Goal: Task Accomplishment & Management: Use online tool/utility

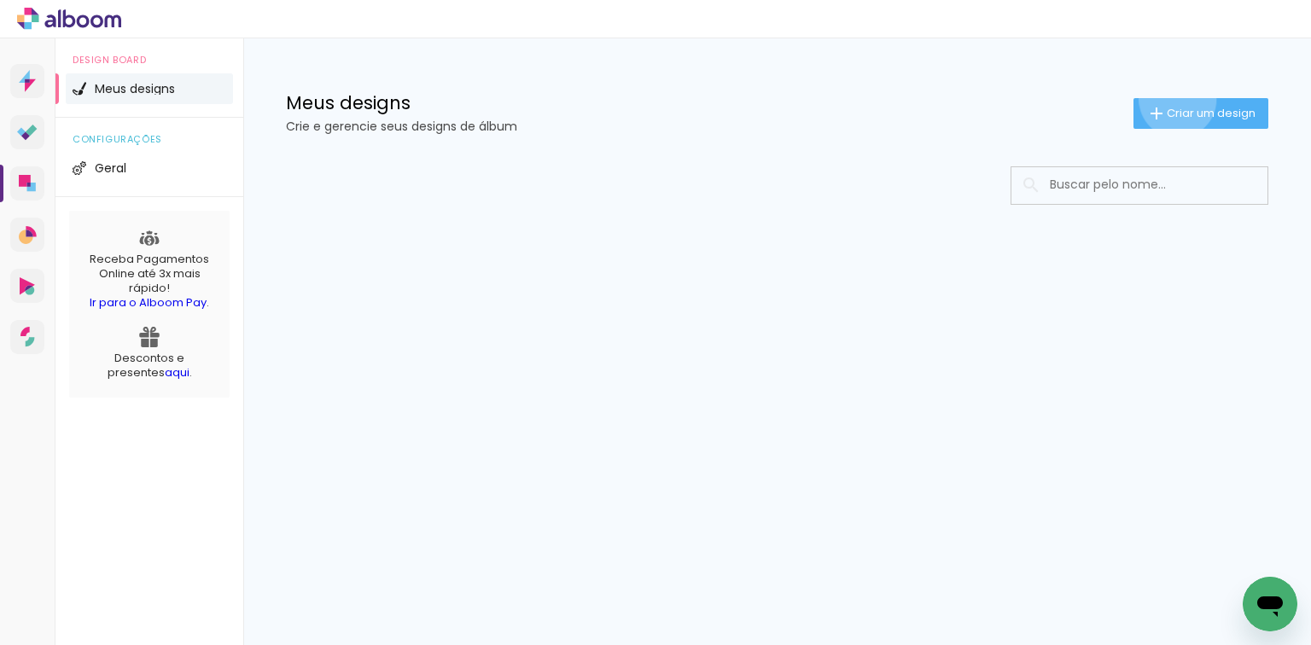
drag, startPoint x: 1175, startPoint y: 99, endPoint x: 1151, endPoint y: 106, distance: 24.9
click at [1175, 100] on paper-button "Criar um design" at bounding box center [1201, 113] width 135 height 31
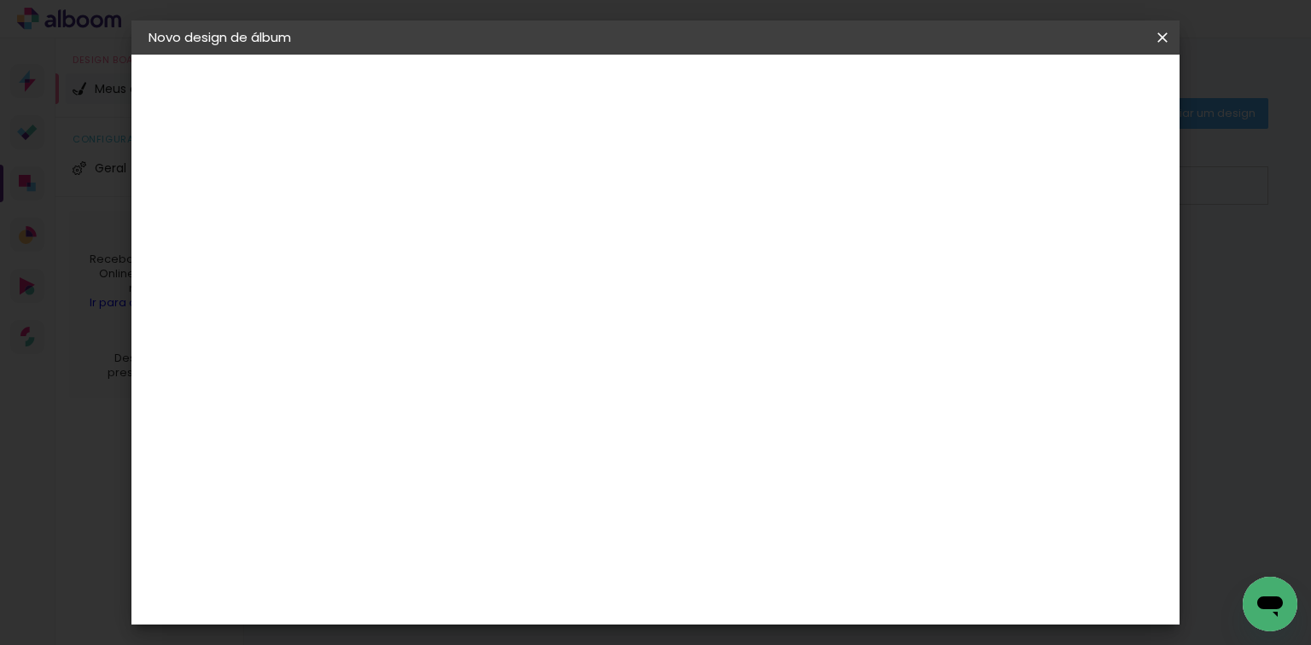
click at [428, 218] on input at bounding box center [428, 229] width 0 height 26
click at [428, 232] on input "bruna - 63856" at bounding box center [428, 229] width 0 height 26
type input "bruna - 63826"
type paper-input "bruna - 63826"
click at [0, 0] on slot "Avançar" at bounding box center [0, 0] width 0 height 0
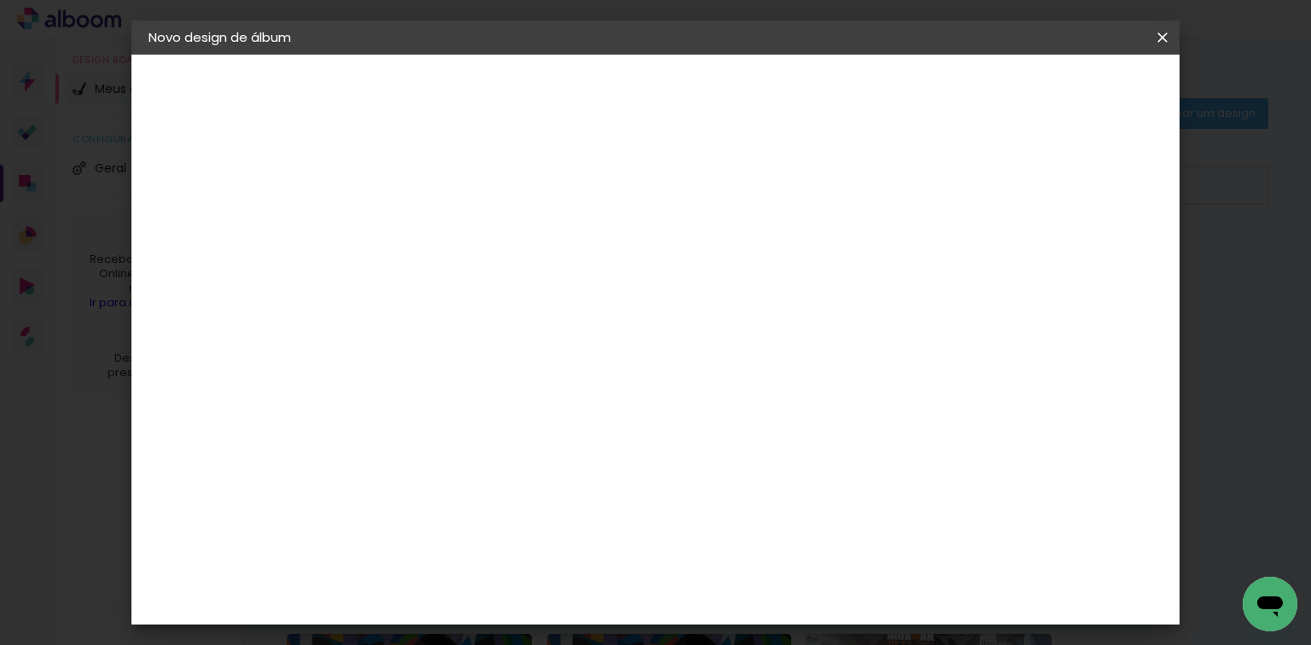
click at [747, 276] on paper-item "Tamanho Livre" at bounding box center [665, 260] width 164 height 38
click at [1132, 53] on header "Novo design de álbum" at bounding box center [655, 37] width 1049 height 34
click at [747, 82] on paper-button "Avançar" at bounding box center [705, 90] width 84 height 29
click at [758, 522] on input "60" at bounding box center [751, 523] width 44 height 26
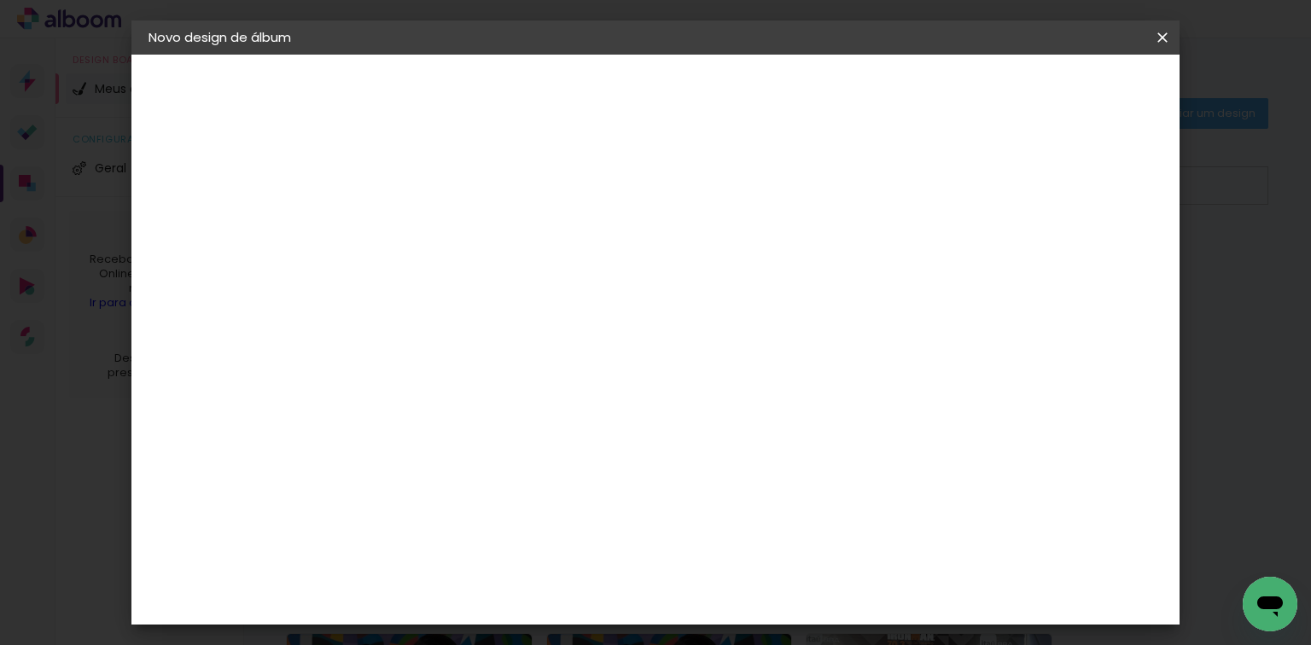
click at [758, 522] on input "60" at bounding box center [751, 523] width 44 height 26
type input "50,6"
type paper-input "50,6"
click at [369, 358] on input "30" at bounding box center [374, 355] width 44 height 26
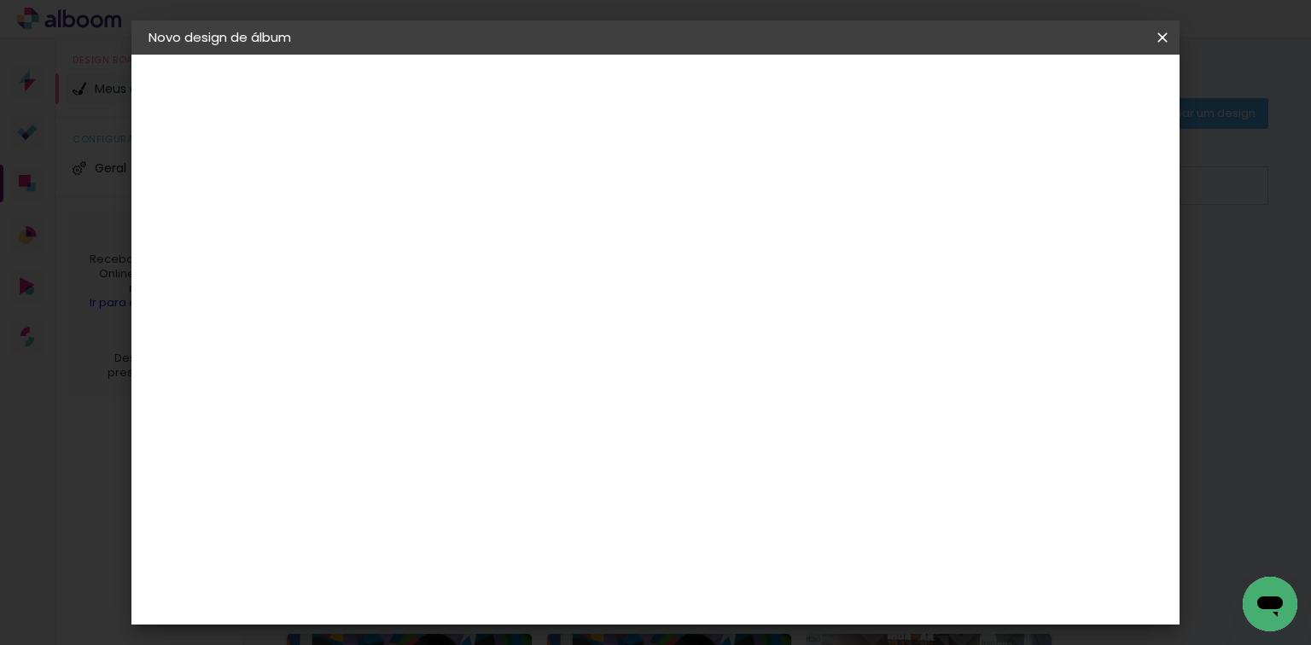
click at [369, 359] on input "30" at bounding box center [374, 355] width 44 height 26
type input "25,4"
type paper-input "25,4"
click at [1095, 263] on div "mm" at bounding box center [1105, 259] width 26 height 26
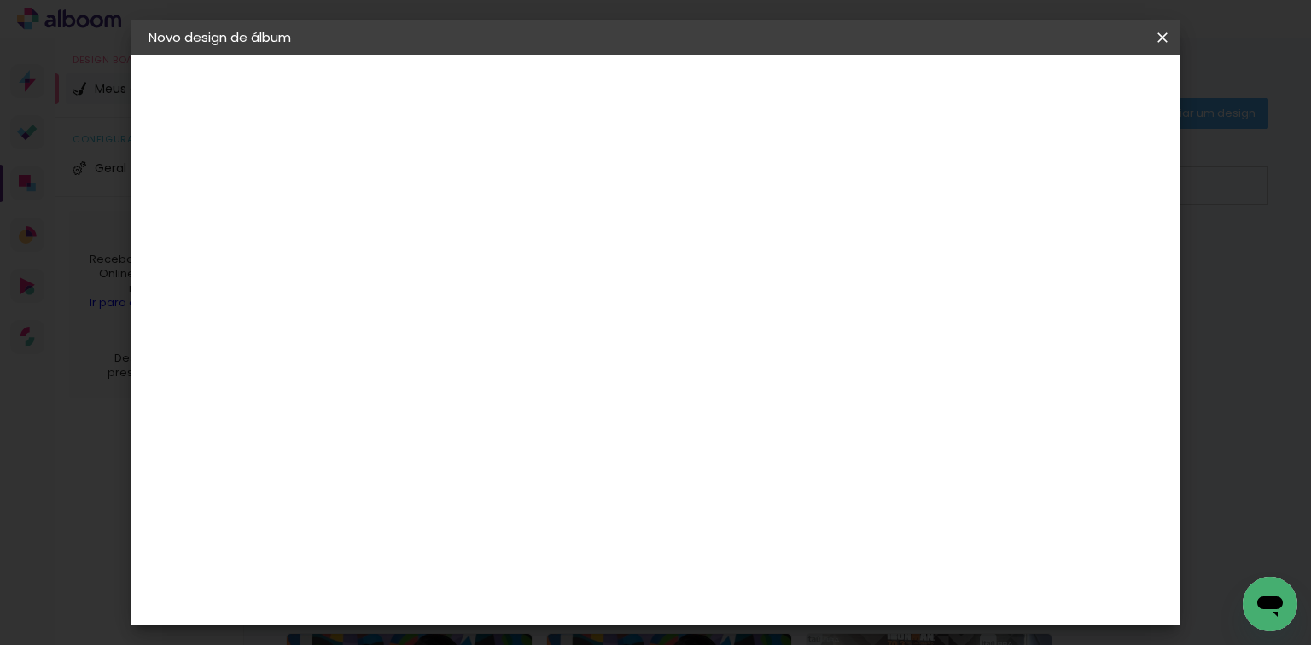
click at [1092, 262] on div "mm" at bounding box center [1105, 259] width 26 height 26
click at [1093, 262] on div "mm" at bounding box center [1105, 259] width 26 height 26
type input "4"
type paper-input "4"
click at [1081, 266] on input "4" at bounding box center [1076, 259] width 31 height 26
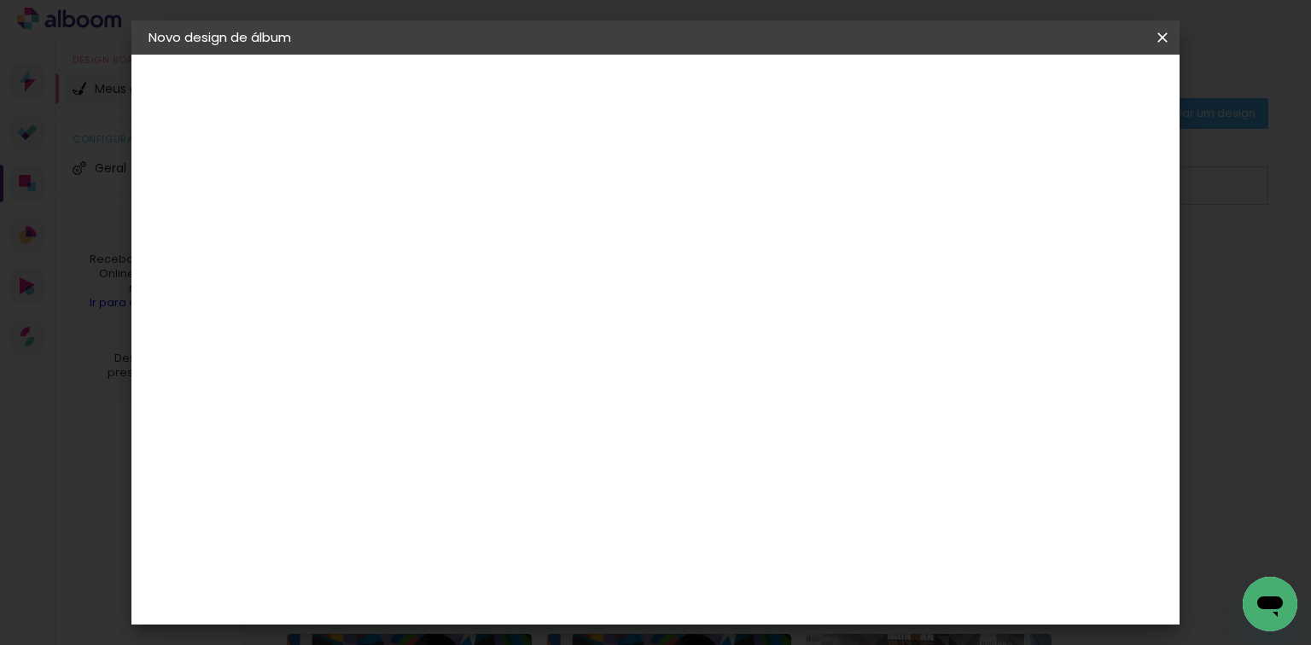
type input "3"
type paper-input "3"
click at [1094, 262] on input "3" at bounding box center [1081, 259] width 31 height 26
type input "2"
type paper-input "2"
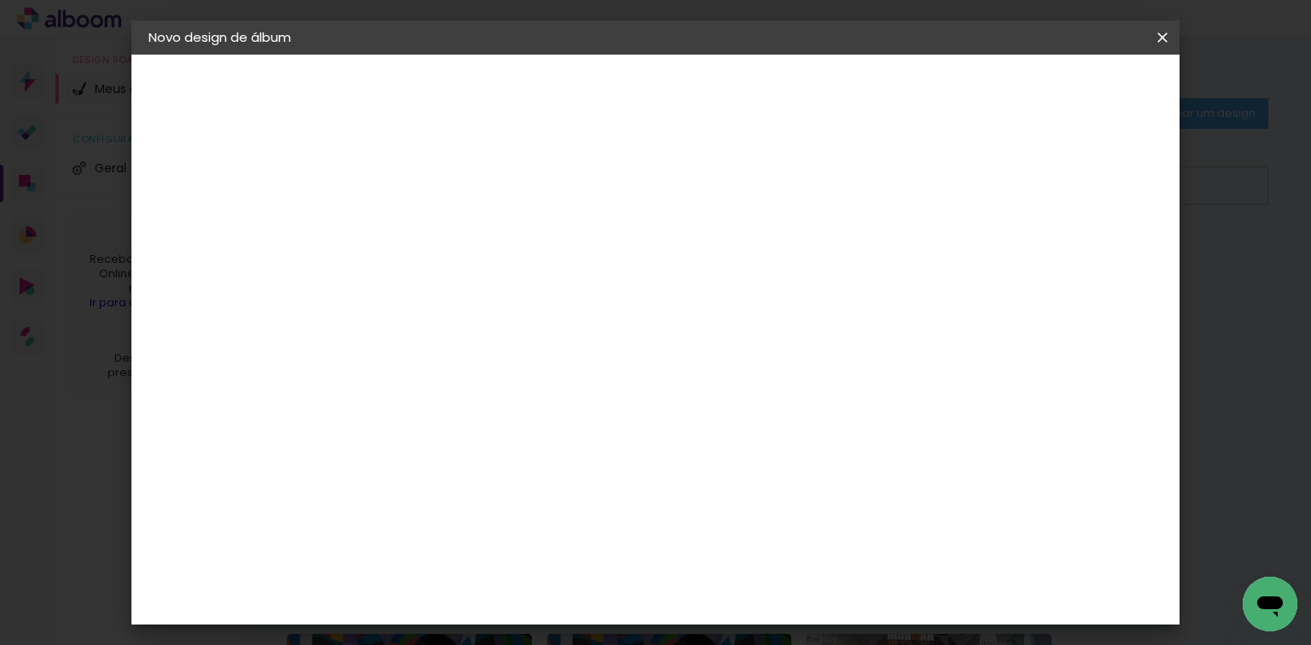
click at [1095, 262] on input "2" at bounding box center [1081, 259] width 31 height 26
click at [1066, 99] on paper-button "Iniciar design" at bounding box center [1020, 90] width 112 height 29
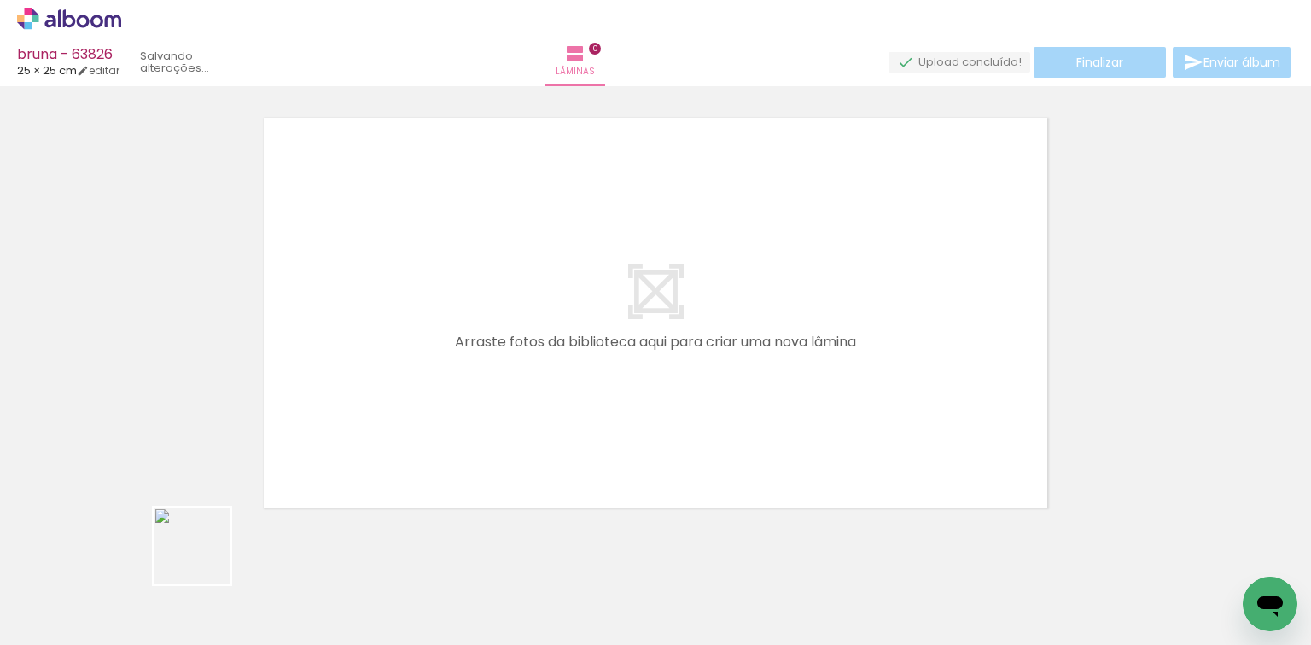
drag, startPoint x: 196, startPoint y: 567, endPoint x: 281, endPoint y: 636, distance: 109.9
click at [343, 458] on quentale-workspace at bounding box center [655, 322] width 1311 height 645
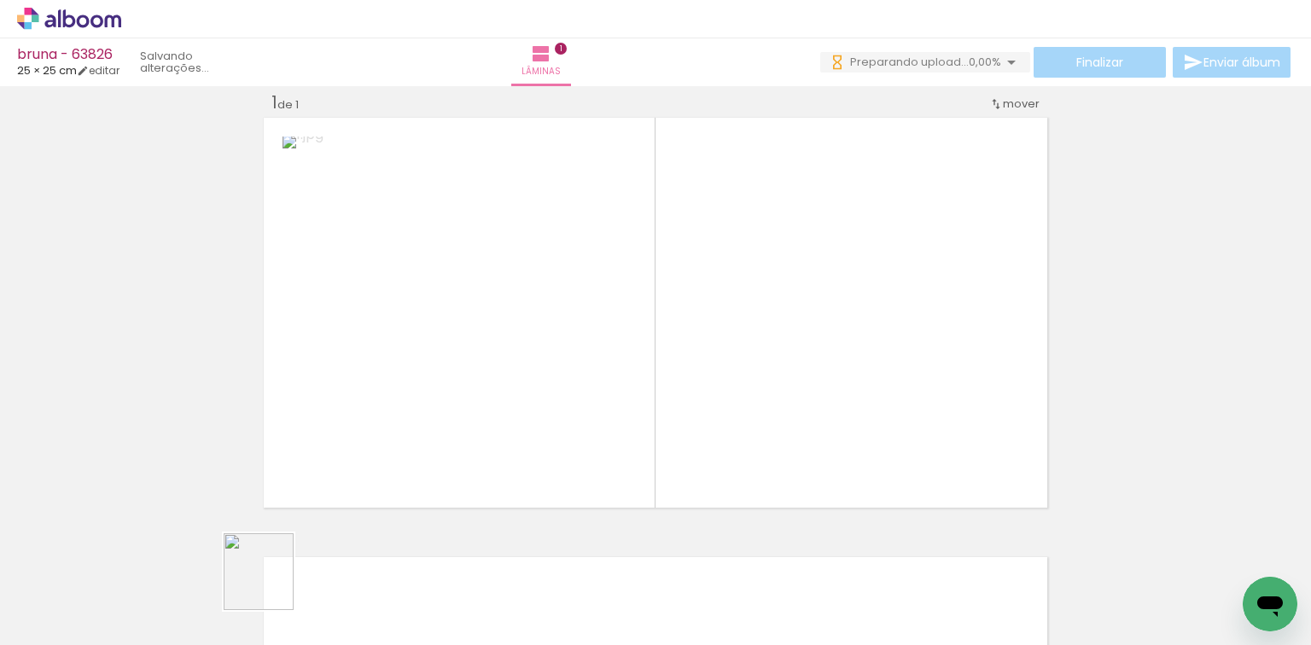
drag, startPoint x: 275, startPoint y: 585, endPoint x: 725, endPoint y: 365, distance: 500.6
click at [519, 454] on quentale-workspace at bounding box center [655, 322] width 1311 height 645
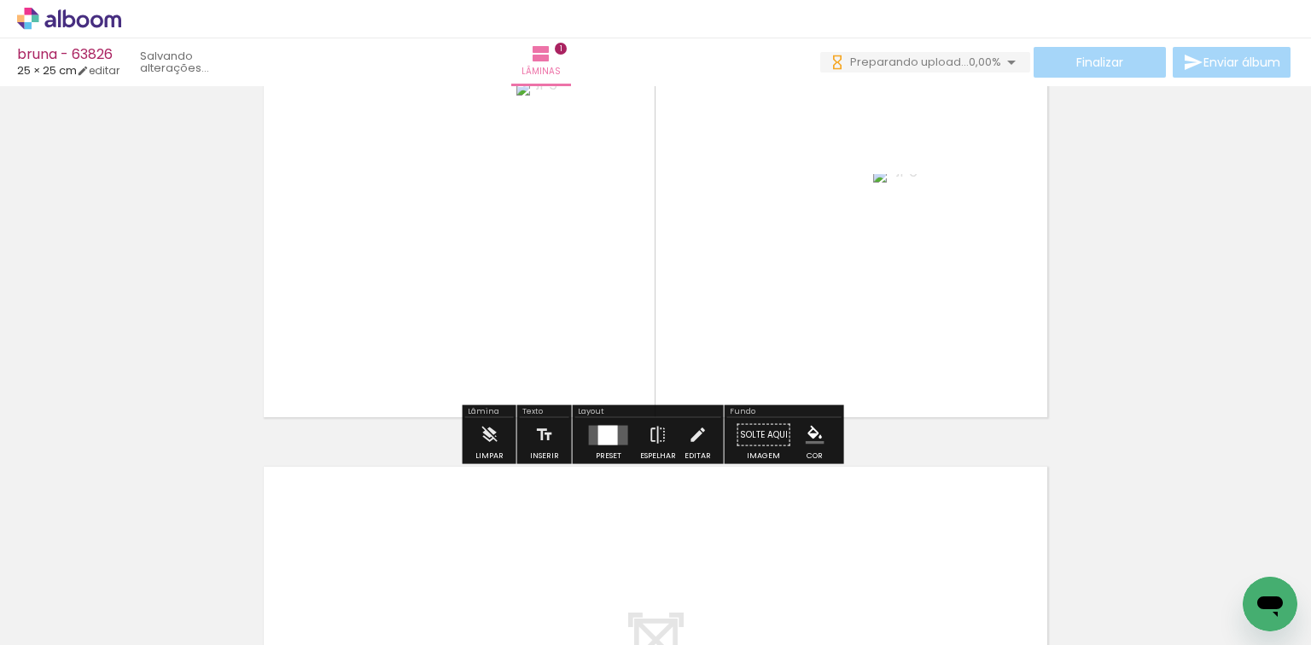
scroll to position [158, 0]
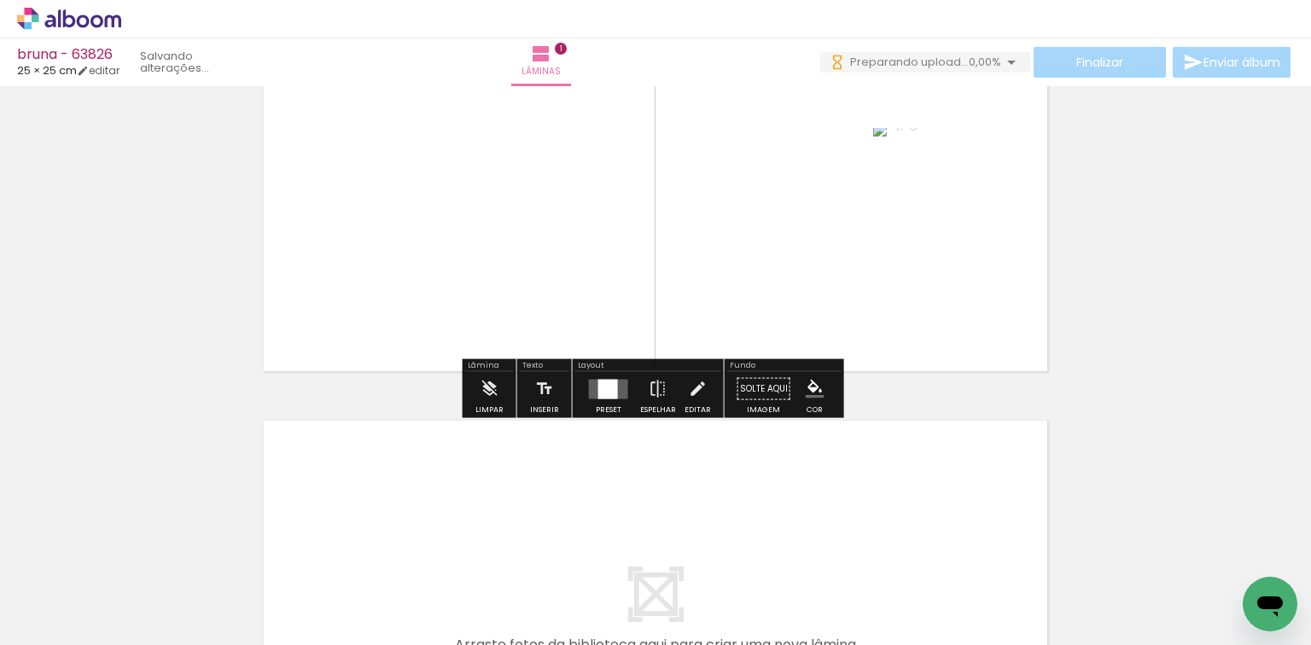
click at [604, 390] on div at bounding box center [608, 389] width 20 height 20
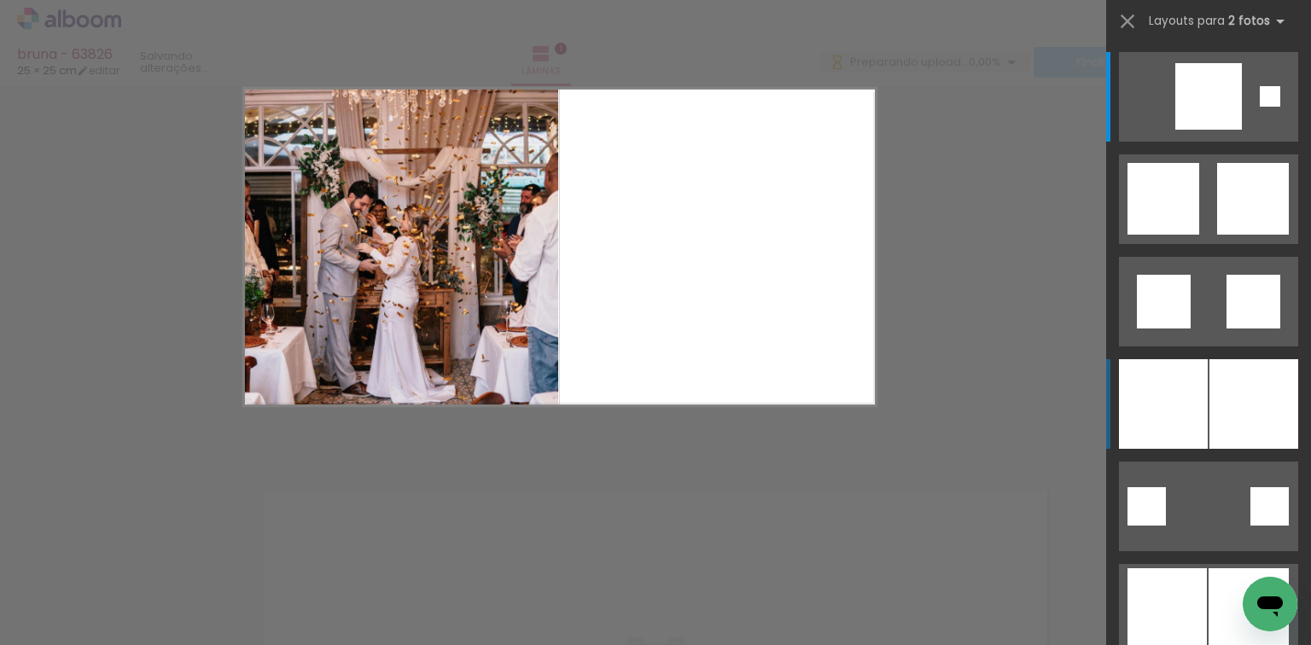
scroll to position [0, 0]
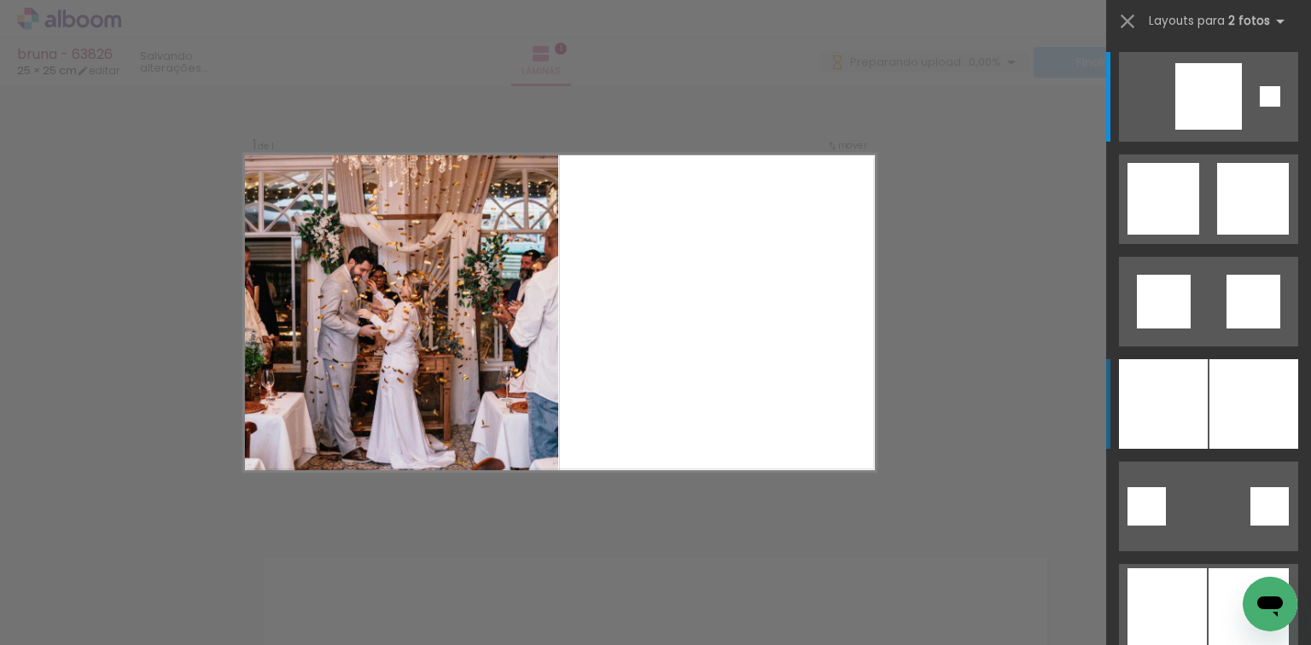
click at [1264, 406] on div at bounding box center [1254, 404] width 89 height 90
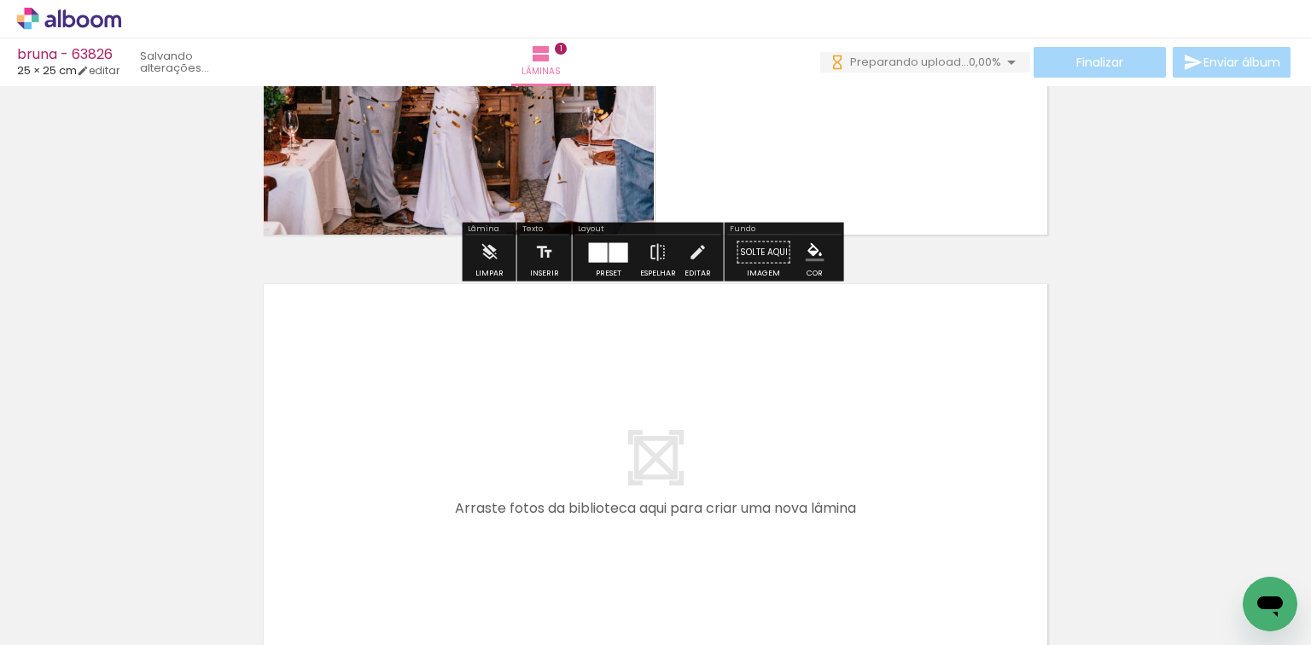
drag, startPoint x: 359, startPoint y: 603, endPoint x: 493, endPoint y: 594, distance: 134.3
click at [410, 515] on quentale-workspace at bounding box center [655, 322] width 1311 height 645
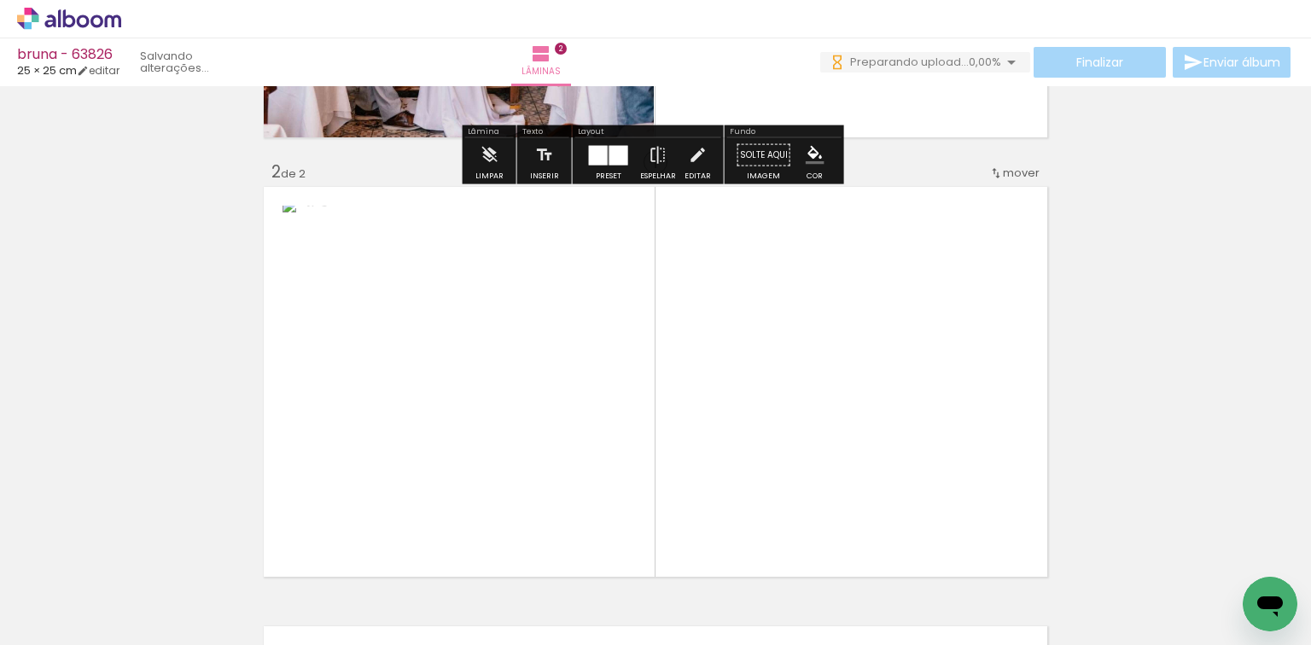
click at [508, 522] on quentale-workspace at bounding box center [655, 322] width 1311 height 645
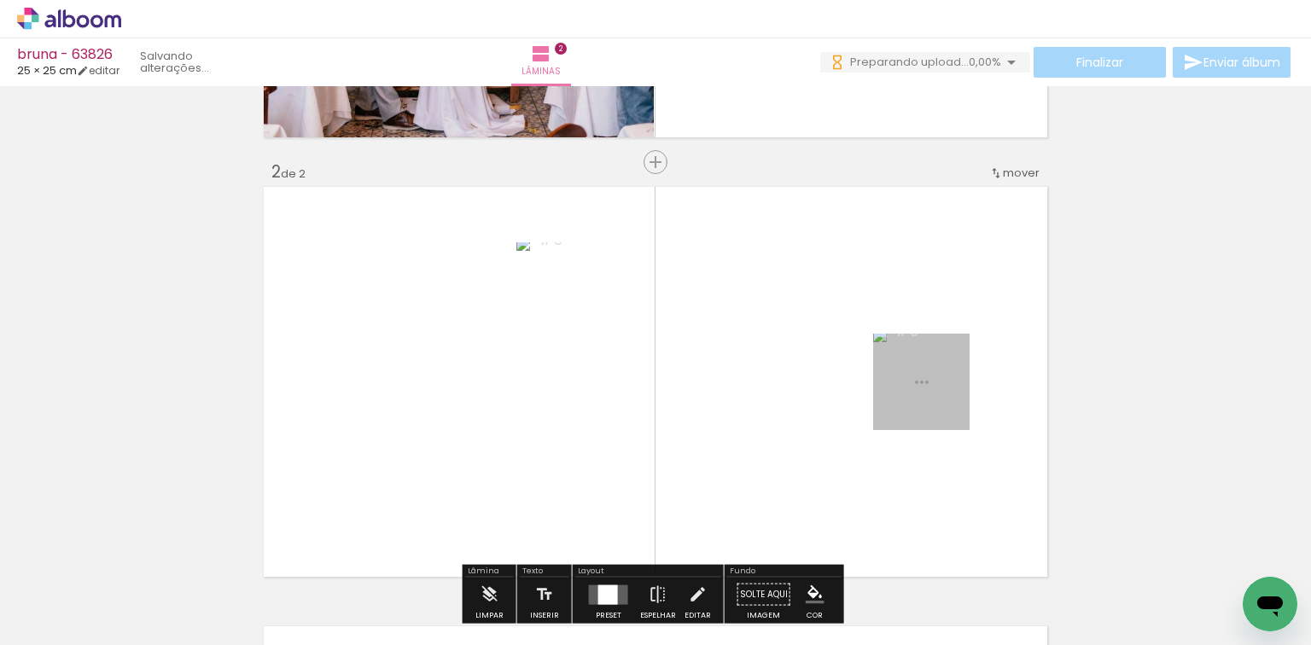
scroll to position [461, 0]
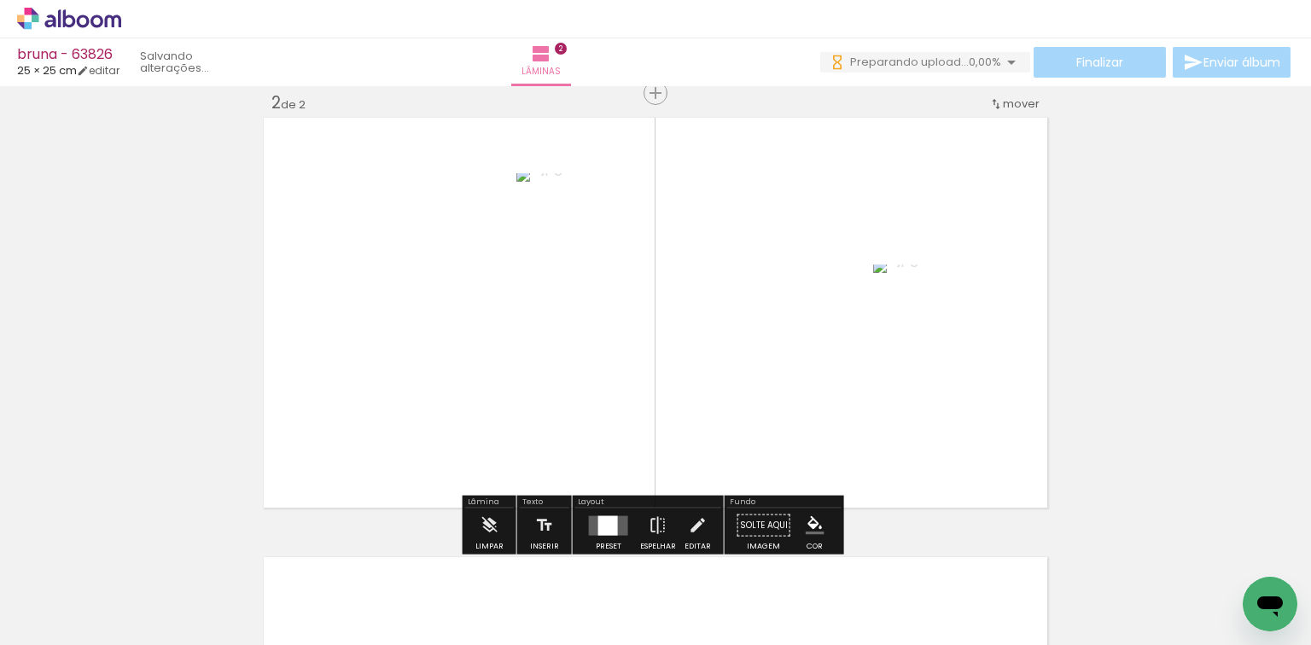
click at [593, 526] on quentale-layouter at bounding box center [608, 526] width 39 height 20
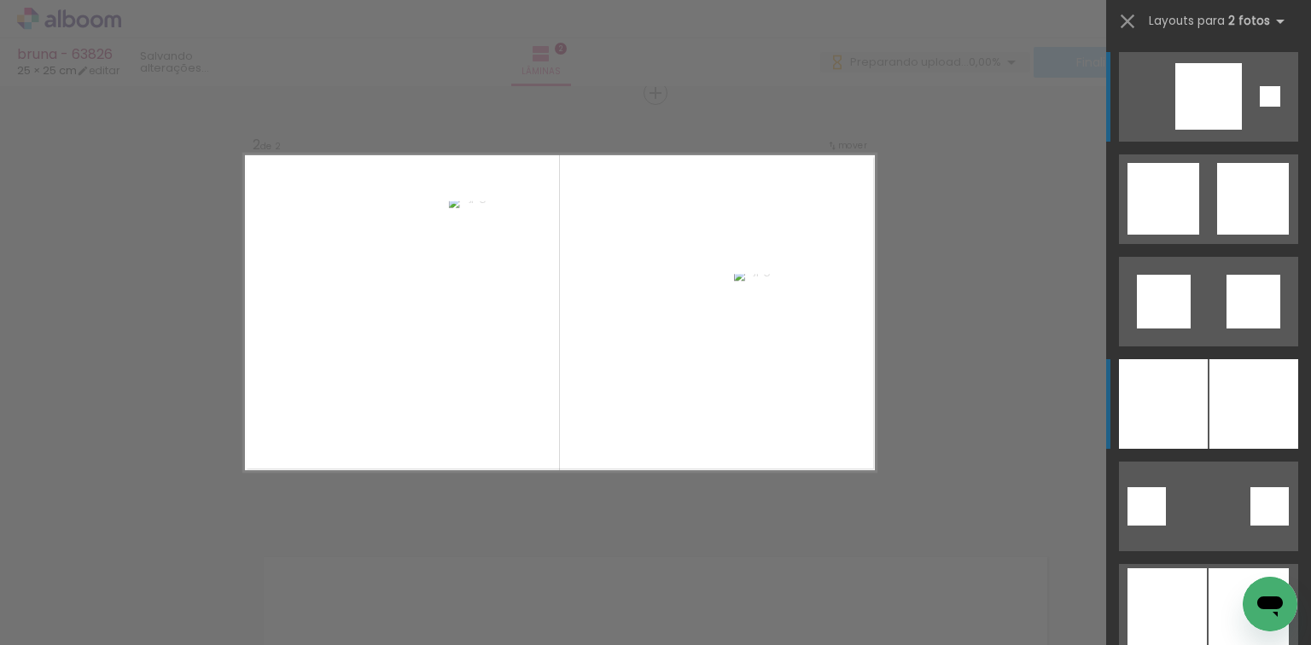
scroll to position [0, 0]
click at [1240, 374] on div at bounding box center [1254, 404] width 89 height 90
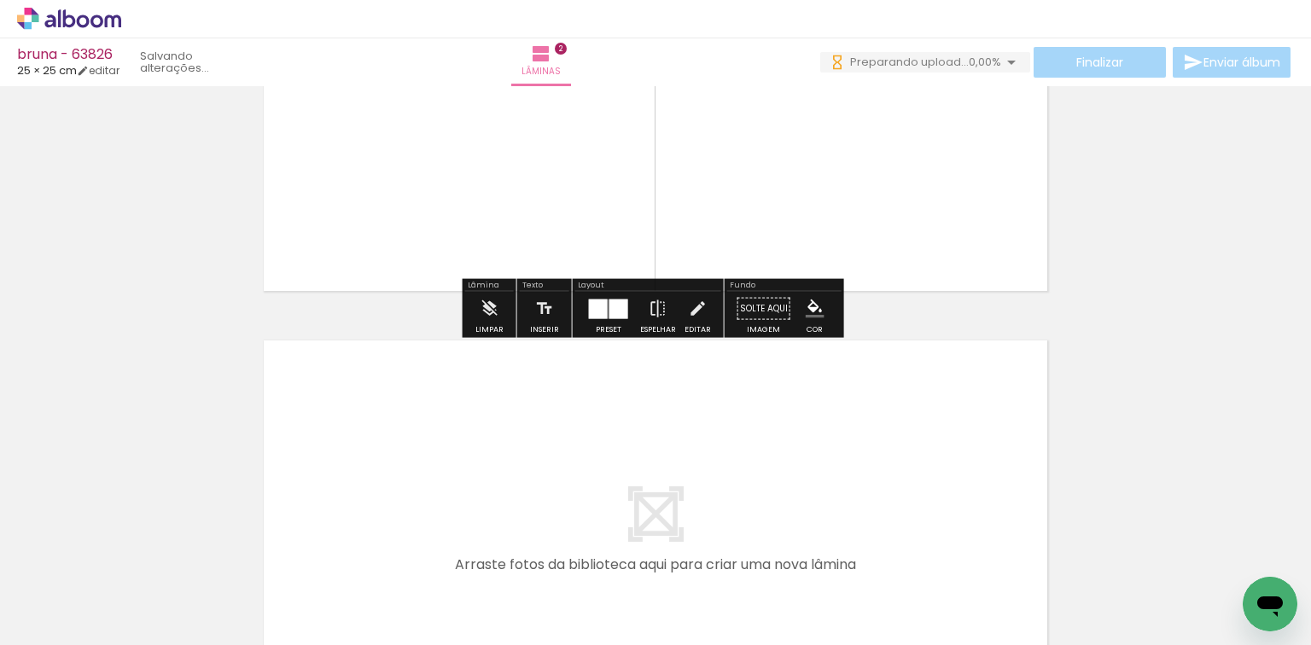
scroll to position [803, 0]
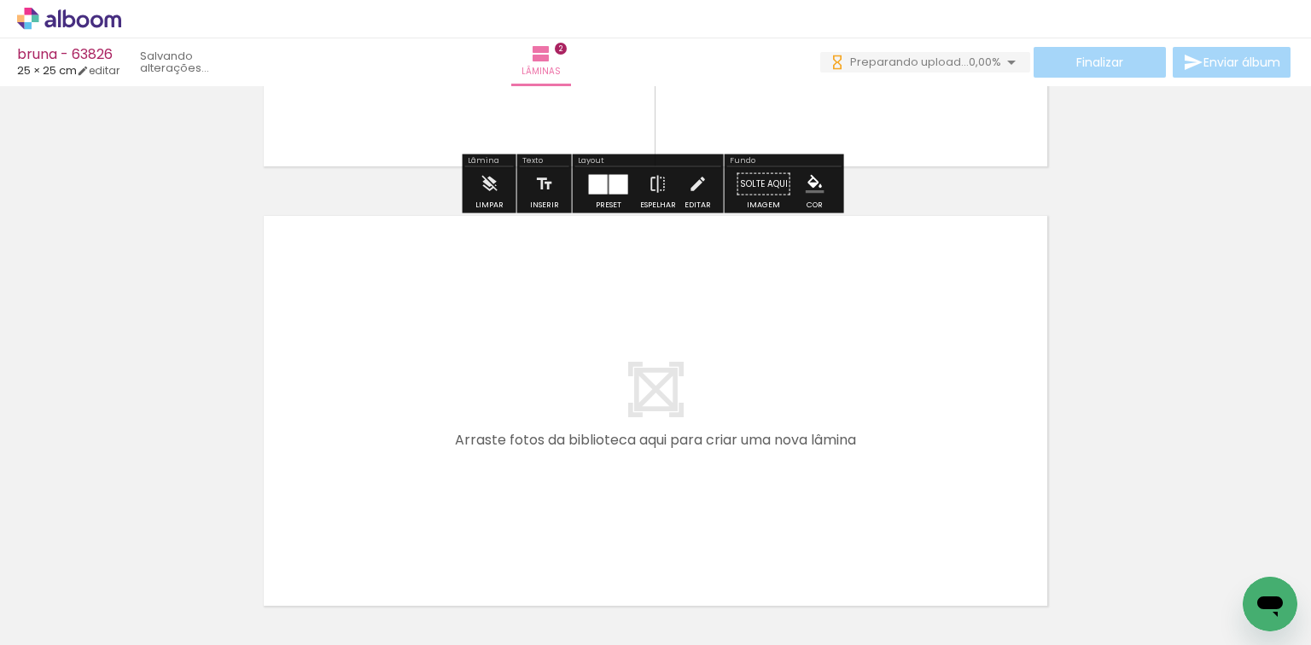
drag, startPoint x: 573, startPoint y: 588, endPoint x: 593, endPoint y: 555, distance: 38.7
click at [569, 546] on div at bounding box center [553, 588] width 85 height 85
drag, startPoint x: 583, startPoint y: 528, endPoint x: 656, endPoint y: 614, distance: 112.1
click at [592, 521] on quentale-workspace at bounding box center [655, 322] width 1311 height 645
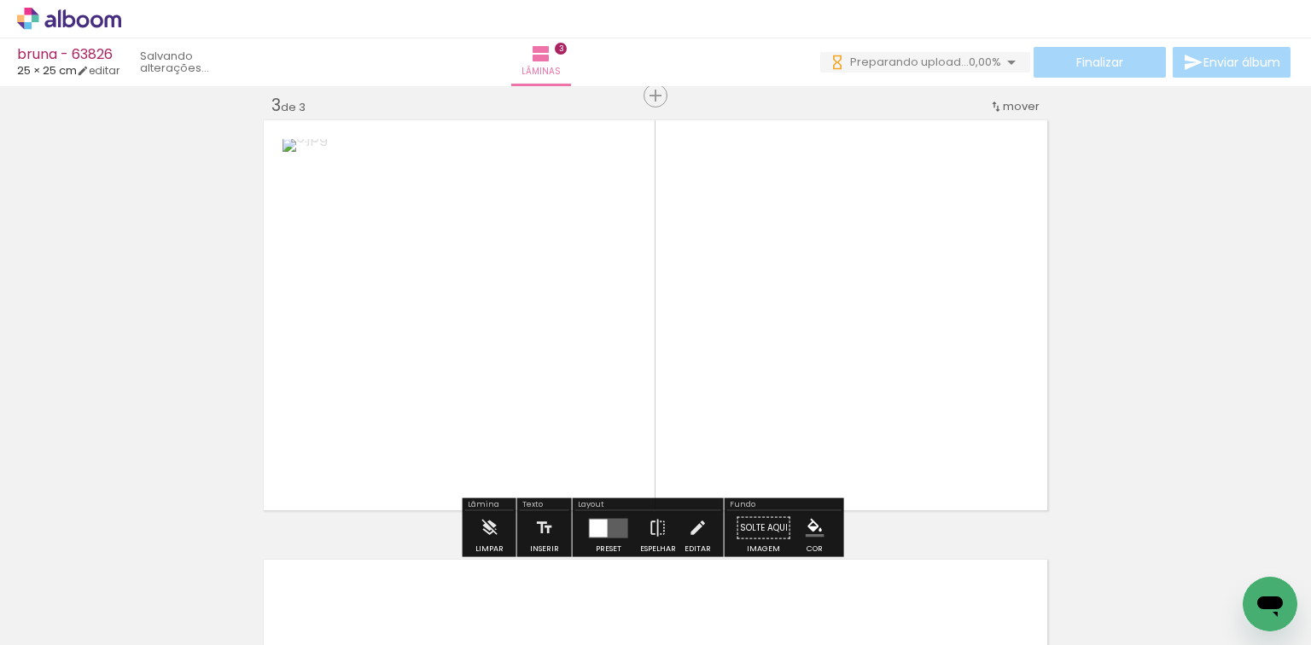
scroll to position [901, 0]
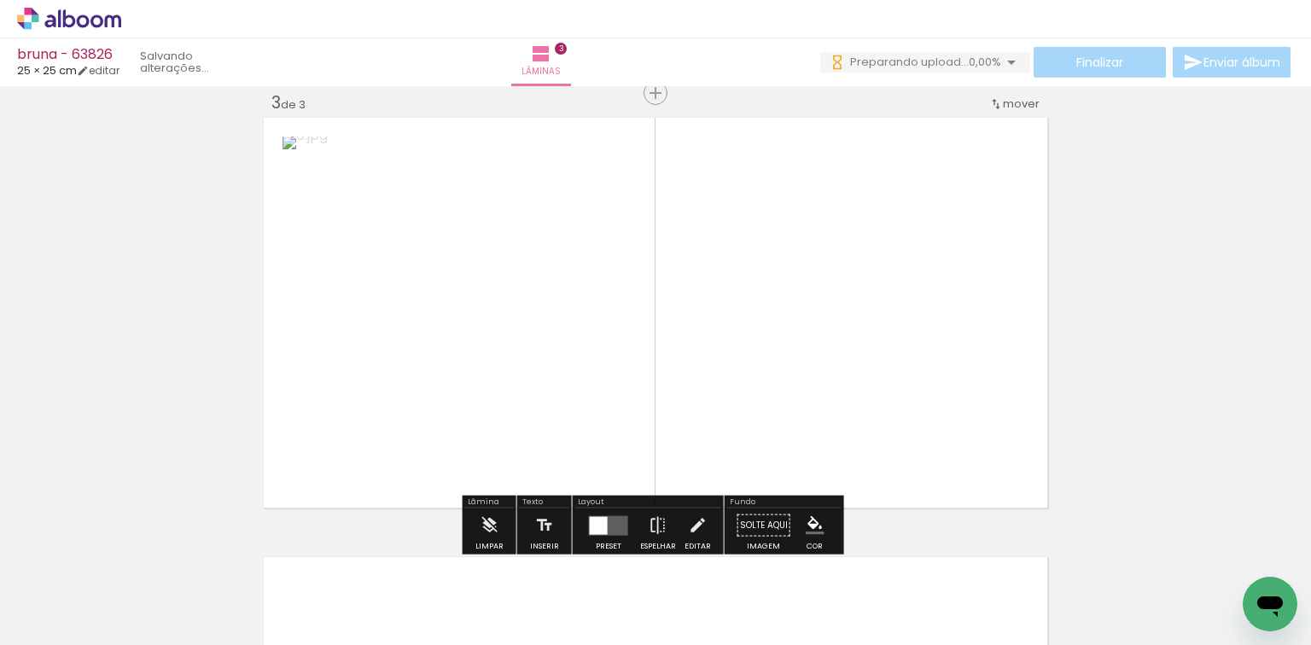
drag, startPoint x: 669, startPoint y: 560, endPoint x: 642, endPoint y: 502, distance: 64.2
click at [679, 481] on quentale-workspace at bounding box center [655, 322] width 1311 height 645
click at [600, 517] on div at bounding box center [608, 526] width 20 height 20
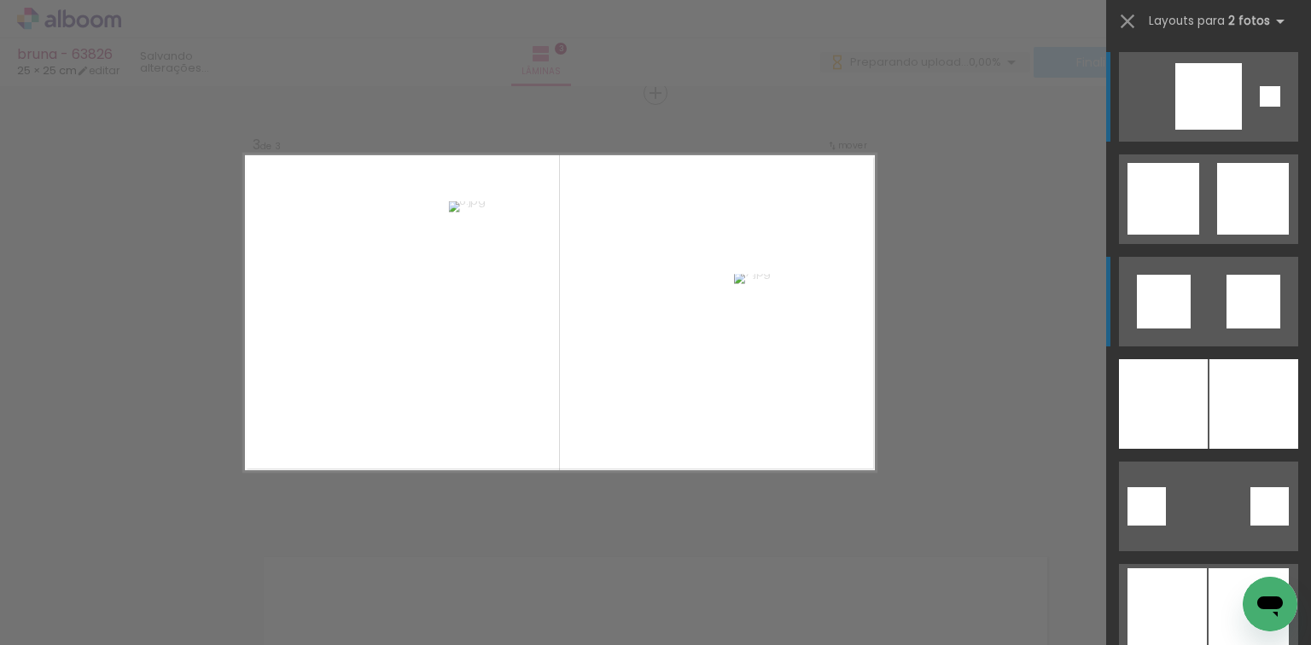
scroll to position [0, 0]
click at [1211, 432] on div at bounding box center [1254, 404] width 89 height 90
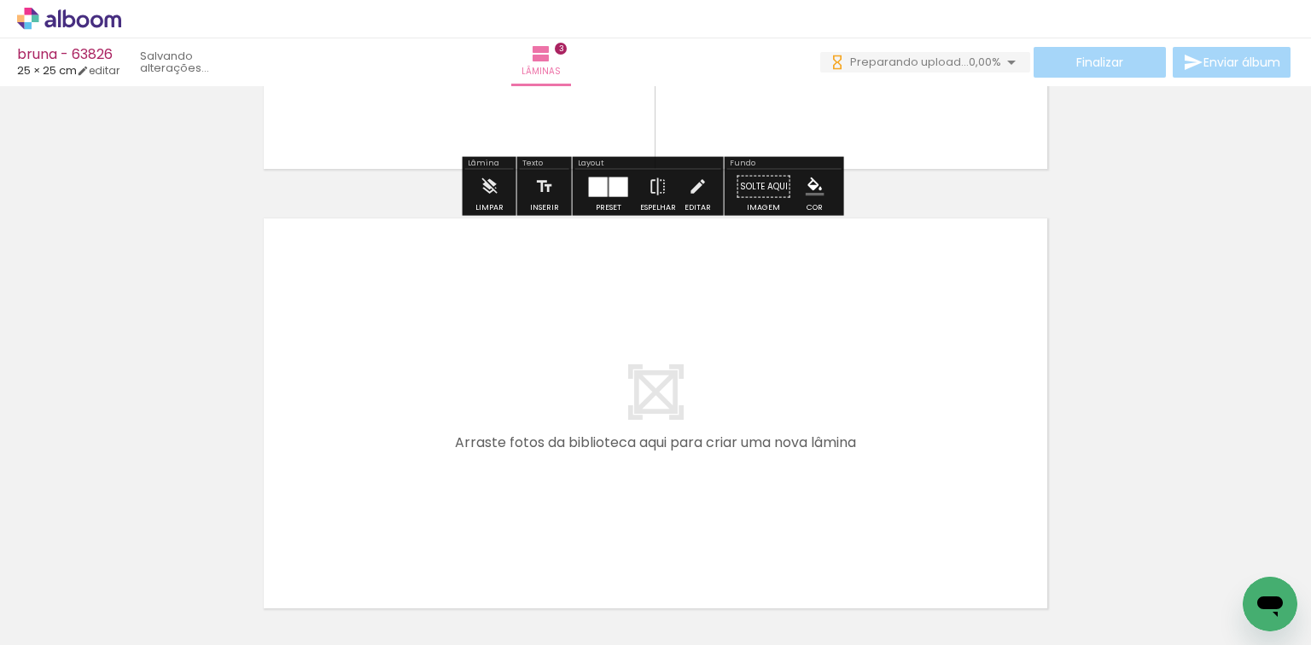
scroll to position [1242, 0]
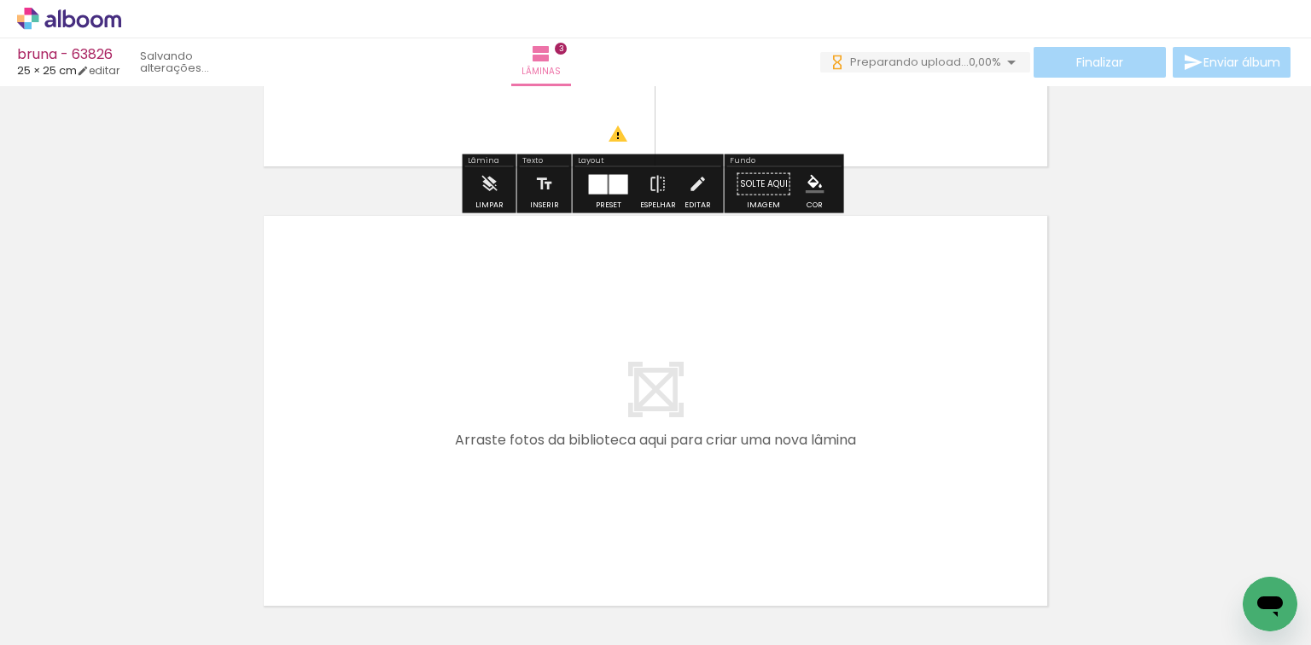
drag, startPoint x: 756, startPoint y: 566, endPoint x: 840, endPoint y: 584, distance: 86.4
click at [764, 499] on quentale-workspace at bounding box center [655, 322] width 1311 height 645
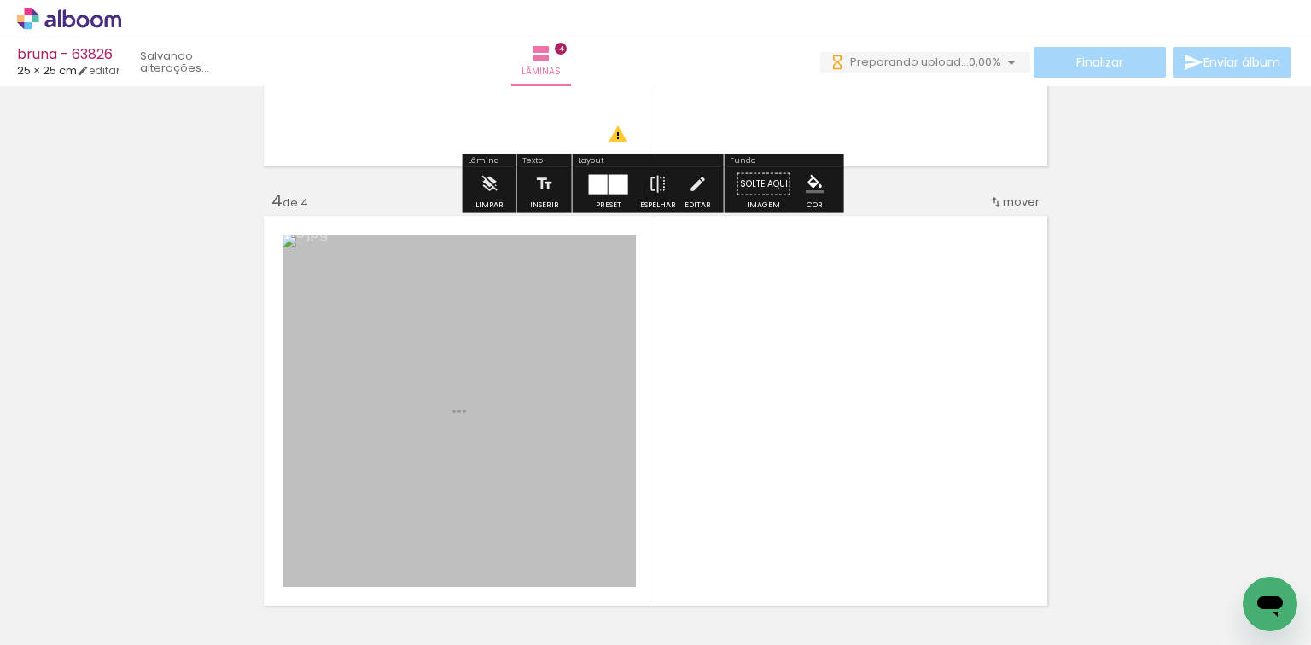
click at [847, 493] on quentale-workspace at bounding box center [655, 322] width 1311 height 645
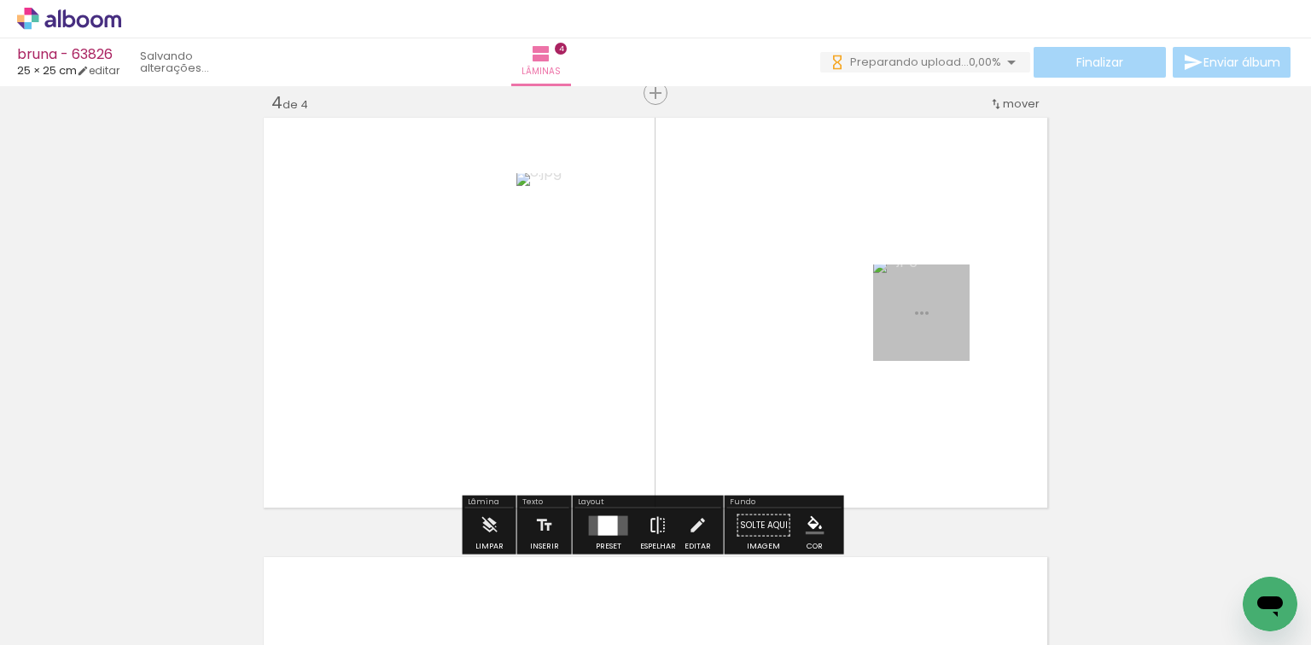
scroll to position [0, 0]
click at [599, 528] on div at bounding box center [608, 526] width 20 height 20
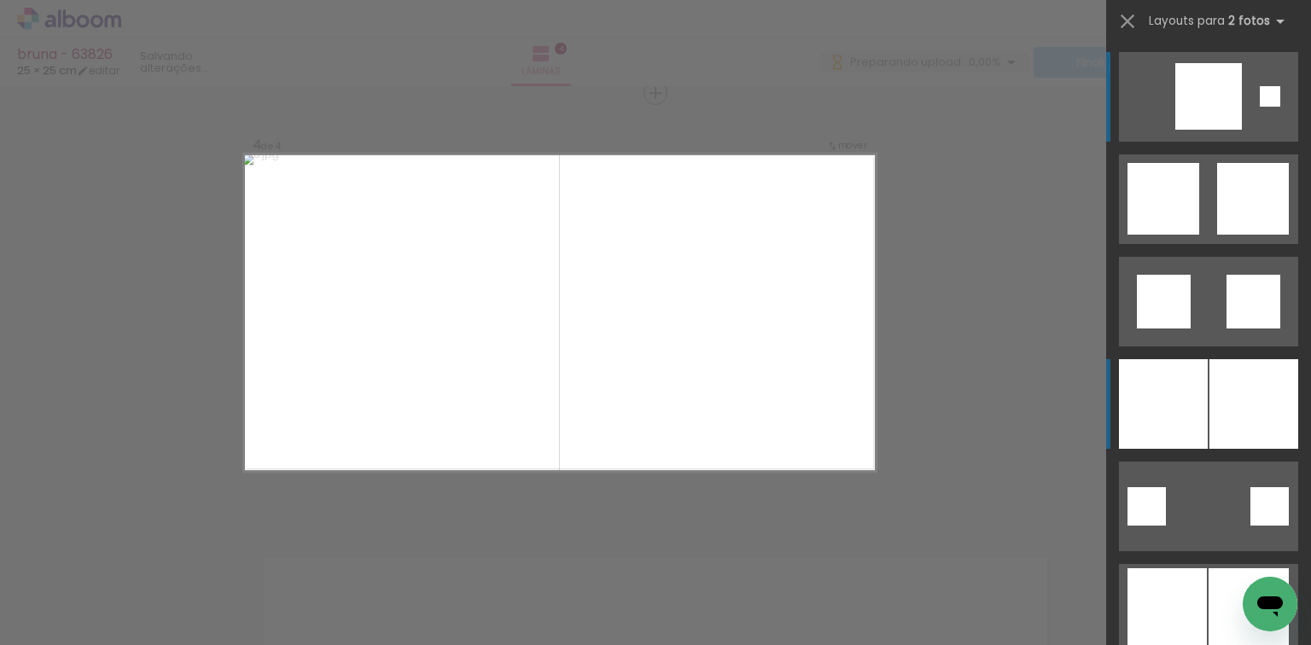
click at [1192, 406] on div at bounding box center [1163, 404] width 89 height 90
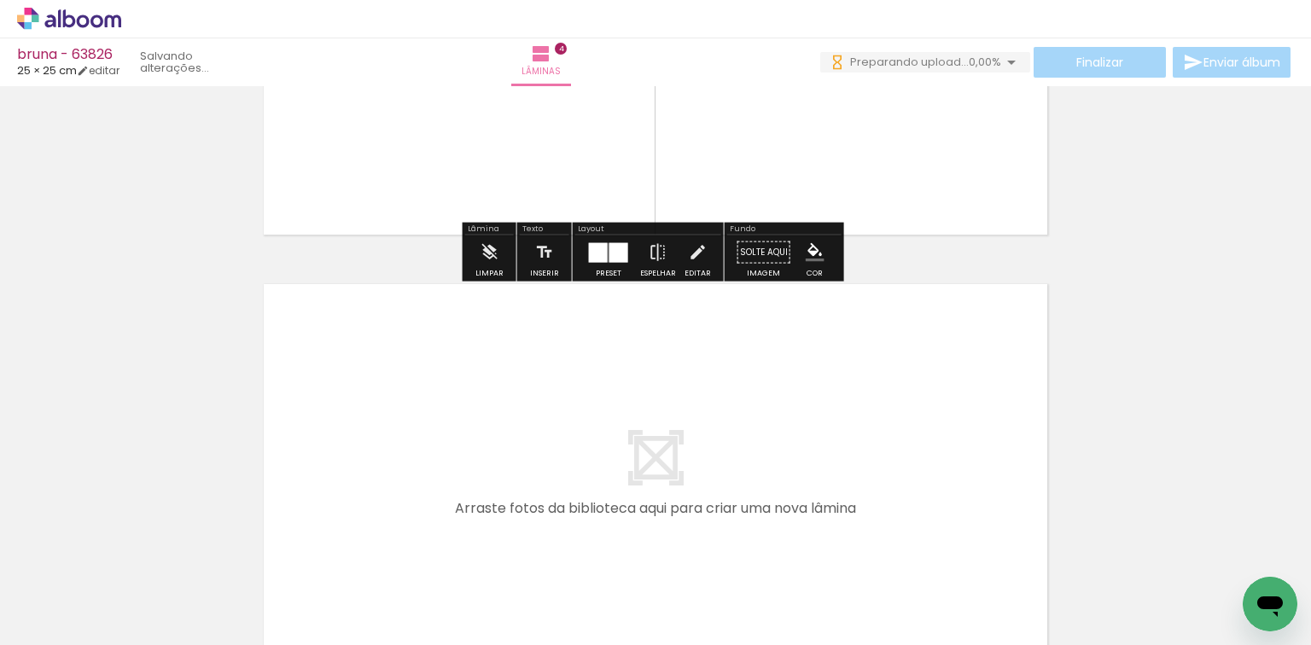
drag, startPoint x: 897, startPoint y: 510, endPoint x: 1020, endPoint y: 587, distance: 145.4
click at [897, 509] on quentale-workspace at bounding box center [655, 322] width 1311 height 645
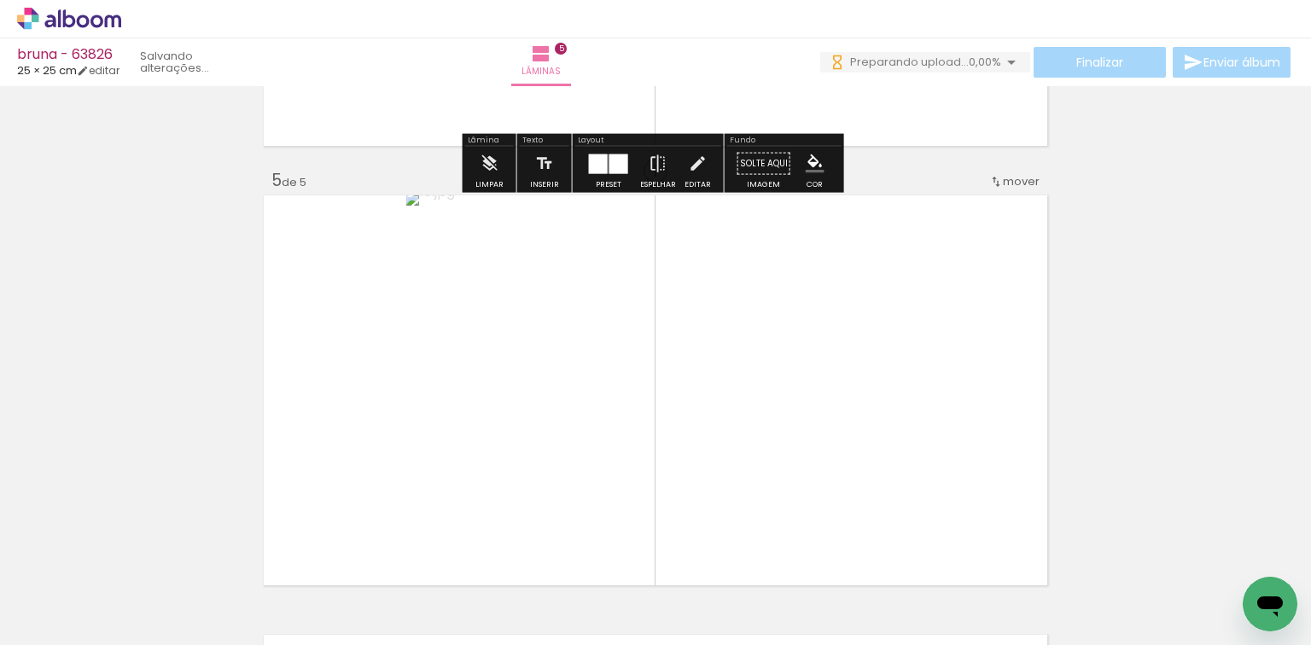
drag, startPoint x: 1058, startPoint y: 604, endPoint x: 912, endPoint y: 461, distance: 204.7
click at [912, 461] on quentale-workspace at bounding box center [655, 322] width 1311 height 645
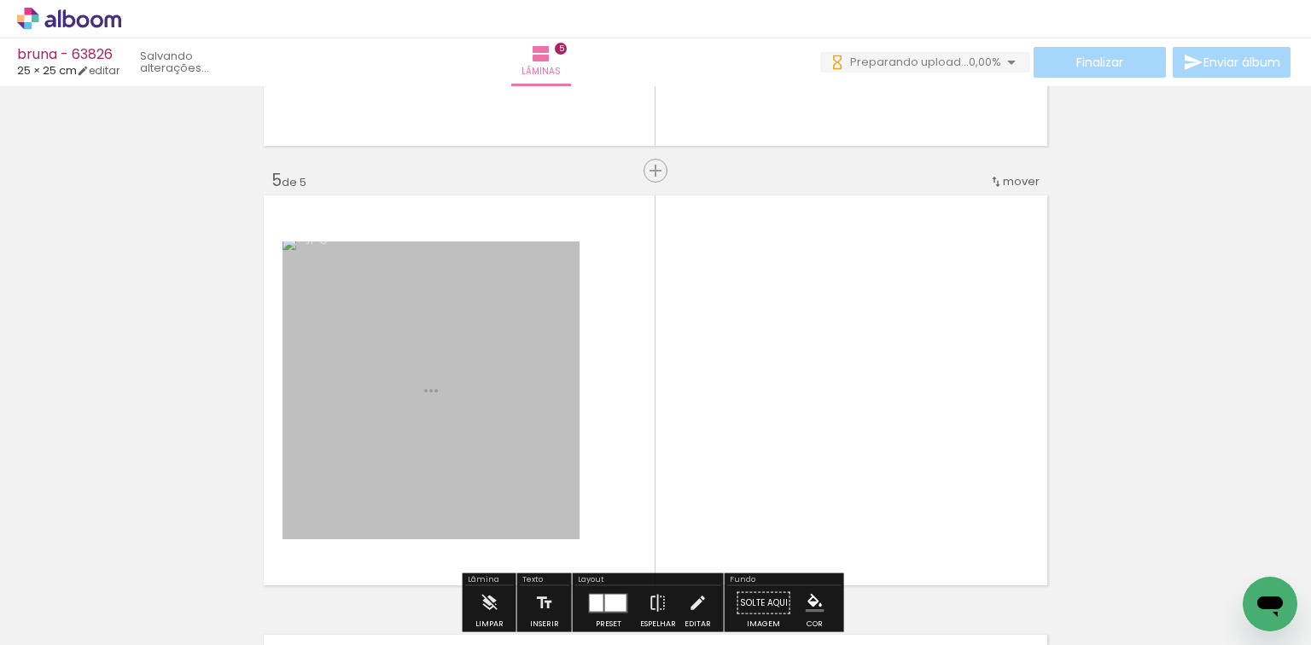
scroll to position [1780, 0]
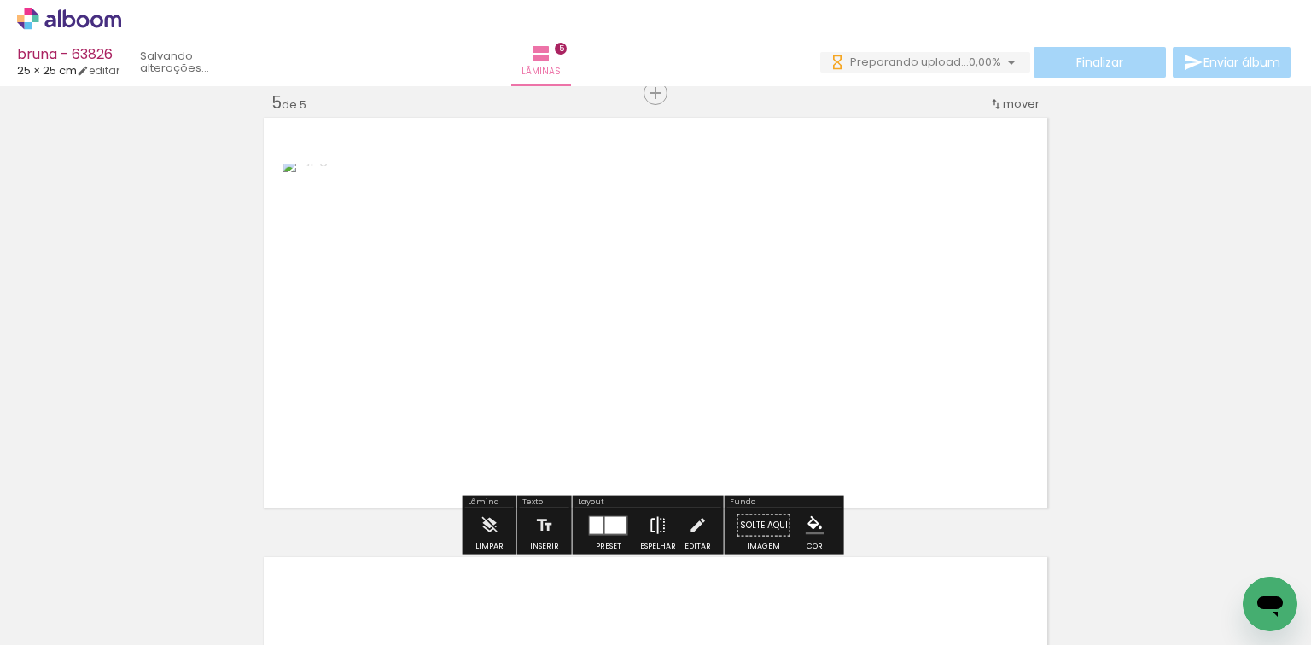
click at [652, 535] on iron-icon at bounding box center [658, 526] width 19 height 34
click at [651, 528] on iron-icon at bounding box center [658, 526] width 19 height 34
click at [613, 529] on div at bounding box center [615, 525] width 21 height 17
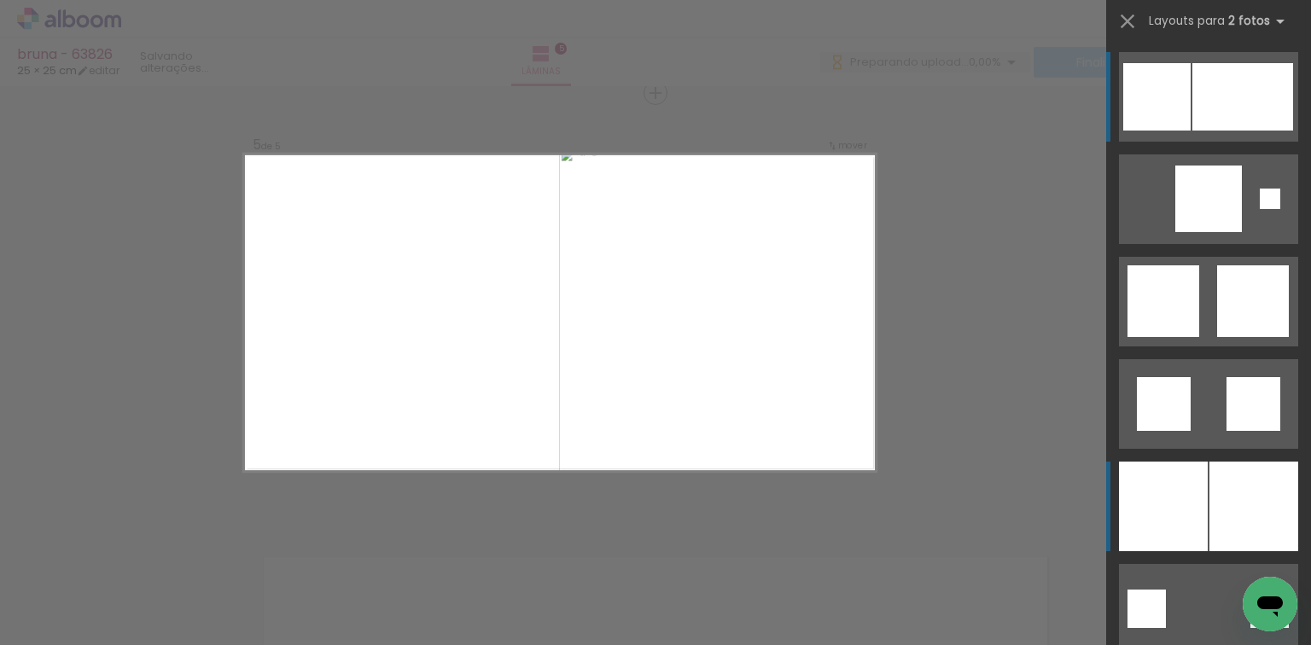
click at [1161, 505] on div at bounding box center [1163, 507] width 89 height 90
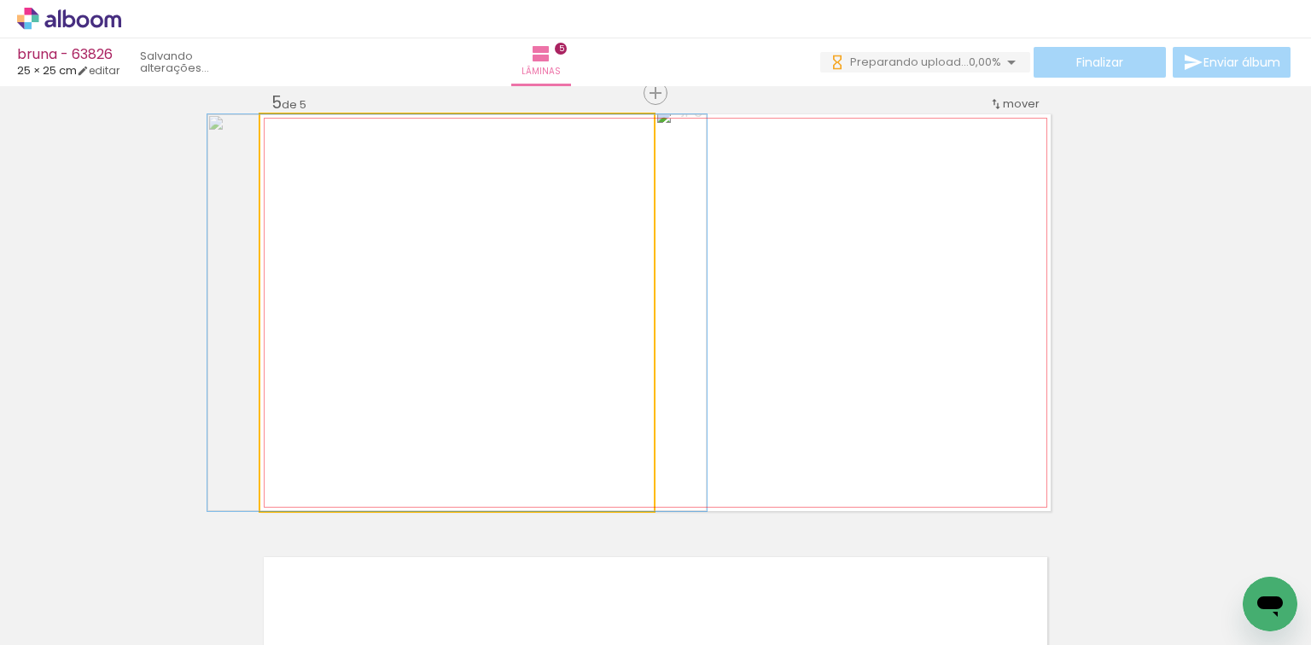
click at [491, 396] on quentale-photo at bounding box center [457, 312] width 394 height 397
click at [628, 173] on quentale-photo at bounding box center [457, 312] width 394 height 397
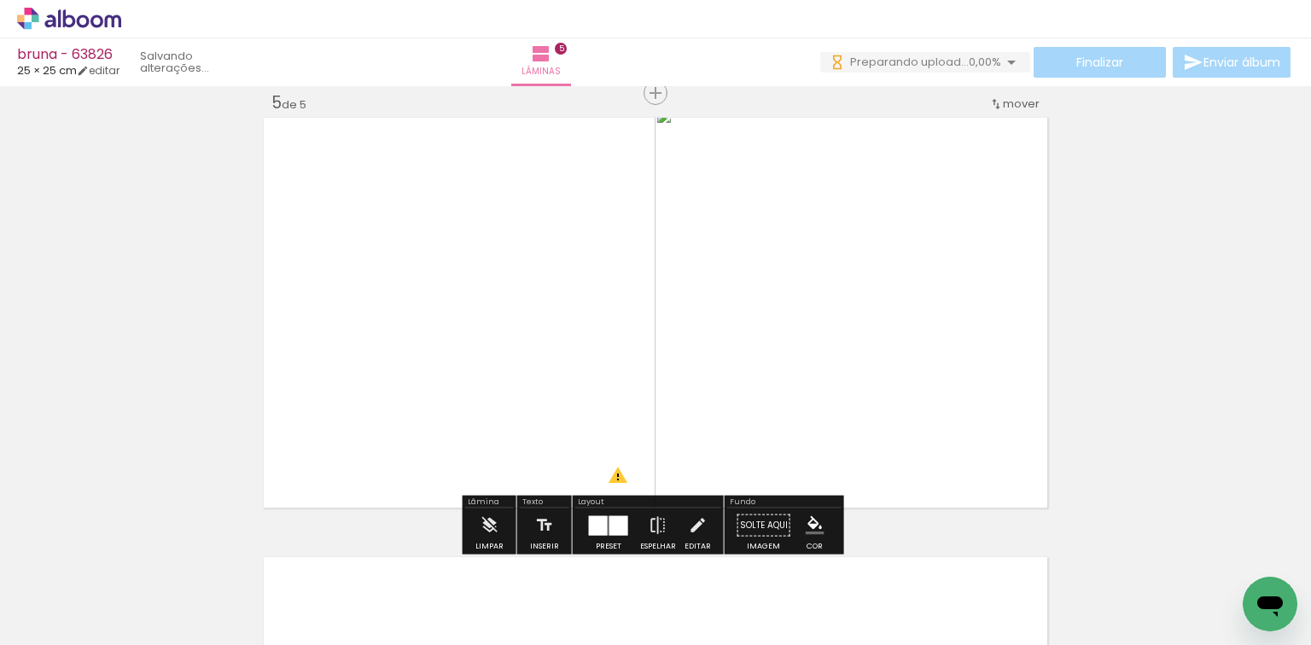
click at [429, 126] on div at bounding box center [434, 132] width 20 height 17
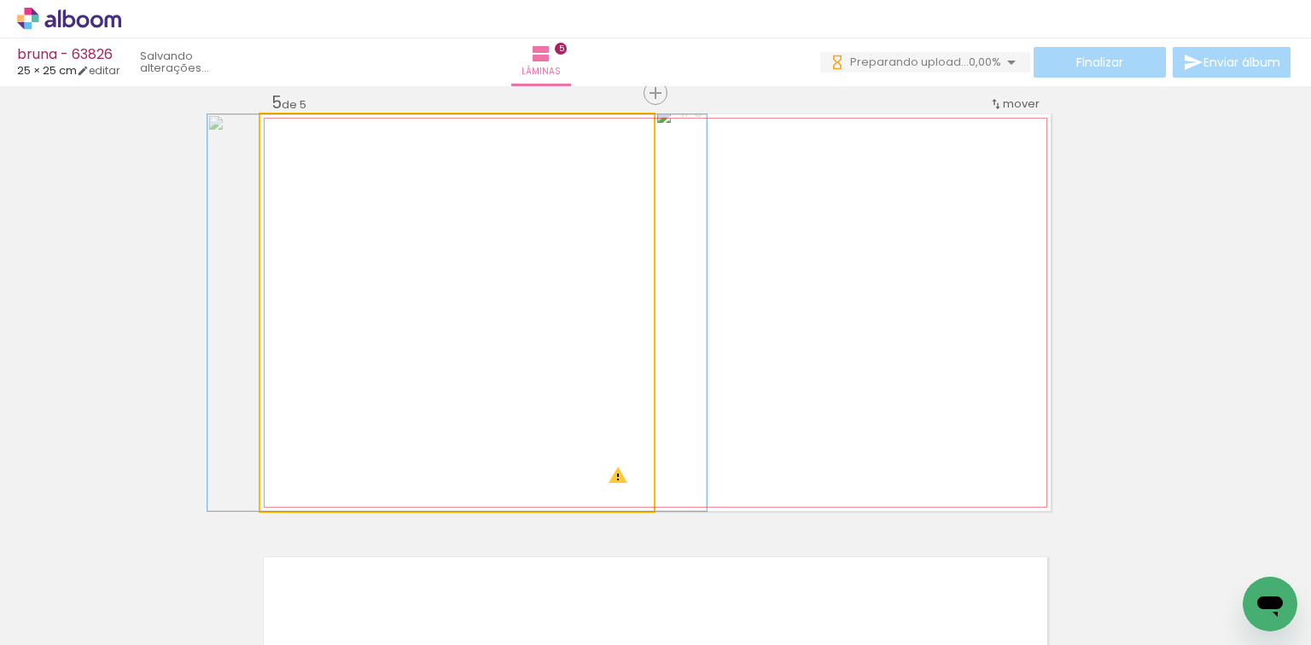
click at [468, 126] on quentale-photo at bounding box center [457, 312] width 394 height 397
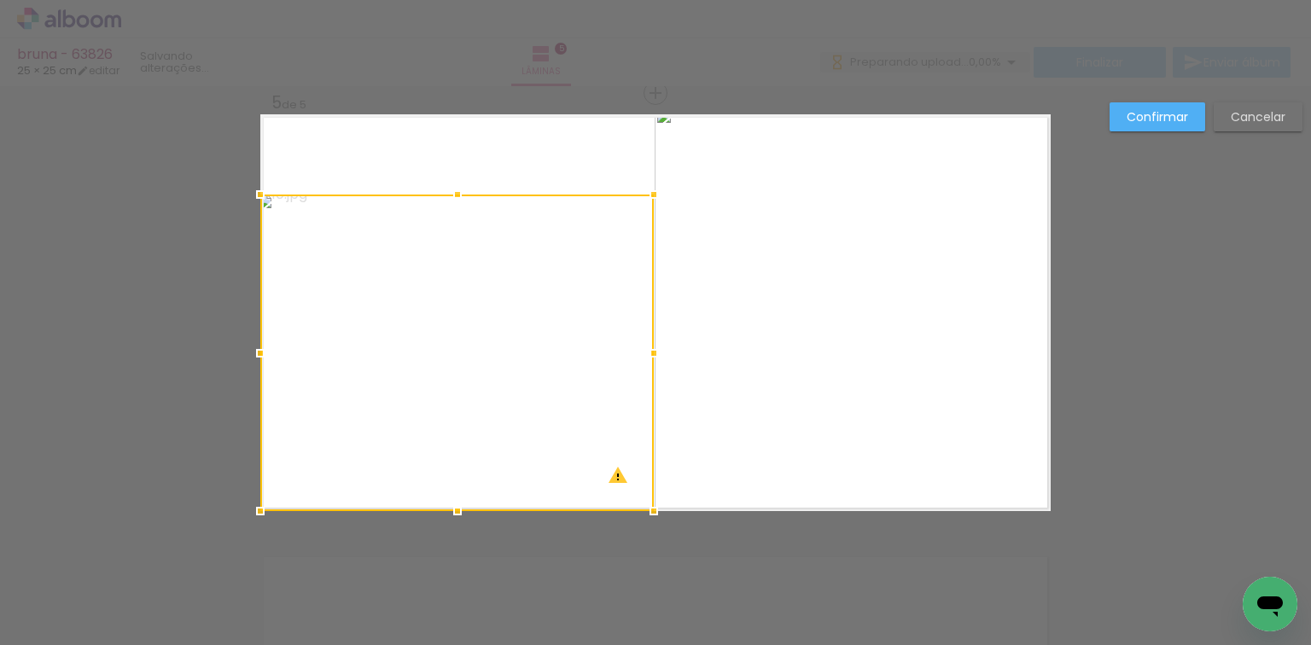
drag, startPoint x: 456, startPoint y: 116, endPoint x: 476, endPoint y: 196, distance: 82.0
click at [476, 196] on div at bounding box center [457, 353] width 394 height 317
click at [480, 236] on div at bounding box center [457, 353] width 394 height 317
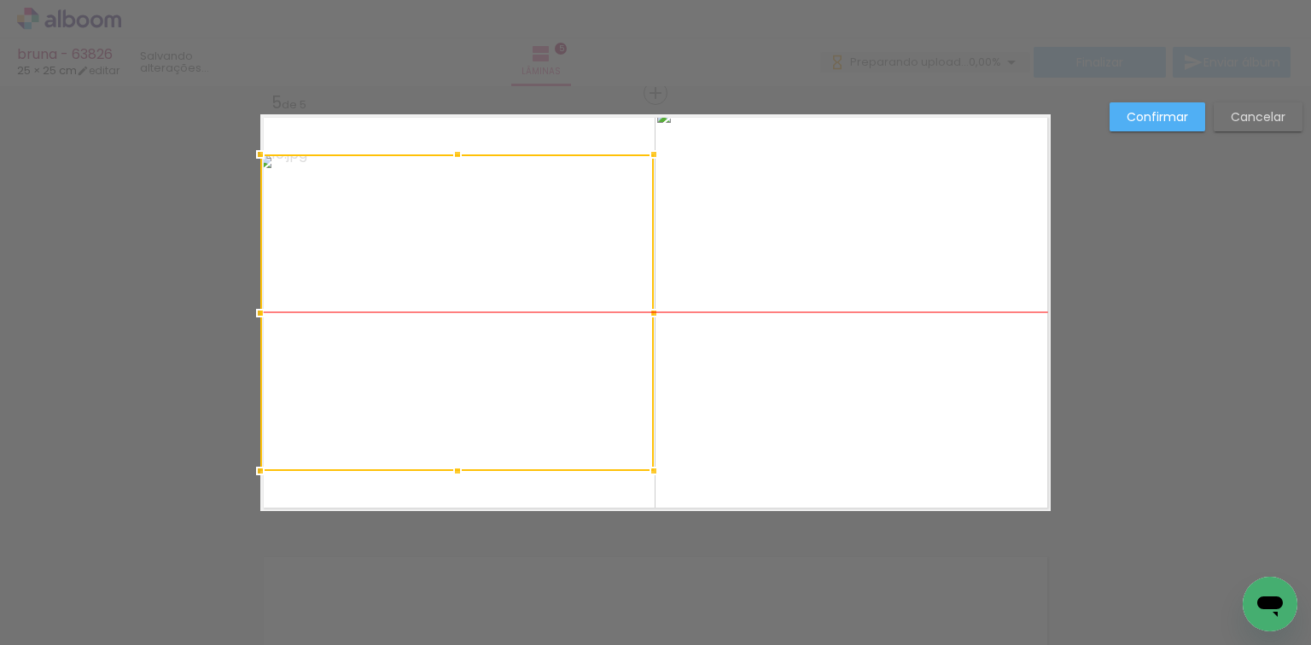
drag, startPoint x: 480, startPoint y: 236, endPoint x: 331, endPoint y: 205, distance: 151.9
click at [331, 205] on div at bounding box center [457, 313] width 394 height 317
click at [0, 0] on slot "Confirmar" at bounding box center [0, 0] width 0 height 0
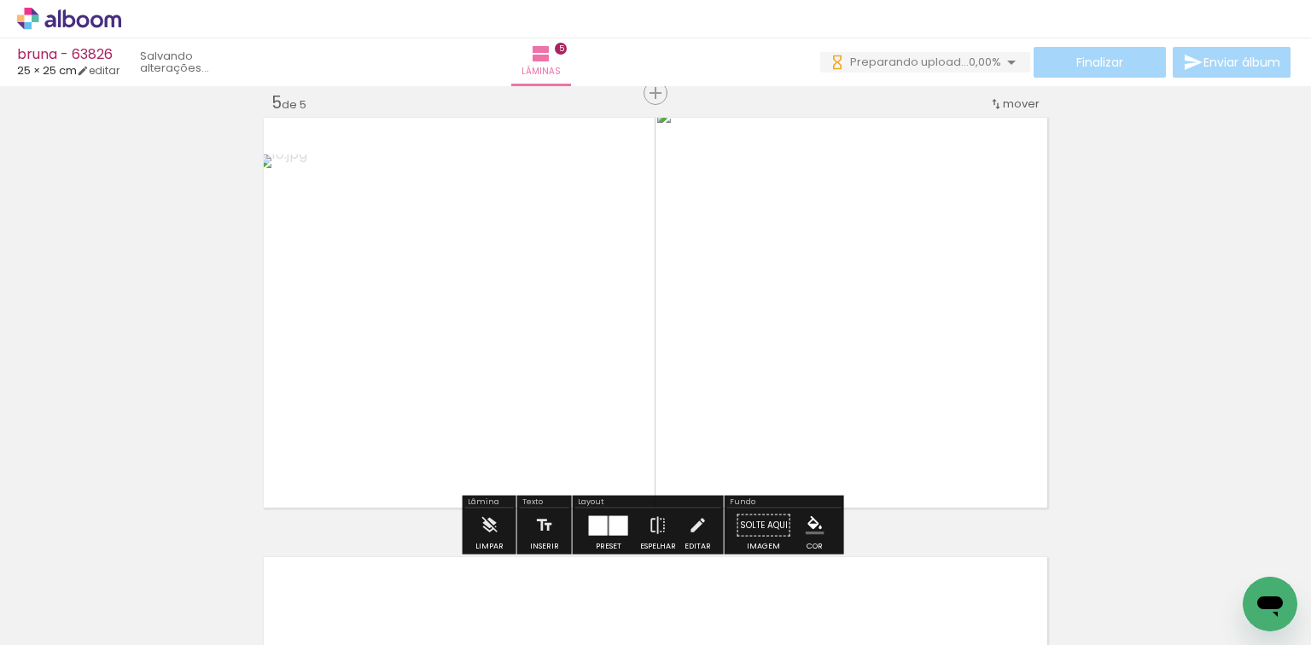
scroll to position [2053, 0]
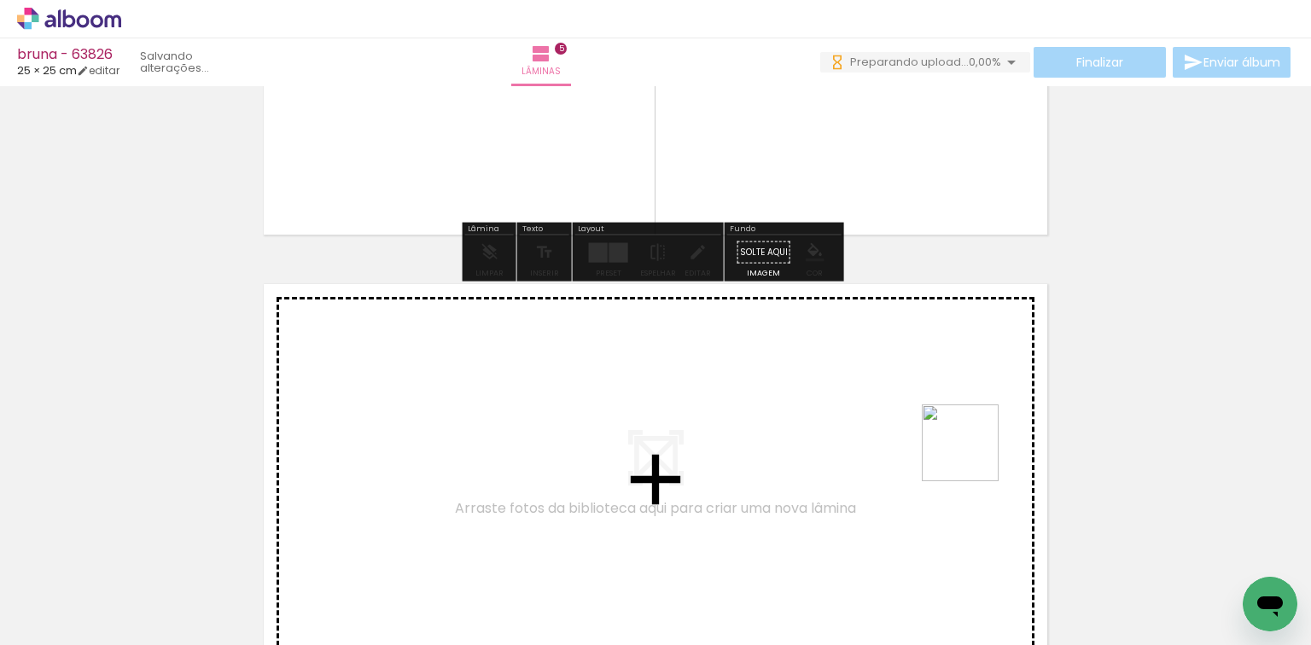
drag, startPoint x: 1128, startPoint y: 599, endPoint x: 1234, endPoint y: 534, distance: 124.6
click at [880, 425] on quentale-workspace at bounding box center [655, 322] width 1311 height 645
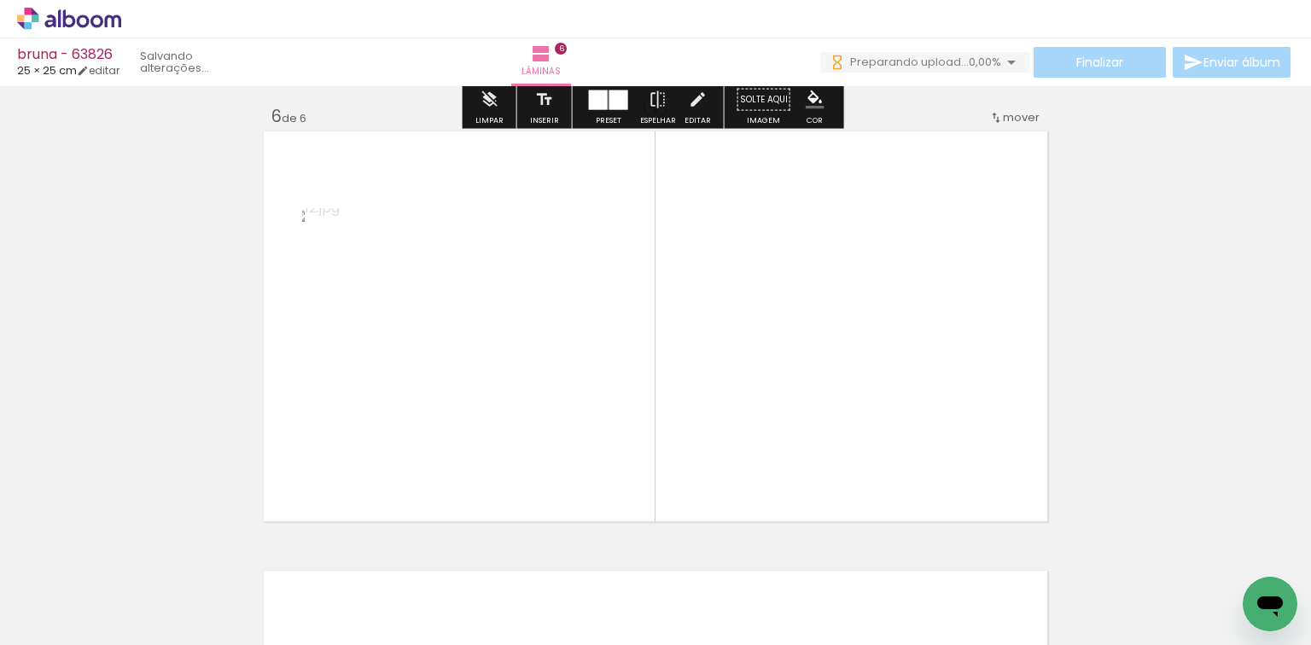
scroll to position [2220, 0]
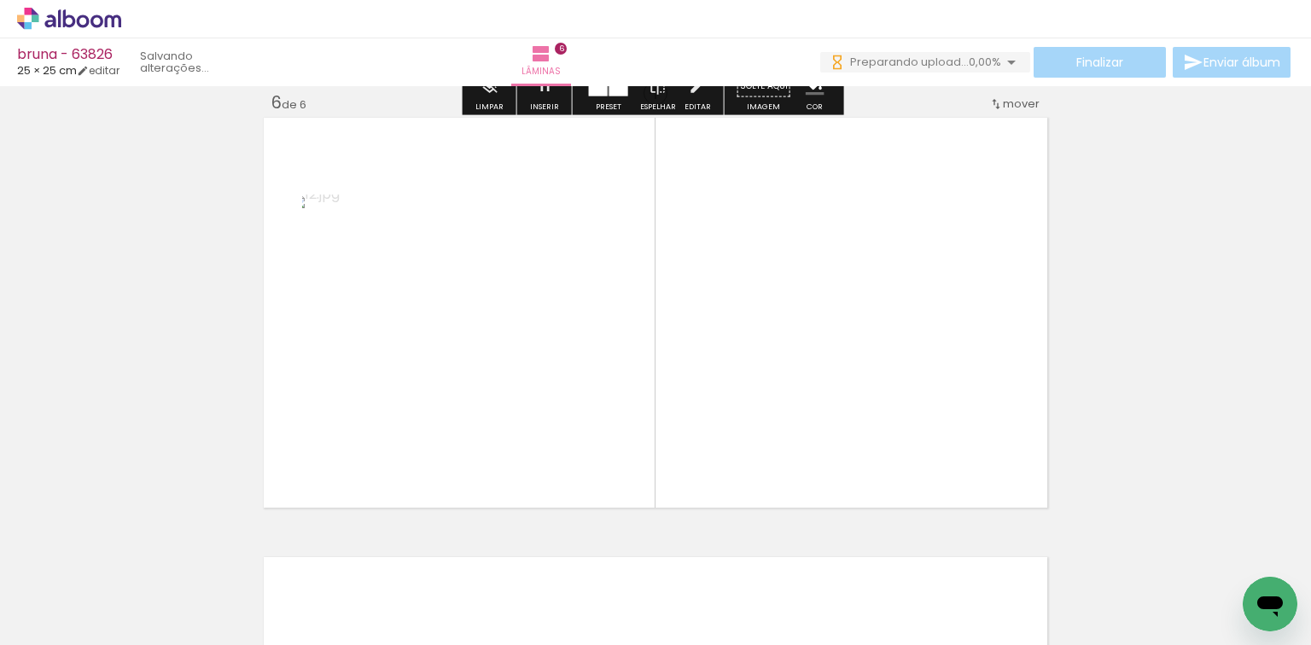
click at [899, 417] on quentale-workspace at bounding box center [655, 322] width 1311 height 645
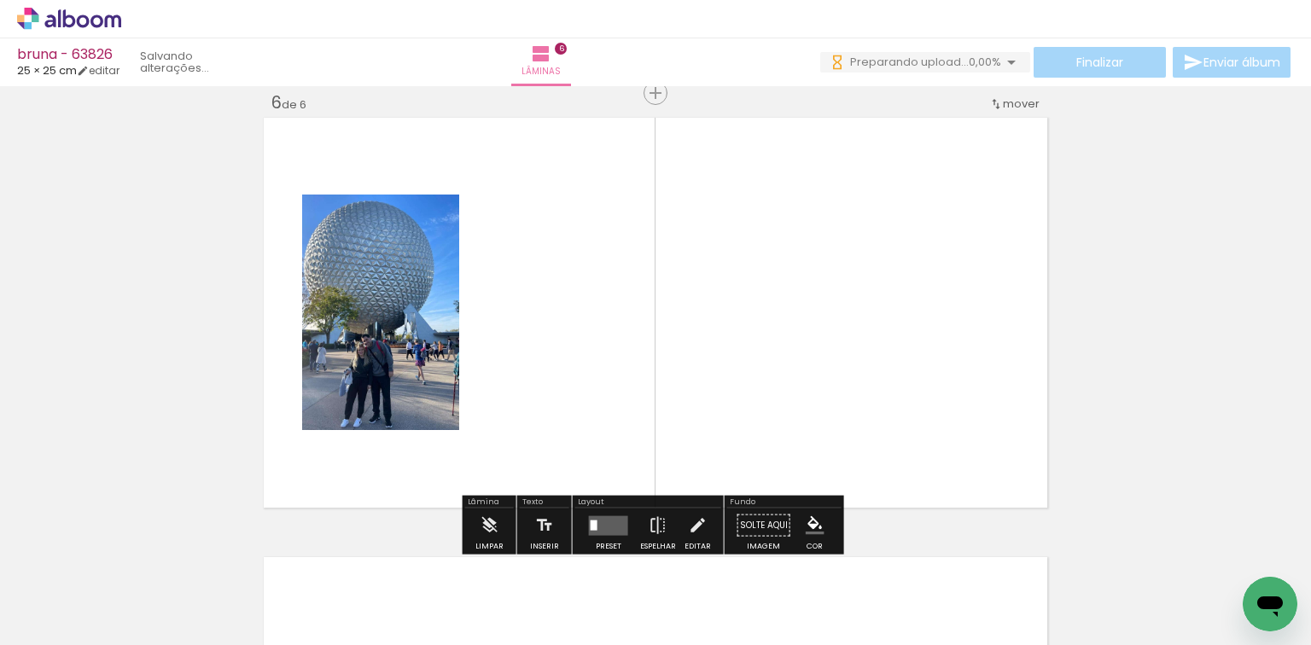
drag, startPoint x: 1231, startPoint y: 594, endPoint x: 978, endPoint y: 447, distance: 292.7
click at [978, 447] on quentale-workspace at bounding box center [655, 322] width 1311 height 645
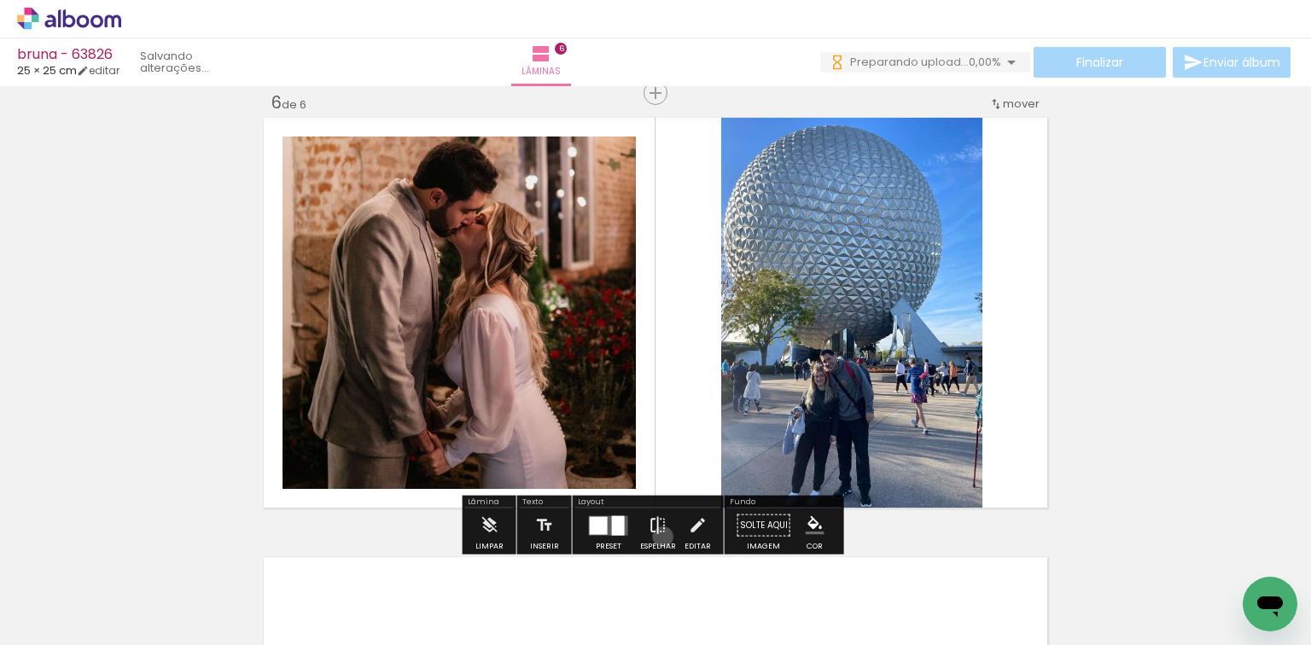
click at [659, 536] on iron-icon at bounding box center [658, 526] width 19 height 34
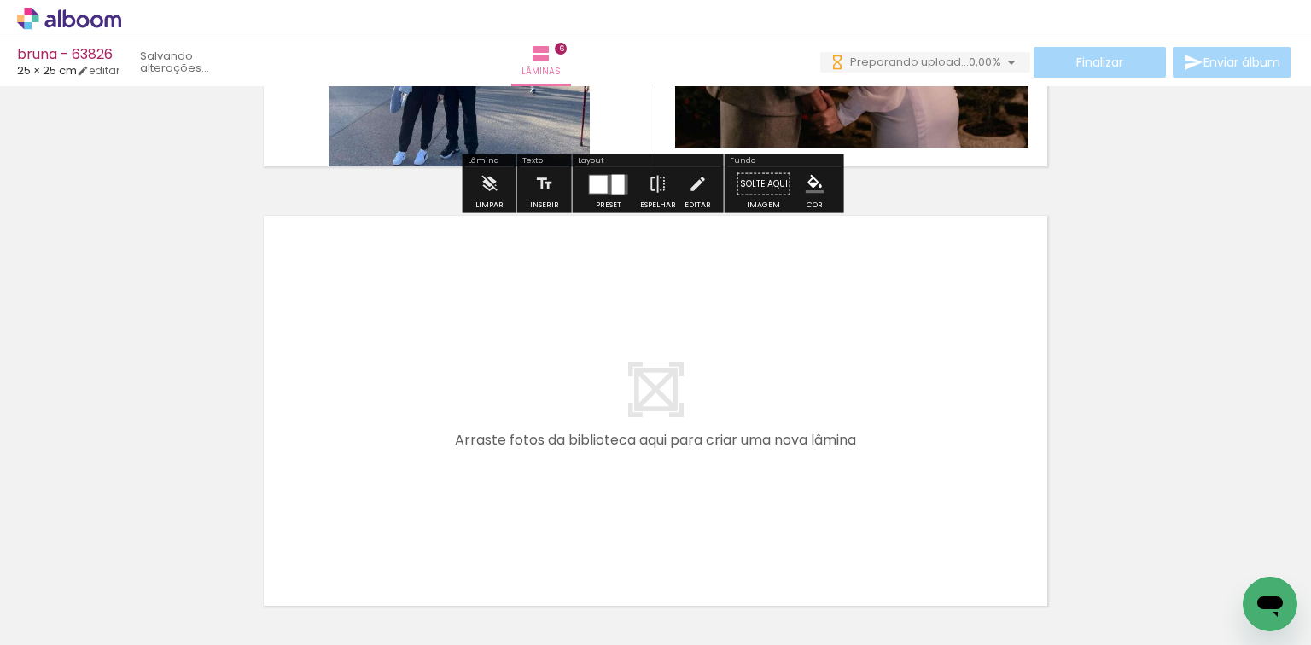
scroll to position [0, 741]
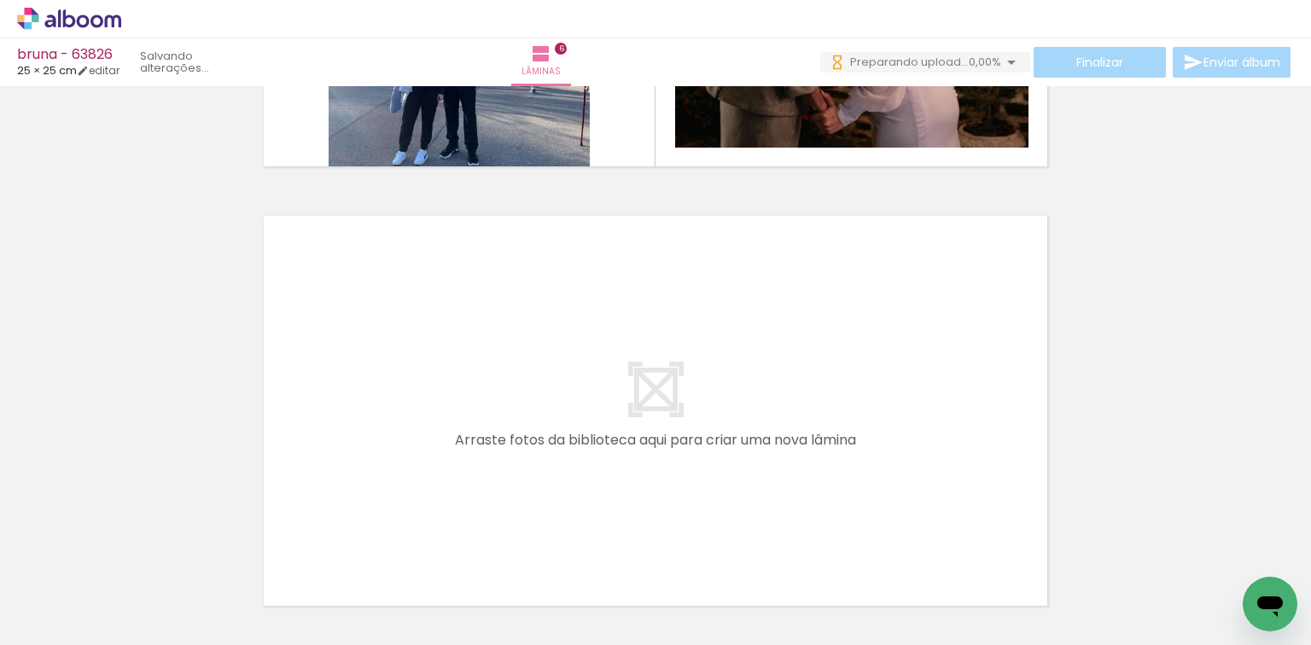
click at [618, 452] on quentale-workspace at bounding box center [655, 322] width 1311 height 645
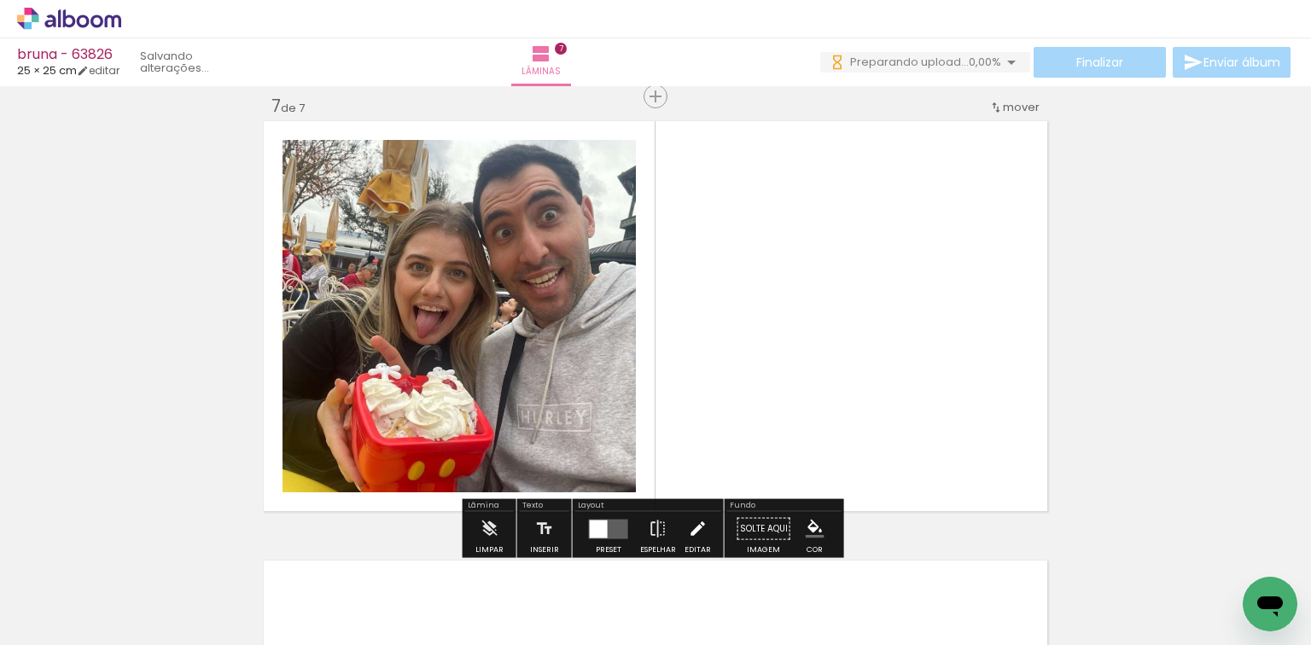
scroll to position [2659, 0]
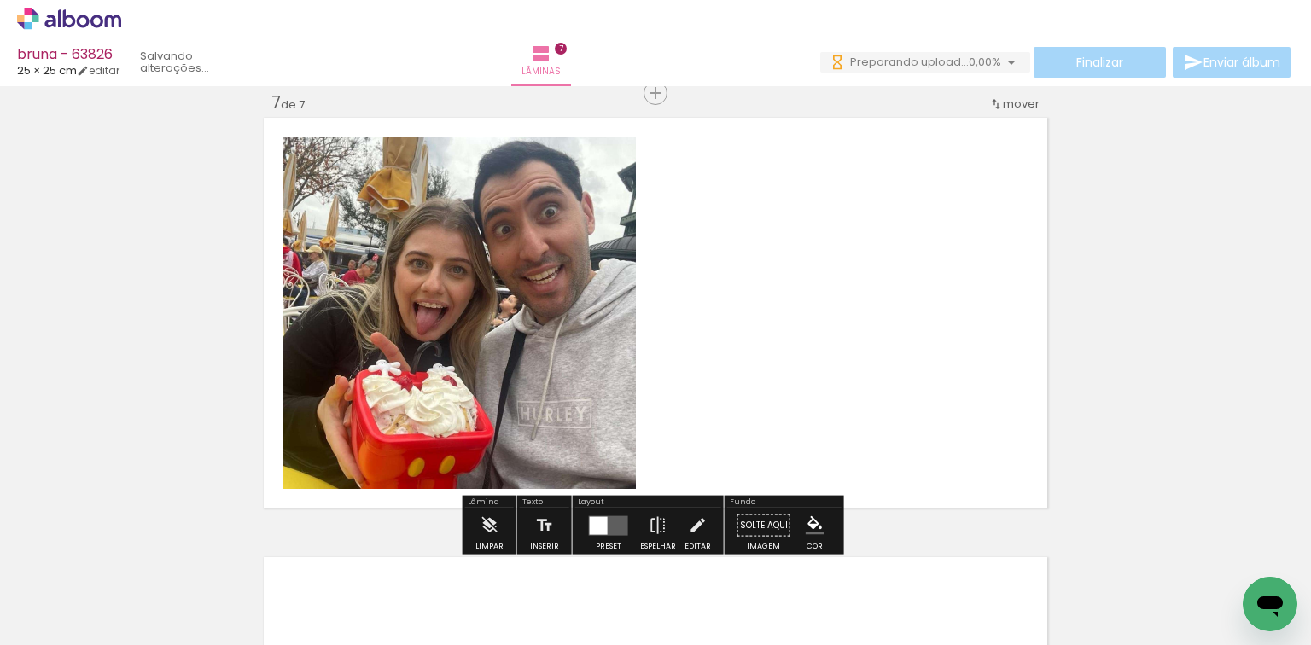
drag, startPoint x: 706, startPoint y: 434, endPoint x: 674, endPoint y: 451, distance: 36.7
click at [704, 433] on quentale-layouter at bounding box center [655, 312] width 791 height 397
drag, startPoint x: 661, startPoint y: 594, endPoint x: 550, endPoint y: 569, distance: 113.7
click at [662, 488] on quentale-workspace at bounding box center [655, 322] width 1311 height 645
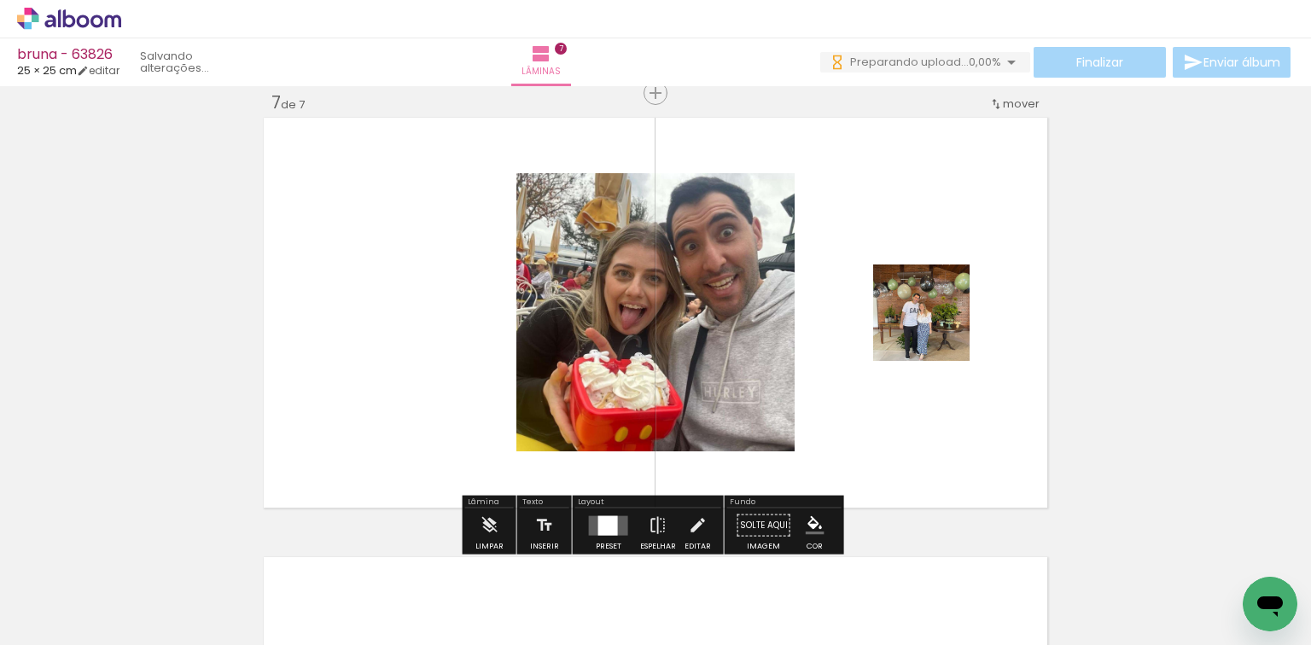
click at [588, 541] on quentale-thumb at bounding box center [577, 588] width 96 height 98
click at [604, 524] on div at bounding box center [608, 526] width 20 height 20
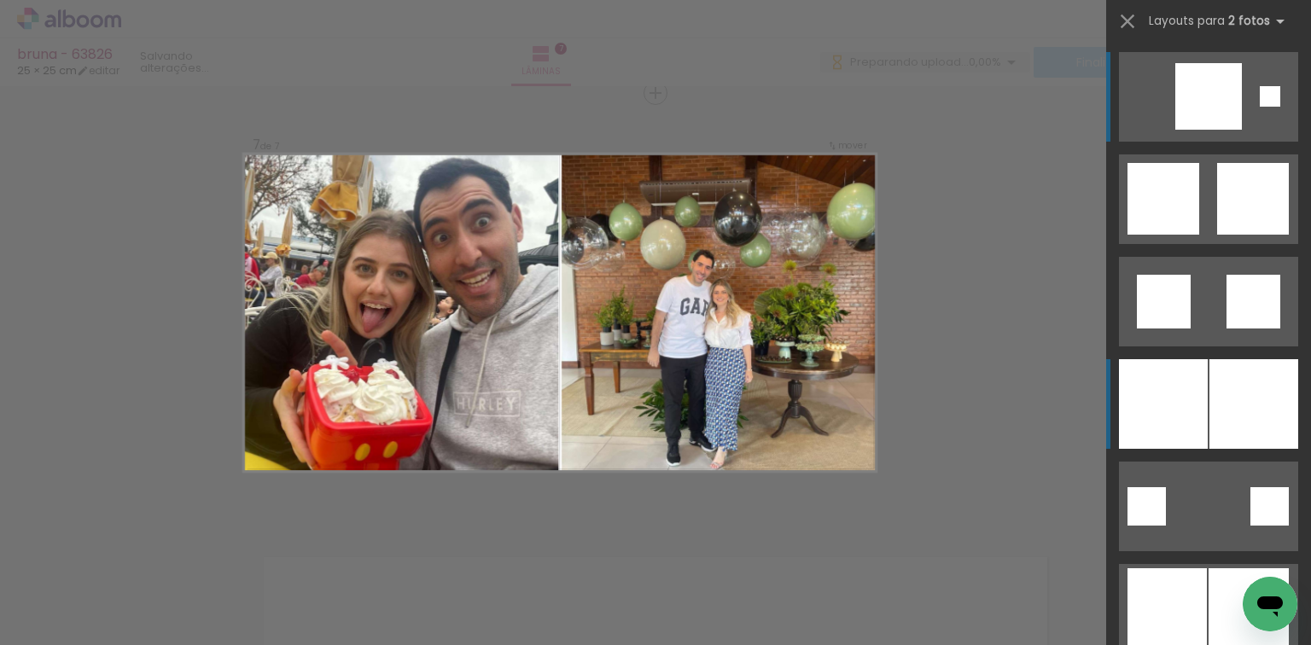
click at [1154, 393] on div at bounding box center [1163, 404] width 89 height 90
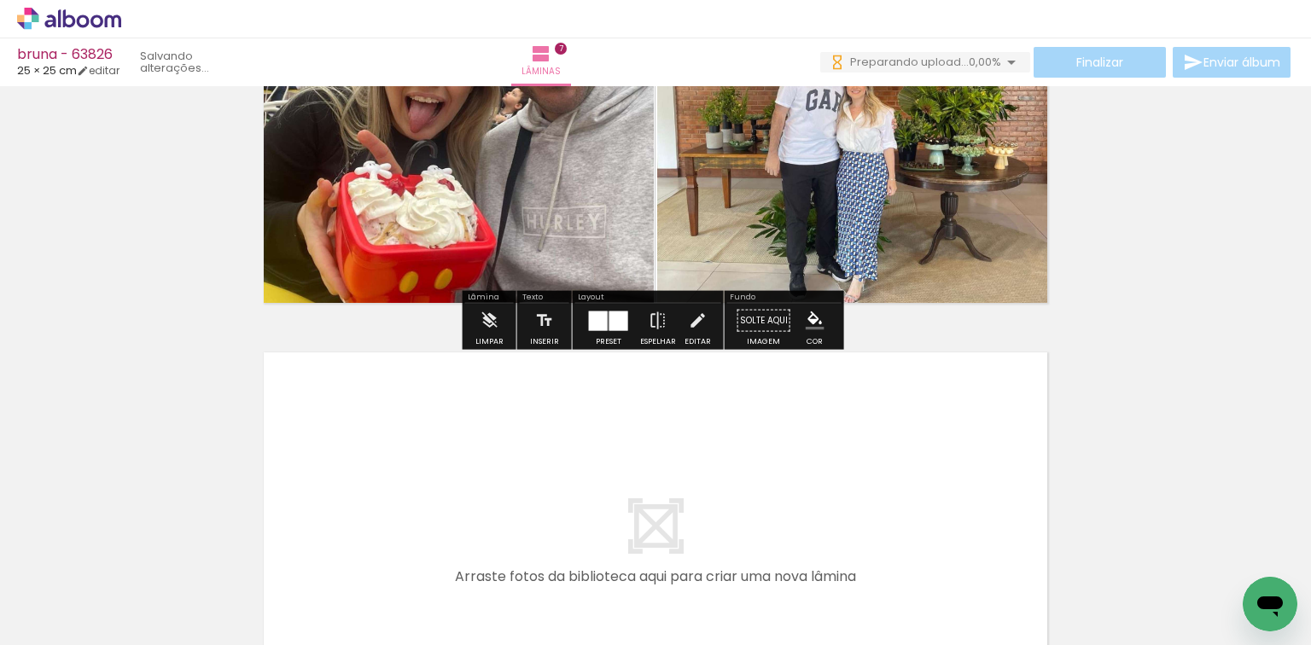
drag, startPoint x: 784, startPoint y: 569, endPoint x: 808, endPoint y: 587, distance: 29.9
click at [789, 530] on quentale-workspace at bounding box center [655, 322] width 1311 height 645
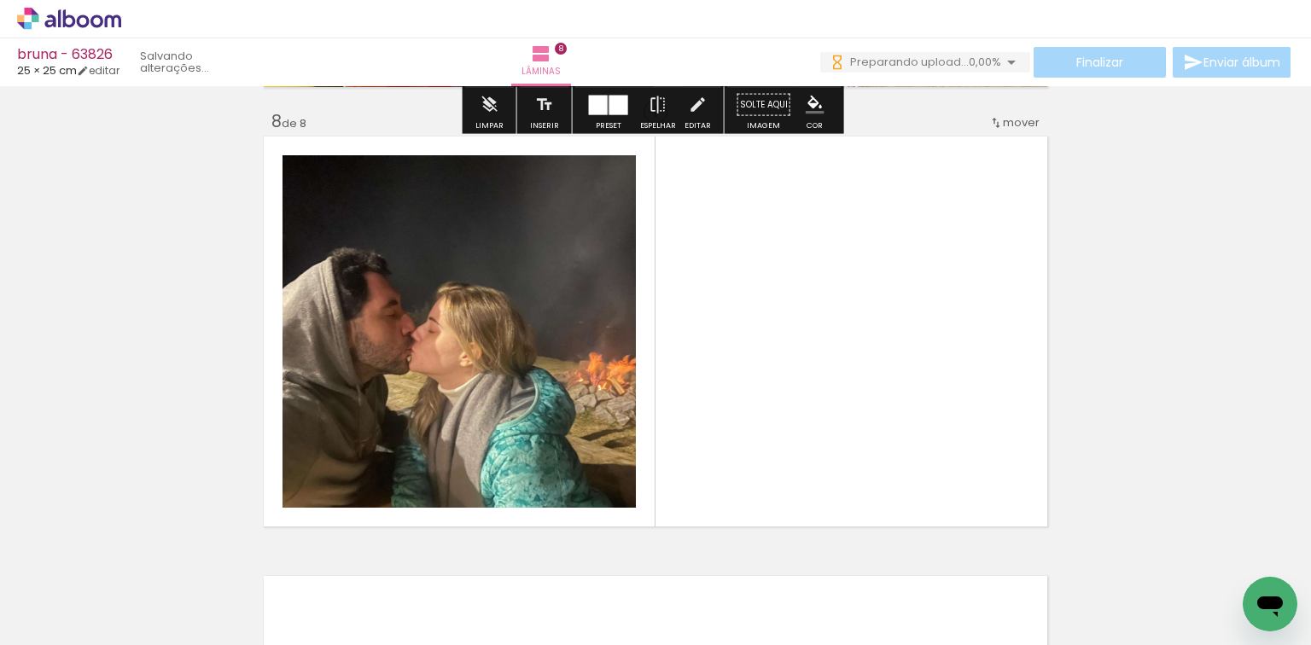
scroll to position [3099, 0]
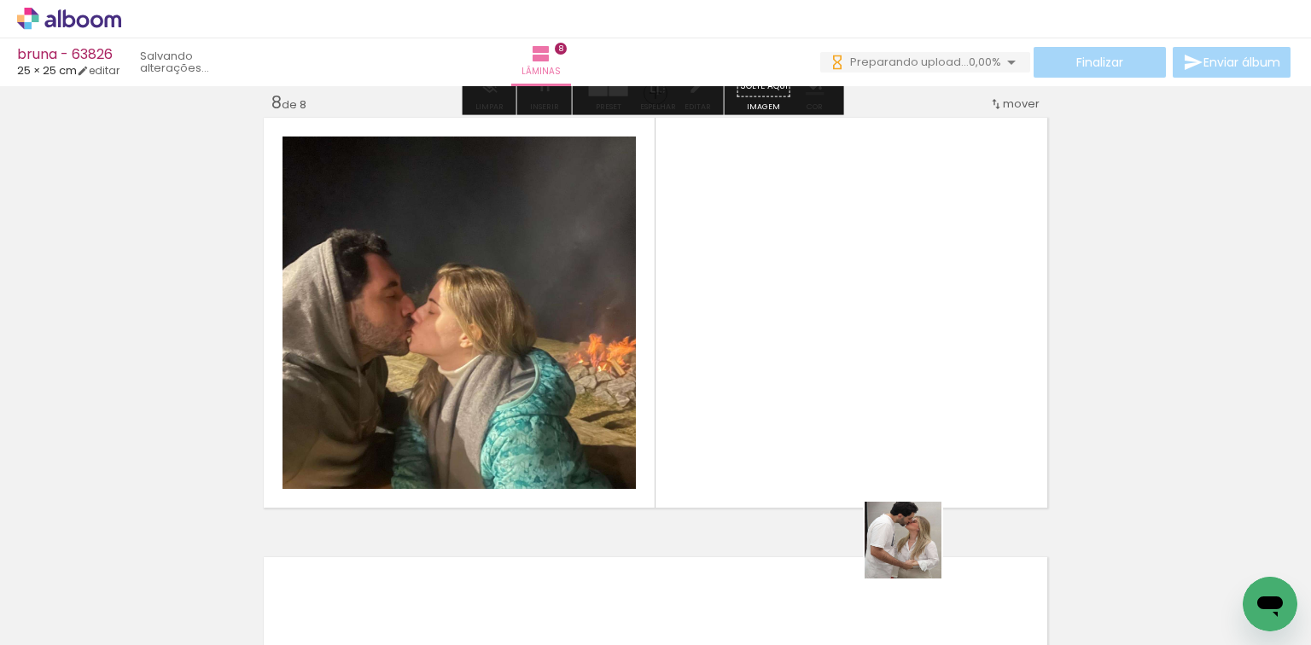
drag, startPoint x: 916, startPoint y: 553, endPoint x: 555, endPoint y: 423, distance: 383.7
click at [811, 300] on quentale-workspace at bounding box center [655, 322] width 1311 height 645
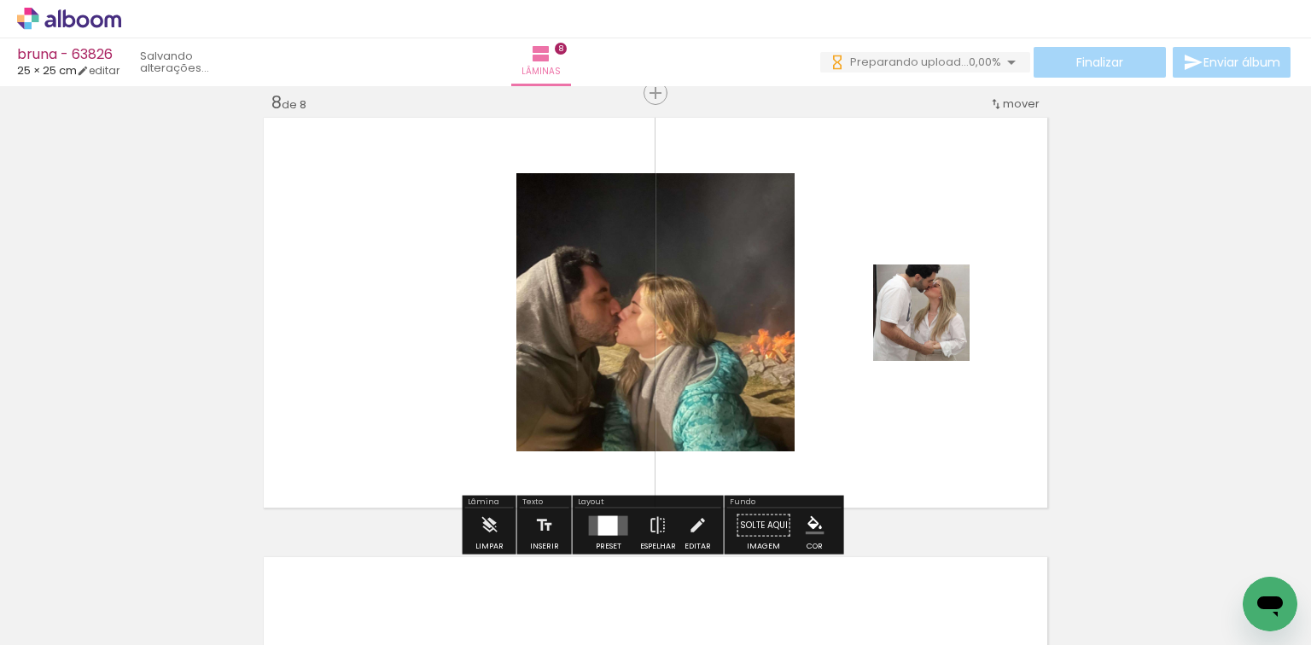
click at [622, 533] on quentale-layouter at bounding box center [608, 526] width 39 height 20
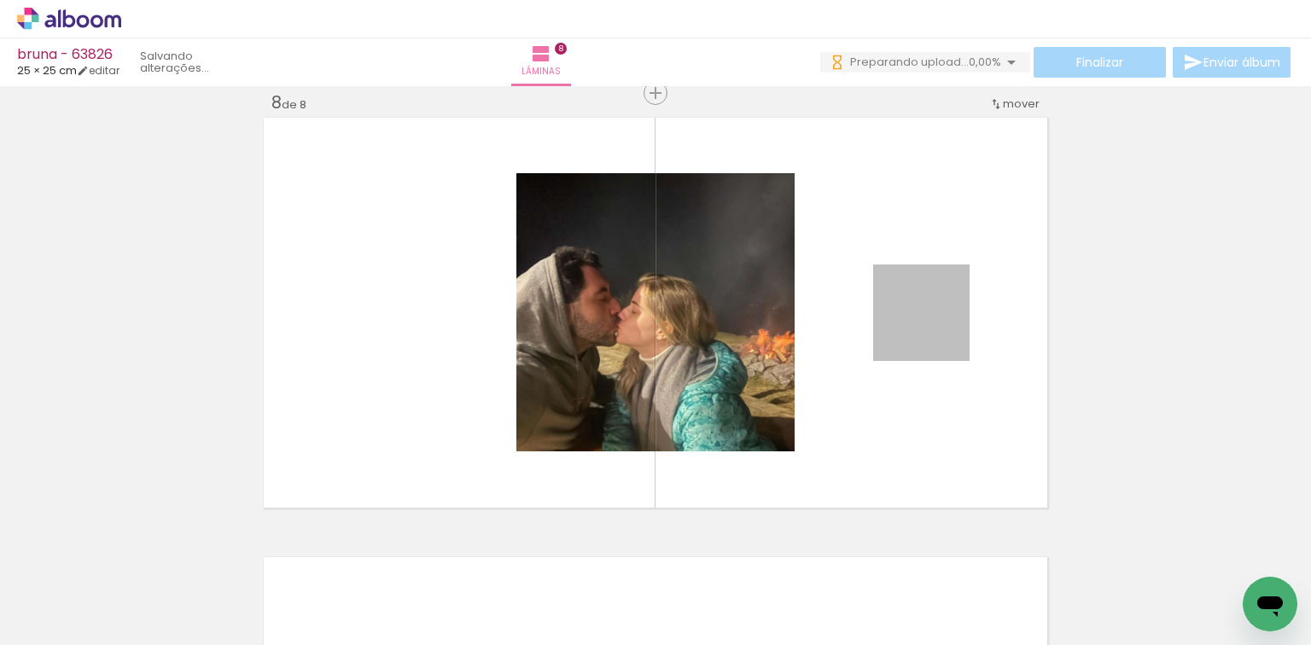
drag, startPoint x: 966, startPoint y: 377, endPoint x: 898, endPoint y: 677, distance: 307.4
click at [898, 645] on html "link( href="../../bower_components/polymer/polymer.html" rel="import" ) picture…" at bounding box center [655, 322] width 1311 height 645
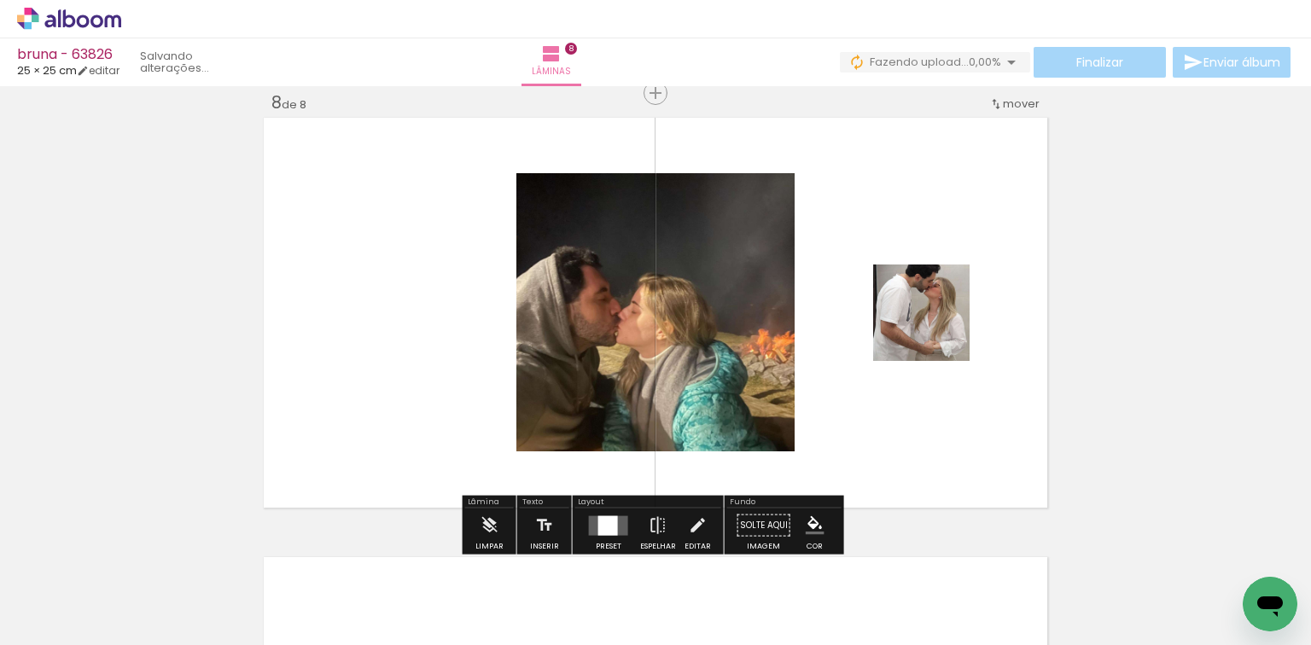
drag, startPoint x: 929, startPoint y: 369, endPoint x: 899, endPoint y: 410, distance: 50.7
click at [908, 443] on quentale-layouter at bounding box center [655, 312] width 791 height 397
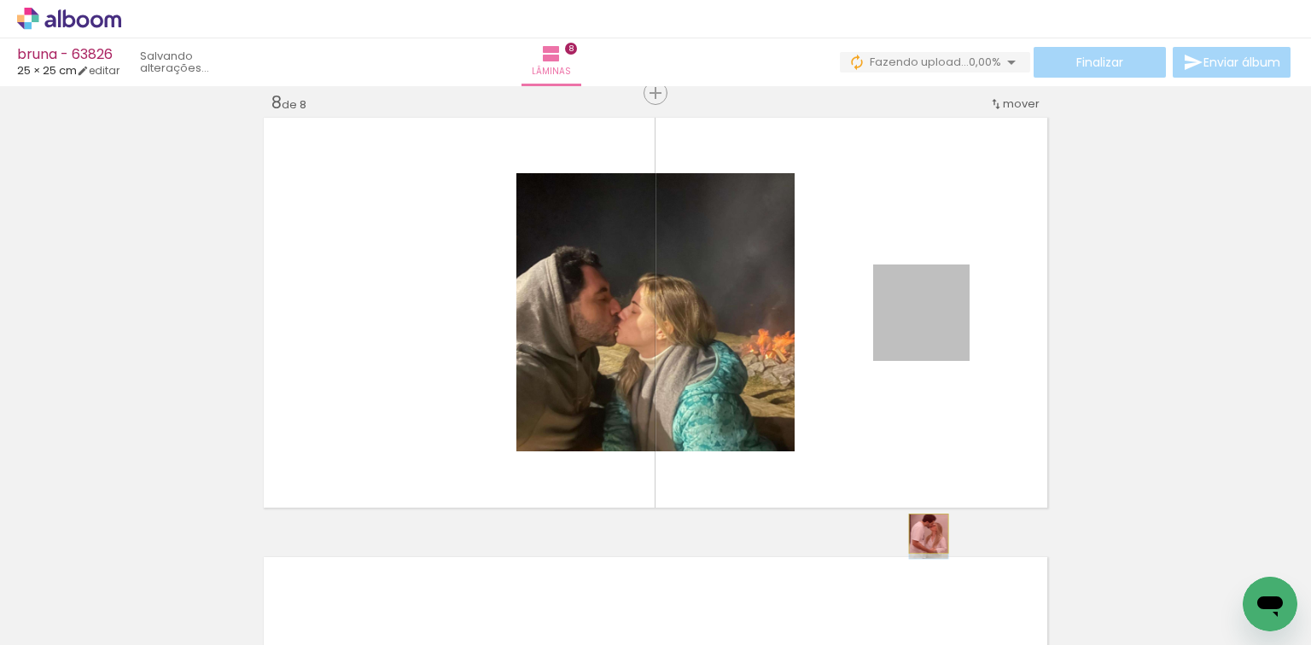
drag, startPoint x: 908, startPoint y: 344, endPoint x: 943, endPoint y: 577, distance: 235.6
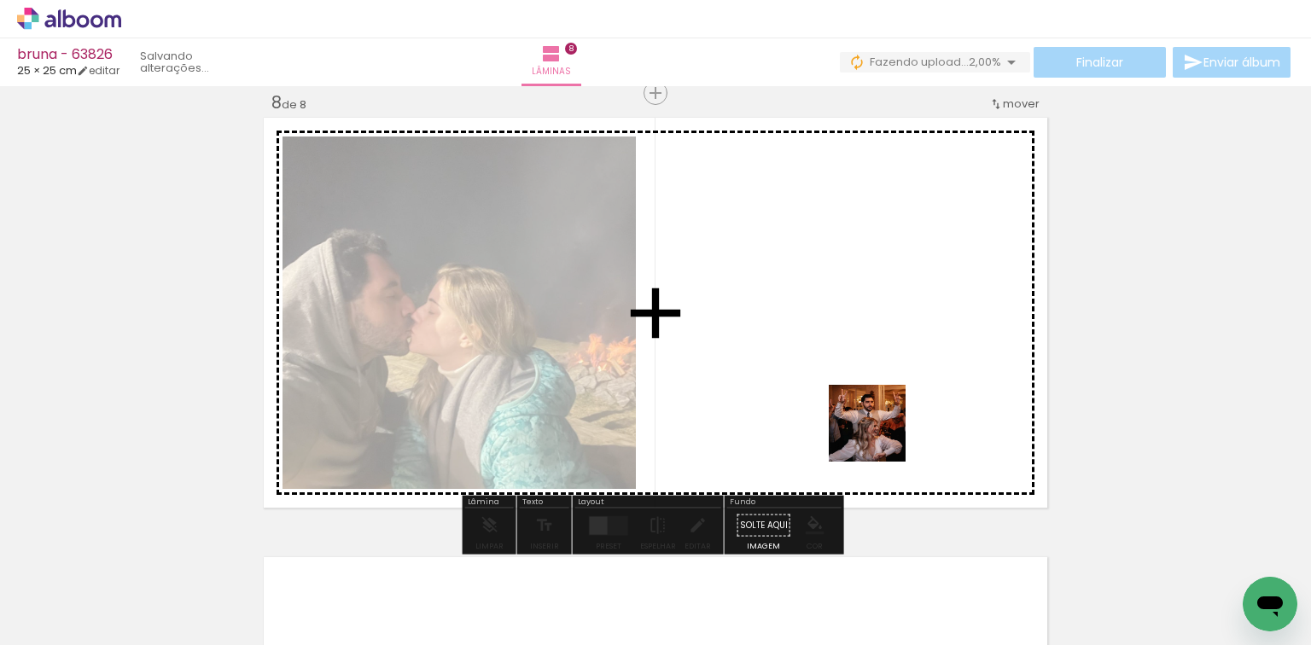
drag, startPoint x: 884, startPoint y: 567, endPoint x: 767, endPoint y: 441, distance: 172.1
click at [865, 351] on quentale-workspace at bounding box center [655, 322] width 1311 height 645
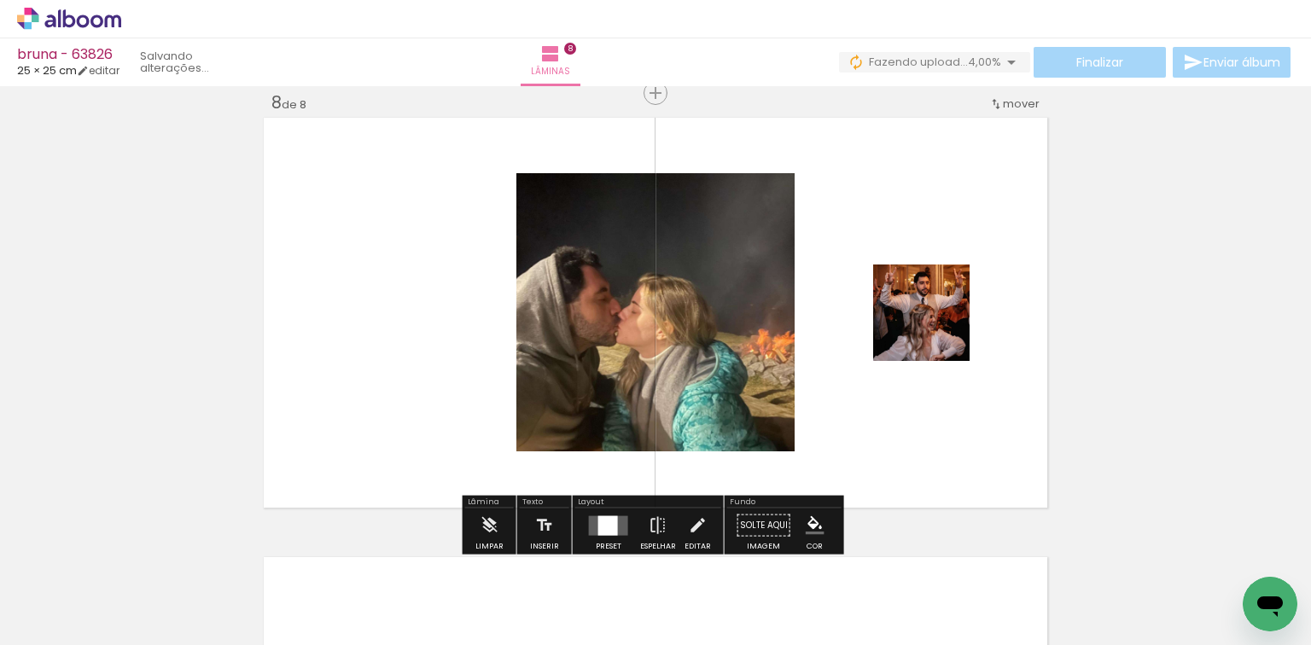
click at [608, 534] on div at bounding box center [608, 526] width 20 height 20
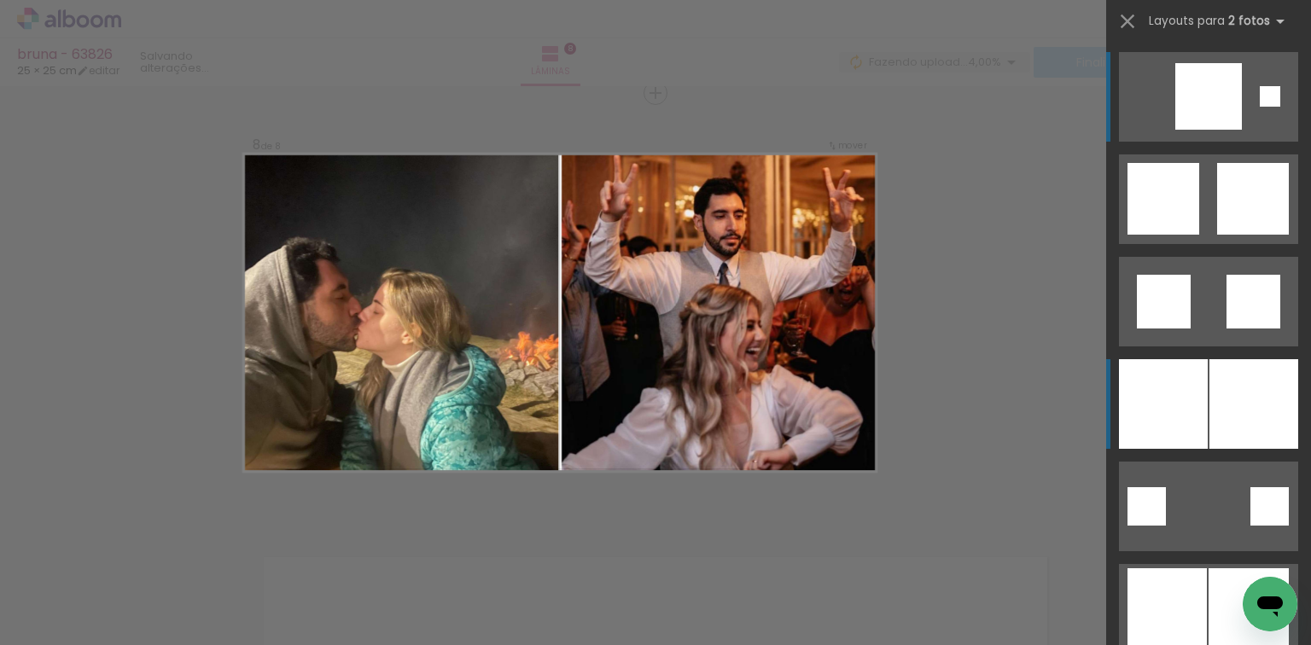
click at [1165, 374] on div at bounding box center [1163, 404] width 89 height 90
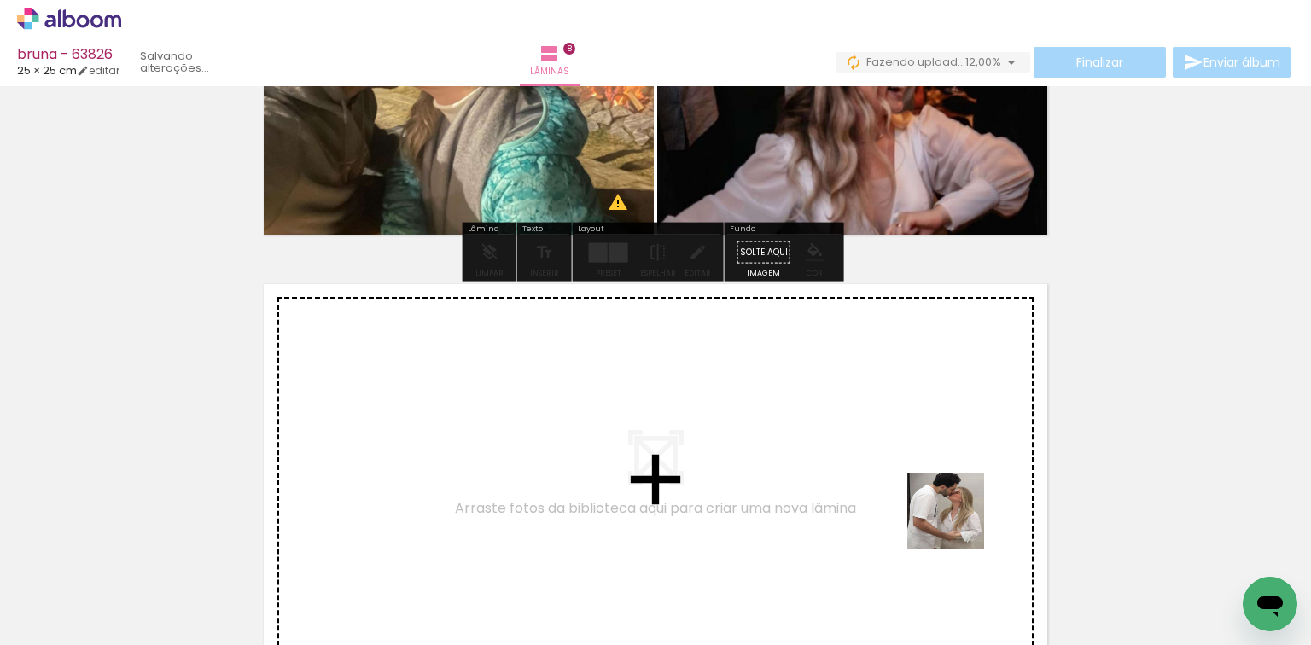
drag, startPoint x: 959, startPoint y: 524, endPoint x: 1007, endPoint y: 584, distance: 76.5
click at [949, 499] on quentale-workspace at bounding box center [655, 322] width 1311 height 645
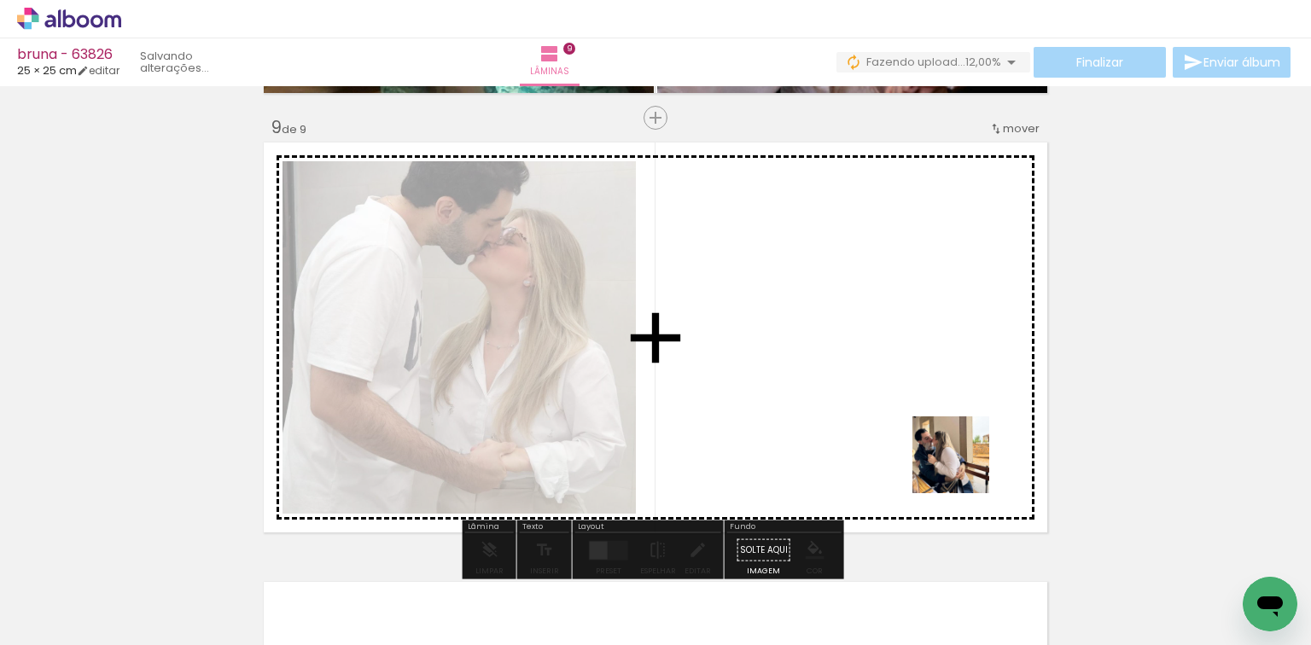
drag, startPoint x: 964, startPoint y: 468, endPoint x: 649, endPoint y: 356, distance: 334.3
click at [892, 408] on quentale-workspace at bounding box center [655, 322] width 1311 height 645
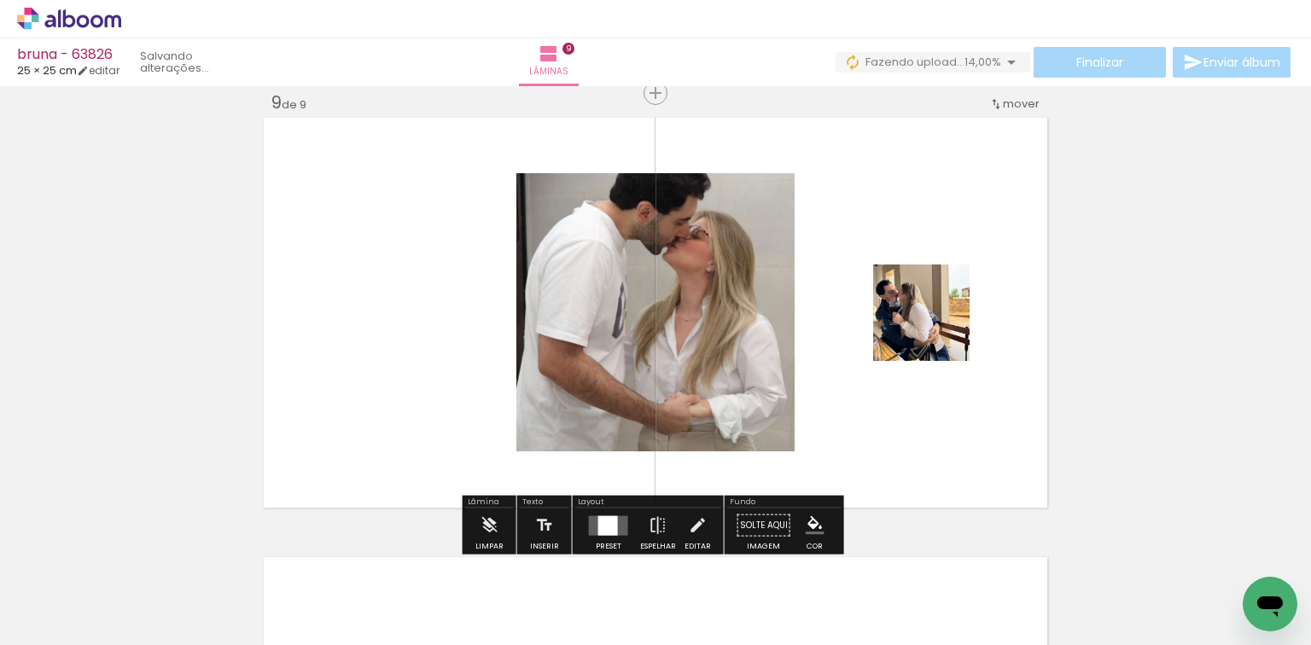
click at [617, 528] on quentale-layouter at bounding box center [608, 526] width 39 height 20
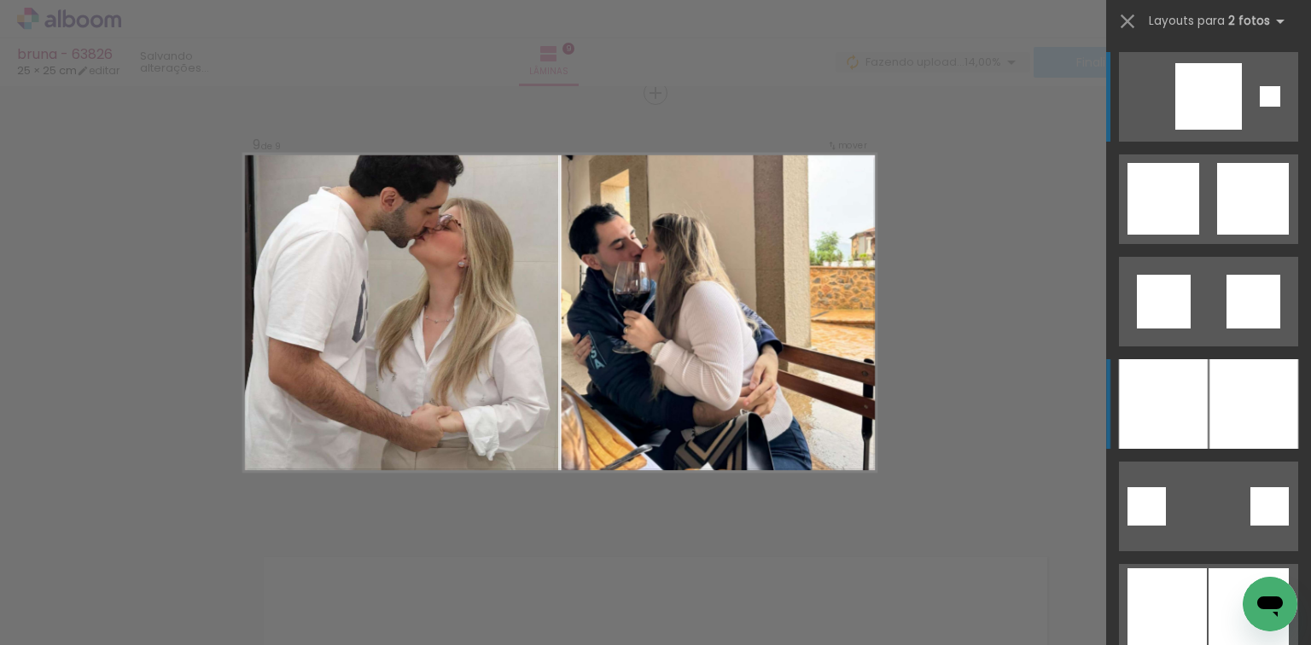
click at [1183, 394] on div at bounding box center [1163, 404] width 89 height 90
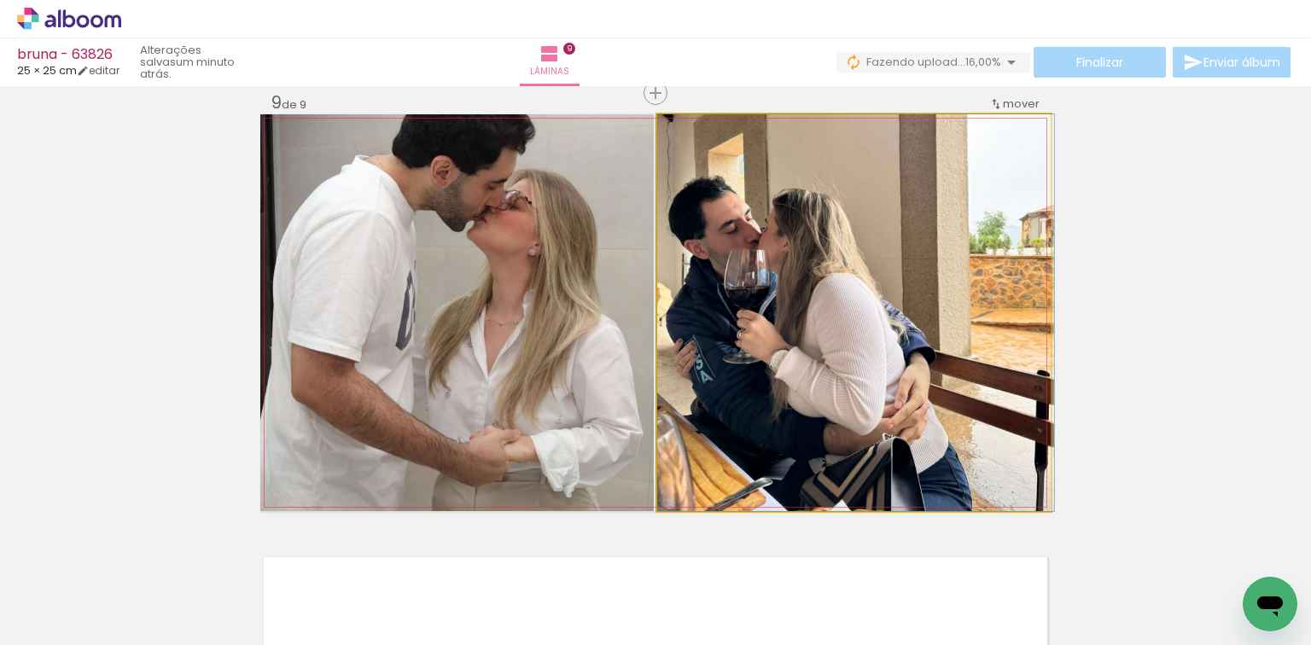
drag, startPoint x: 668, startPoint y: 184, endPoint x: 727, endPoint y: 246, distance: 84.6
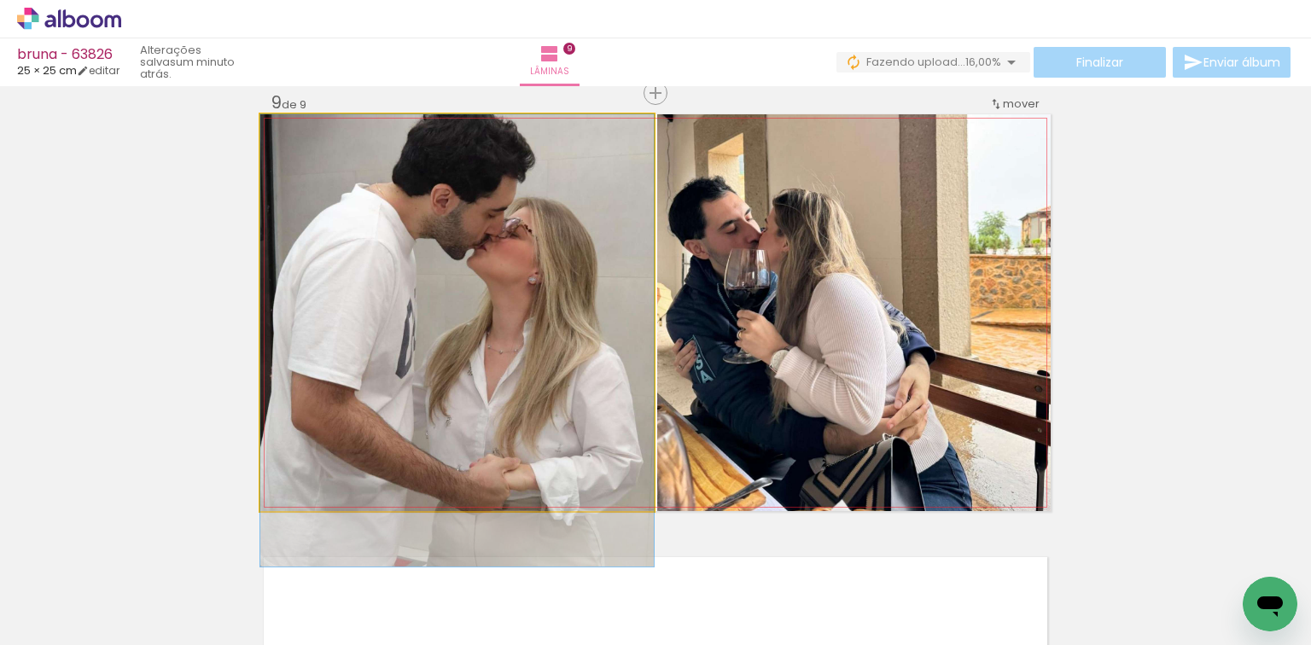
drag, startPoint x: 418, startPoint y: 201, endPoint x: 422, endPoint y: 240, distance: 38.6
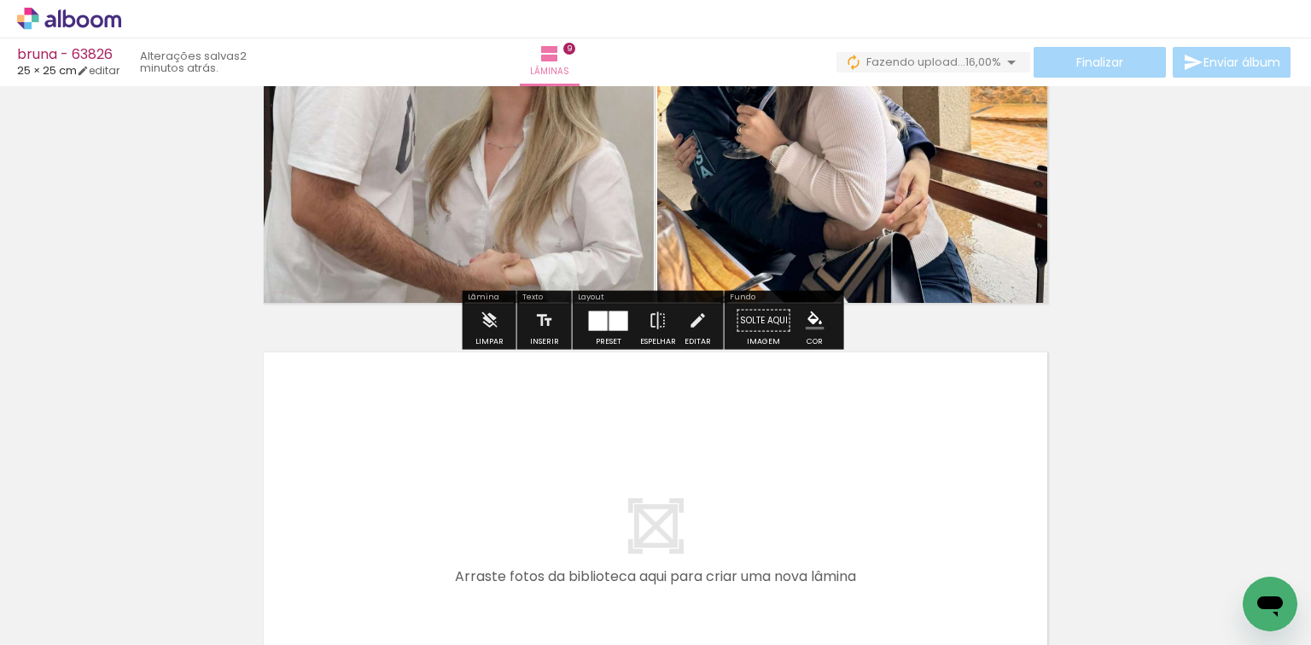
scroll to position [0, 1281]
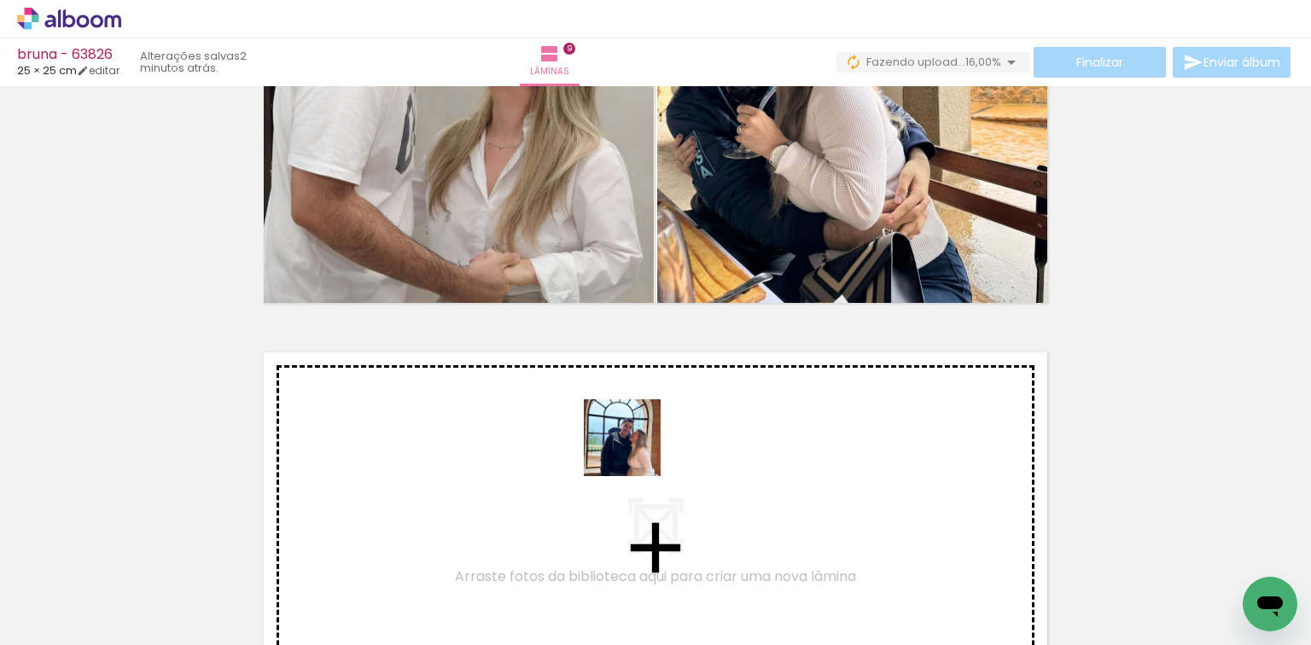
drag, startPoint x: 635, startPoint y: 553, endPoint x: 635, endPoint y: 406, distance: 146.8
click at [635, 406] on quentale-workspace at bounding box center [655, 322] width 1311 height 645
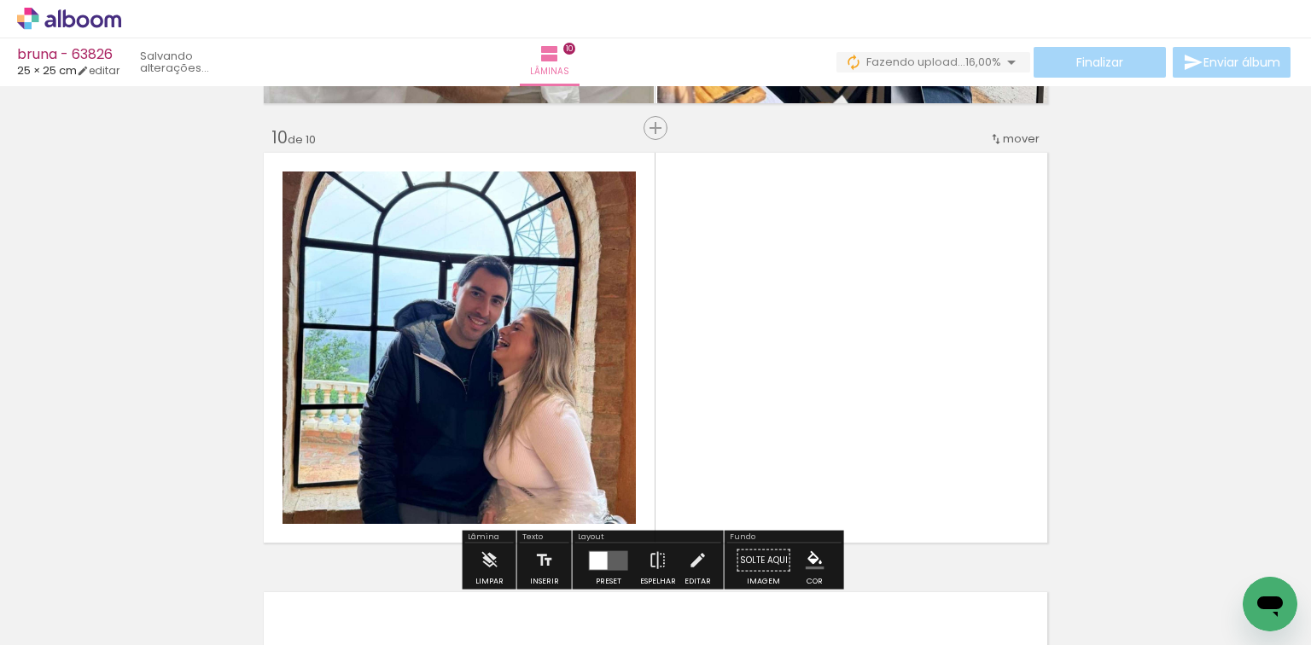
scroll to position [3978, 0]
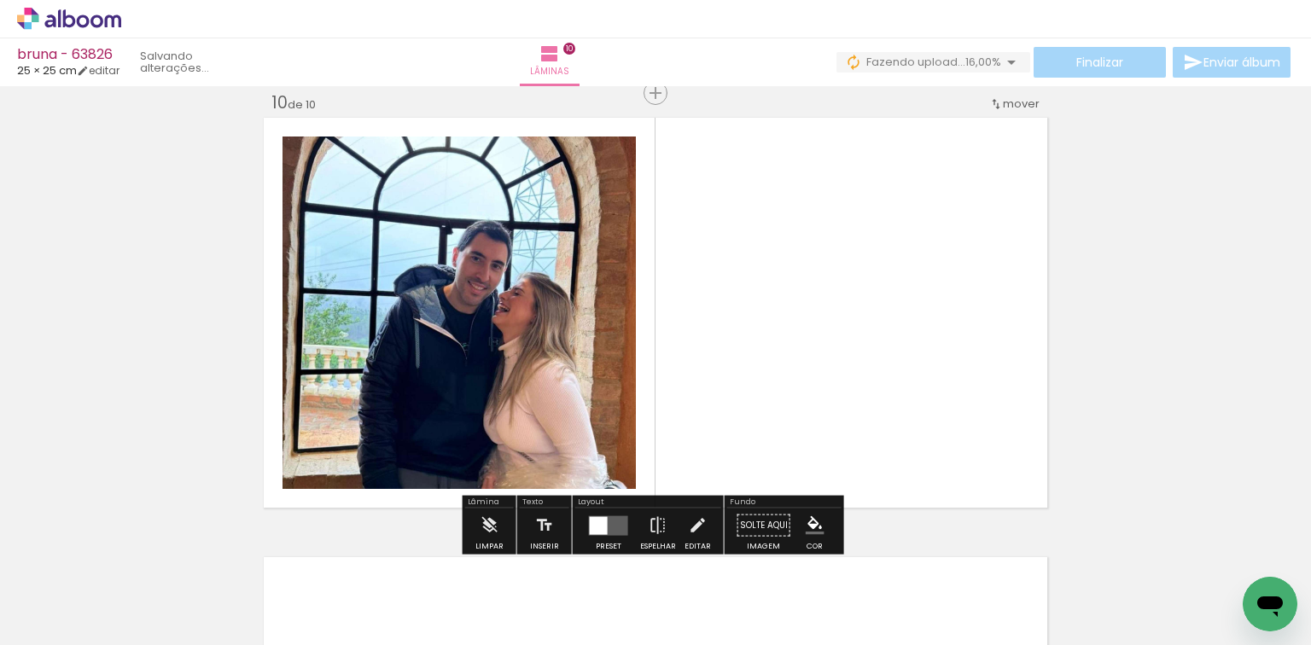
drag, startPoint x: 727, startPoint y: 590, endPoint x: 696, endPoint y: 486, distance: 108.8
click at [703, 495] on quentale-workspace at bounding box center [655, 322] width 1311 height 645
drag, startPoint x: 710, startPoint y: 618, endPoint x: 667, endPoint y: 488, distance: 136.9
click at [707, 372] on quentale-workspace at bounding box center [655, 322] width 1311 height 645
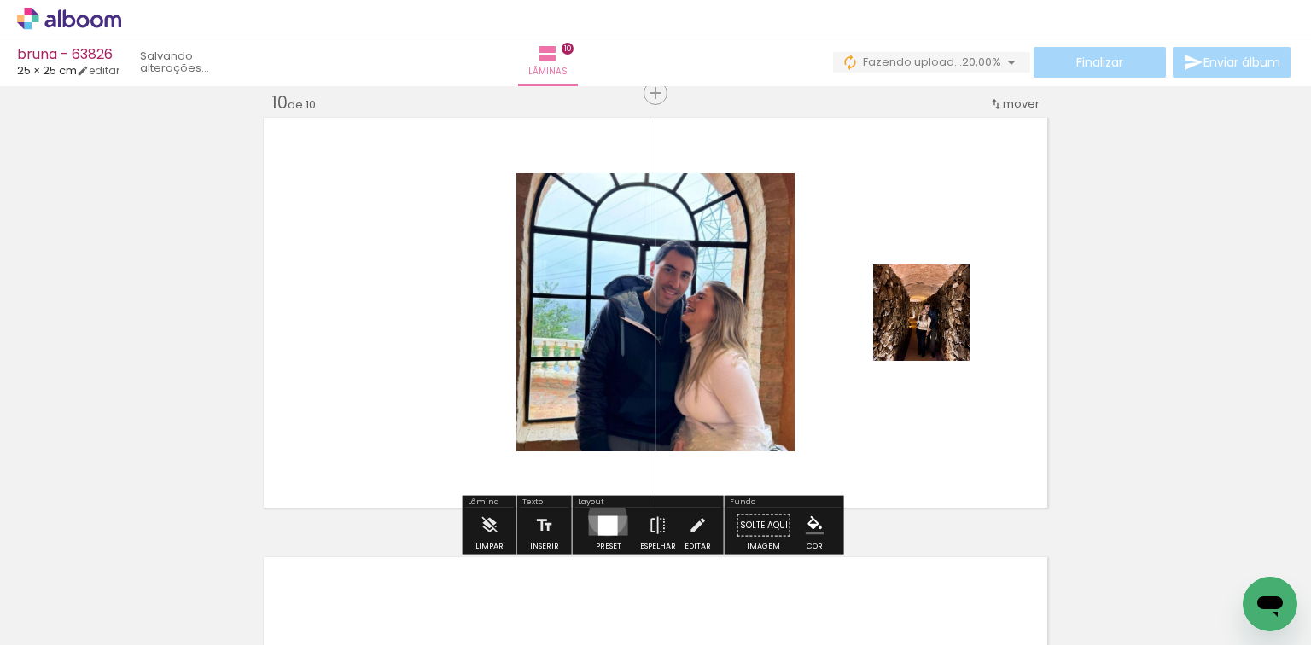
click at [604, 516] on div at bounding box center [608, 526] width 20 height 20
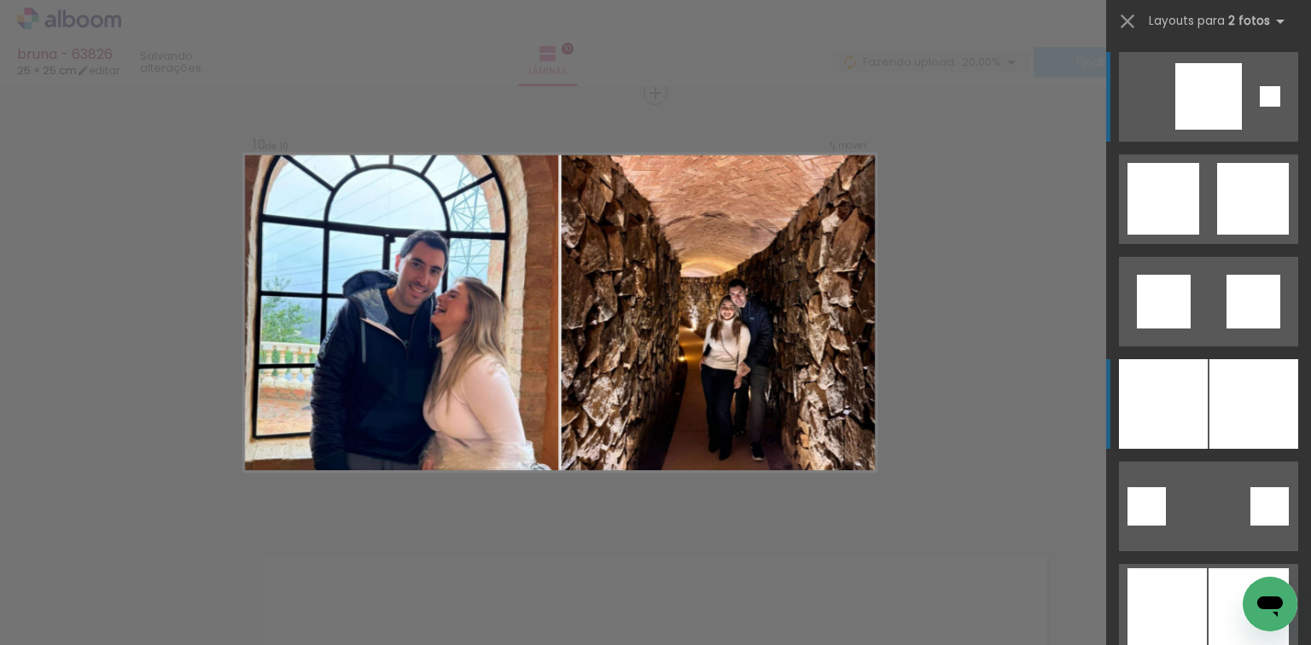
click at [1254, 376] on div at bounding box center [1254, 404] width 89 height 90
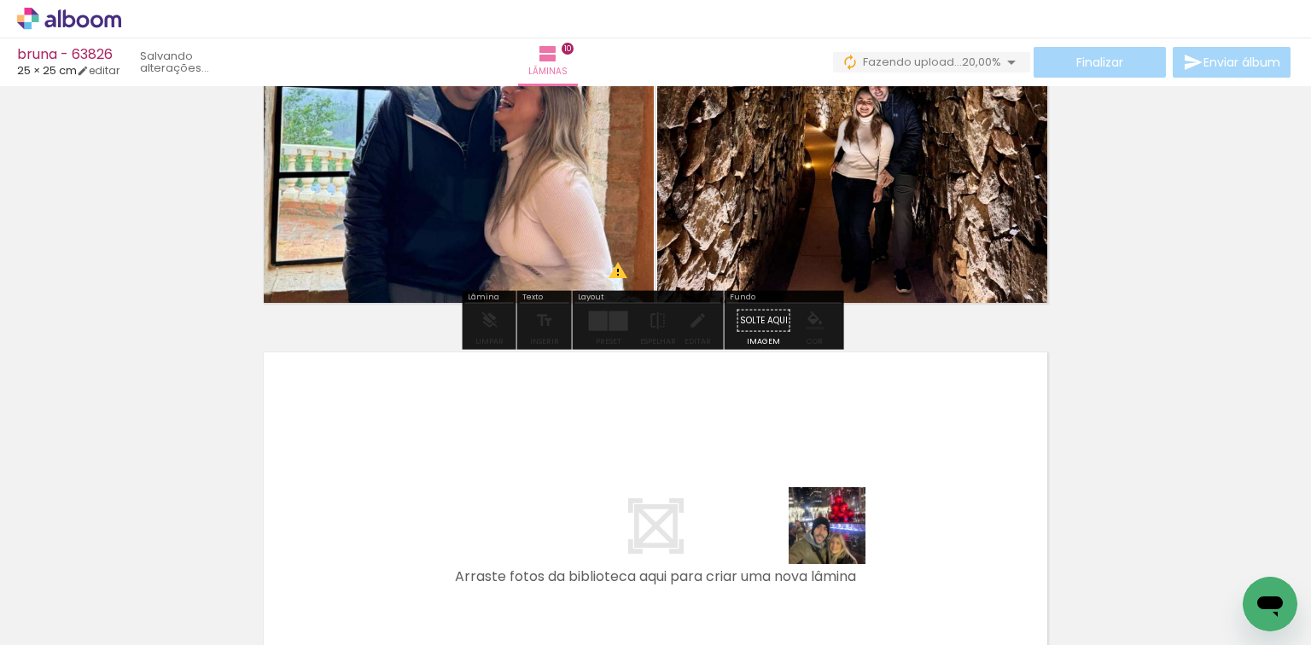
drag, startPoint x: 838, startPoint y: 552, endPoint x: 909, endPoint y: 559, distance: 72.1
click at [846, 528] on quentale-workspace at bounding box center [655, 322] width 1311 height 645
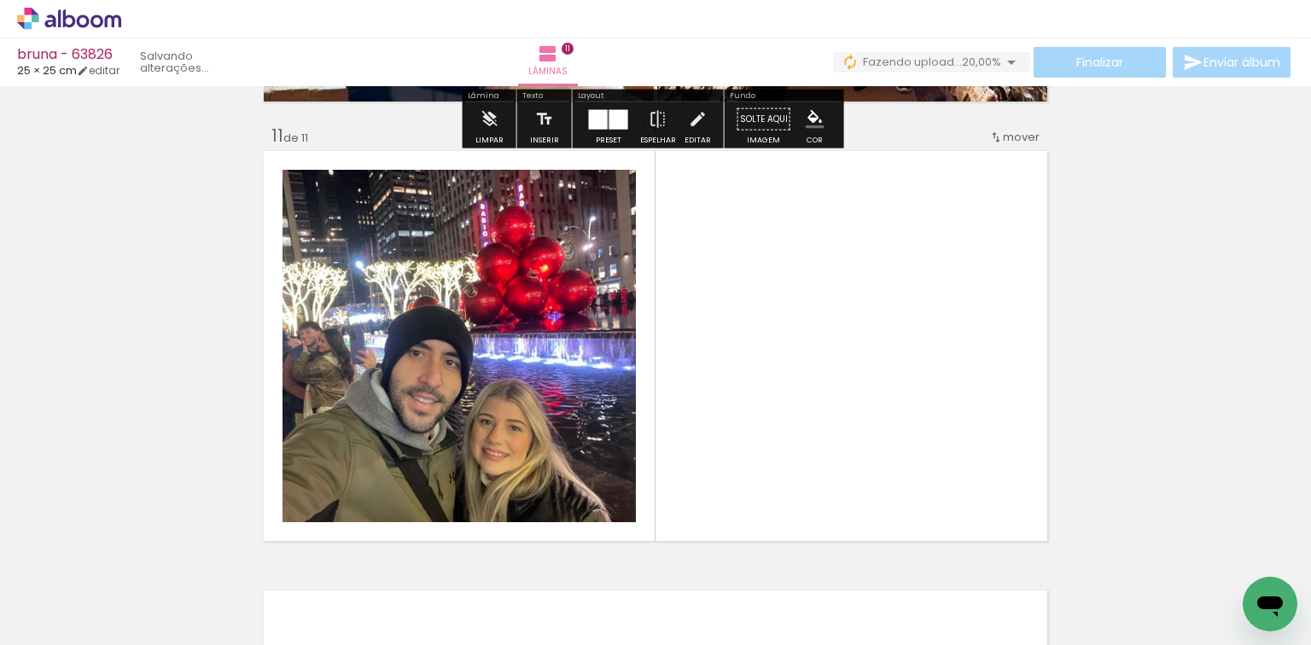
drag, startPoint x: 917, startPoint y: 572, endPoint x: 546, endPoint y: 485, distance: 381.5
click at [796, 448] on quentale-workspace at bounding box center [655, 322] width 1311 height 645
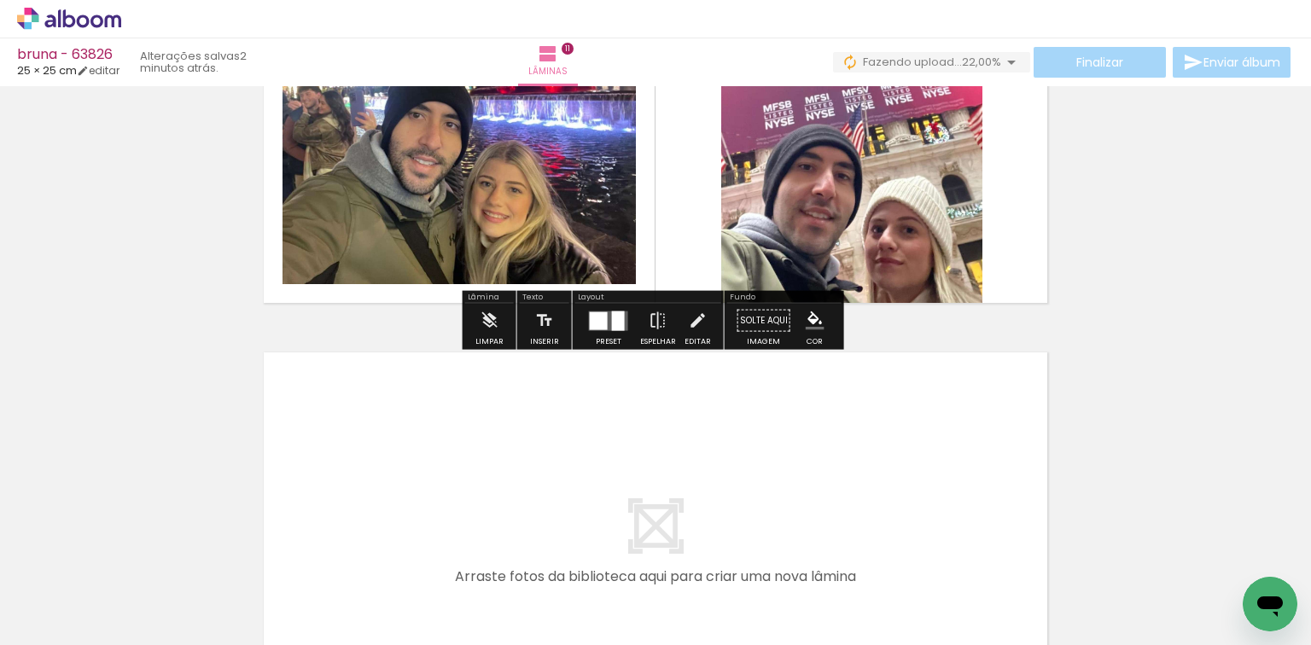
drag, startPoint x: 981, startPoint y: 559, endPoint x: 1093, endPoint y: 581, distance: 113.9
click at [896, 495] on quentale-workspace at bounding box center [655, 322] width 1311 height 645
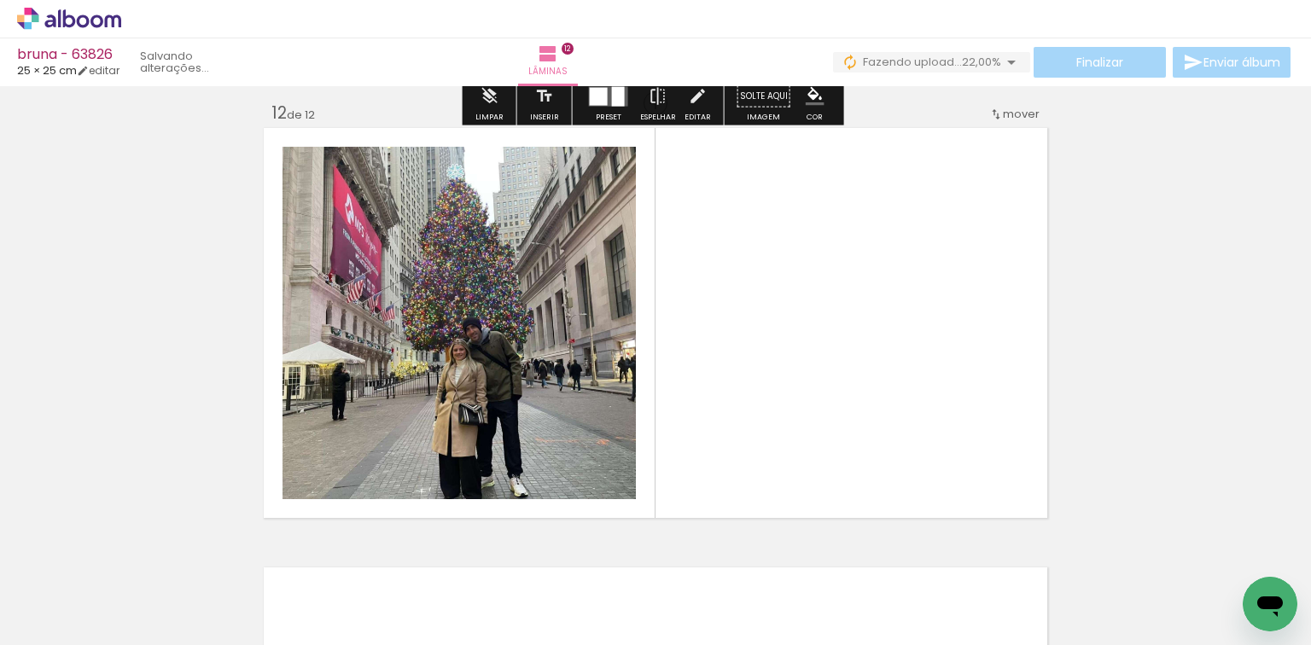
scroll to position [4858, 0]
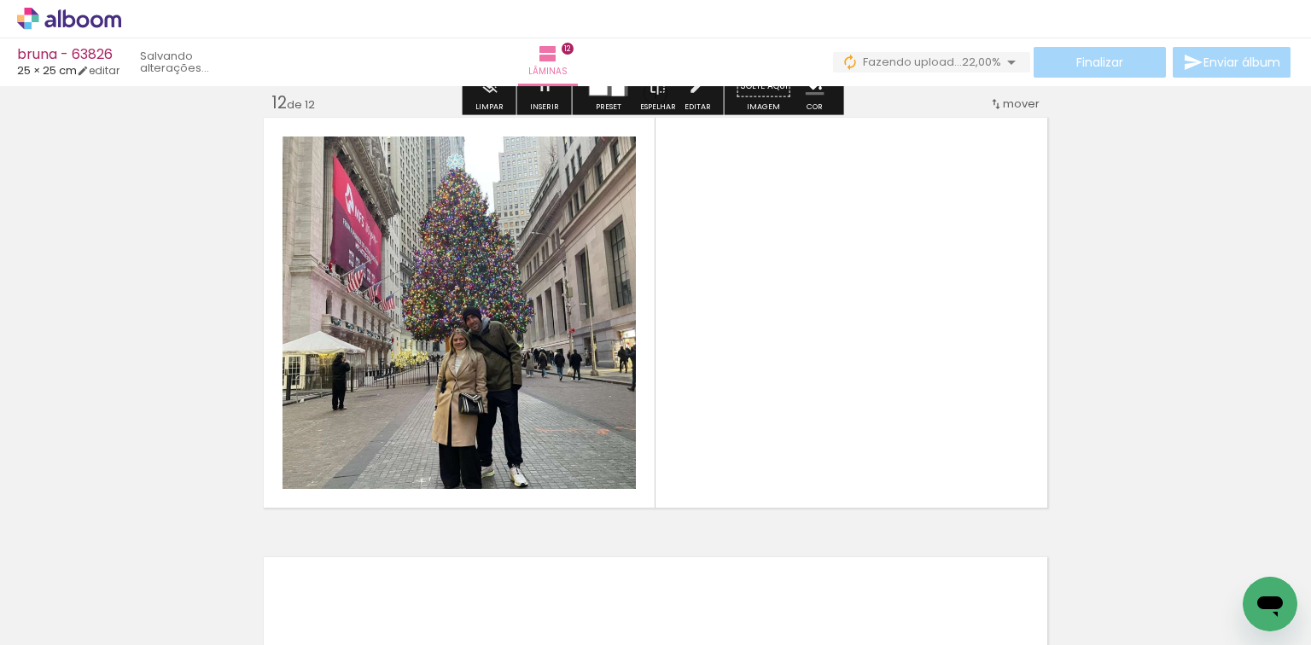
drag, startPoint x: 1114, startPoint y: 581, endPoint x: 475, endPoint y: 433, distance: 656.5
click at [597, 370] on quentale-workspace at bounding box center [655, 322] width 1311 height 645
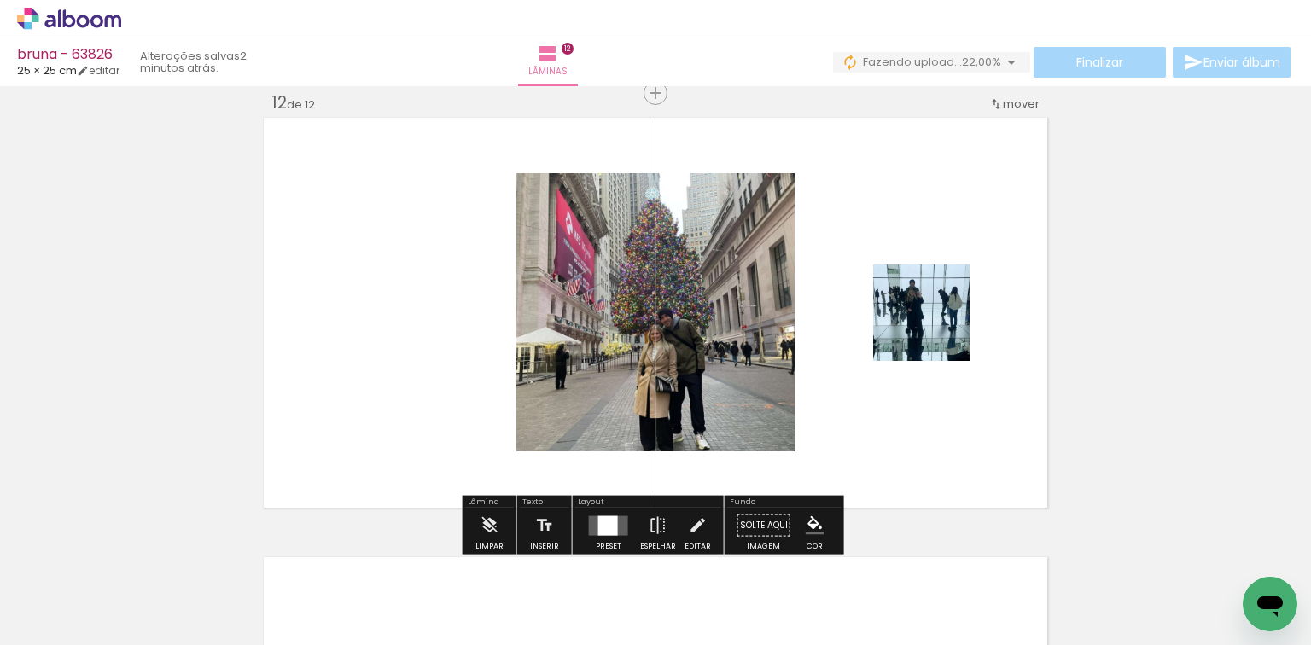
click at [621, 522] on quentale-layouter at bounding box center [608, 526] width 39 height 20
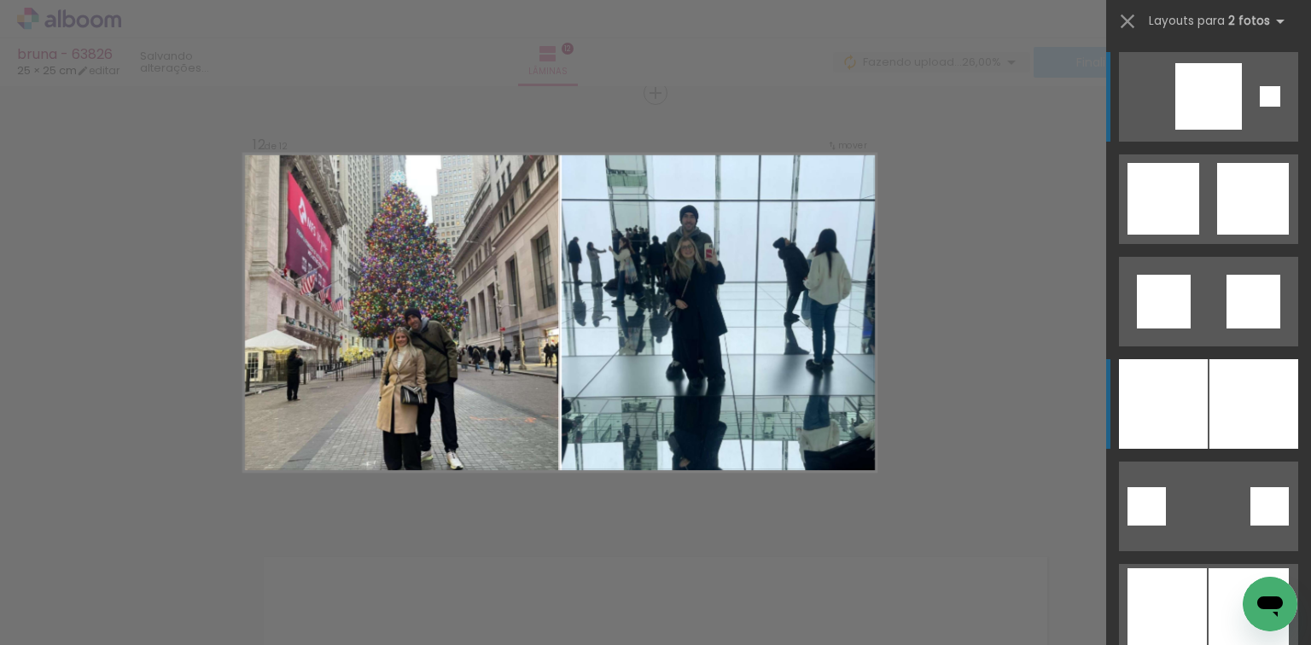
click at [1146, 400] on div at bounding box center [1163, 404] width 89 height 90
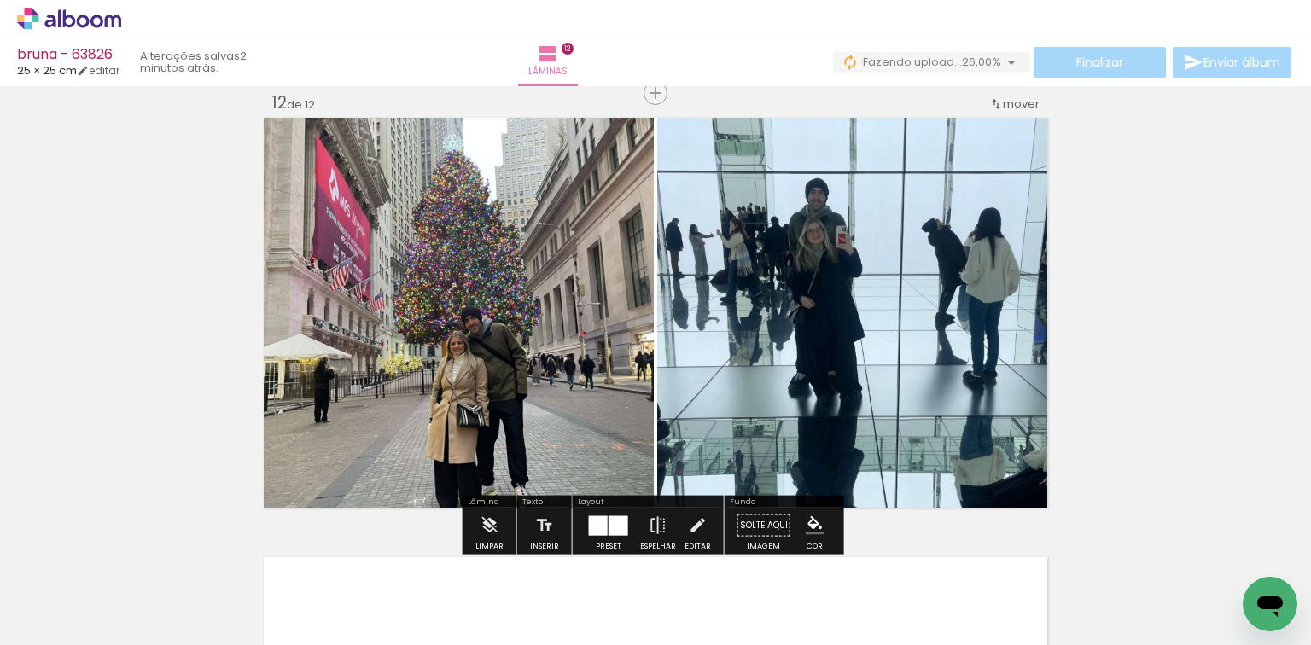
scroll to position [5131, 0]
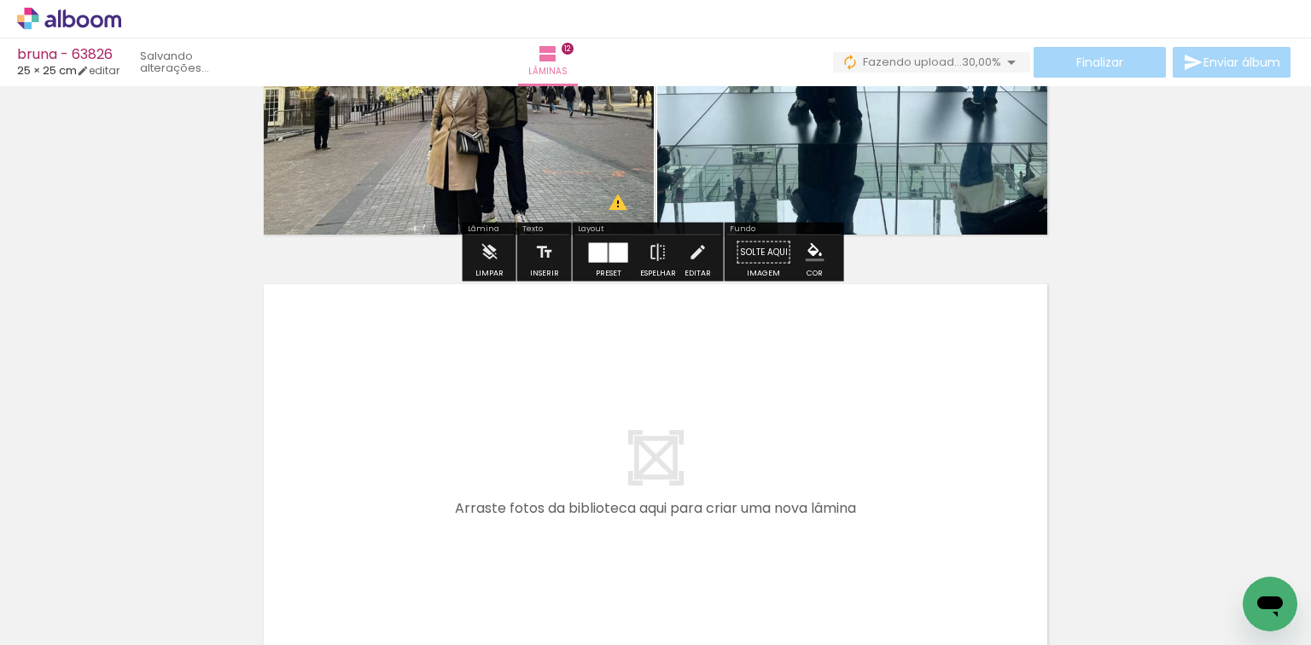
drag, startPoint x: 1165, startPoint y: 563, endPoint x: 959, endPoint y: 495, distance: 216.8
click at [959, 495] on quentale-workspace at bounding box center [655, 322] width 1311 height 645
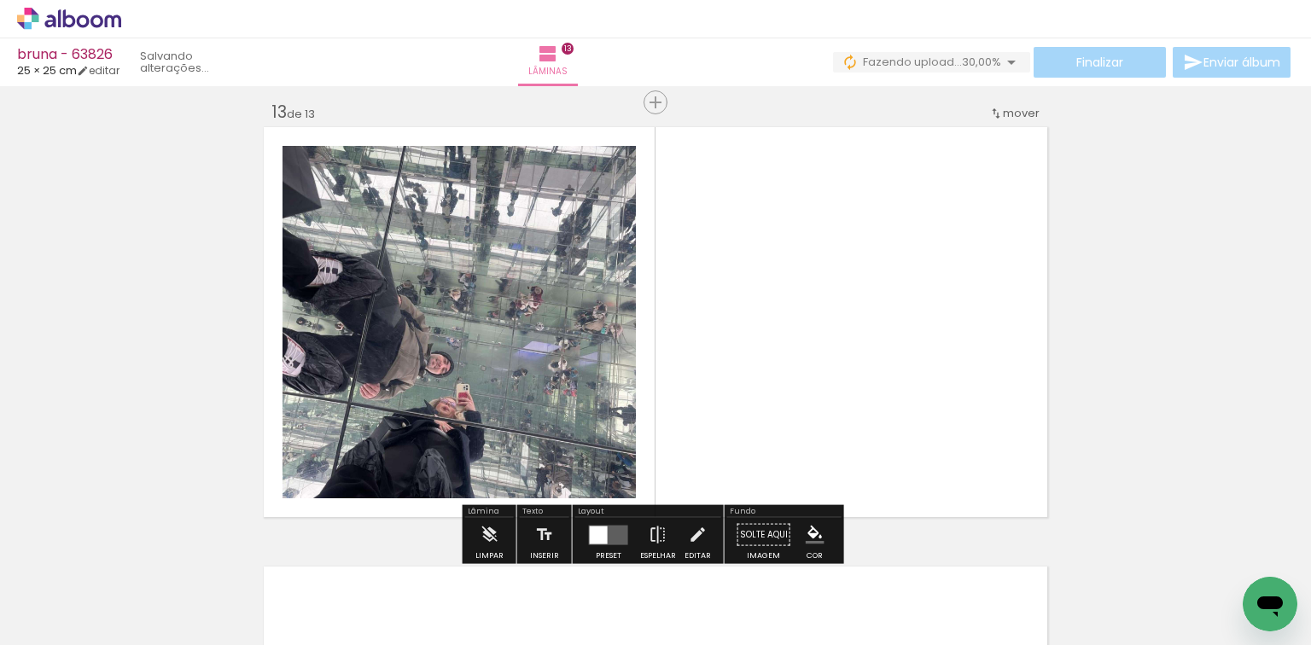
scroll to position [5298, 0]
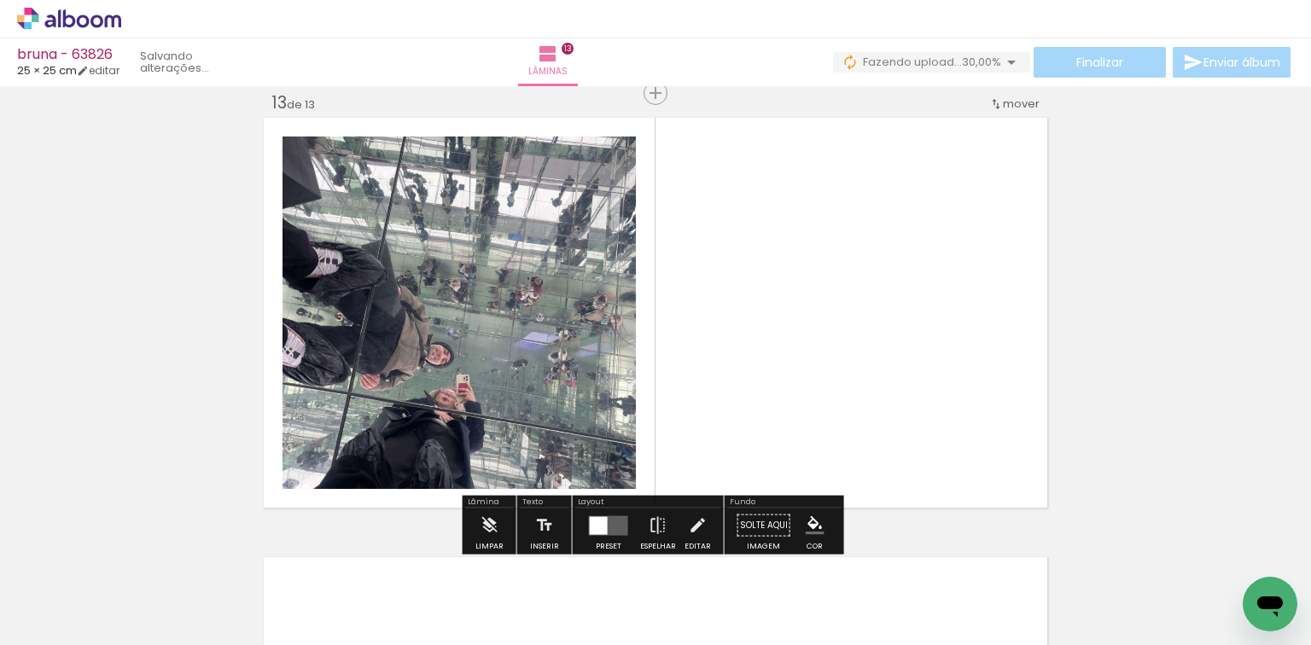
drag, startPoint x: 1306, startPoint y: 558, endPoint x: 825, endPoint y: 475, distance: 488.6
click at [1109, 508] on quentale-workspace at bounding box center [655, 322] width 1311 height 645
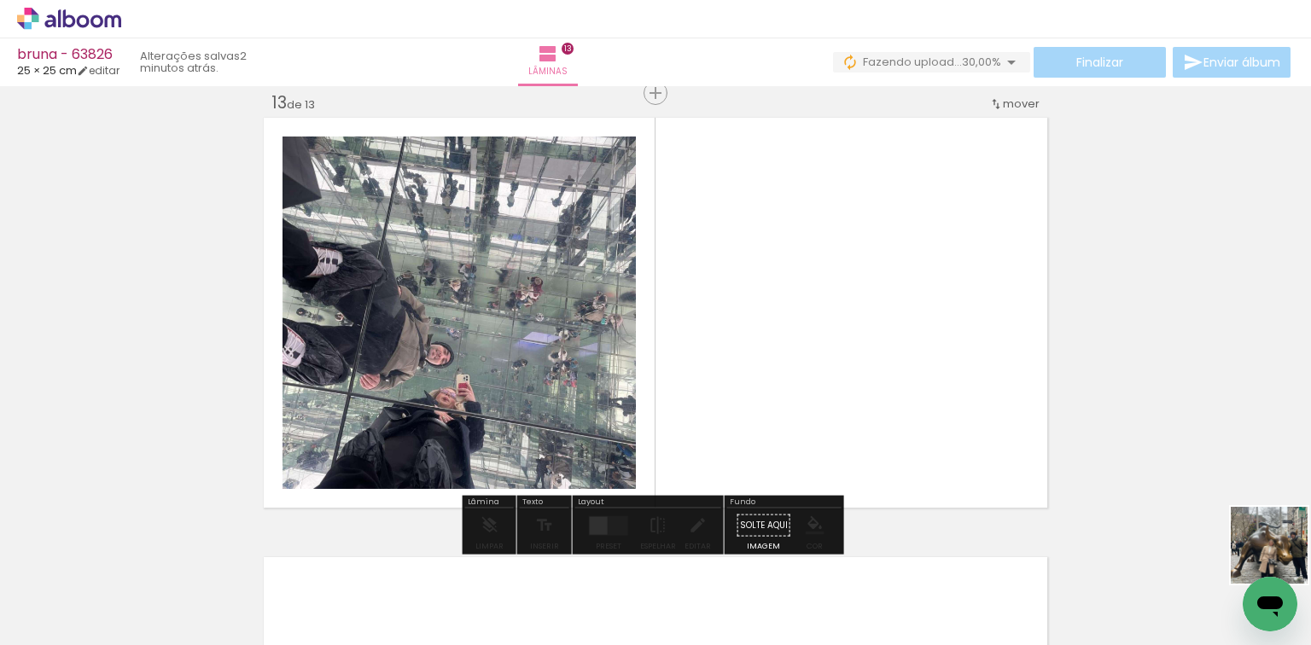
drag, startPoint x: 1311, startPoint y: 577, endPoint x: 629, endPoint y: 348, distance: 718.7
click at [789, 356] on quentale-workspace at bounding box center [655, 322] width 1311 height 645
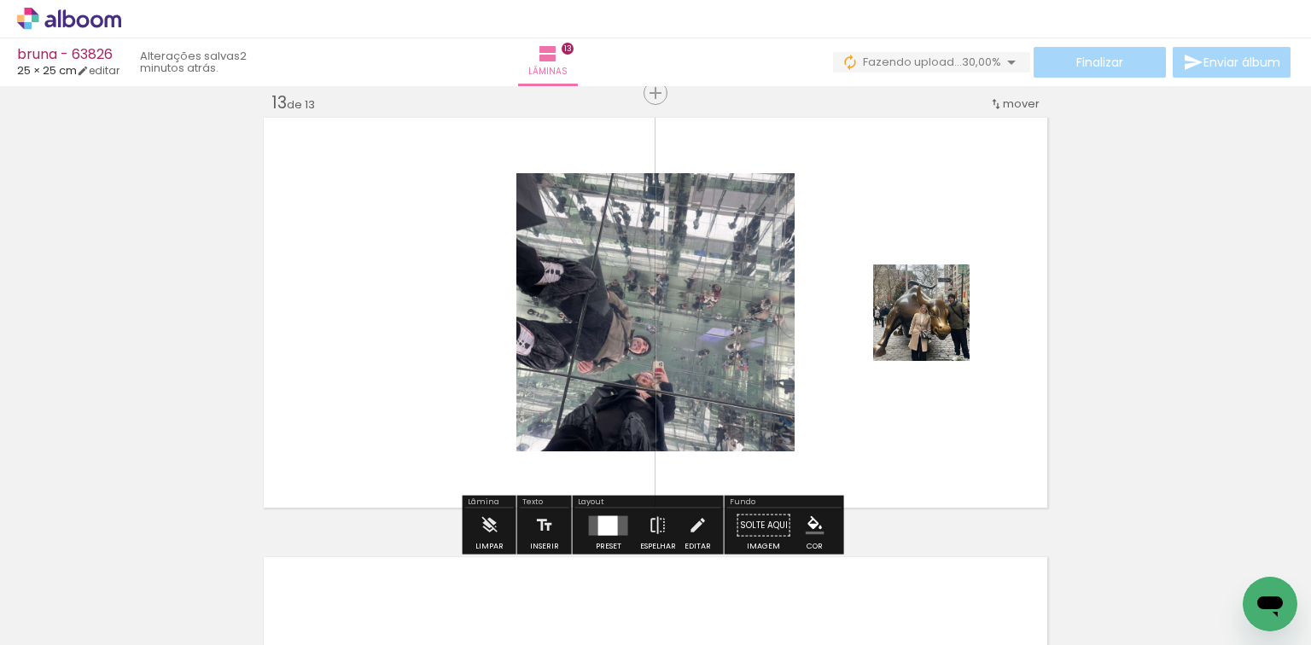
click at [616, 530] on quentale-layouter at bounding box center [608, 526] width 39 height 20
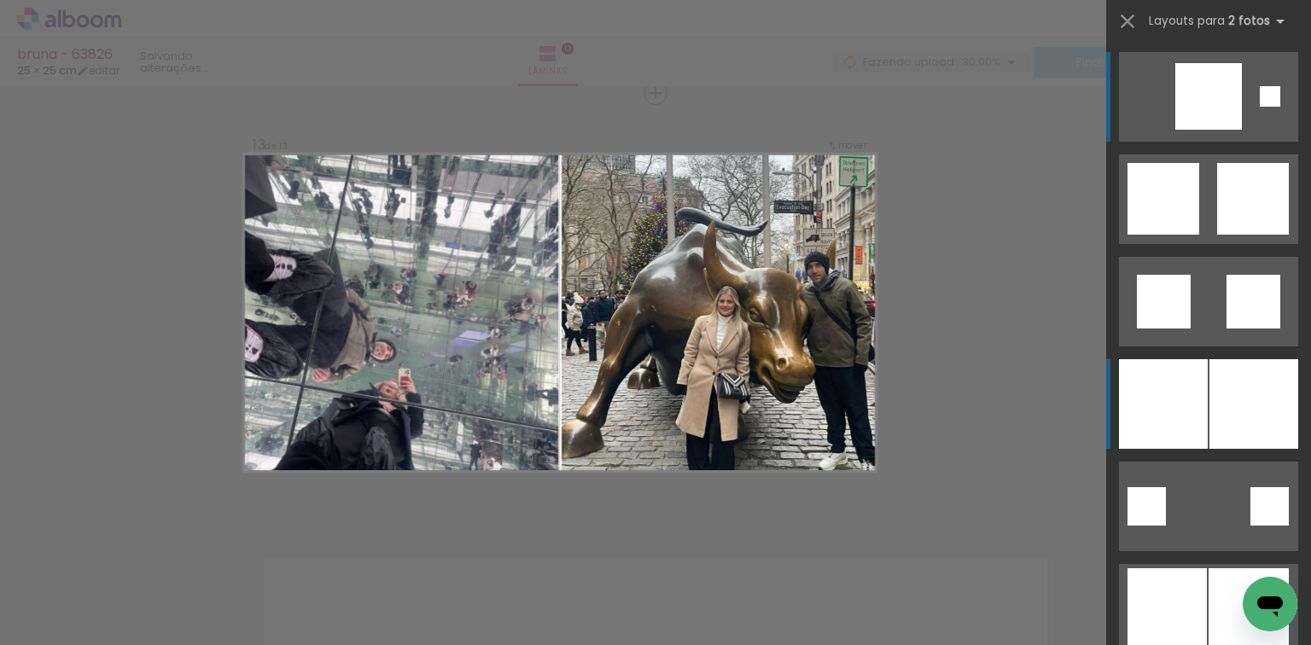
click at [1196, 374] on div at bounding box center [1163, 404] width 89 height 90
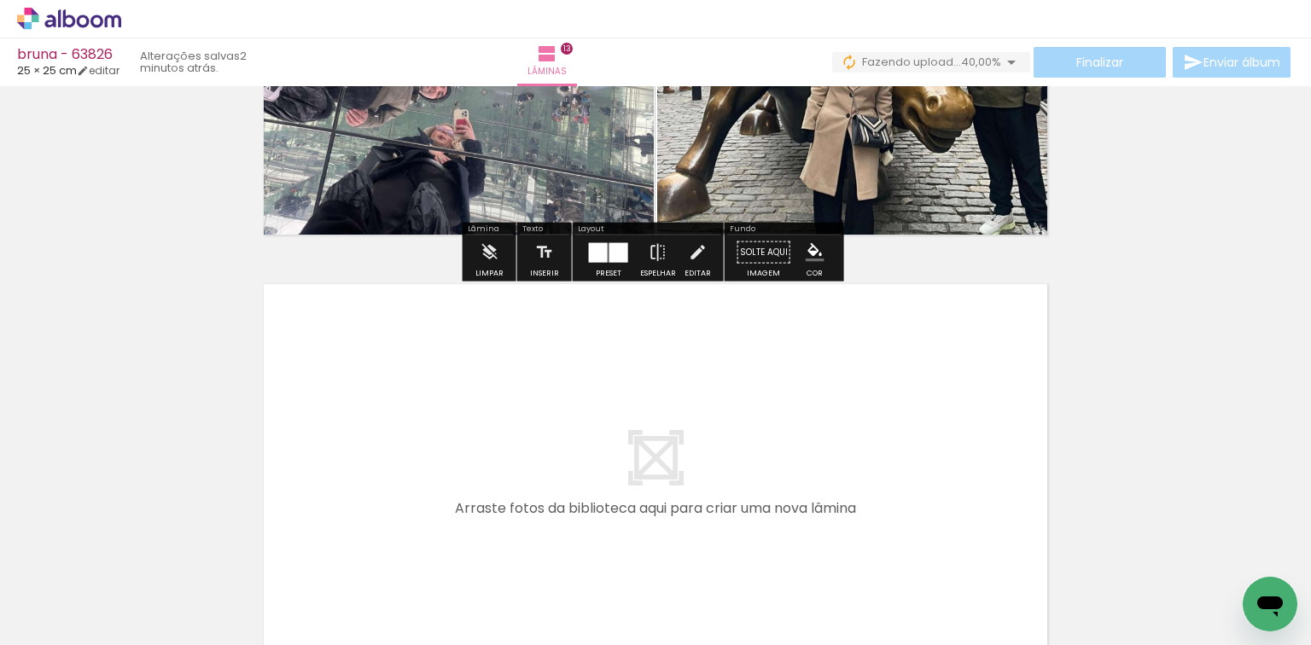
scroll to position [0, 2084]
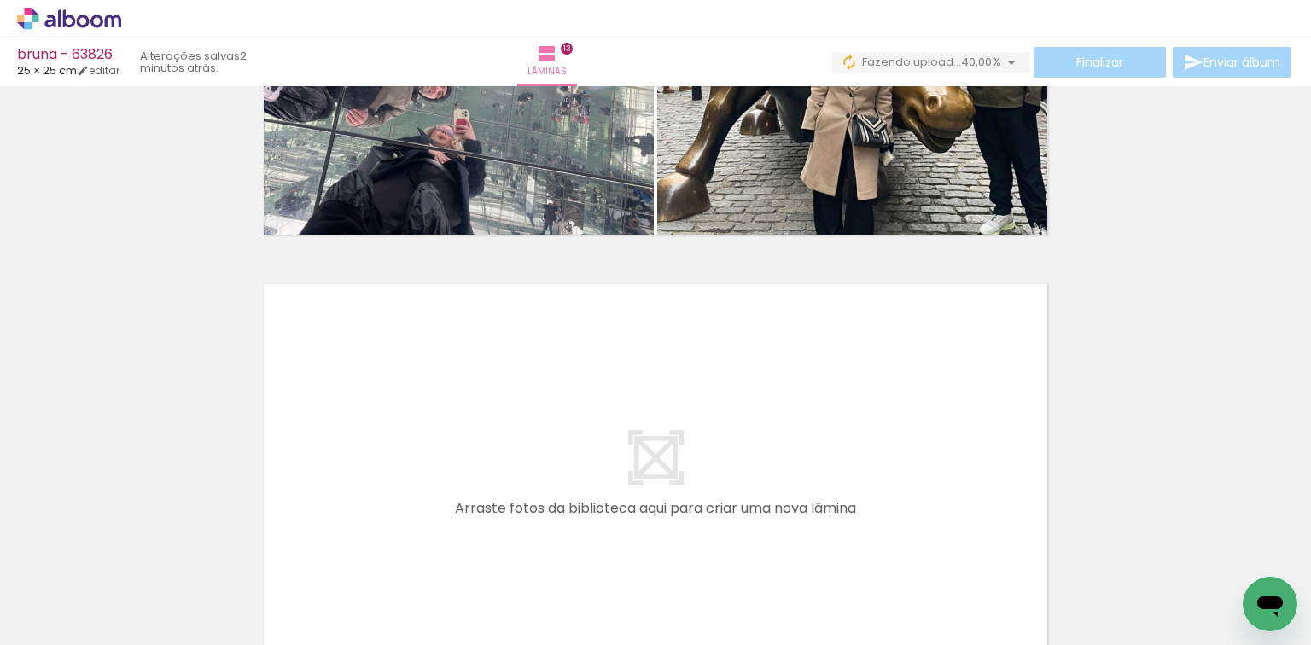
drag, startPoint x: 553, startPoint y: 580, endPoint x: 680, endPoint y: 616, distance: 132.2
click at [576, 526] on quentale-workspace at bounding box center [655, 322] width 1311 height 645
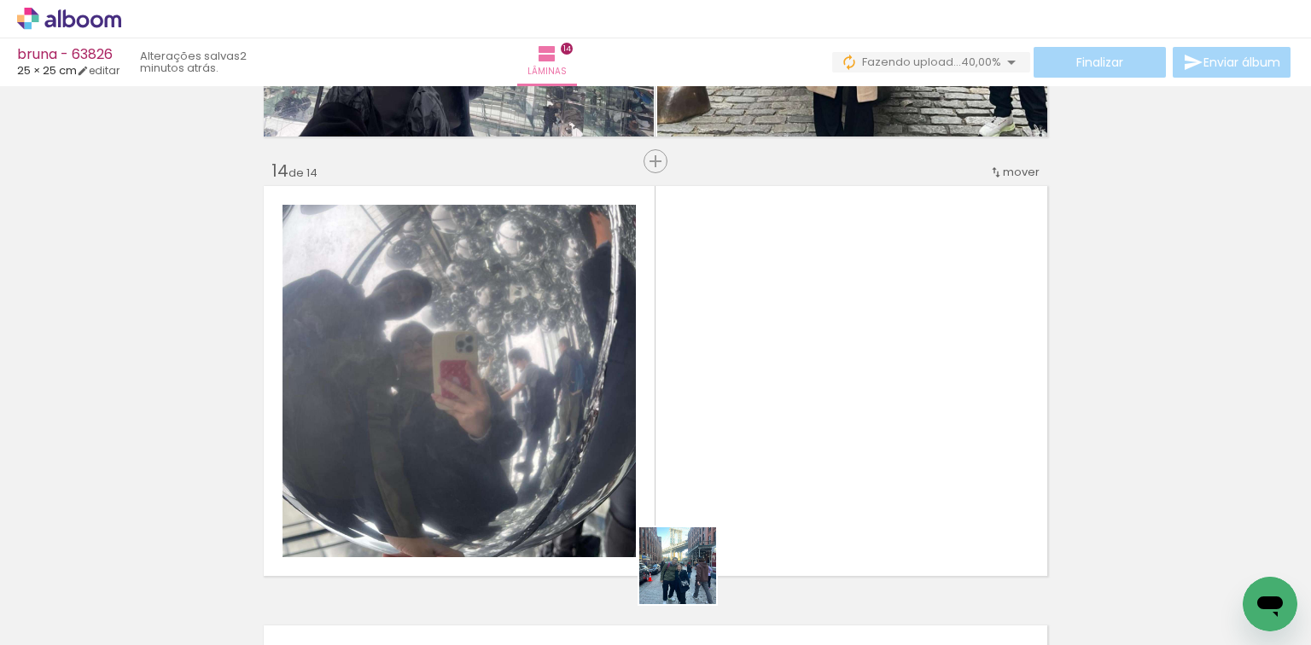
drag, startPoint x: 691, startPoint y: 579, endPoint x: 680, endPoint y: 487, distance: 91.9
click at [712, 487] on quentale-workspace at bounding box center [655, 322] width 1311 height 645
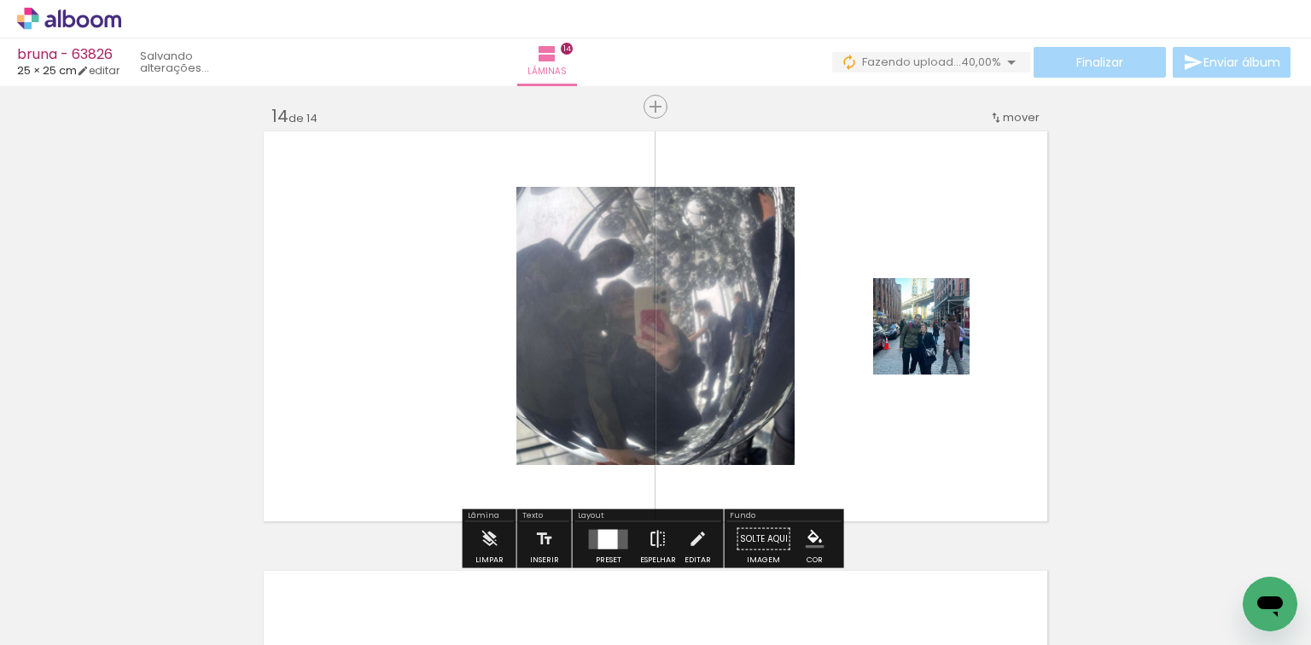
scroll to position [5737, 0]
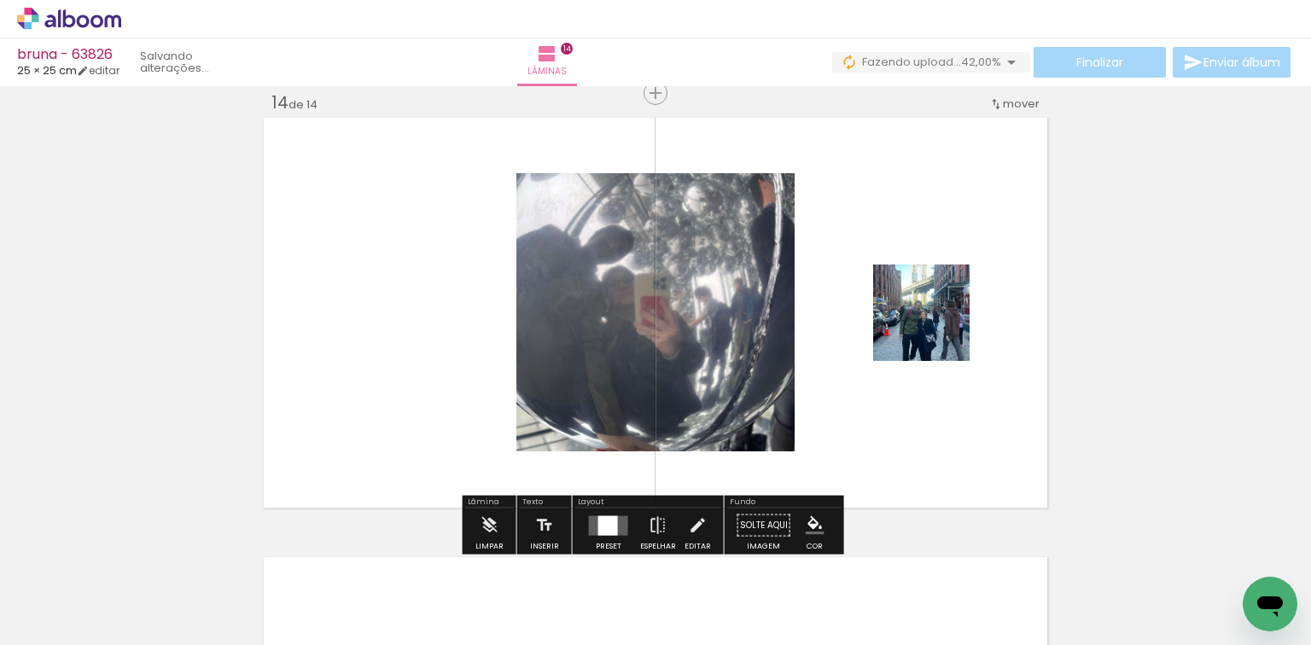
click at [611, 519] on div at bounding box center [608, 526] width 20 height 20
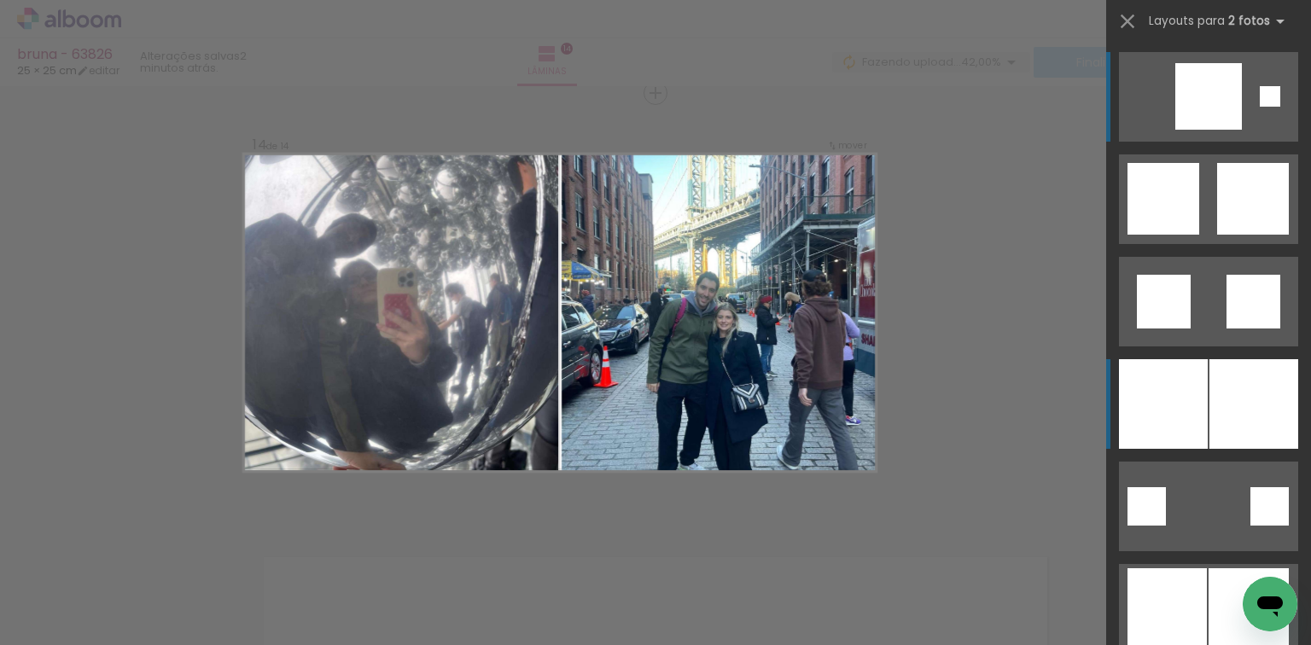
click at [1168, 393] on div at bounding box center [1163, 404] width 89 height 90
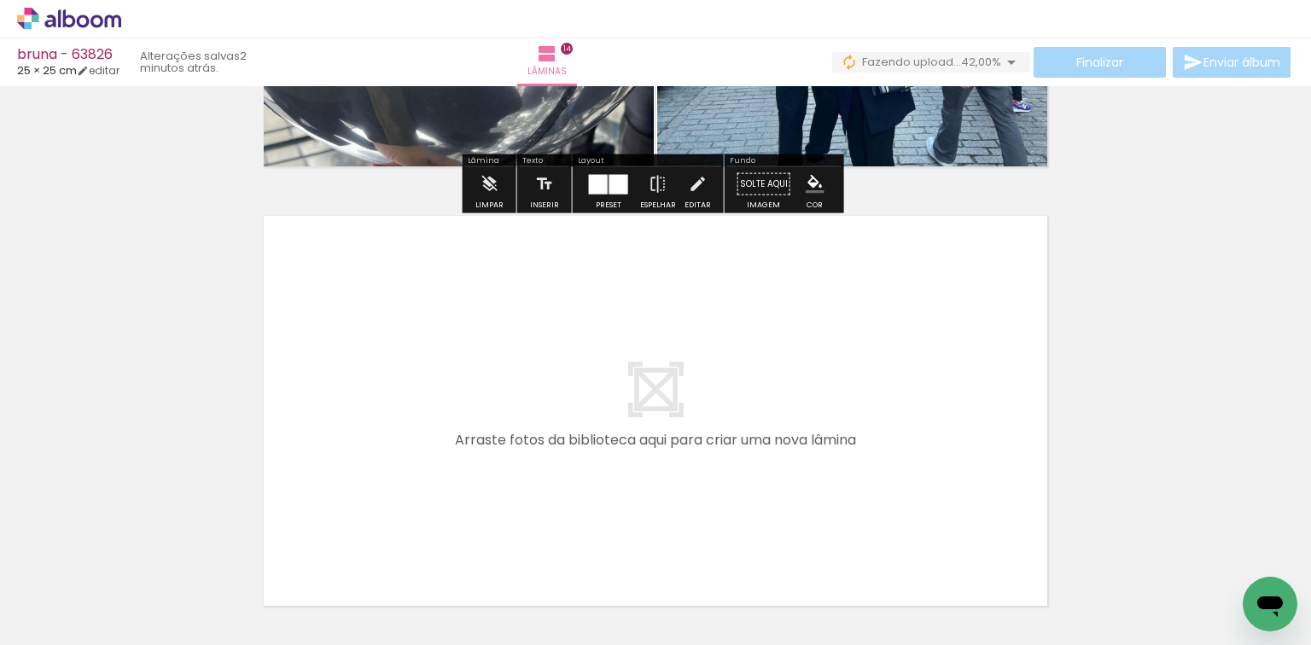
drag, startPoint x: 781, startPoint y: 575, endPoint x: 866, endPoint y: 563, distance: 85.2
click at [779, 463] on quentale-workspace at bounding box center [655, 322] width 1311 height 645
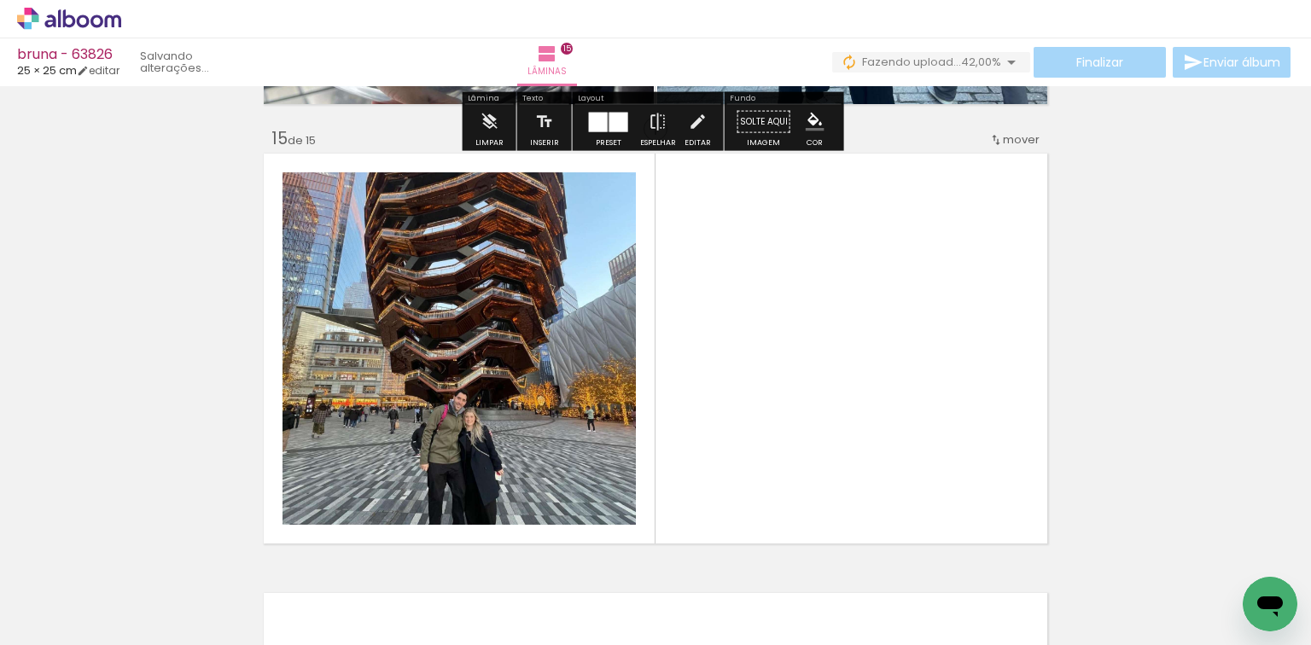
drag, startPoint x: 882, startPoint y: 435, endPoint x: 672, endPoint y: 501, distance: 220.3
click at [855, 357] on quentale-workspace at bounding box center [655, 322] width 1311 height 645
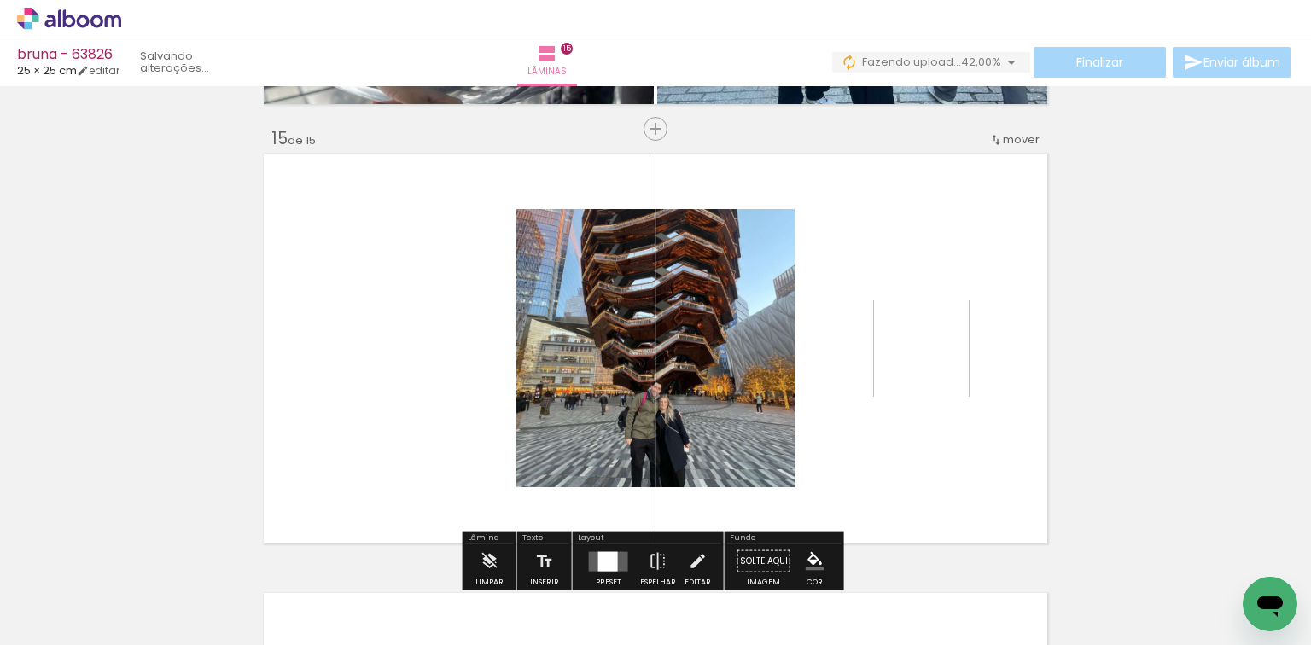
scroll to position [6177, 0]
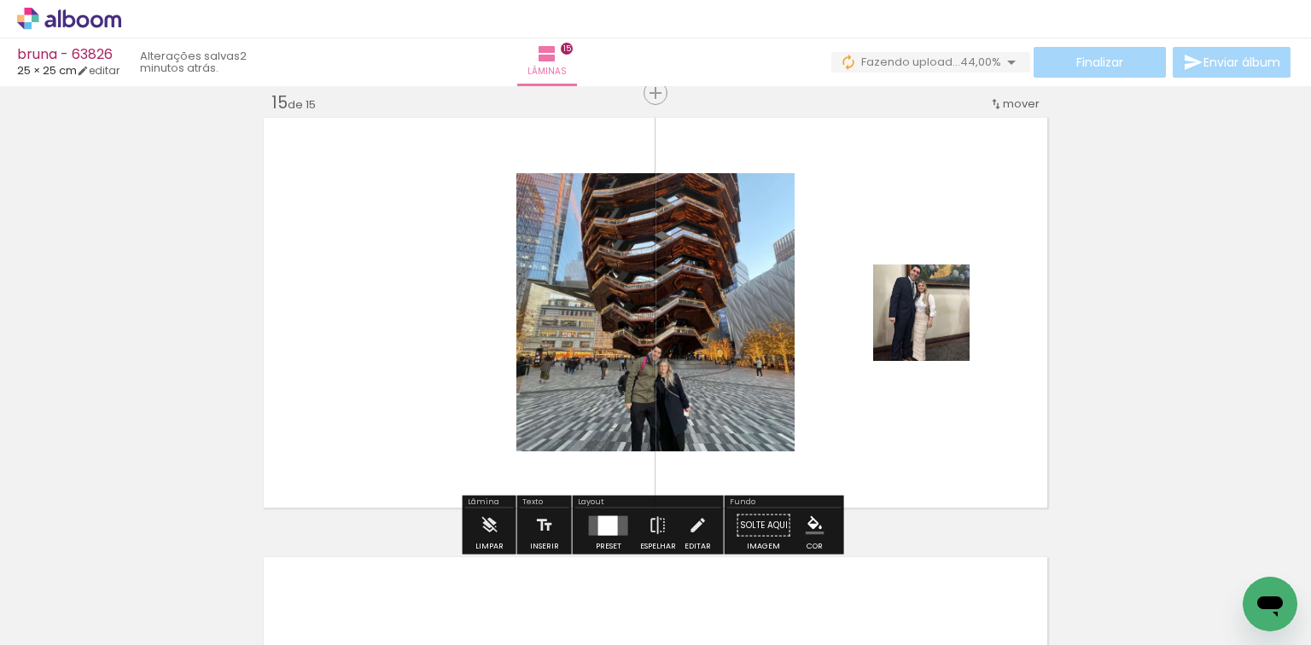
click at [615, 540] on quentale-thumb at bounding box center [573, 588] width 96 height 98
click at [600, 522] on div at bounding box center [608, 526] width 20 height 20
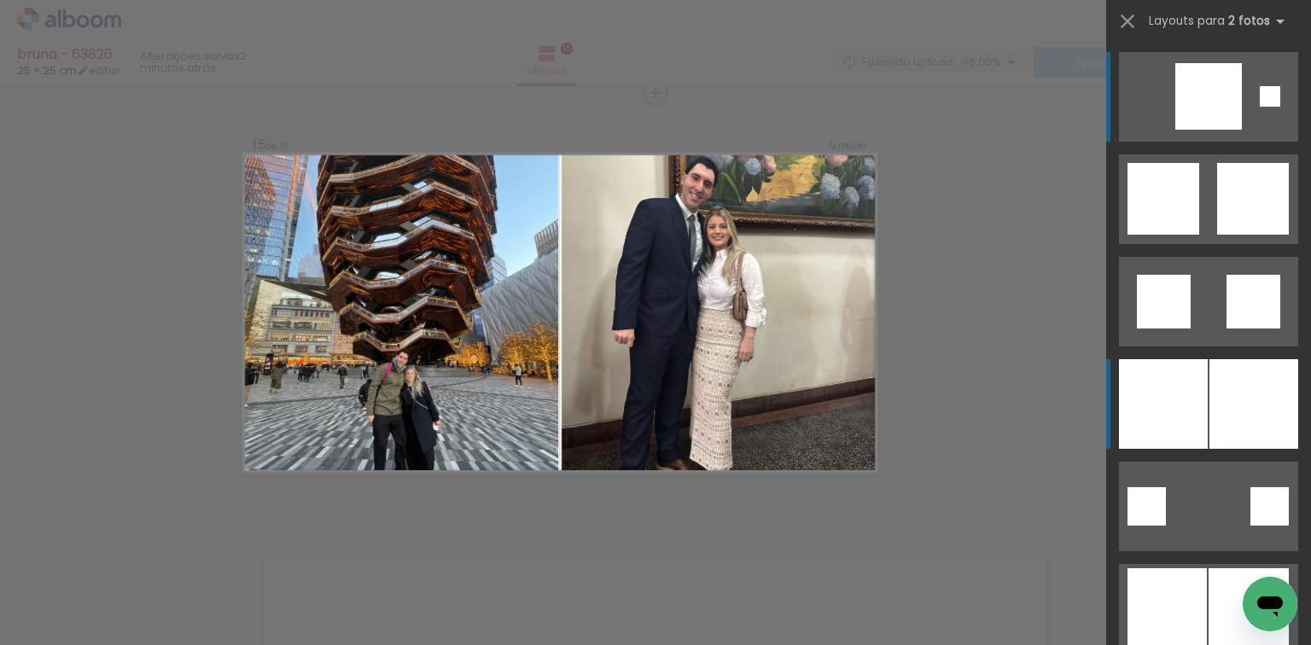
click at [1175, 396] on div at bounding box center [1163, 404] width 89 height 90
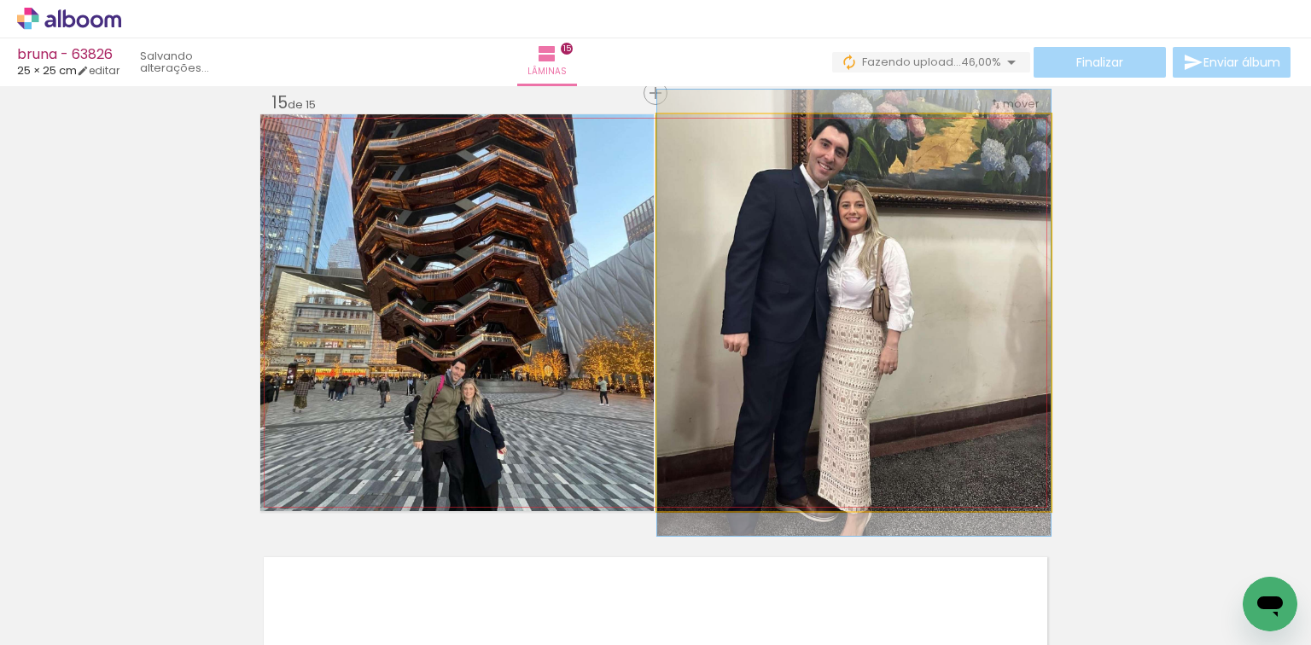
click at [886, 405] on quentale-photo at bounding box center [854, 312] width 394 height 397
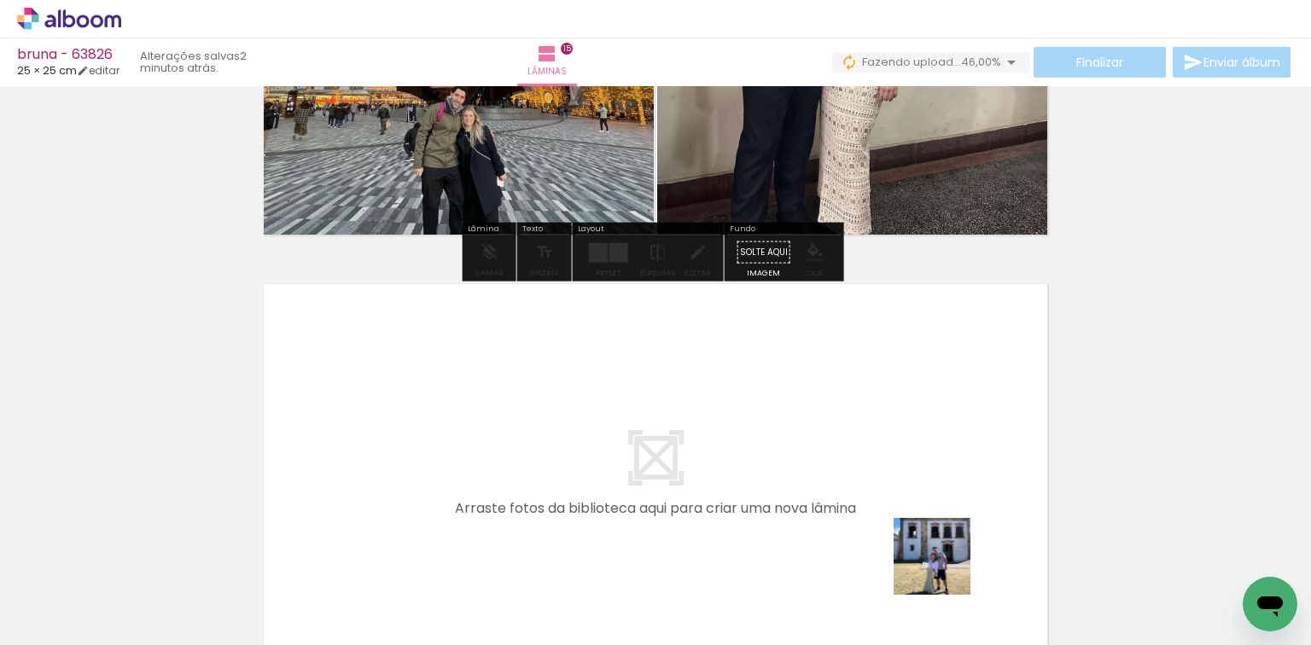
drag, startPoint x: 945, startPoint y: 569, endPoint x: 1045, endPoint y: 559, distance: 100.4
click at [939, 466] on quentale-workspace at bounding box center [655, 322] width 1311 height 645
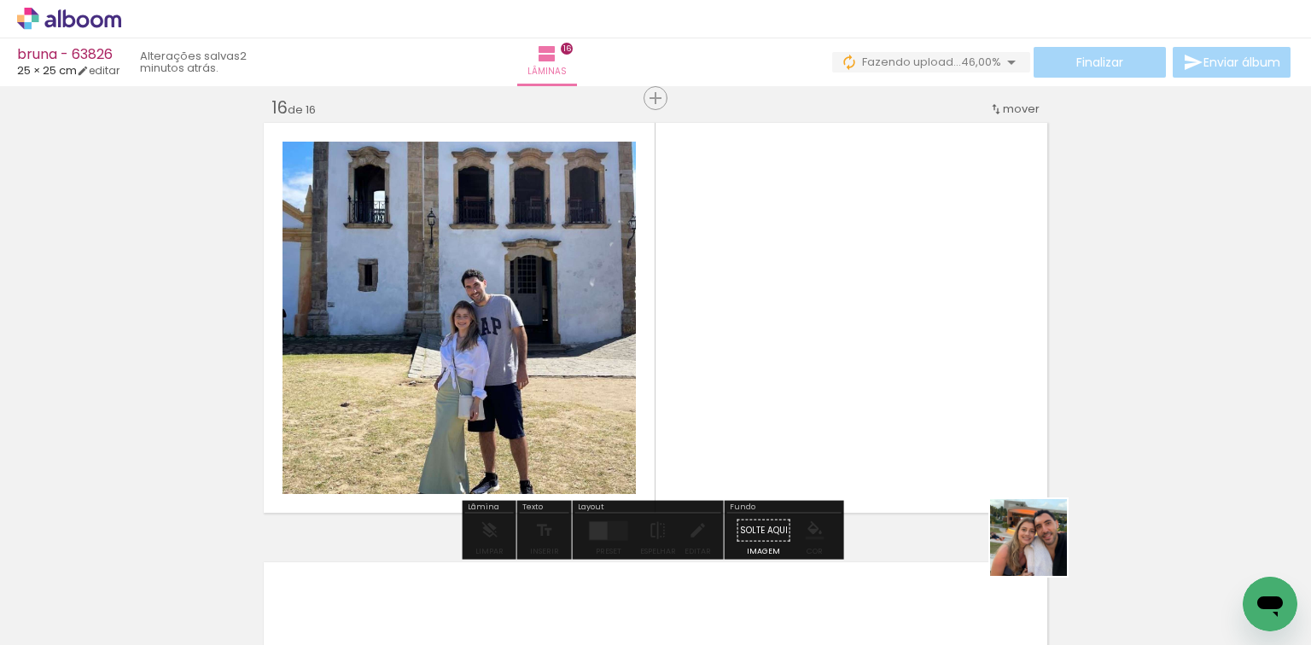
drag, startPoint x: 1055, startPoint y: 563, endPoint x: 525, endPoint y: 452, distance: 541.9
click at [774, 396] on quentale-workspace at bounding box center [655, 322] width 1311 height 645
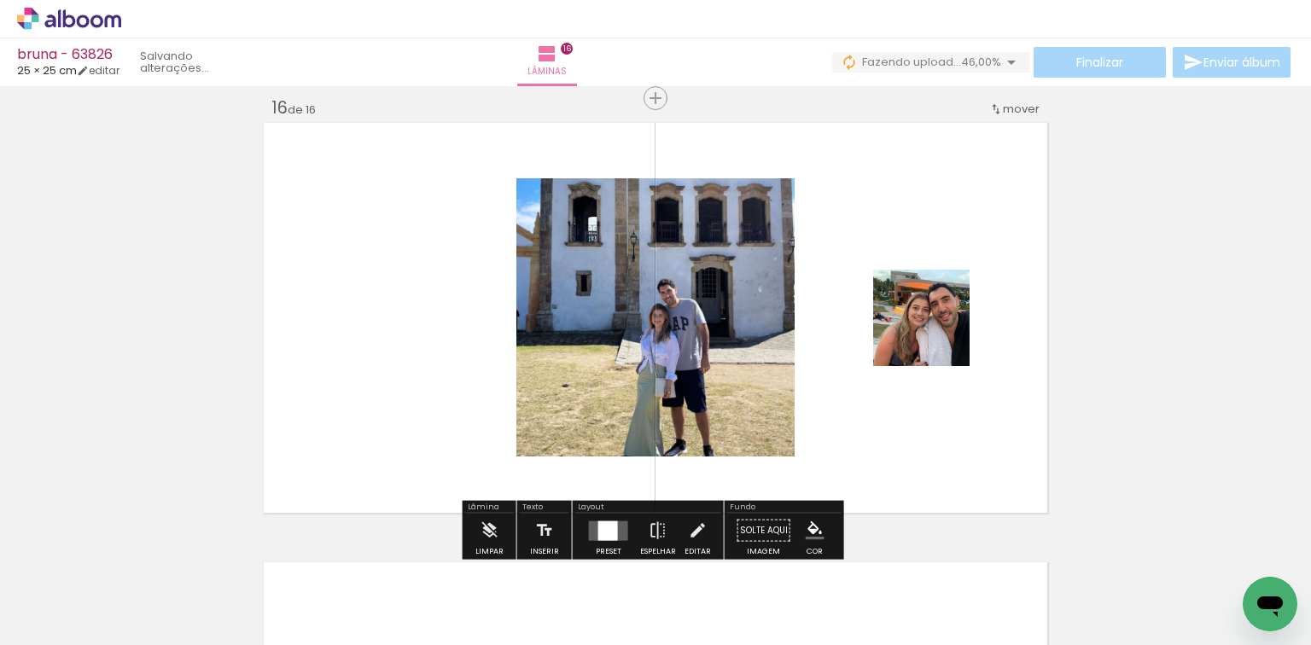
scroll to position [6617, 0]
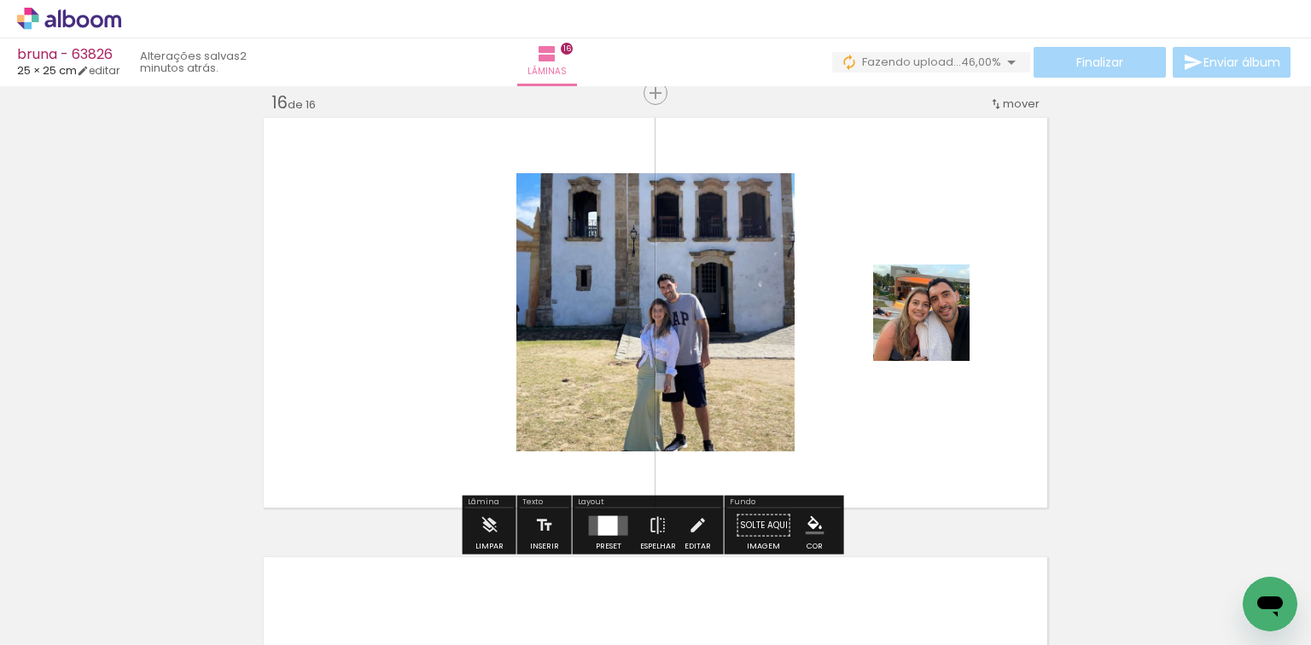
click at [619, 522] on quentale-layouter at bounding box center [608, 526] width 39 height 20
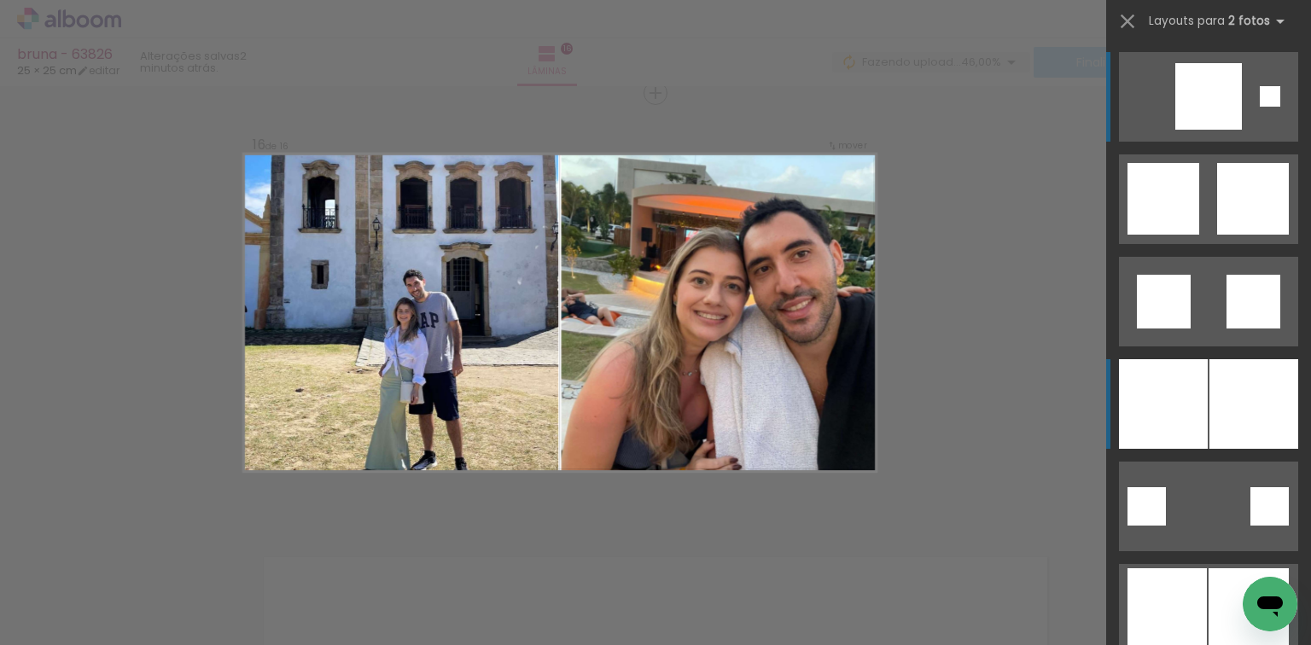
click at [1178, 394] on div at bounding box center [1163, 404] width 89 height 90
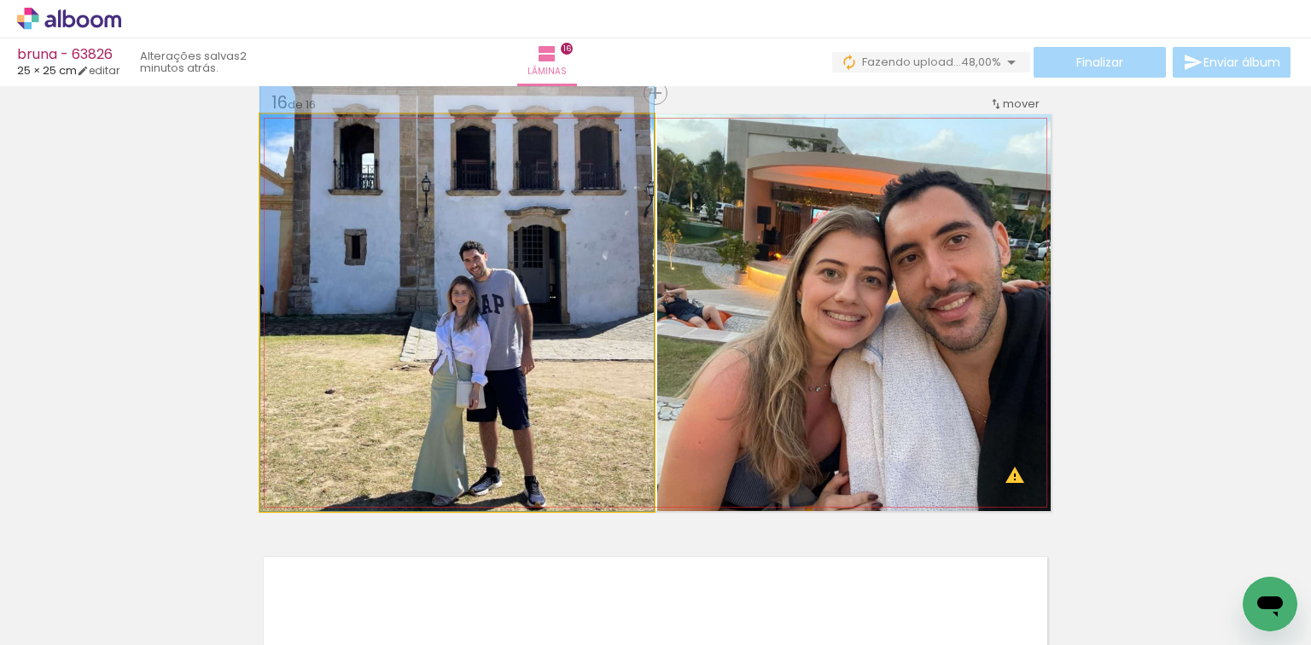
drag, startPoint x: 606, startPoint y: 347, endPoint x: 608, endPoint y: 289, distance: 57.2
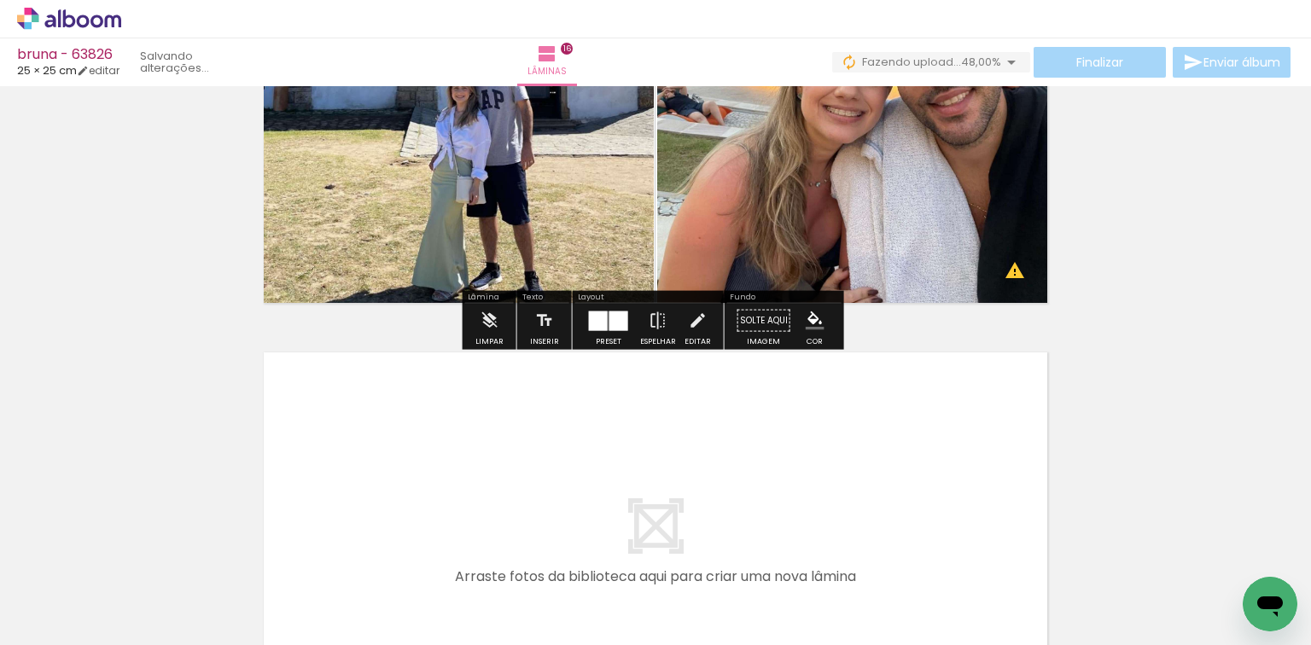
scroll to position [0, 2529]
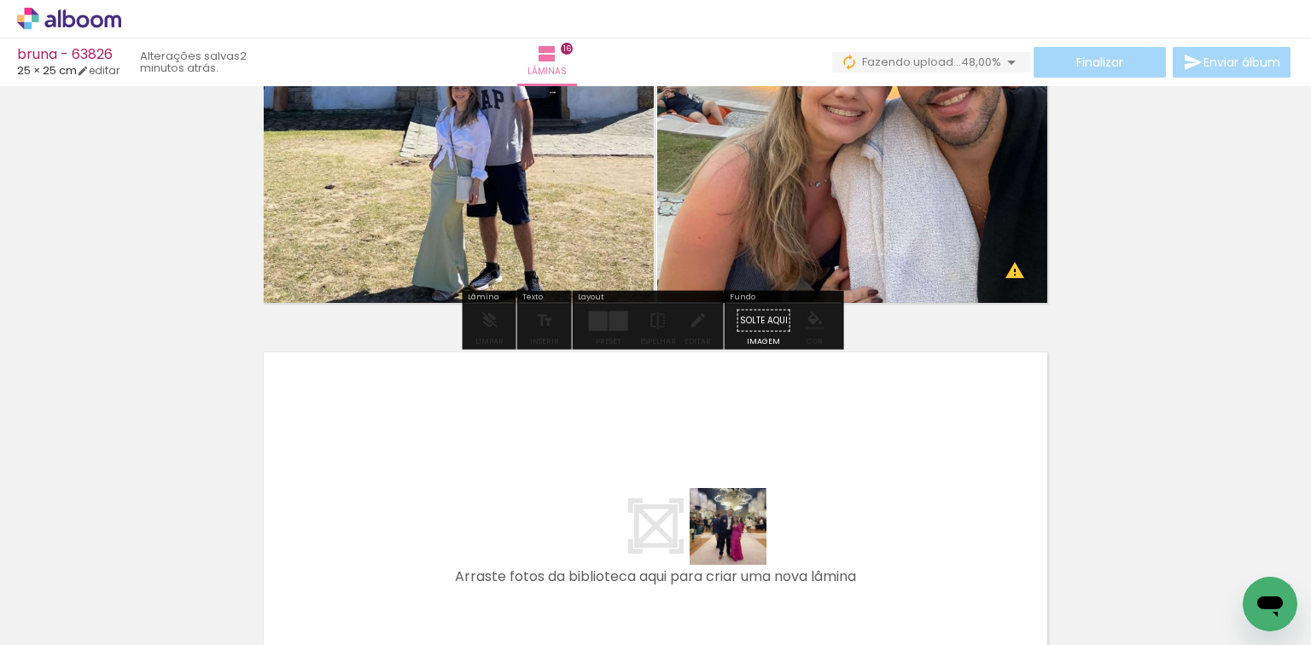
drag, startPoint x: 751, startPoint y: 580, endPoint x: 737, endPoint y: 483, distance: 97.6
click at [737, 483] on quentale-workspace at bounding box center [655, 322] width 1311 height 645
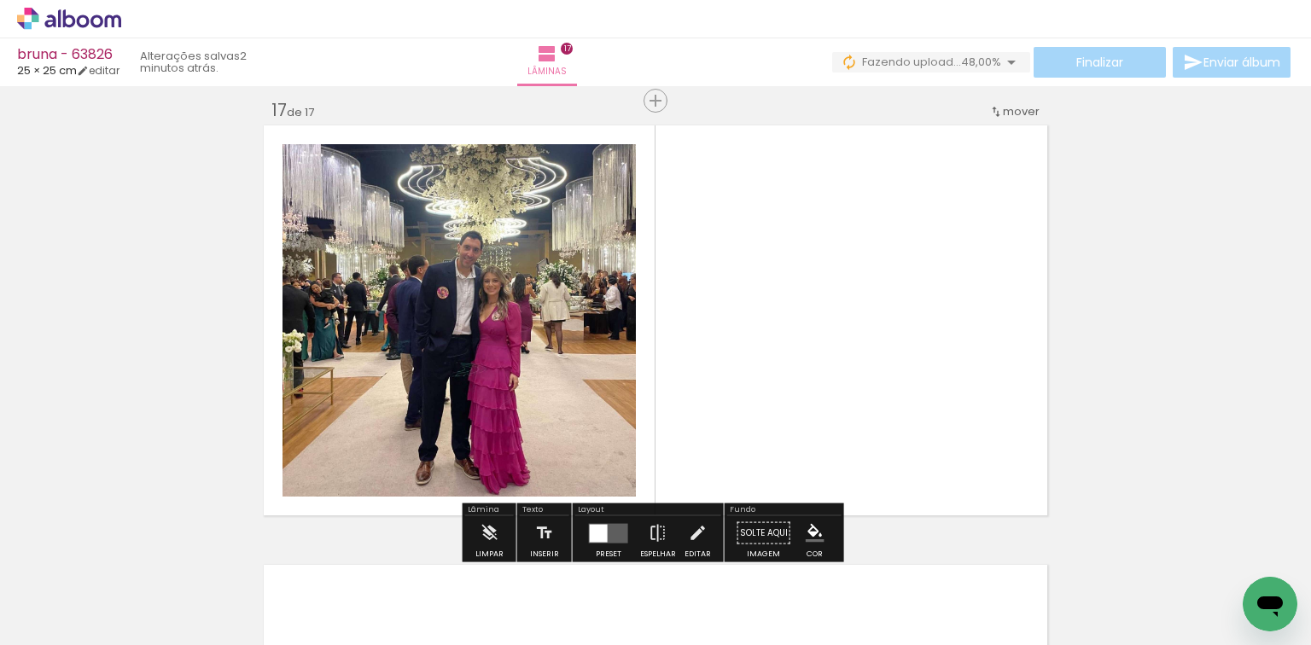
scroll to position [7056, 0]
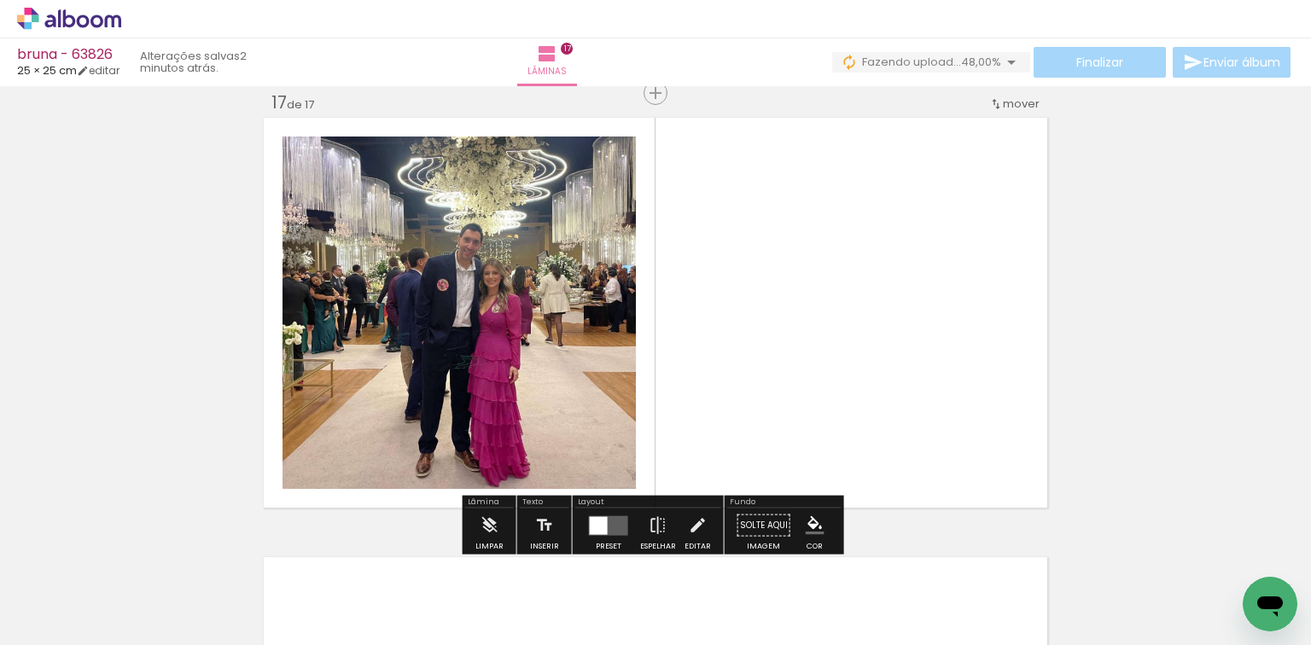
drag, startPoint x: 783, startPoint y: 569, endPoint x: 703, endPoint y: 355, distance: 227.7
click at [761, 317] on quentale-workspace at bounding box center [655, 322] width 1311 height 645
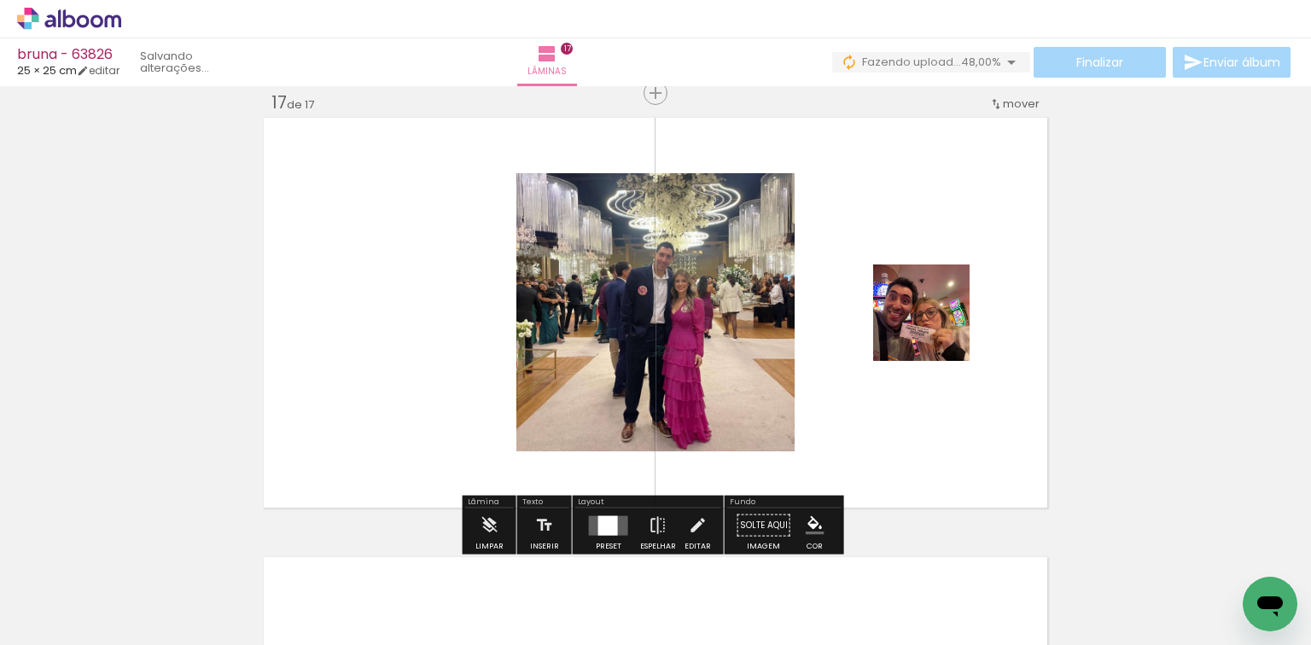
click at [615, 531] on quentale-layouter at bounding box center [608, 526] width 39 height 20
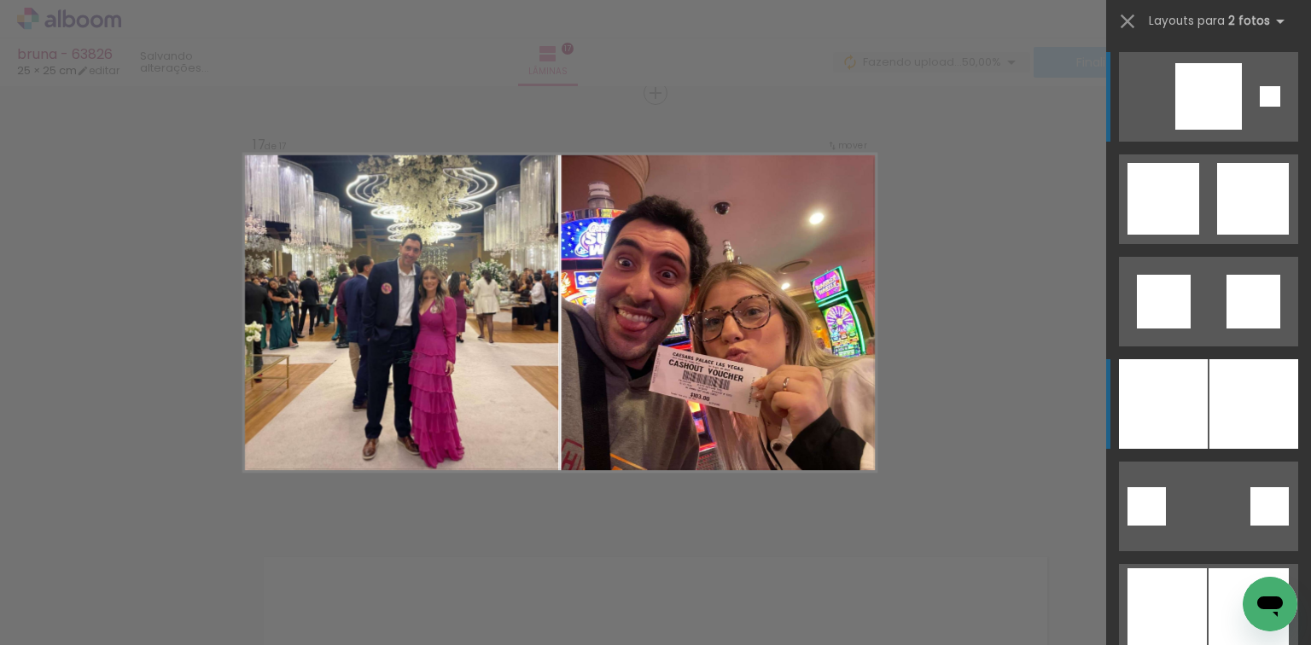
click at [1146, 429] on div at bounding box center [1163, 404] width 89 height 90
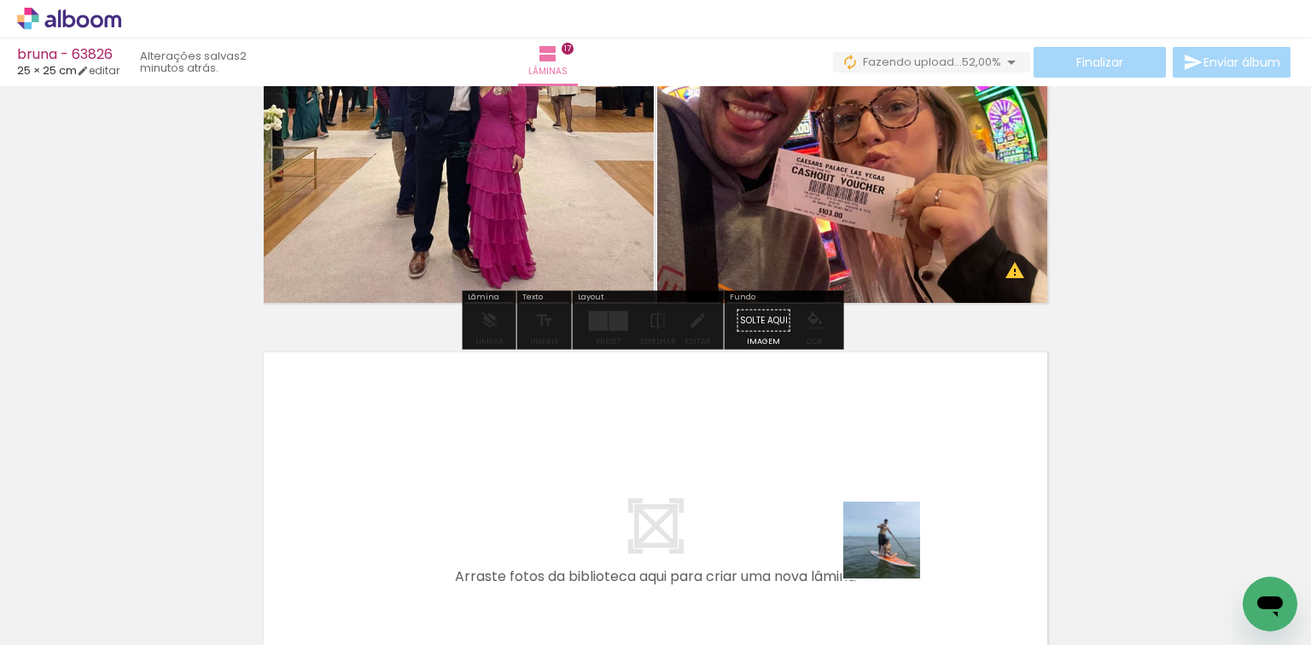
drag, startPoint x: 895, startPoint y: 553, endPoint x: 972, endPoint y: 601, distance: 90.5
click at [902, 526] on quentale-workspace at bounding box center [655, 322] width 1311 height 645
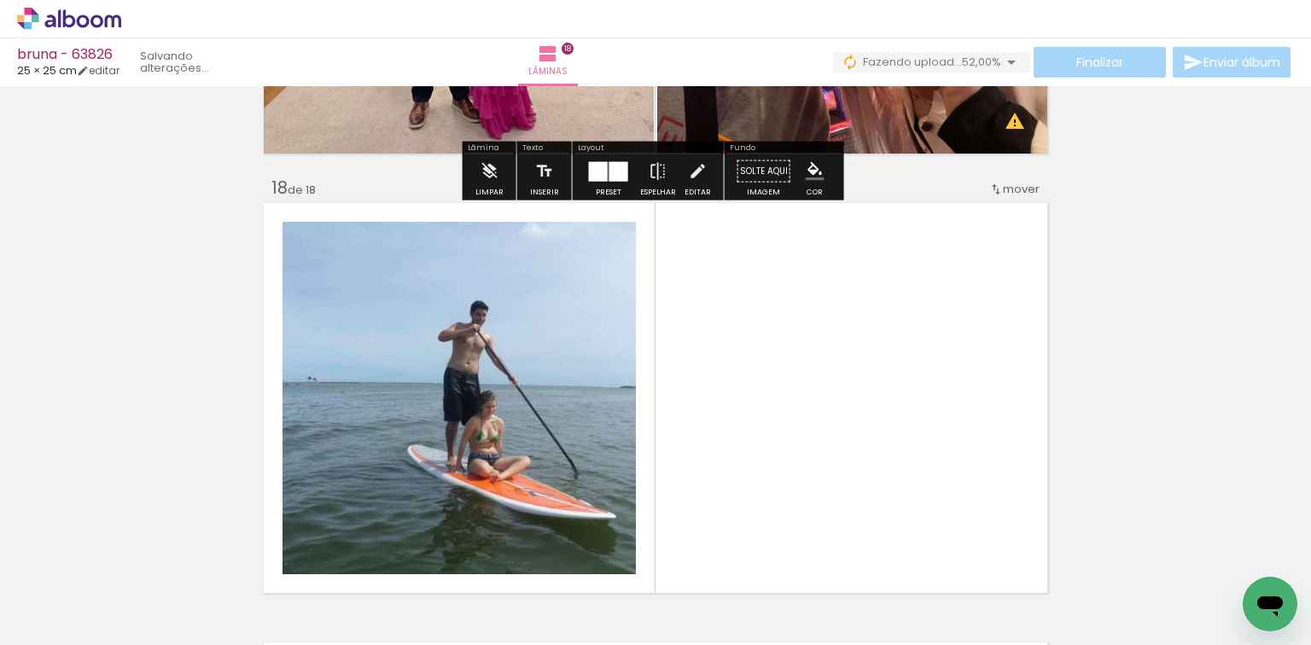
drag, startPoint x: 972, startPoint y: 601, endPoint x: 656, endPoint y: 455, distance: 348.0
click at [874, 401] on quentale-workspace at bounding box center [655, 322] width 1311 height 645
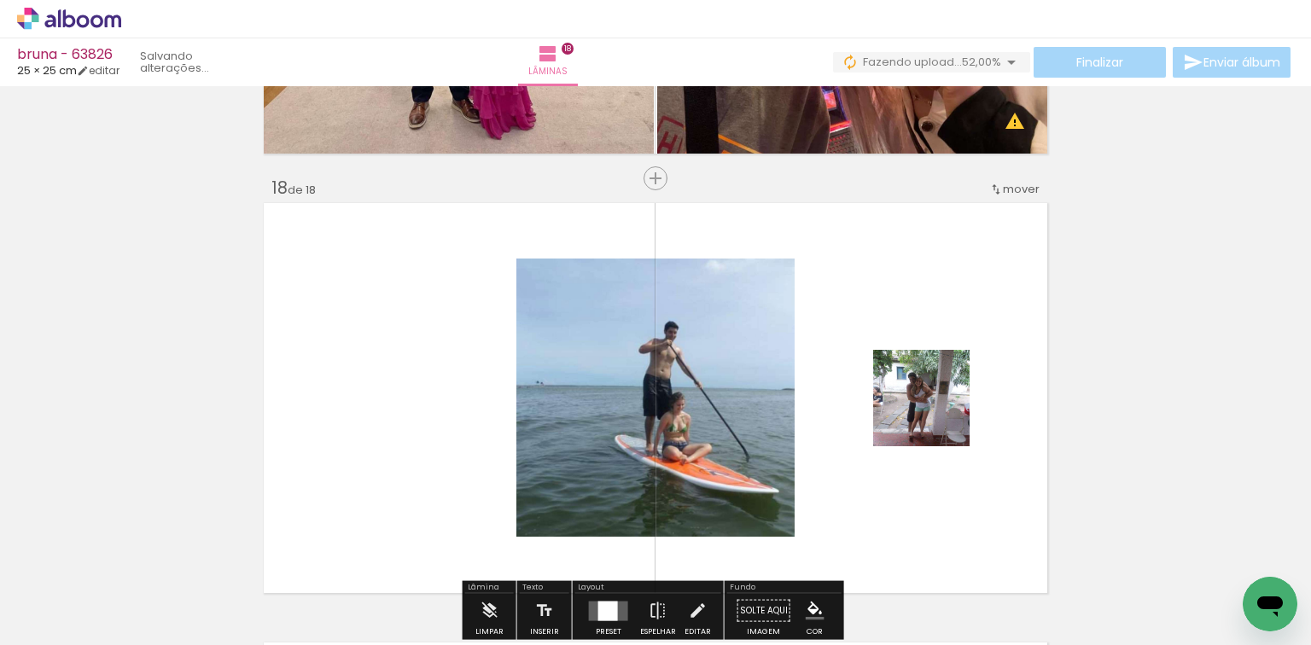
scroll to position [7496, 0]
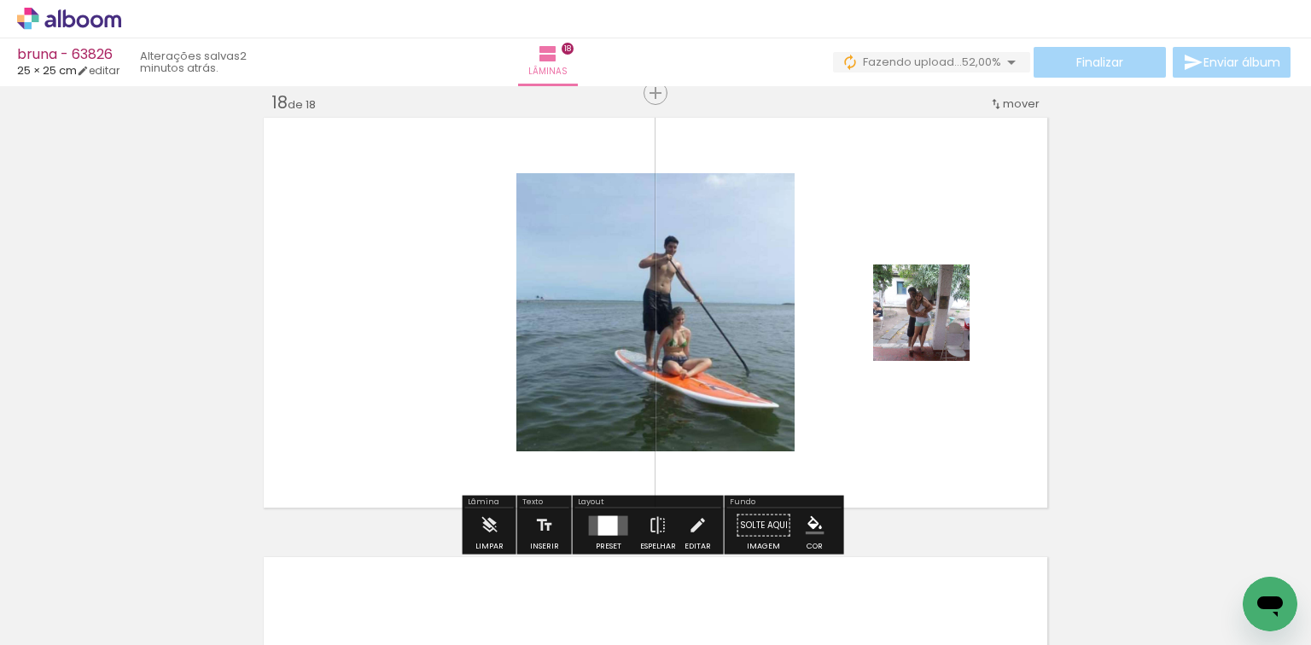
click at [610, 517] on div at bounding box center [608, 526] width 20 height 20
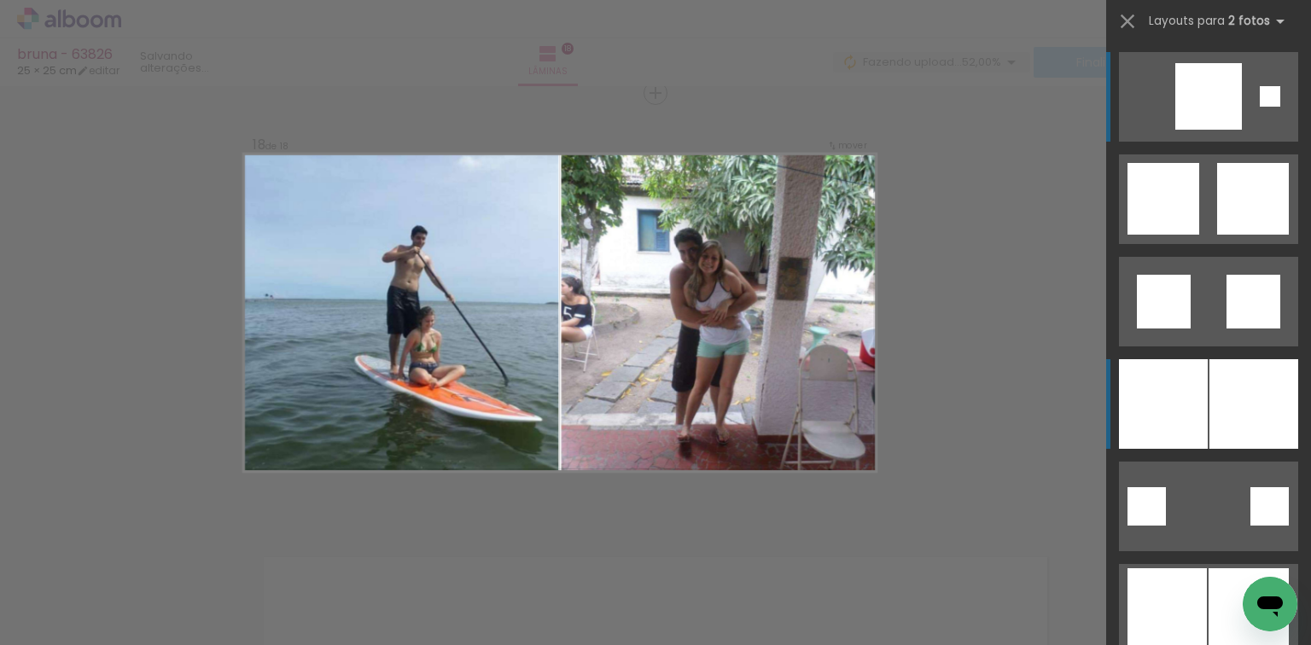
click at [1184, 359] on div at bounding box center [1163, 404] width 89 height 90
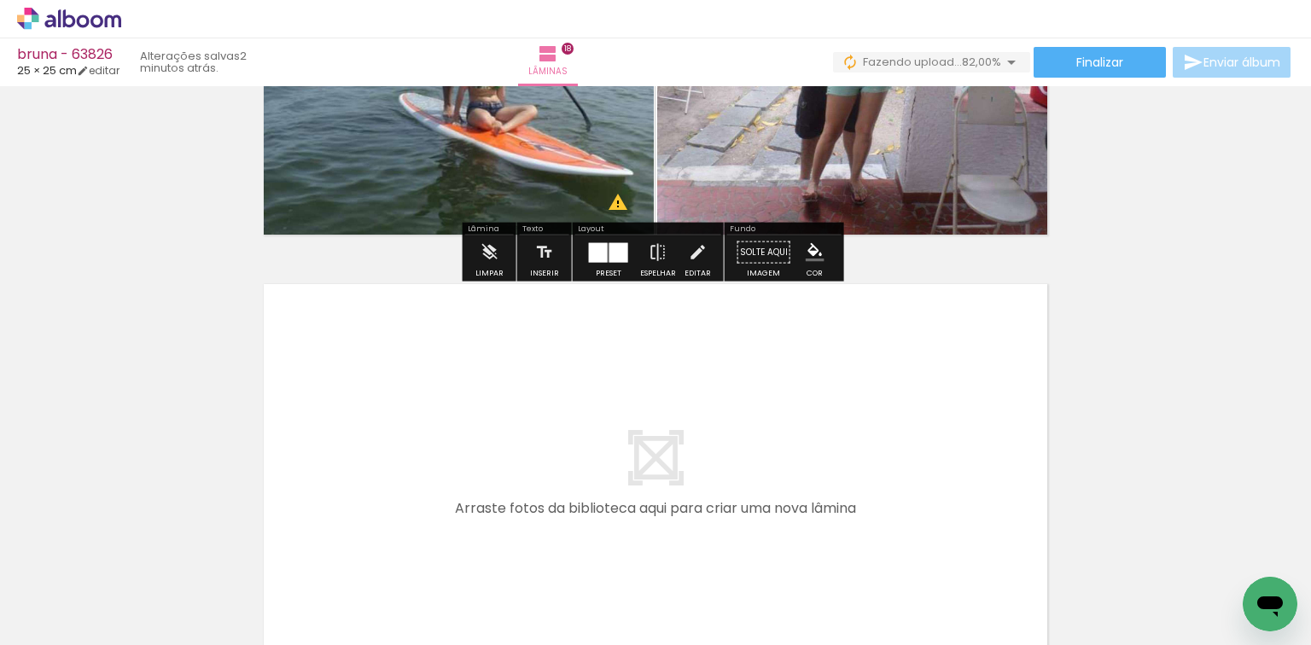
drag, startPoint x: 1059, startPoint y: 550, endPoint x: 1202, endPoint y: 594, distance: 150.1
click at [869, 482] on quentale-workspace at bounding box center [655, 322] width 1311 height 645
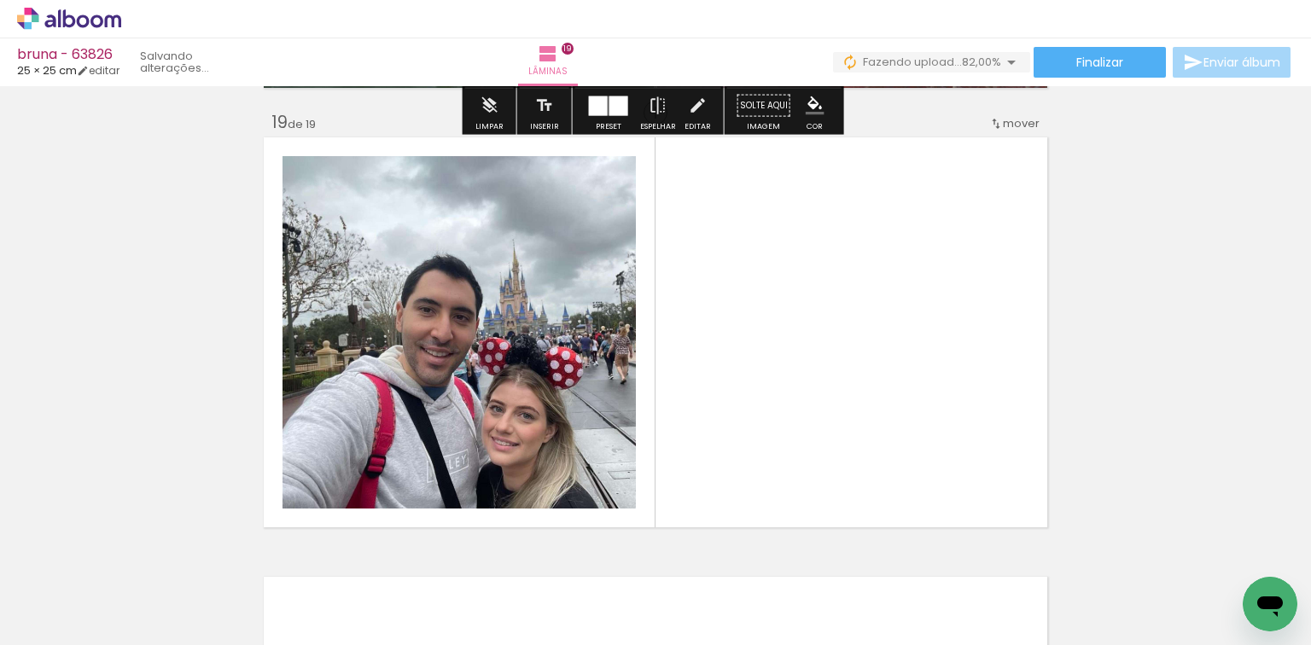
scroll to position [7936, 0]
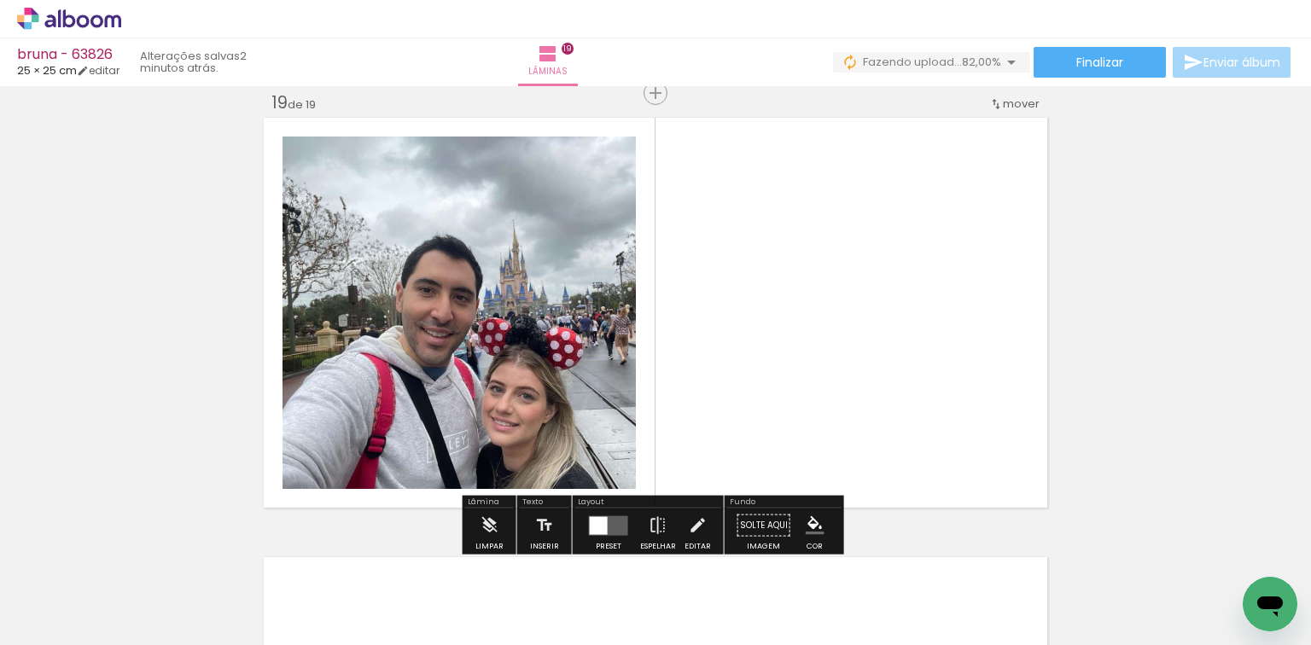
drag, startPoint x: 1158, startPoint y: 550, endPoint x: 830, endPoint y: 499, distance: 331.7
click at [976, 429] on quentale-workspace at bounding box center [655, 322] width 1311 height 645
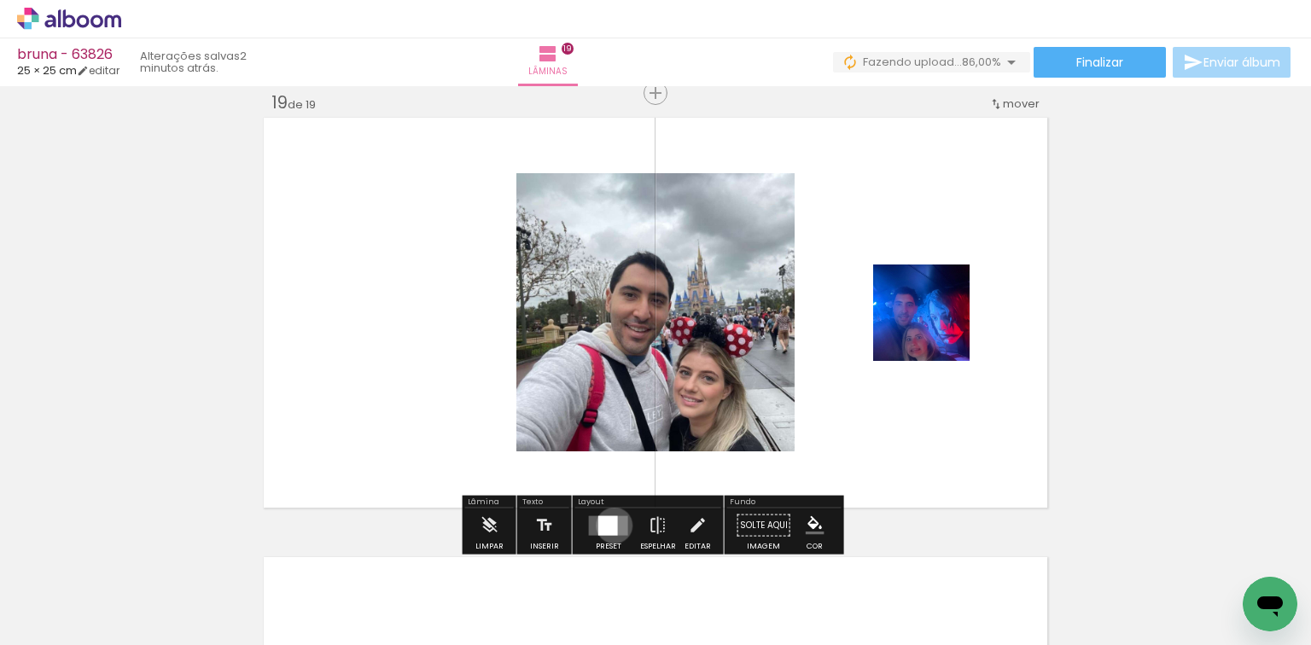
drag, startPoint x: 610, startPoint y: 525, endPoint x: 639, endPoint y: 508, distance: 33.7
click at [610, 525] on div at bounding box center [608, 526] width 20 height 20
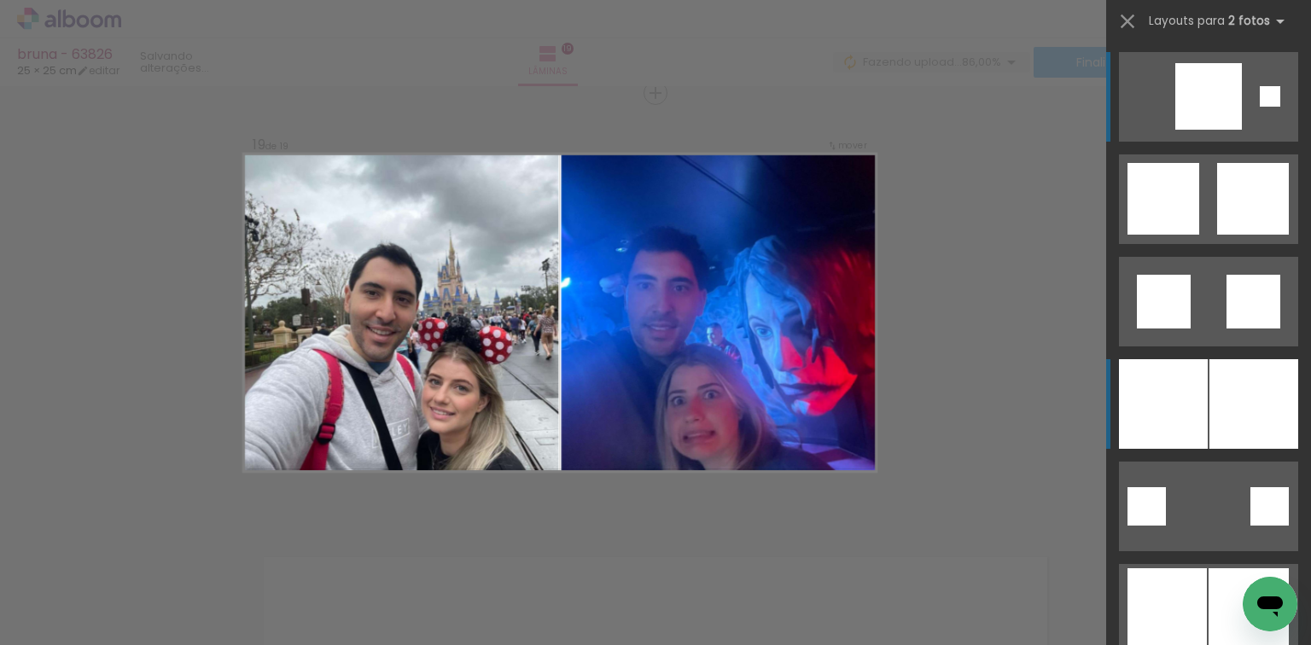
click at [1218, 386] on div at bounding box center [1254, 404] width 89 height 90
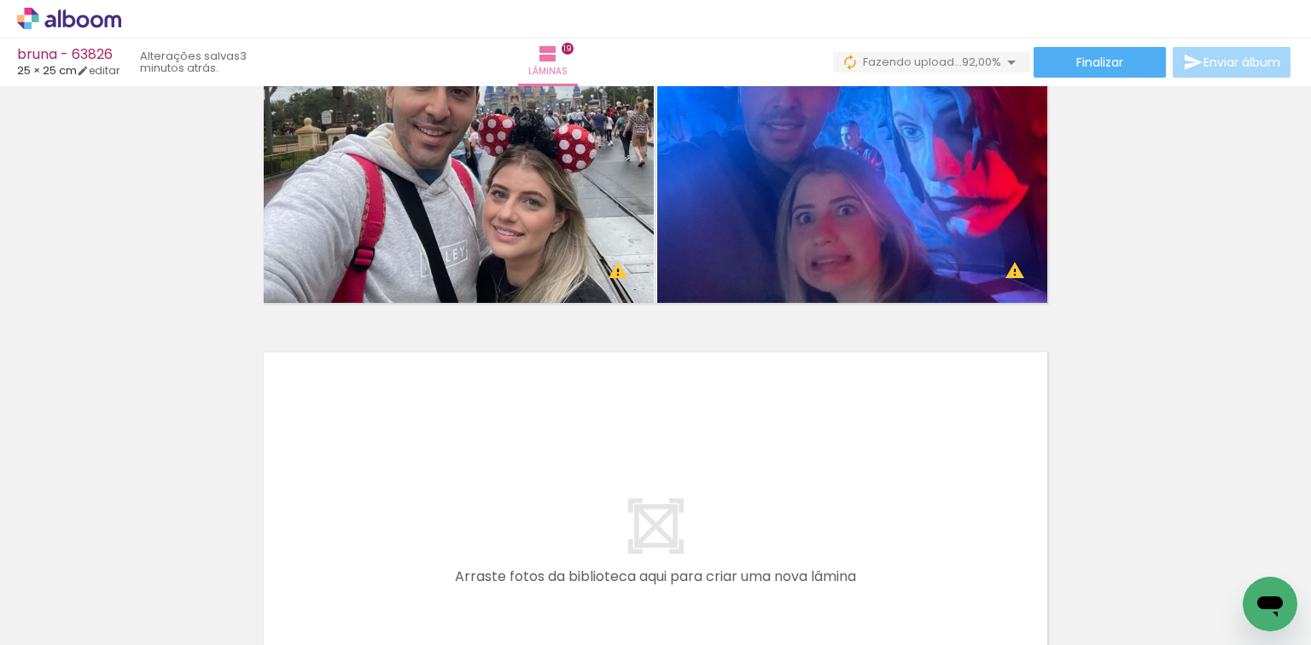
scroll to position [0, 3400]
drag, startPoint x: 432, startPoint y: 579, endPoint x: 531, endPoint y: 557, distance: 101.5
click at [461, 481] on quentale-workspace at bounding box center [655, 322] width 1311 height 645
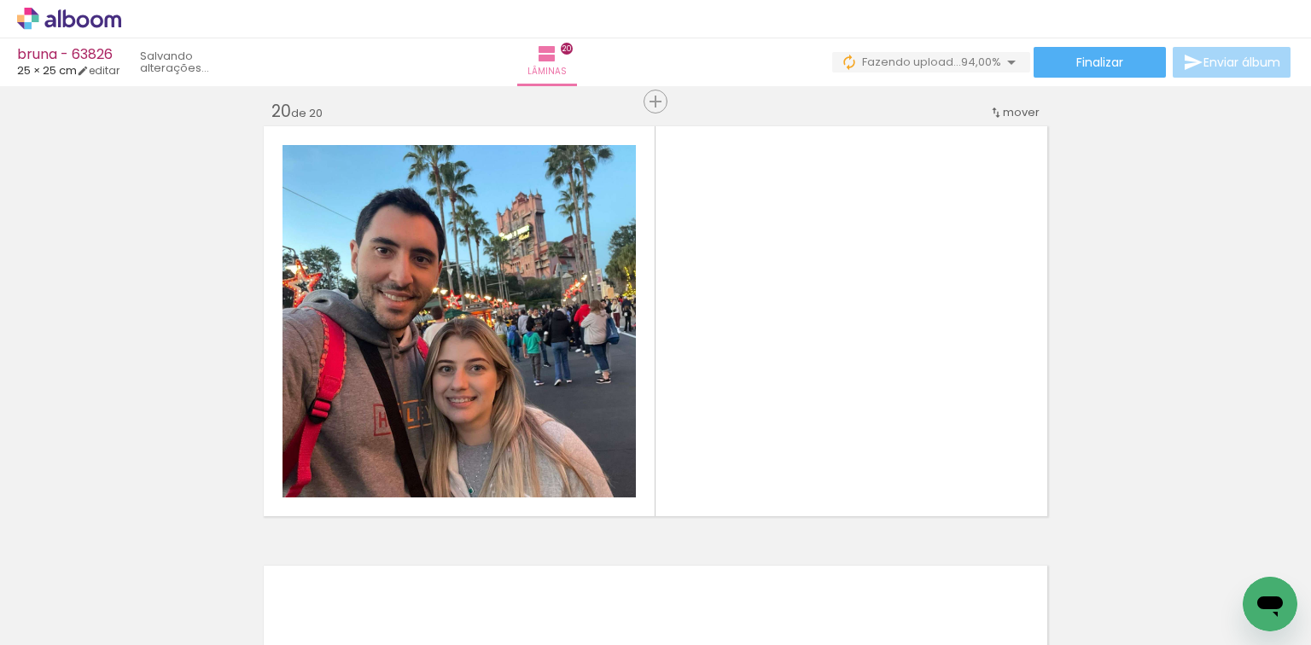
drag, startPoint x: 574, startPoint y: 396, endPoint x: 628, endPoint y: 518, distance: 133.8
click at [604, 343] on quentale-workspace at bounding box center [655, 322] width 1311 height 645
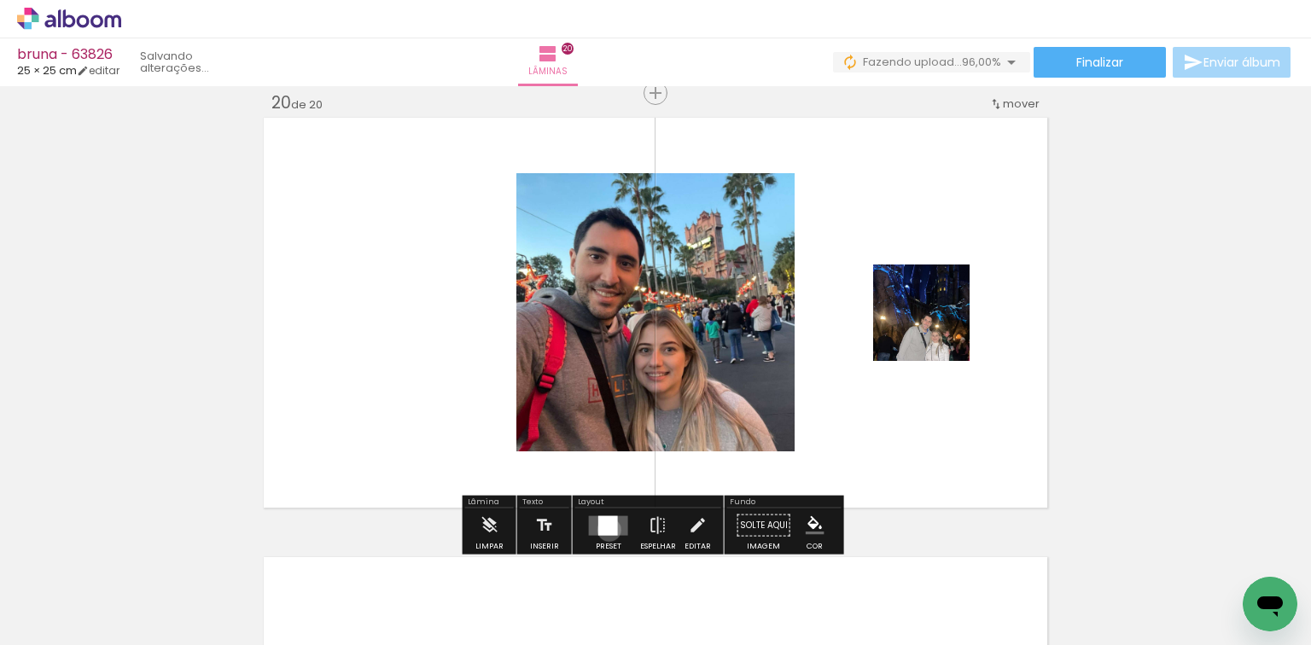
click at [605, 529] on div at bounding box center [608, 526] width 20 height 20
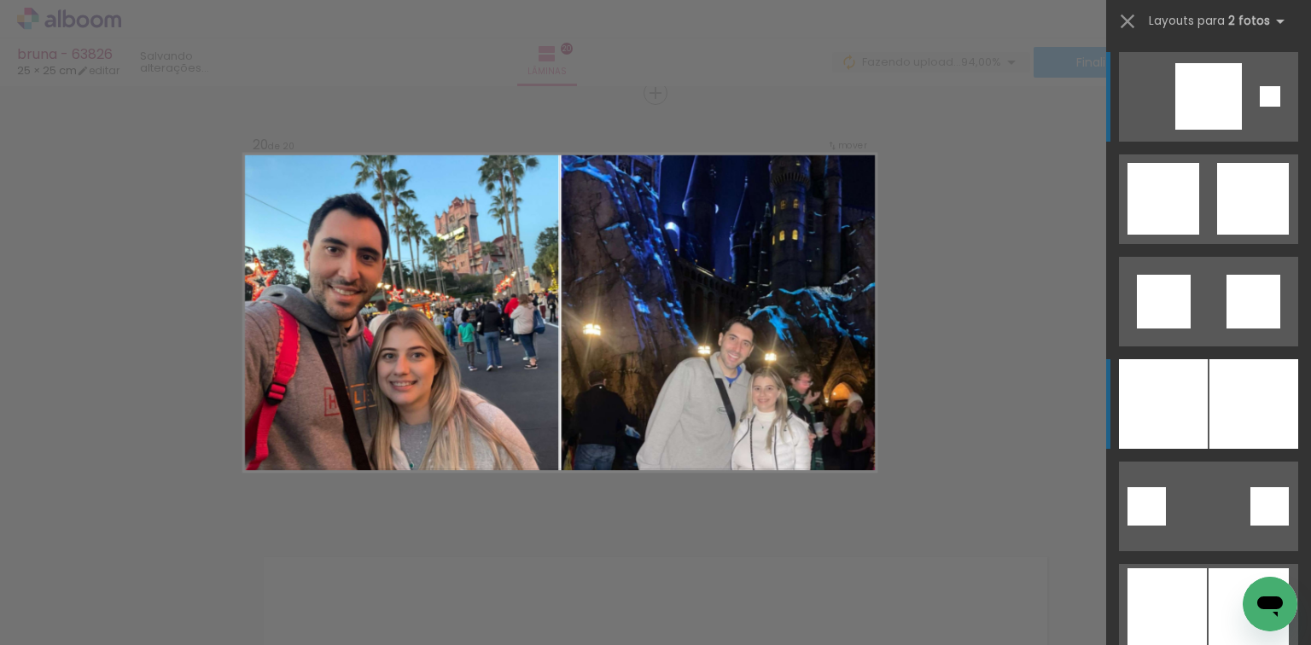
click at [1182, 398] on div at bounding box center [1163, 404] width 89 height 90
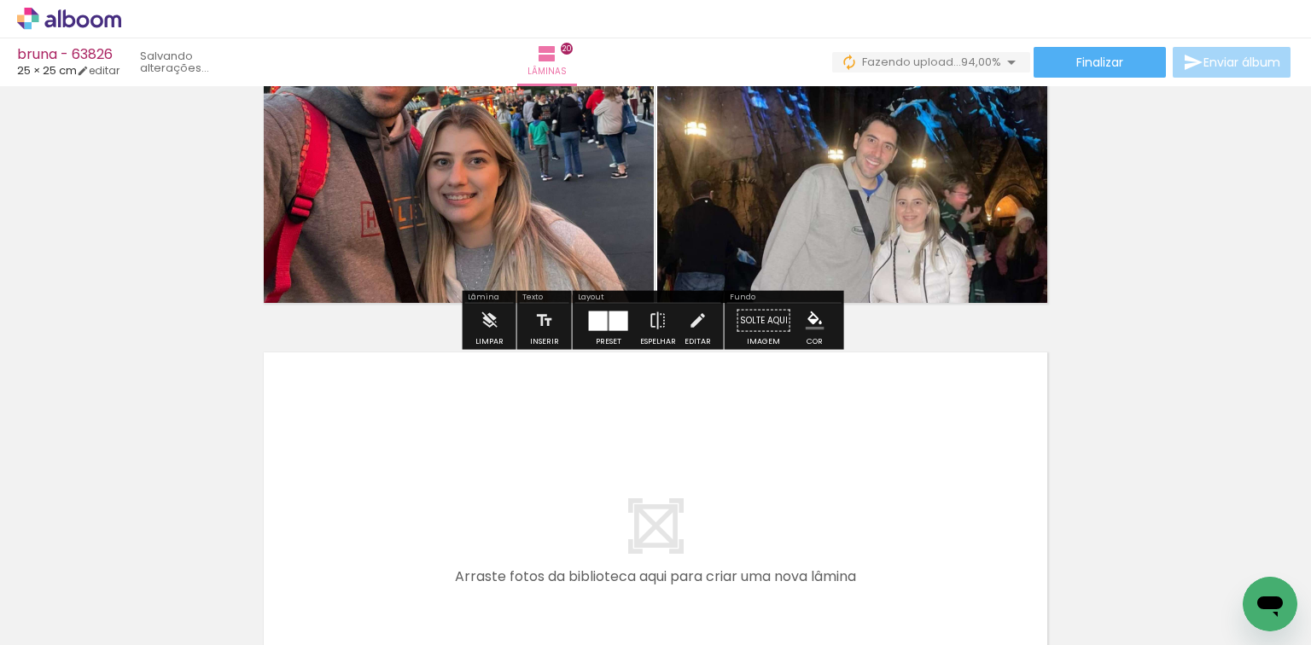
click at [615, 515] on quentale-workspace at bounding box center [655, 322] width 1311 height 645
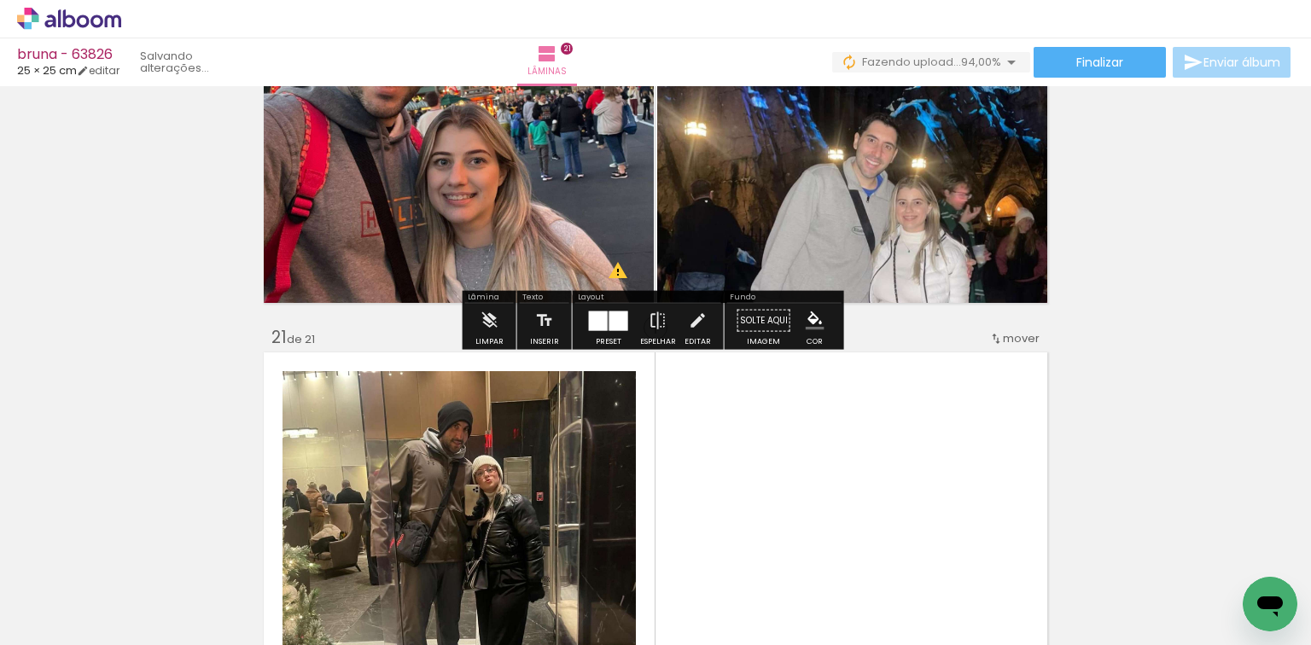
drag, startPoint x: 703, startPoint y: 563, endPoint x: 552, endPoint y: 490, distance: 168.0
click at [668, 447] on quentale-workspace at bounding box center [655, 322] width 1311 height 645
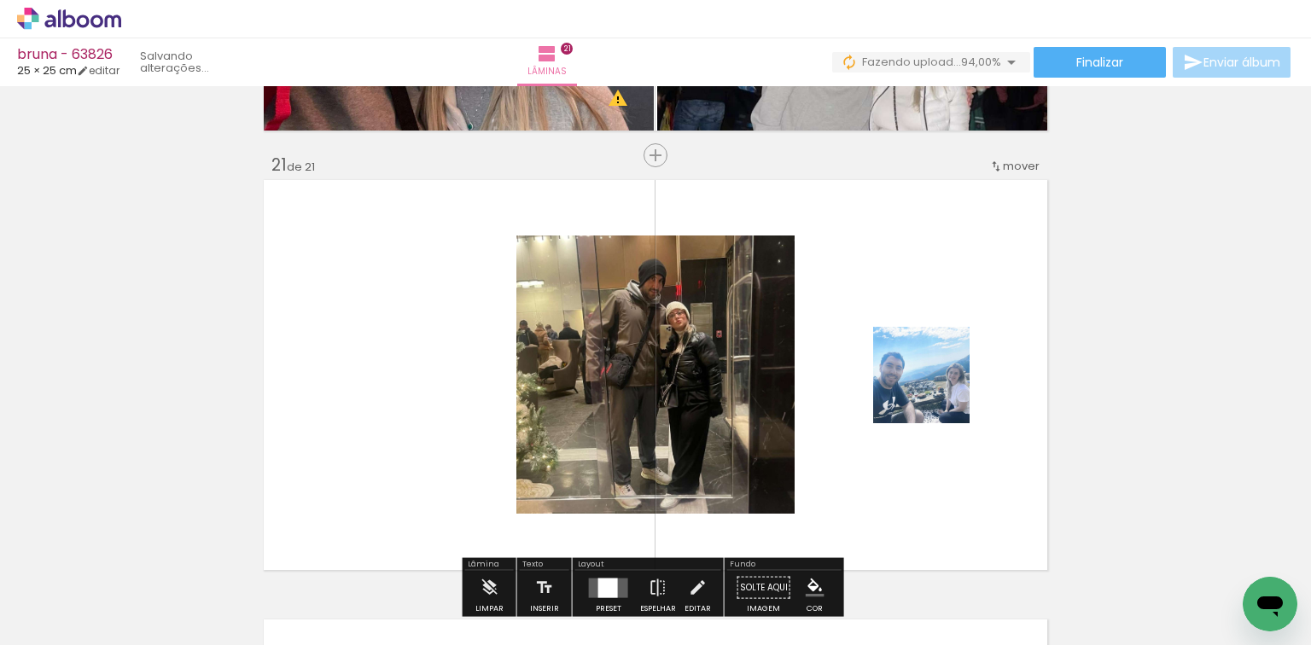
scroll to position [8815, 0]
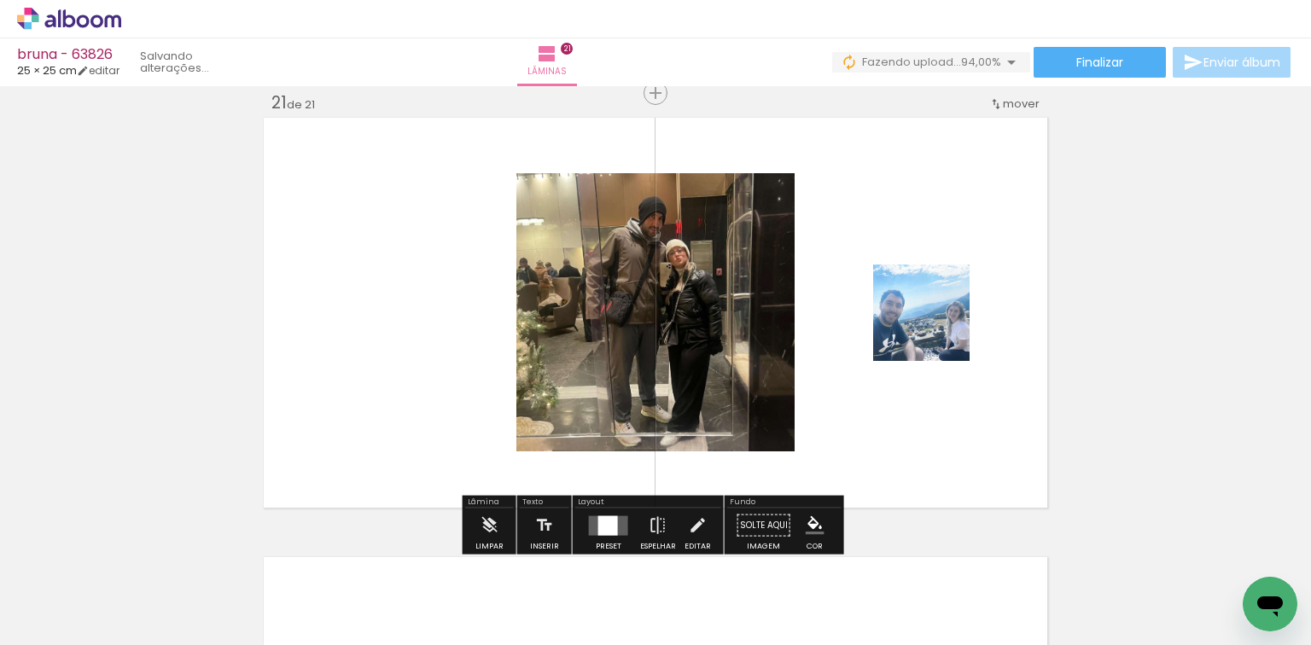
click at [603, 512] on div at bounding box center [609, 526] width 46 height 34
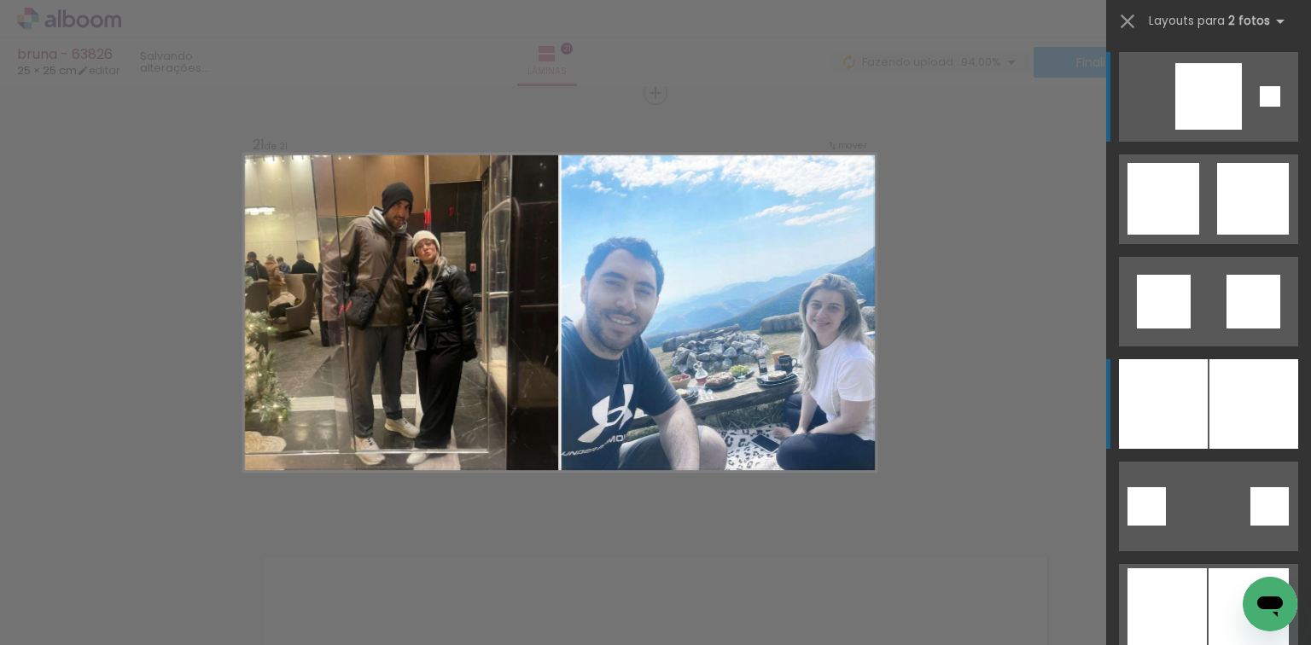
click at [1246, 392] on div at bounding box center [1254, 404] width 89 height 90
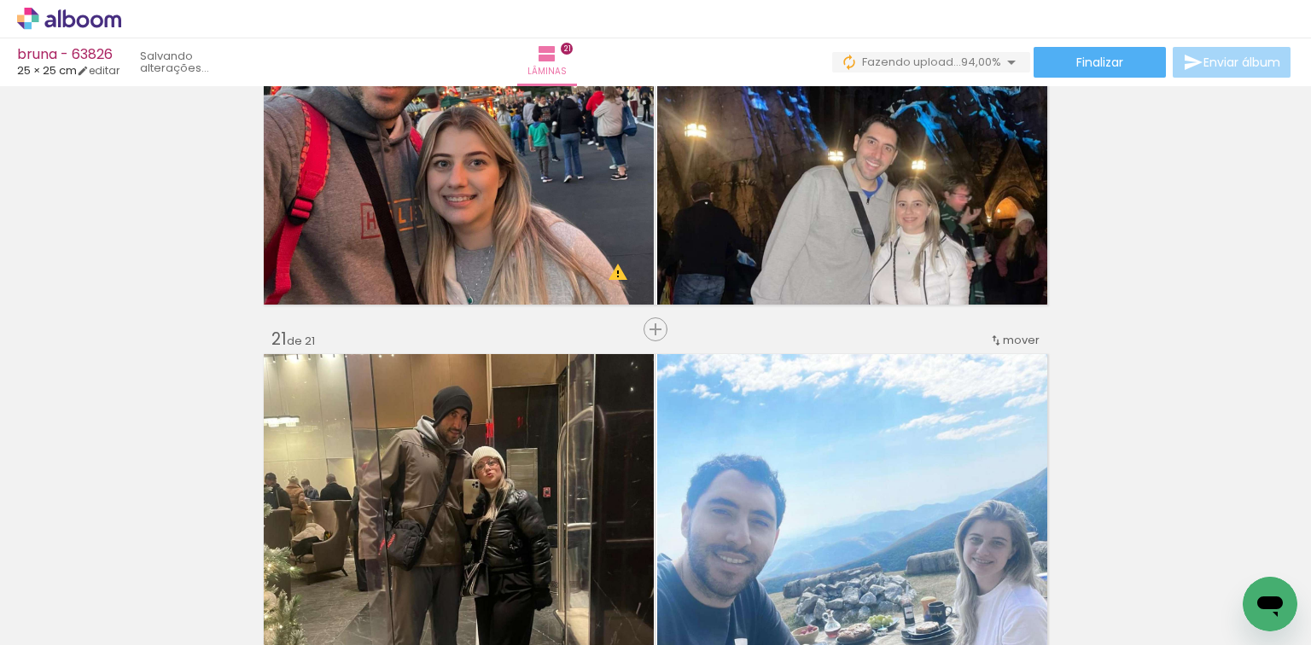
scroll to position [8474, 0]
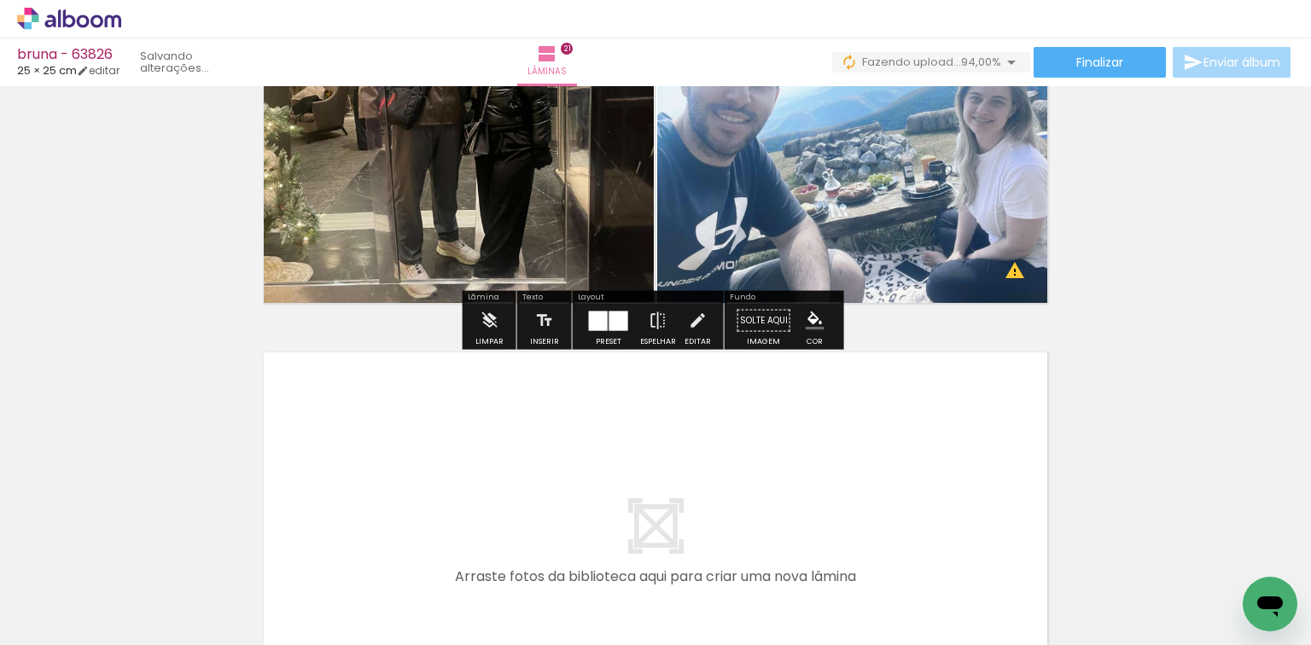
drag, startPoint x: 780, startPoint y: 540, endPoint x: 854, endPoint y: 593, distance: 90.5
click at [786, 536] on quentale-workspace at bounding box center [655, 322] width 1311 height 645
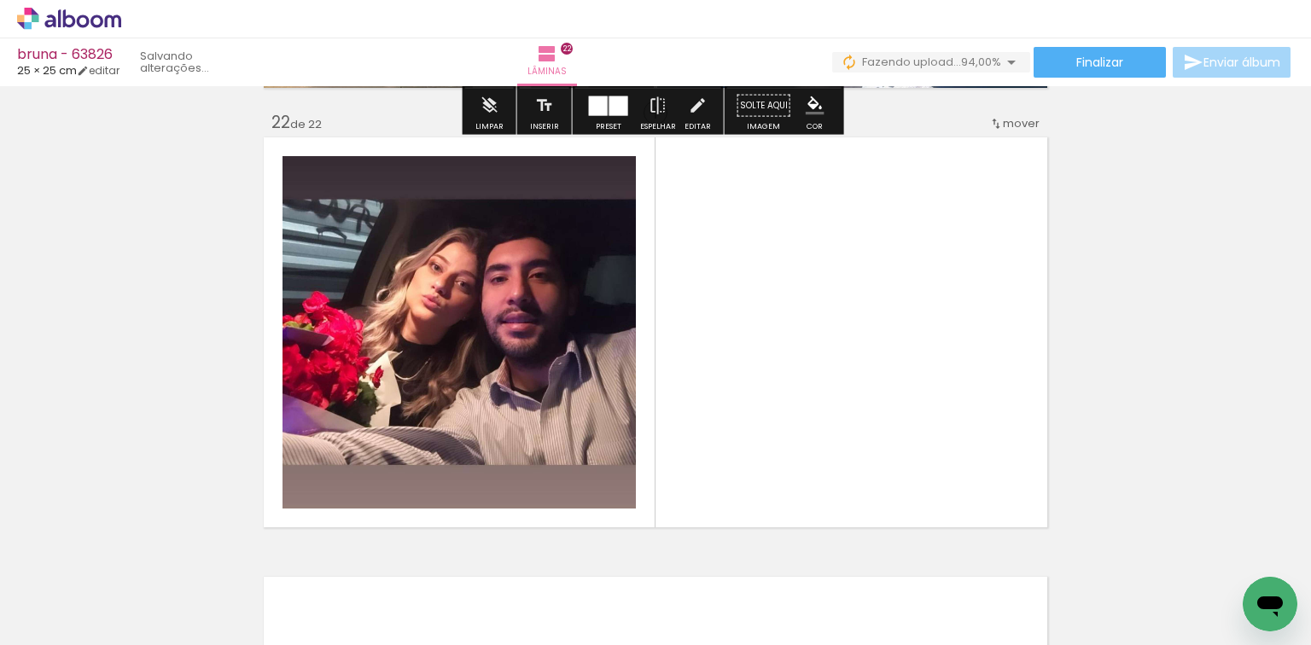
drag, startPoint x: 885, startPoint y: 528, endPoint x: 672, endPoint y: 498, distance: 215.5
click at [823, 473] on quentale-workspace at bounding box center [655, 322] width 1311 height 645
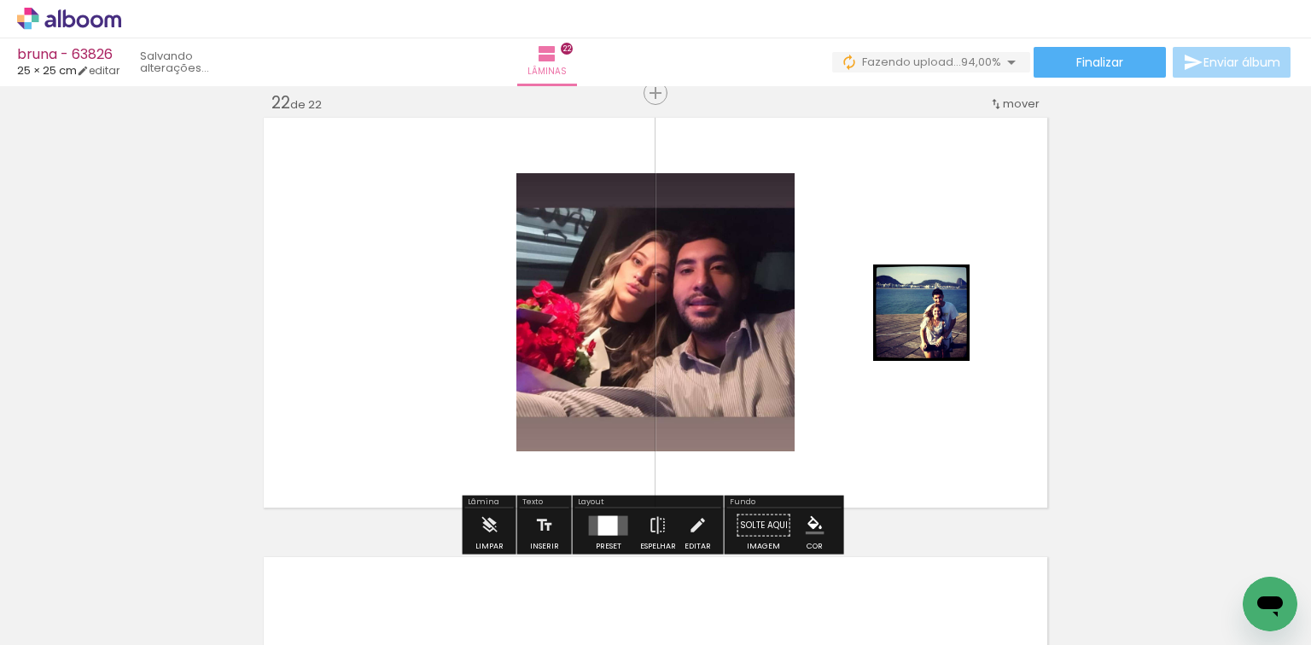
click at [605, 517] on div at bounding box center [608, 526] width 20 height 20
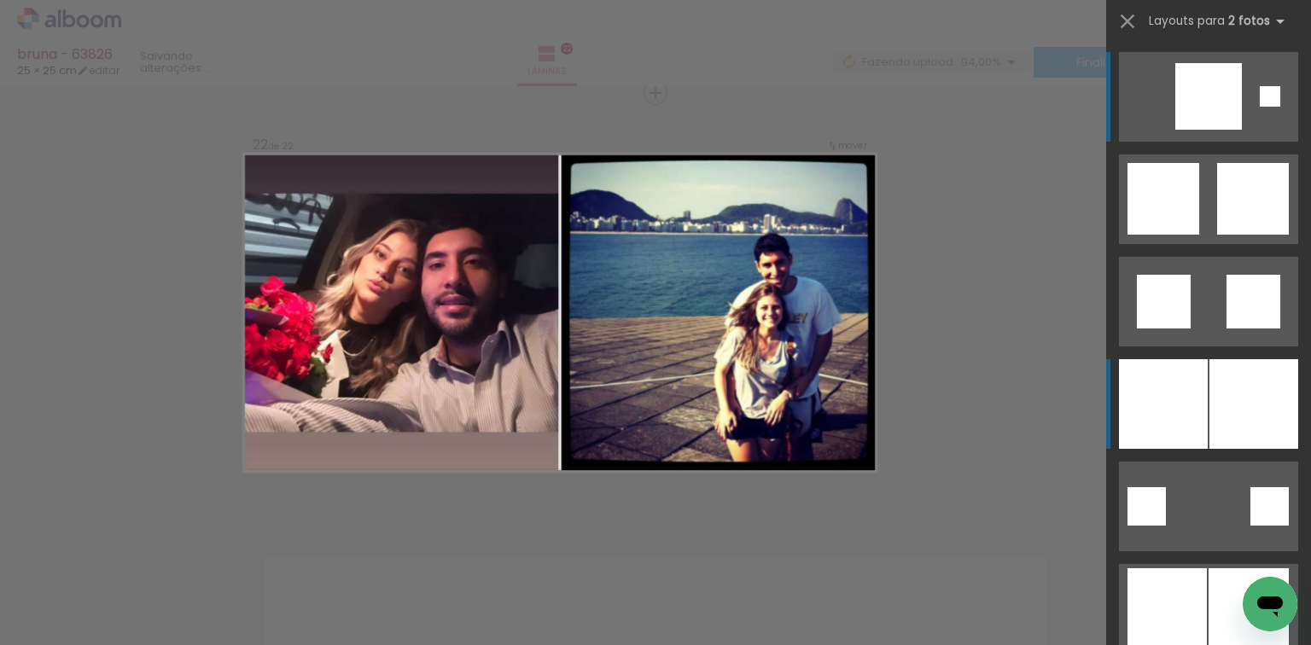
click at [1199, 400] on div at bounding box center [1163, 404] width 89 height 90
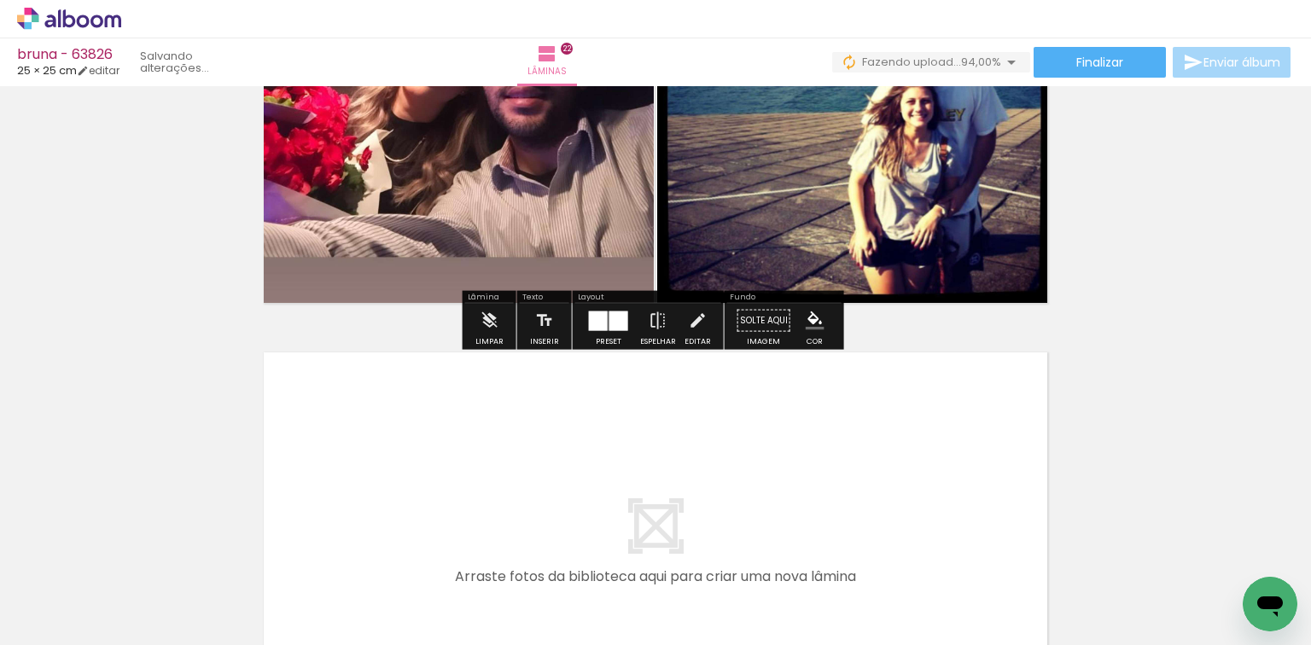
drag, startPoint x: 973, startPoint y: 575, endPoint x: 1052, endPoint y: 570, distance: 78.7
click at [910, 464] on quentale-workspace at bounding box center [655, 322] width 1311 height 645
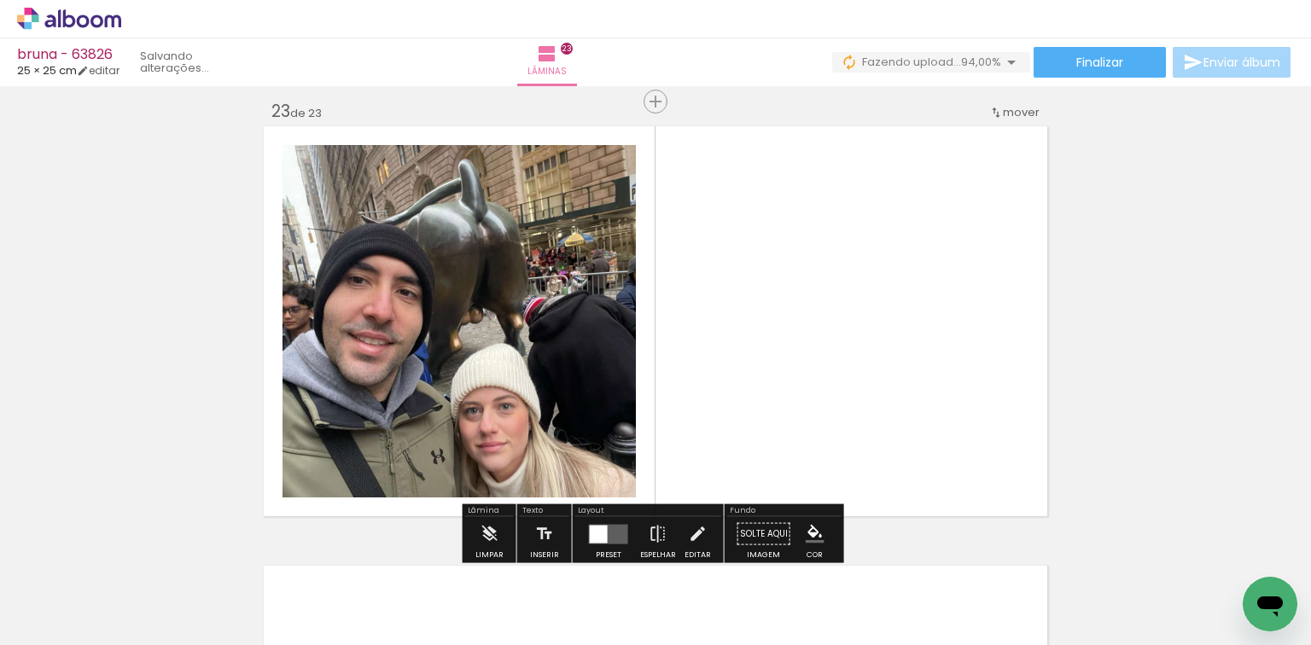
scroll to position [9694, 0]
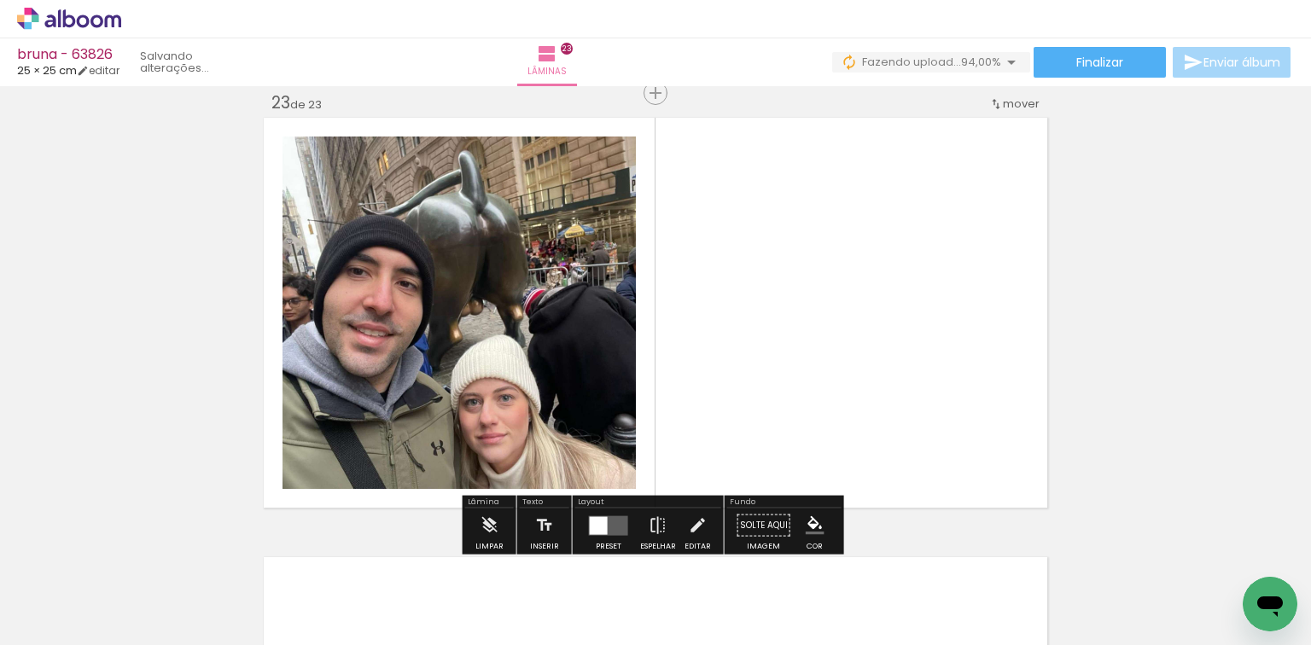
drag, startPoint x: 1083, startPoint y: 578, endPoint x: 689, endPoint y: 453, distance: 412.8
click at [732, 378] on quentale-workspace at bounding box center [655, 322] width 1311 height 645
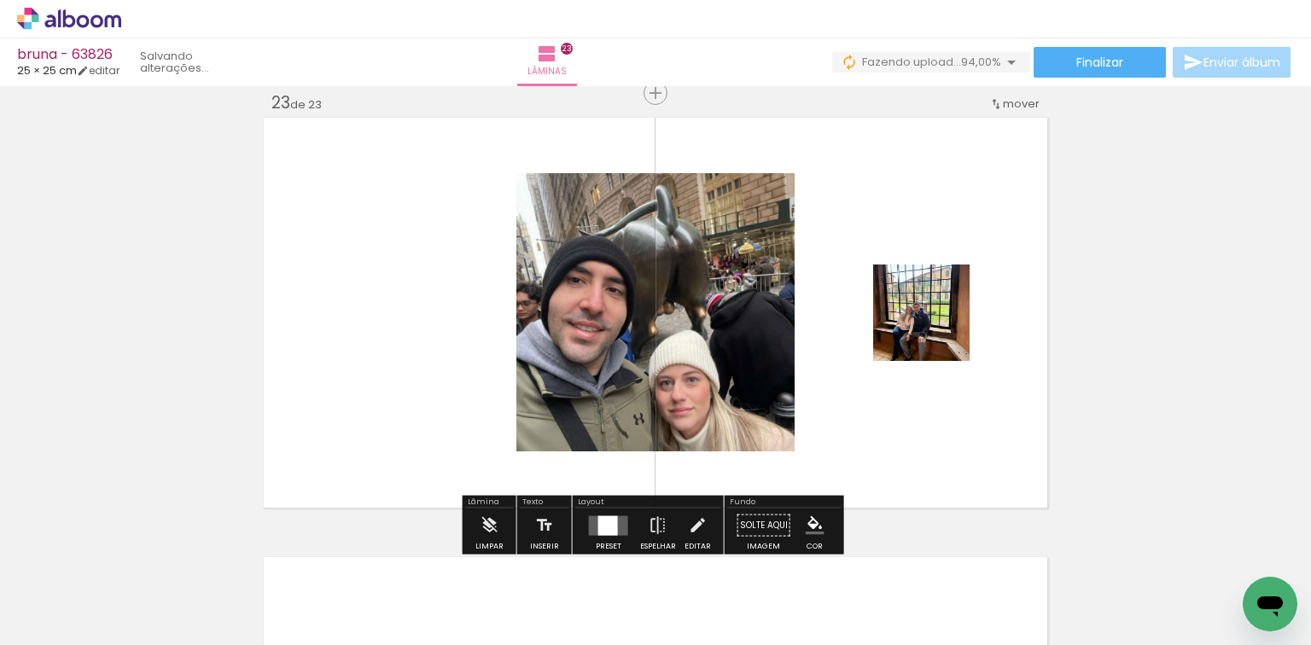
click at [610, 533] on div at bounding box center [608, 526] width 20 height 20
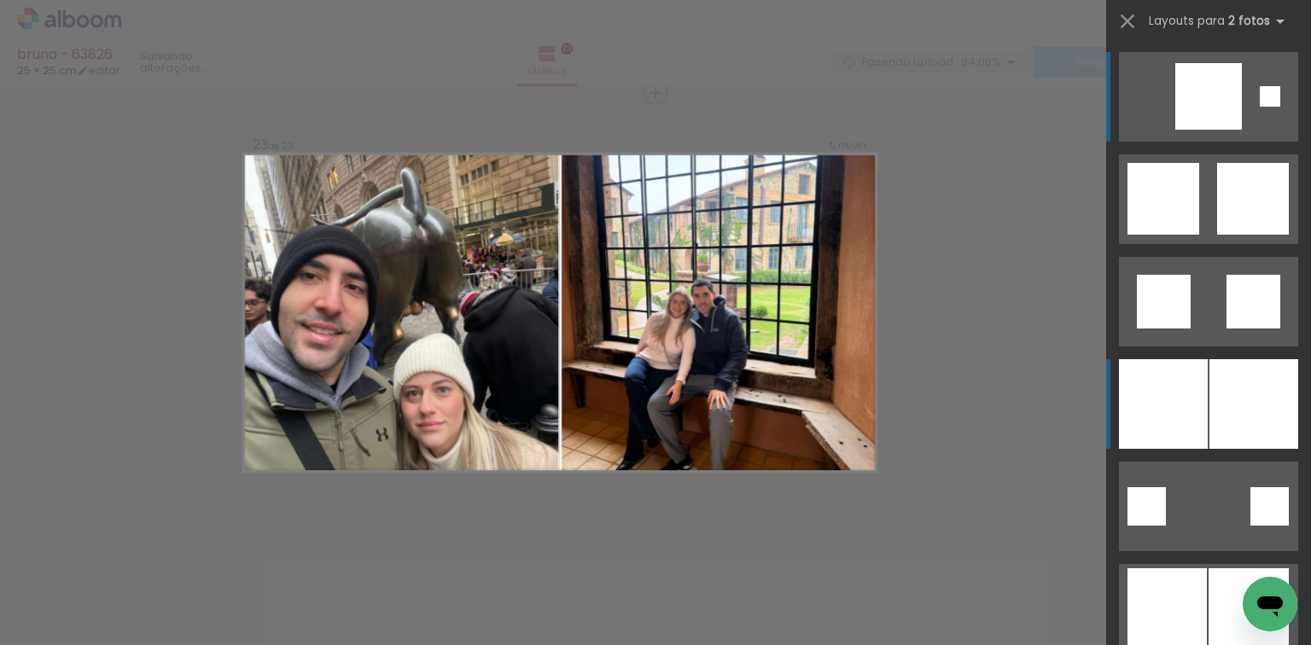
click at [1178, 379] on div at bounding box center [1163, 404] width 89 height 90
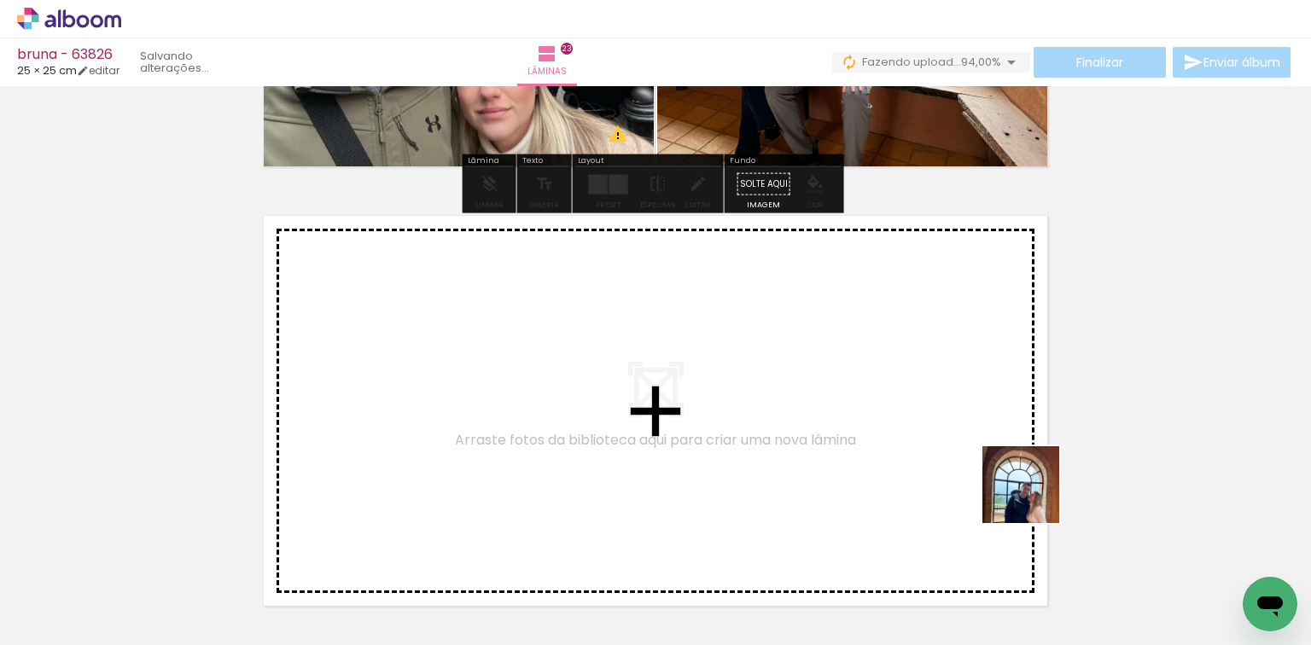
drag, startPoint x: 1034, startPoint y: 498, endPoint x: 1126, endPoint y: 524, distance: 95.9
click at [878, 461] on quentale-workspace at bounding box center [655, 322] width 1311 height 645
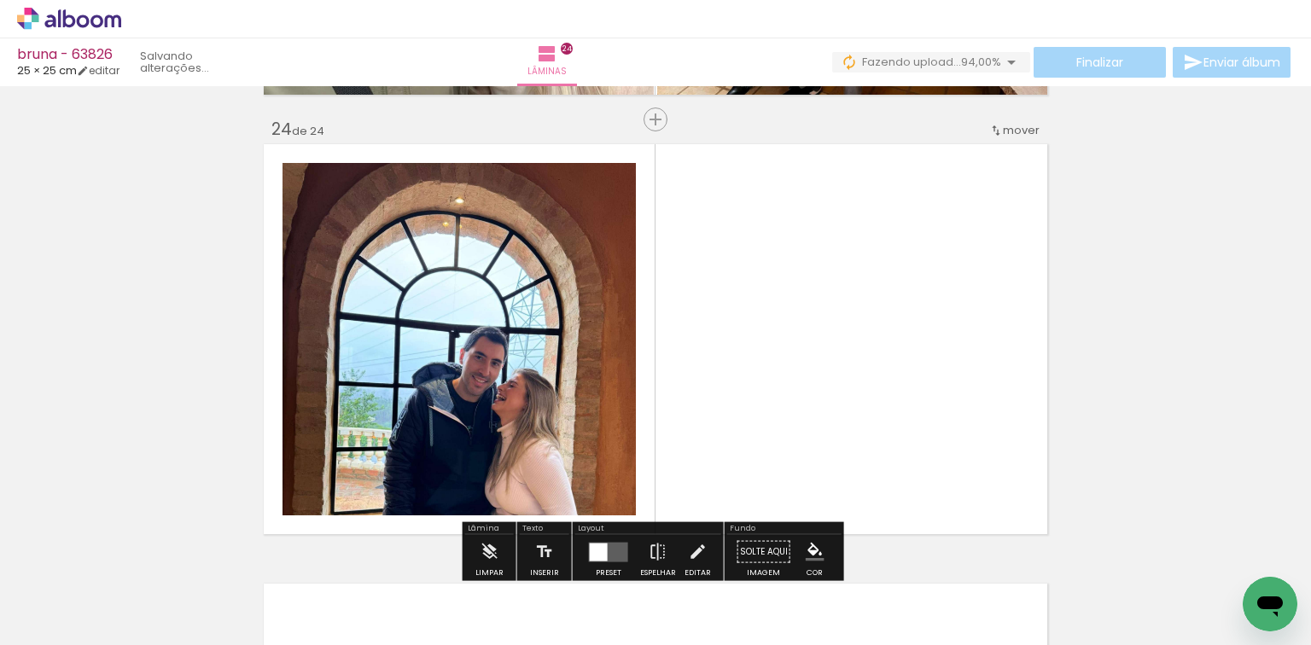
scroll to position [10134, 0]
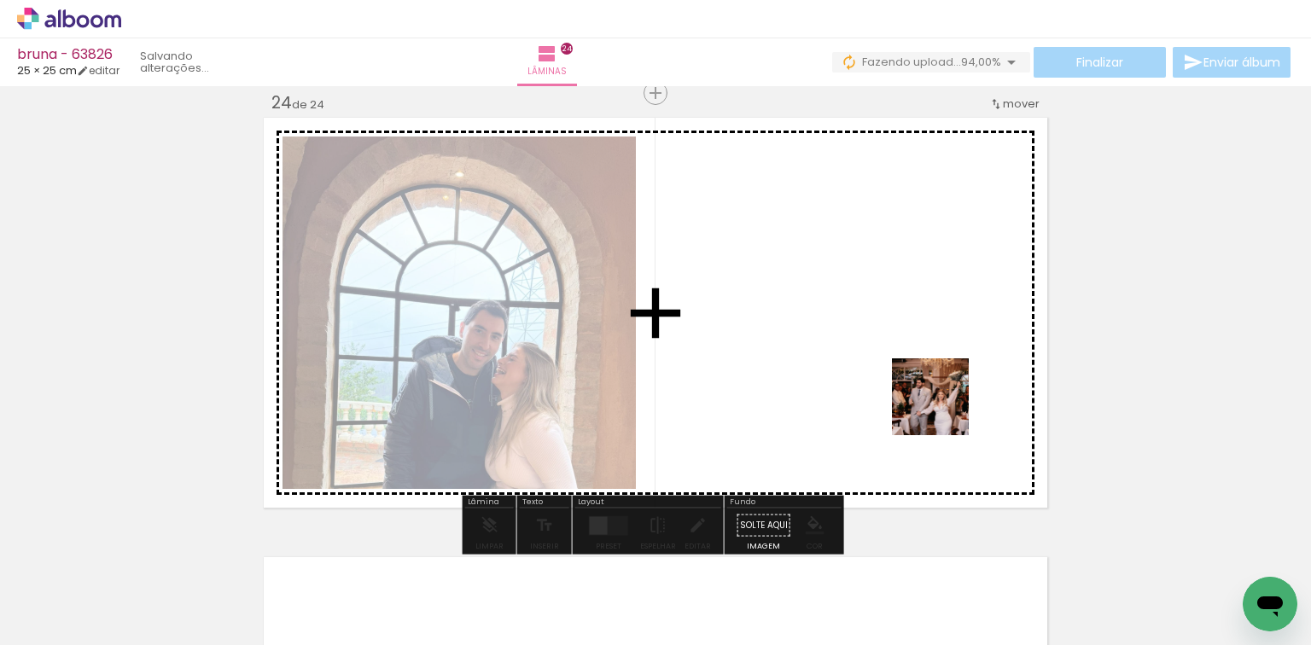
drag, startPoint x: 1250, startPoint y: 560, endPoint x: 618, endPoint y: 417, distance: 647.9
click at [730, 367] on quentale-workspace at bounding box center [655, 322] width 1311 height 645
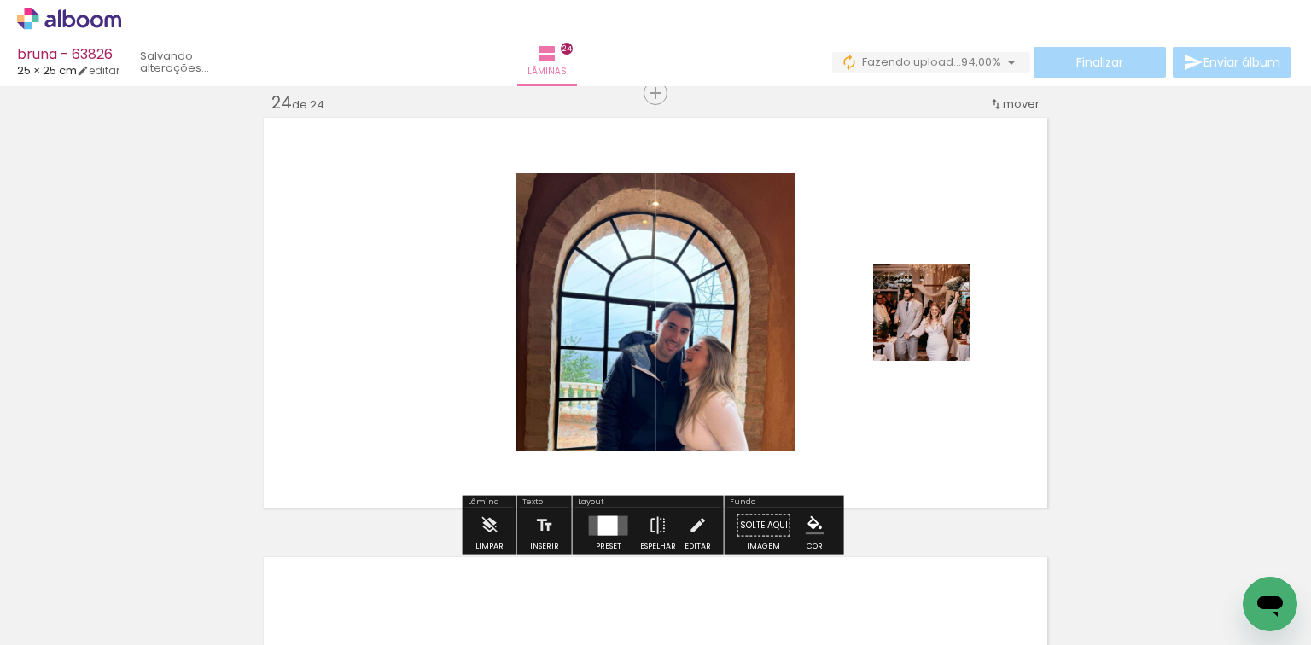
click at [618, 519] on quentale-layouter at bounding box center [608, 526] width 39 height 20
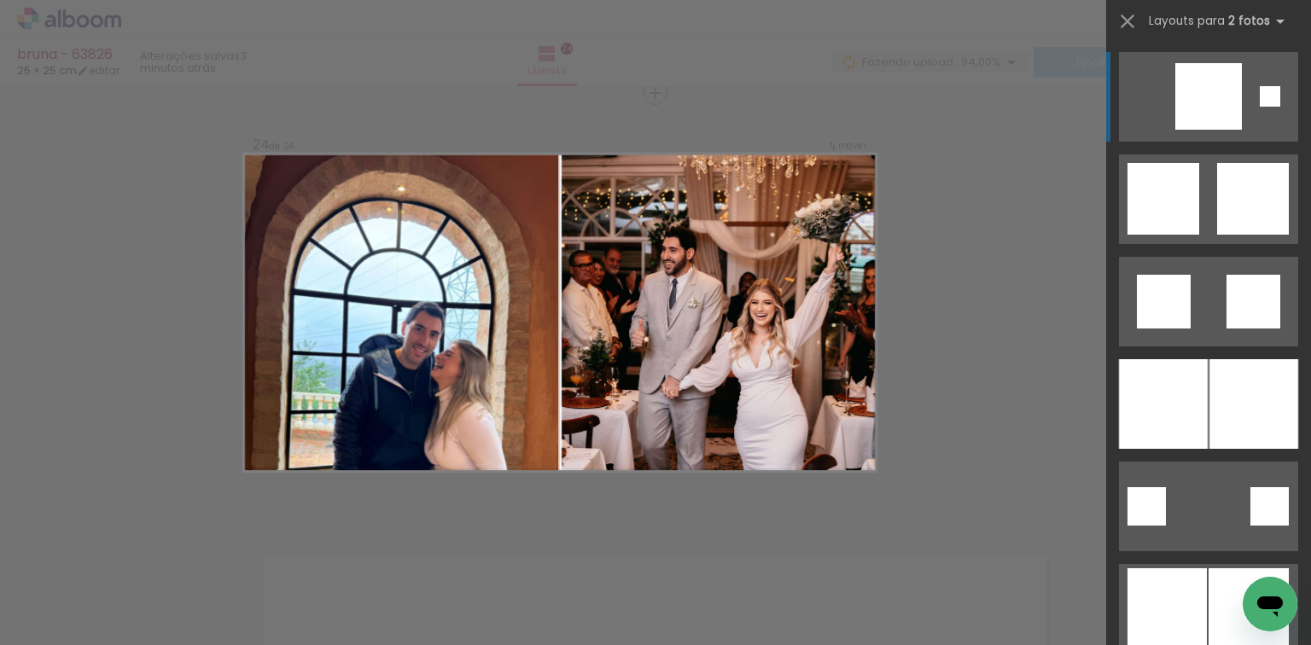
click at [1192, 389] on div at bounding box center [1163, 404] width 89 height 90
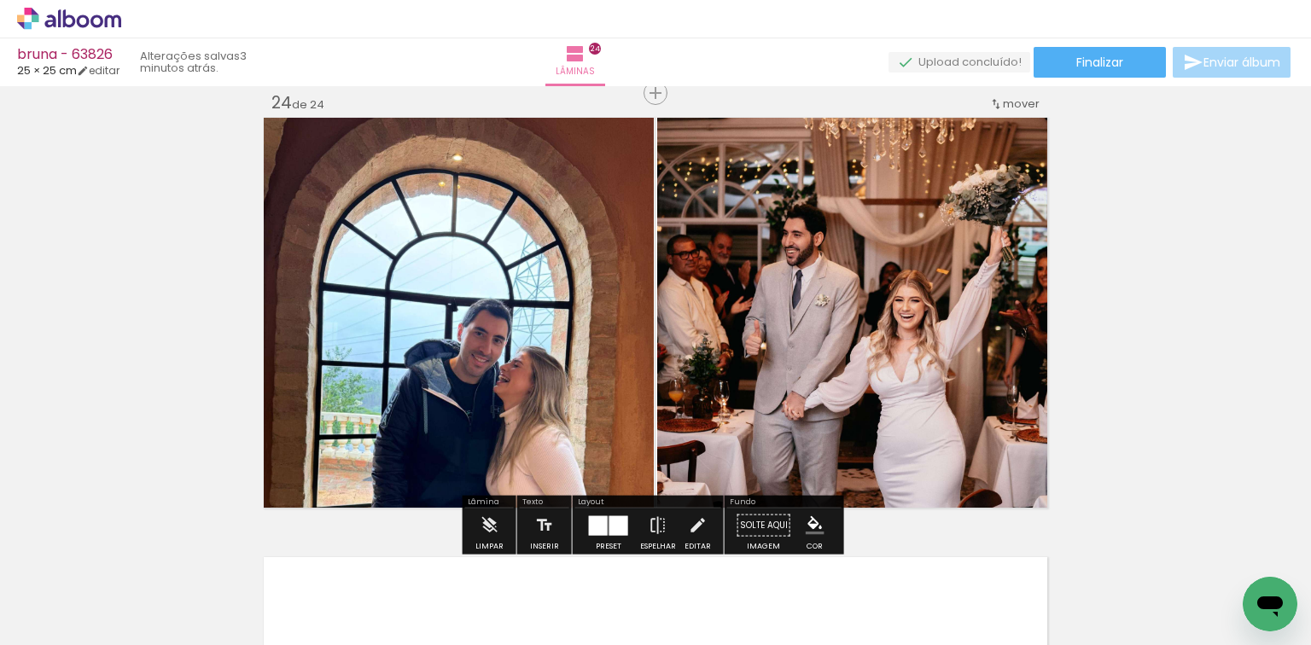
scroll to position [0, 3614]
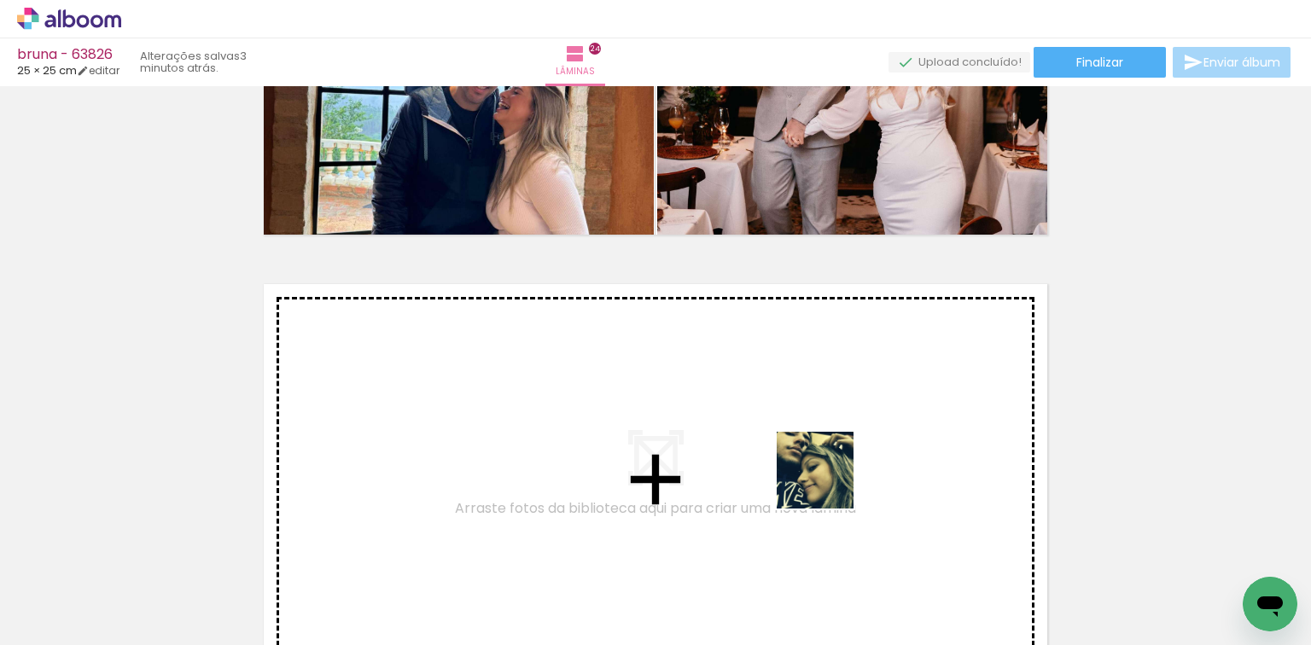
drag, startPoint x: 1100, startPoint y: 540, endPoint x: 792, endPoint y: 471, distance: 314.8
click at [792, 471] on quentale-workspace at bounding box center [655, 322] width 1311 height 645
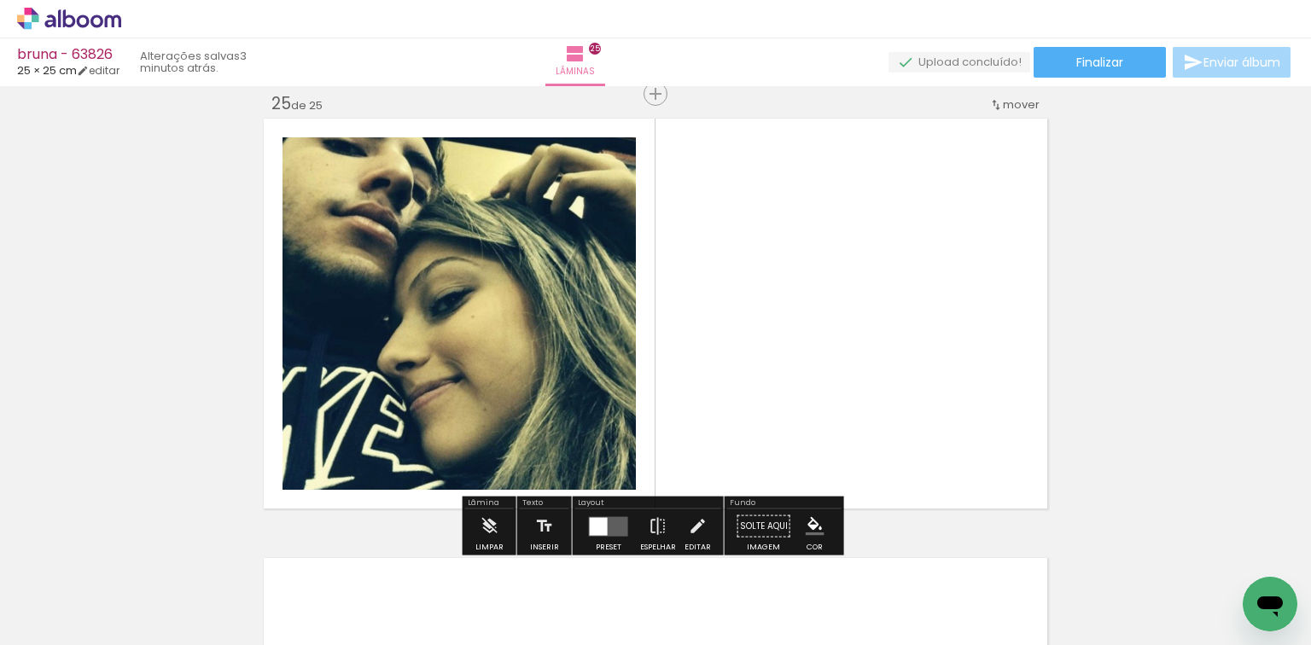
scroll to position [10574, 0]
drag, startPoint x: 721, startPoint y: 424, endPoint x: 814, endPoint y: 430, distance: 92.4
click at [675, 413] on quentale-layouter at bounding box center [655, 312] width 791 height 397
drag, startPoint x: 1264, startPoint y: 549, endPoint x: 430, endPoint y: 273, distance: 877.7
click at [750, 331] on quentale-workspace at bounding box center [655, 322] width 1311 height 645
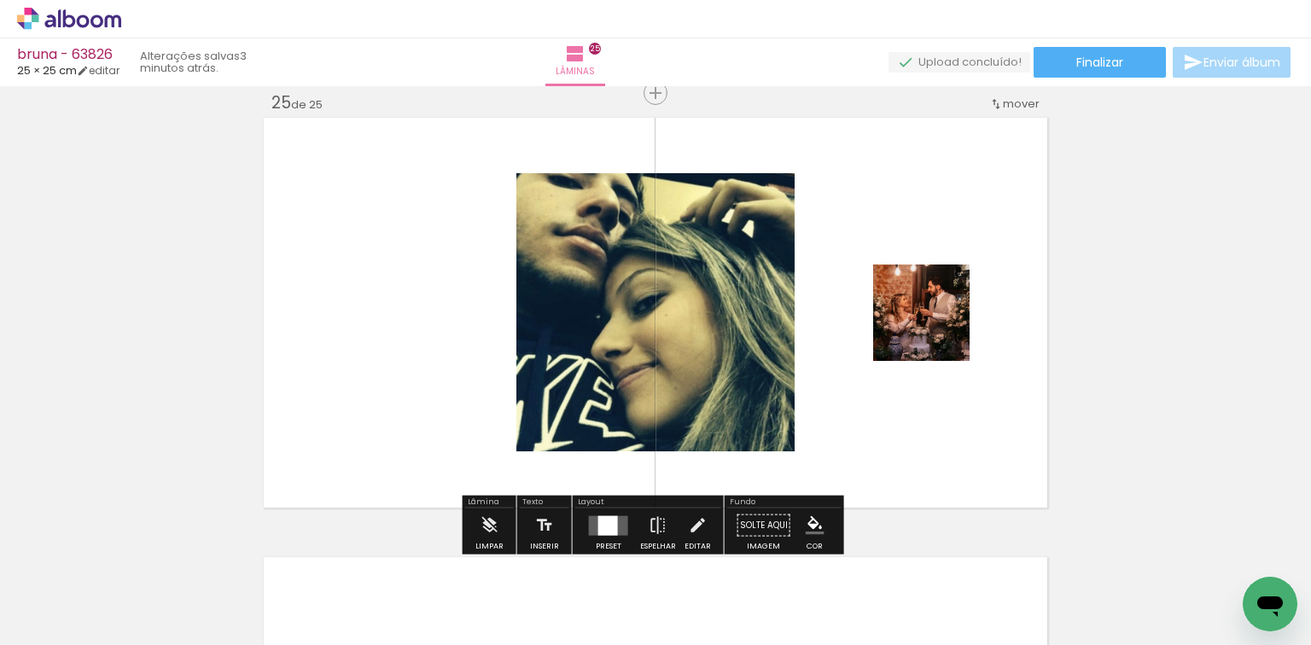
click at [598, 518] on div at bounding box center [608, 526] width 20 height 20
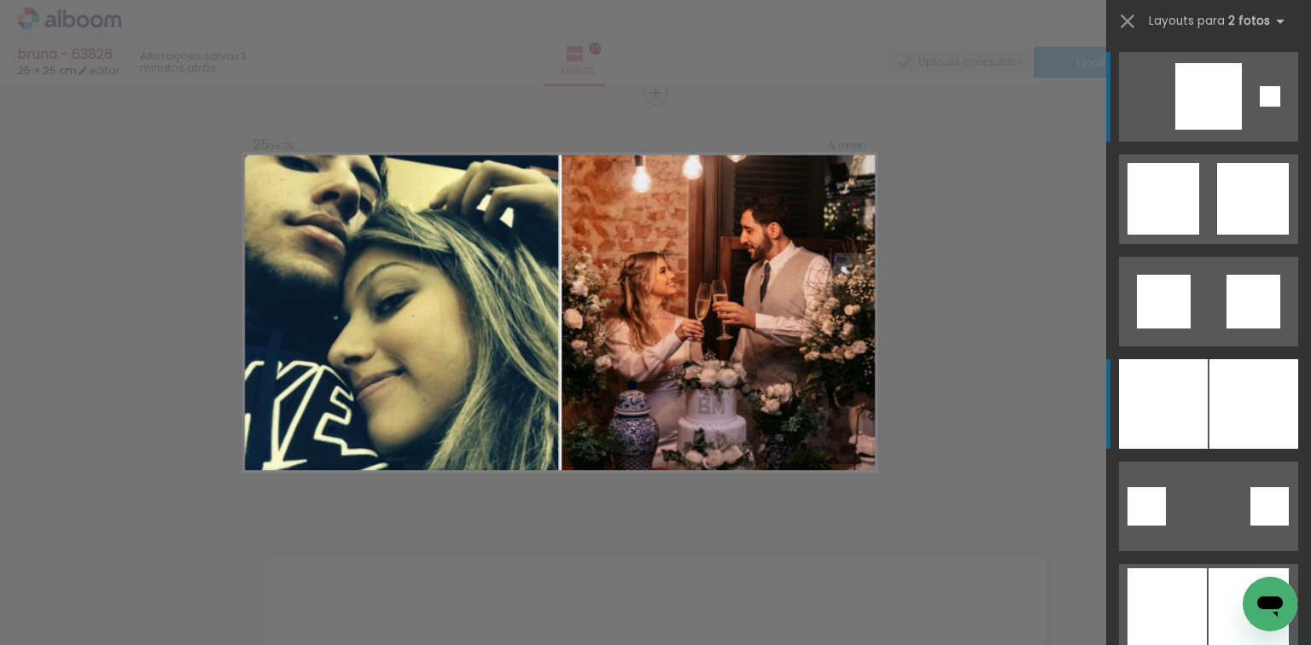
click at [1176, 389] on div at bounding box center [1163, 404] width 89 height 90
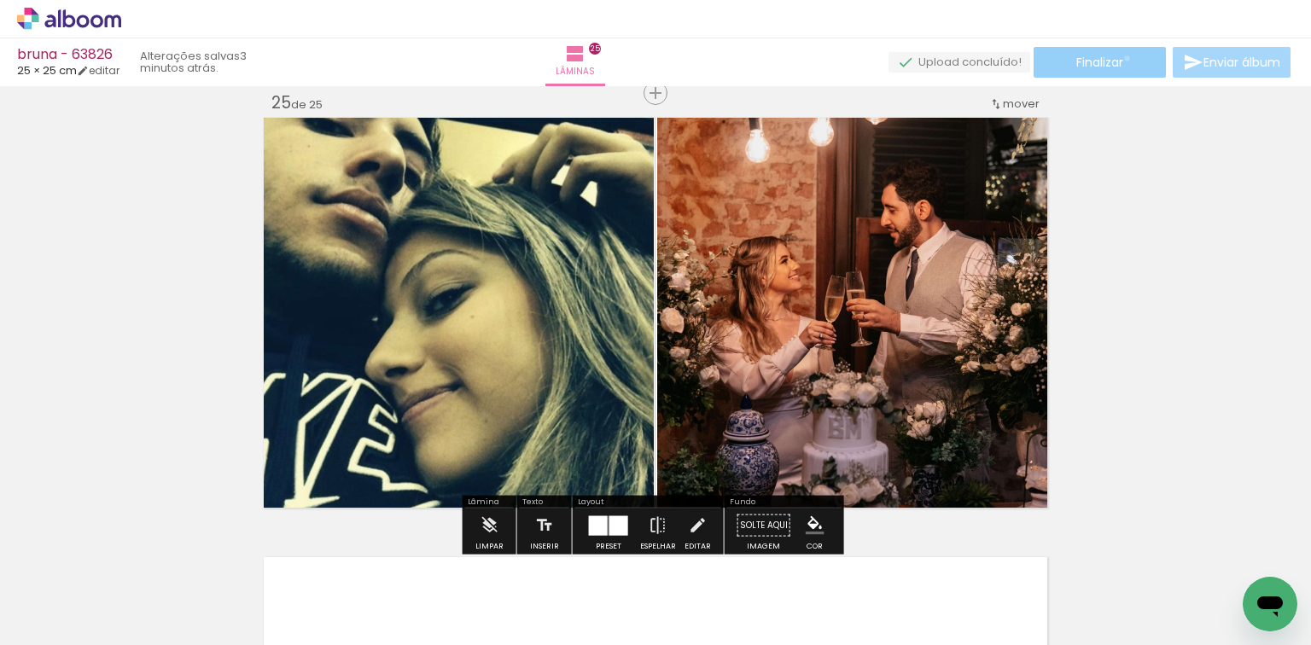
click at [1121, 58] on paper-button "Finalizar" at bounding box center [1100, 62] width 132 height 31
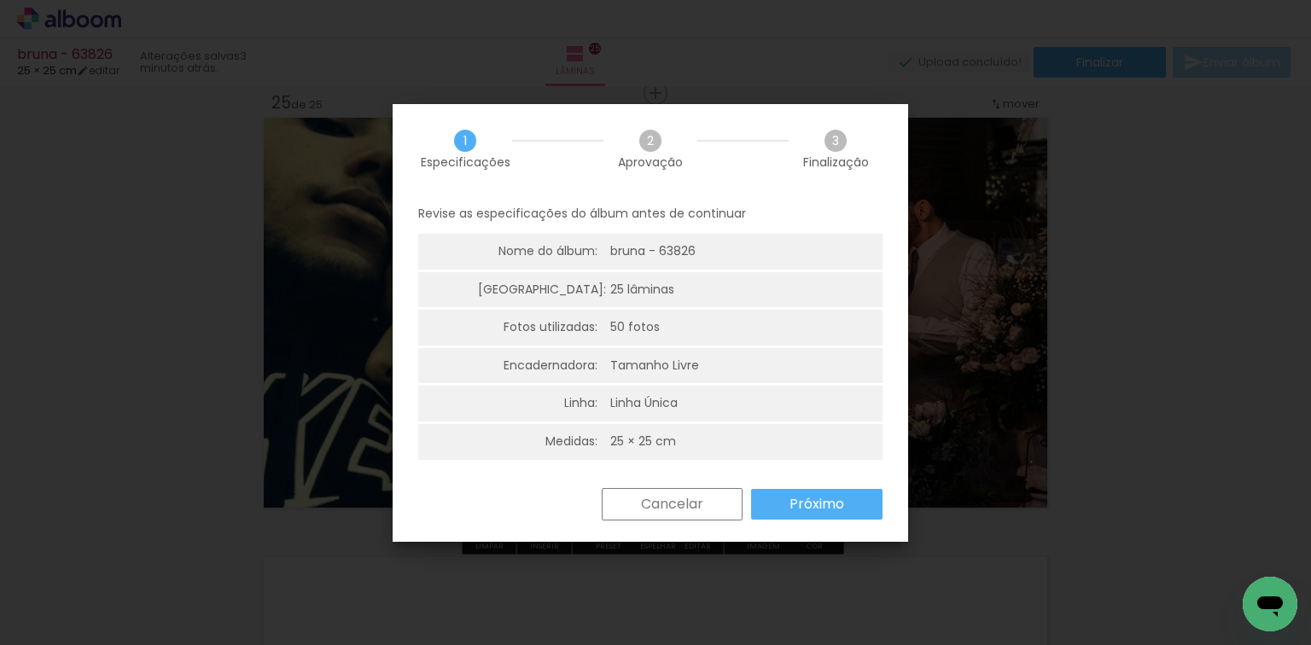
click at [0, 0] on slot "Próximo" at bounding box center [0, 0] width 0 height 0
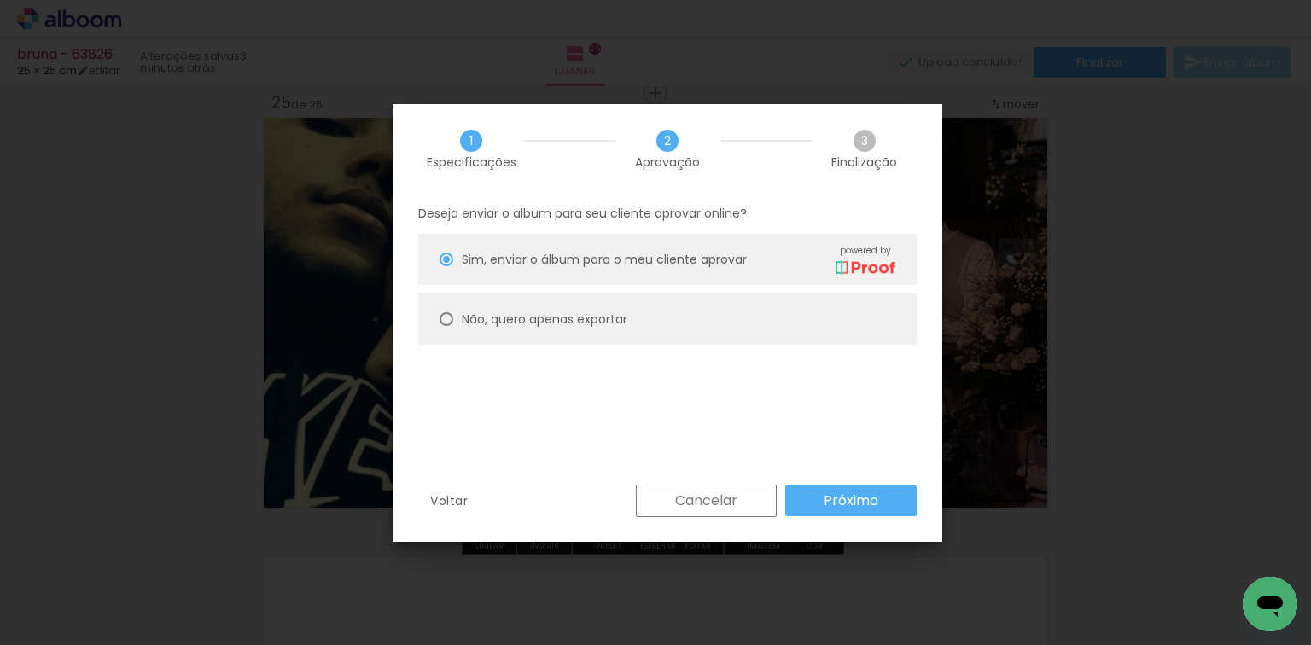
click at [622, 305] on paper-radio-button "Não, quero apenas exportar" at bounding box center [667, 319] width 499 height 51
type paper-radio-button "on"
click at [0, 0] on slot "Próximo" at bounding box center [0, 0] width 0 height 0
type input "Alta, 300 DPI"
click at [0, 0] on slot "Exportar" at bounding box center [0, 0] width 0 height 0
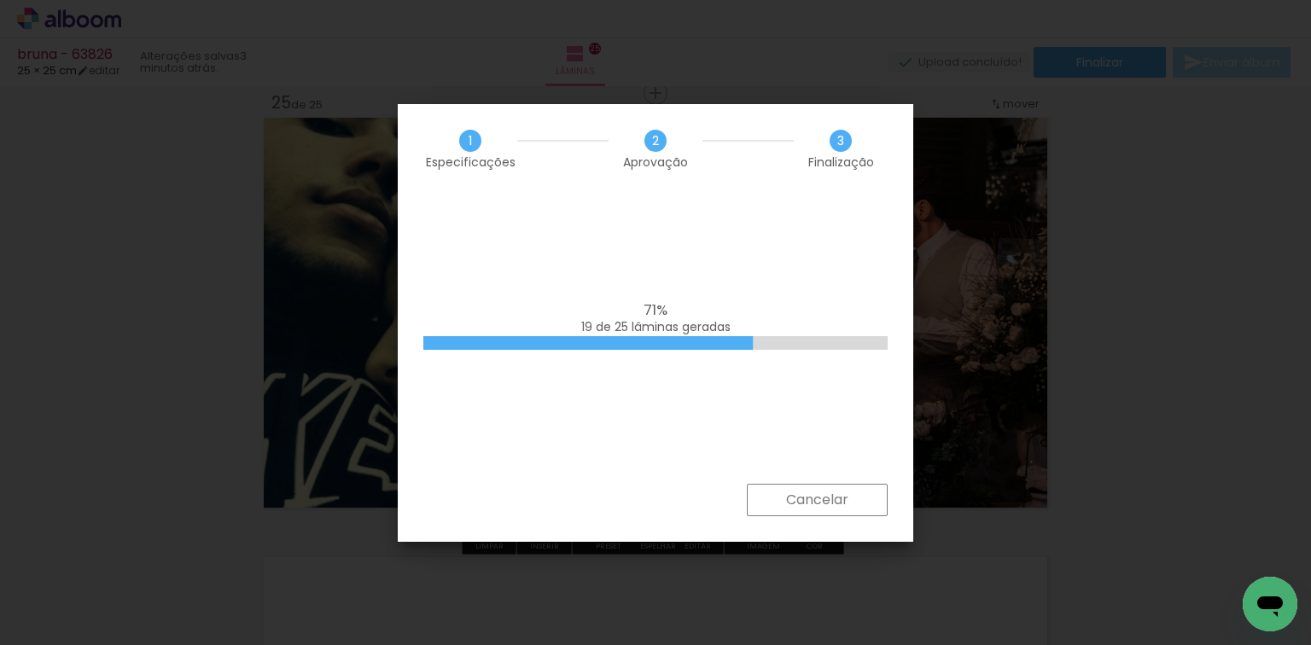
scroll to position [0, 3614]
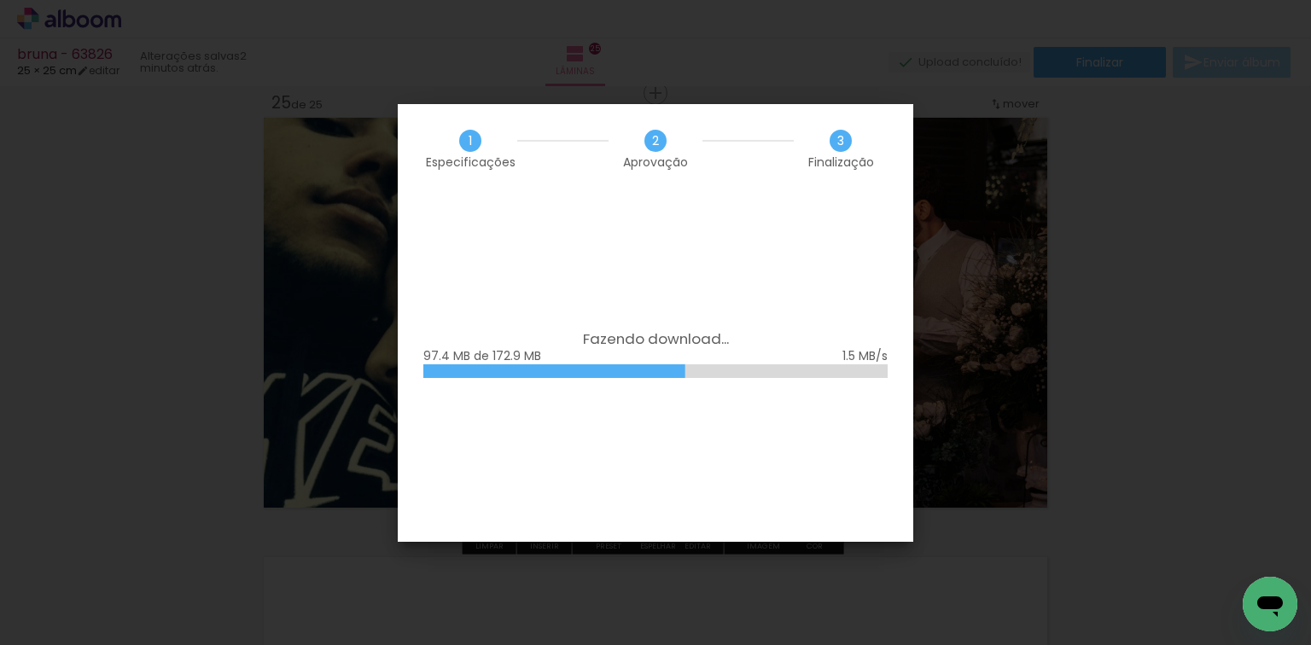
scroll to position [0, 3614]
click at [1301, 64] on iron-overlay-backdrop at bounding box center [655, 322] width 1311 height 645
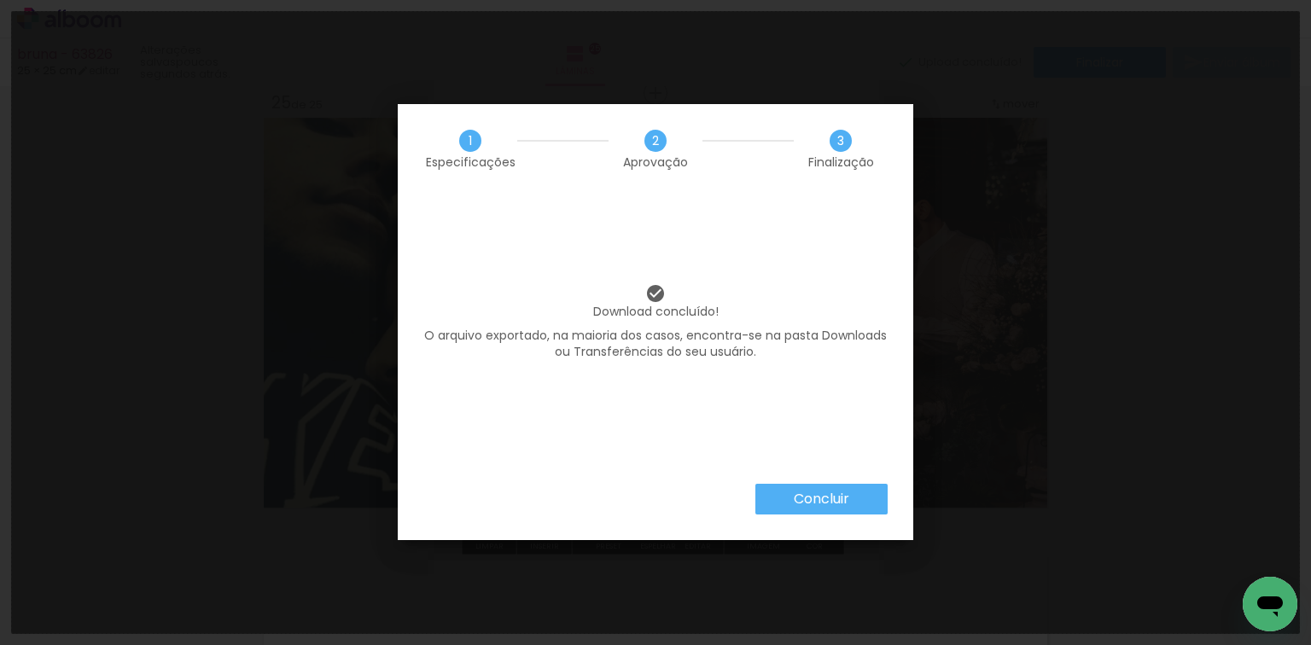
click at [1302, 362] on iron-overlay-backdrop at bounding box center [655, 322] width 1311 height 645
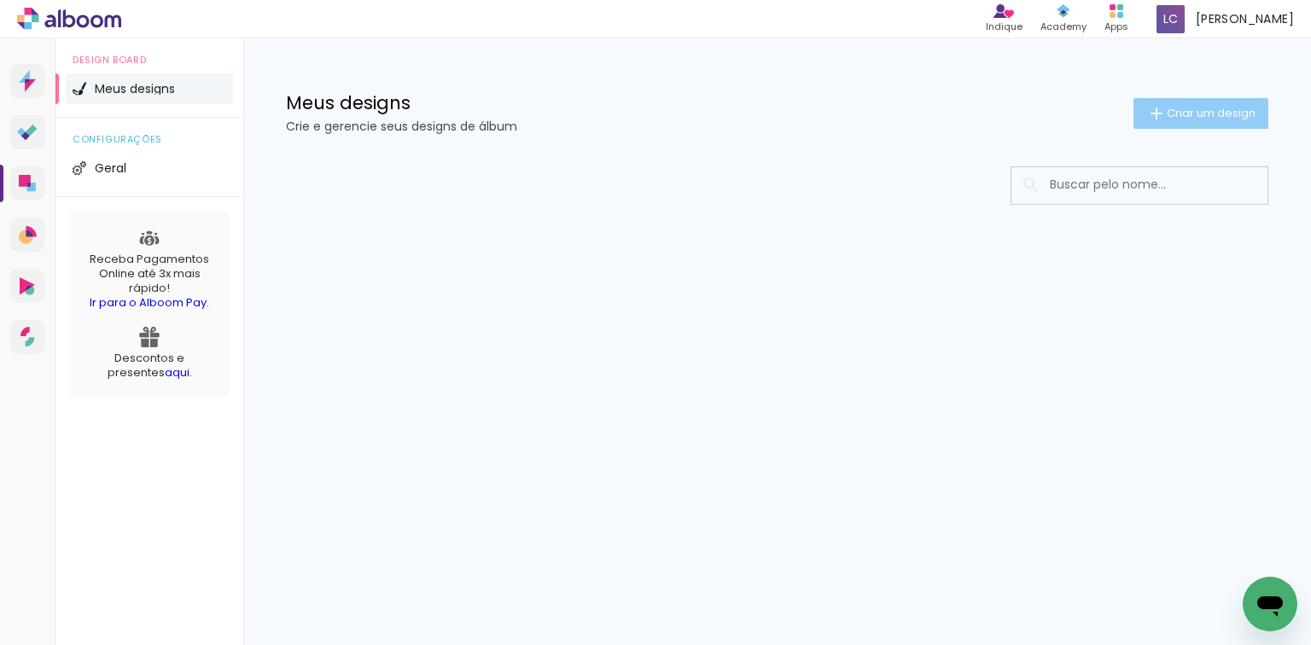
click at [1180, 115] on span "Criar um design" at bounding box center [1211, 113] width 89 height 11
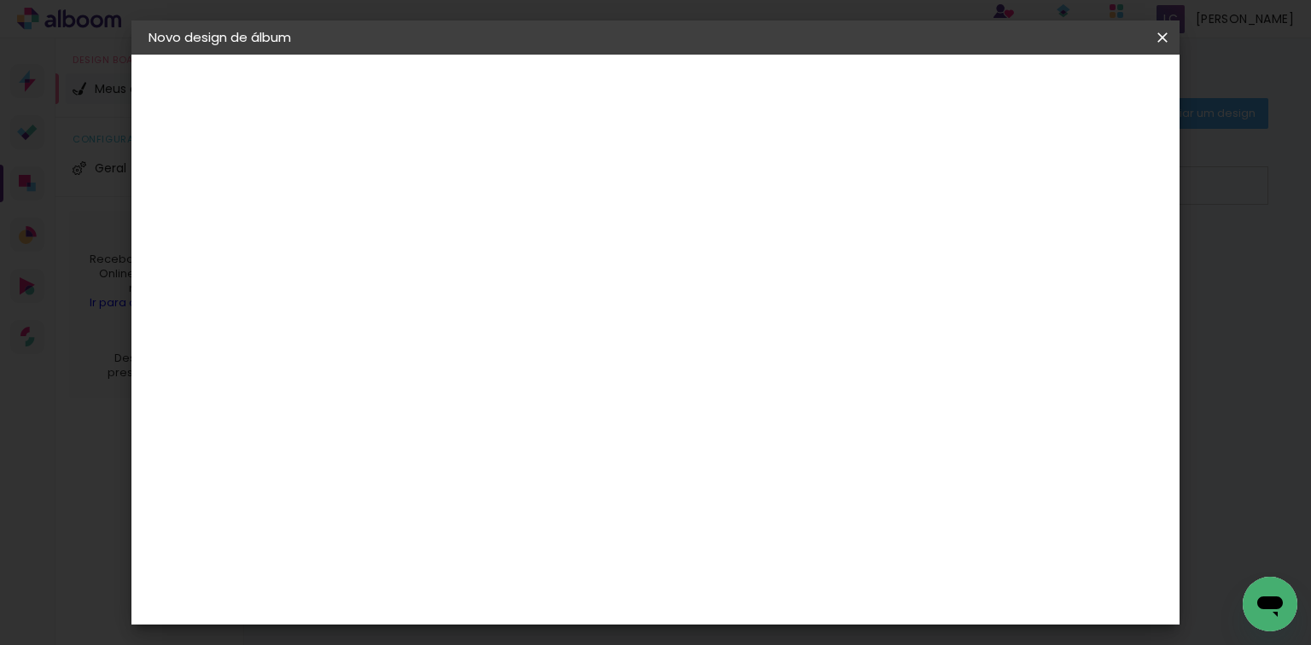
click at [428, 239] on input at bounding box center [428, 229] width 0 height 26
type input "ERICA - 63608"
type paper-input "ERICA - 63608"
click at [0, 0] on slot "Avançar" at bounding box center [0, 0] width 0 height 0
click at [747, 286] on div at bounding box center [665, 293] width 164 height 22
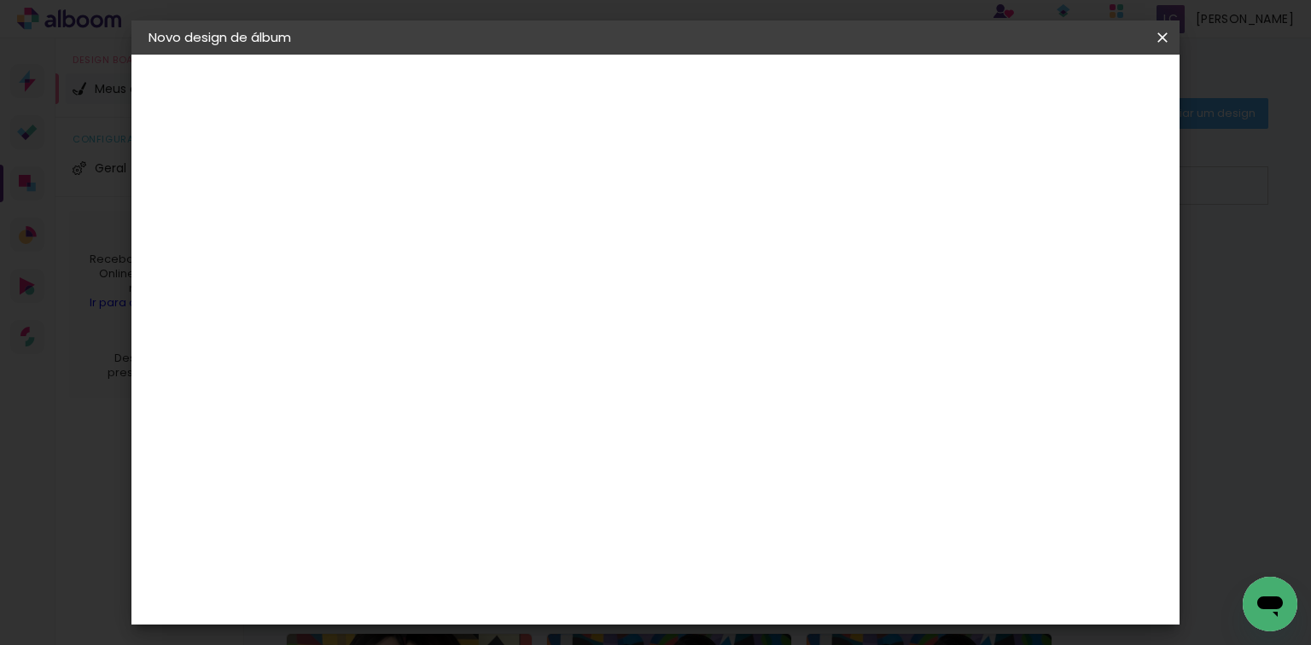
click at [747, 264] on paper-item "Tamanho Livre" at bounding box center [665, 260] width 164 height 38
click at [747, 100] on paper-button "Avançar" at bounding box center [705, 90] width 84 height 29
click at [761, 521] on input "60" at bounding box center [751, 523] width 44 height 26
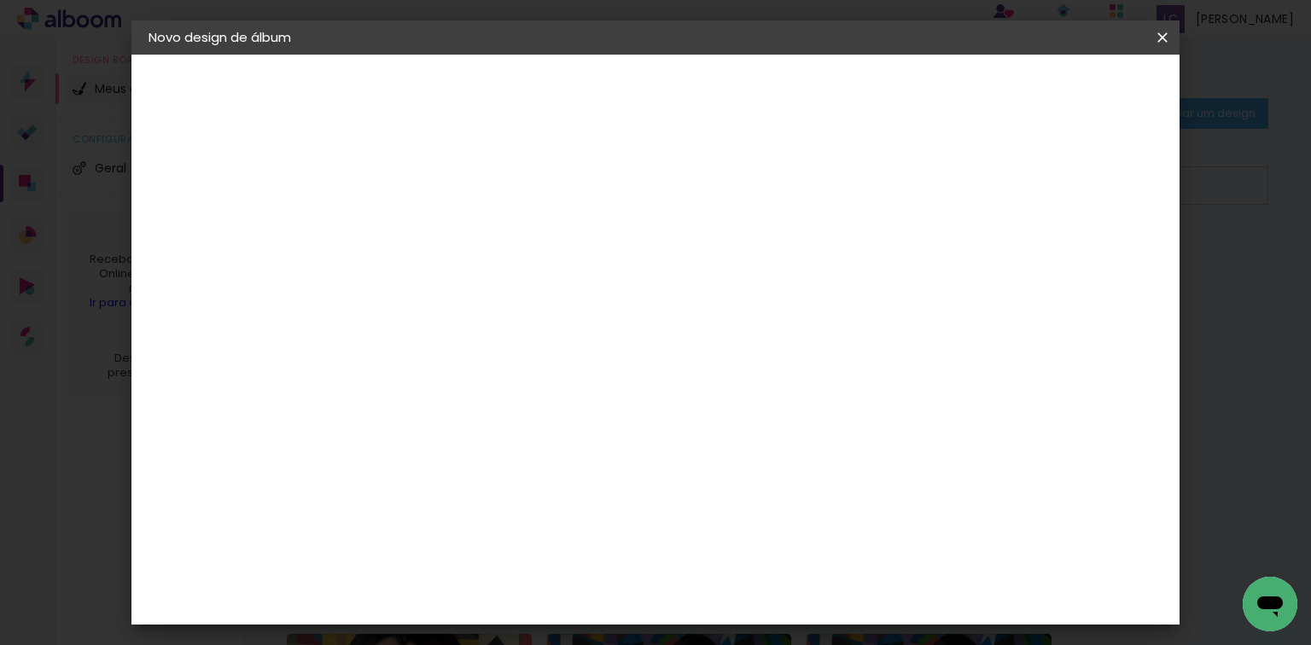
click at [761, 521] on input "60" at bounding box center [751, 523] width 44 height 26
type input "40,6"
type paper-input "40,6"
click at [450, 490] on input "30" at bounding box center [433, 501] width 44 height 26
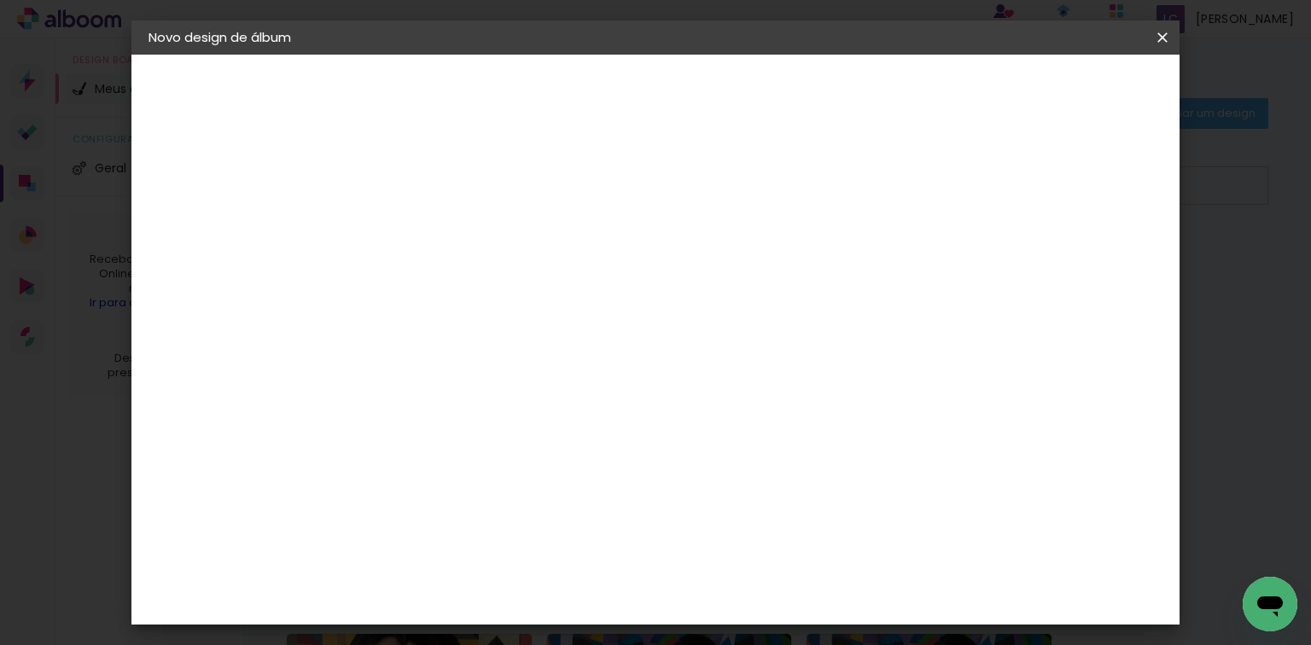
click at [450, 490] on input "30" at bounding box center [433, 501] width 44 height 26
type input "20,3"
type paper-input "20,3"
type input "4"
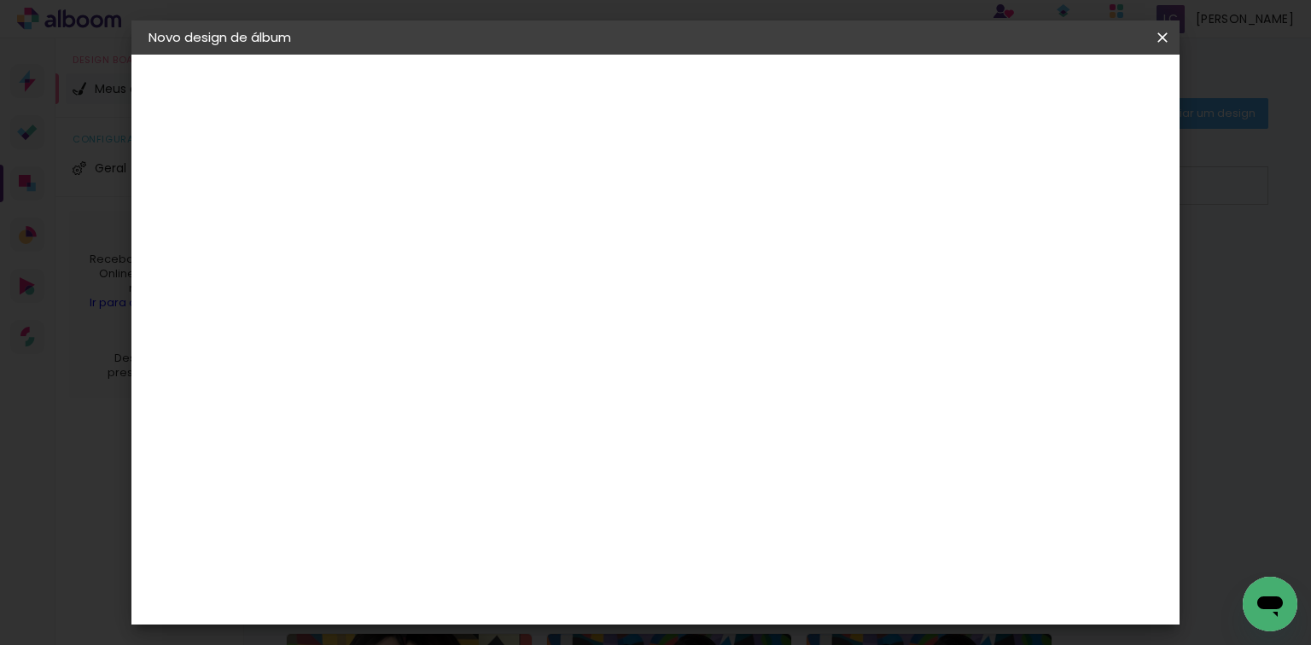
type paper-input "4"
click at [1086, 265] on input "4" at bounding box center [1073, 258] width 31 height 26
type input "3"
type paper-input "3"
click at [1086, 265] on input "3" at bounding box center [1073, 258] width 31 height 26
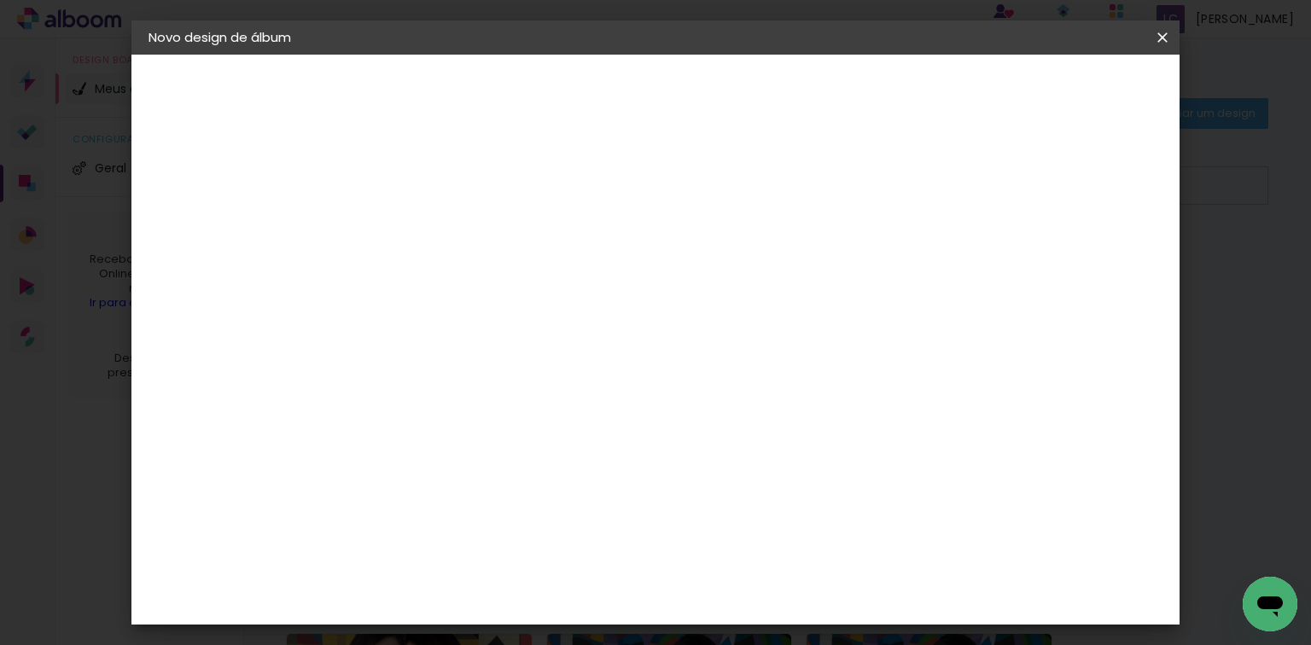
type input "2"
type paper-input "2"
click at [1086, 265] on input "2" at bounding box center [1079, 258] width 31 height 26
click at [1059, 90] on span "Iniciar design" at bounding box center [1020, 91] width 78 height 12
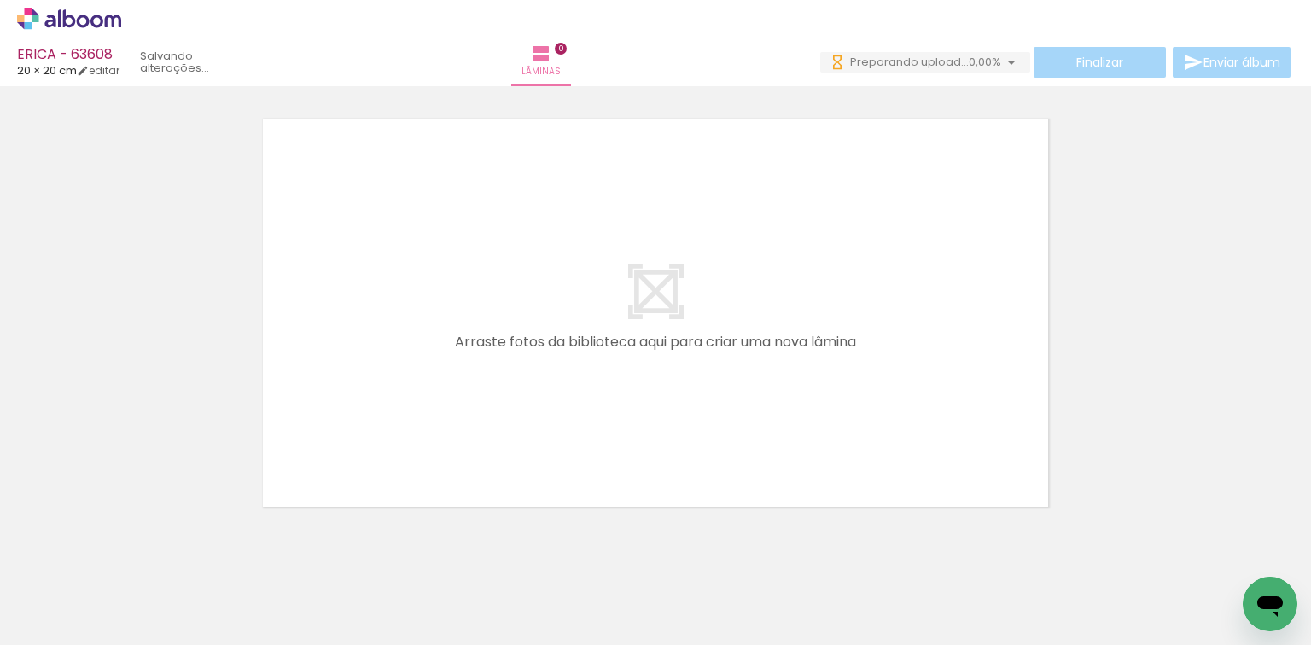
drag, startPoint x: 186, startPoint y: 569, endPoint x: 254, endPoint y: 497, distance: 99.0
click at [242, 488] on quentale-workspace at bounding box center [655, 322] width 1311 height 645
drag, startPoint x: 158, startPoint y: 568, endPoint x: 327, endPoint y: 495, distance: 184.0
click at [347, 417] on quentale-workspace at bounding box center [655, 322] width 1311 height 645
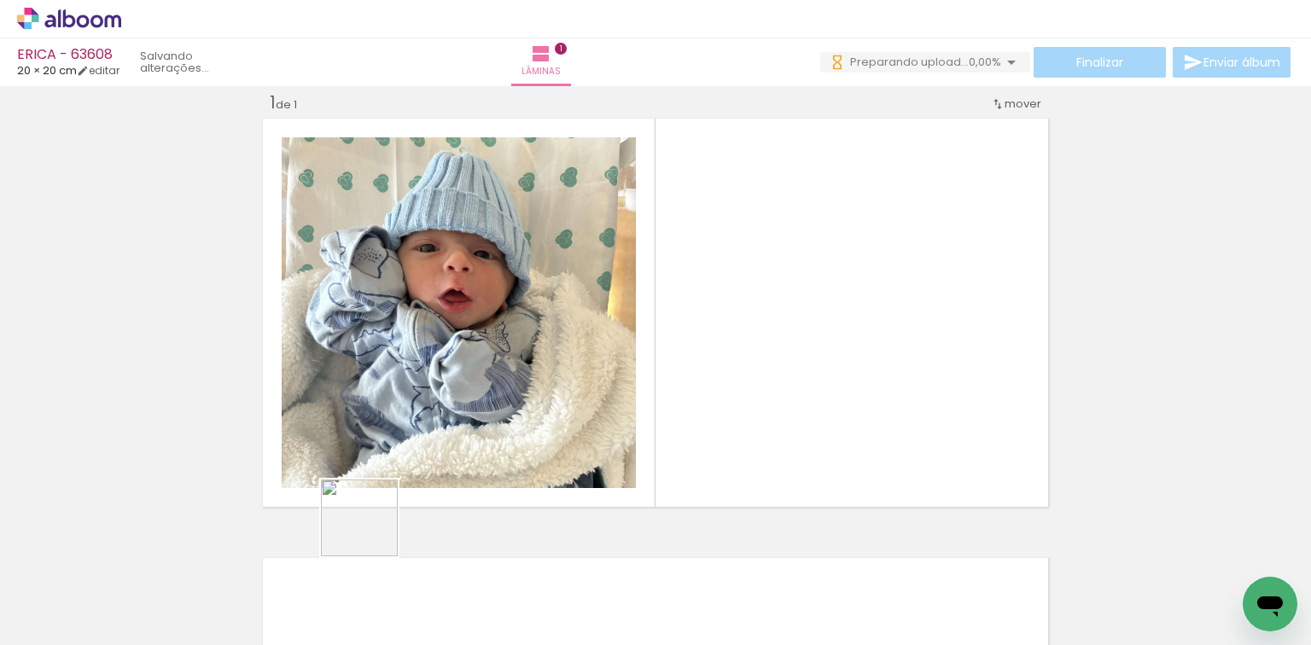
drag, startPoint x: 273, startPoint y: 610, endPoint x: 432, endPoint y: 587, distance: 160.5
click at [478, 461] on quentale-workspace at bounding box center [655, 322] width 1311 height 645
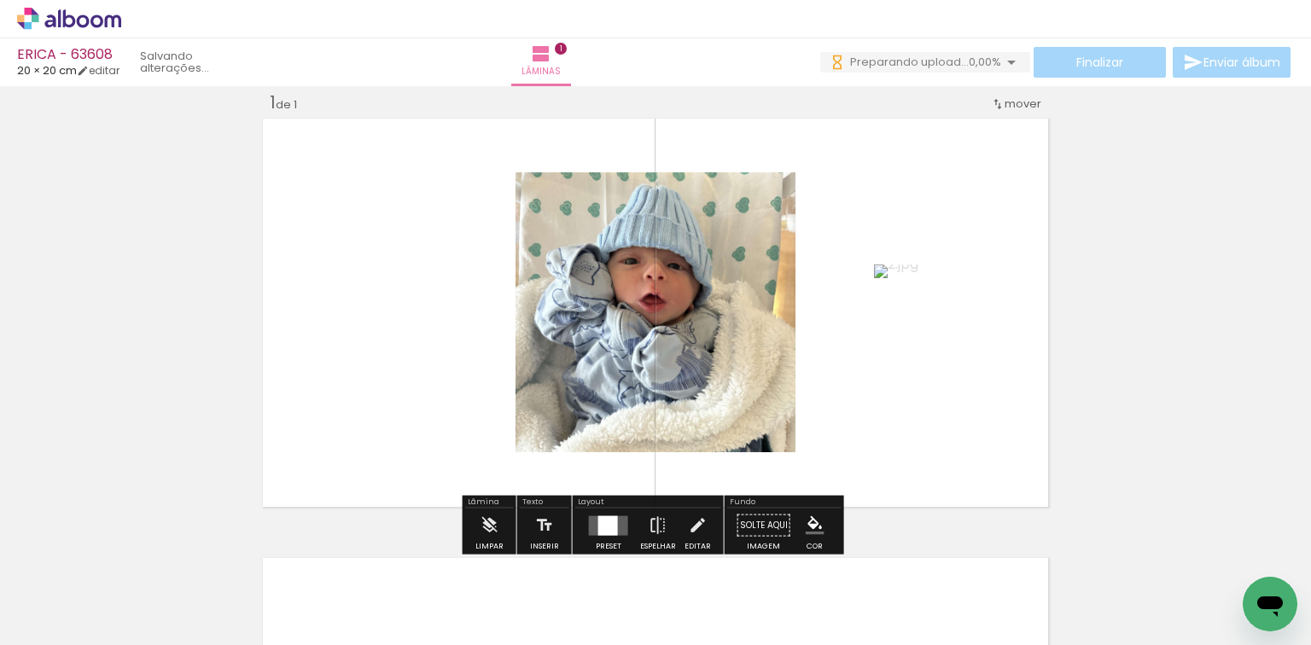
click at [603, 528] on div at bounding box center [608, 526] width 20 height 20
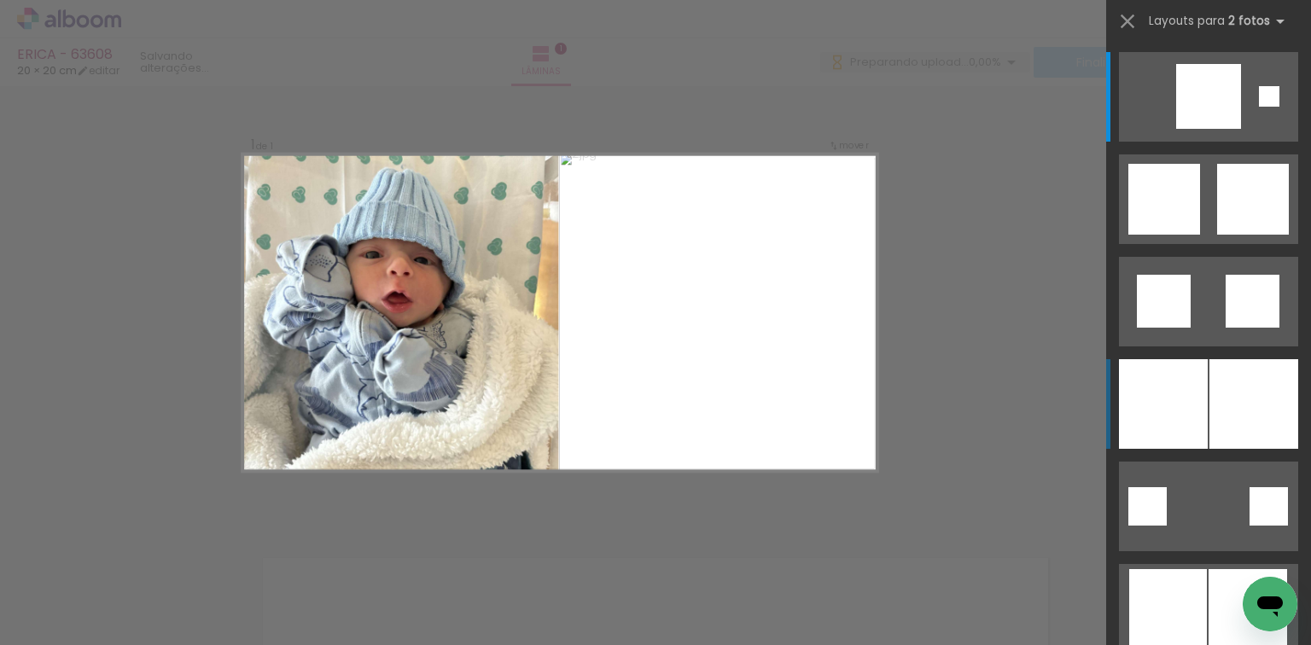
click at [1155, 392] on div at bounding box center [1163, 404] width 89 height 90
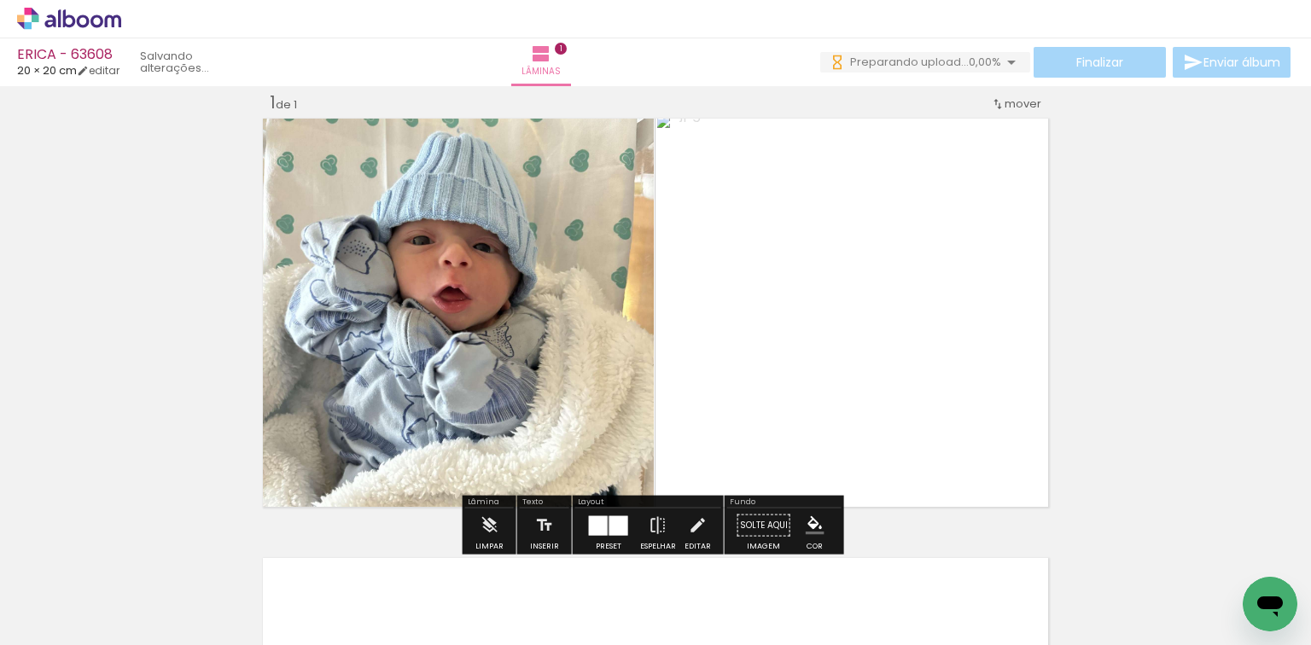
scroll to position [363, 0]
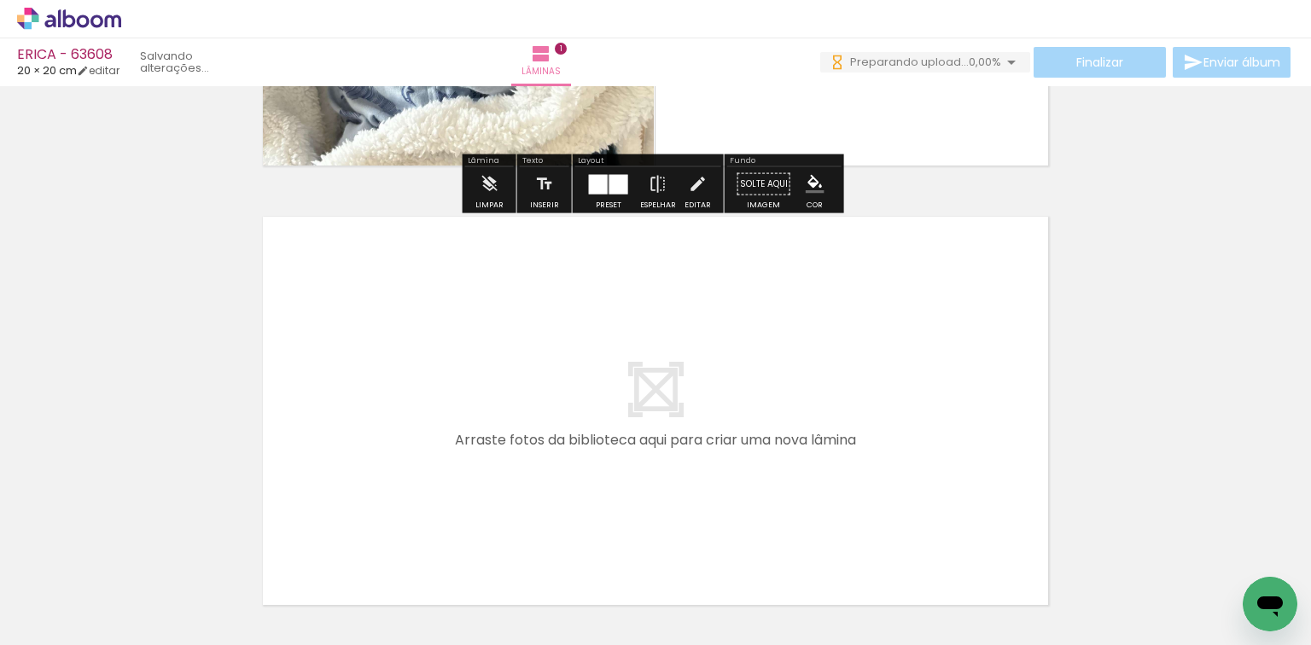
drag, startPoint x: 396, startPoint y: 577, endPoint x: 446, endPoint y: 520, distance: 75.7
click at [400, 550] on div at bounding box center [362, 588] width 77 height 77
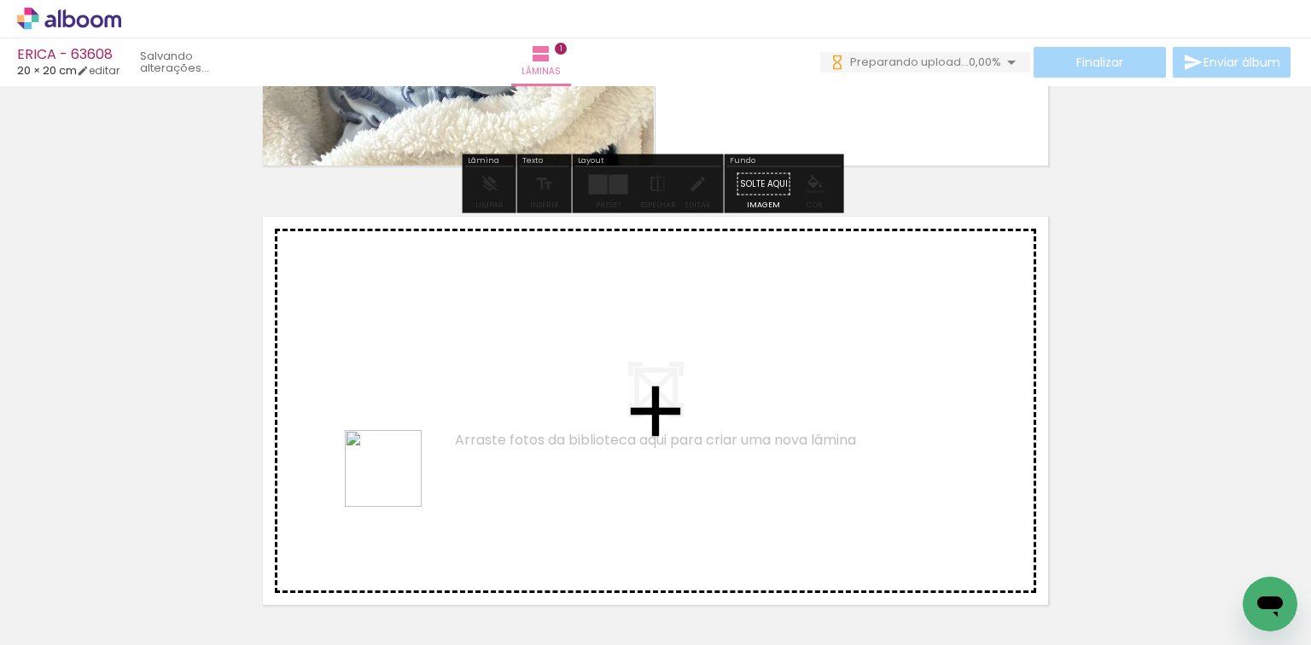
drag, startPoint x: 368, startPoint y: 557, endPoint x: 447, endPoint y: 559, distance: 79.4
click at [411, 450] on quentale-workspace at bounding box center [655, 322] width 1311 height 645
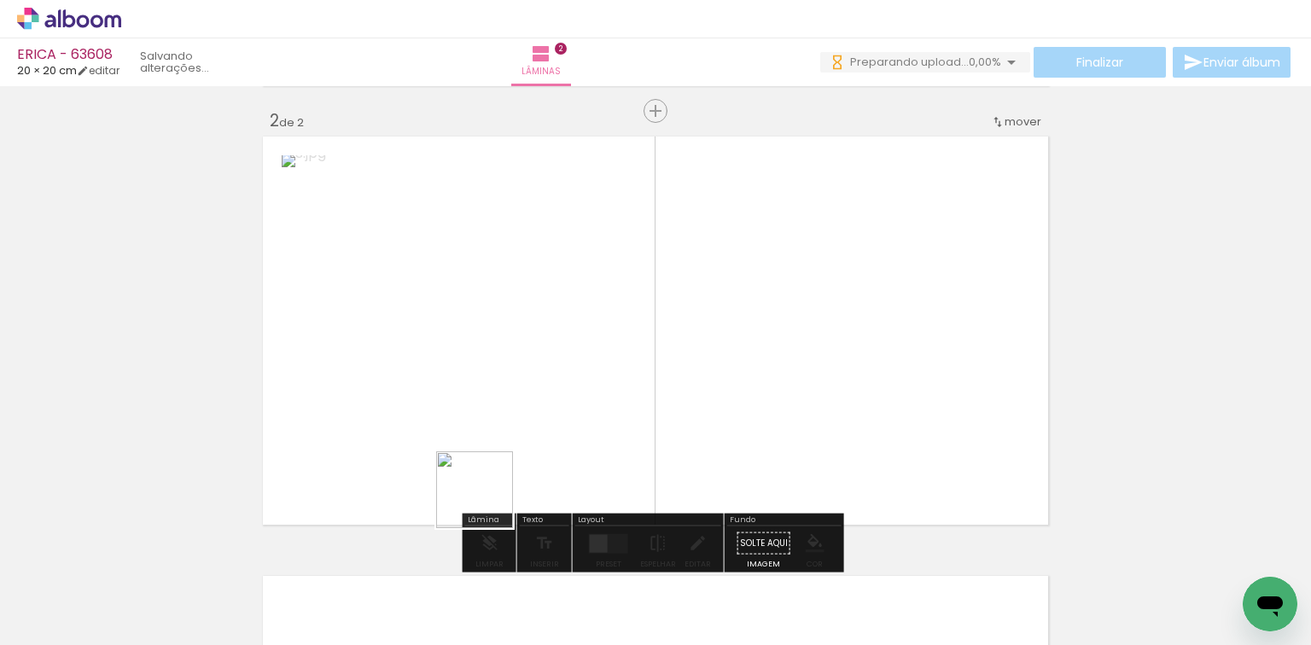
drag, startPoint x: 447, startPoint y: 560, endPoint x: 563, endPoint y: 505, distance: 128.3
click at [529, 447] on quentale-workspace at bounding box center [655, 322] width 1311 height 645
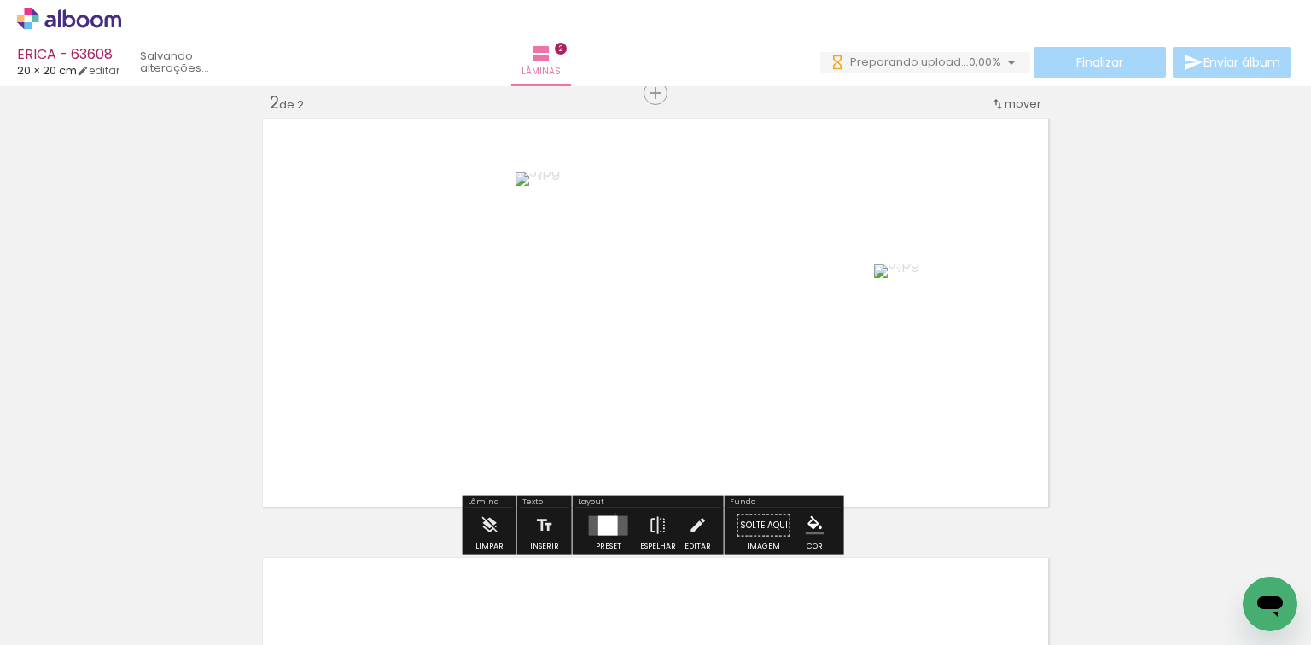
click at [611, 513] on div at bounding box center [609, 526] width 46 height 34
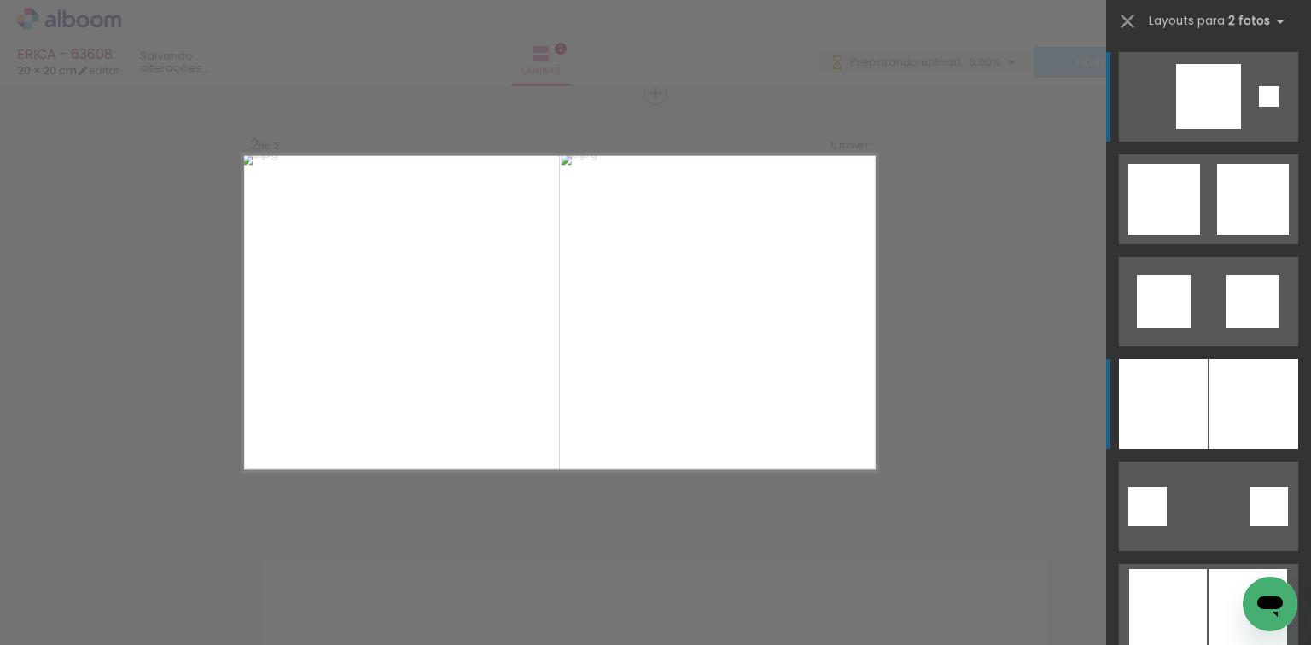
click at [1180, 404] on div at bounding box center [1163, 404] width 89 height 90
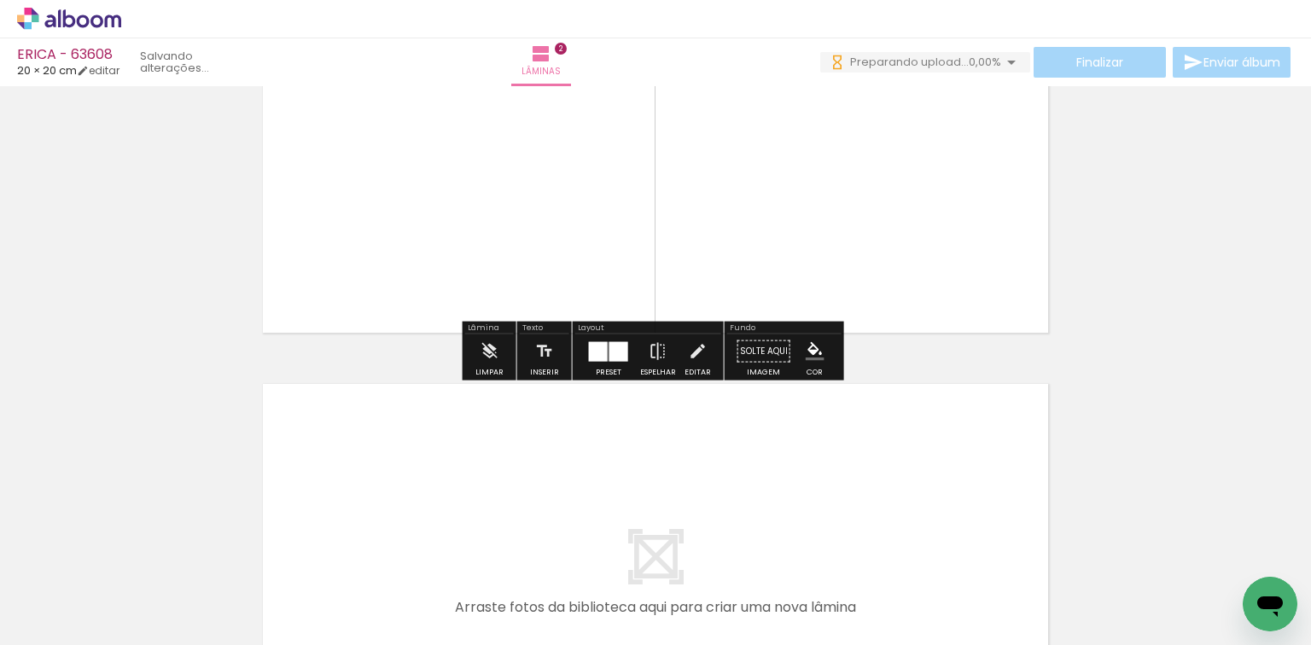
scroll to position [734, 0]
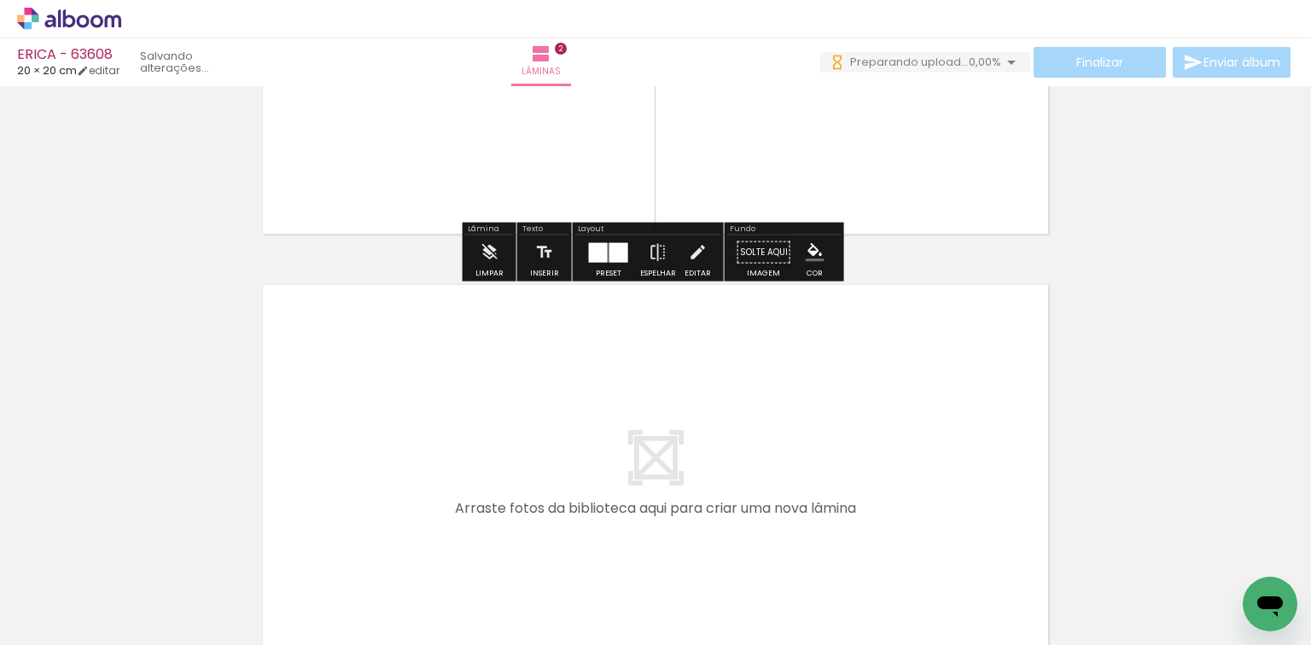
drag, startPoint x: 575, startPoint y: 570, endPoint x: 586, endPoint y: 542, distance: 30.3
click at [582, 546] on div at bounding box center [553, 588] width 85 height 85
drag, startPoint x: 580, startPoint y: 522, endPoint x: 635, endPoint y: 558, distance: 66.1
click at [601, 472] on quentale-workspace at bounding box center [655, 322] width 1311 height 645
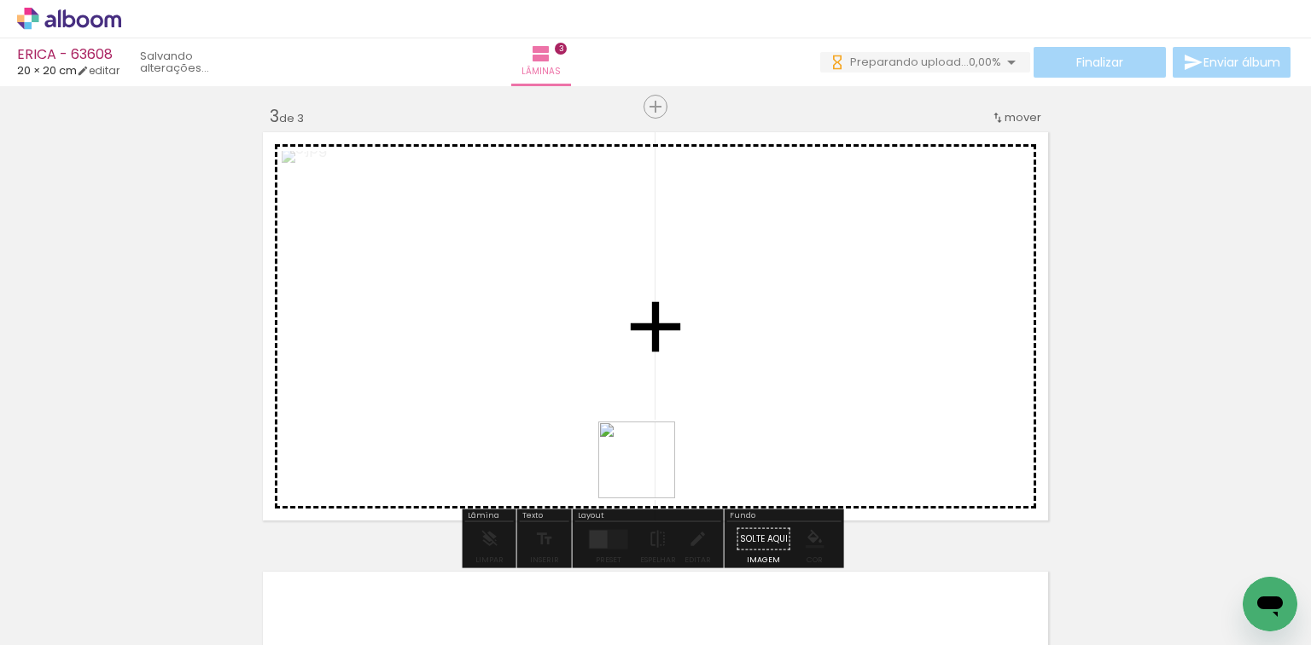
drag, startPoint x: 646, startPoint y: 616, endPoint x: 643, endPoint y: 395, distance: 221.1
click at [650, 464] on quentale-workspace at bounding box center [655, 322] width 1311 height 645
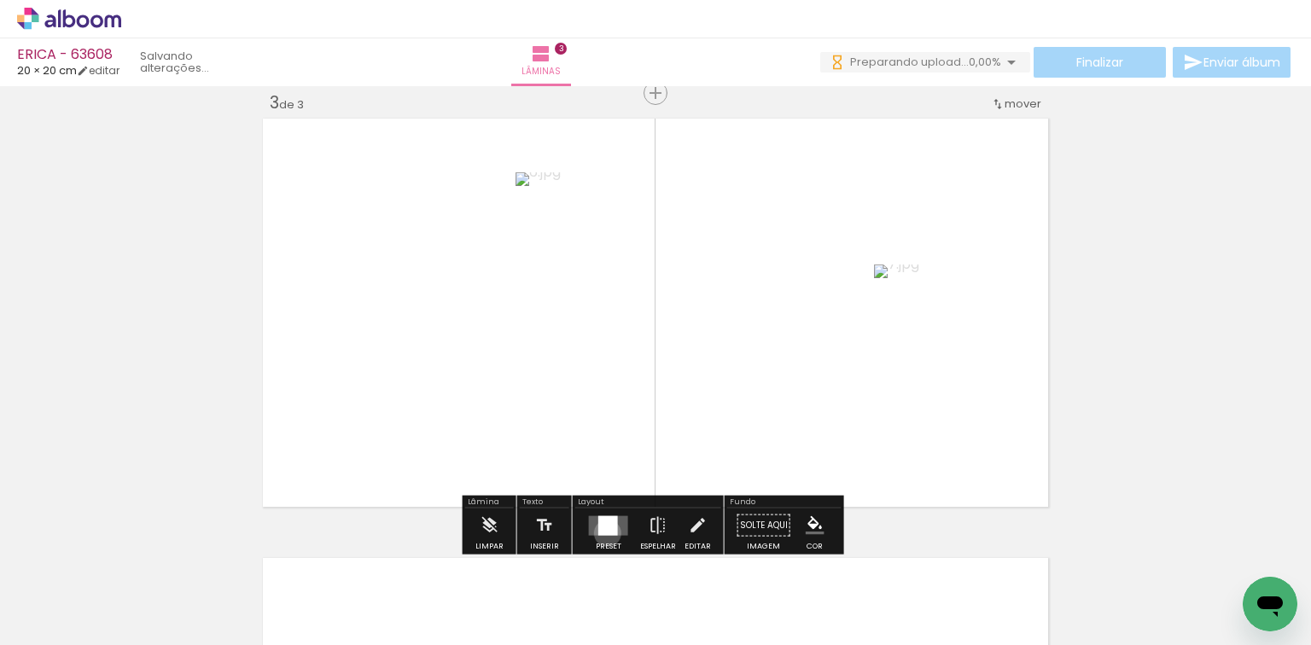
click at [604, 533] on div at bounding box center [608, 526] width 20 height 20
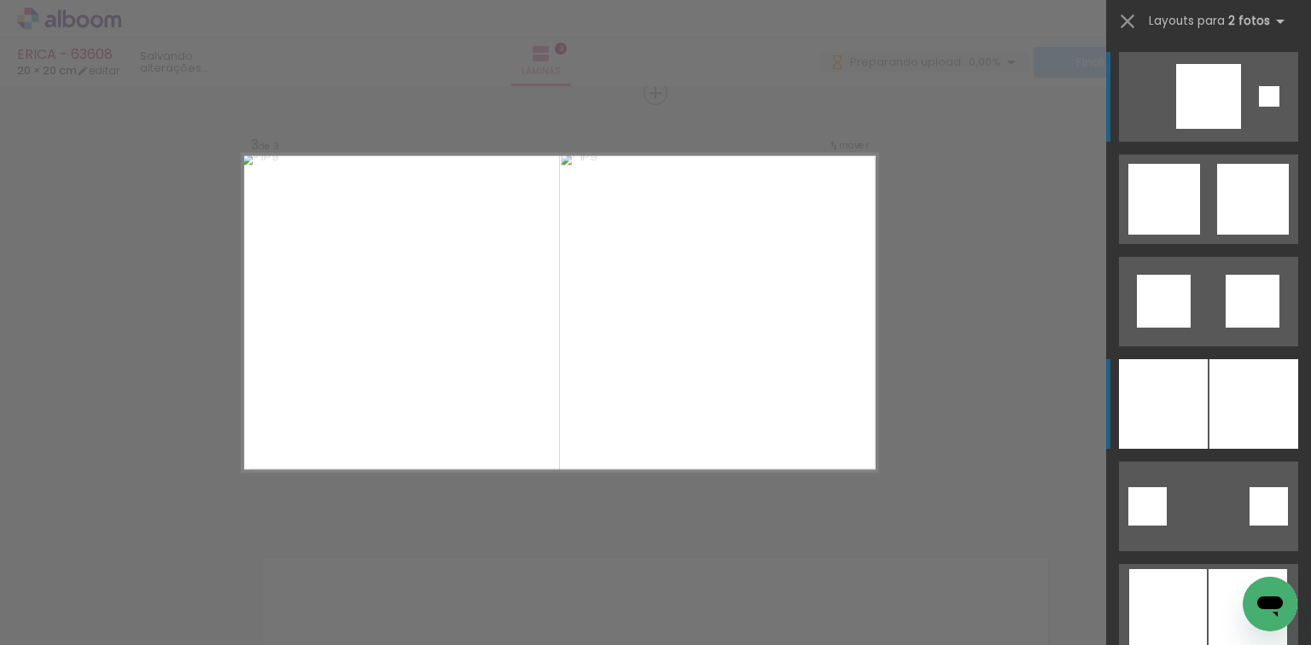
click at [1179, 387] on div at bounding box center [1163, 404] width 89 height 90
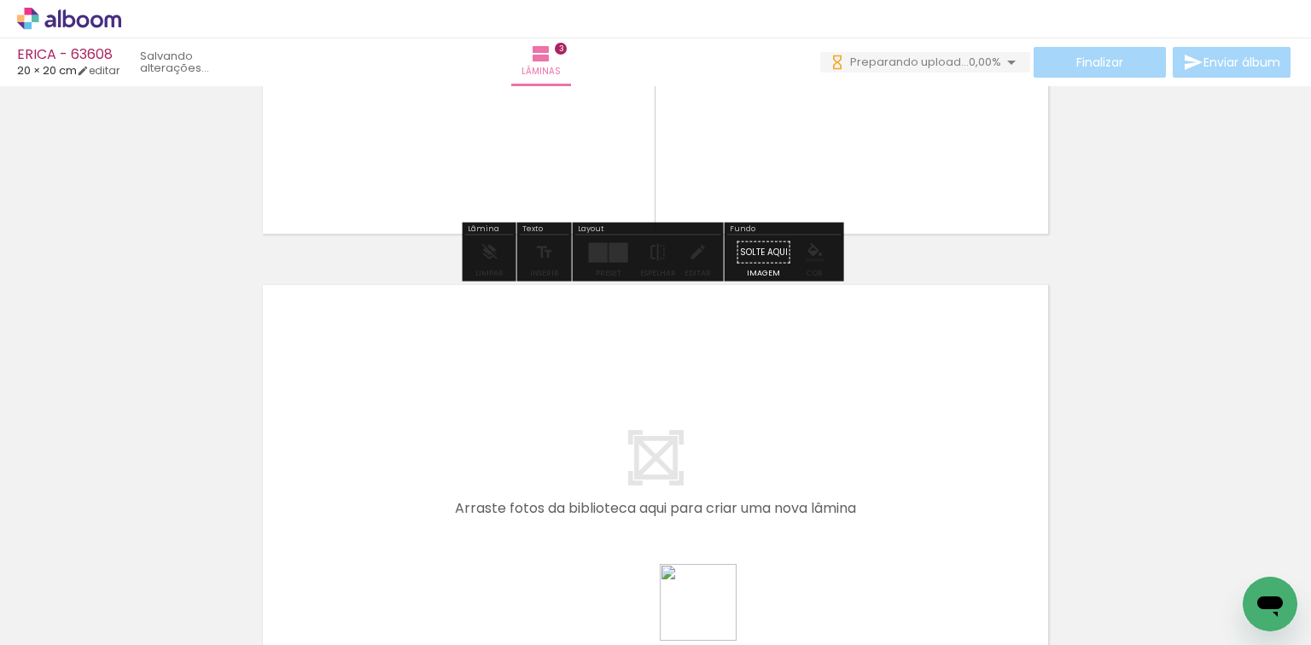
drag, startPoint x: 713, startPoint y: 619, endPoint x: 735, endPoint y: 434, distance: 186.6
click at [735, 434] on quentale-workspace at bounding box center [655, 322] width 1311 height 645
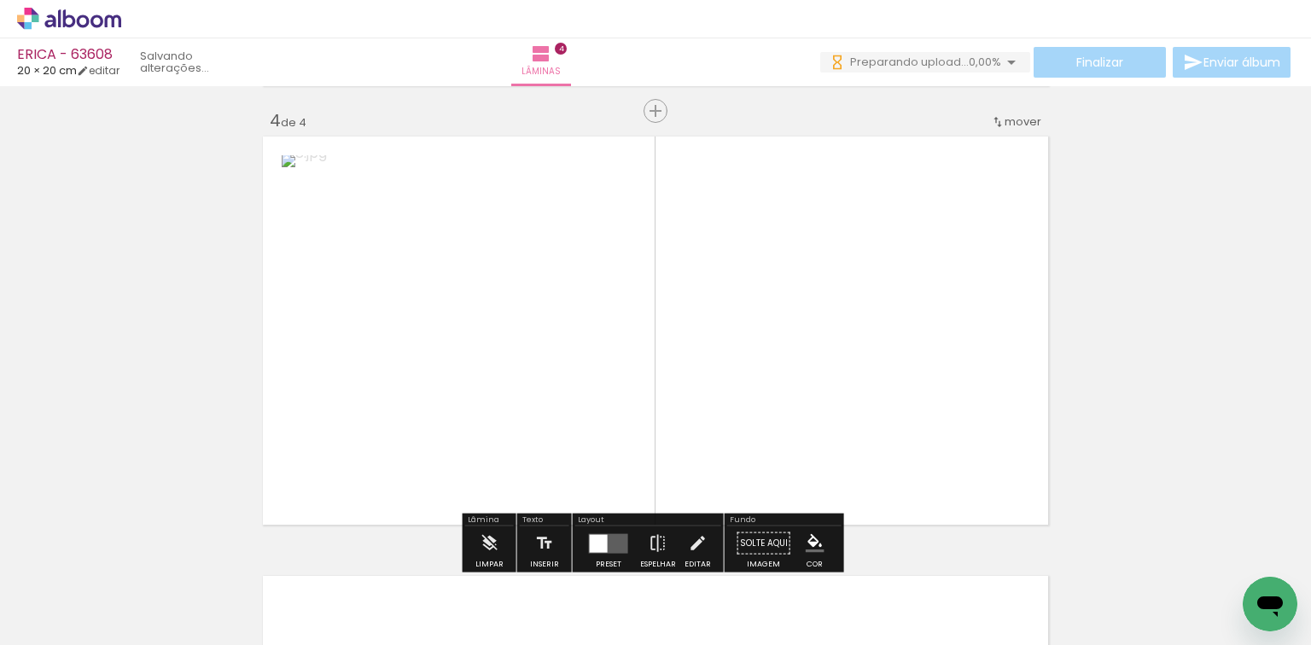
scroll to position [1340, 0]
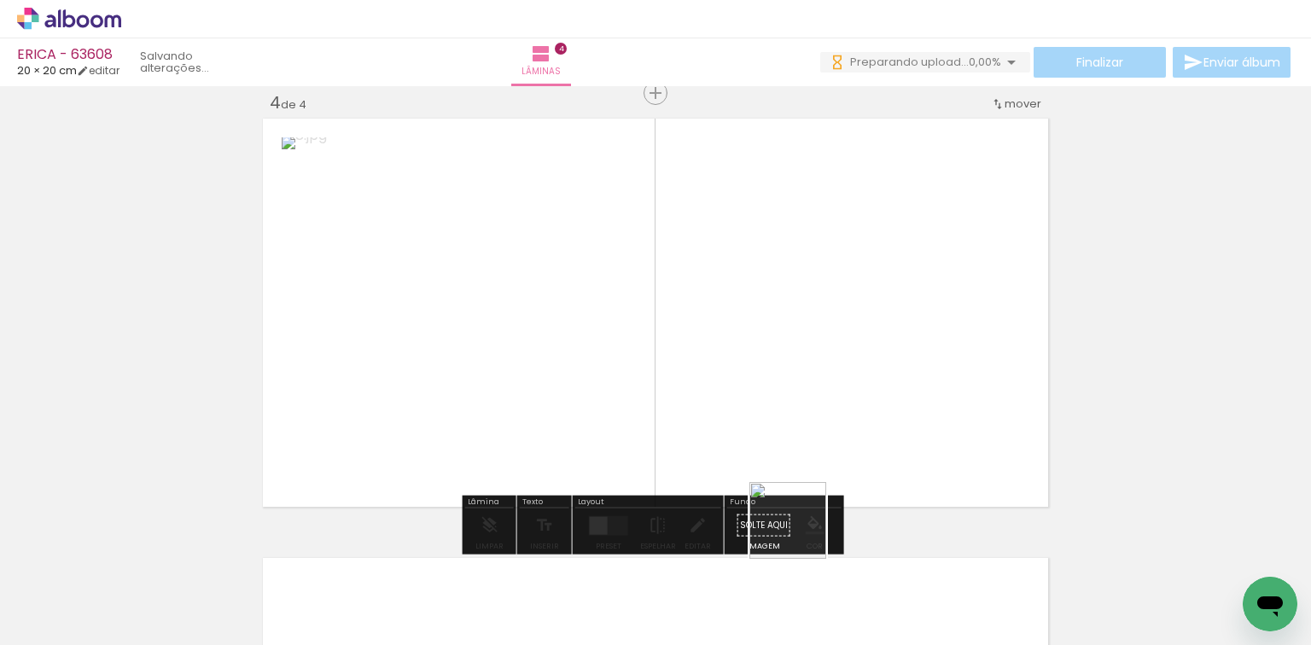
drag, startPoint x: 799, startPoint y: 571, endPoint x: 575, endPoint y: 353, distance: 312.8
click at [656, 305] on quentale-workspace at bounding box center [655, 322] width 1311 height 645
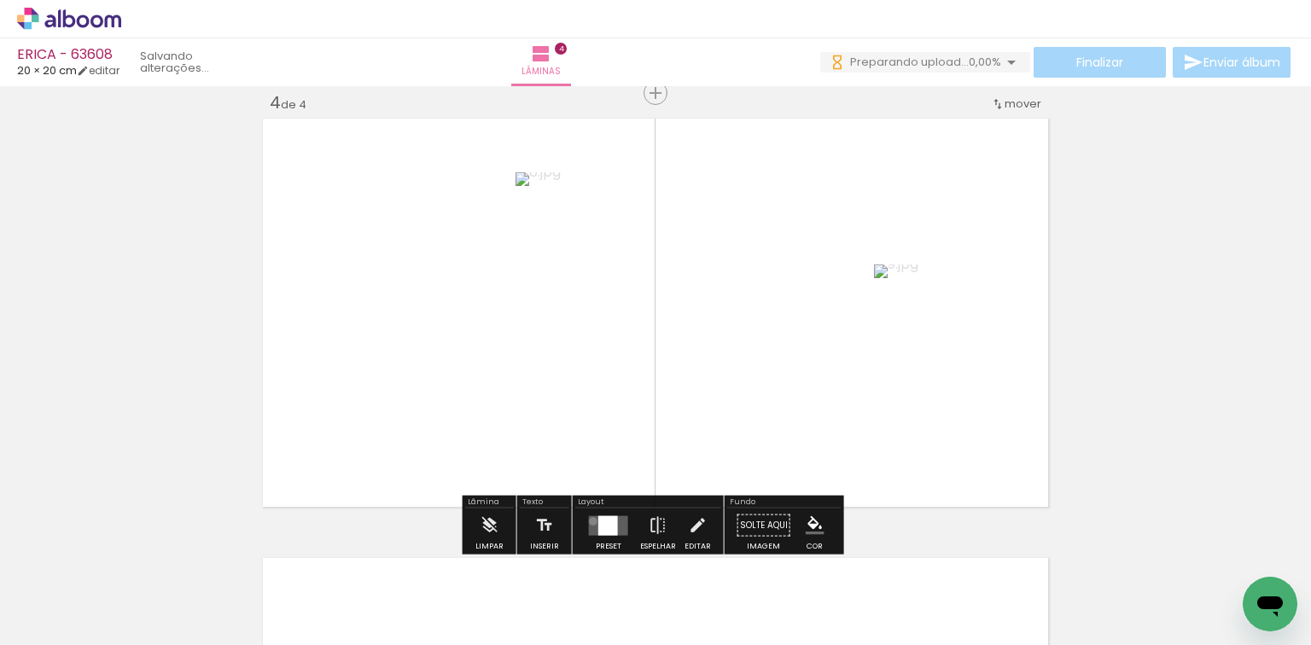
drag, startPoint x: 589, startPoint y: 521, endPoint x: 611, endPoint y: 509, distance: 25.2
click at [591, 519] on quentale-layouter at bounding box center [608, 526] width 39 height 20
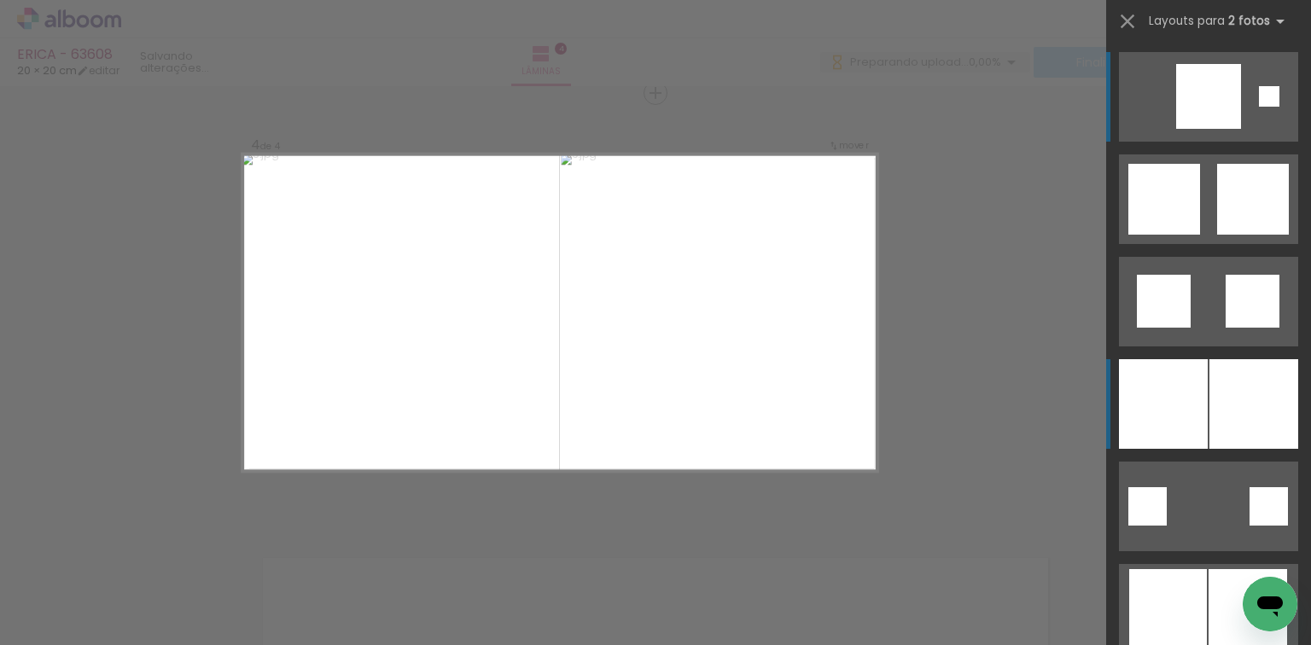
click at [1193, 385] on div at bounding box center [1163, 404] width 89 height 90
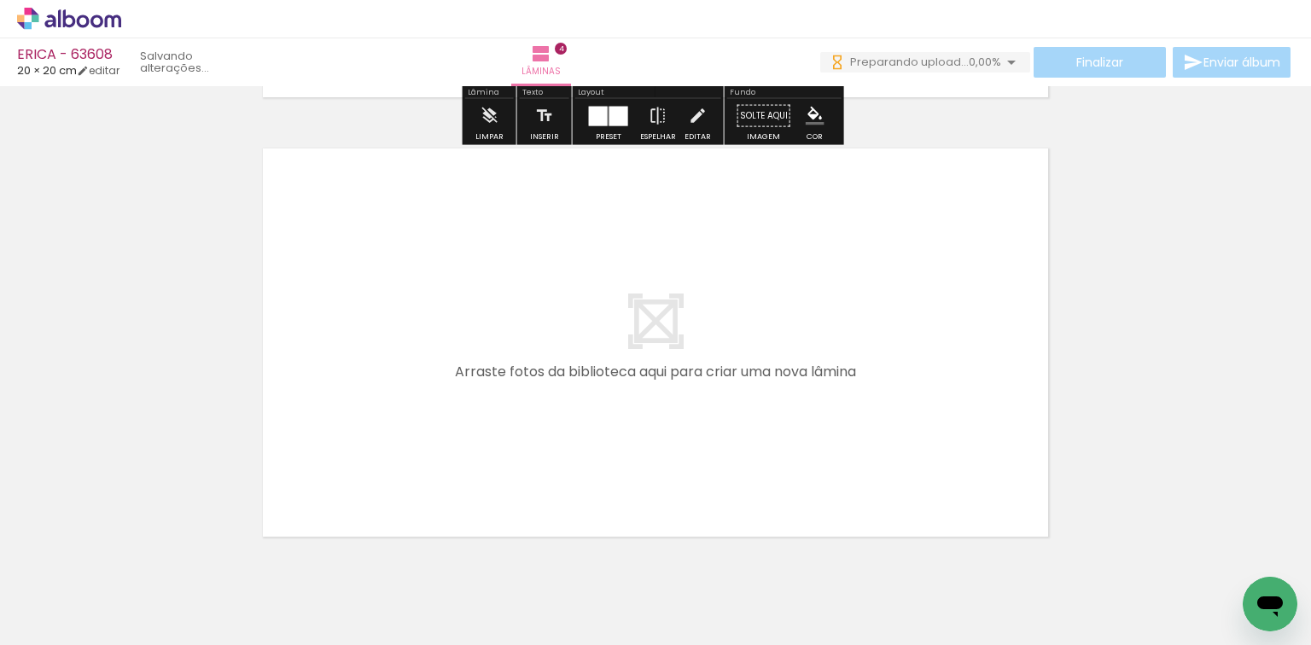
drag, startPoint x: 876, startPoint y: 437, endPoint x: 1036, endPoint y: 584, distance: 216.9
click at [873, 423] on quentale-workspace at bounding box center [655, 322] width 1311 height 645
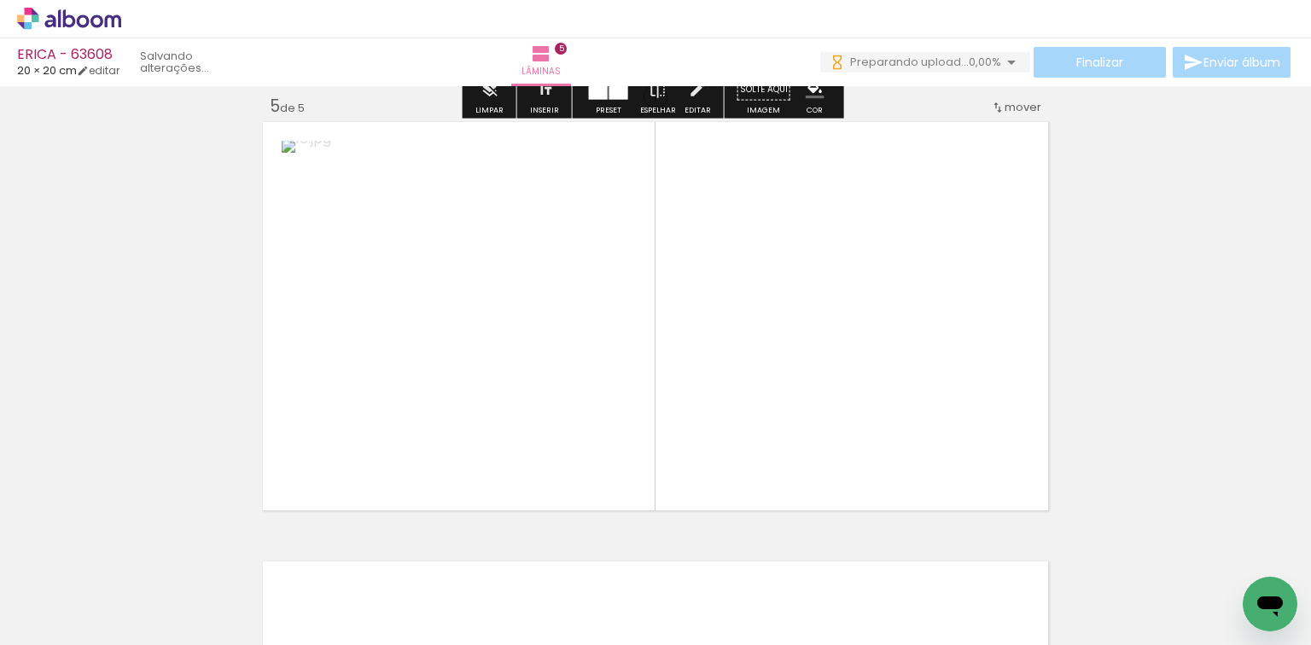
drag, startPoint x: 1036, startPoint y: 584, endPoint x: 696, endPoint y: 507, distance: 349.2
click at [777, 397] on quentale-workspace at bounding box center [655, 322] width 1311 height 645
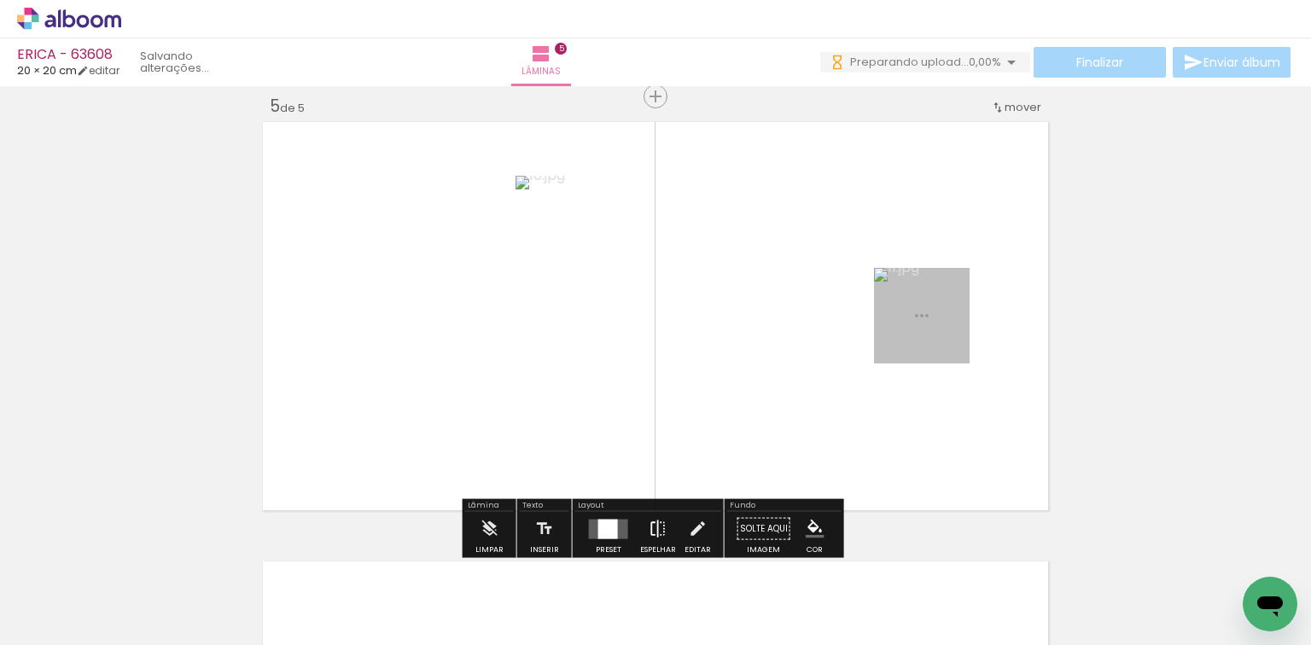
scroll to position [1780, 0]
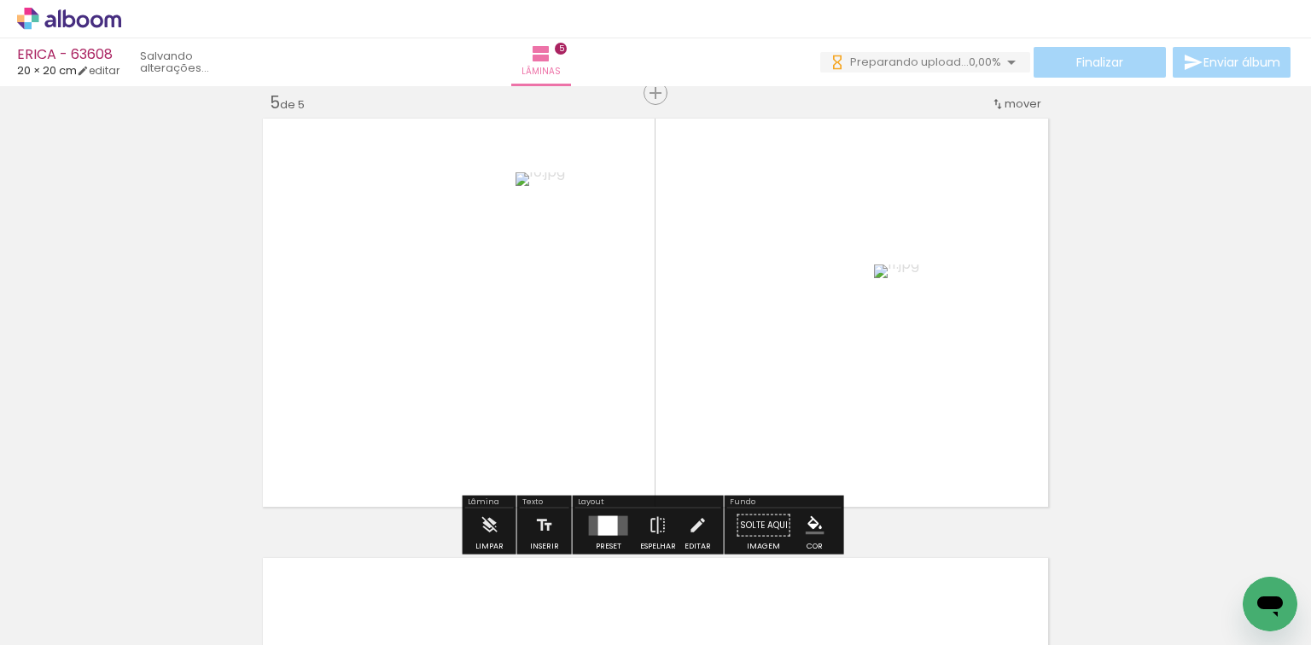
drag, startPoint x: 612, startPoint y: 519, endPoint x: 1006, endPoint y: 382, distance: 416.9
click at [612, 520] on div at bounding box center [608, 526] width 20 height 20
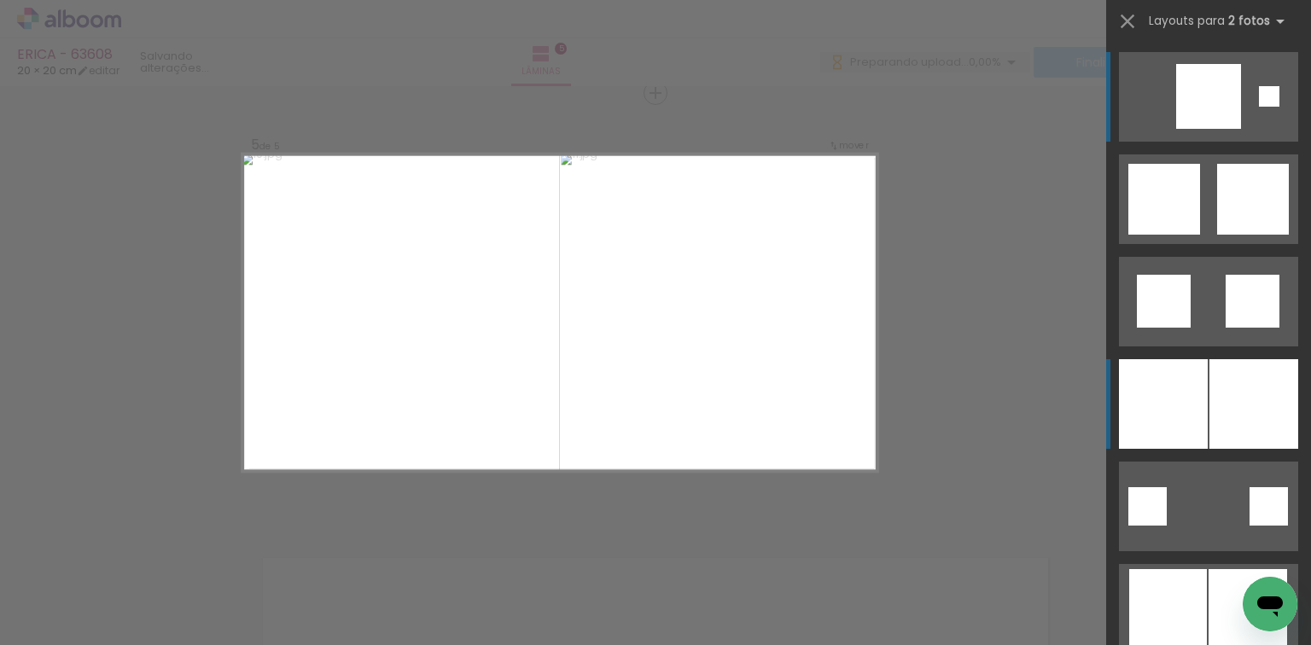
click at [1177, 379] on div at bounding box center [1163, 404] width 89 height 90
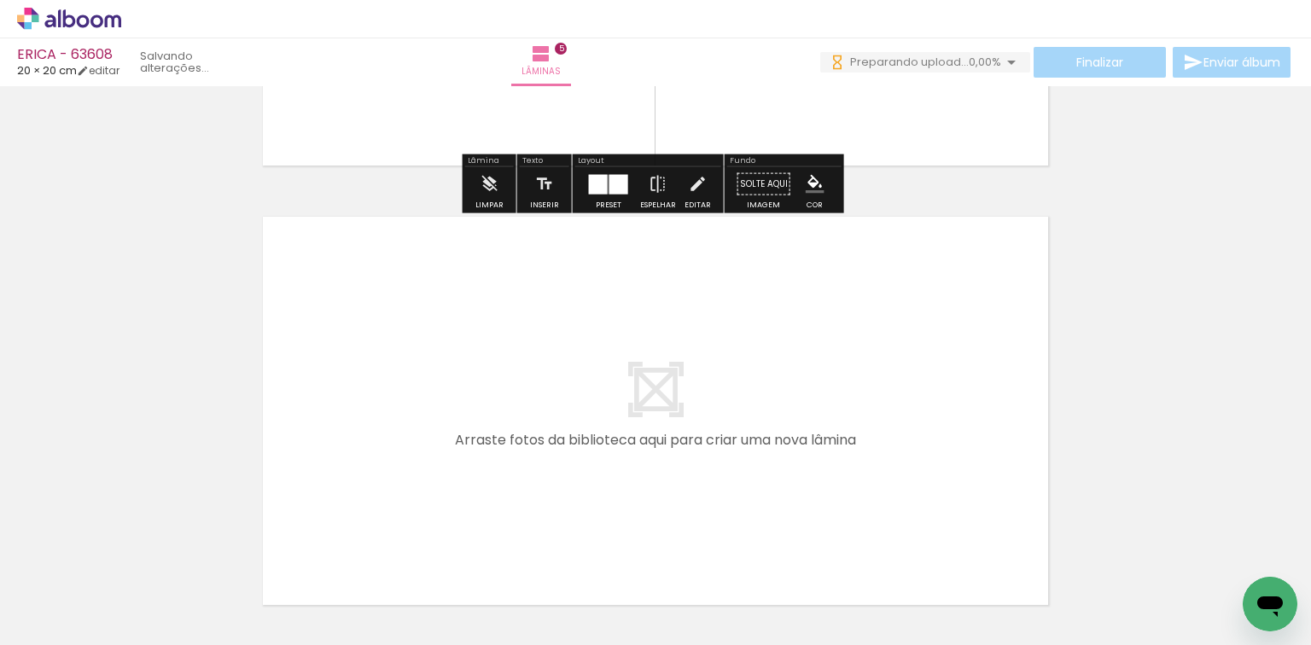
drag, startPoint x: 1114, startPoint y: 547, endPoint x: 1191, endPoint y: 557, distance: 77.4
click at [932, 480] on quentale-workspace at bounding box center [655, 322] width 1311 height 645
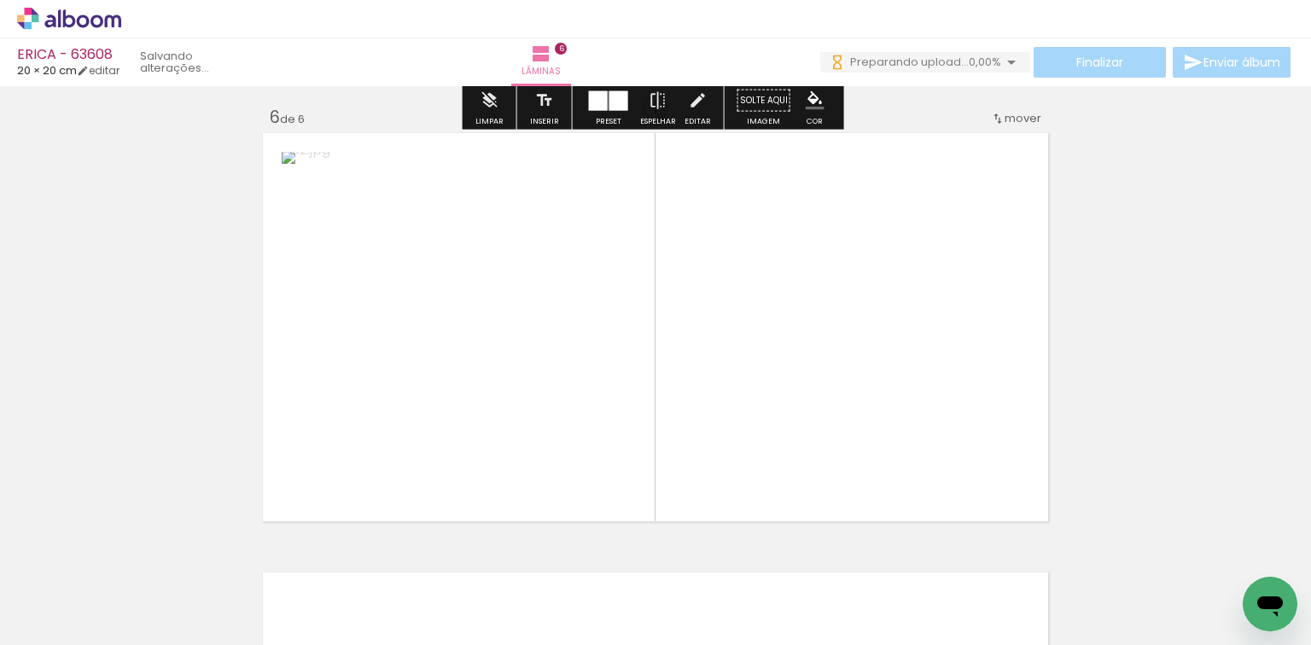
scroll to position [2220, 0]
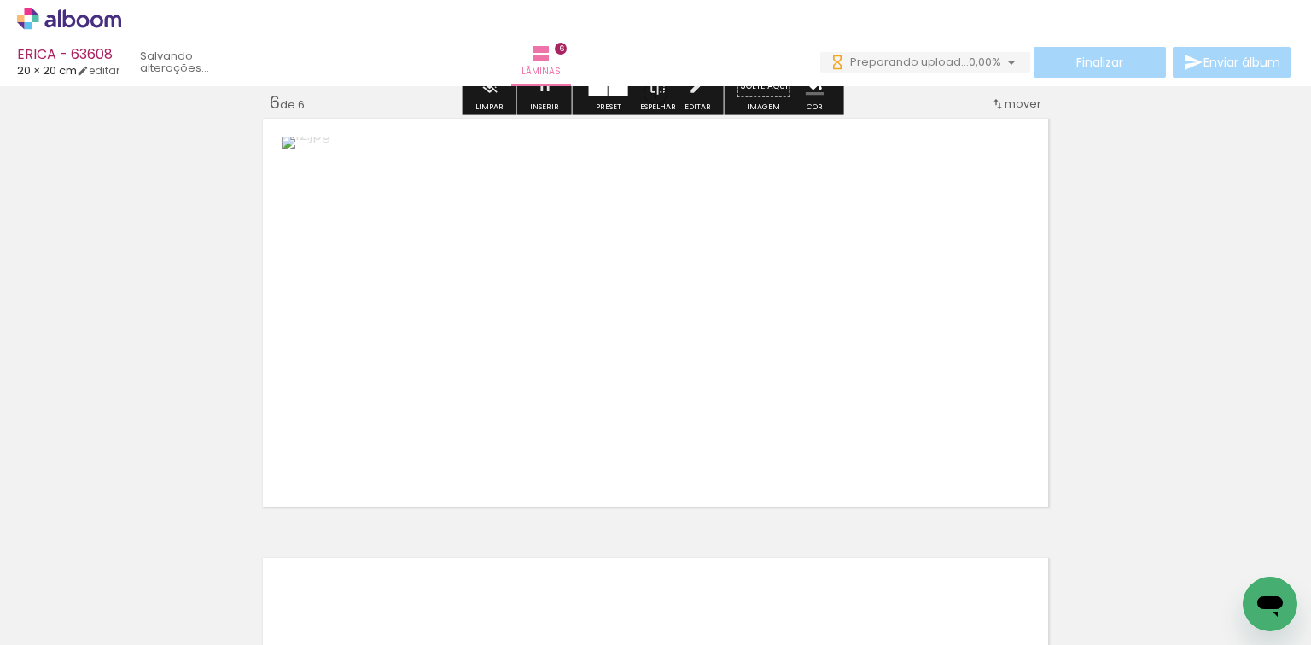
drag, startPoint x: 1190, startPoint y: 517, endPoint x: 1043, endPoint y: 357, distance: 217.5
click at [1043, 357] on quentale-workspace at bounding box center [655, 322] width 1311 height 645
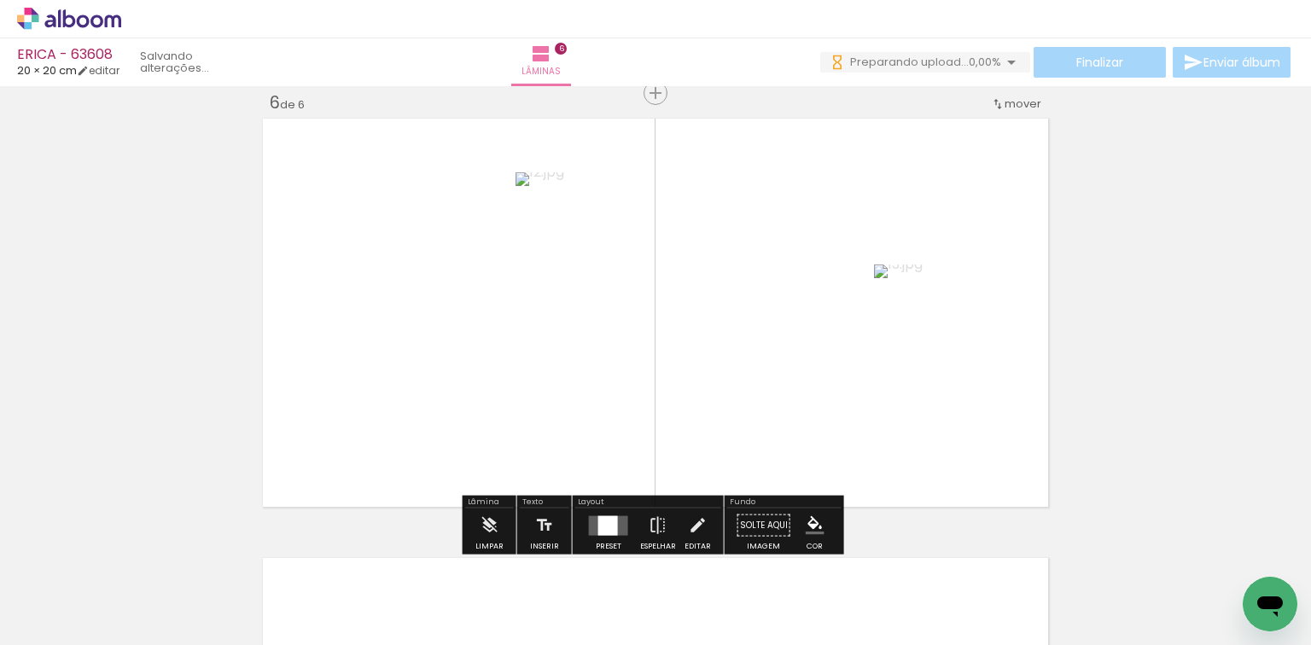
click at [622, 509] on div at bounding box center [609, 526] width 46 height 34
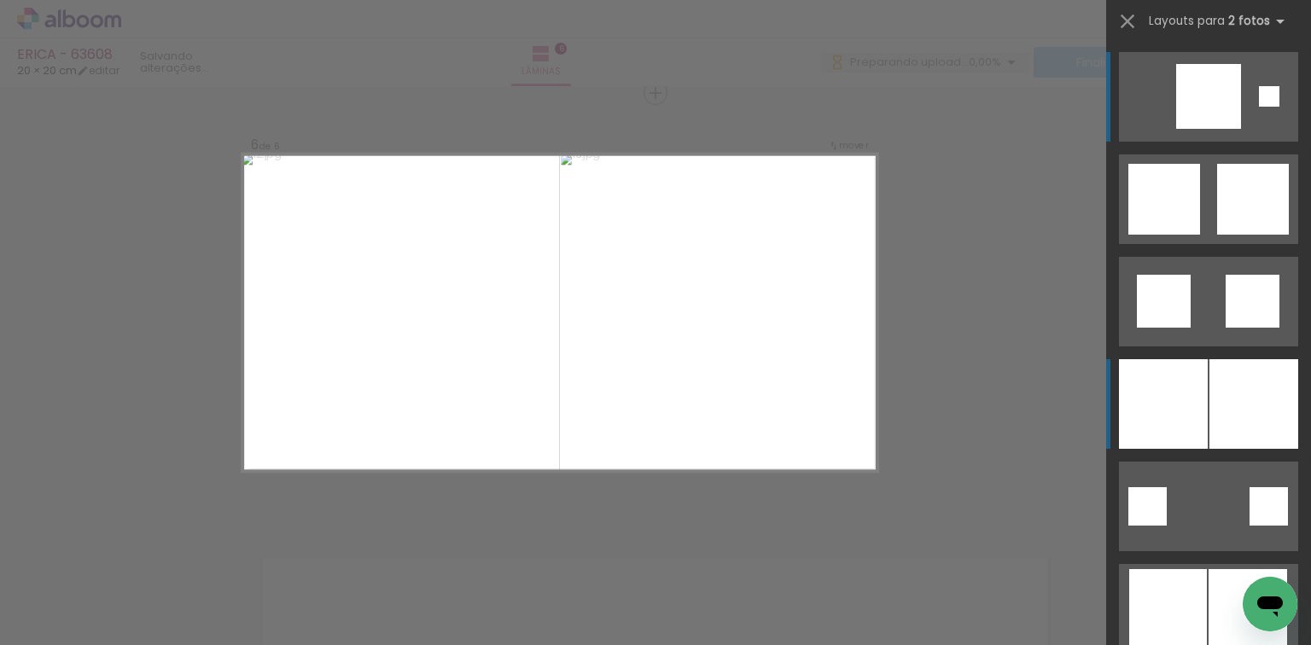
click at [1229, 388] on div at bounding box center [1254, 404] width 89 height 90
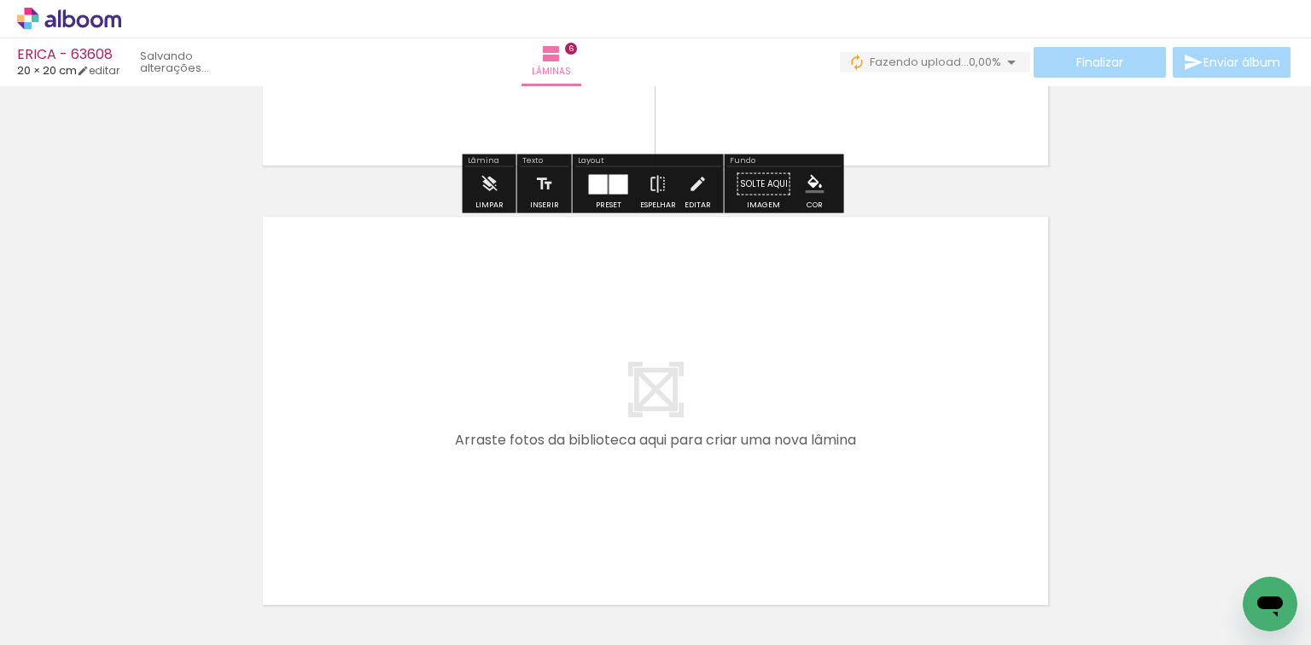
scroll to position [0, 734]
drag, startPoint x: 608, startPoint y: 458, endPoint x: 624, endPoint y: 447, distance: 19.2
click at [624, 447] on quentale-workspace at bounding box center [655, 322] width 1311 height 645
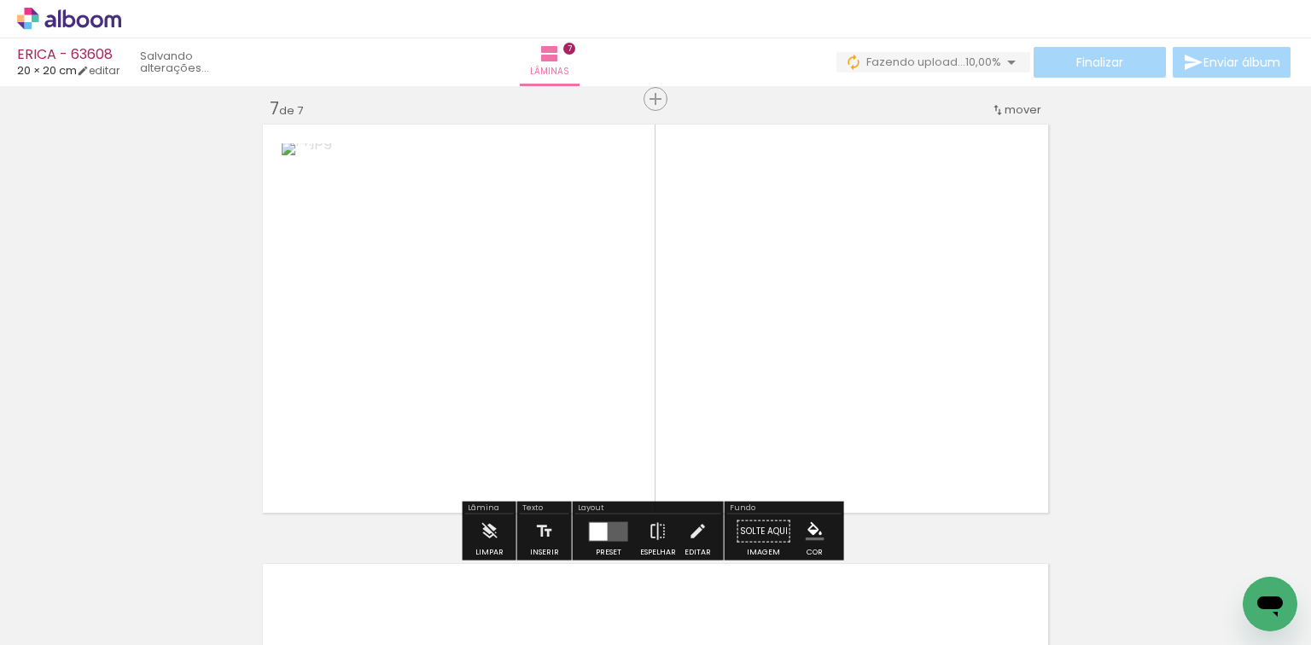
scroll to position [2659, 0]
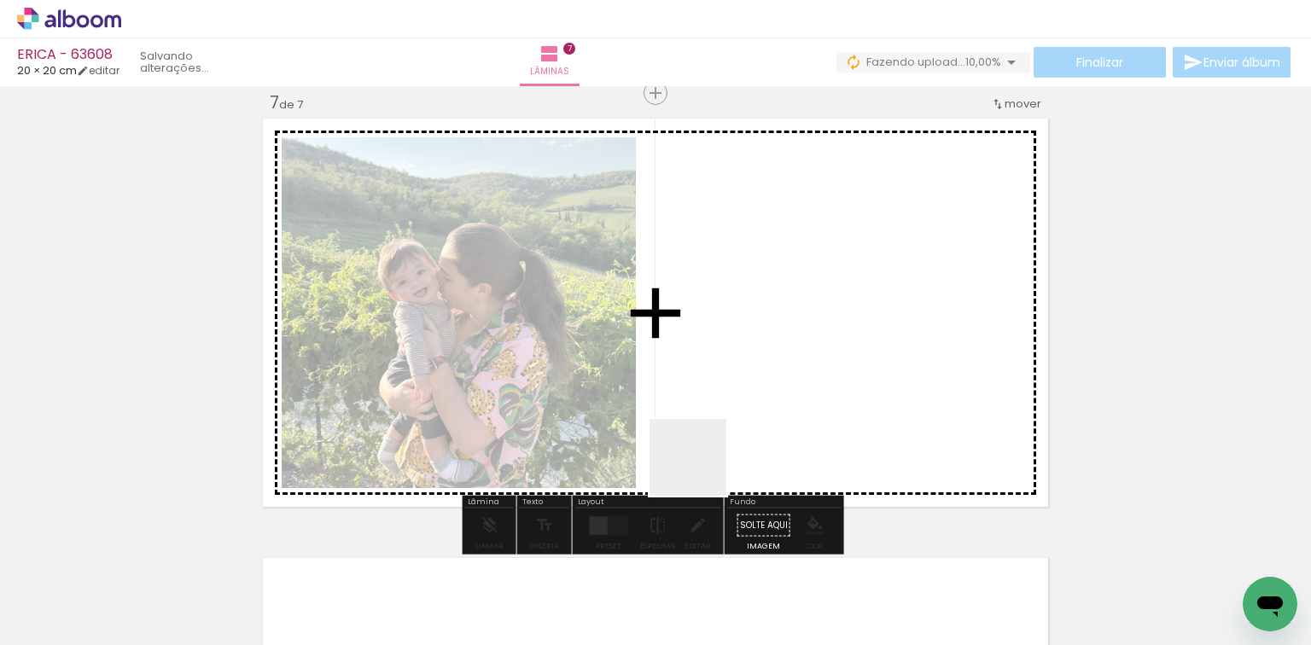
drag, startPoint x: 671, startPoint y: 588, endPoint x: 645, endPoint y: 470, distance: 121.4
click at [741, 357] on quentale-workspace at bounding box center [655, 322] width 1311 height 645
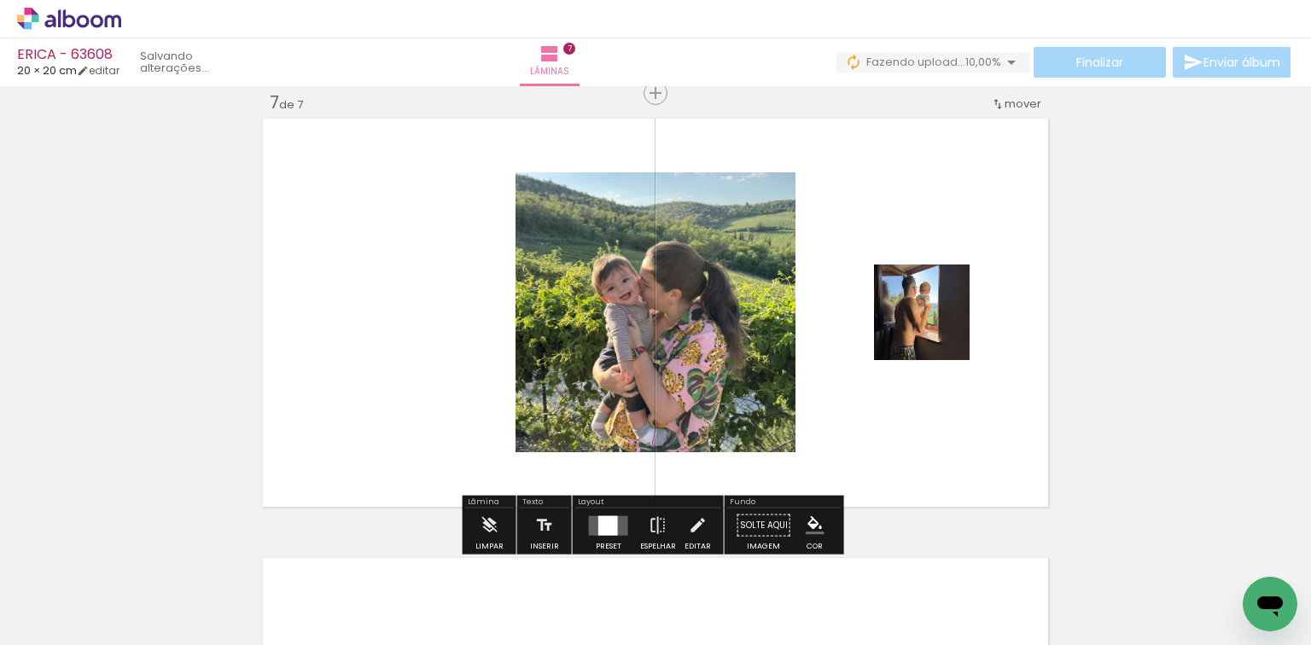
click at [611, 519] on div at bounding box center [608, 526] width 20 height 20
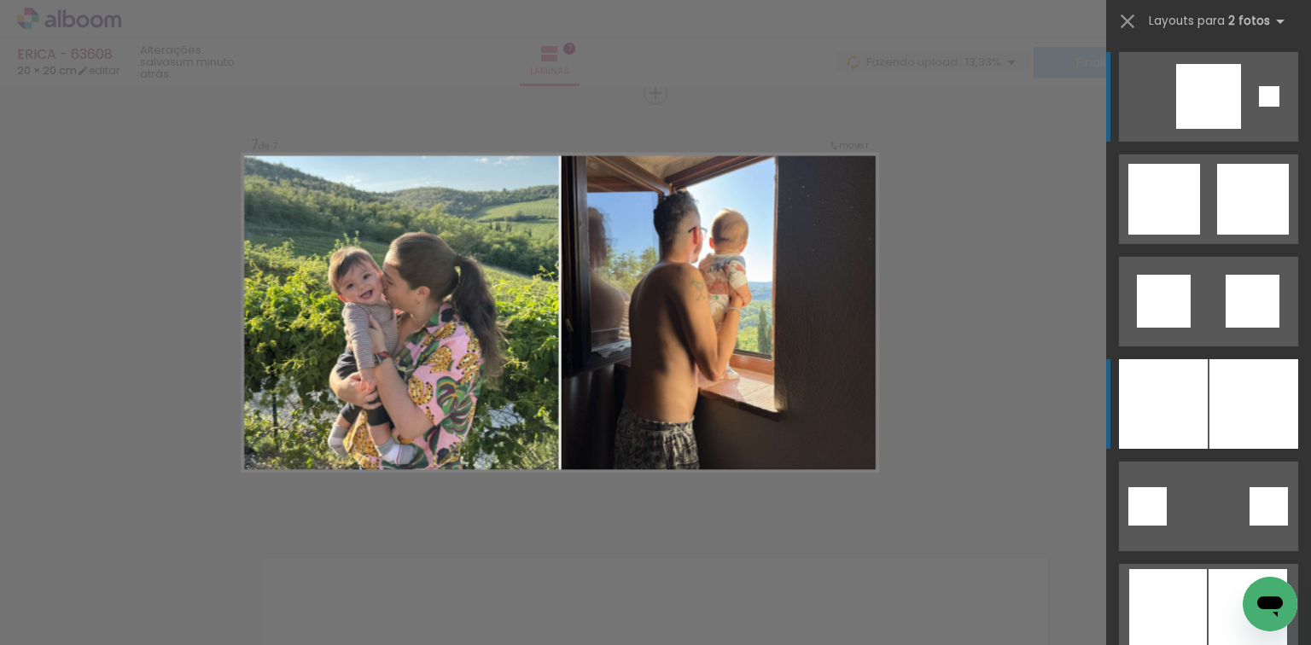
click at [1212, 405] on div at bounding box center [1254, 404] width 89 height 90
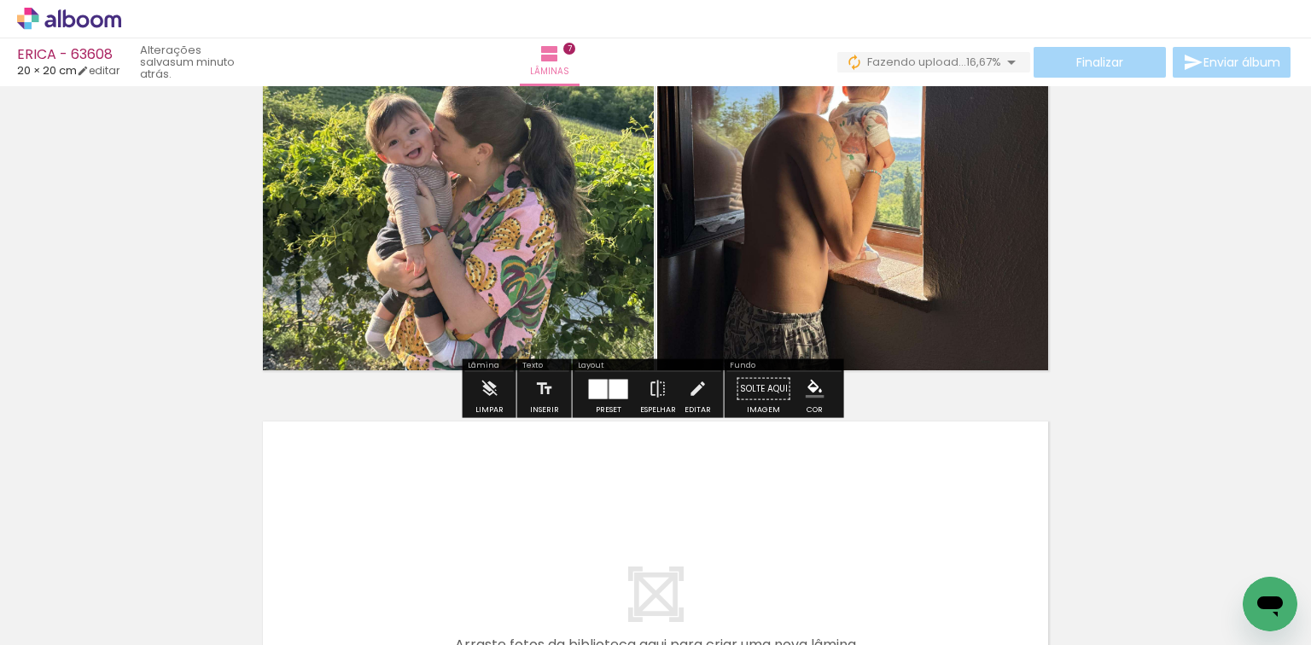
drag, startPoint x: 793, startPoint y: 591, endPoint x: 855, endPoint y: 546, distance: 75.8
click at [809, 502] on quentale-workspace at bounding box center [655, 322] width 1311 height 645
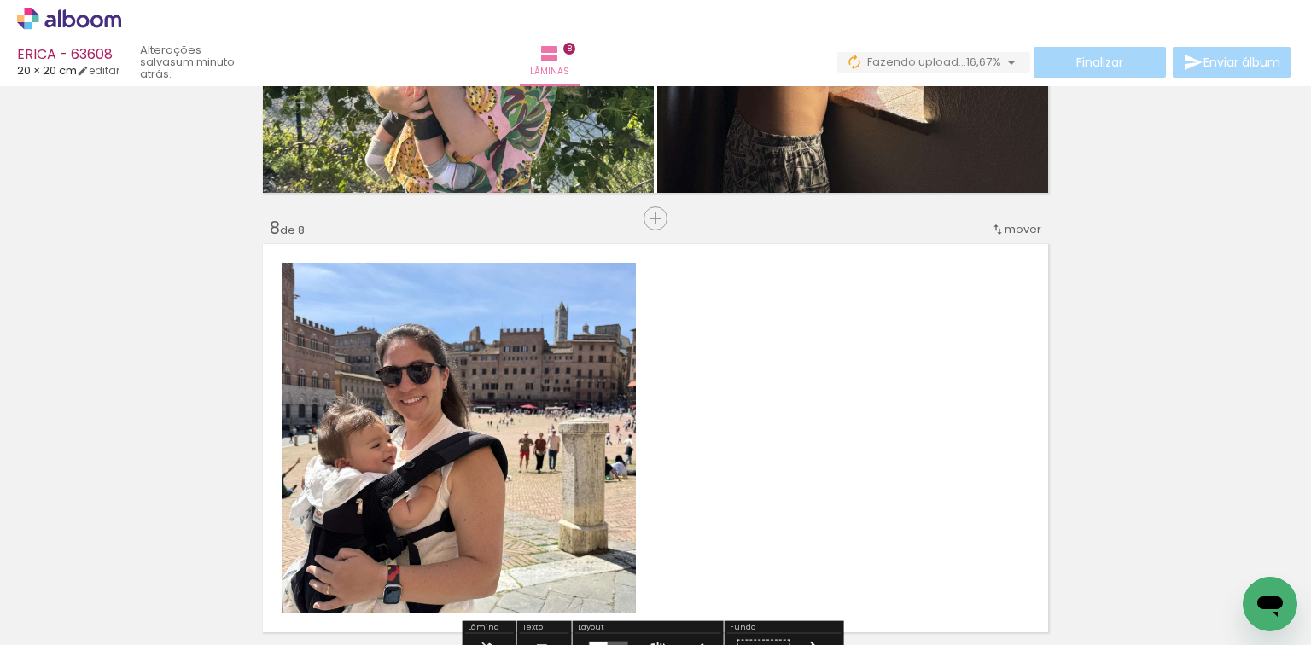
drag, startPoint x: 867, startPoint y: 575, endPoint x: 690, endPoint y: 454, distance: 214.3
click at [845, 412] on quentale-workspace at bounding box center [655, 322] width 1311 height 645
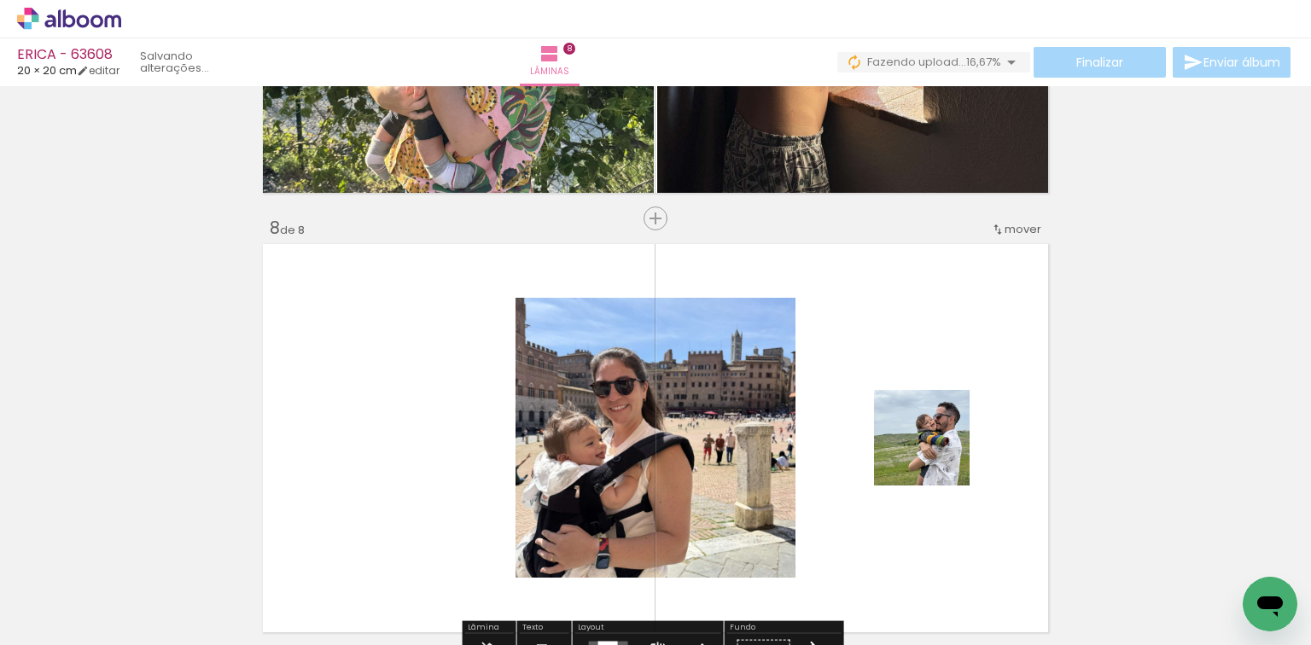
scroll to position [3099, 0]
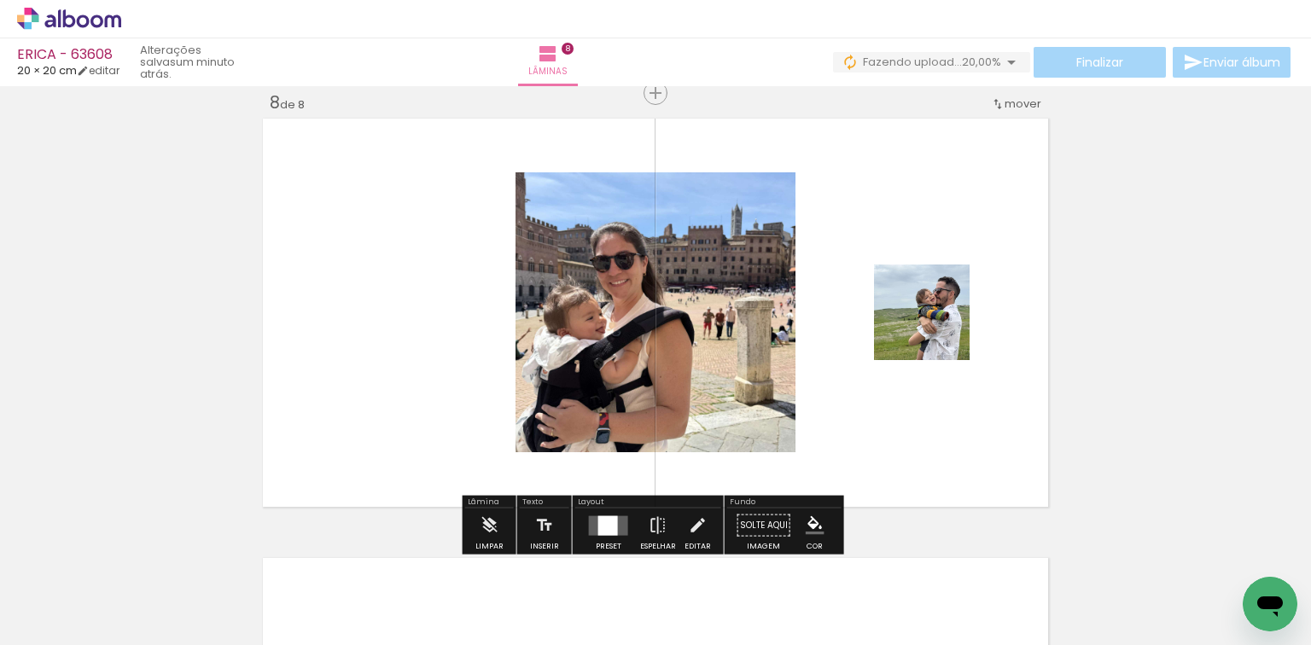
click at [617, 514] on div at bounding box center [609, 526] width 46 height 34
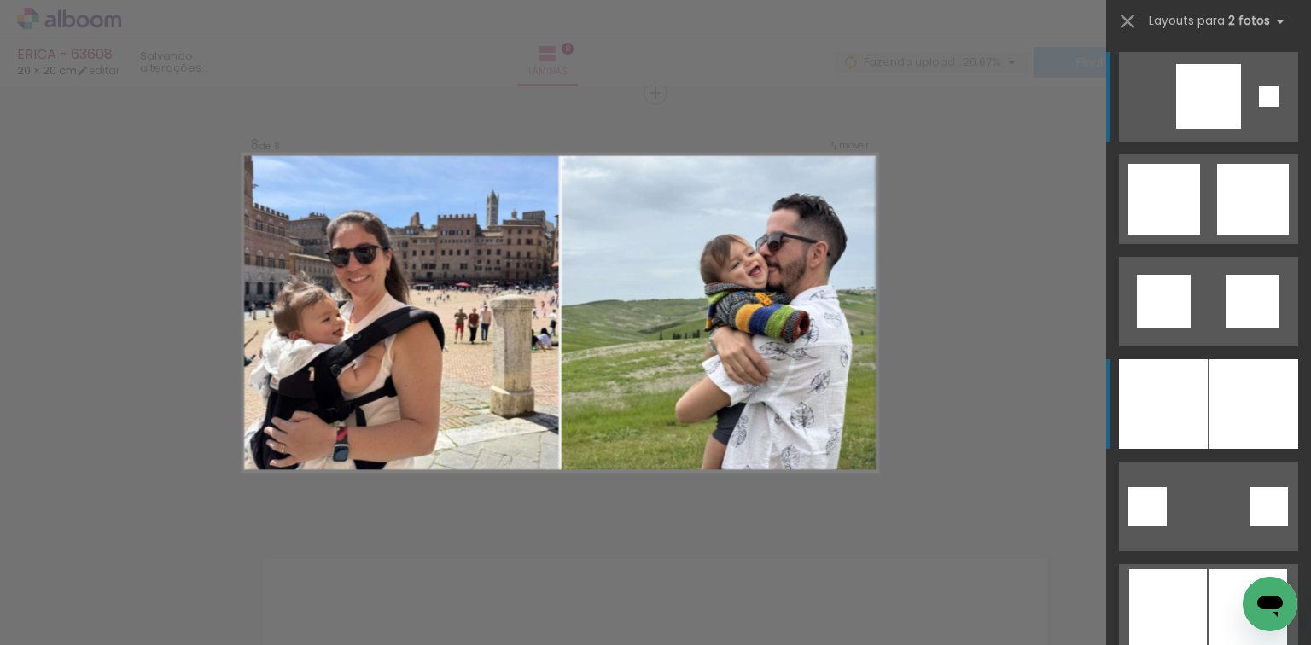
click at [1233, 403] on div at bounding box center [1254, 404] width 89 height 90
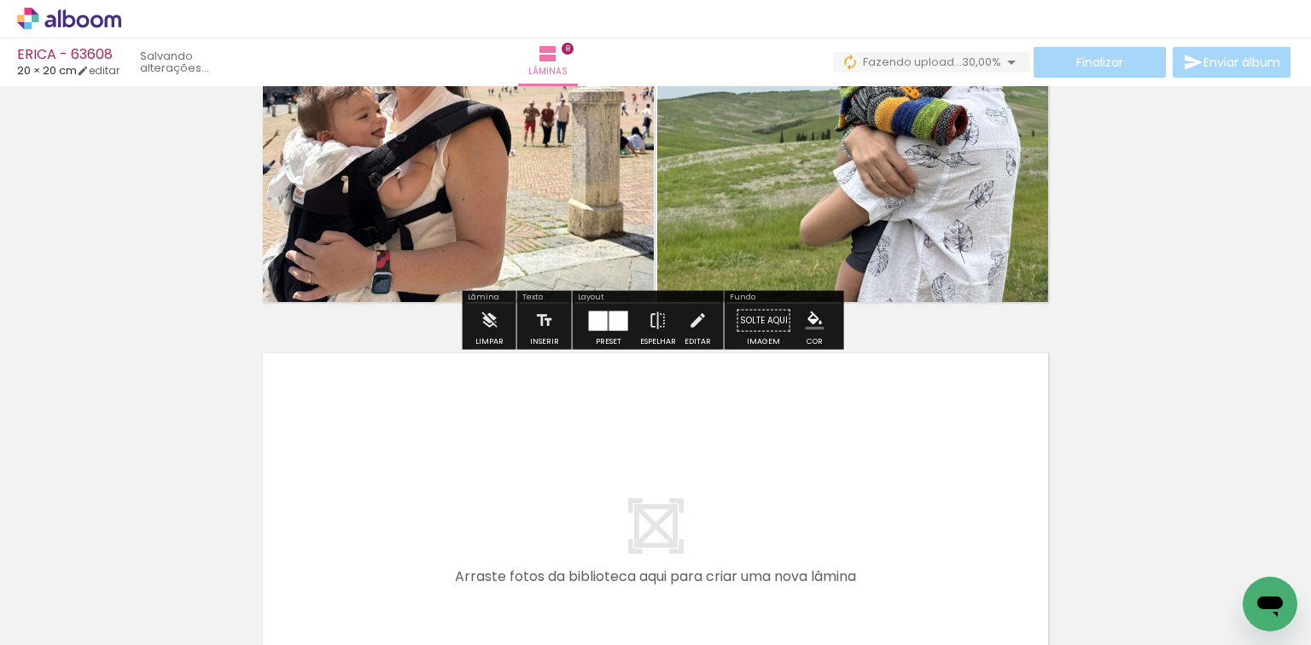
click at [912, 452] on quentale-workspace at bounding box center [655, 322] width 1311 height 645
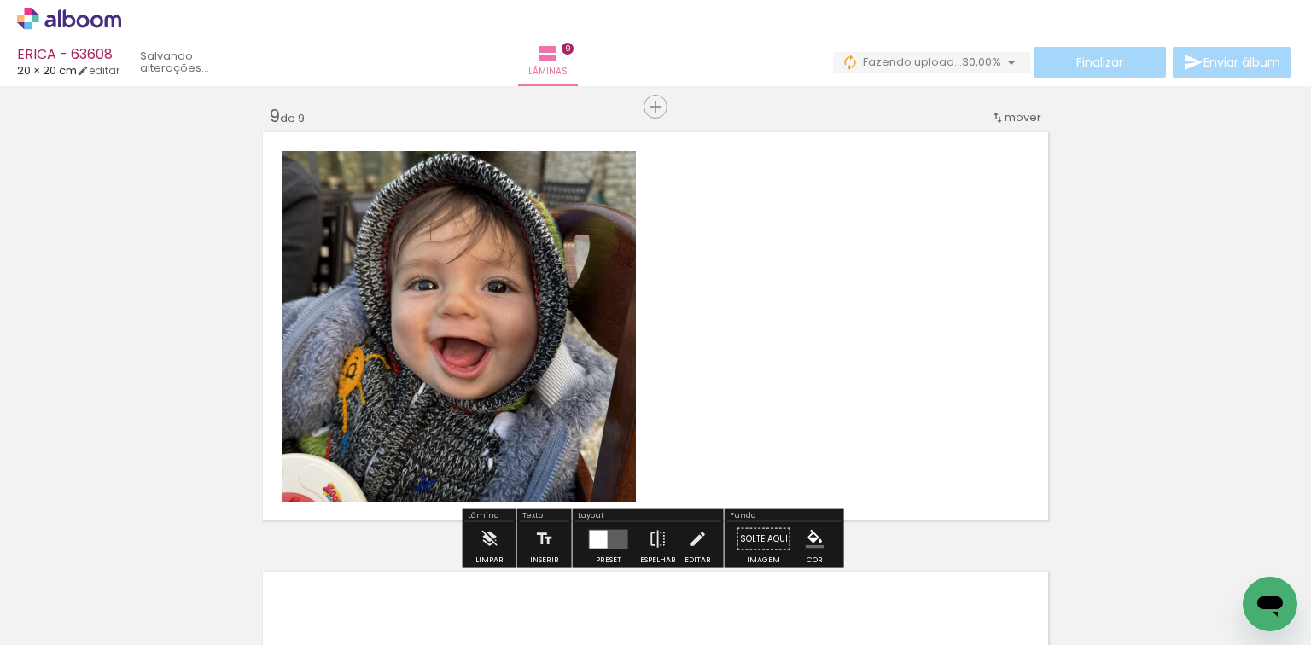
drag, startPoint x: 1057, startPoint y: 566, endPoint x: 640, endPoint y: 477, distance: 426.0
click at [768, 396] on quentale-workspace at bounding box center [655, 322] width 1311 height 645
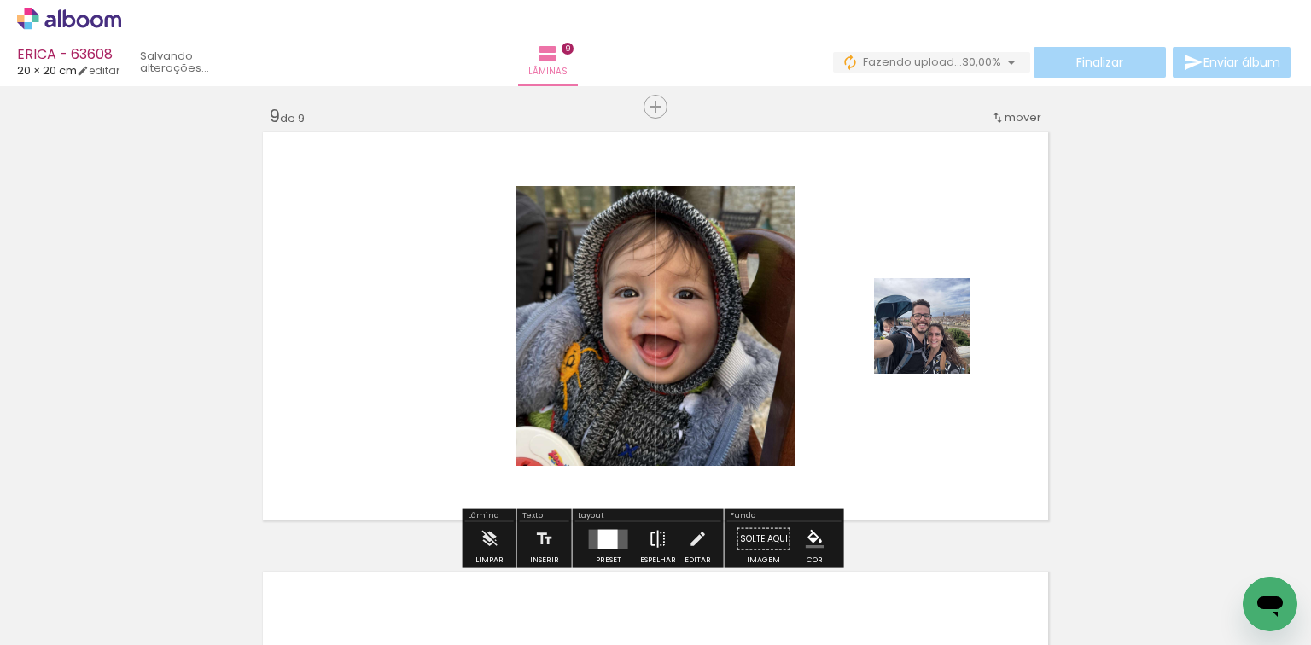
scroll to position [3539, 0]
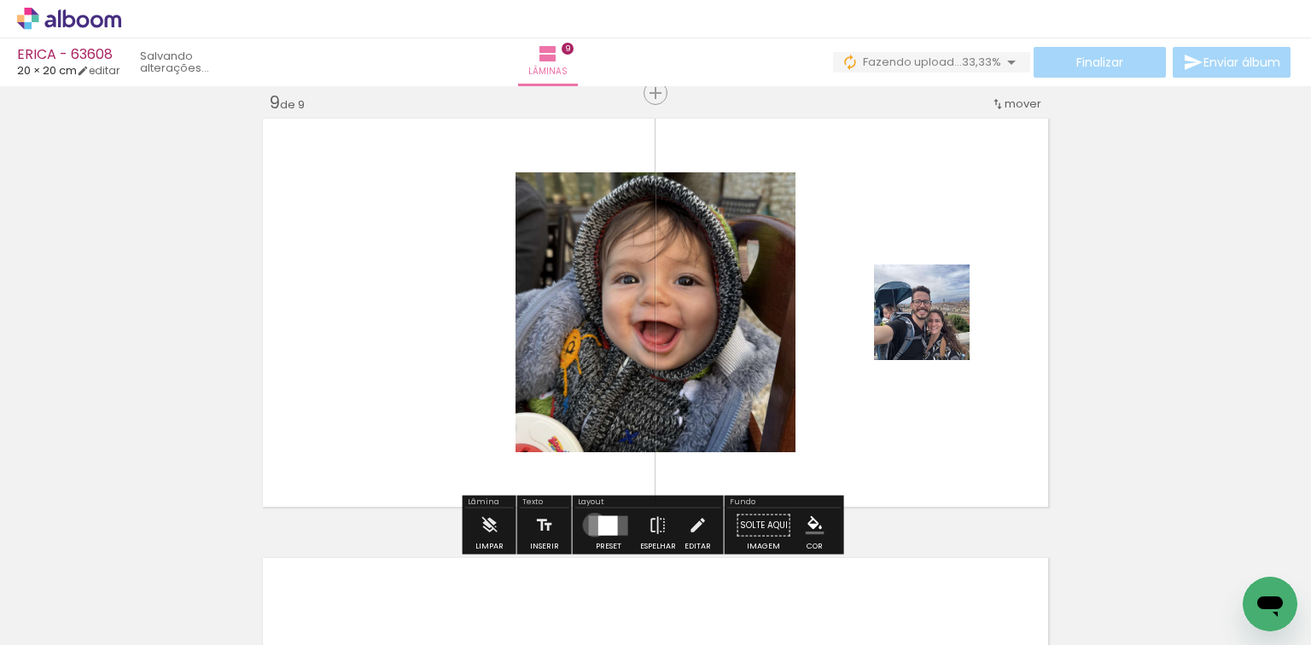
click at [591, 524] on quentale-layouter at bounding box center [608, 526] width 39 height 20
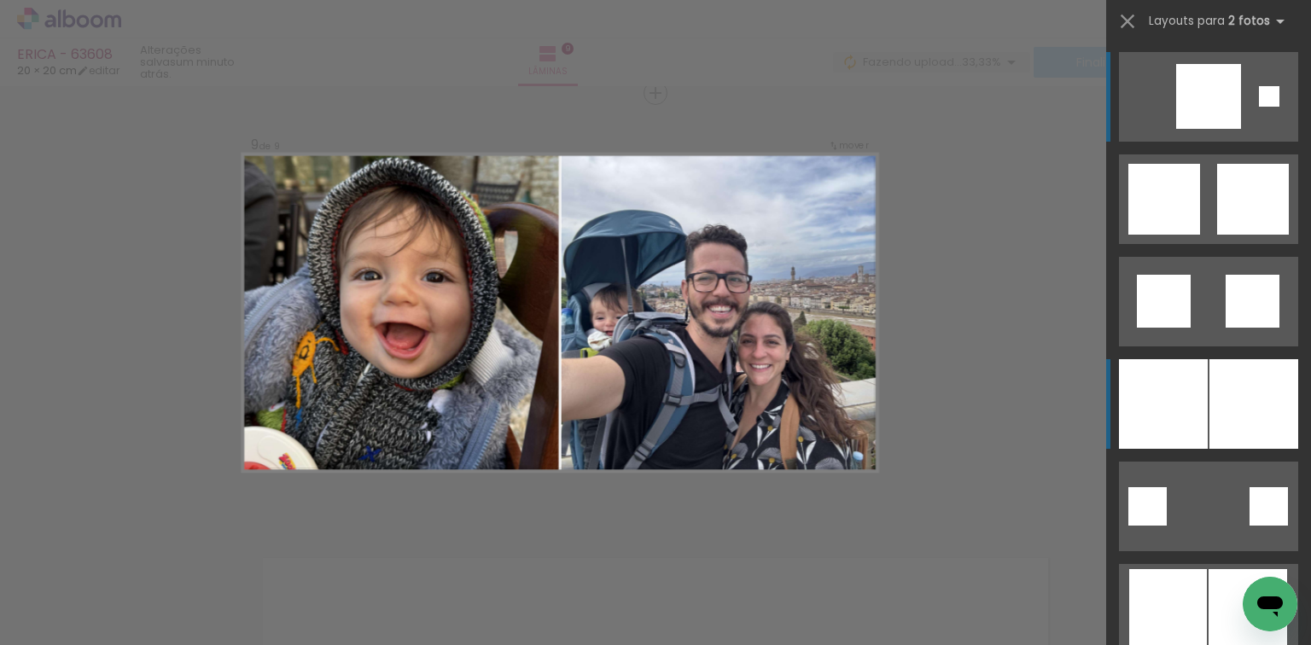
click at [1210, 362] on div at bounding box center [1254, 404] width 89 height 90
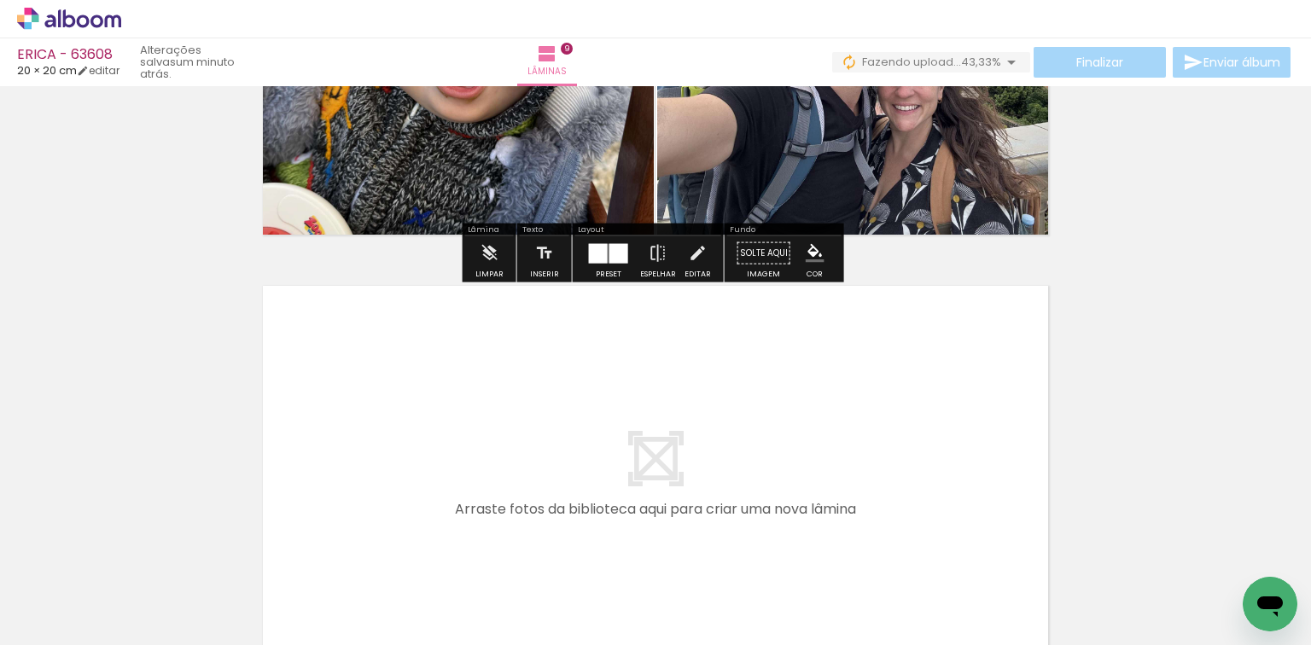
scroll to position [3812, 0]
drag, startPoint x: 789, startPoint y: 525, endPoint x: 828, endPoint y: 563, distance: 54.9
click at [793, 516] on quentale-workspace at bounding box center [655, 322] width 1311 height 645
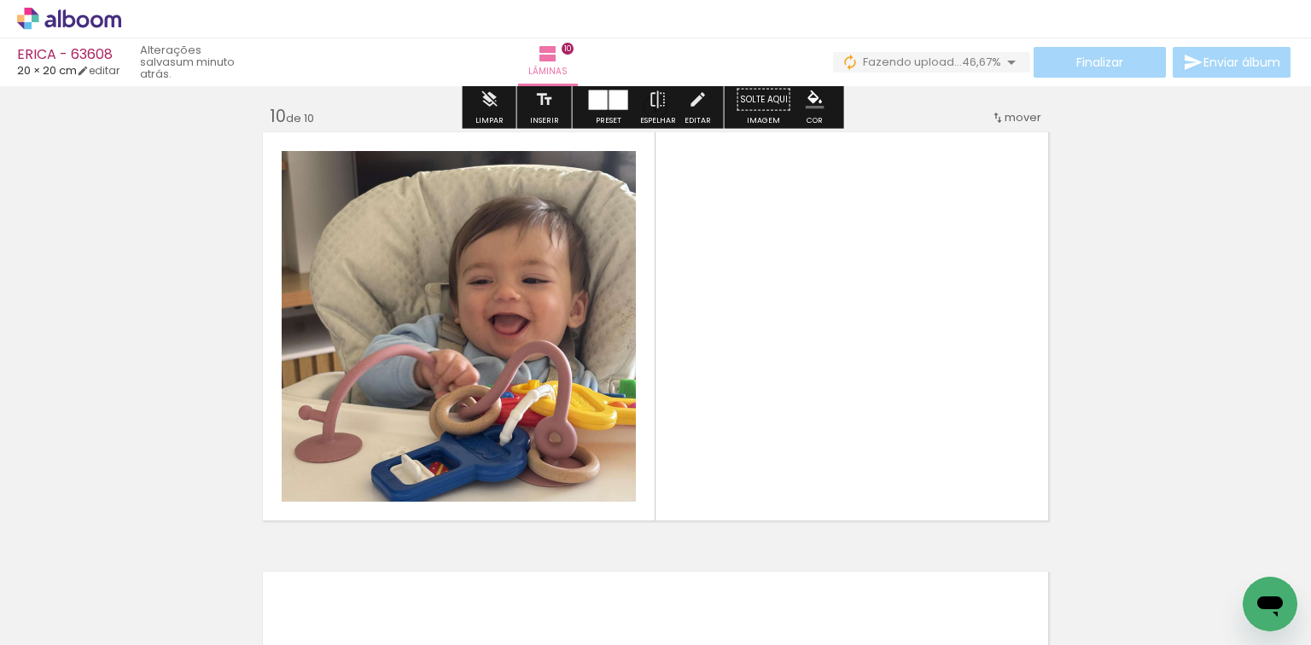
click at [821, 433] on quentale-workspace at bounding box center [655, 322] width 1311 height 645
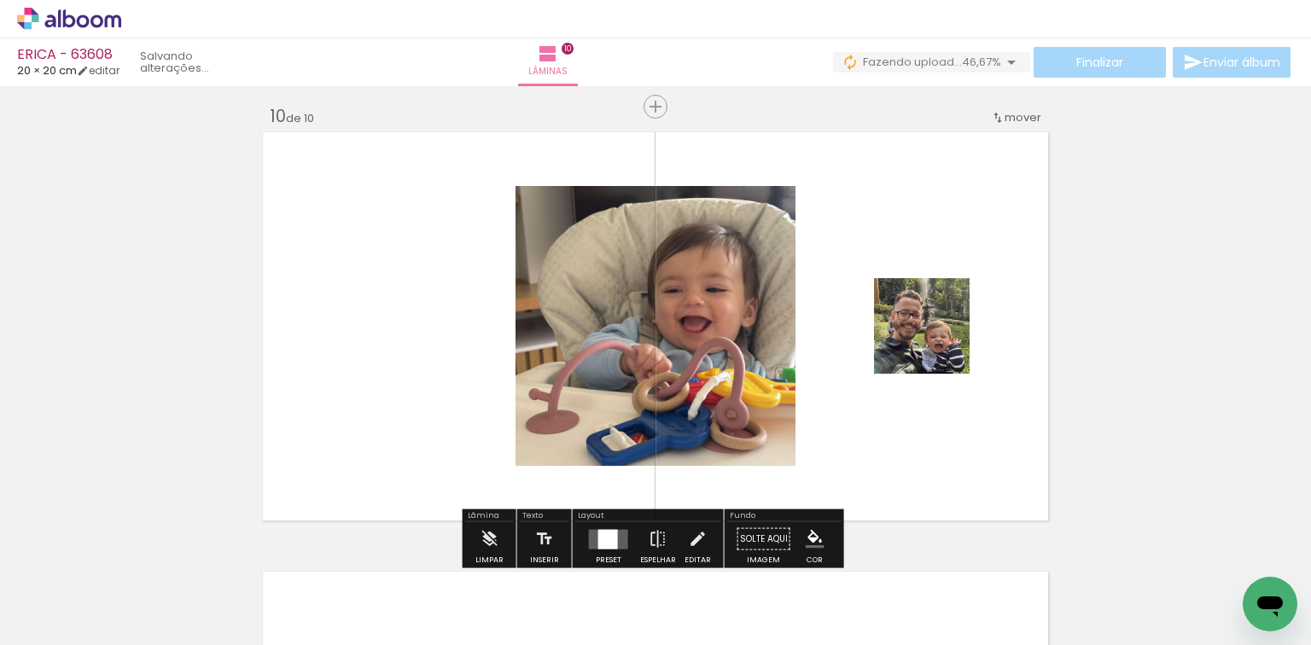
scroll to position [3978, 0]
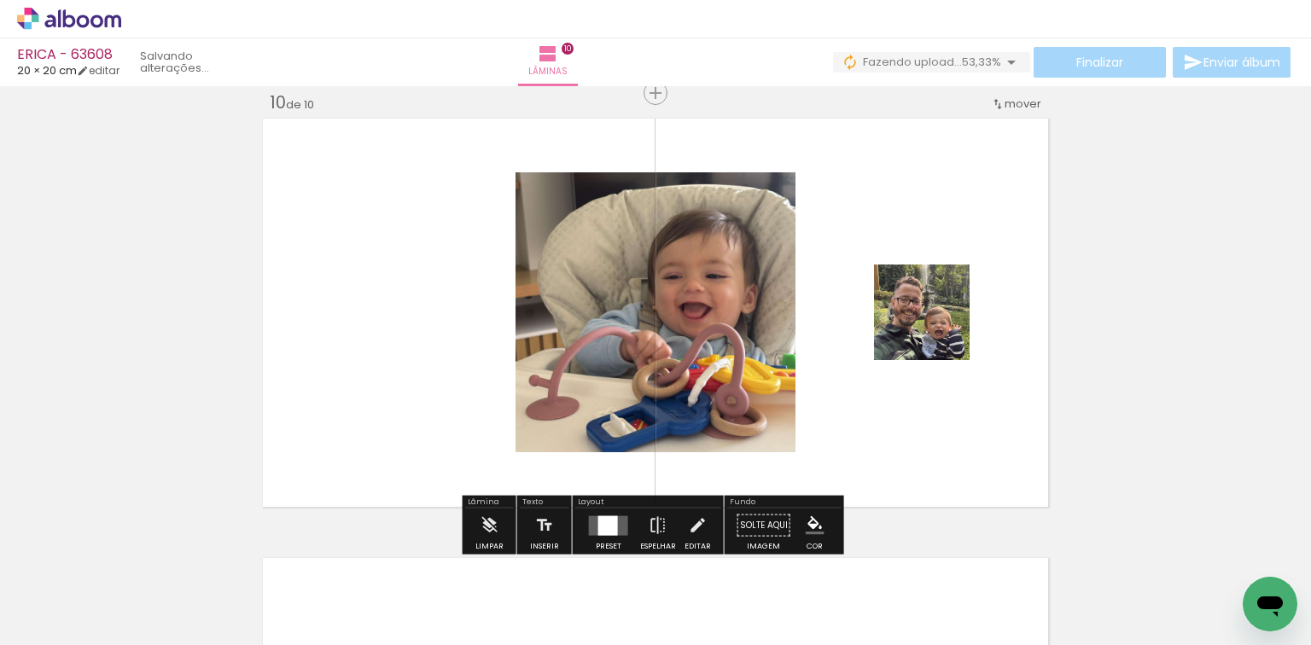
click at [615, 529] on quentale-layouter at bounding box center [608, 526] width 39 height 20
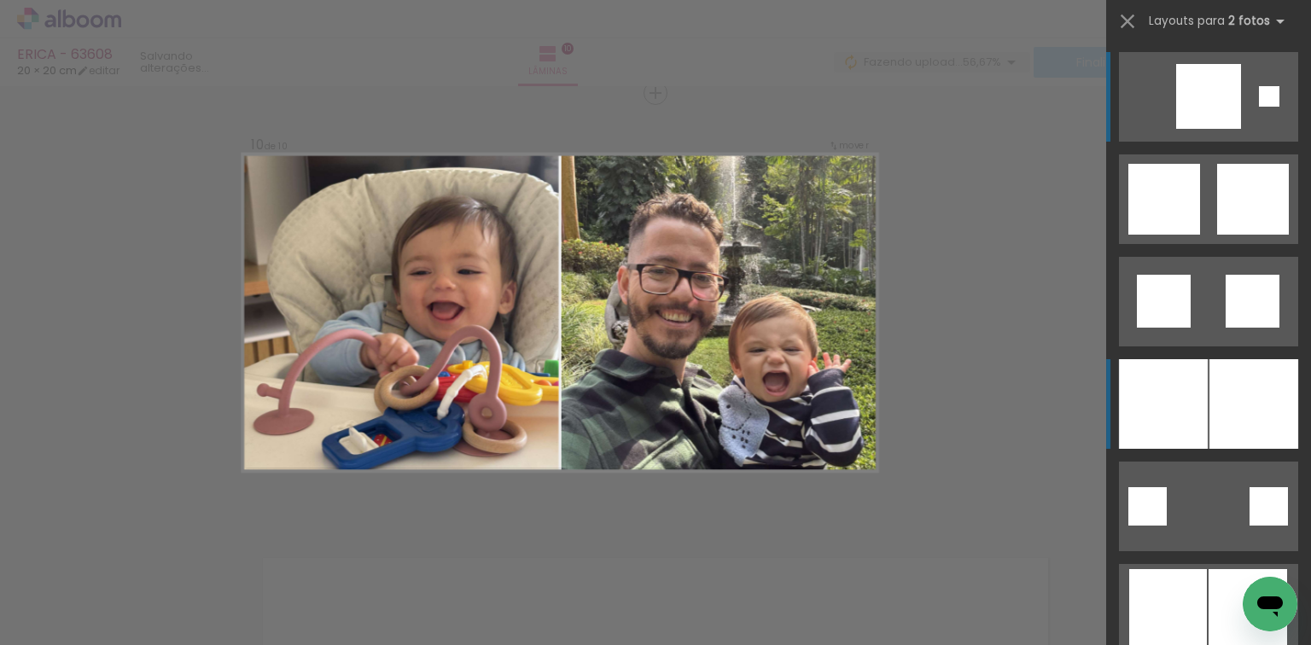
click at [1145, 393] on div at bounding box center [1163, 404] width 89 height 90
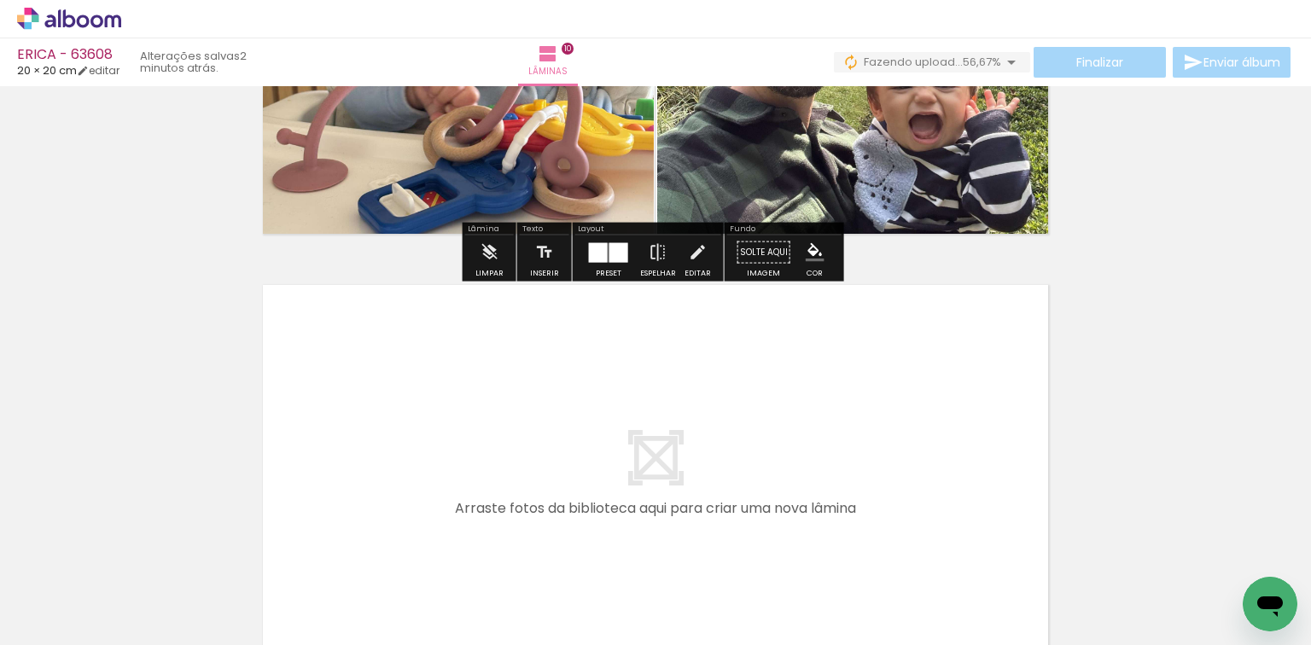
drag, startPoint x: 952, startPoint y: 605, endPoint x: 954, endPoint y: 563, distance: 42.8
click at [855, 515] on quentale-workspace at bounding box center [655, 322] width 1311 height 645
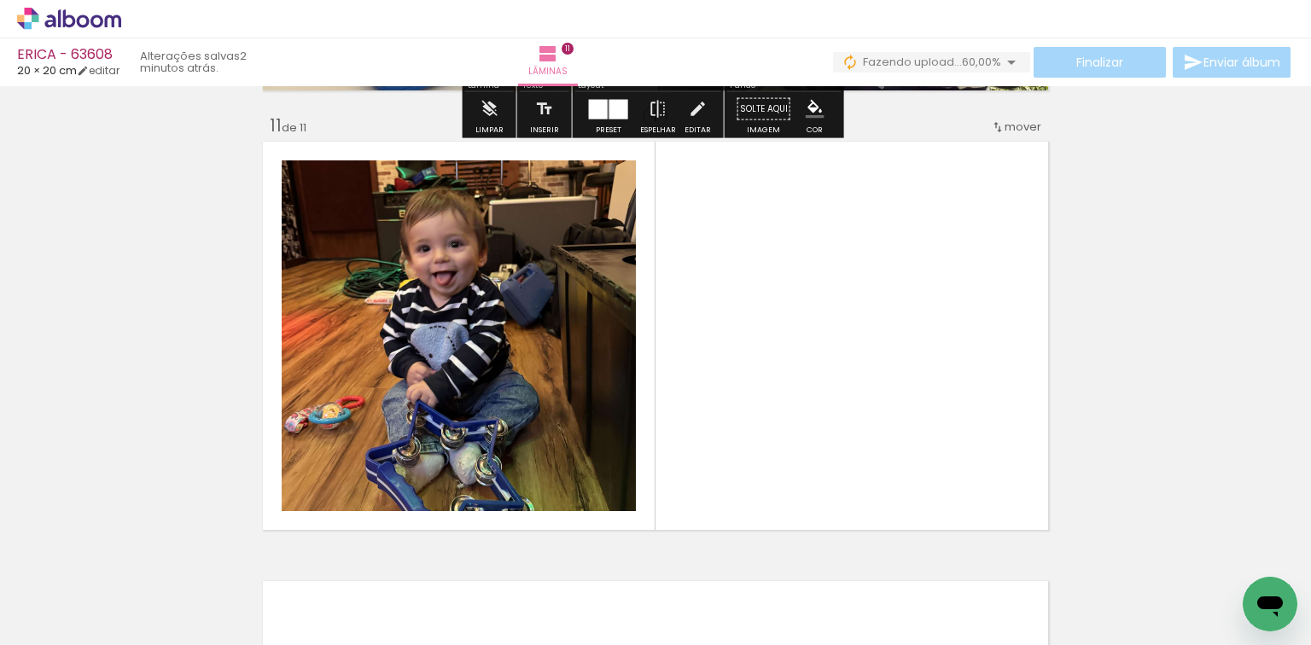
drag, startPoint x: 1060, startPoint y: 581, endPoint x: 479, endPoint y: 372, distance: 616.8
click at [689, 342] on quentale-workspace at bounding box center [655, 322] width 1311 height 645
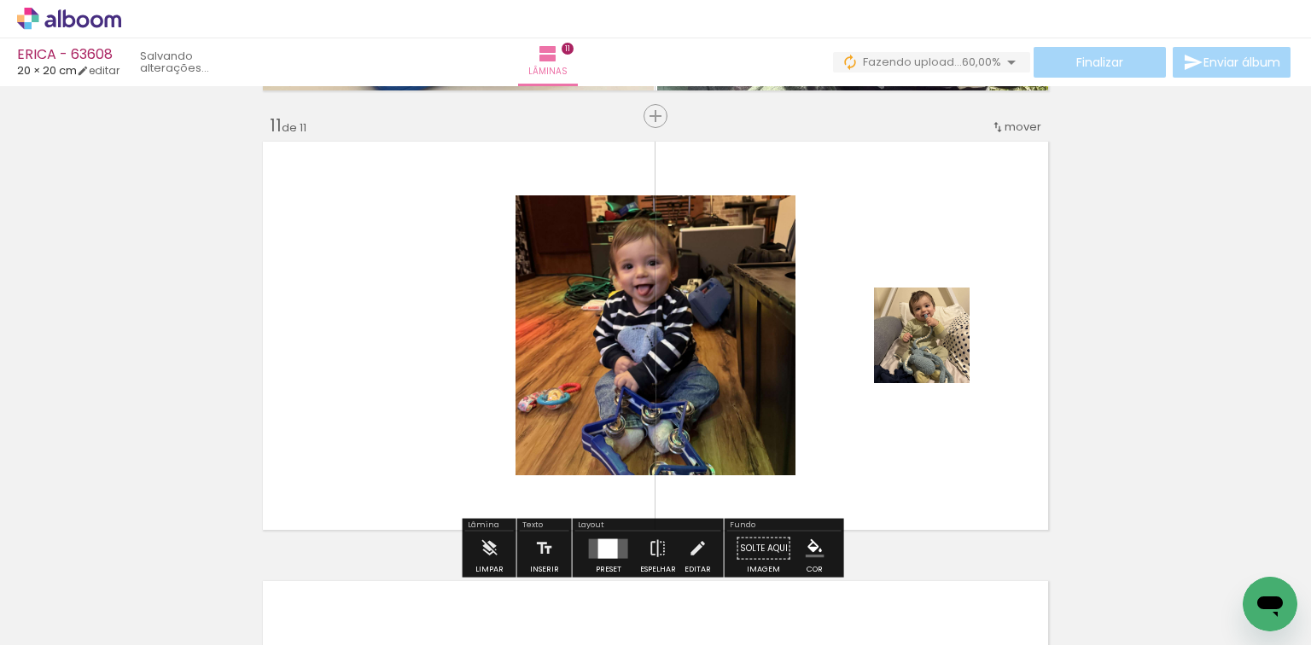
scroll to position [4418, 0]
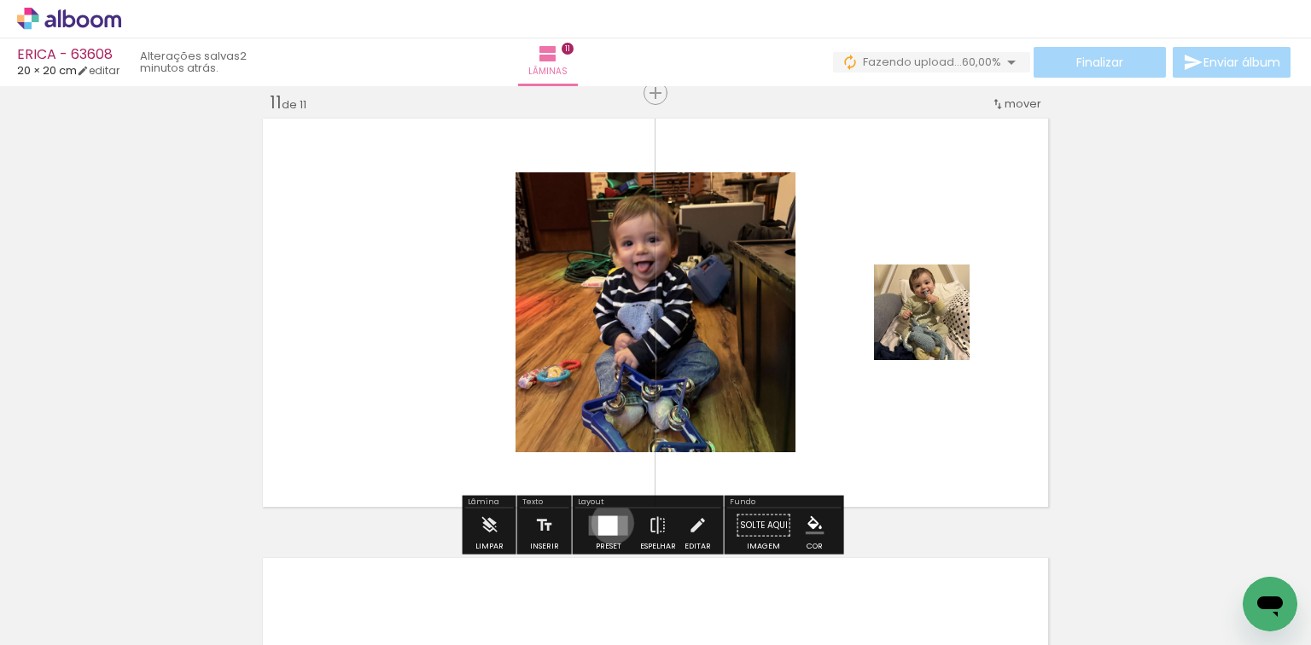
click at [609, 522] on div at bounding box center [608, 526] width 20 height 20
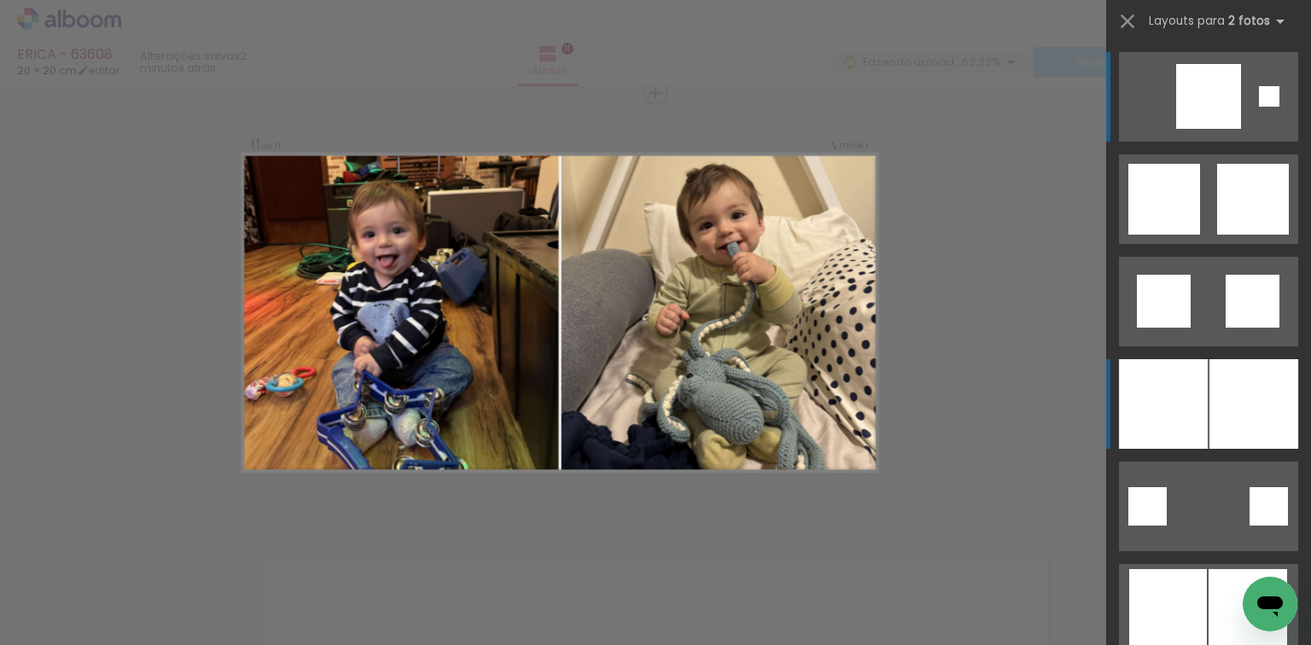
click at [1267, 400] on div at bounding box center [1254, 404] width 89 height 90
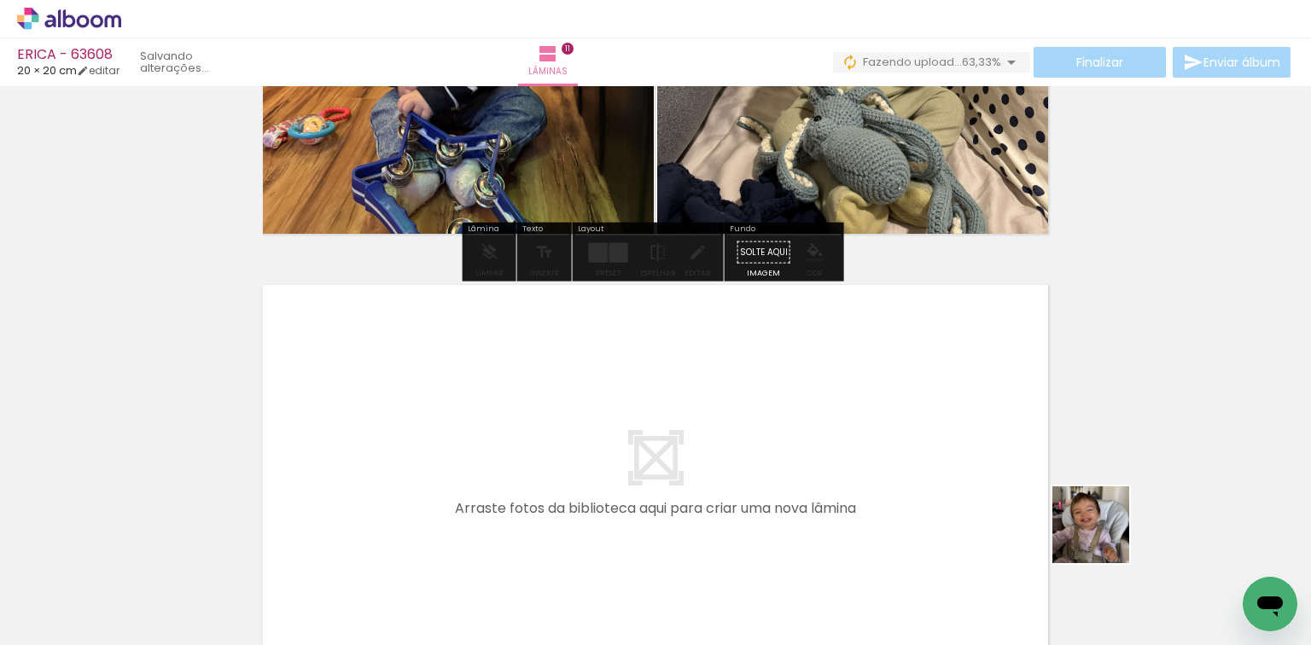
drag, startPoint x: 1104, startPoint y: 538, endPoint x: 1130, endPoint y: 538, distance: 26.5
click at [903, 452] on quentale-workspace at bounding box center [655, 322] width 1311 height 645
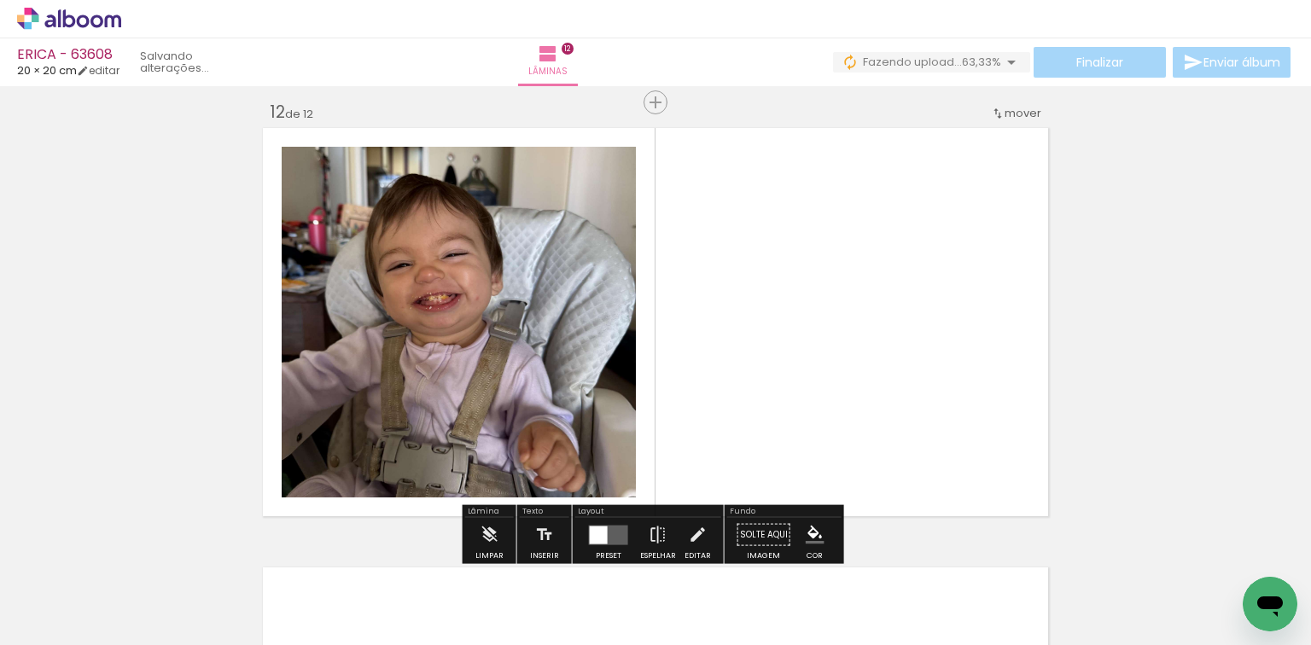
scroll to position [4858, 0]
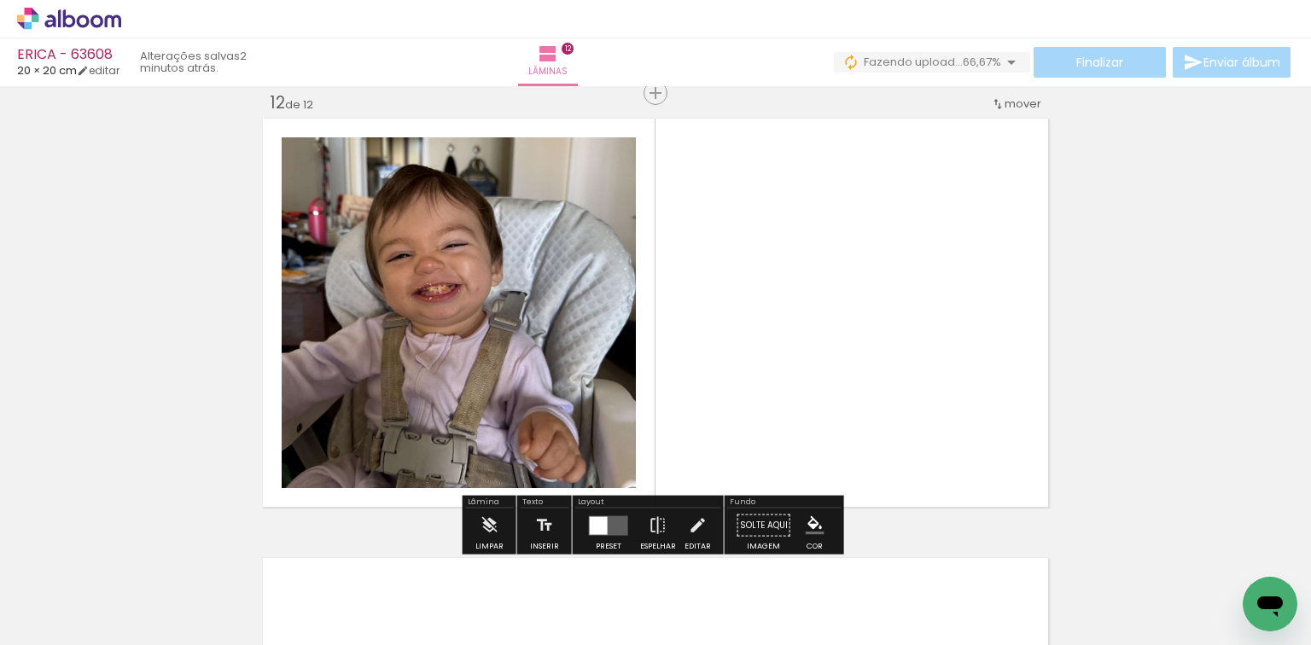
drag, startPoint x: 1229, startPoint y: 549, endPoint x: 625, endPoint y: 505, distance: 606.0
click at [588, 445] on quentale-workspace at bounding box center [655, 322] width 1311 height 645
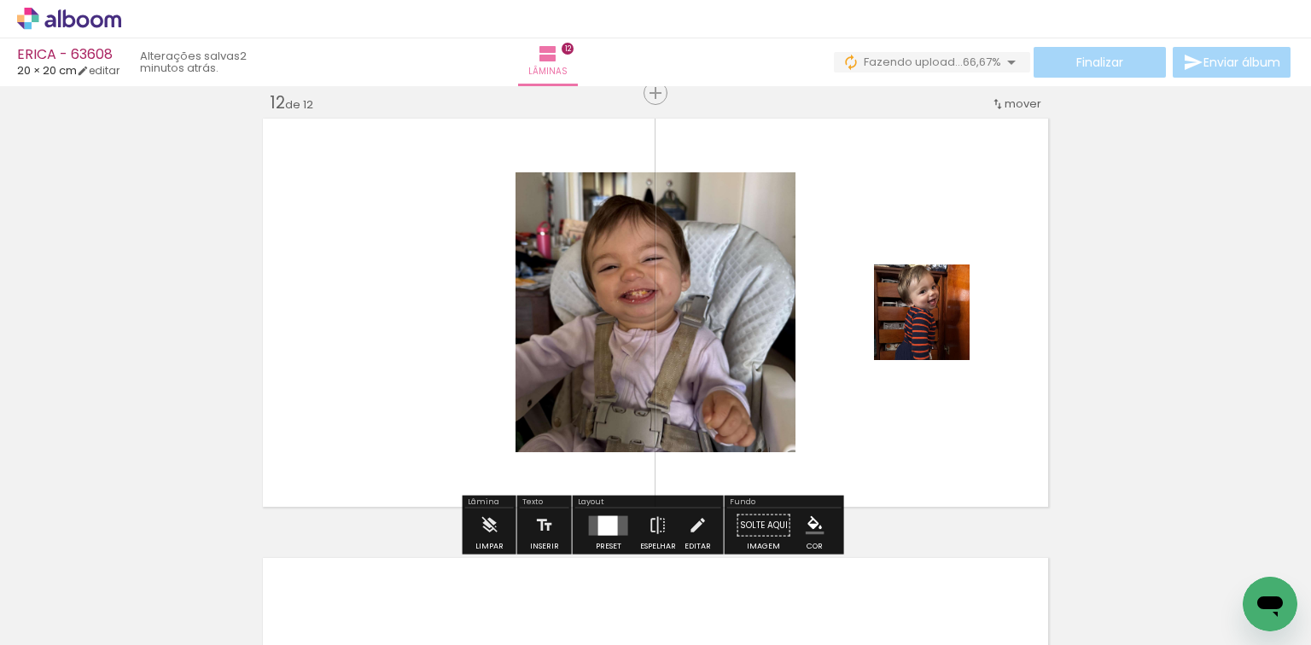
click at [599, 527] on div at bounding box center [608, 526] width 20 height 20
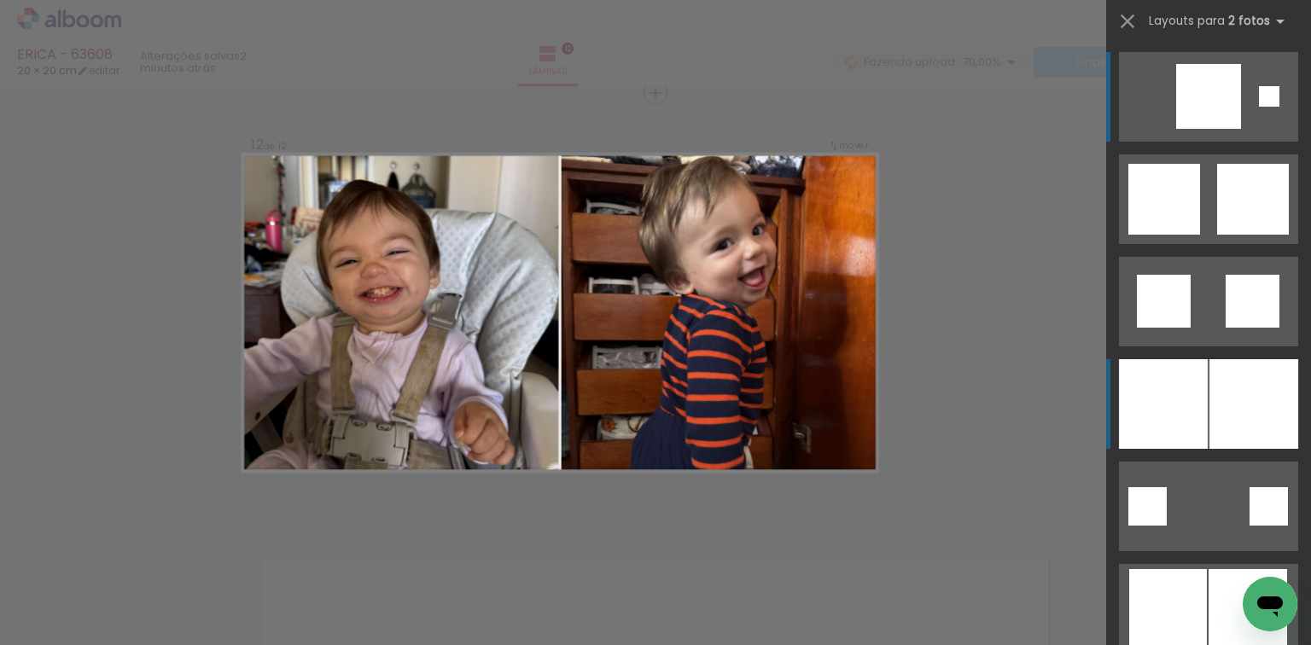
click at [1136, 407] on div at bounding box center [1163, 404] width 89 height 90
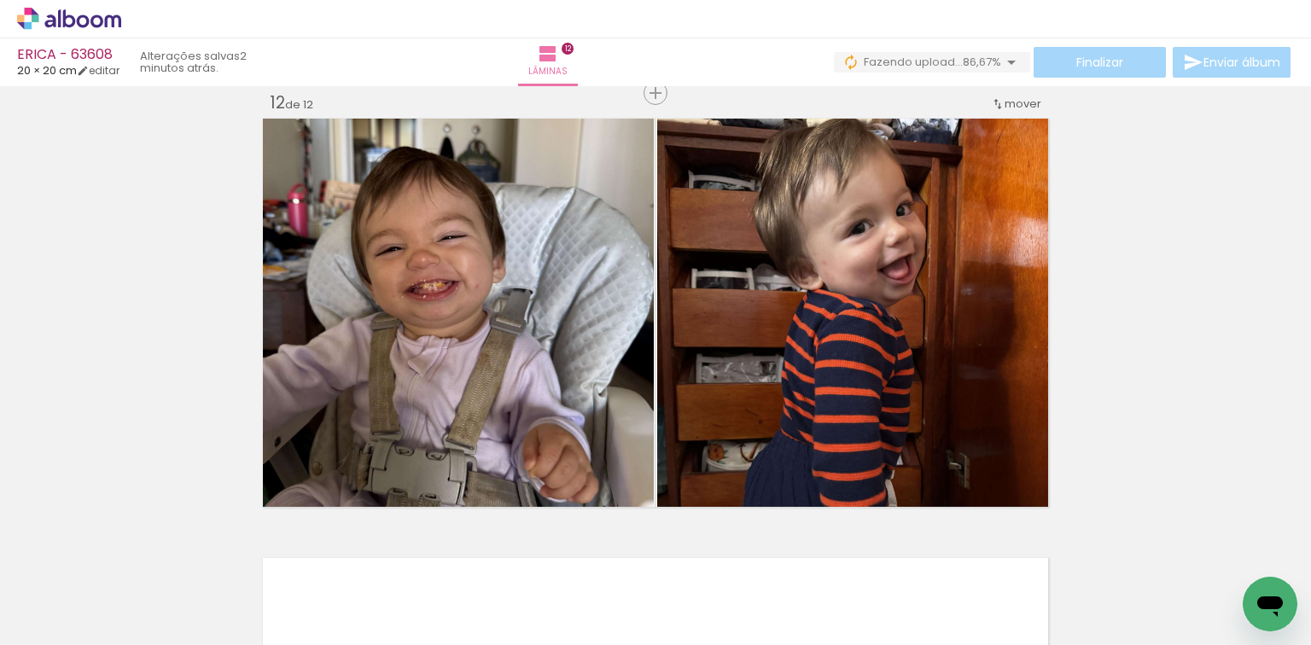
scroll to position [0, 1702]
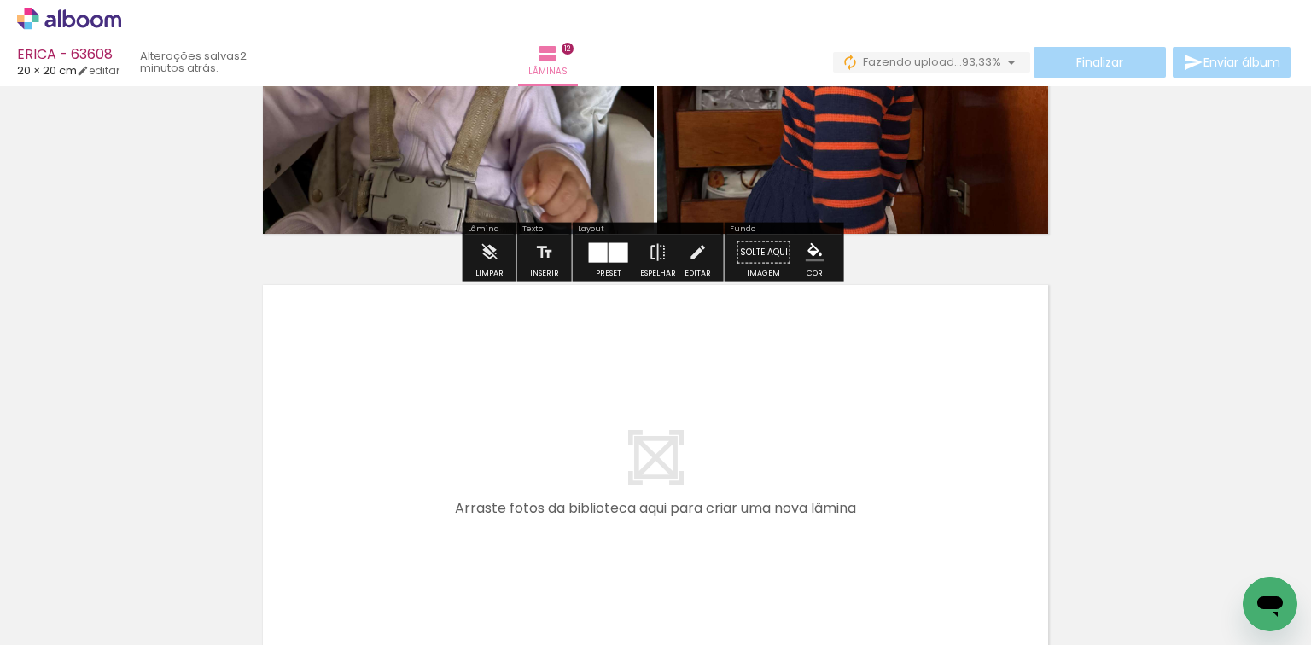
drag, startPoint x: 789, startPoint y: 563, endPoint x: 867, endPoint y: 555, distance: 79.0
click at [774, 504] on quentale-workspace at bounding box center [655, 322] width 1311 height 645
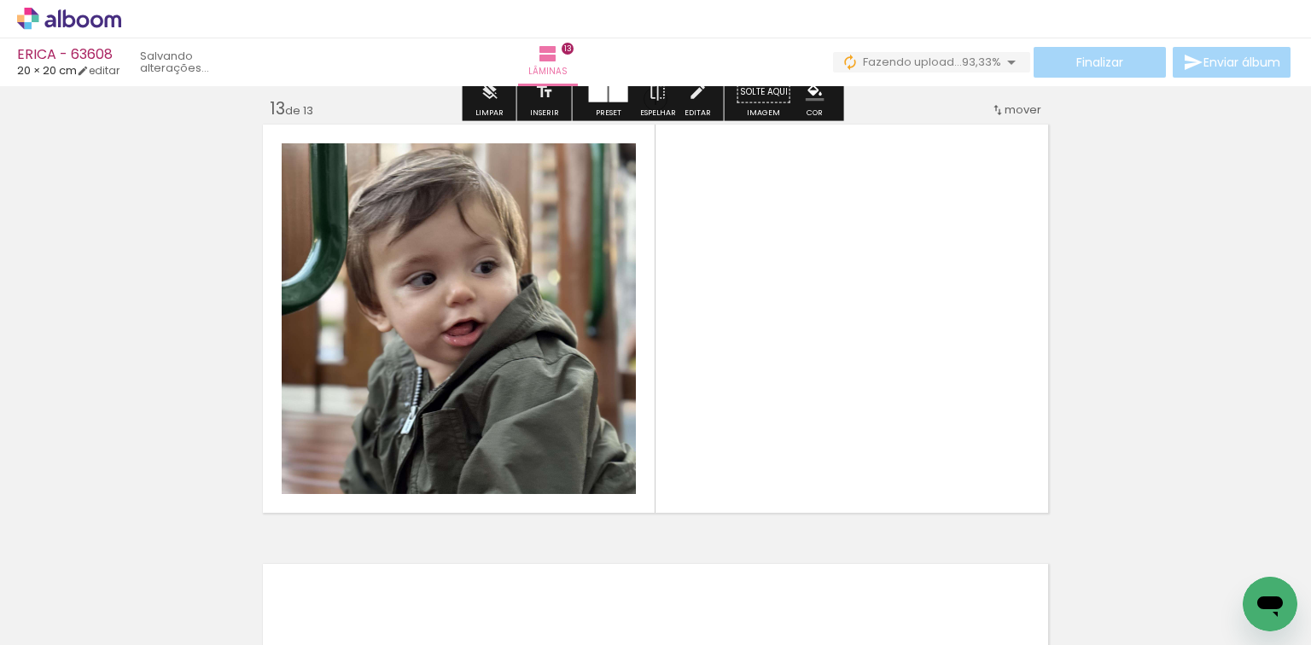
click at [845, 446] on quentale-workspace at bounding box center [655, 322] width 1311 height 645
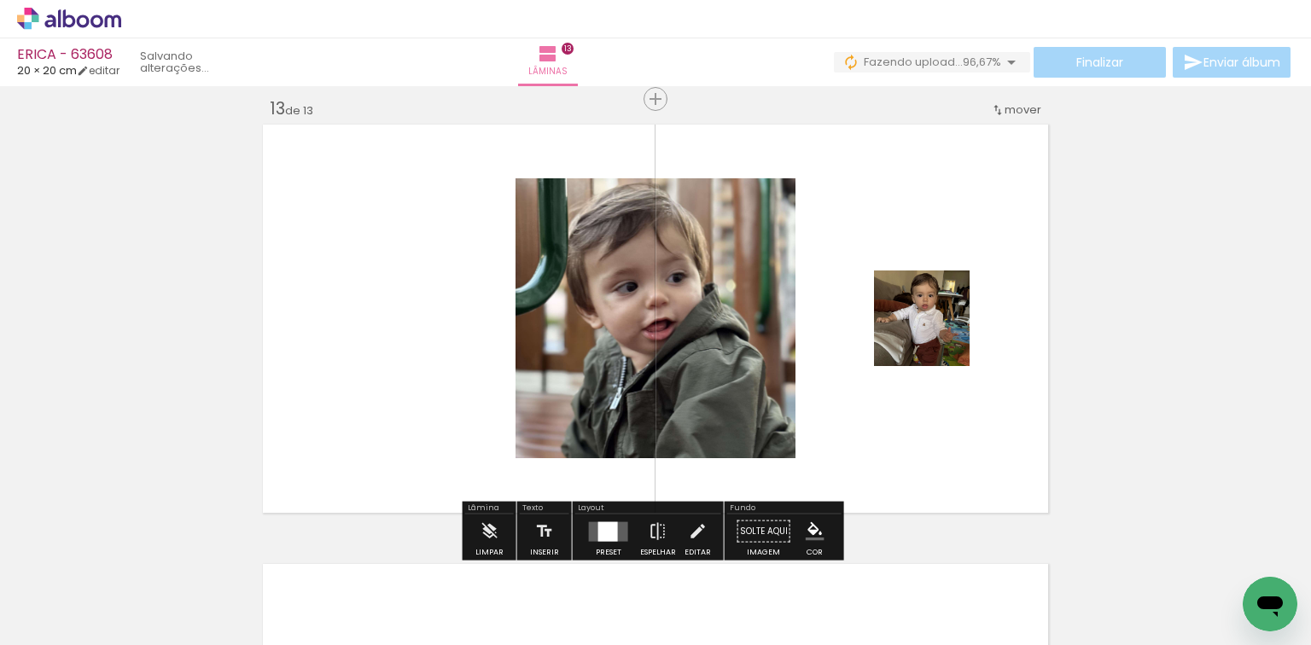
scroll to position [5298, 0]
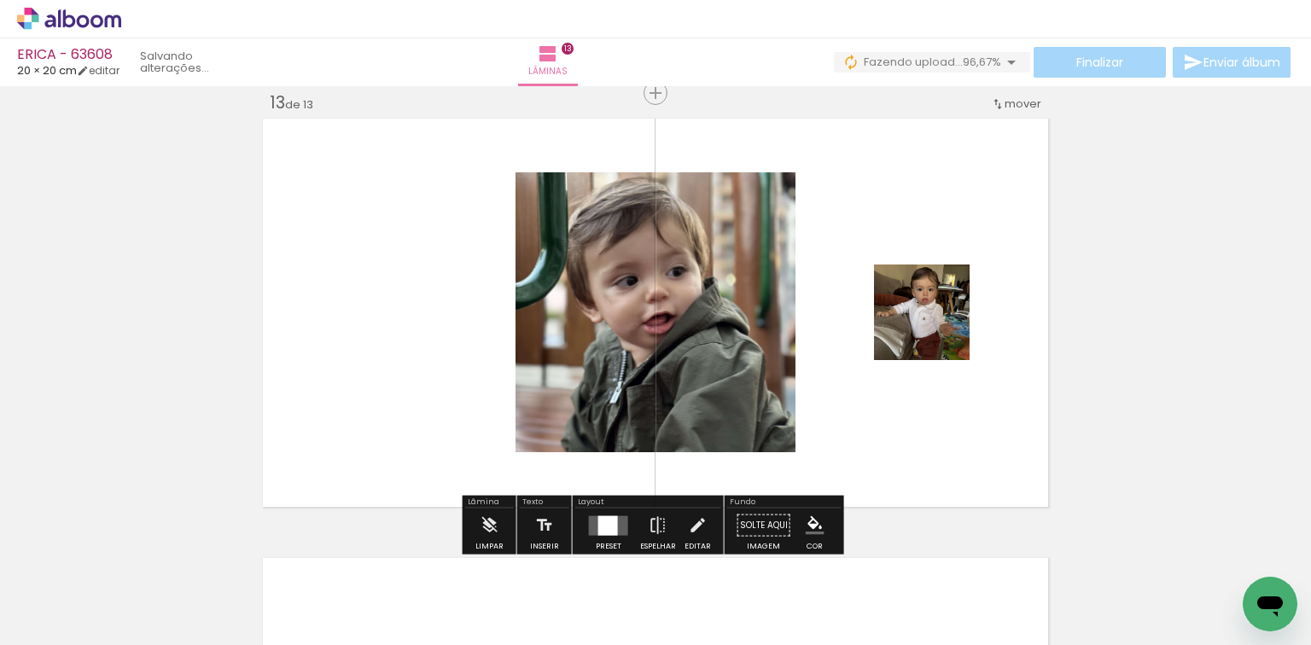
click at [602, 516] on div at bounding box center [608, 526] width 20 height 20
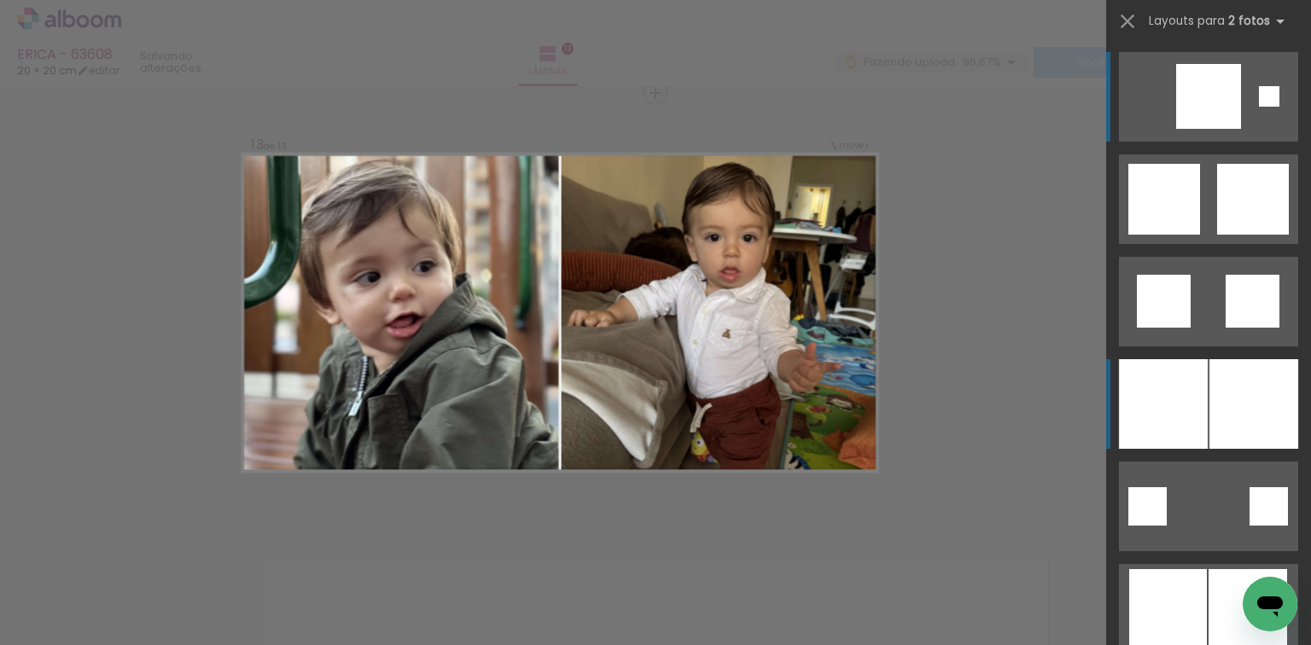
click at [1138, 386] on div at bounding box center [1163, 404] width 89 height 90
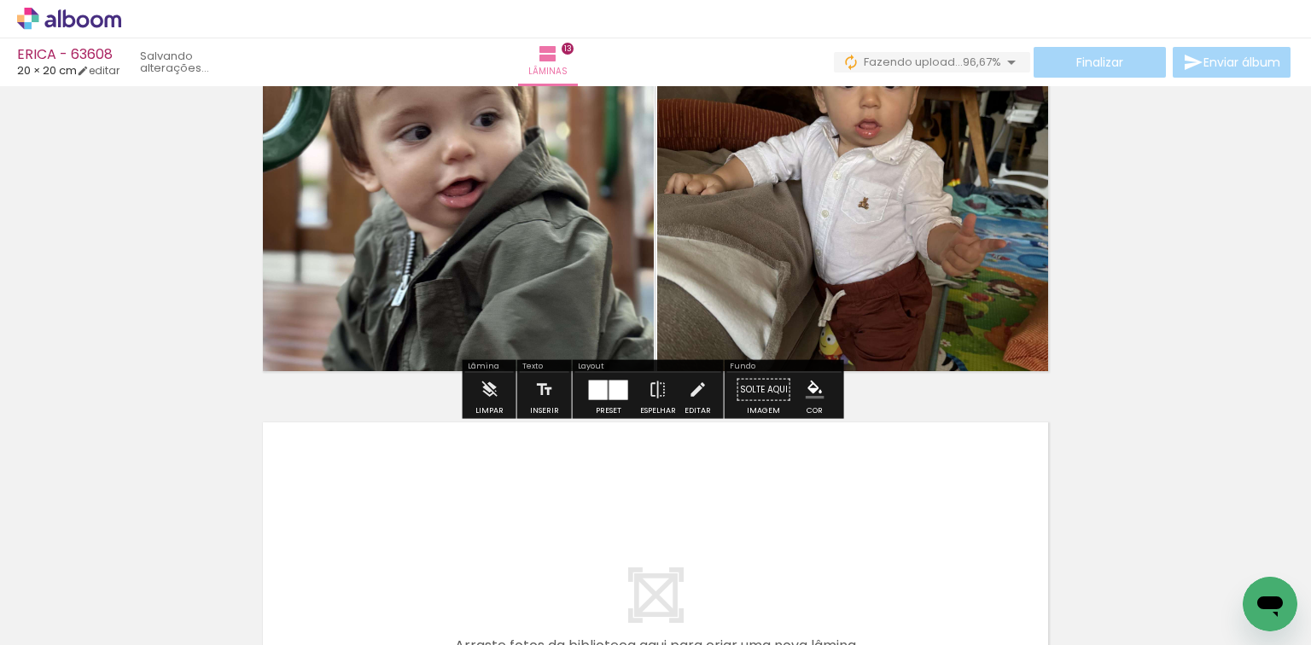
scroll to position [5434, 0]
drag, startPoint x: 902, startPoint y: 511, endPoint x: 945, endPoint y: 540, distance: 52.1
click at [902, 518] on quentale-layouter at bounding box center [656, 615] width 794 height 397
click at [903, 491] on quentale-workspace at bounding box center [655, 322] width 1311 height 645
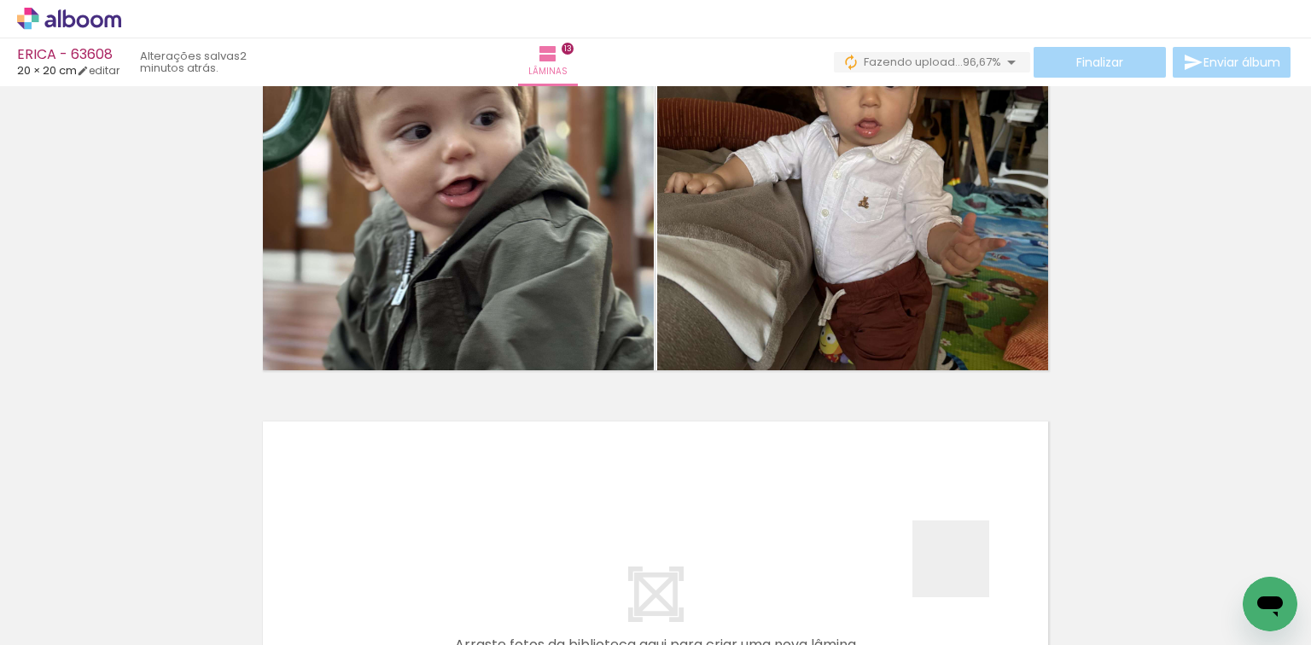
drag, startPoint x: 964, startPoint y: 572, endPoint x: 1065, endPoint y: 558, distance: 102.5
click at [954, 457] on quentale-workspace at bounding box center [655, 322] width 1311 height 645
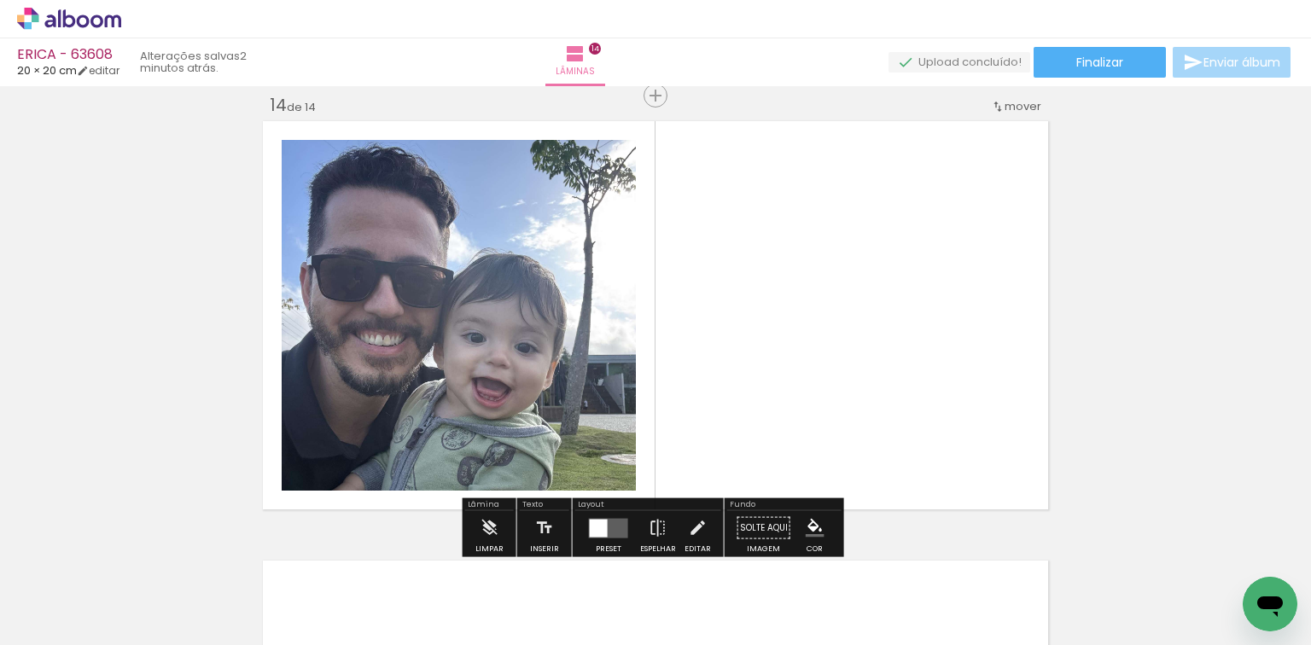
drag, startPoint x: 1072, startPoint y: 572, endPoint x: 740, endPoint y: 427, distance: 362.4
click at [830, 387] on quentale-workspace at bounding box center [655, 322] width 1311 height 645
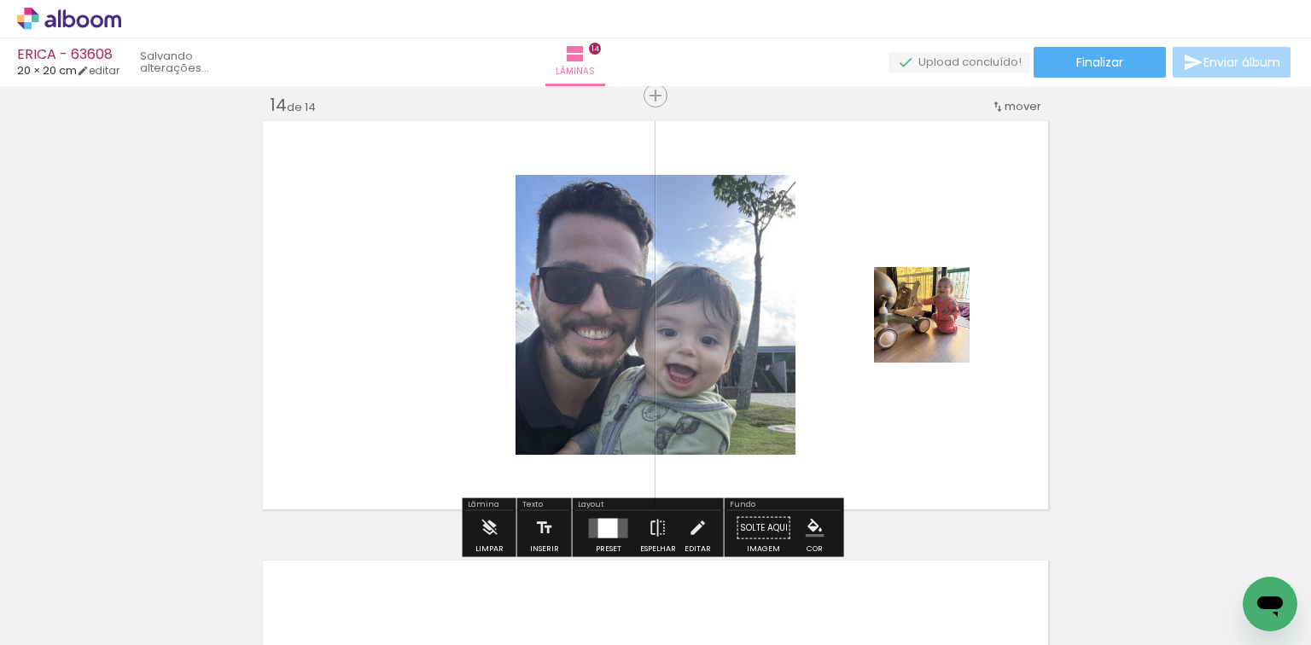
scroll to position [5737, 0]
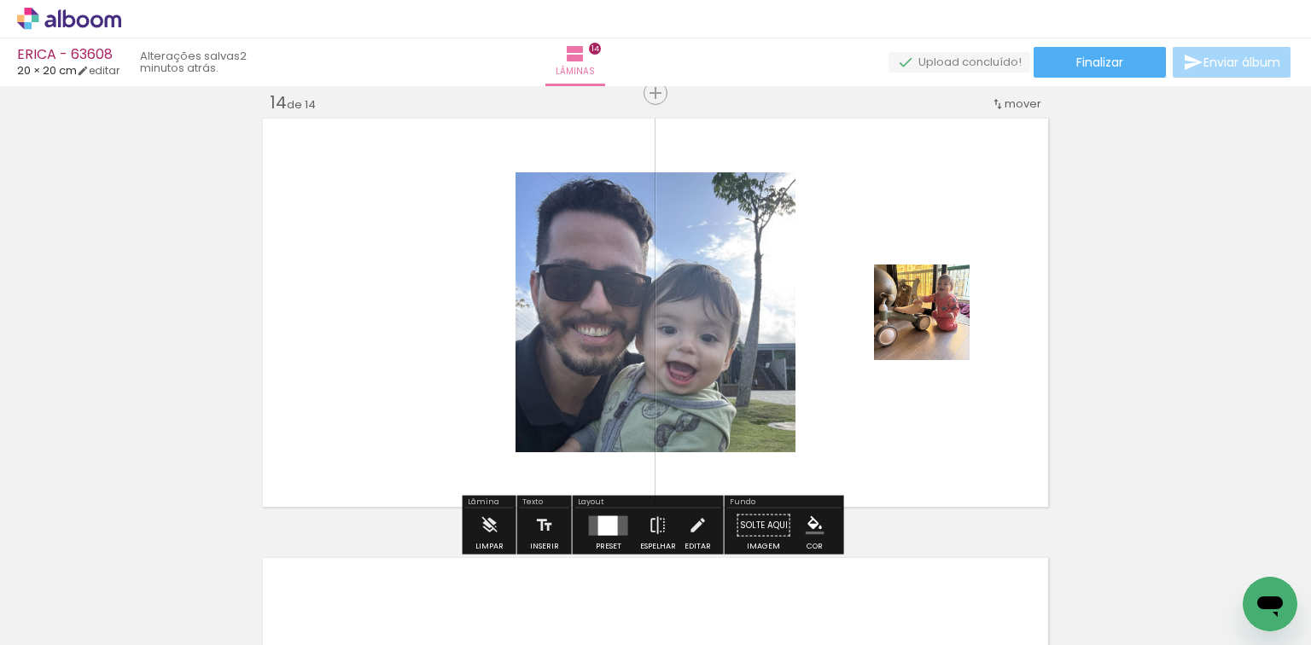
click at [608, 516] on div at bounding box center [608, 526] width 20 height 20
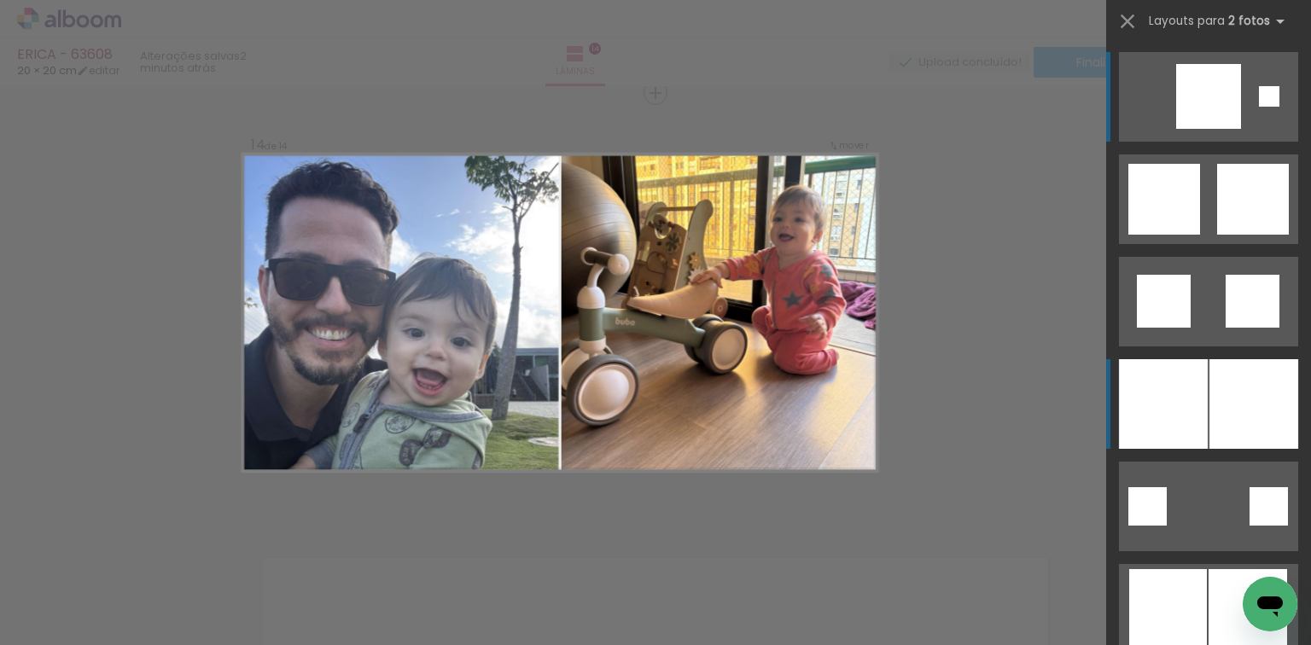
click at [1190, 379] on div at bounding box center [1163, 404] width 89 height 90
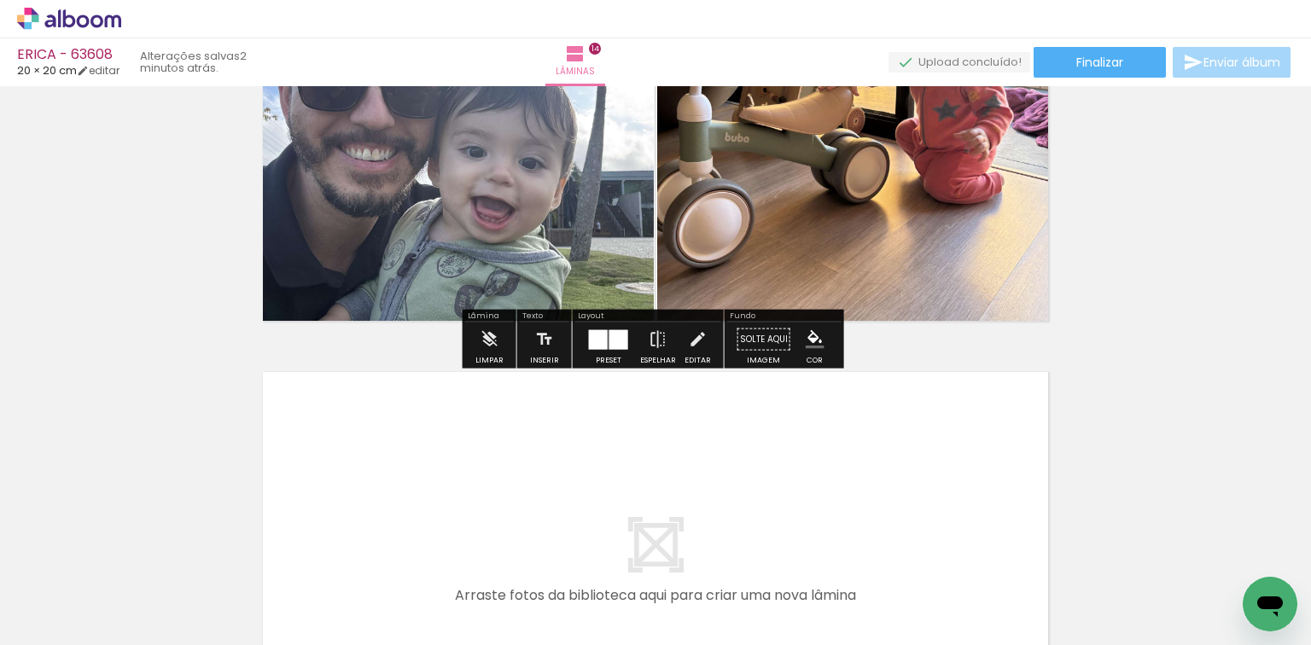
scroll to position [5942, 0]
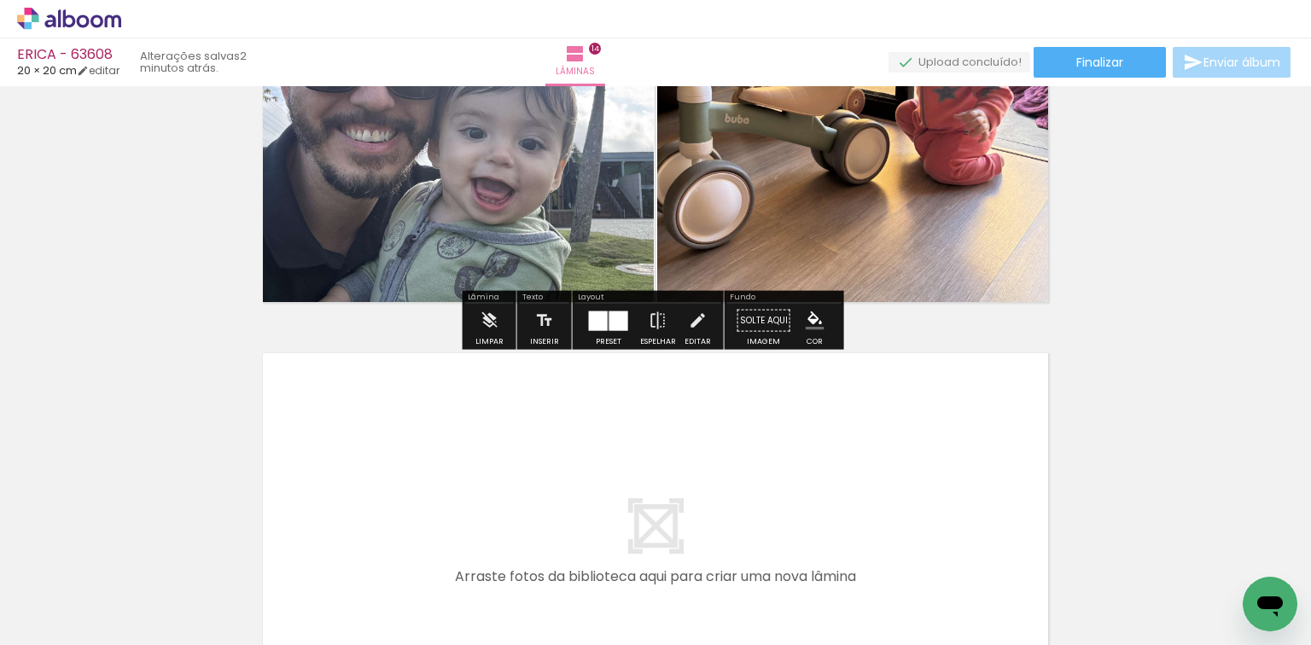
drag, startPoint x: 1141, startPoint y: 591, endPoint x: 1311, endPoint y: 569, distance: 171.2
click at [883, 459] on quentale-workspace at bounding box center [655, 322] width 1311 height 645
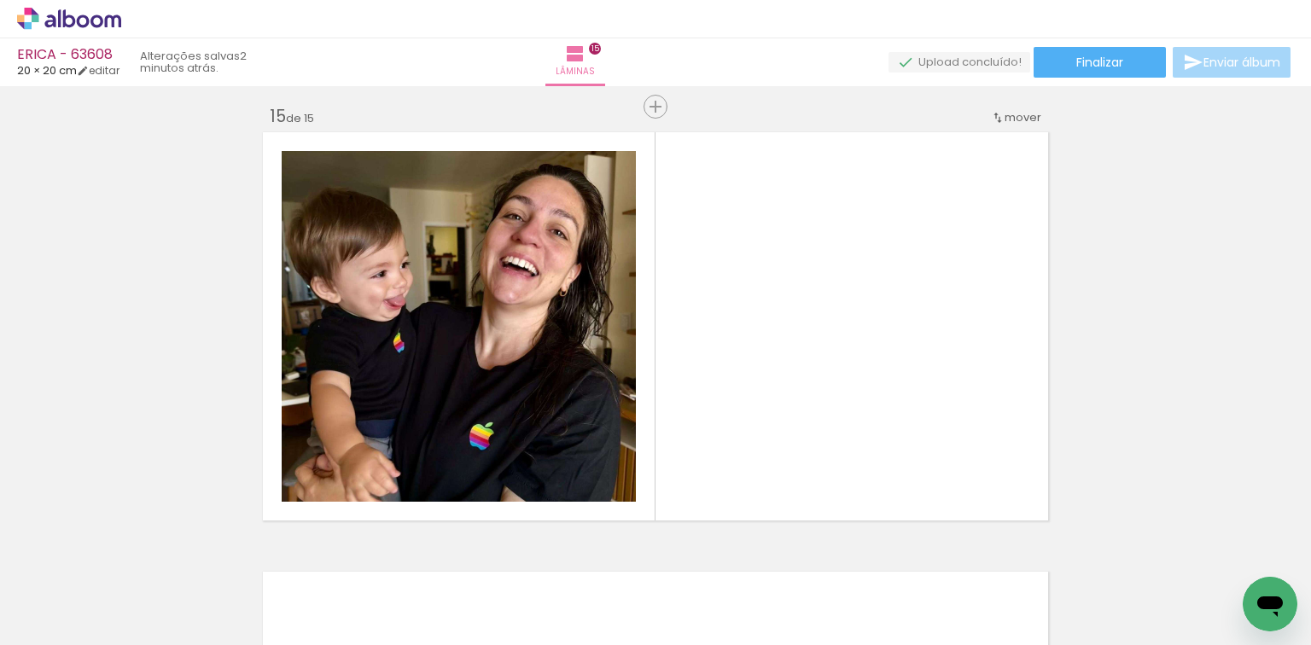
scroll to position [6177, 0]
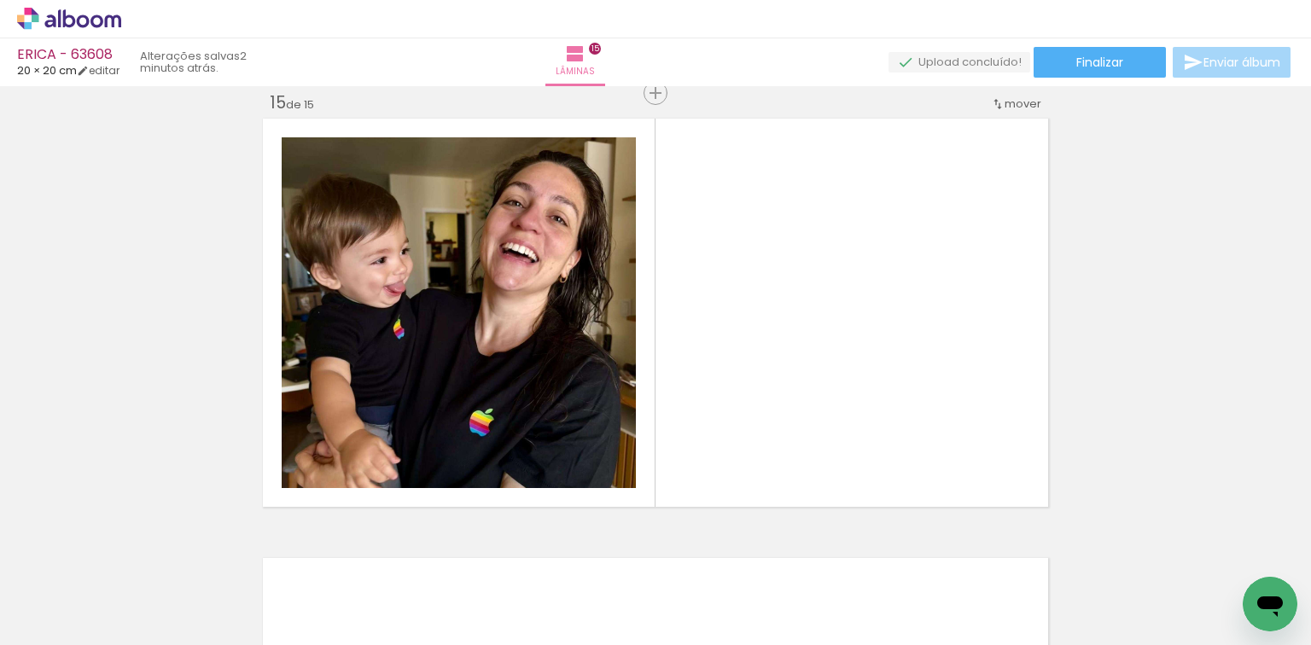
drag, startPoint x: 1257, startPoint y: 562, endPoint x: 892, endPoint y: 483, distance: 372.9
click at [953, 475] on quentale-workspace at bounding box center [655, 322] width 1311 height 645
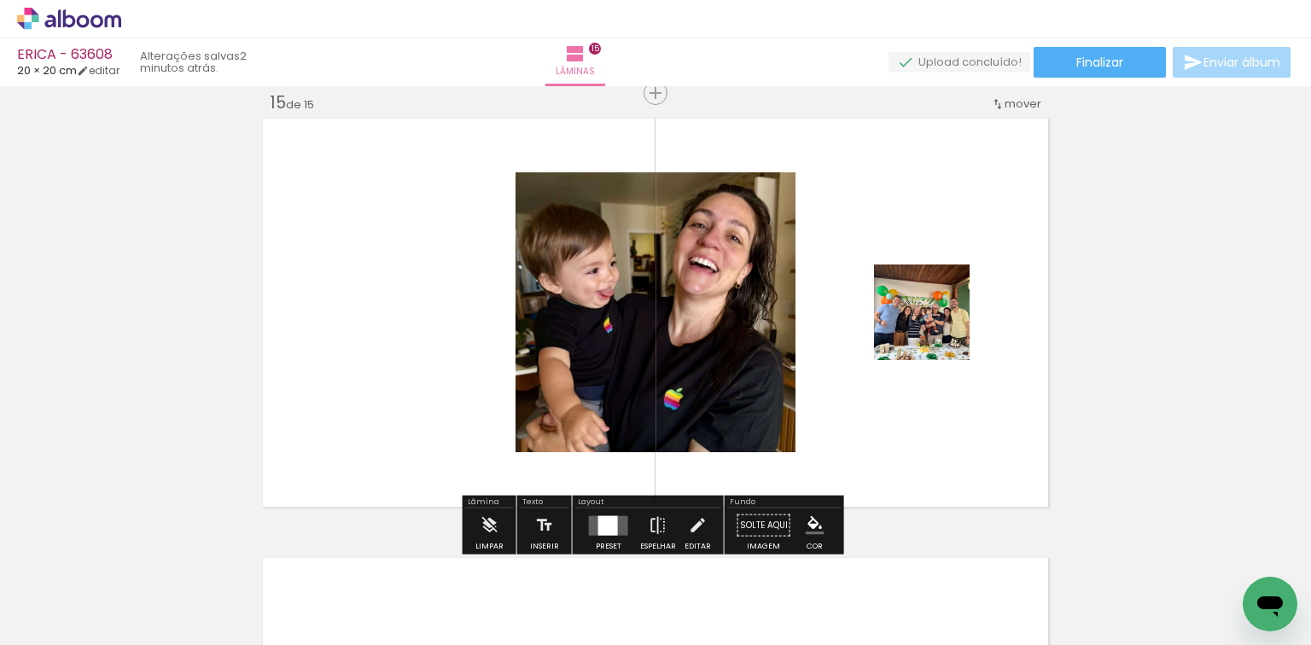
click at [598, 523] on div at bounding box center [608, 526] width 20 height 20
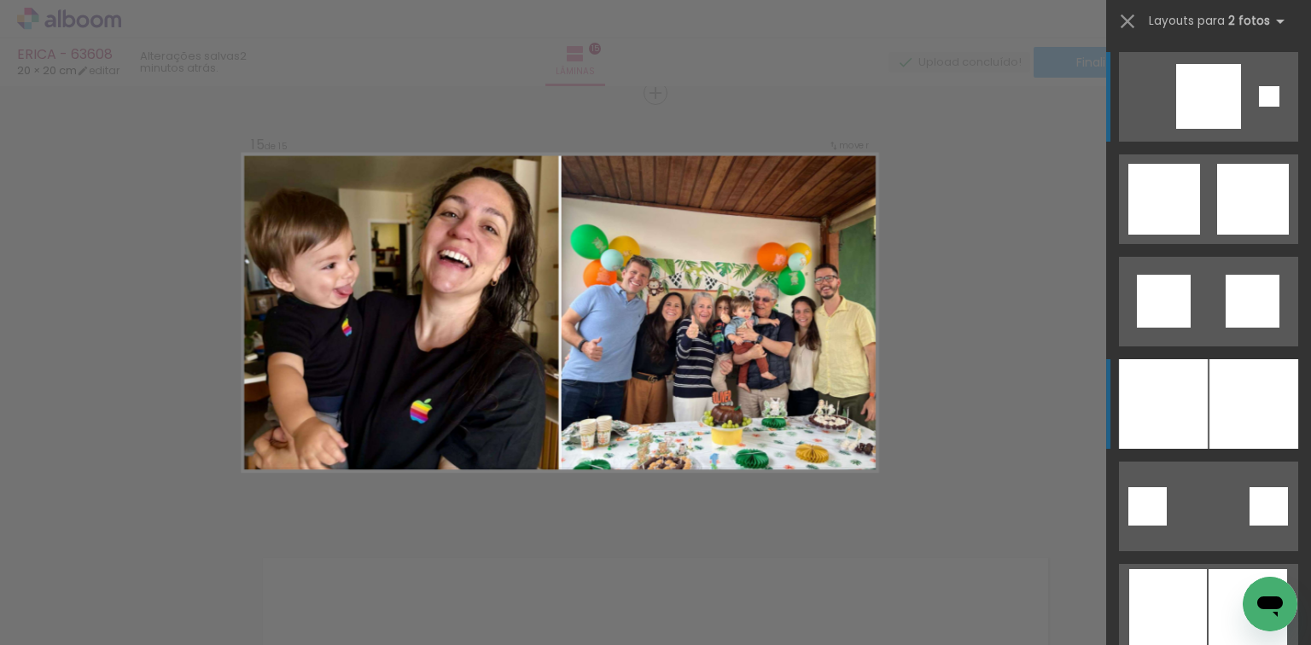
click at [1221, 405] on div at bounding box center [1254, 404] width 89 height 90
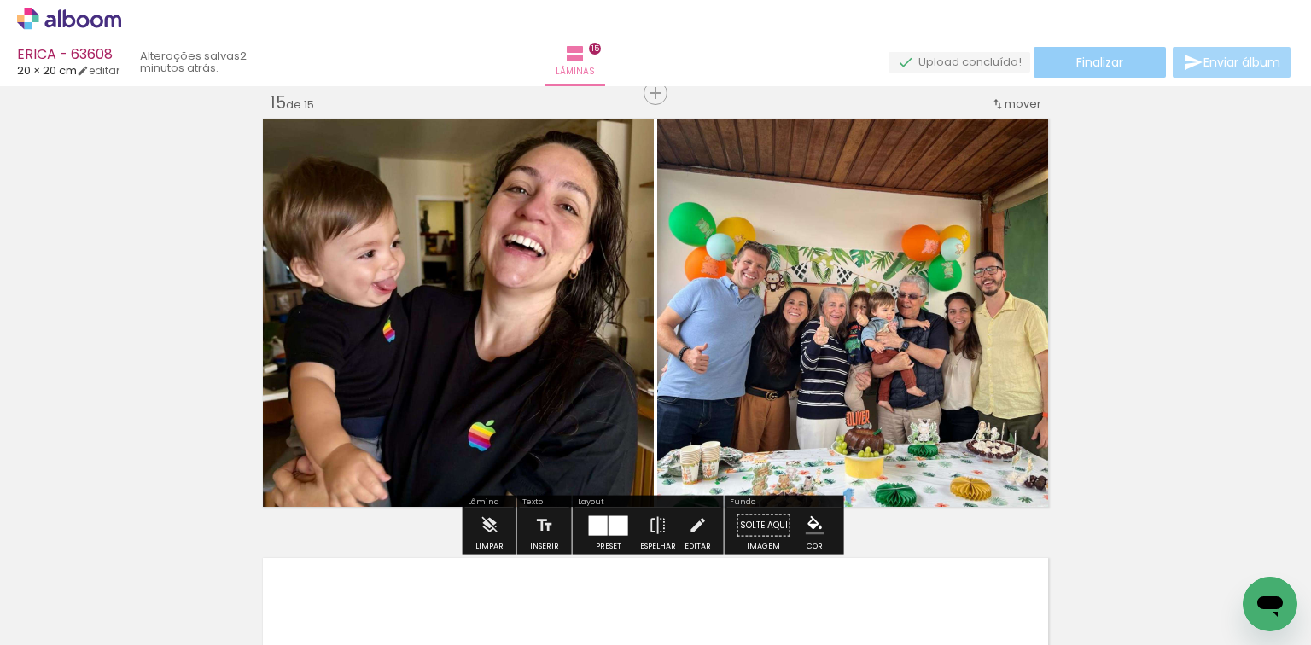
click at [1100, 56] on span "Finalizar" at bounding box center [1100, 62] width 47 height 12
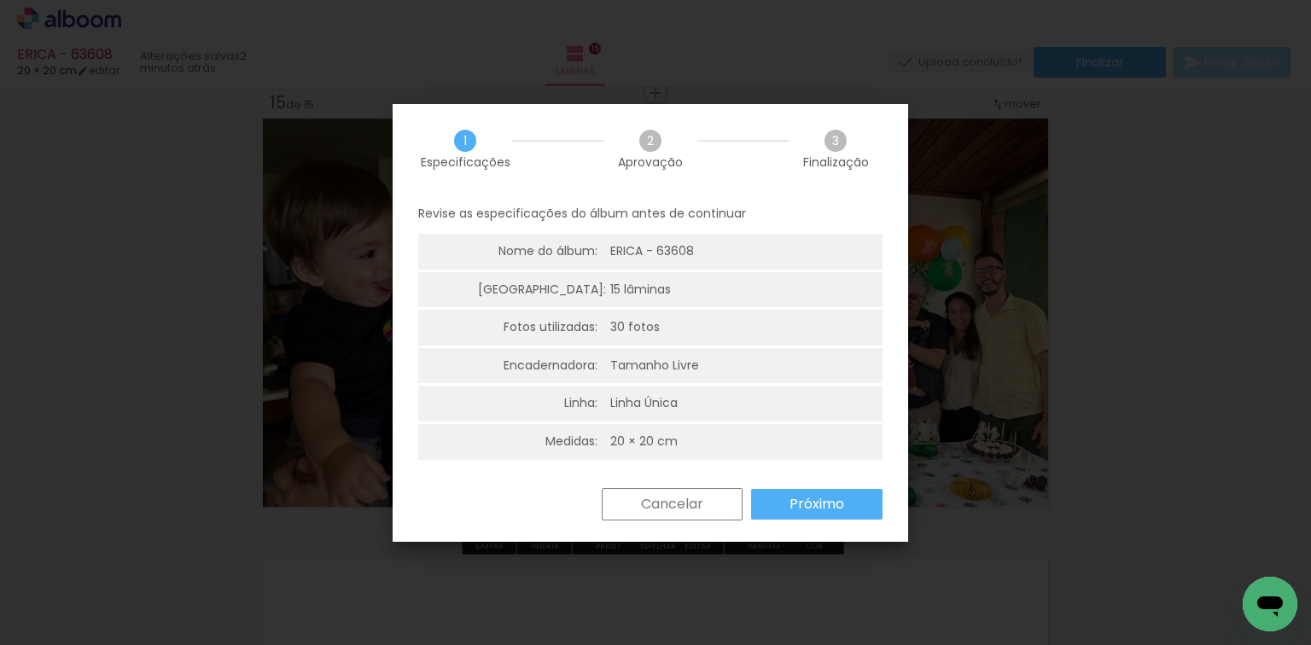
drag, startPoint x: 826, startPoint y: 458, endPoint x: 823, endPoint y: 470, distance: 11.4
click at [823, 461] on ul "Nome do álbum: ERICA - 63608 Lâminas: 15 lâminas Fotos utilizadas: 30 fotos Enc…" at bounding box center [650, 348] width 464 height 229
click at [0, 0] on slot "Próximo" at bounding box center [0, 0] width 0 height 0
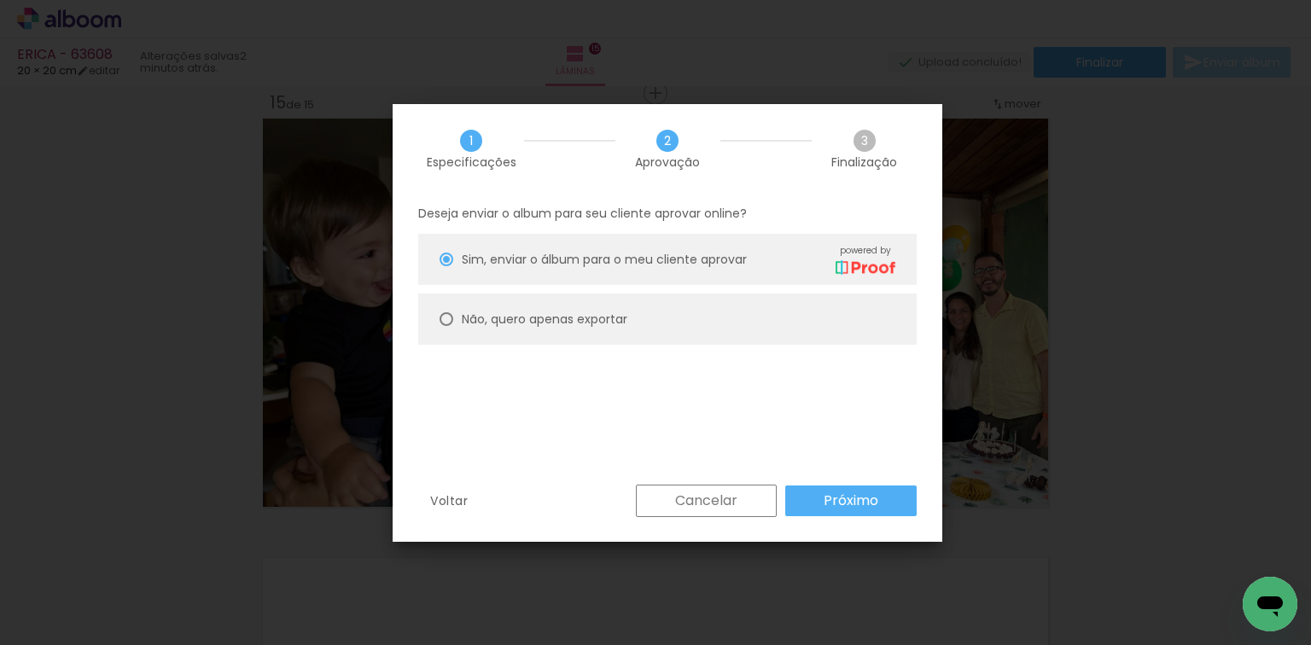
click at [690, 347] on paper-radio-group "Sim, enviar o álbum para o meu cliente aprovar powered by Não, quero apenas exp…" at bounding box center [667, 294] width 499 height 120
click at [734, 321] on paper-radio-button "Não, quero apenas exportar" at bounding box center [667, 319] width 499 height 51
type paper-radio-button "on"
click at [0, 0] on slot "Próximo" at bounding box center [0, 0] width 0 height 0
type input "Alta, 300 DPI"
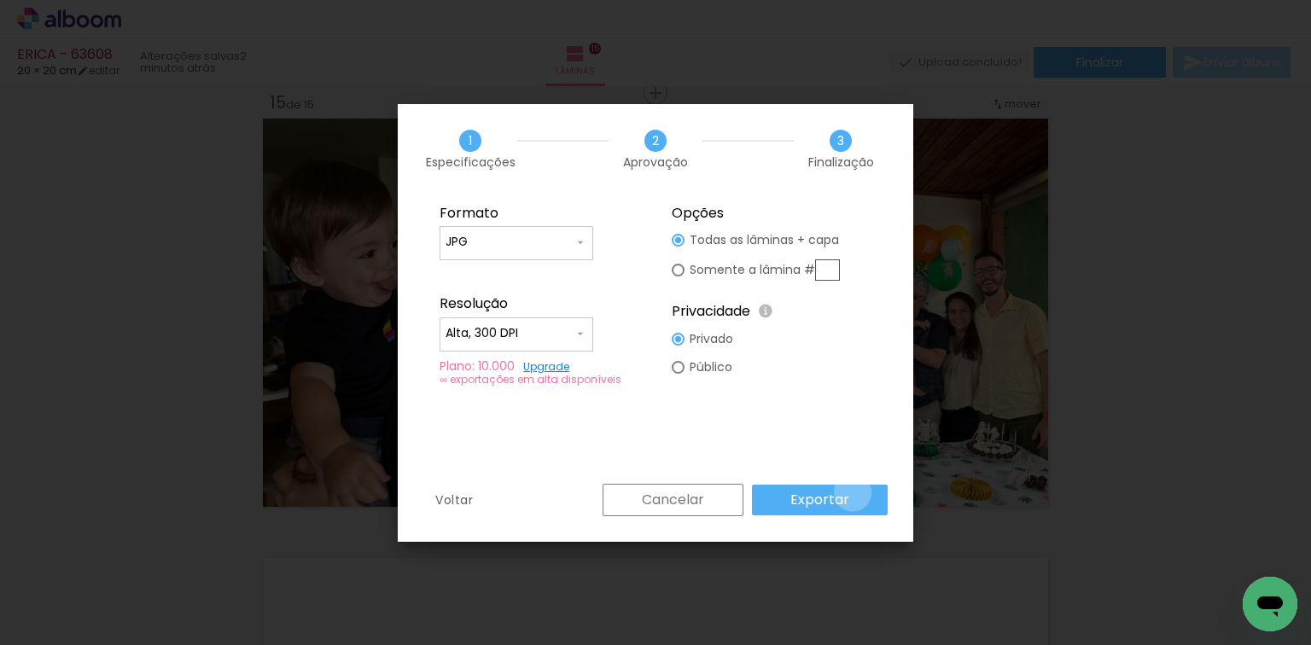
click at [855, 493] on paper-button "Exportar" at bounding box center [820, 500] width 136 height 31
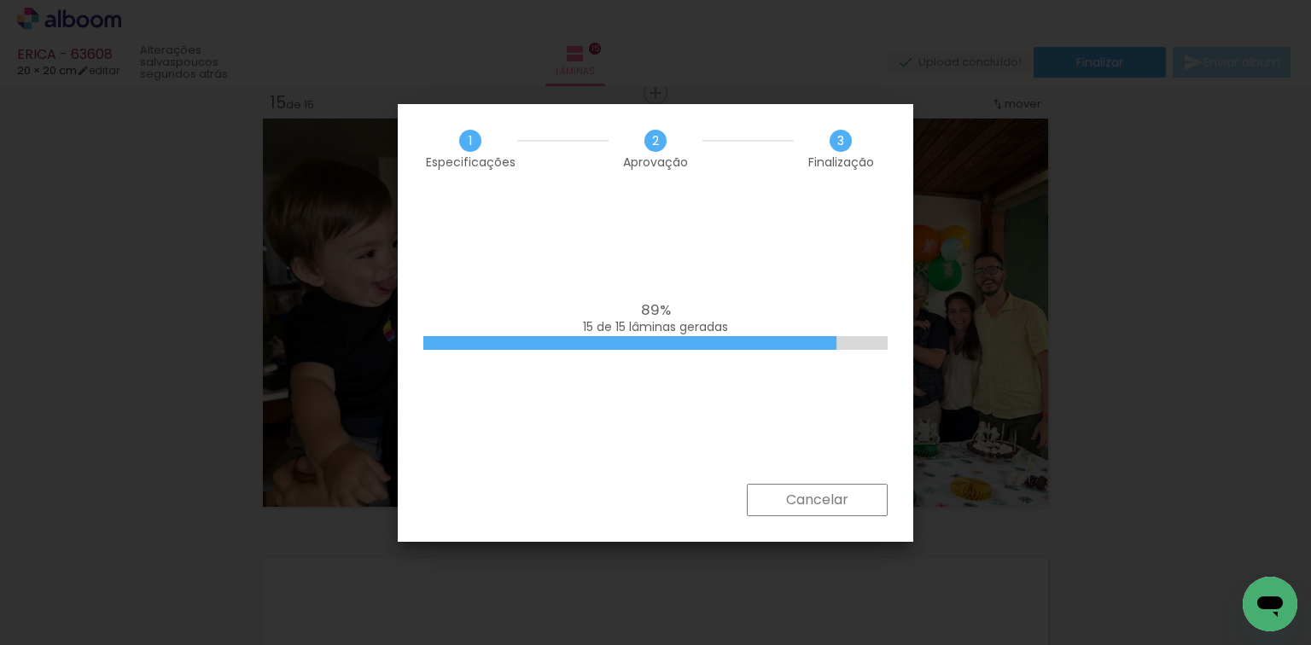
scroll to position [0, 1702]
click at [1277, 175] on iron-overlay-backdrop at bounding box center [655, 322] width 1311 height 645
click at [38, 259] on iron-overlay-backdrop at bounding box center [655, 322] width 1311 height 645
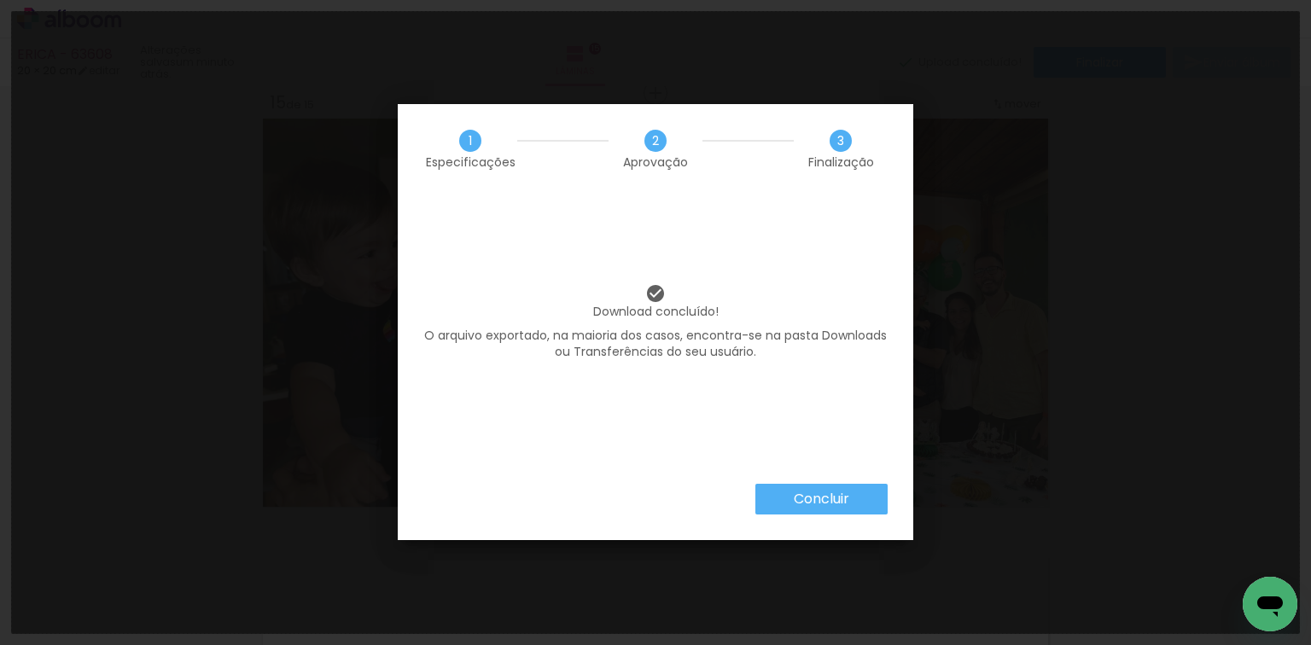
scroll to position [0, 1702]
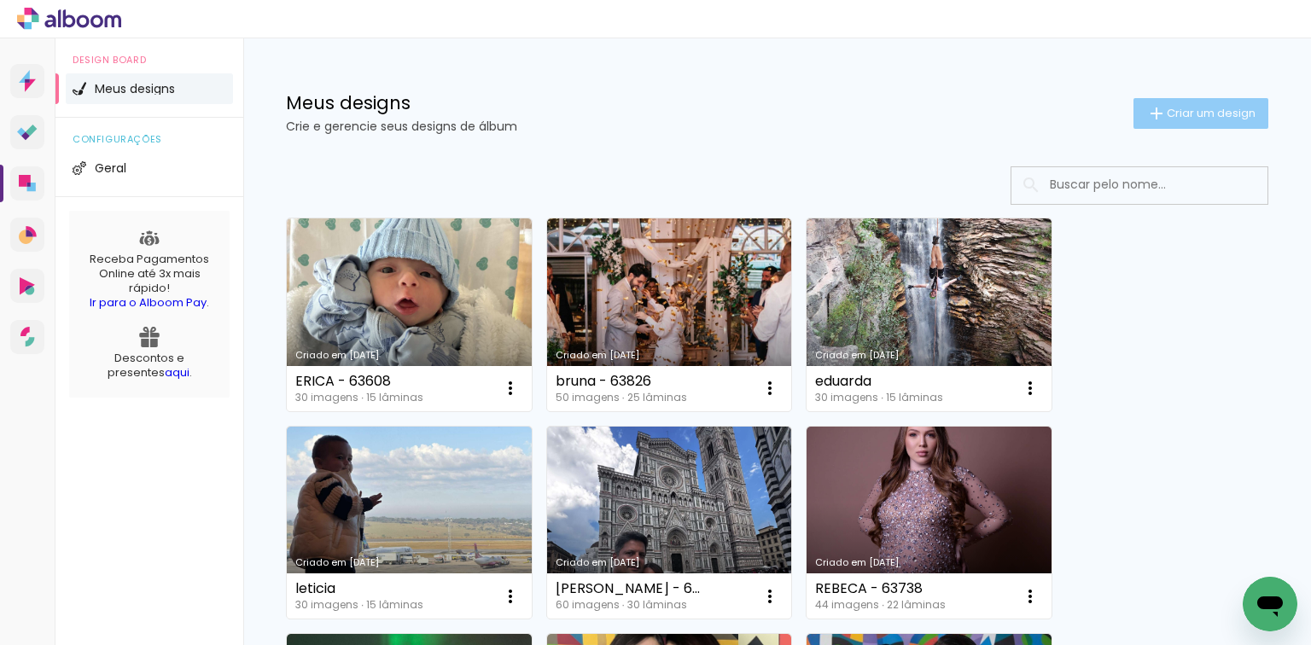
click at [1147, 105] on iron-icon at bounding box center [1157, 113] width 20 height 20
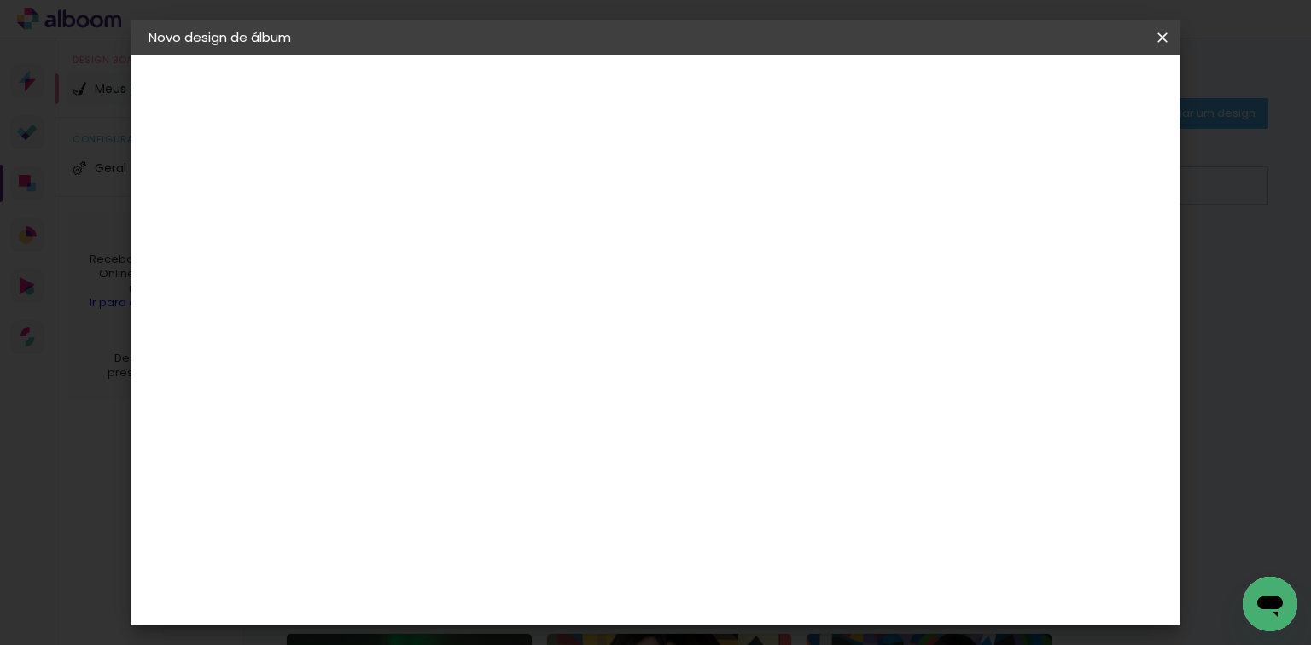
click at [428, 229] on input at bounding box center [428, 229] width 0 height 26
type input "bruna - 63781"
type paper-input "bruna - 63781"
click at [603, 85] on paper-button "Avançar" at bounding box center [561, 90] width 84 height 29
click at [747, 276] on paper-item "Tamanho Livre" at bounding box center [665, 260] width 164 height 38
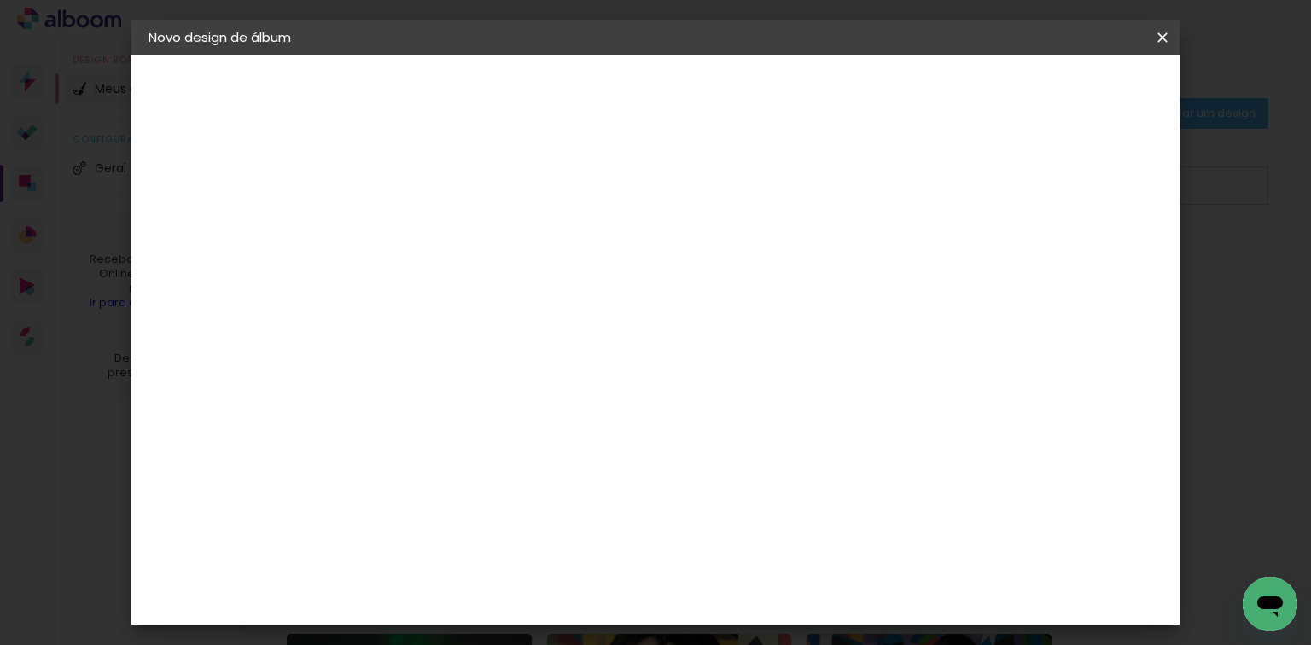
click at [773, 109] on header "Fornecedor Escolha um fornecedor ou avance com o tamanho livre. Voltar Avançar" at bounding box center [562, 106] width 419 height 102
click at [747, 98] on paper-button "Avançar" at bounding box center [705, 90] width 84 height 29
click at [755, 520] on input "60" at bounding box center [751, 523] width 44 height 26
click at [755, 517] on input "60" at bounding box center [751, 523] width 44 height 26
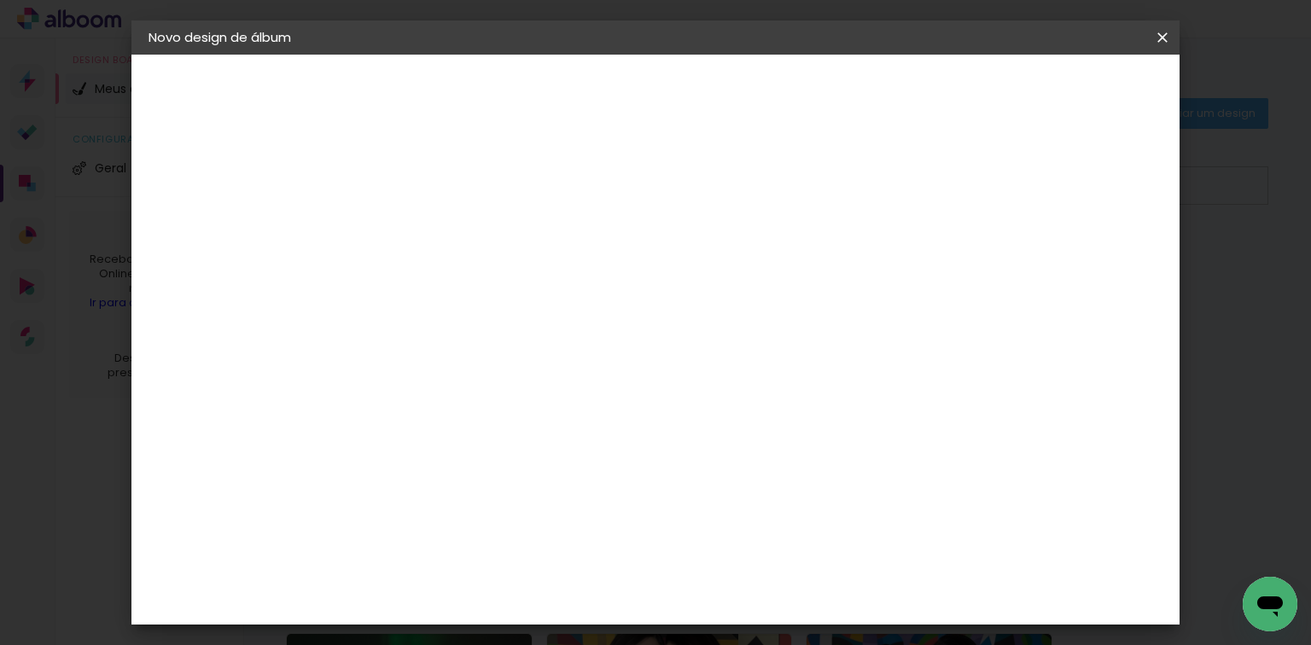
click at [755, 517] on input "60" at bounding box center [751, 523] width 44 height 26
type input "40,6"
type paper-input "40,6"
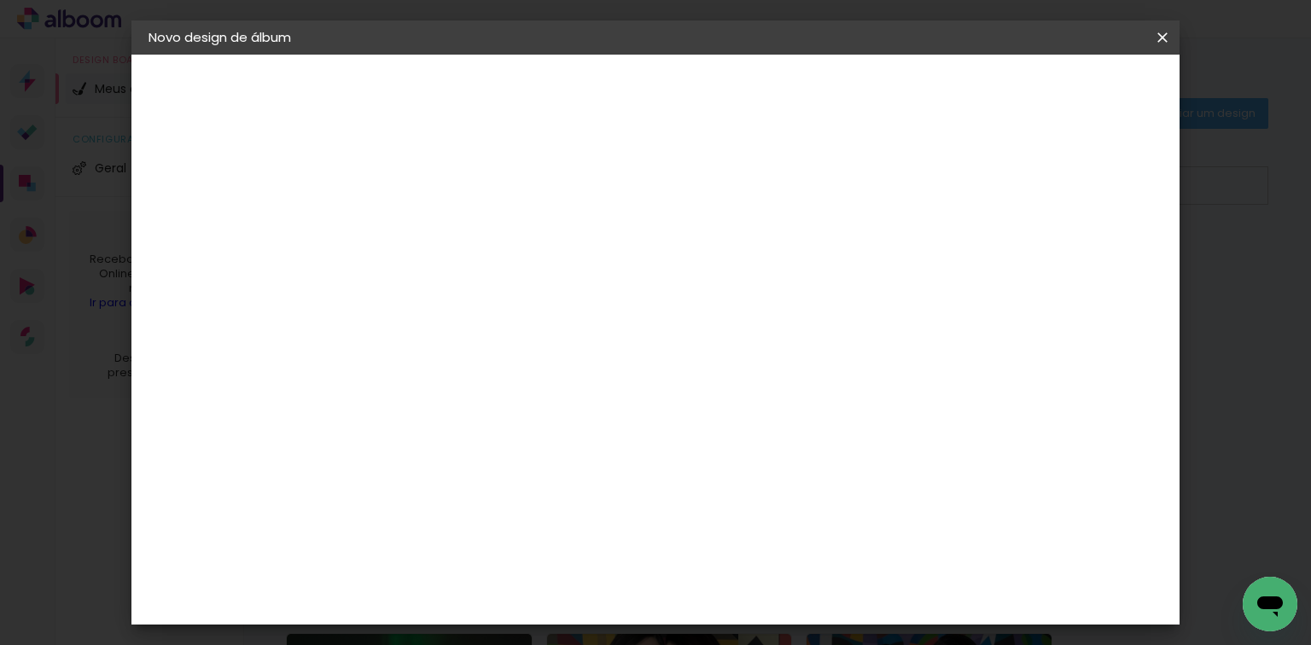
click at [437, 508] on input "30" at bounding box center [433, 501] width 44 height 26
type input "20,3"
type paper-input "20,3"
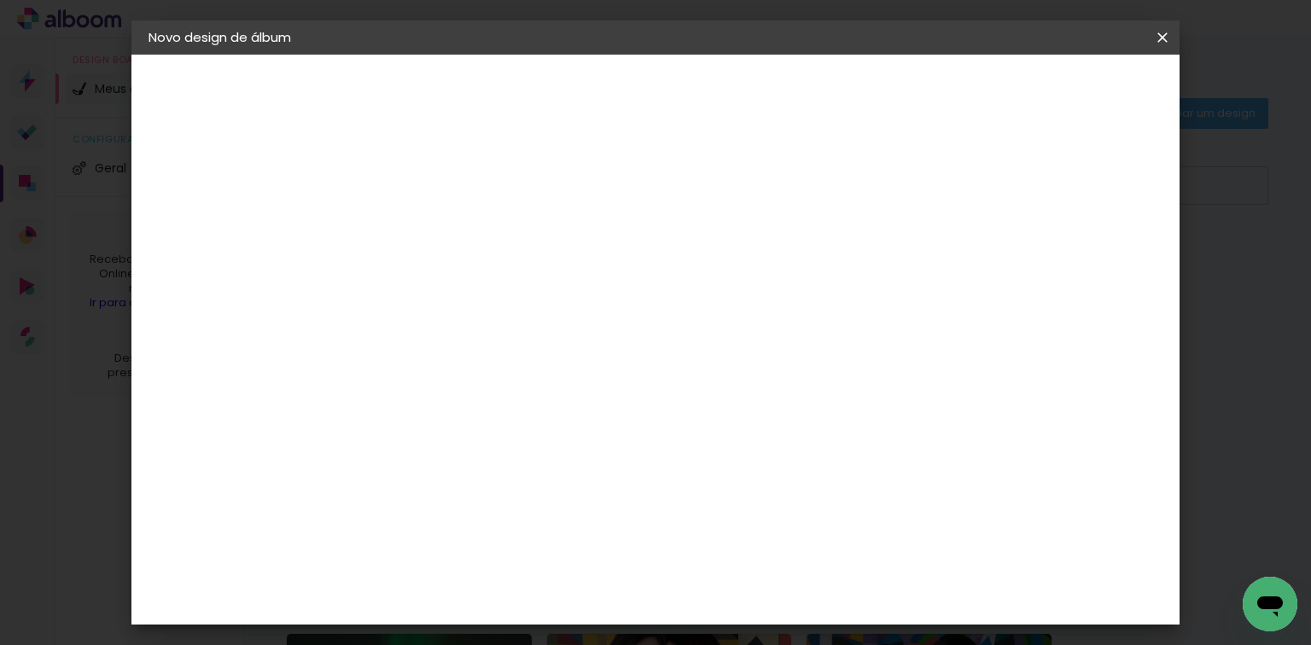
type input "4"
type paper-input "4"
click at [1079, 266] on input "4" at bounding box center [1076, 258] width 31 height 26
type input "3"
type paper-input "3"
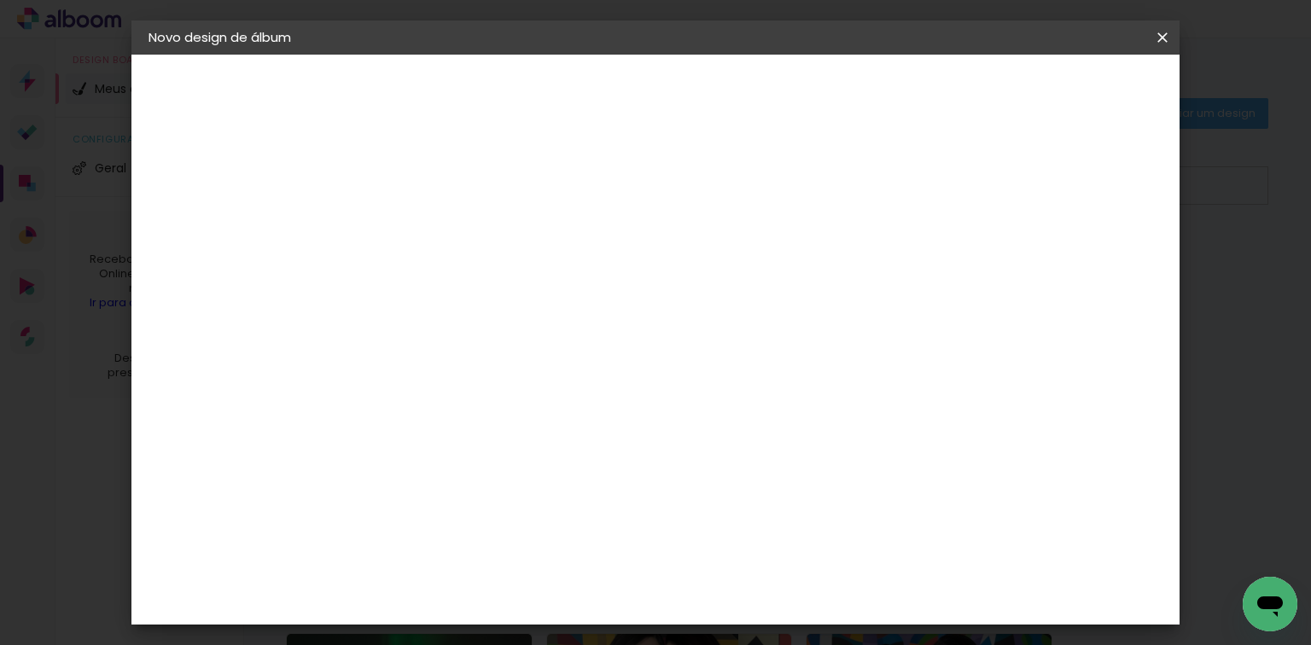
click at [1079, 266] on input "3" at bounding box center [1076, 258] width 31 height 26
click at [1079, 266] on input "3" at bounding box center [1079, 258] width 31 height 26
type input "2"
type paper-input "2"
click at [1090, 259] on input "2" at bounding box center [1082, 258] width 31 height 26
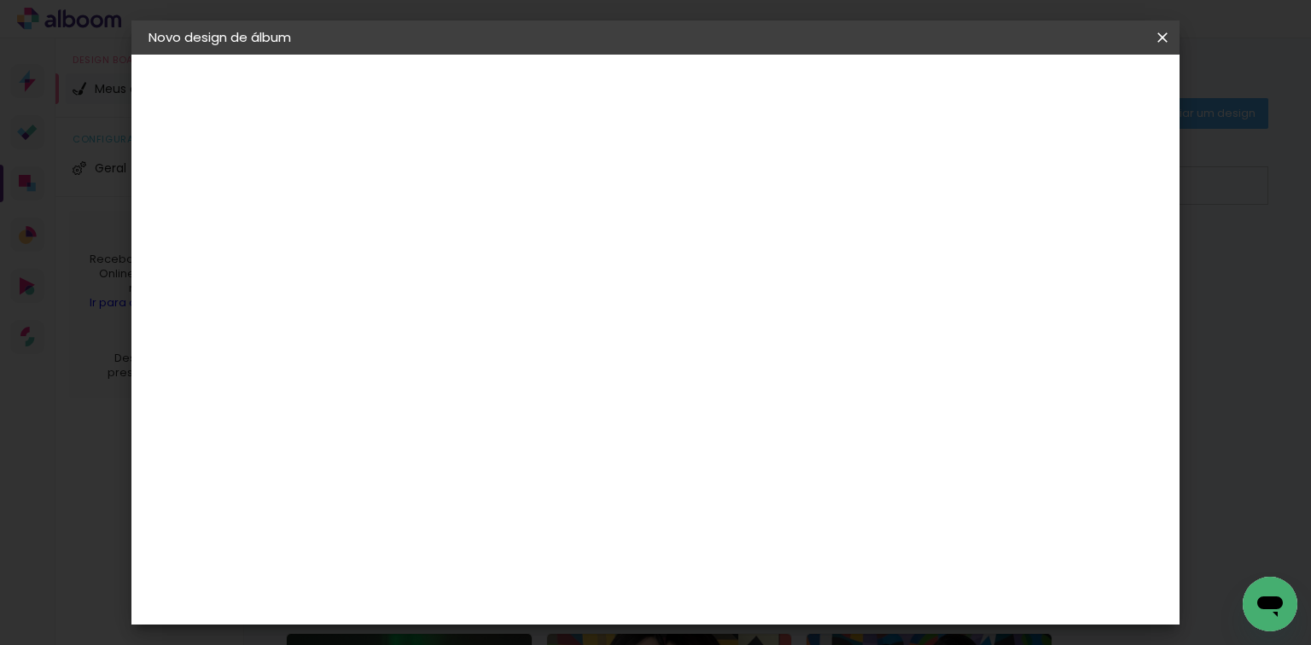
click at [1059, 89] on span "Iniciar design" at bounding box center [1020, 91] width 78 height 12
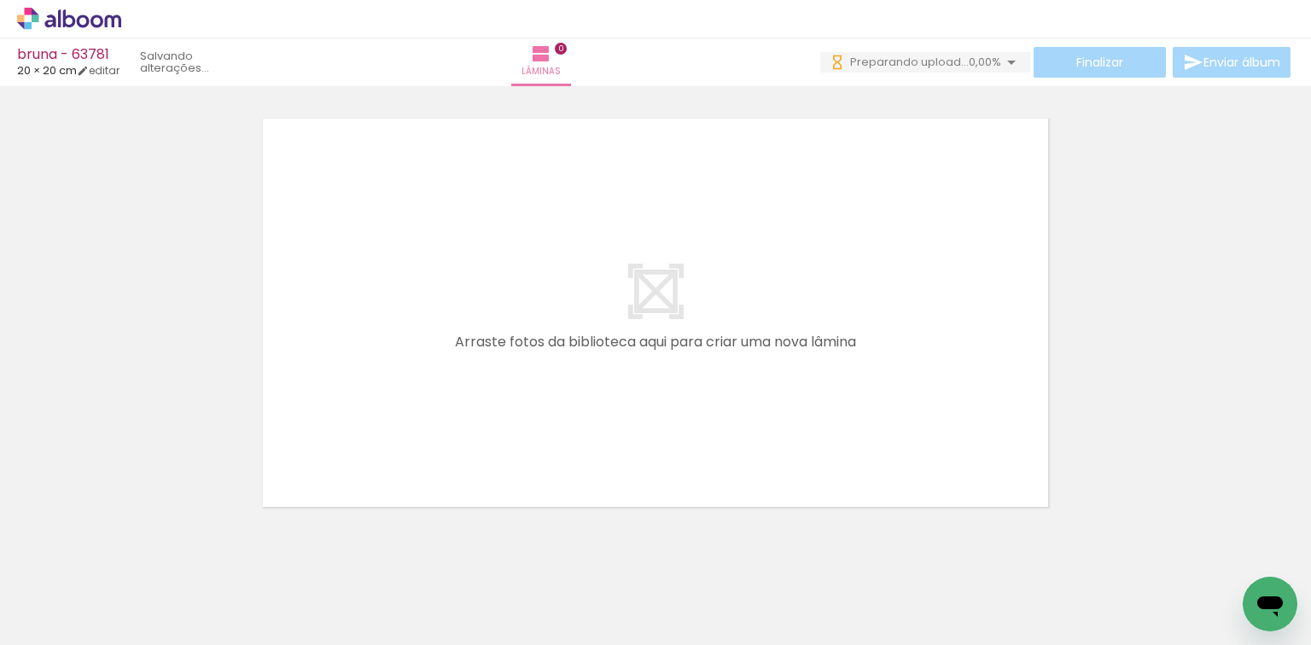
drag, startPoint x: 176, startPoint y: 592, endPoint x: 301, endPoint y: 557, distance: 129.5
click at [483, 376] on quentale-workspace at bounding box center [655, 322] width 1311 height 645
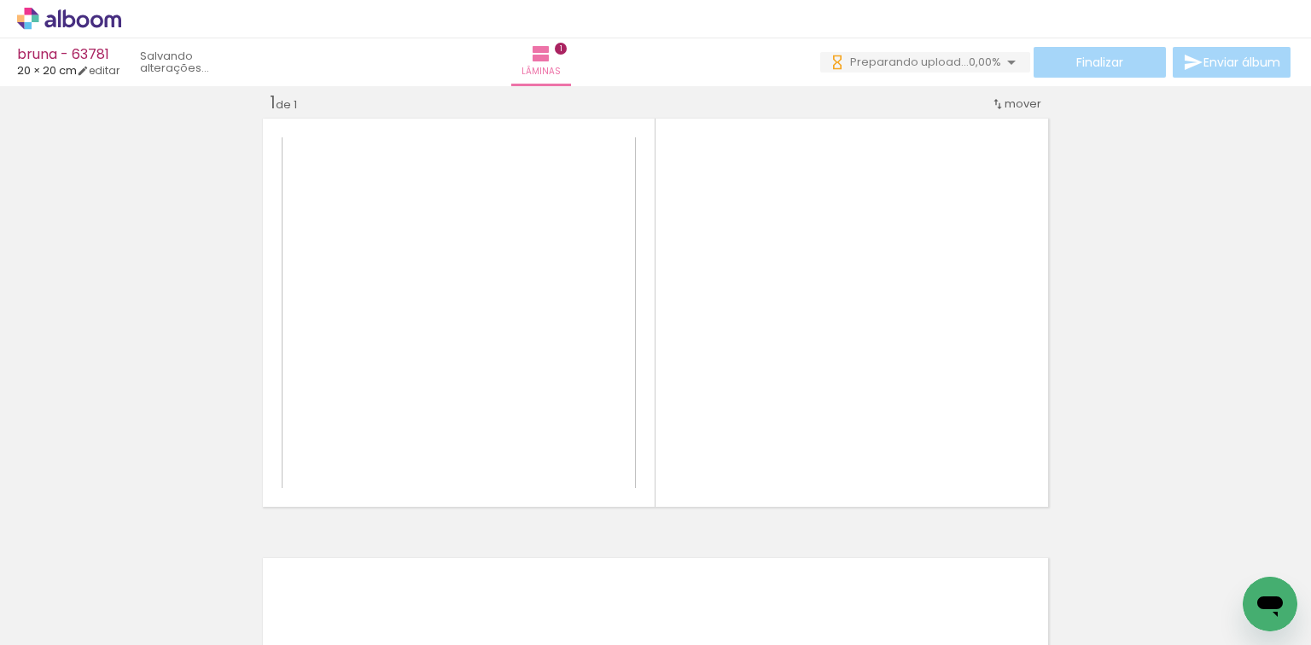
scroll to position [21, 0]
drag, startPoint x: 283, startPoint y: 569, endPoint x: 641, endPoint y: 541, distance: 359.7
click at [642, 301] on quentale-workspace at bounding box center [655, 322] width 1311 height 645
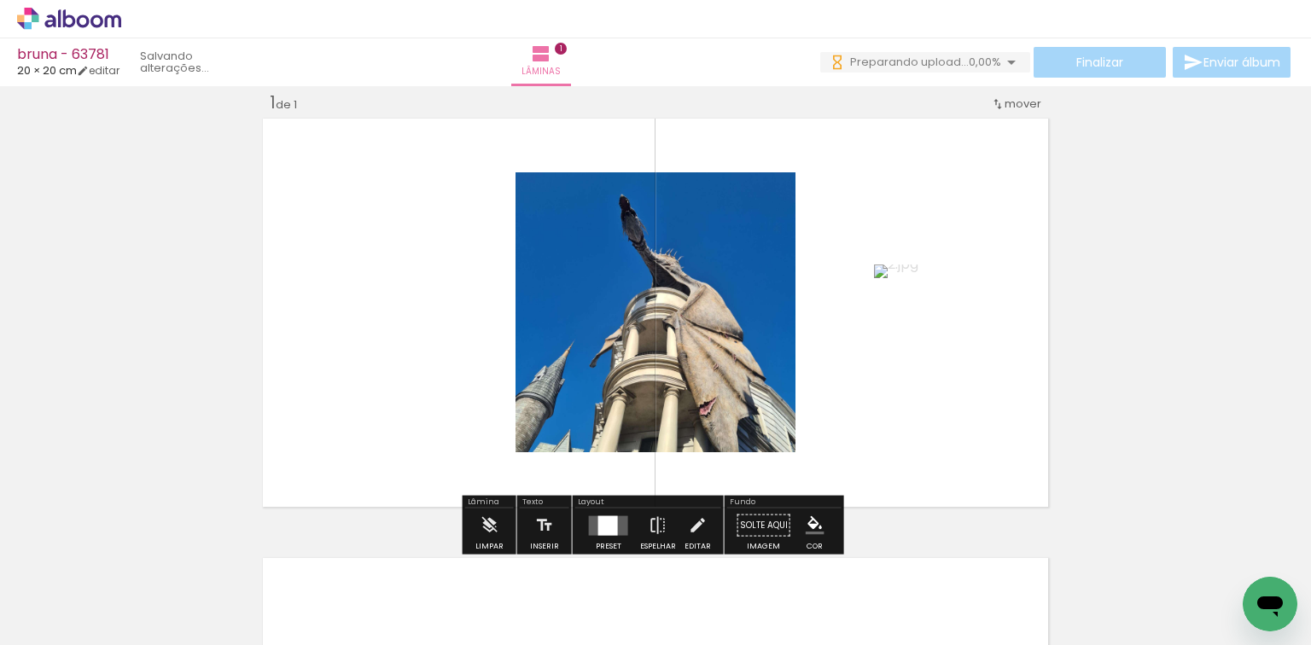
click at [620, 517] on quentale-layouter at bounding box center [608, 526] width 39 height 20
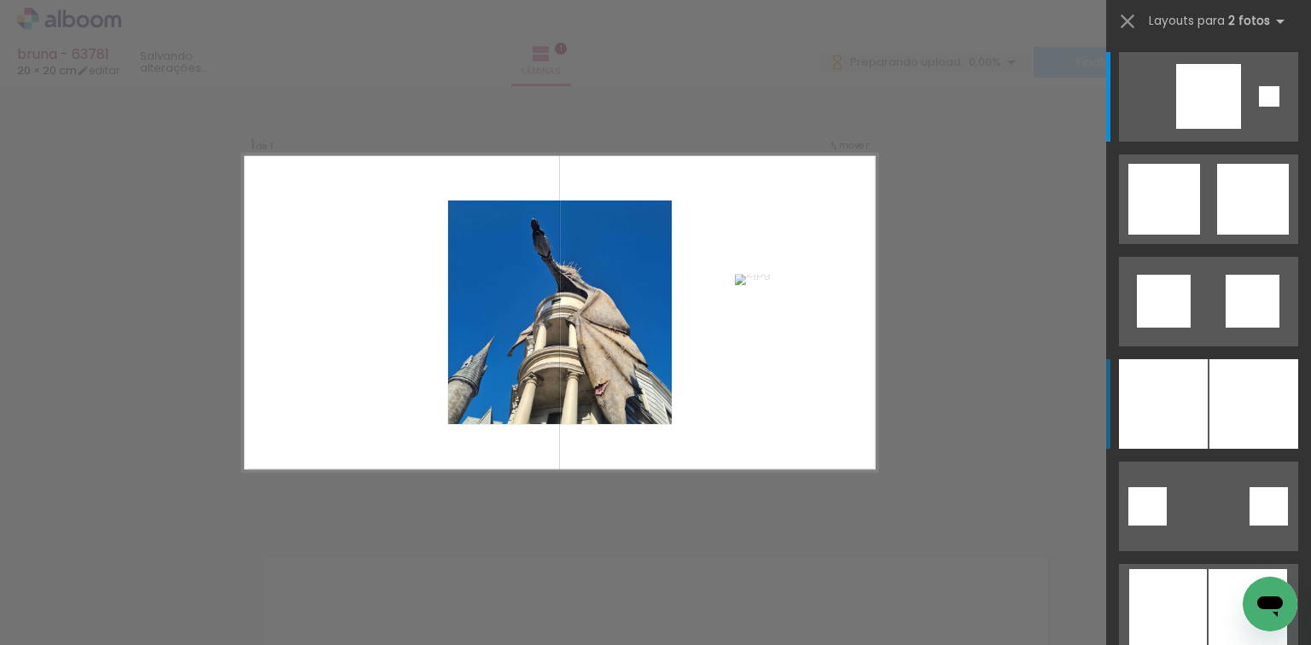
scroll to position [0, 0]
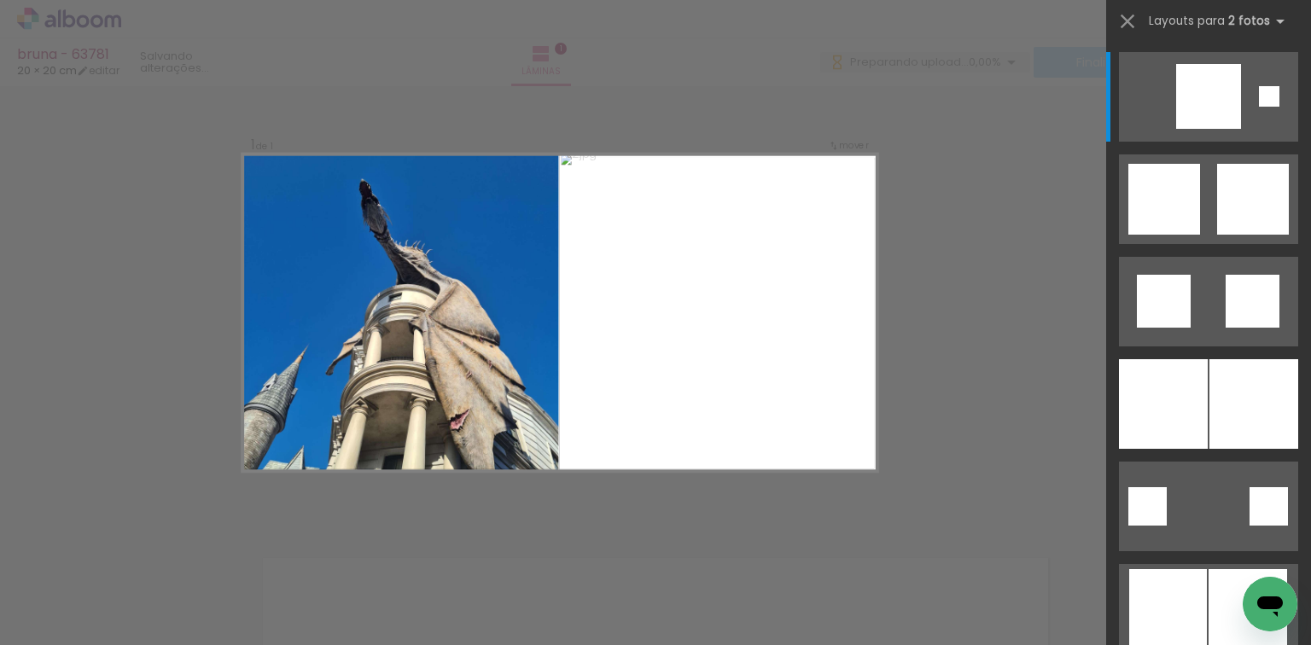
drag, startPoint x: 1172, startPoint y: 372, endPoint x: 1032, endPoint y: 385, distance: 140.6
click at [1173, 372] on div at bounding box center [1163, 404] width 89 height 90
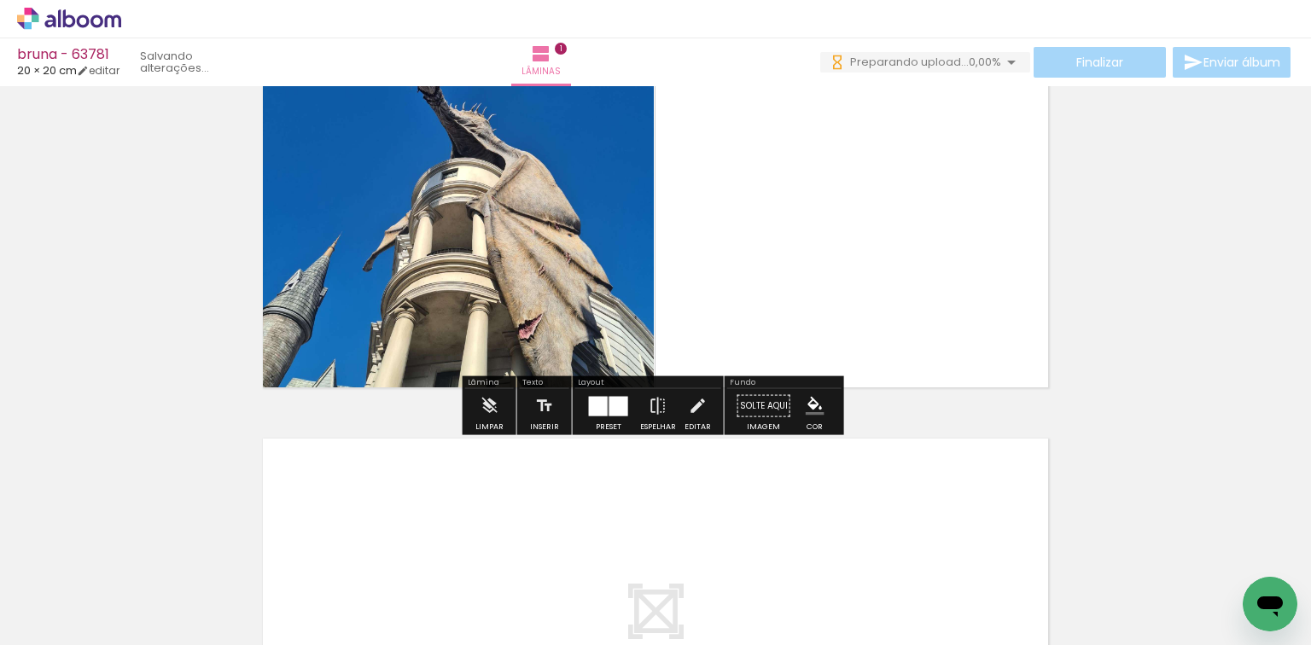
scroll to position [363, 0]
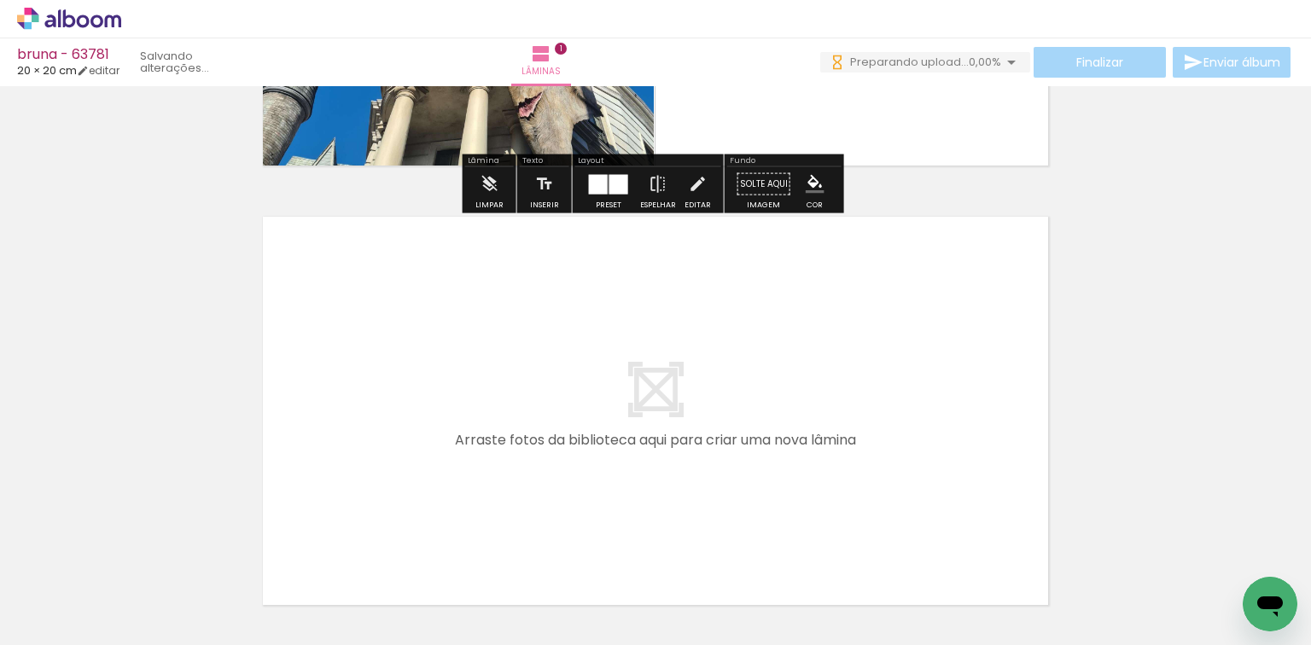
drag, startPoint x: 397, startPoint y: 581, endPoint x: 497, endPoint y: 638, distance: 115.1
click at [435, 505] on quentale-workspace at bounding box center [655, 322] width 1311 height 645
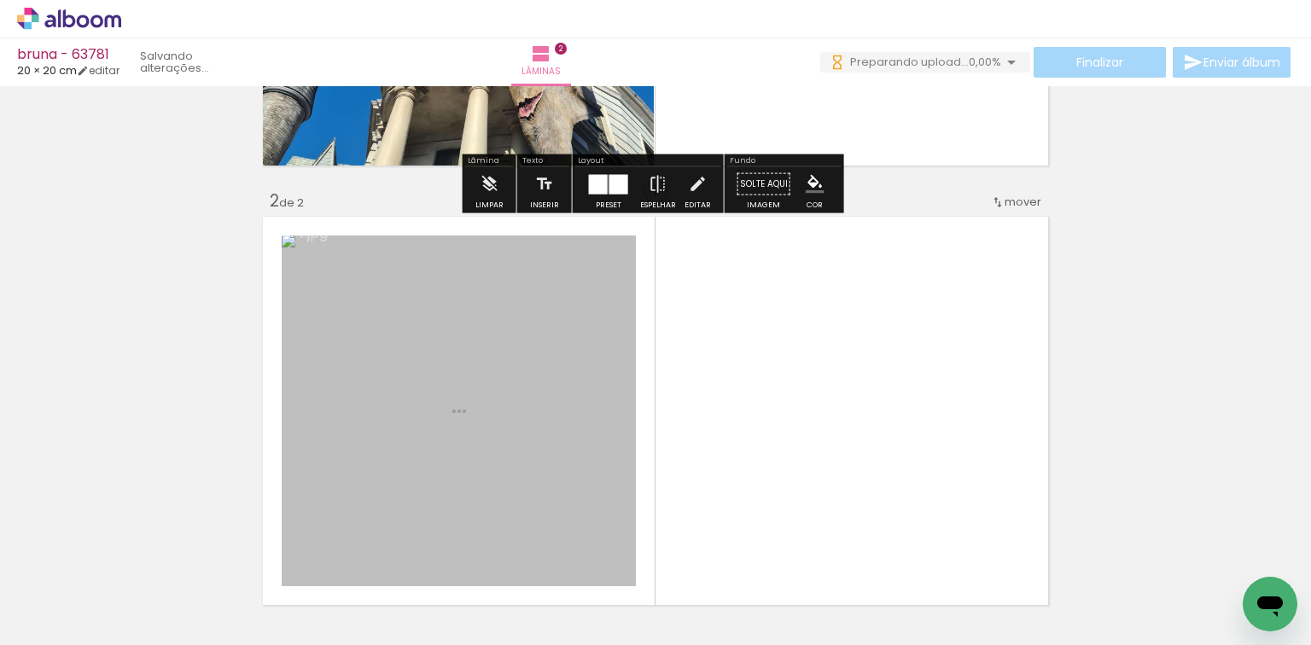
click at [540, 486] on quentale-workspace at bounding box center [655, 322] width 1311 height 645
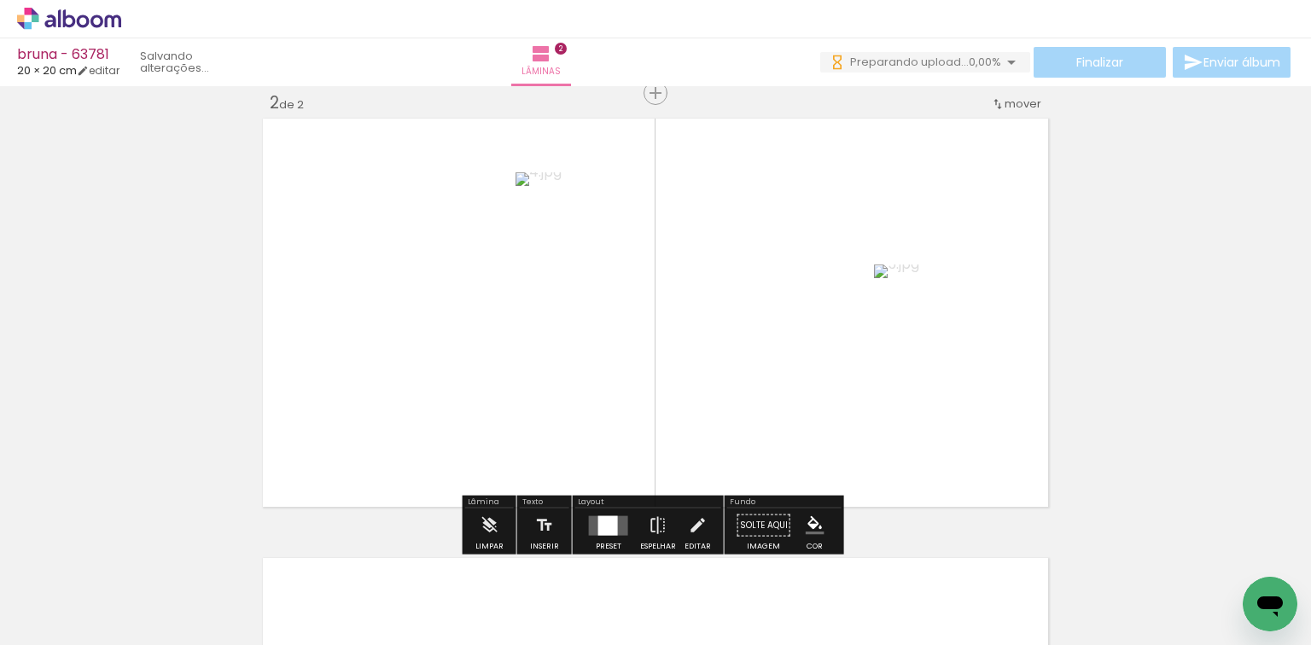
click at [591, 522] on quentale-layouter at bounding box center [608, 526] width 39 height 20
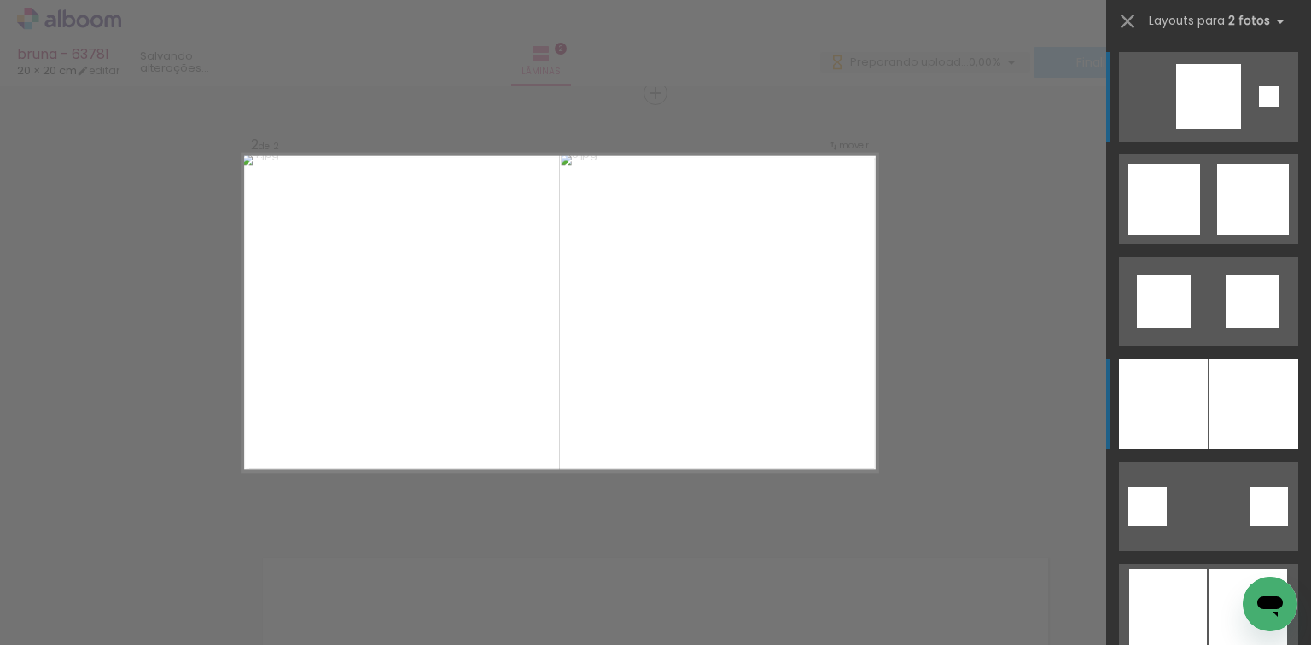
click at [1194, 362] on div at bounding box center [1163, 404] width 89 height 90
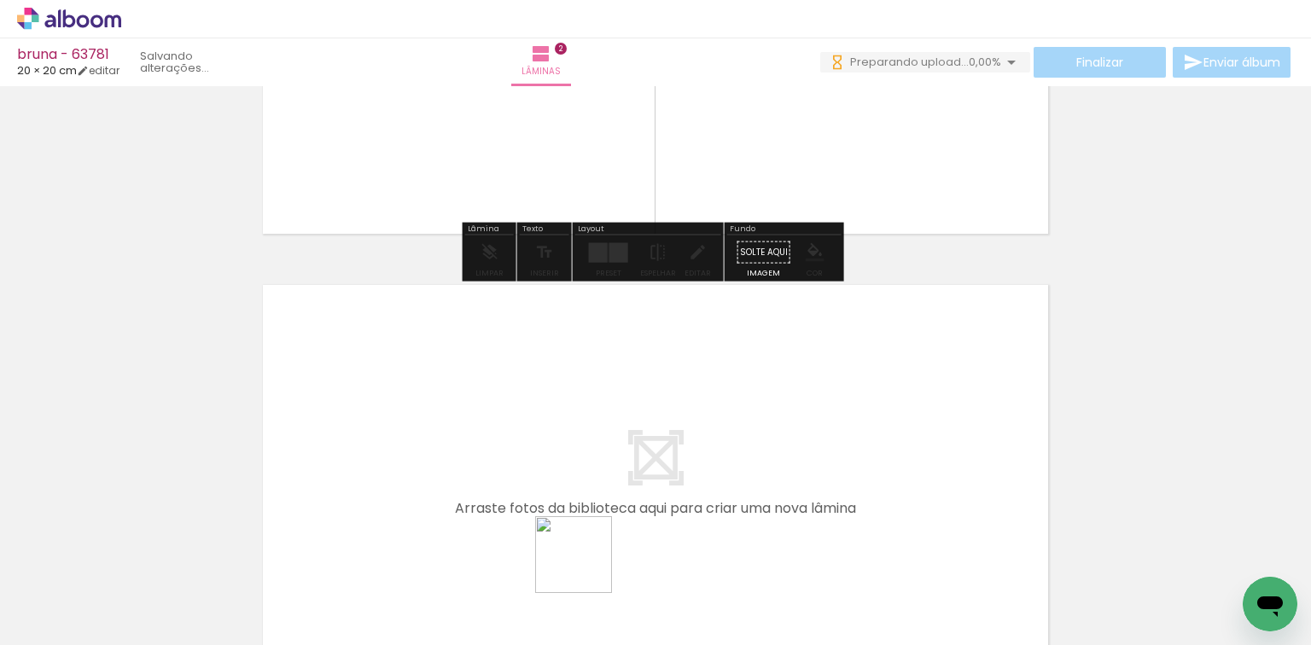
drag, startPoint x: 587, startPoint y: 584, endPoint x: 673, endPoint y: 558, distance: 90.2
click at [612, 523] on quentale-workspace at bounding box center [655, 322] width 1311 height 645
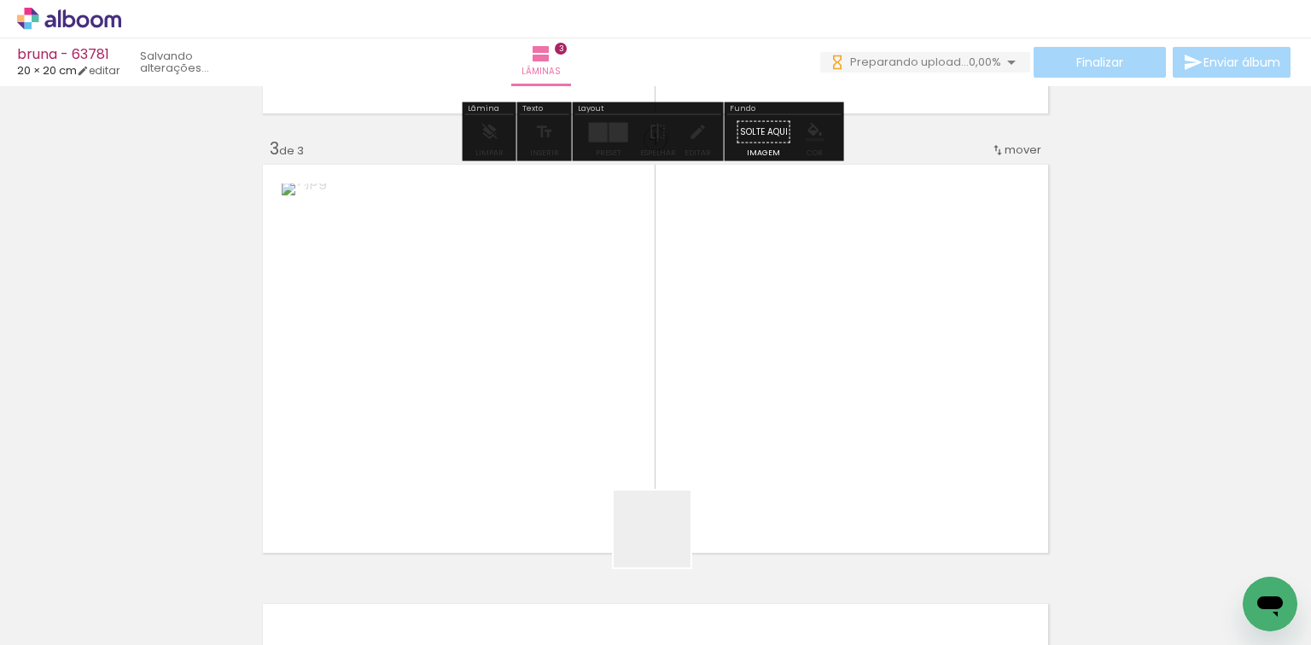
drag, startPoint x: 668, startPoint y: 569, endPoint x: 658, endPoint y: 465, distance: 103.7
click at [667, 467] on quentale-workspace at bounding box center [655, 322] width 1311 height 645
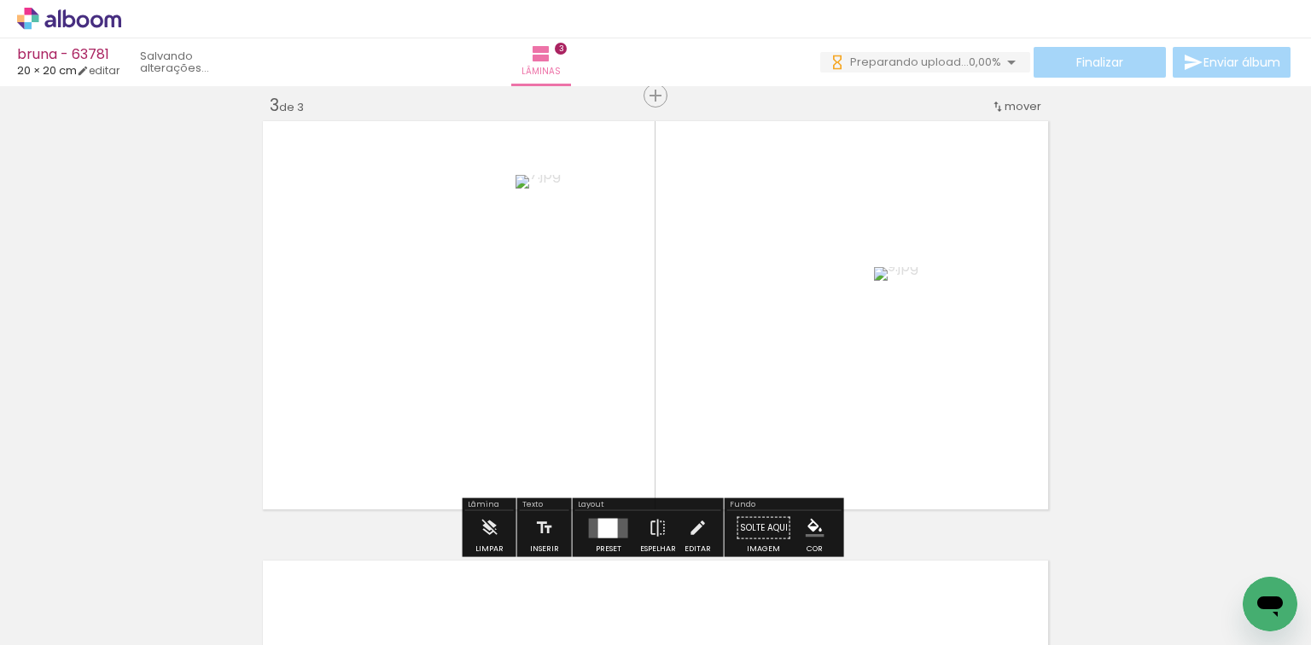
scroll to position [901, 0]
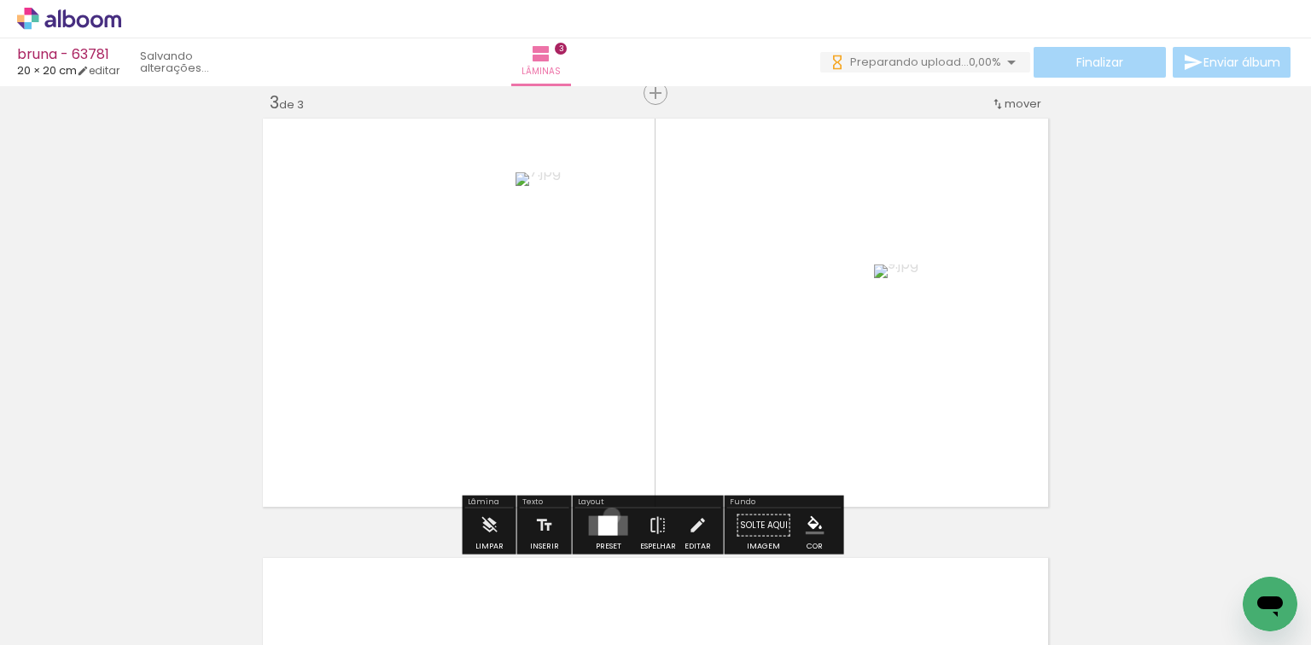
click at [608, 516] on div at bounding box center [608, 526] width 20 height 20
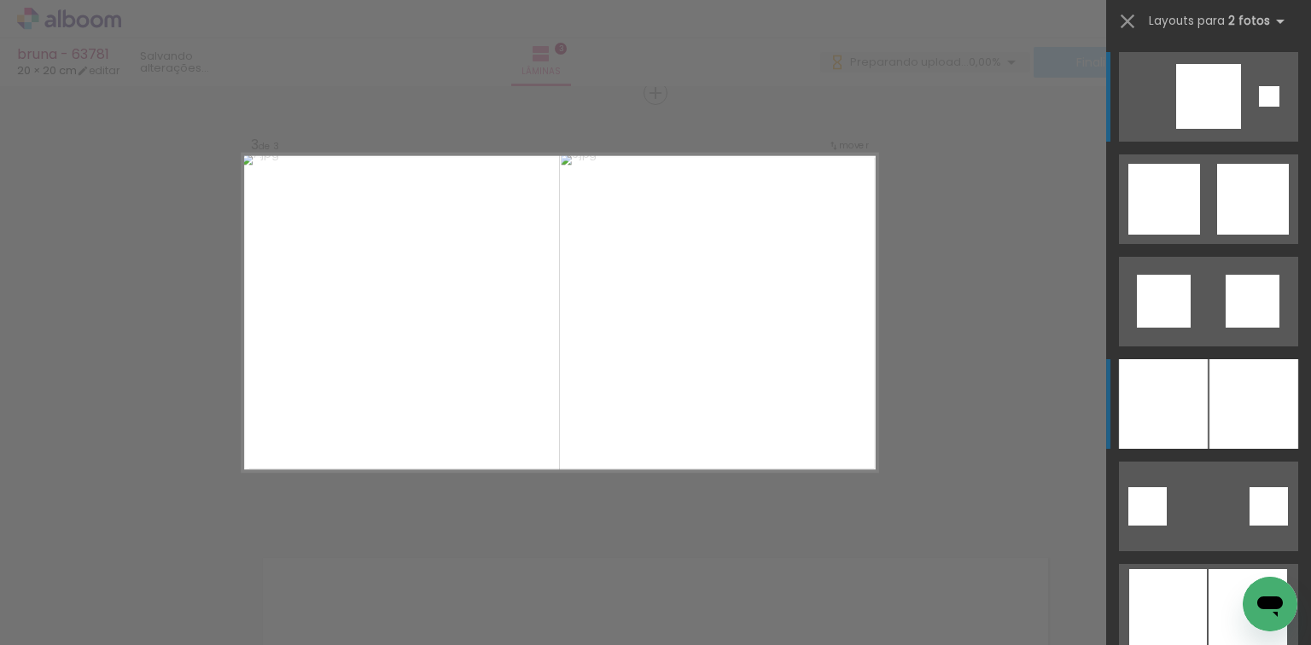
click at [1192, 371] on div at bounding box center [1163, 404] width 89 height 90
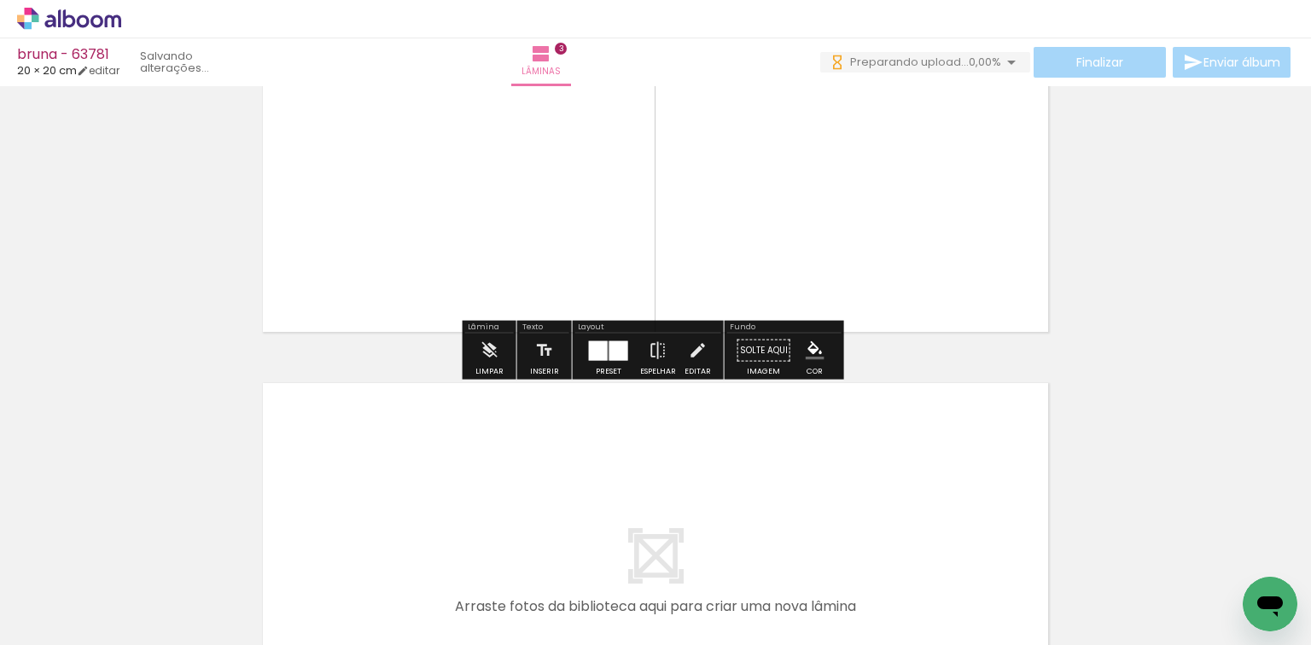
scroll to position [1174, 0]
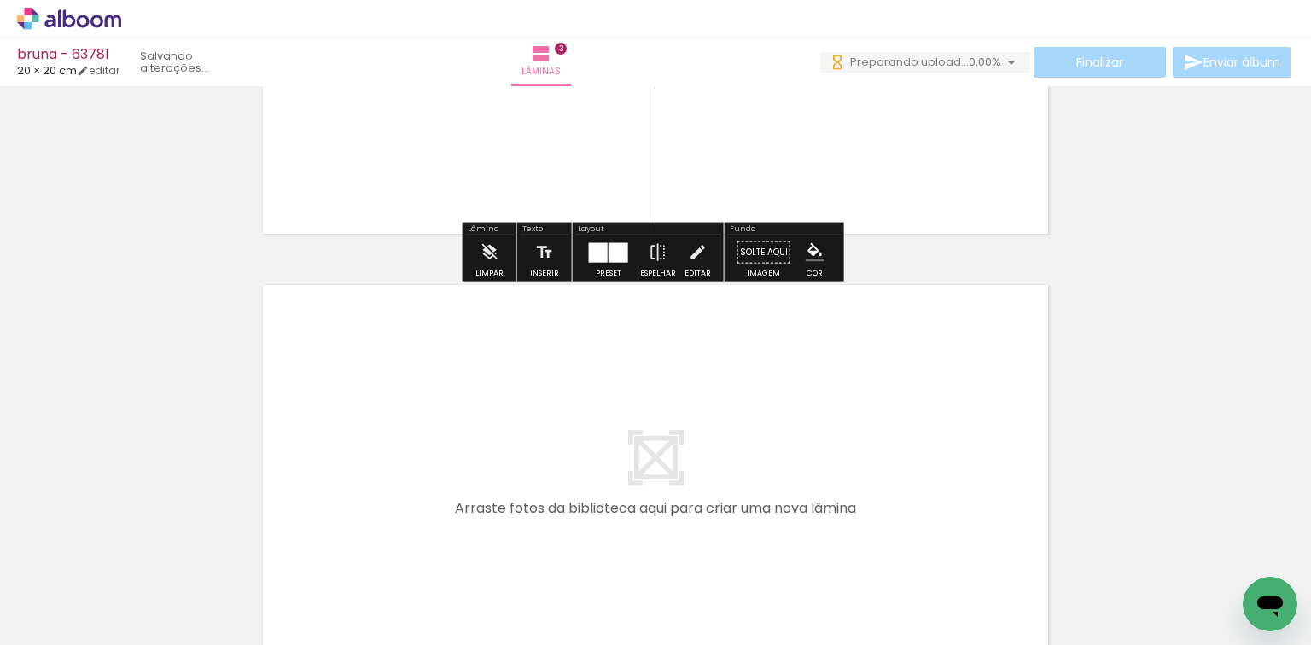
drag, startPoint x: 763, startPoint y: 568, endPoint x: 798, endPoint y: 539, distance: 45.5
click at [787, 546] on div at bounding box center [745, 588] width 85 height 85
drag, startPoint x: 762, startPoint y: 587, endPoint x: 832, endPoint y: 598, distance: 70.9
click at [770, 519] on quentale-workspace at bounding box center [655, 322] width 1311 height 645
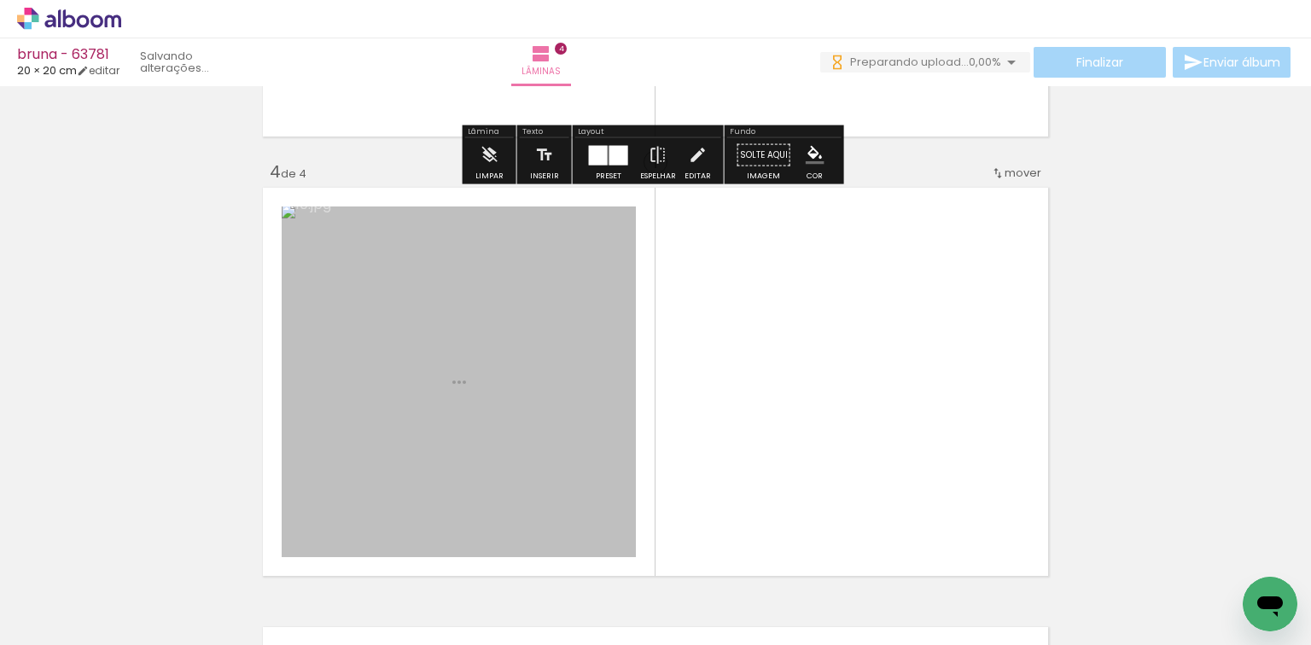
drag, startPoint x: 832, startPoint y: 598, endPoint x: 587, endPoint y: 502, distance: 262.2
click at [768, 465] on quentale-workspace at bounding box center [655, 322] width 1311 height 645
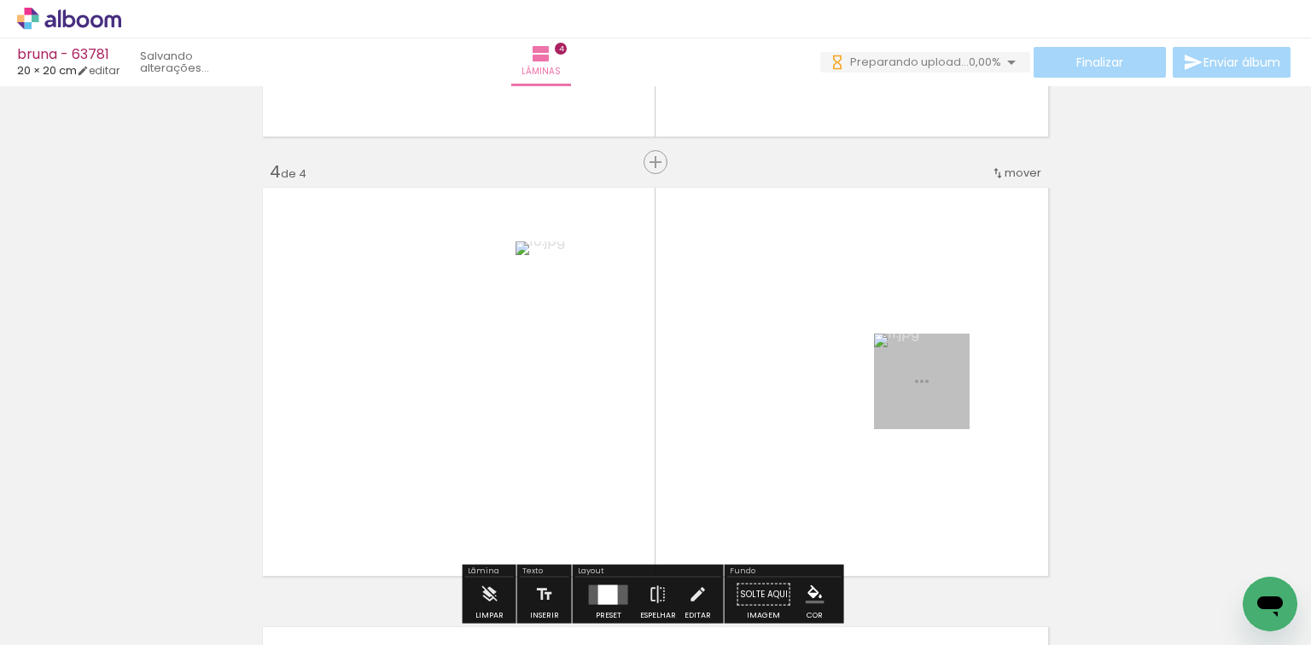
scroll to position [1340, 0]
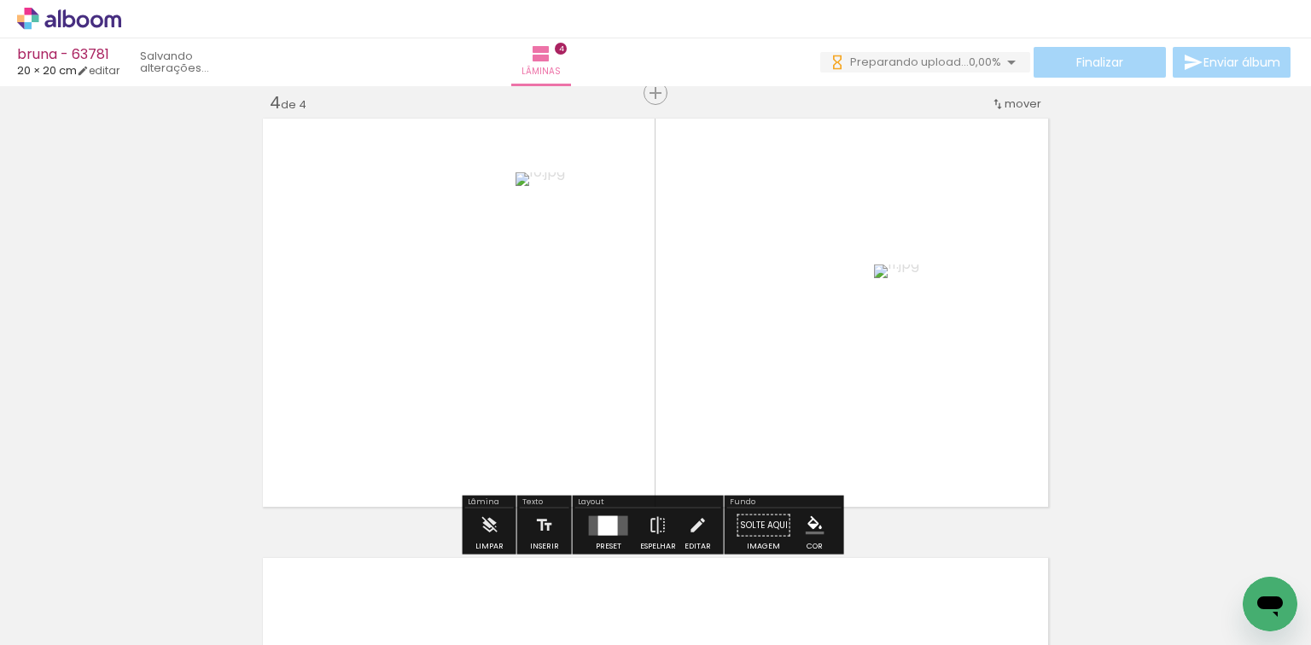
click at [598, 521] on div at bounding box center [608, 526] width 20 height 20
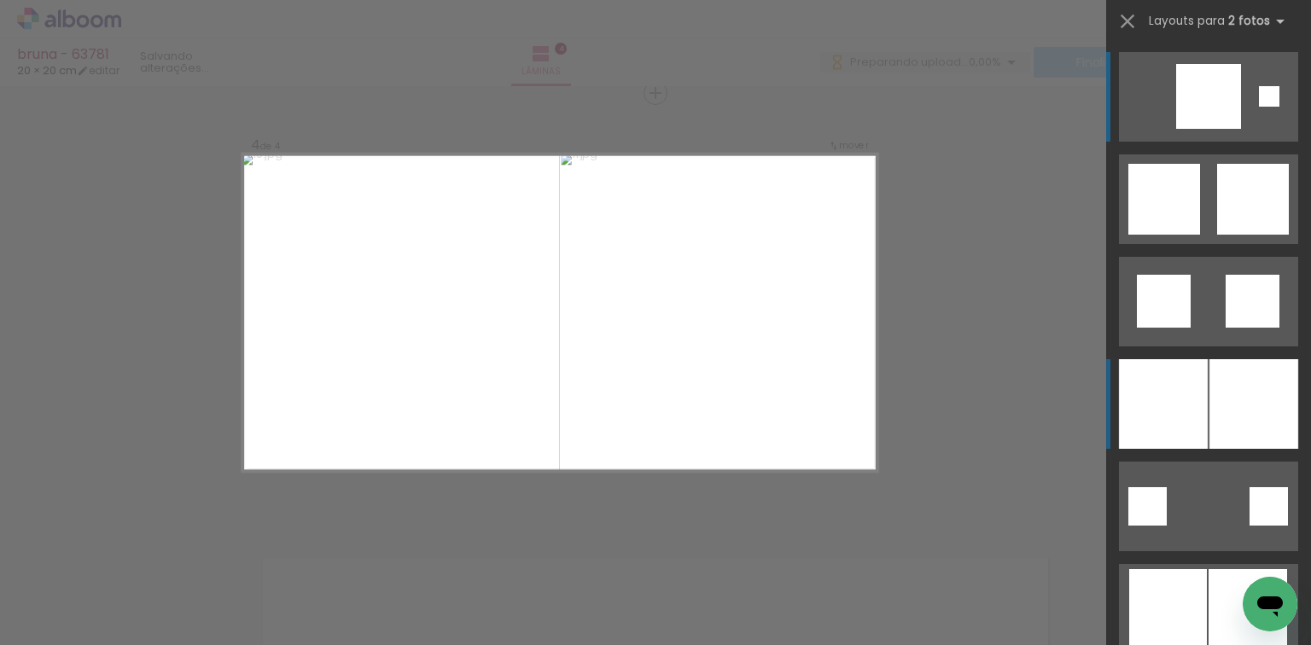
click at [1147, 391] on div at bounding box center [1163, 404] width 89 height 90
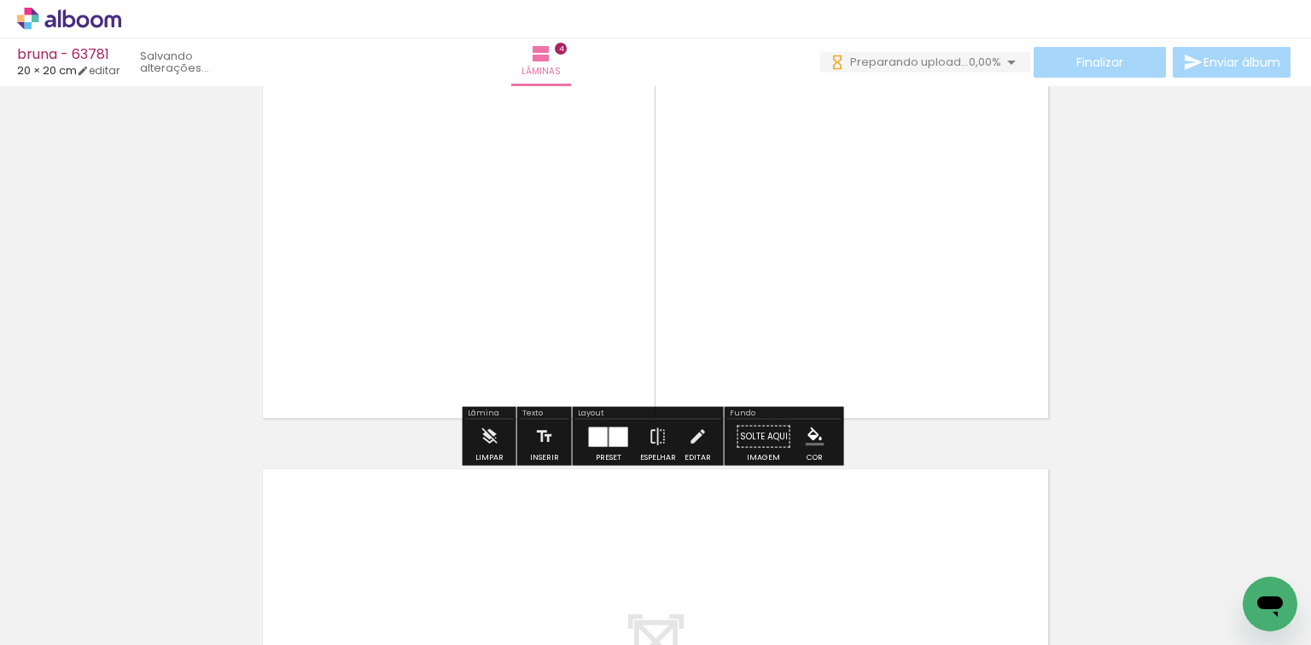
scroll to position [1614, 0]
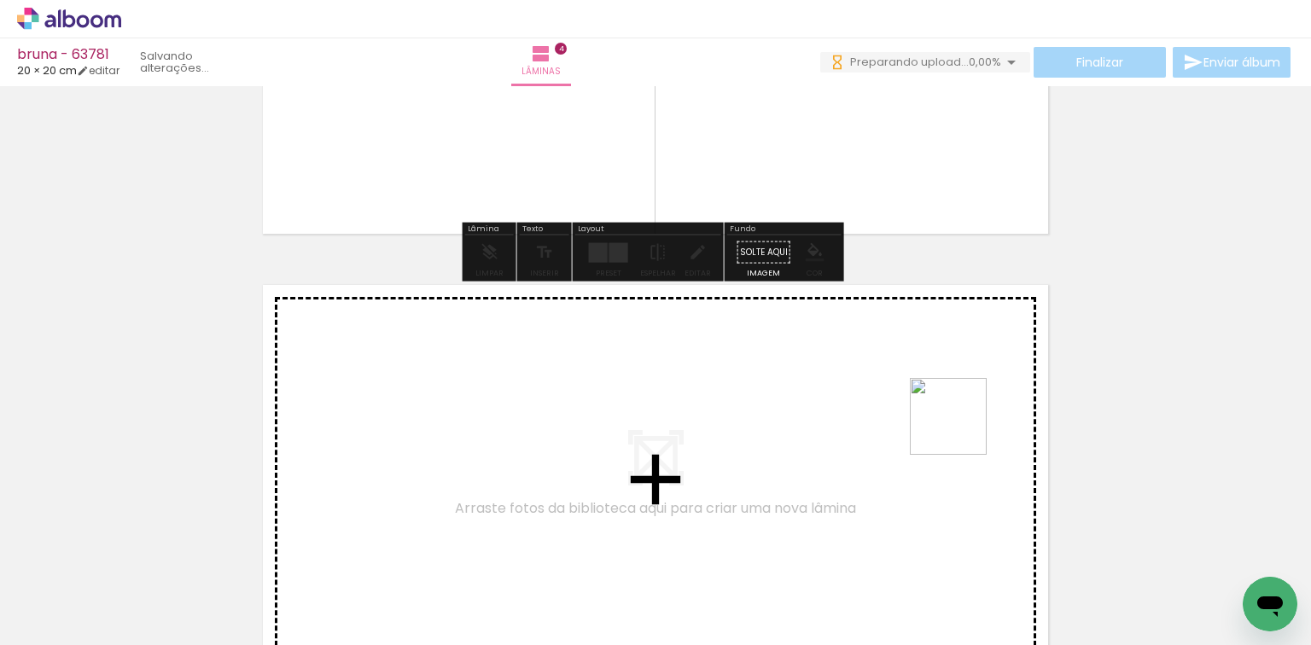
drag, startPoint x: 961, startPoint y: 429, endPoint x: 931, endPoint y: 367, distance: 69.1
click at [931, 367] on quentale-workspace at bounding box center [655, 322] width 1311 height 645
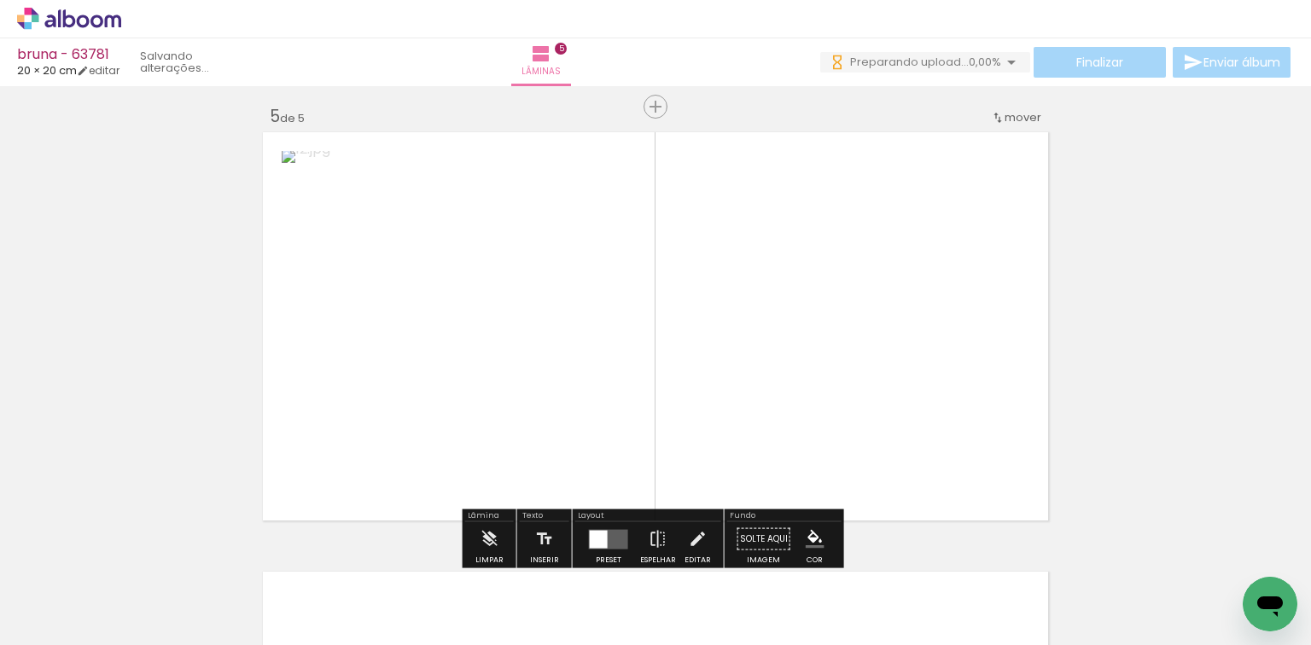
scroll to position [1780, 0]
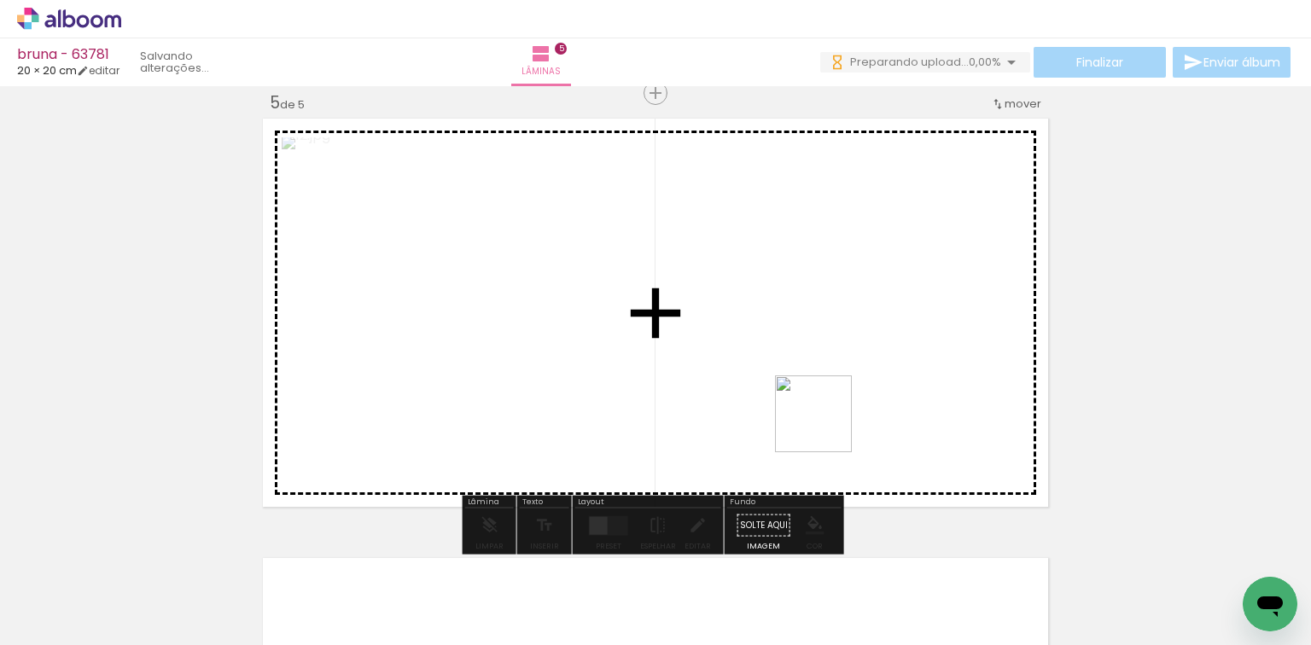
drag, startPoint x: 1029, startPoint y: 553, endPoint x: 628, endPoint y: 464, distance: 411.2
click at [780, 414] on quentale-workspace at bounding box center [655, 322] width 1311 height 645
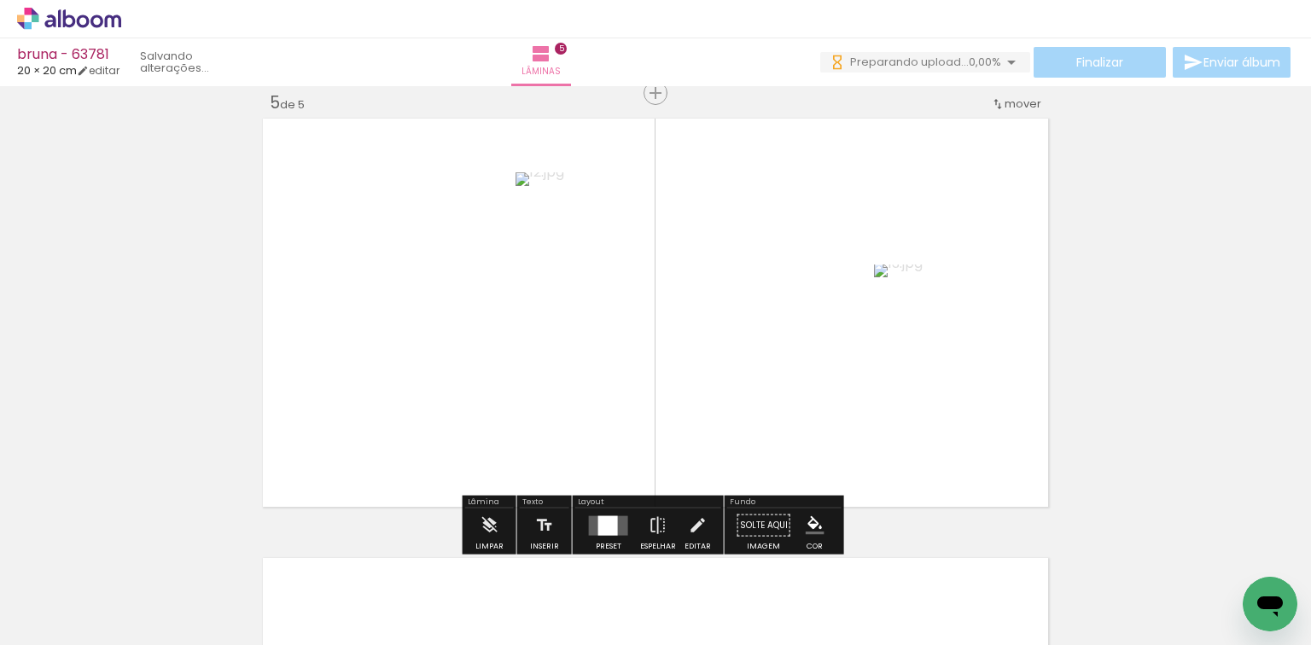
click at [598, 524] on div at bounding box center [608, 526] width 20 height 20
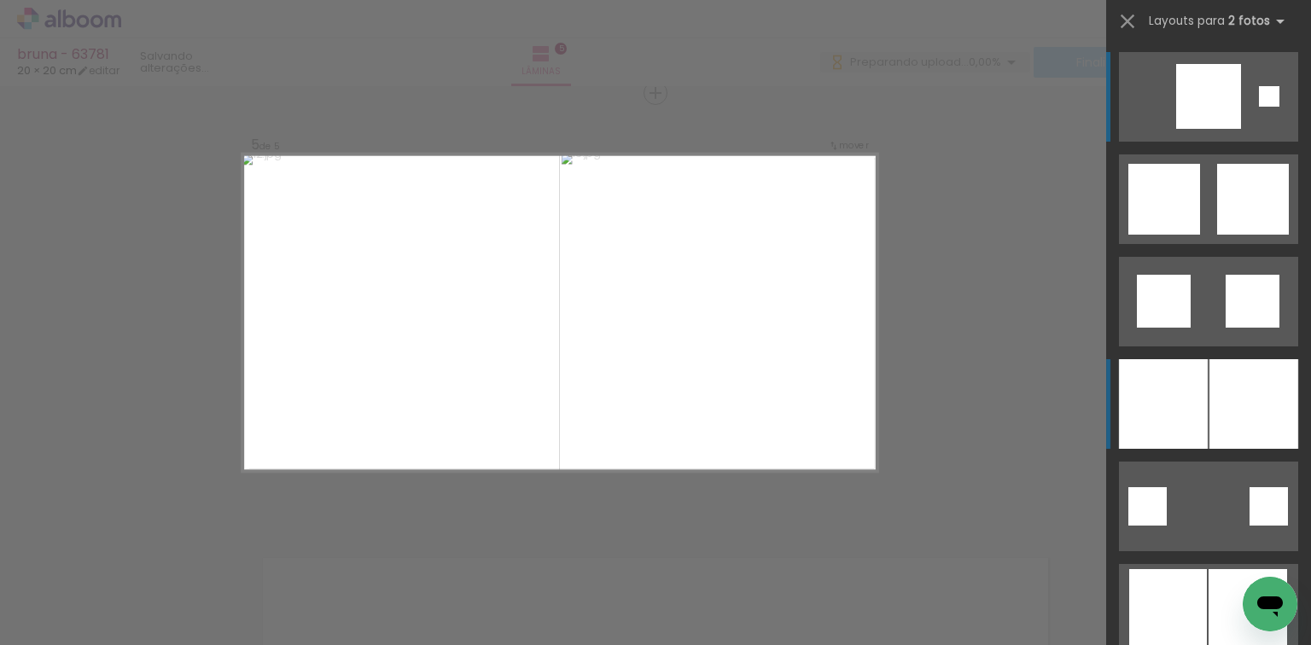
click at [1200, 378] on div at bounding box center [1163, 404] width 89 height 90
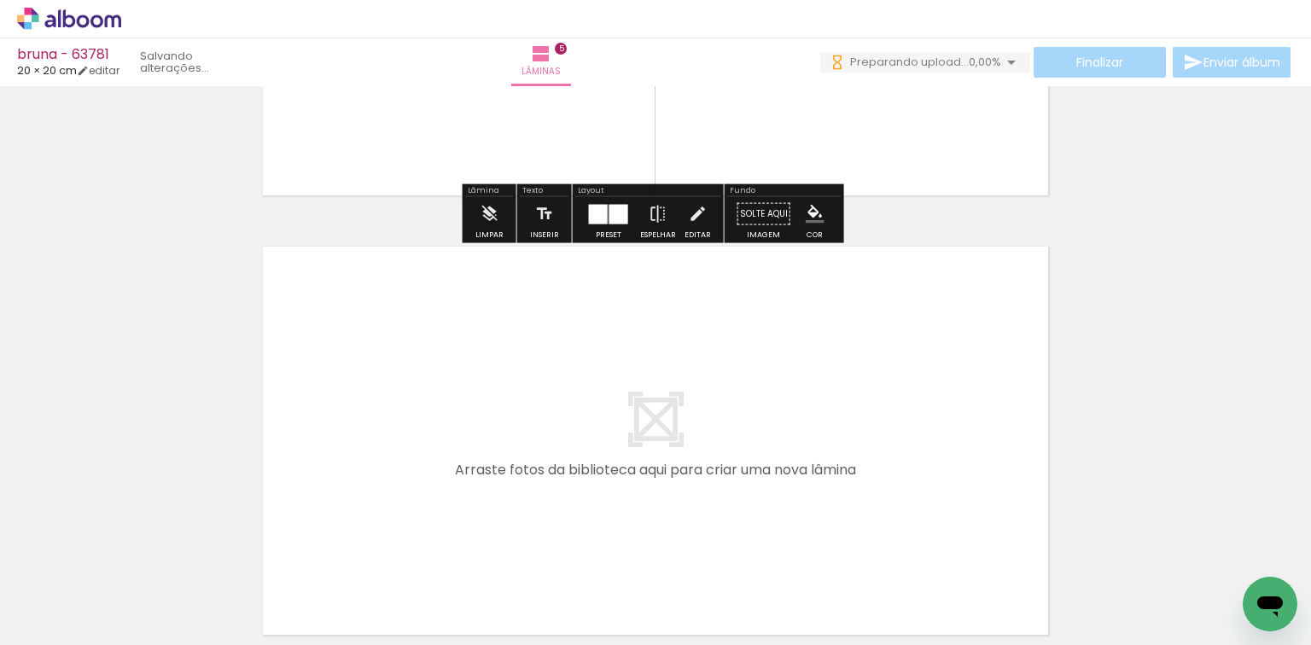
scroll to position [2122, 0]
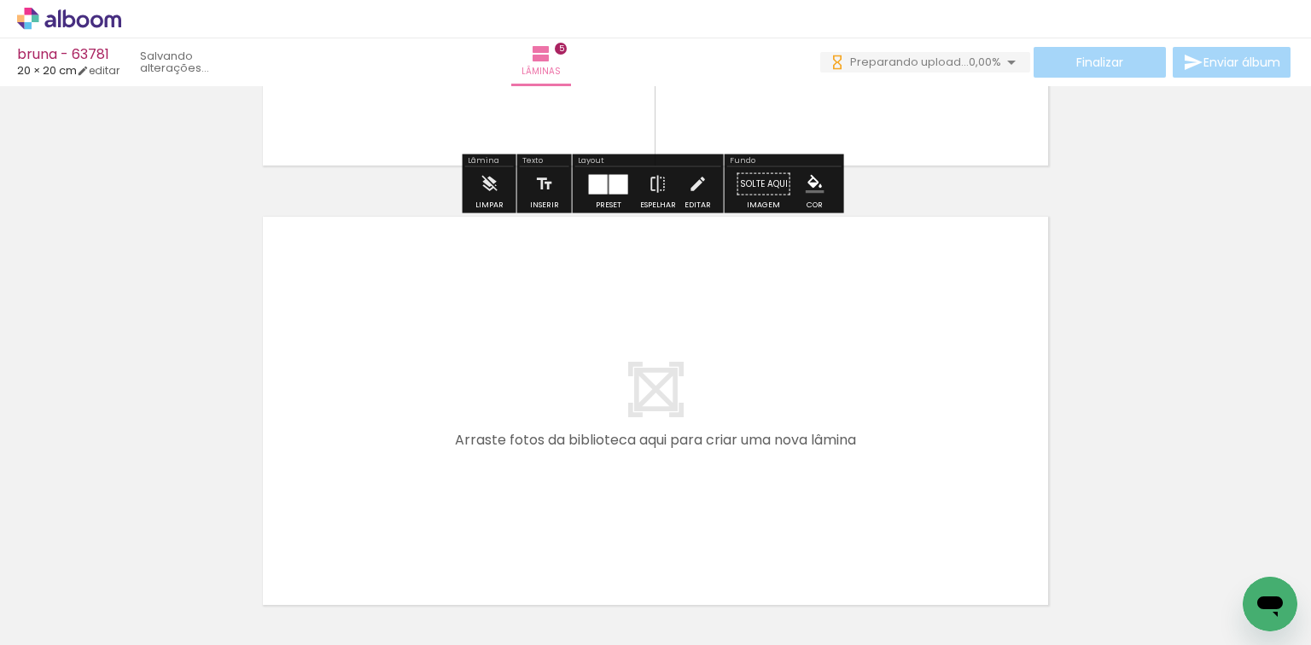
drag, startPoint x: 535, startPoint y: 587, endPoint x: 575, endPoint y: 580, distance: 40.9
click at [535, 464] on quentale-workspace at bounding box center [655, 322] width 1311 height 645
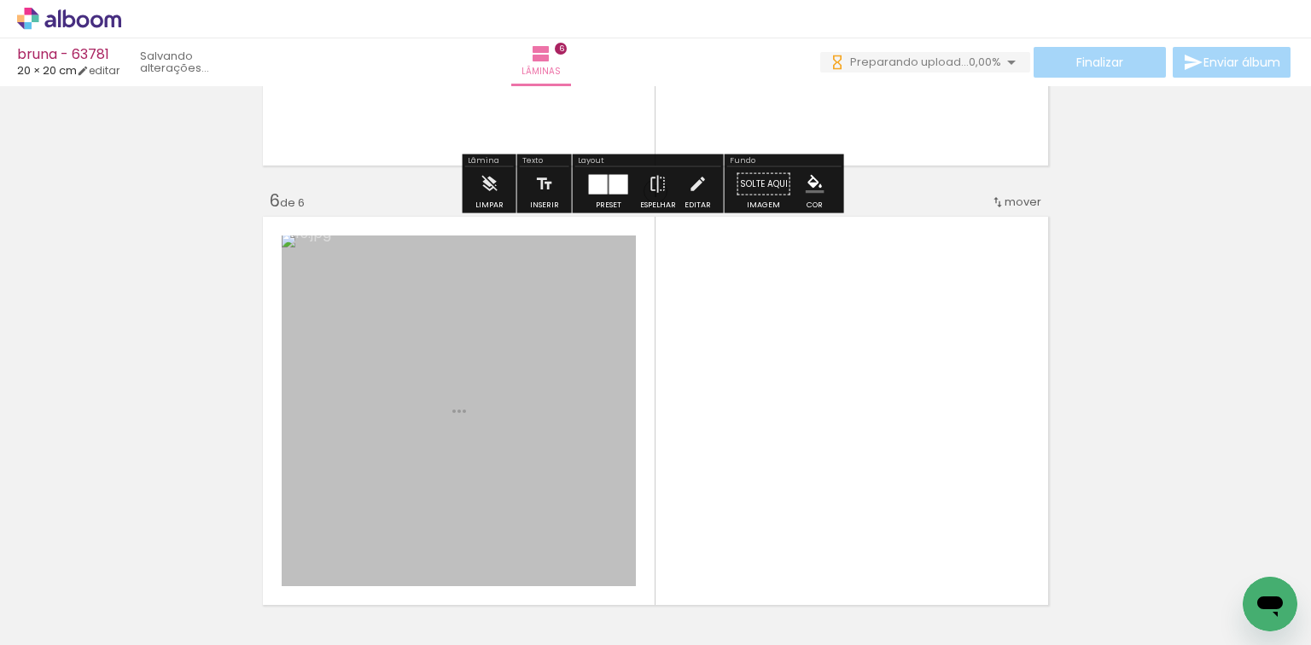
click at [648, 369] on quentale-workspace at bounding box center [655, 322] width 1311 height 645
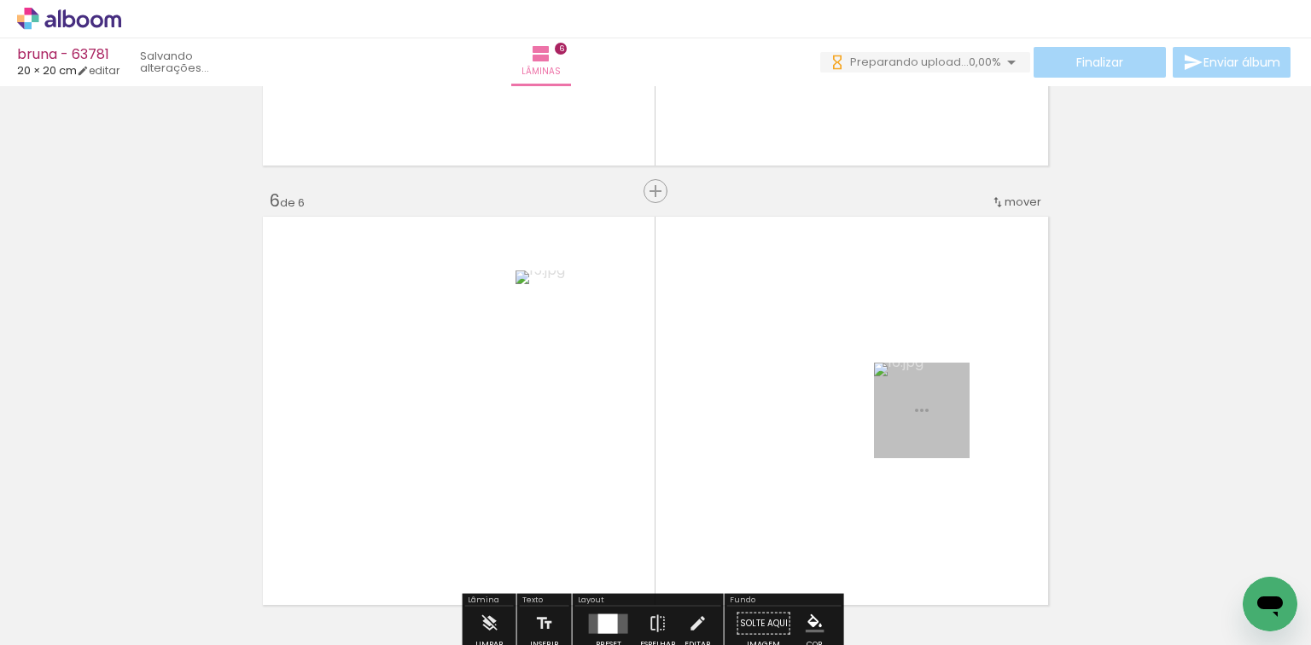
scroll to position [2220, 0]
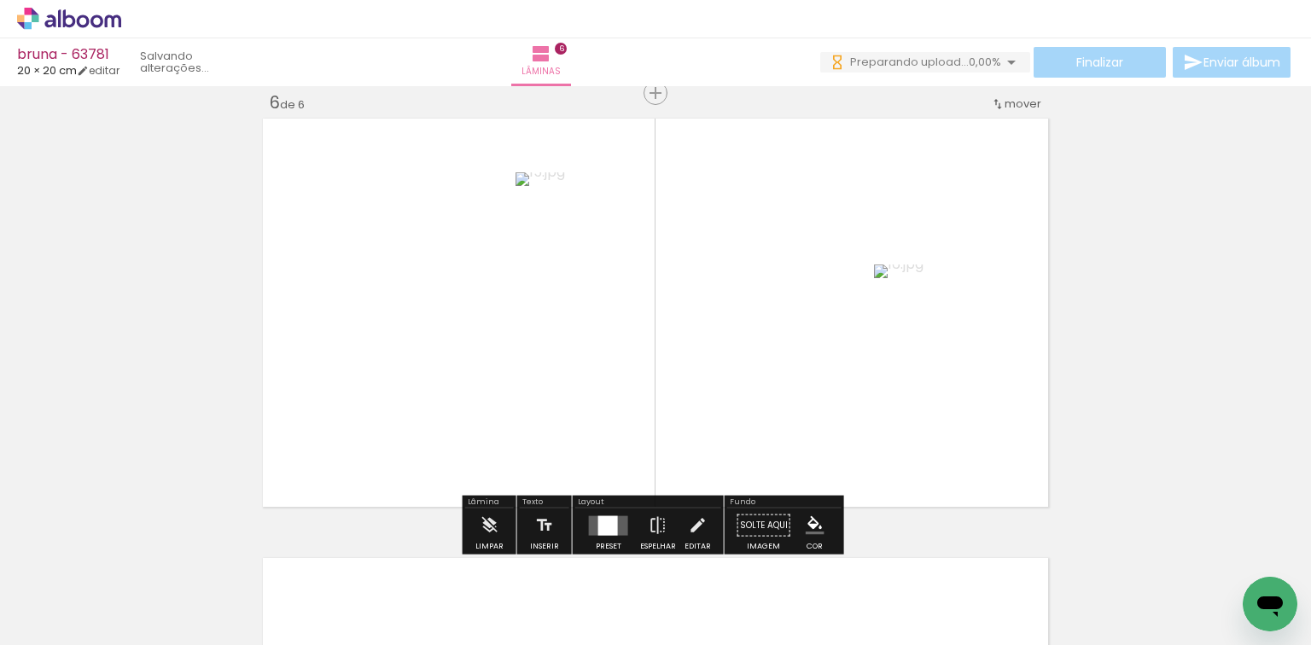
click at [586, 519] on div at bounding box center [609, 526] width 46 height 34
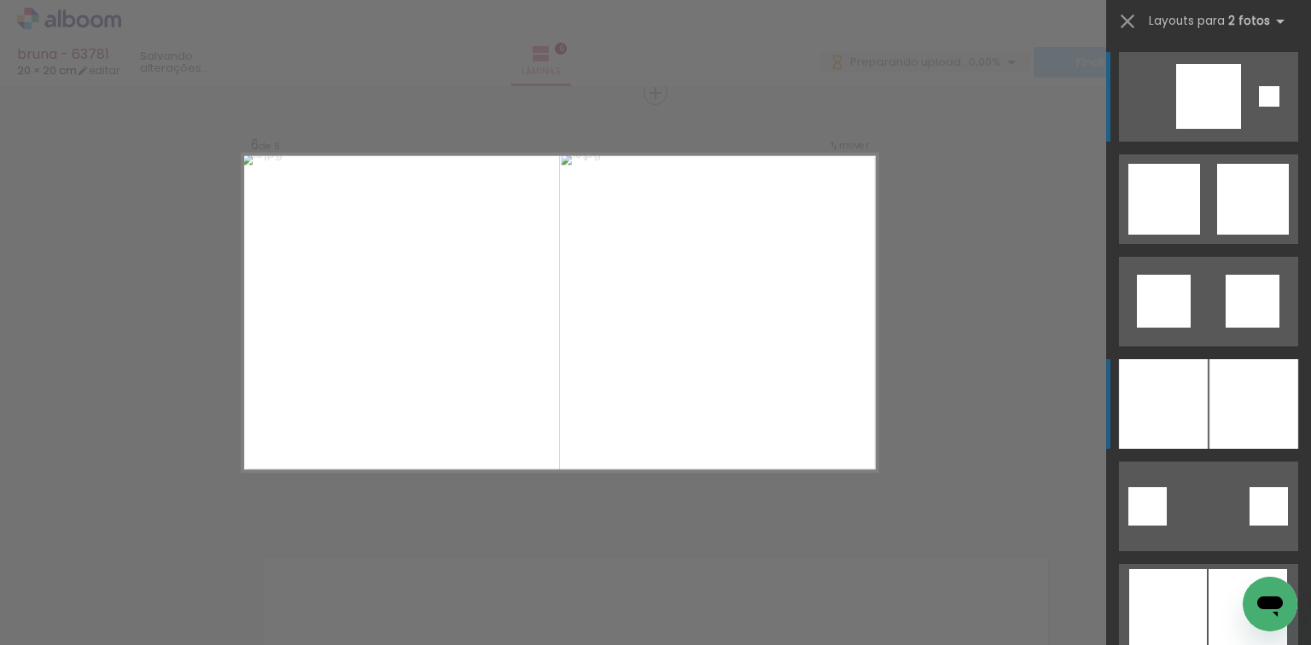
click at [1179, 388] on div at bounding box center [1163, 404] width 89 height 90
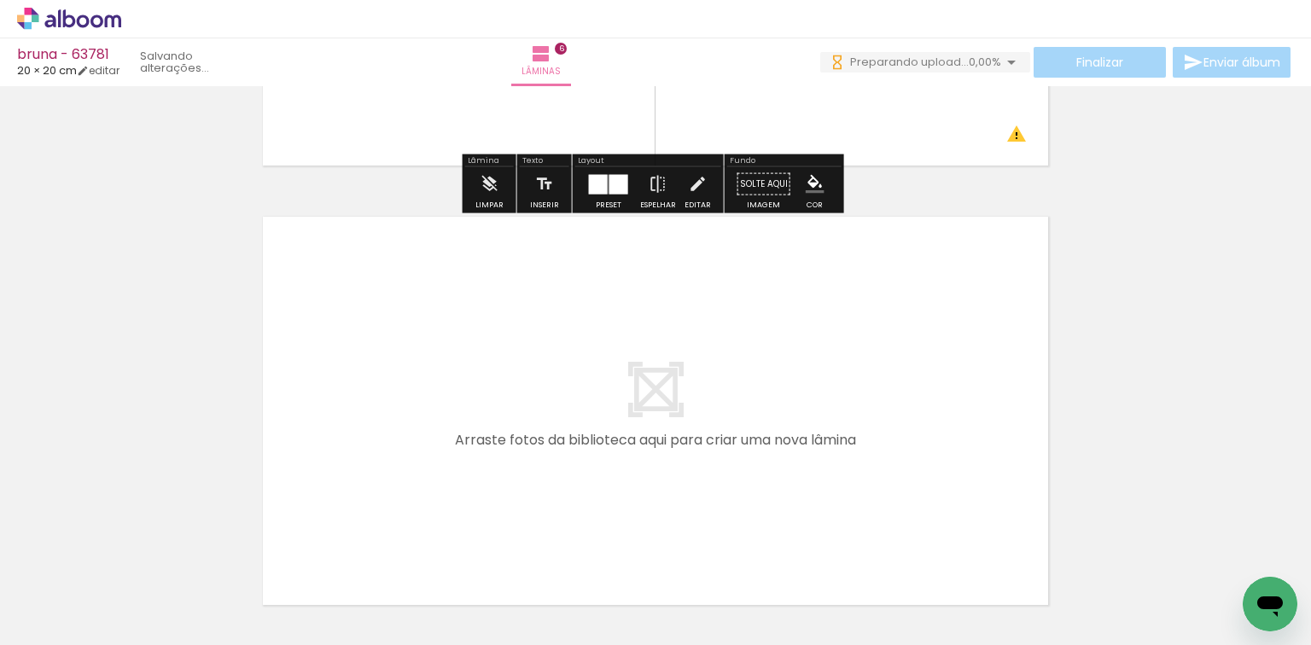
drag, startPoint x: 687, startPoint y: 593, endPoint x: 758, endPoint y: 485, distance: 128.8
click at [758, 485] on quentale-workspace at bounding box center [655, 322] width 1311 height 645
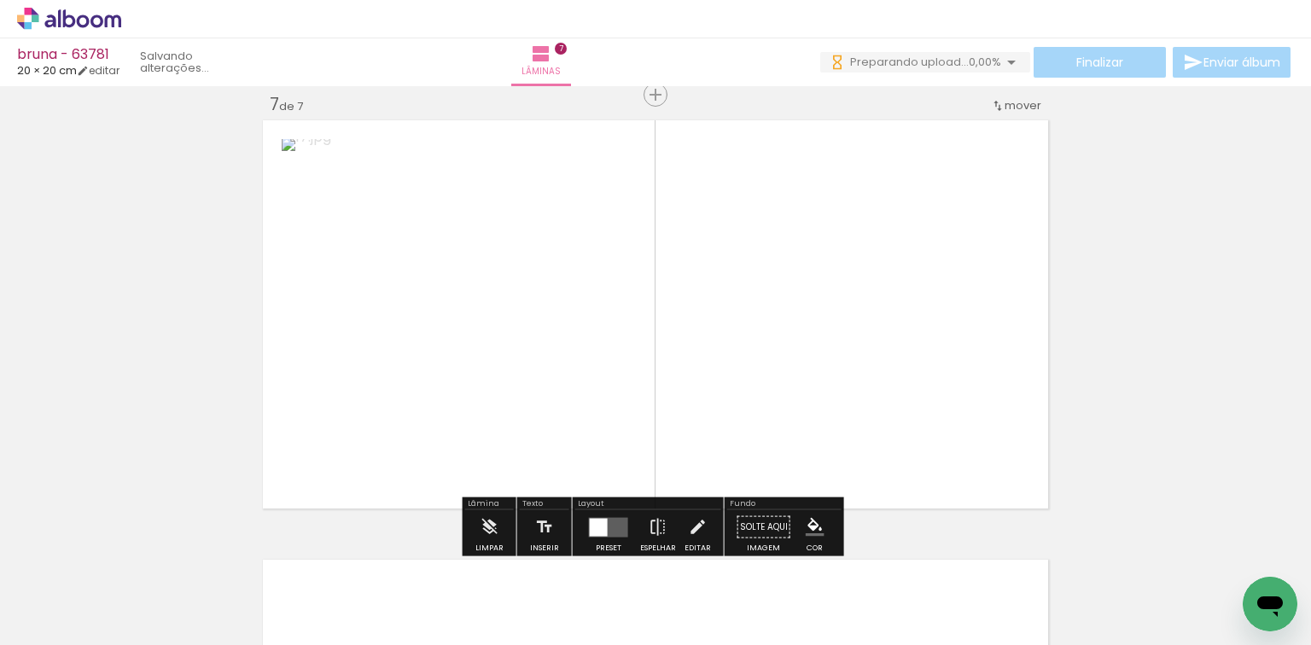
scroll to position [2659, 0]
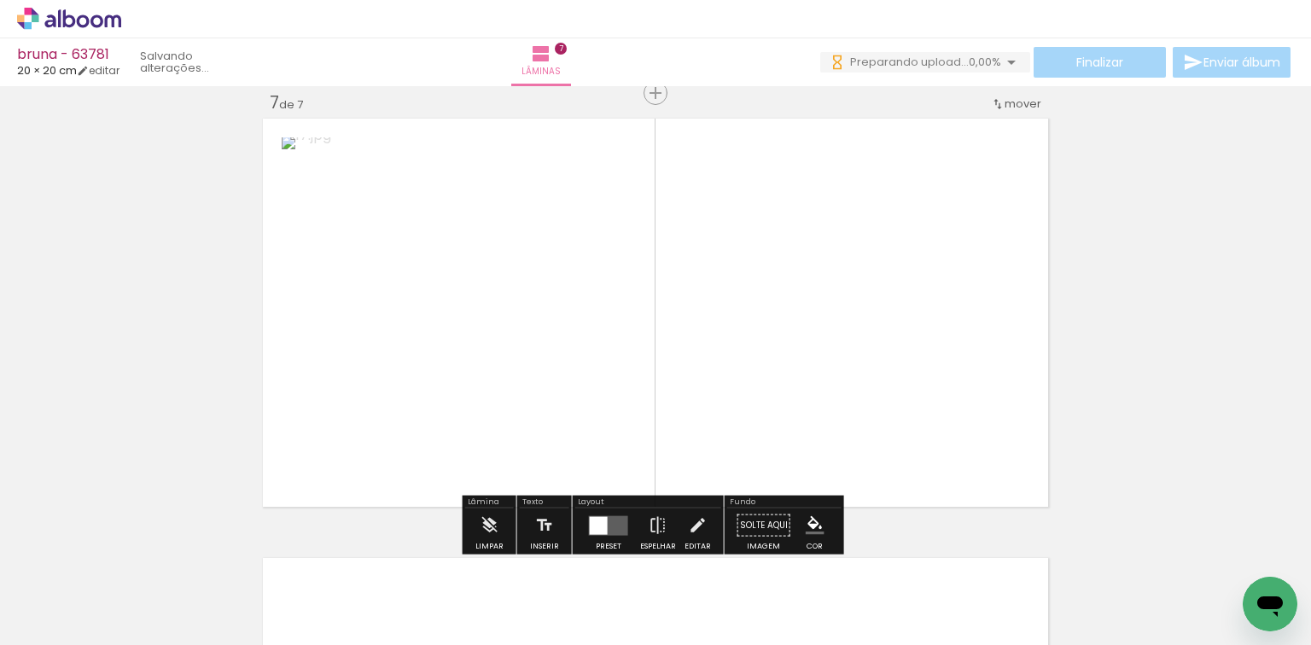
drag, startPoint x: 803, startPoint y: 554, endPoint x: 554, endPoint y: 474, distance: 261.1
click at [610, 403] on quentale-workspace at bounding box center [655, 322] width 1311 height 645
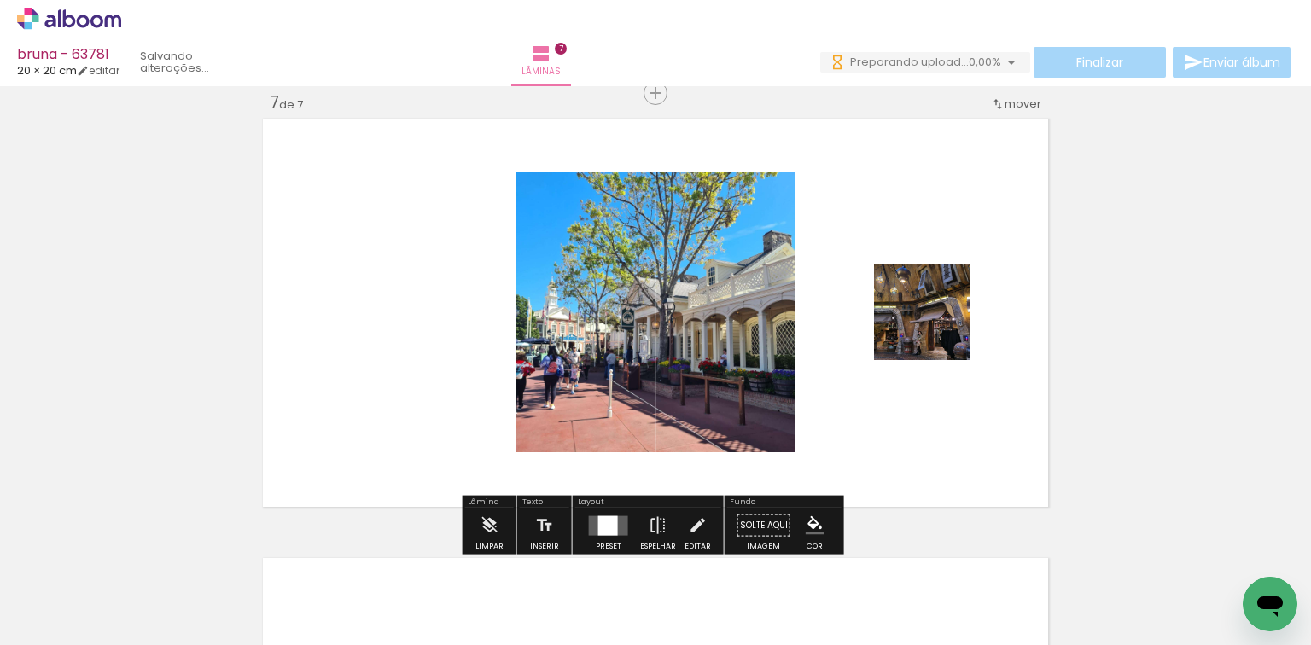
click at [577, 502] on div "Layout" at bounding box center [648, 504] width 146 height 10
click at [591, 511] on div at bounding box center [609, 526] width 46 height 34
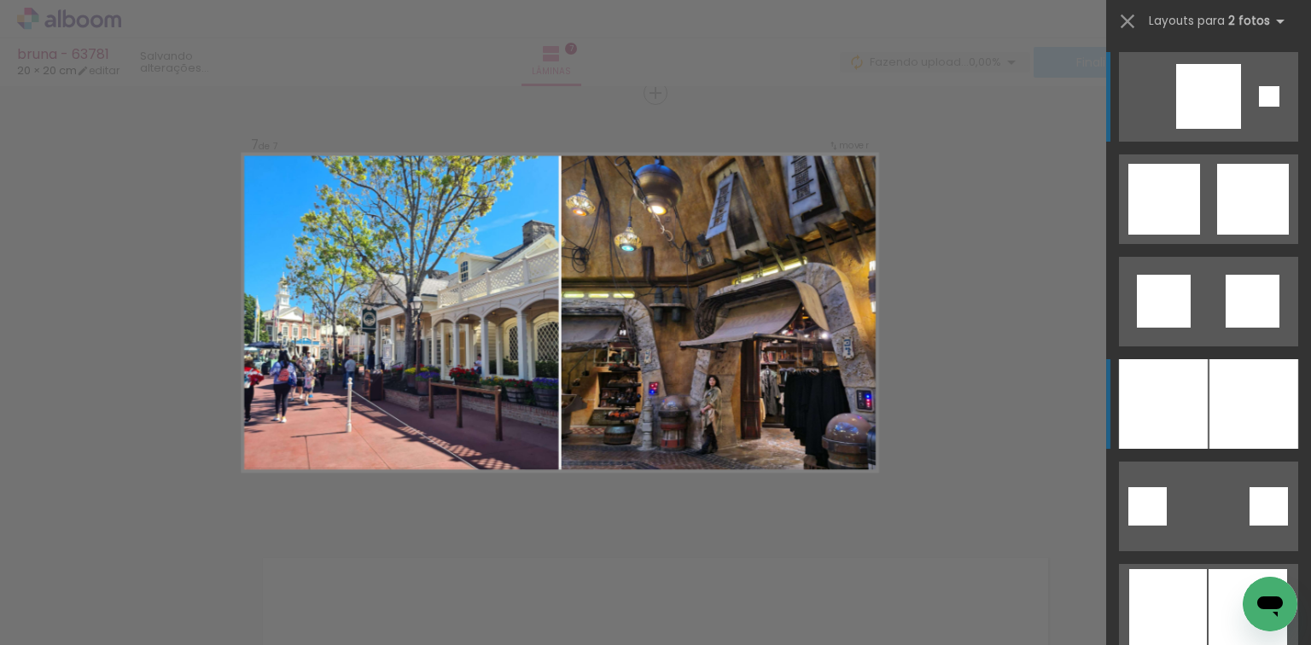
click at [1253, 393] on div at bounding box center [1254, 404] width 89 height 90
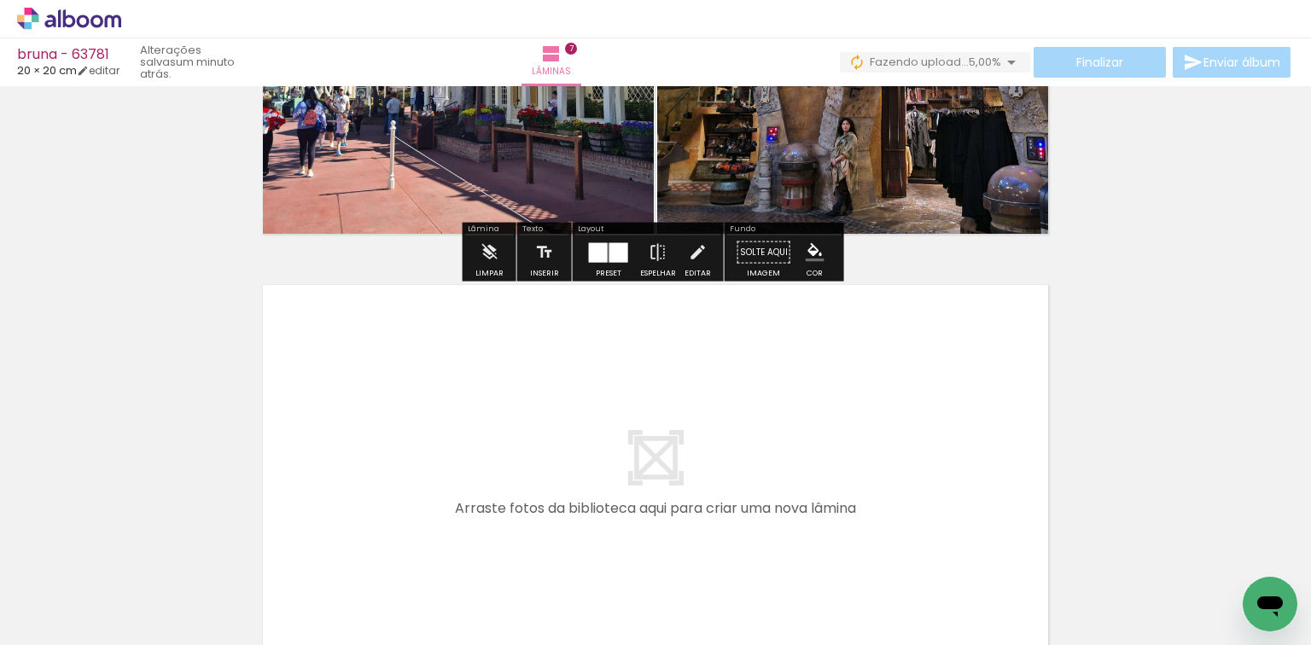
drag, startPoint x: 874, startPoint y: 551, endPoint x: 952, endPoint y: 584, distance: 84.5
click at [879, 528] on quentale-workspace at bounding box center [655, 322] width 1311 height 645
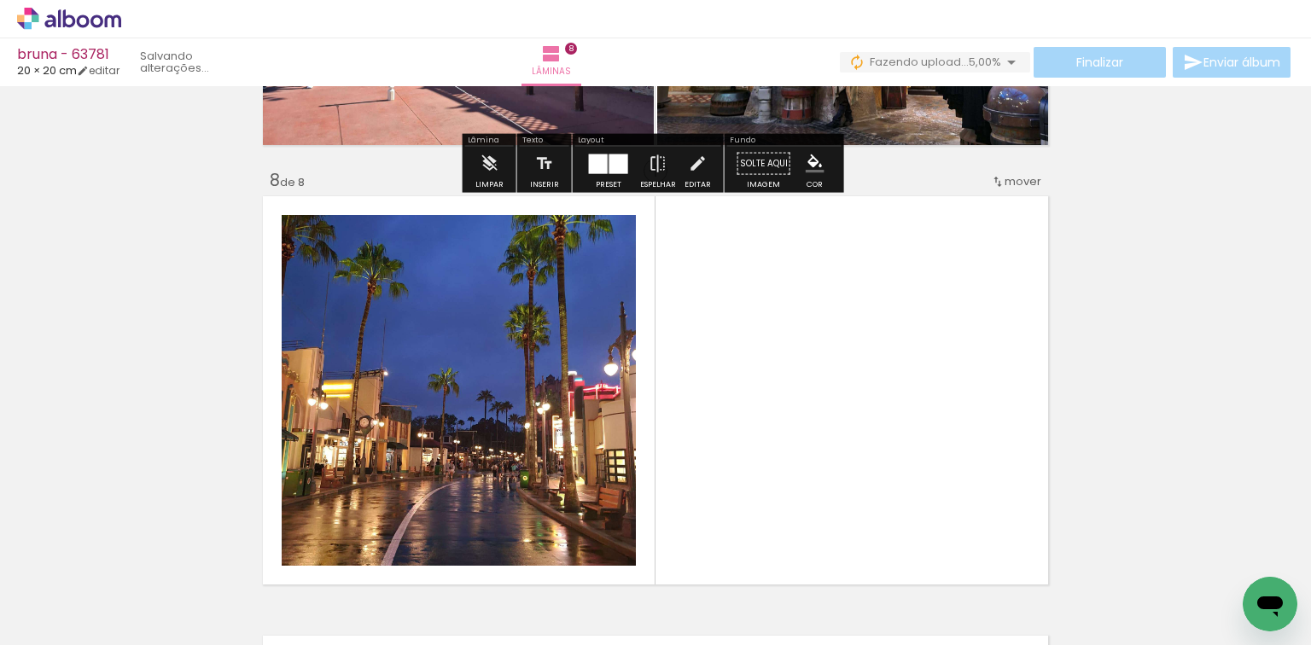
drag, startPoint x: 990, startPoint y: 583, endPoint x: 543, endPoint y: 492, distance: 456.6
click at [768, 425] on quentale-workspace at bounding box center [655, 322] width 1311 height 645
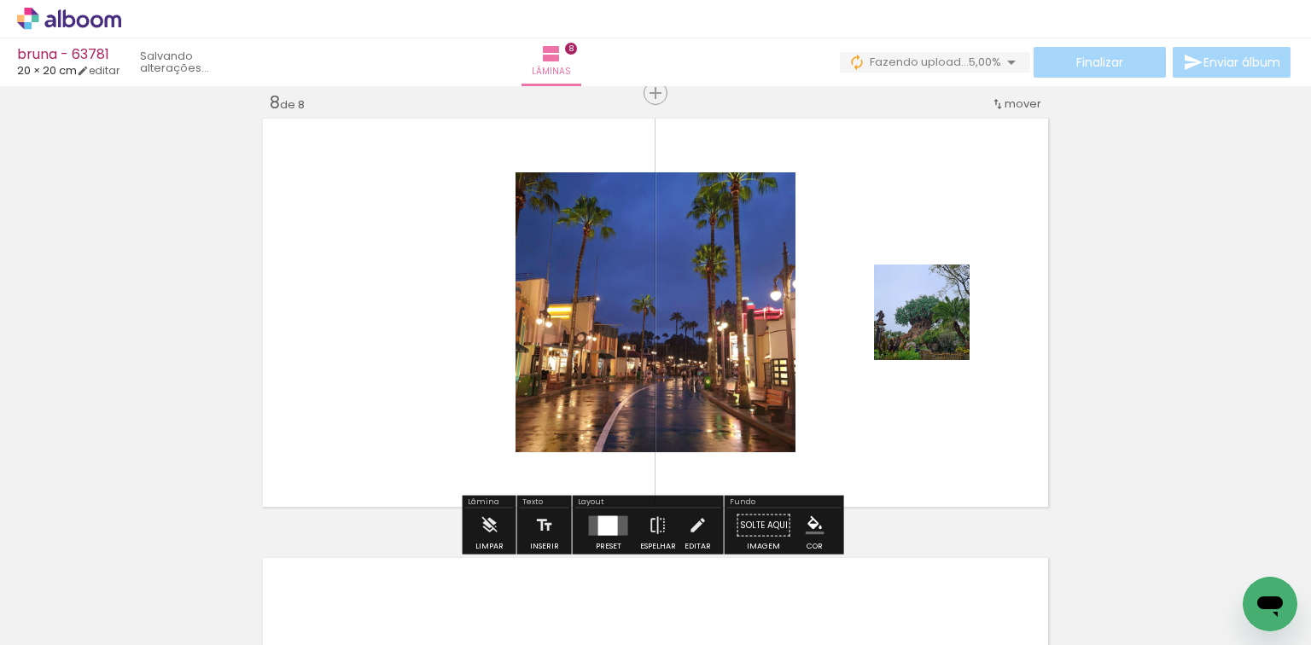
scroll to position [3099, 0]
click at [636, 516] on paper-button "Espelhar" at bounding box center [658, 531] width 44 height 44
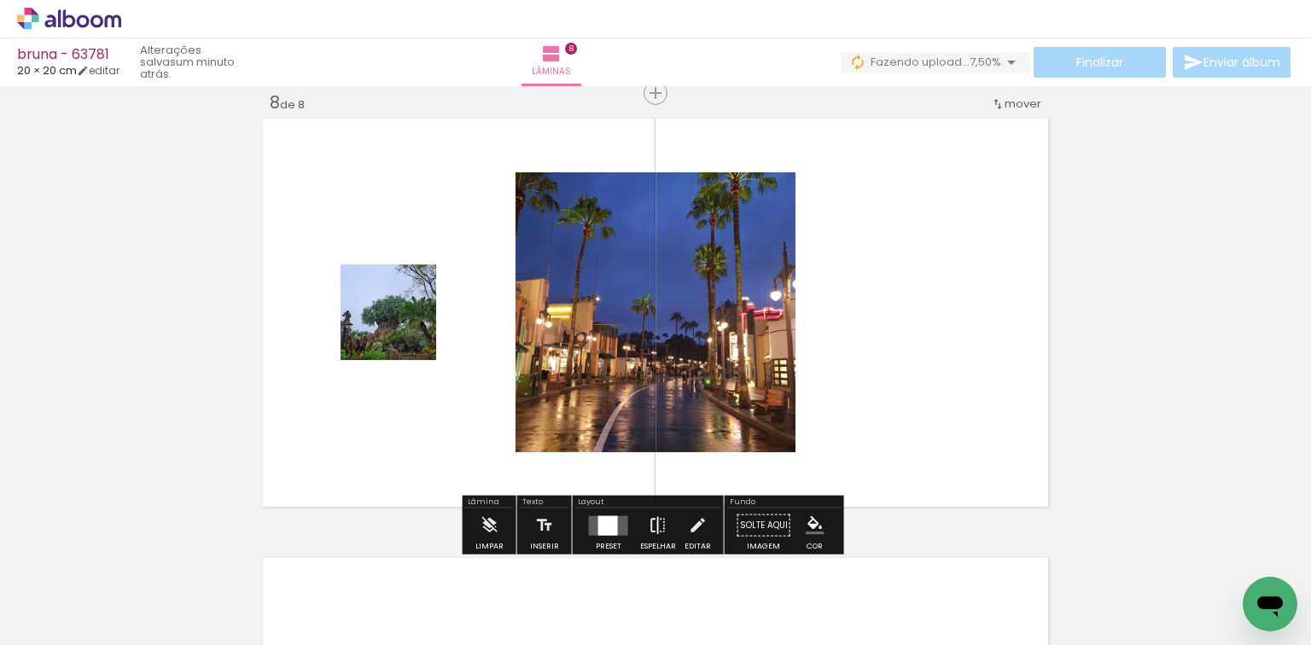
click at [636, 518] on paper-button "Espelhar" at bounding box center [658, 531] width 44 height 44
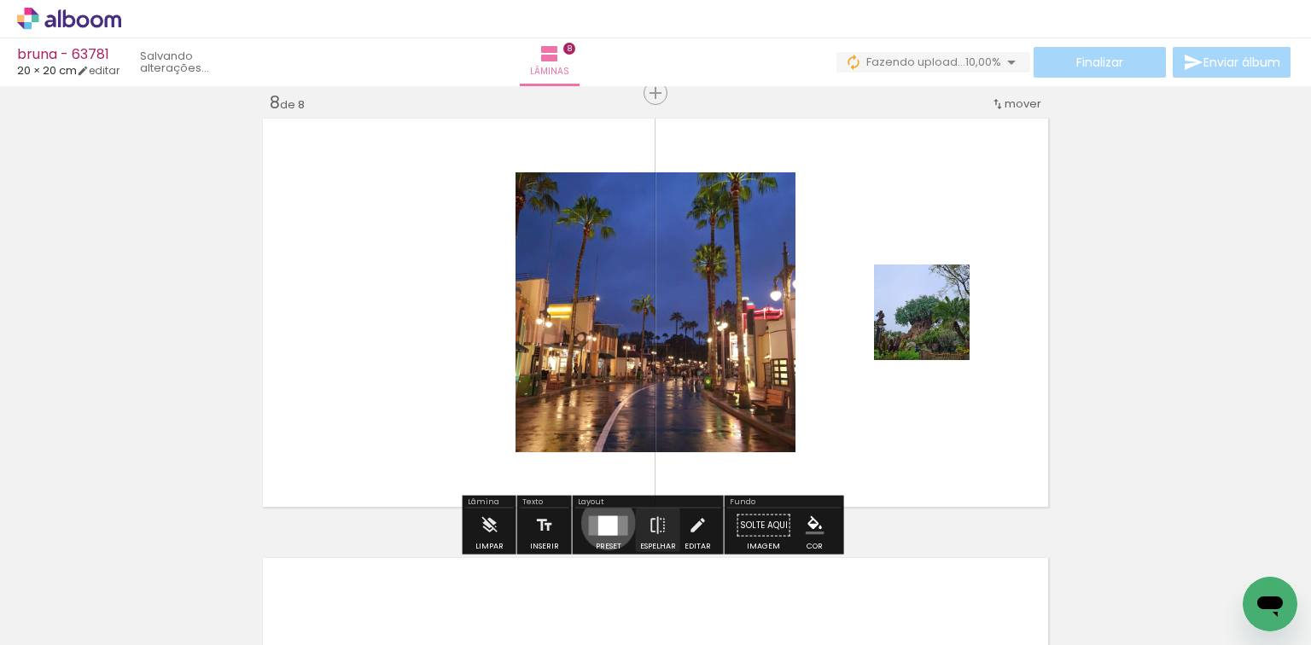
click at [604, 522] on div at bounding box center [608, 526] width 20 height 20
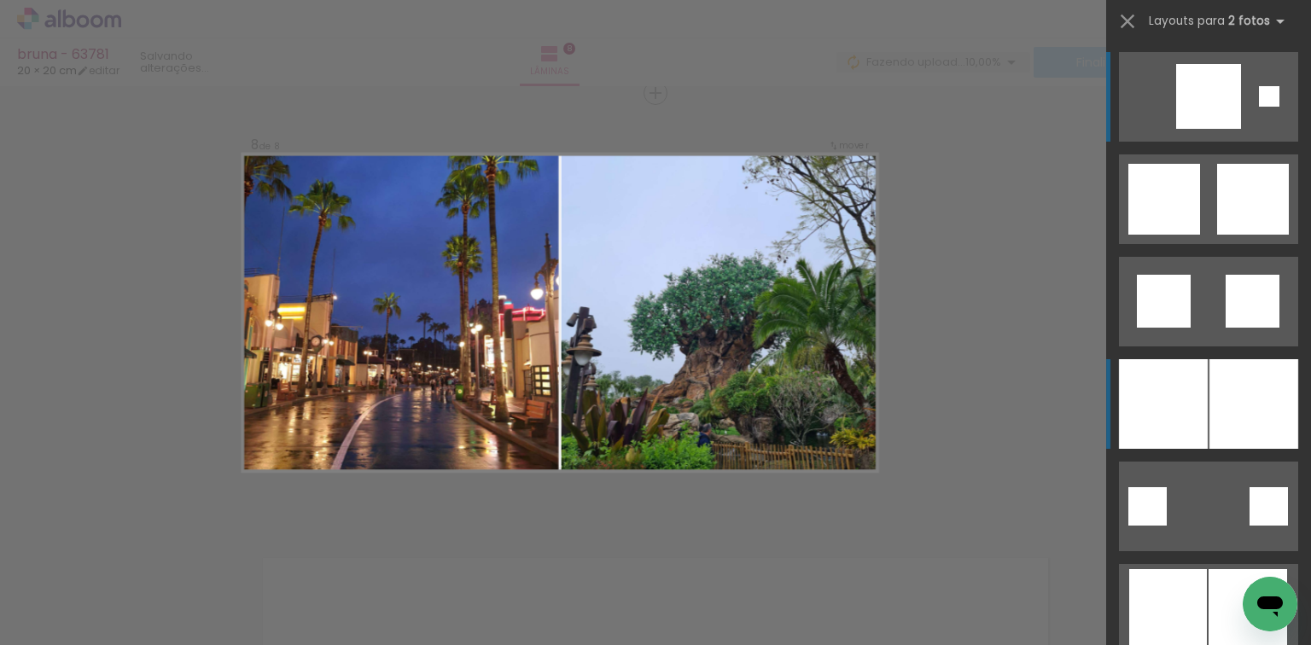
click at [1194, 394] on div at bounding box center [1163, 404] width 89 height 90
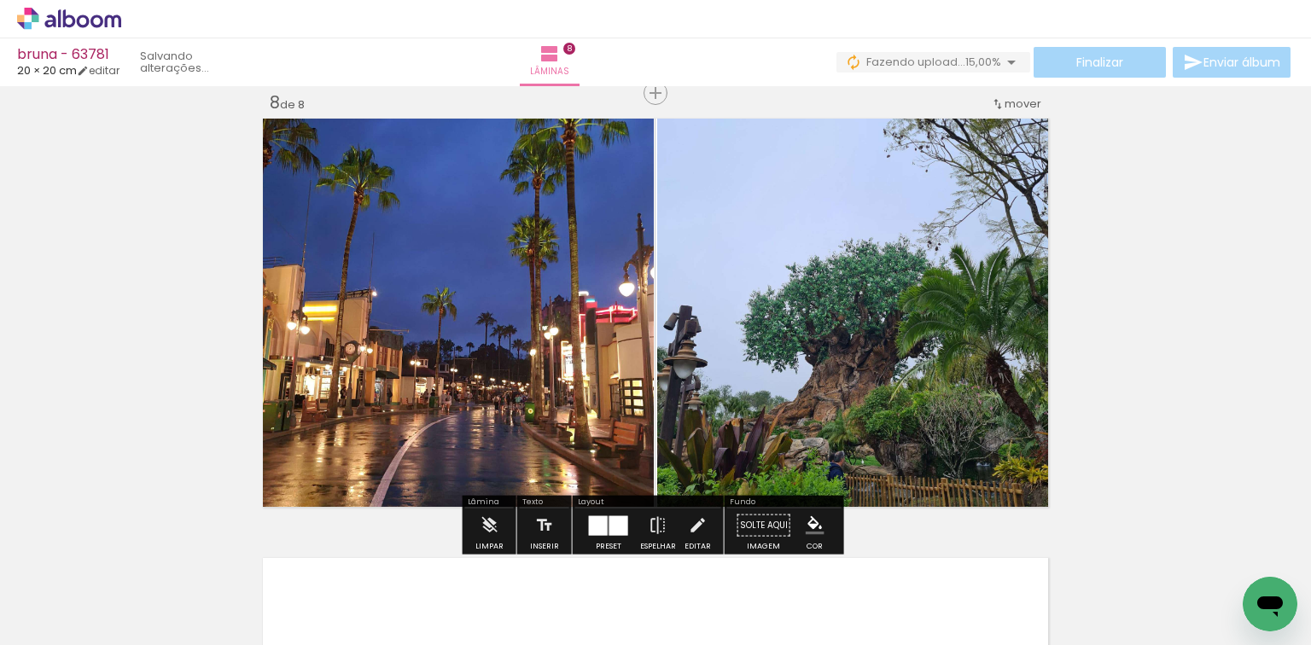
scroll to position [0, 1164]
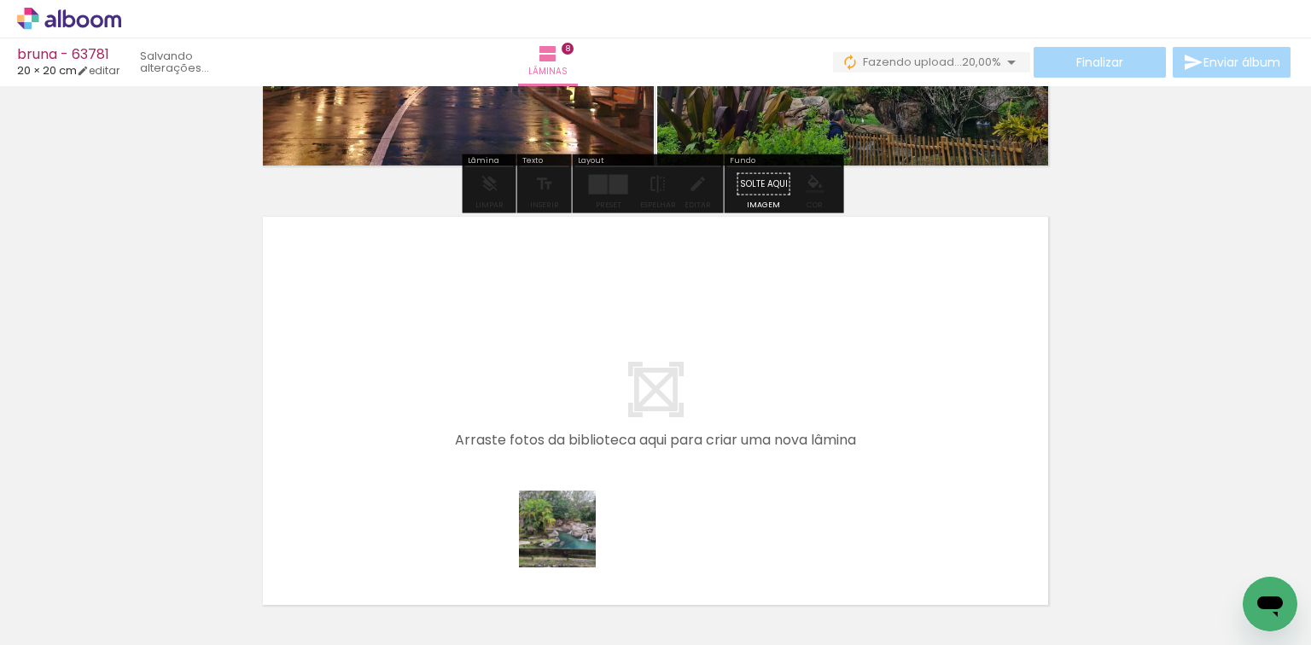
drag, startPoint x: 570, startPoint y: 542, endPoint x: 635, endPoint y: 578, distance: 74.1
click at [574, 512] on quentale-workspace at bounding box center [655, 322] width 1311 height 645
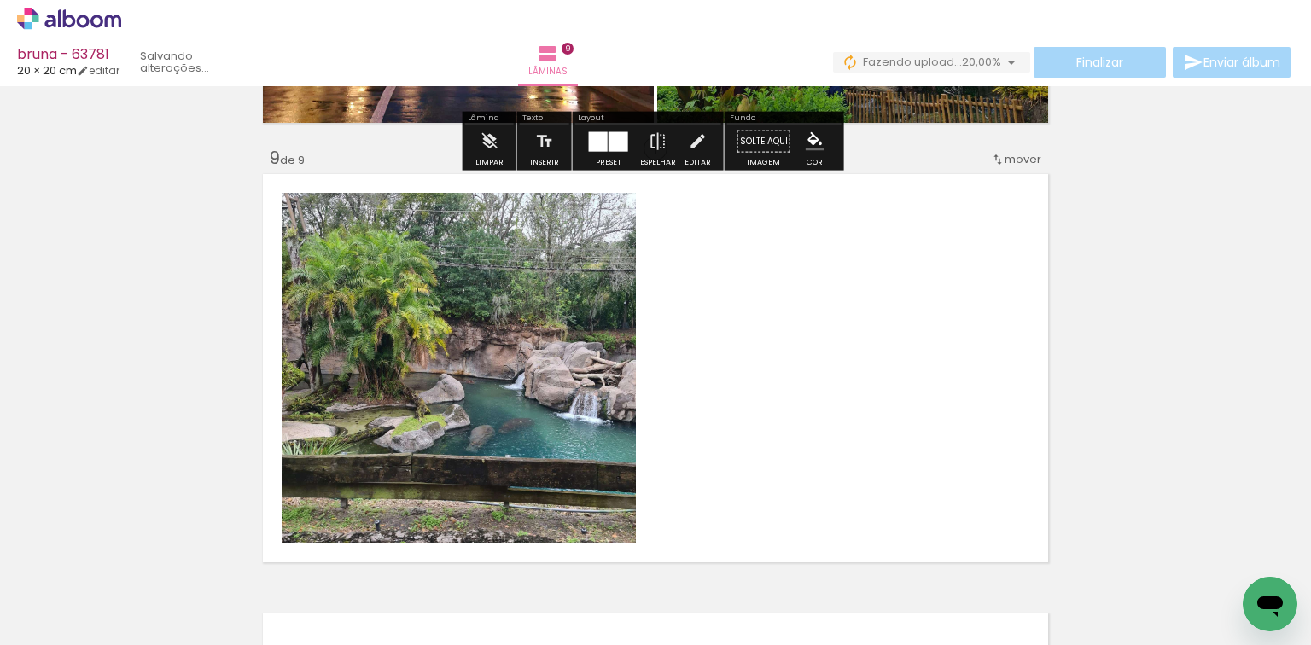
drag, startPoint x: 635, startPoint y: 581, endPoint x: 589, endPoint y: 518, distance: 77.5
click at [602, 491] on quentale-workspace at bounding box center [655, 322] width 1311 height 645
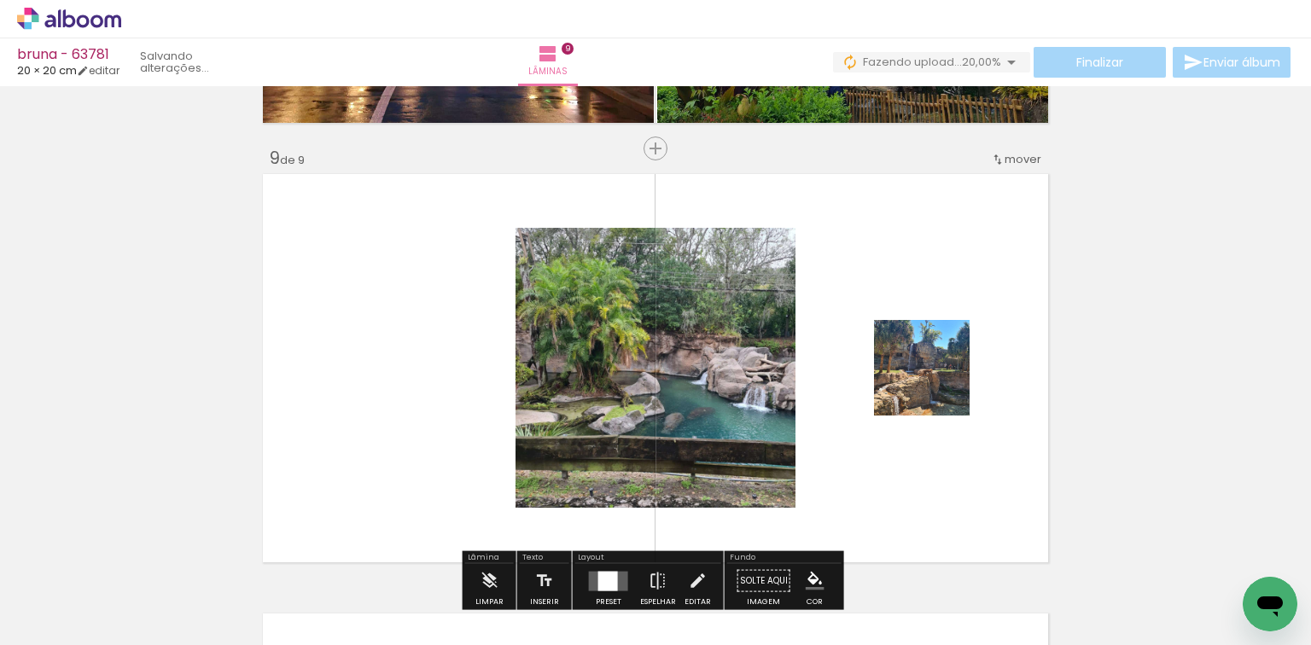
scroll to position [3539, 0]
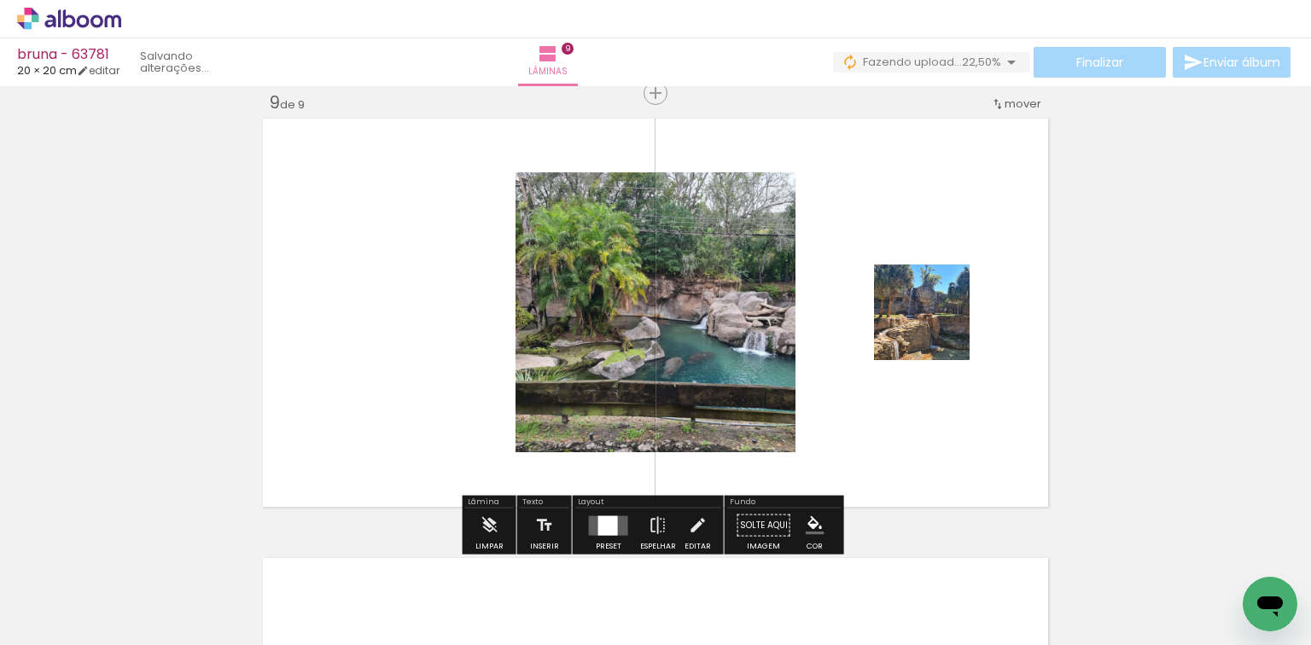
drag, startPoint x: 615, startPoint y: 526, endPoint x: 703, endPoint y: 516, distance: 89.4
click at [618, 526] on quentale-layouter at bounding box center [608, 526] width 39 height 20
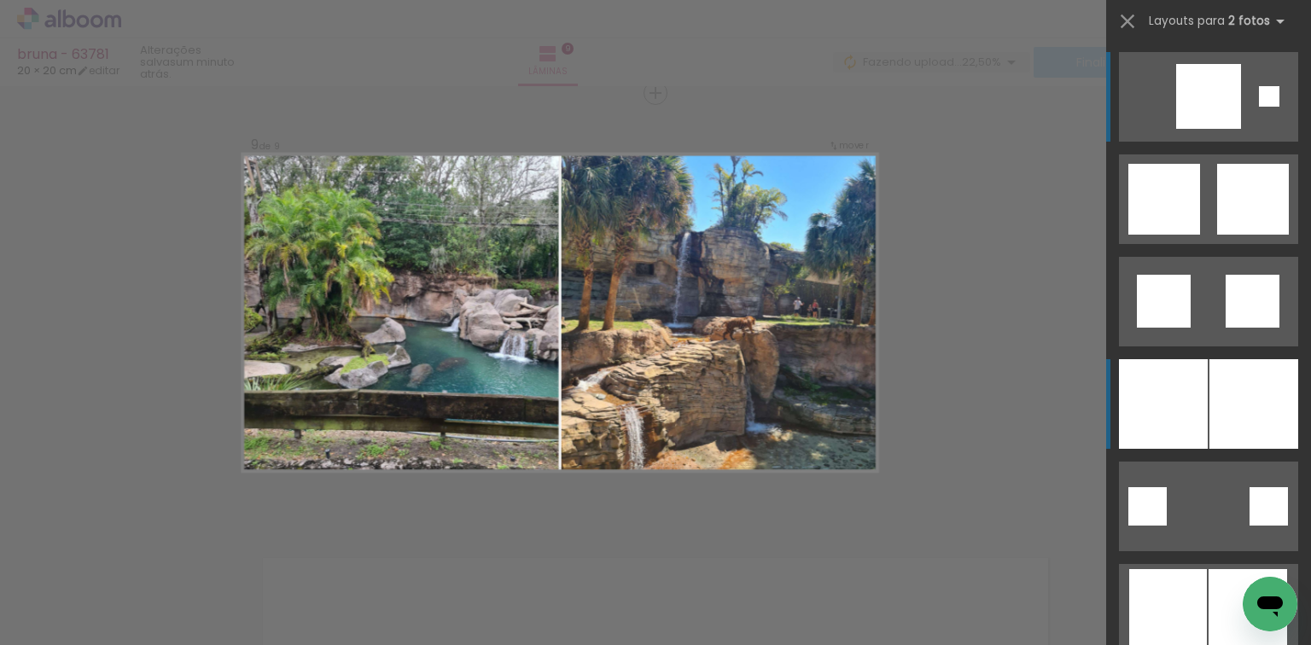
click at [1168, 385] on div at bounding box center [1163, 404] width 89 height 90
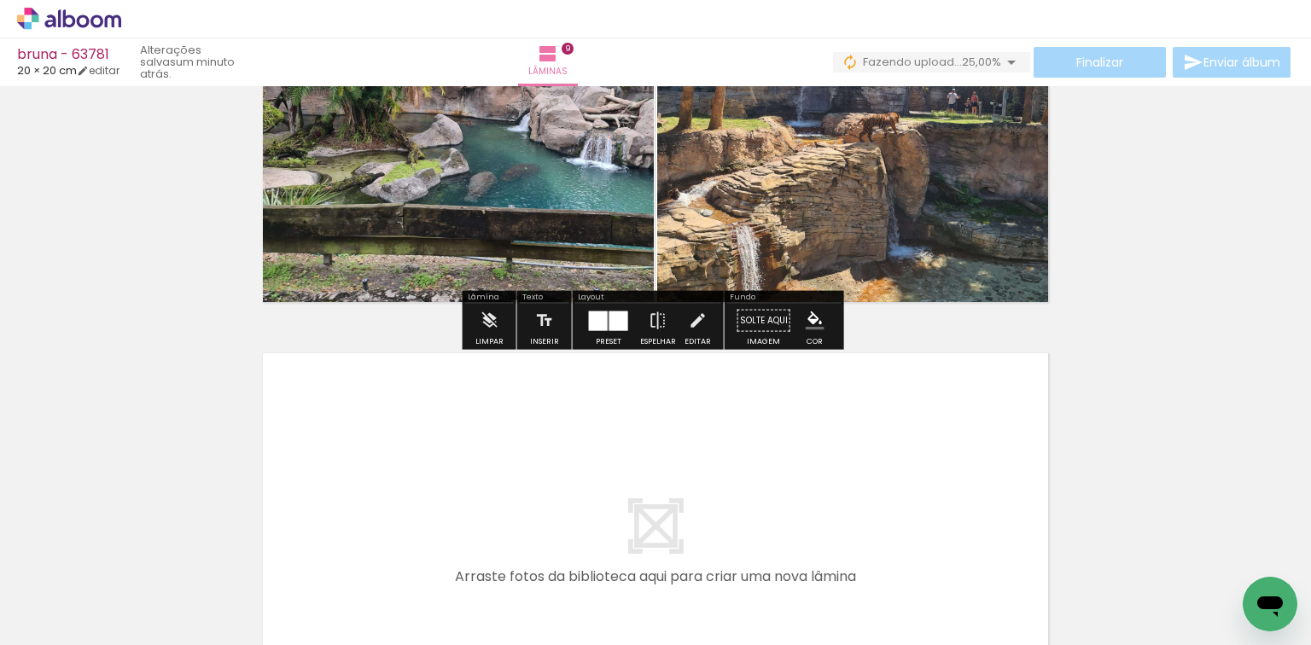
drag, startPoint x: 702, startPoint y: 571, endPoint x: 803, endPoint y: 566, distance: 100.9
click at [727, 526] on quentale-workspace at bounding box center [655, 322] width 1311 height 645
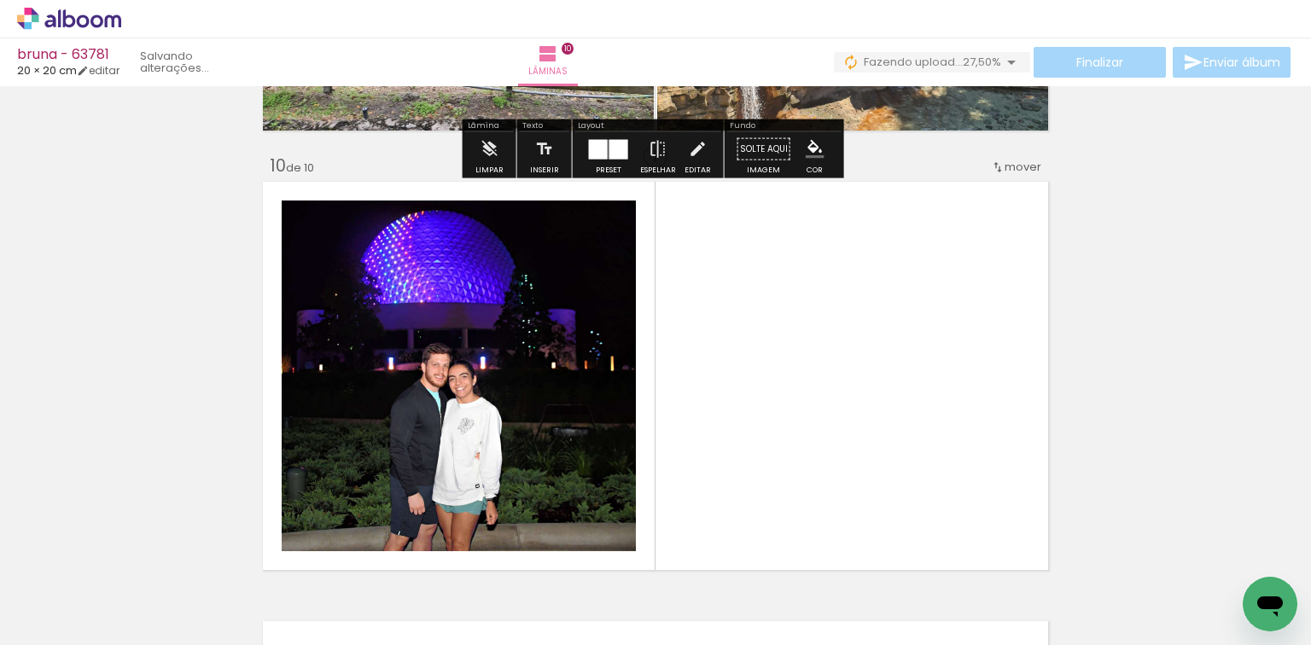
drag, startPoint x: 840, startPoint y: 563, endPoint x: 622, endPoint y: 540, distance: 219.0
click at [789, 495] on quentale-workspace at bounding box center [655, 322] width 1311 height 645
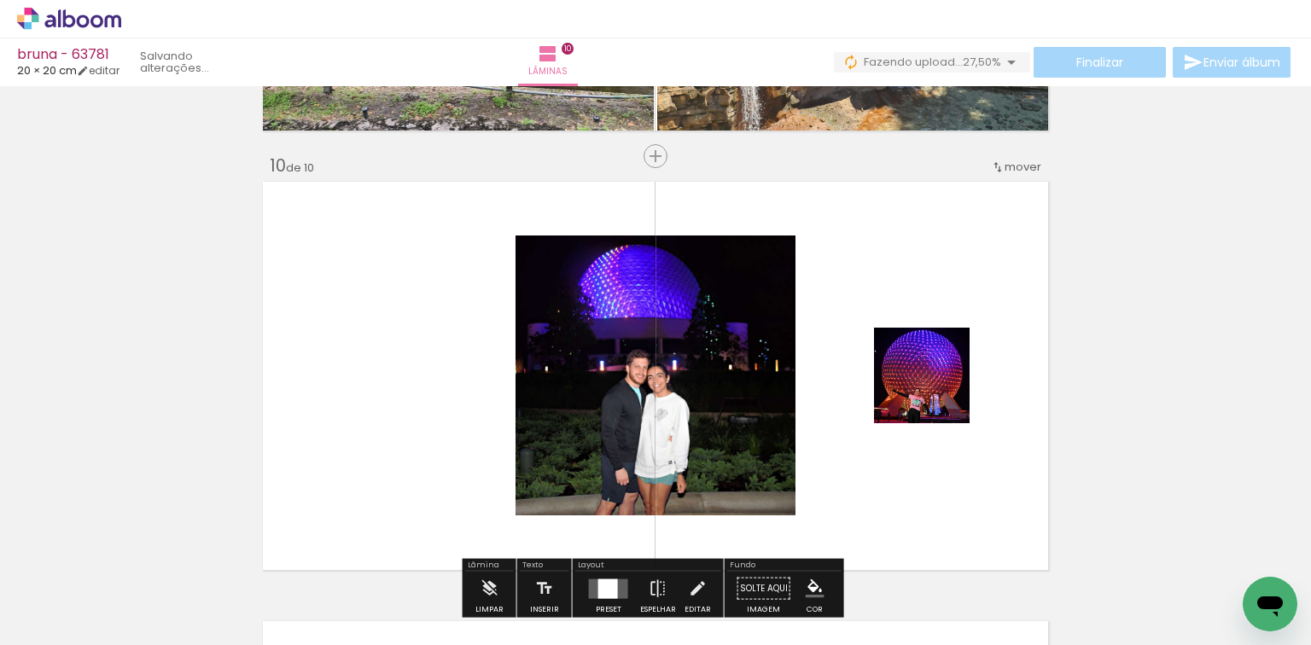
scroll to position [3978, 0]
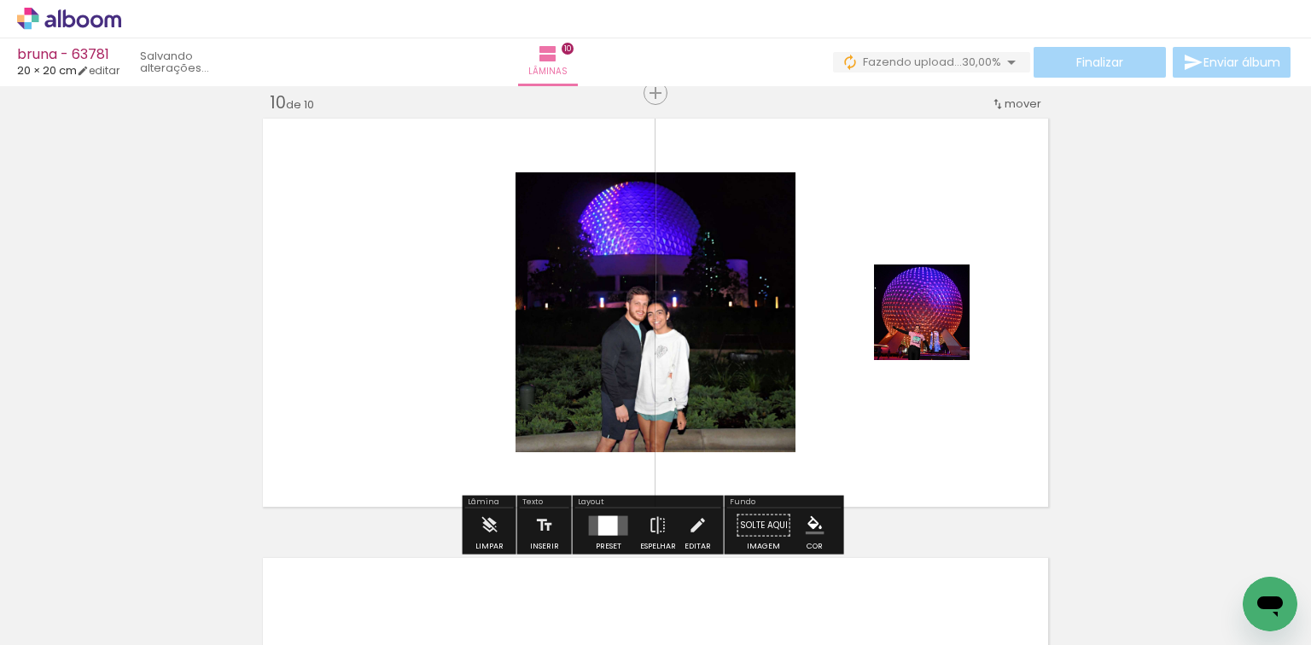
click at [608, 522] on div at bounding box center [608, 526] width 20 height 20
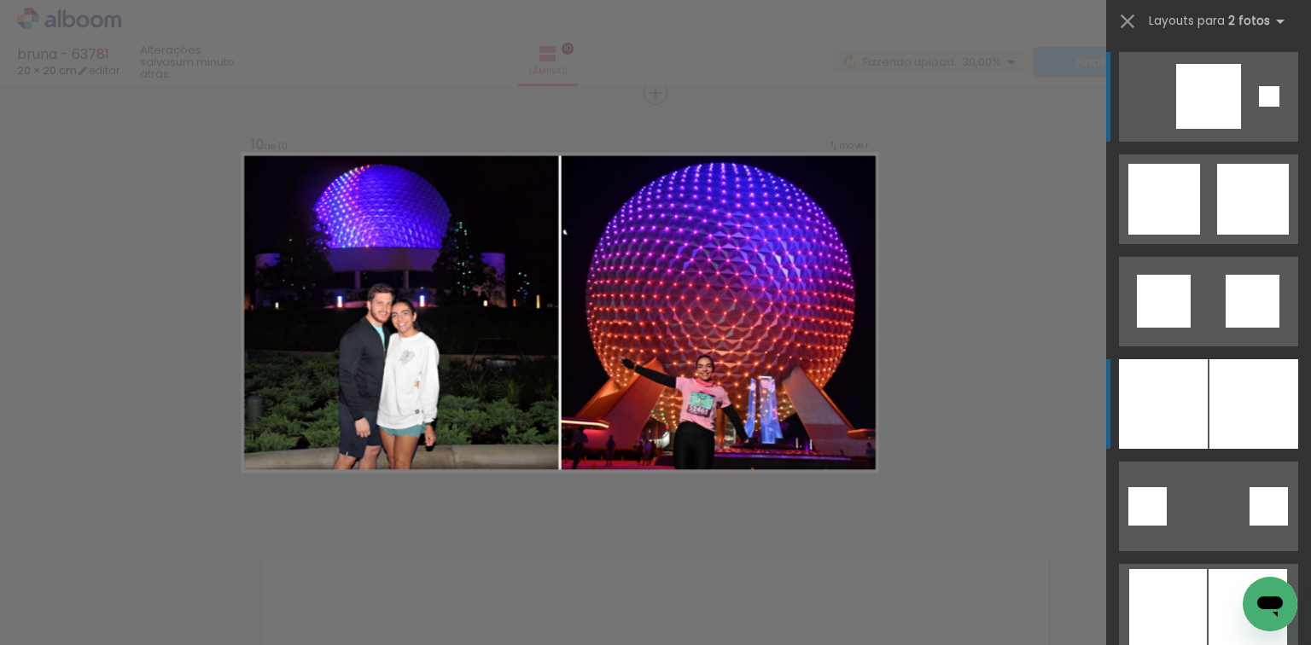
click at [1182, 406] on div at bounding box center [1163, 404] width 89 height 90
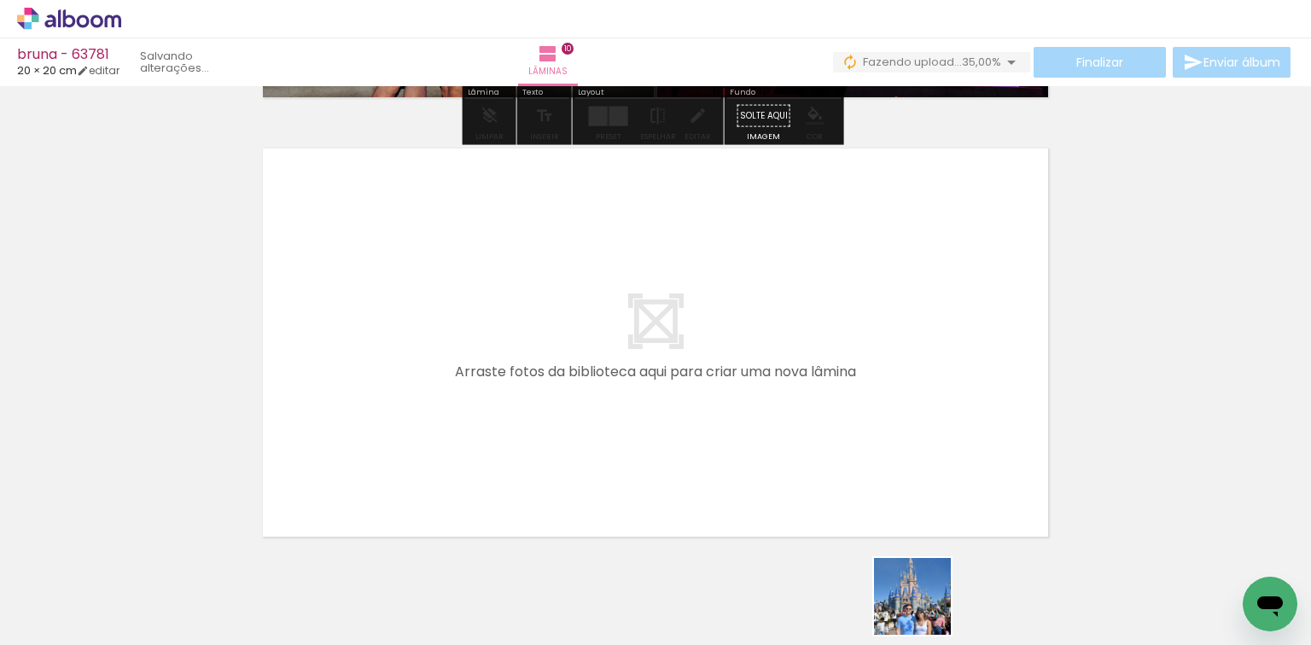
drag, startPoint x: 925, startPoint y: 610, endPoint x: 1001, endPoint y: 563, distance: 88.9
click at [898, 500] on quentale-workspace at bounding box center [655, 322] width 1311 height 645
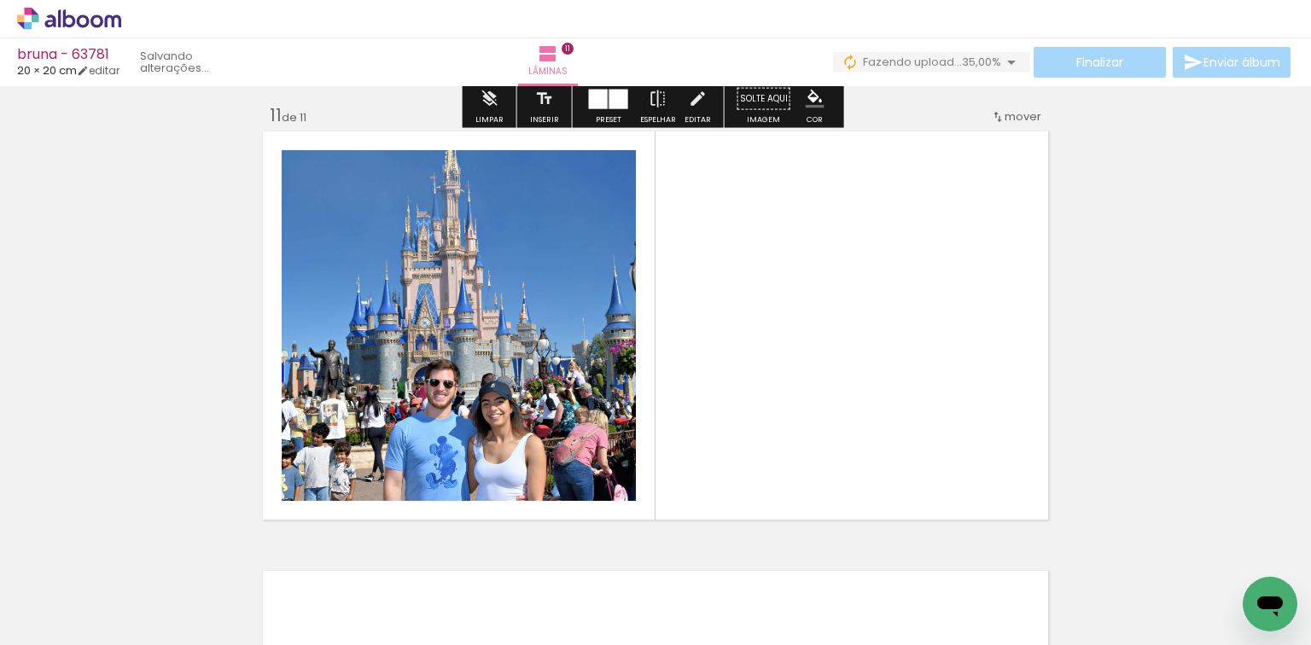
drag, startPoint x: 986, startPoint y: 538, endPoint x: 729, endPoint y: 489, distance: 261.5
click at [908, 478] on quentale-workspace at bounding box center [655, 322] width 1311 height 645
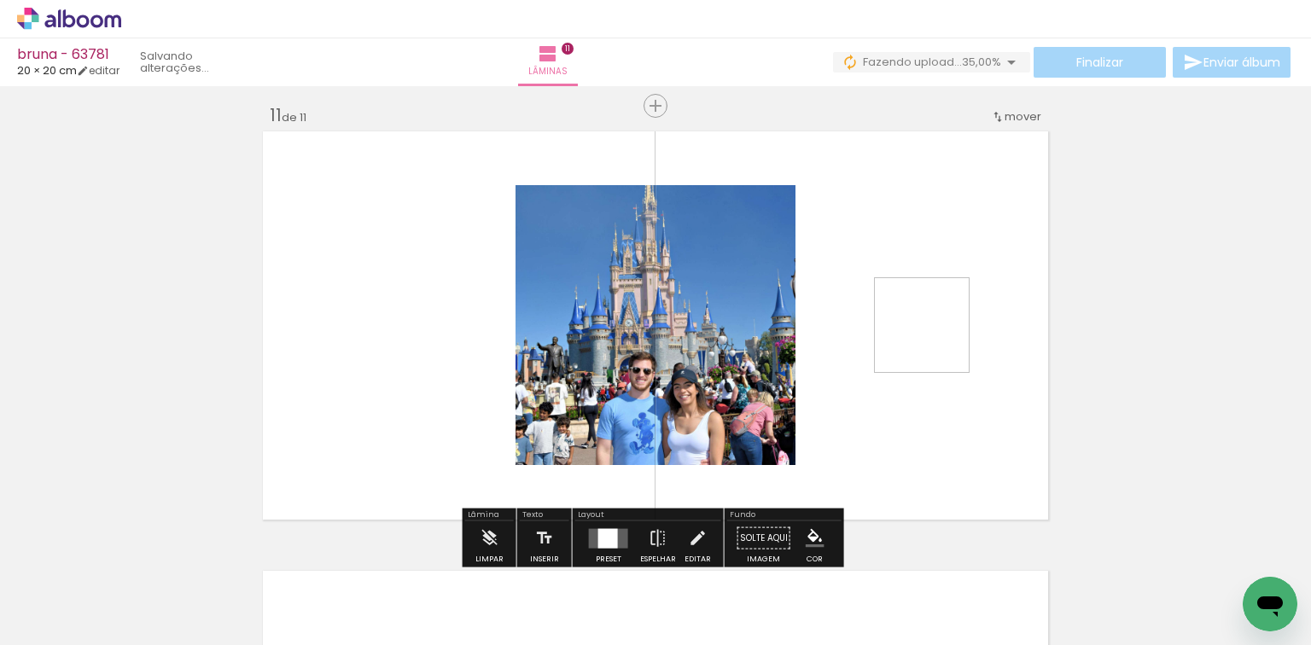
scroll to position [4418, 0]
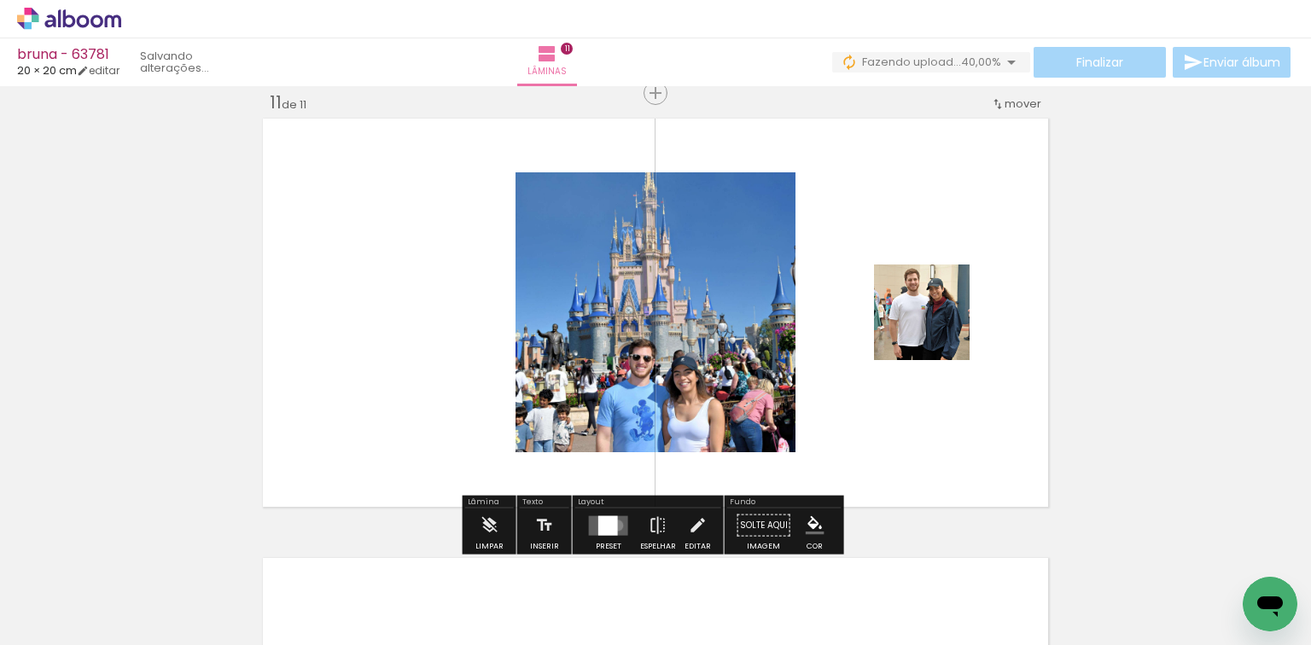
drag, startPoint x: 614, startPoint y: 525, endPoint x: 966, endPoint y: 445, distance: 360.8
click at [615, 524] on quentale-layouter at bounding box center [608, 526] width 39 height 20
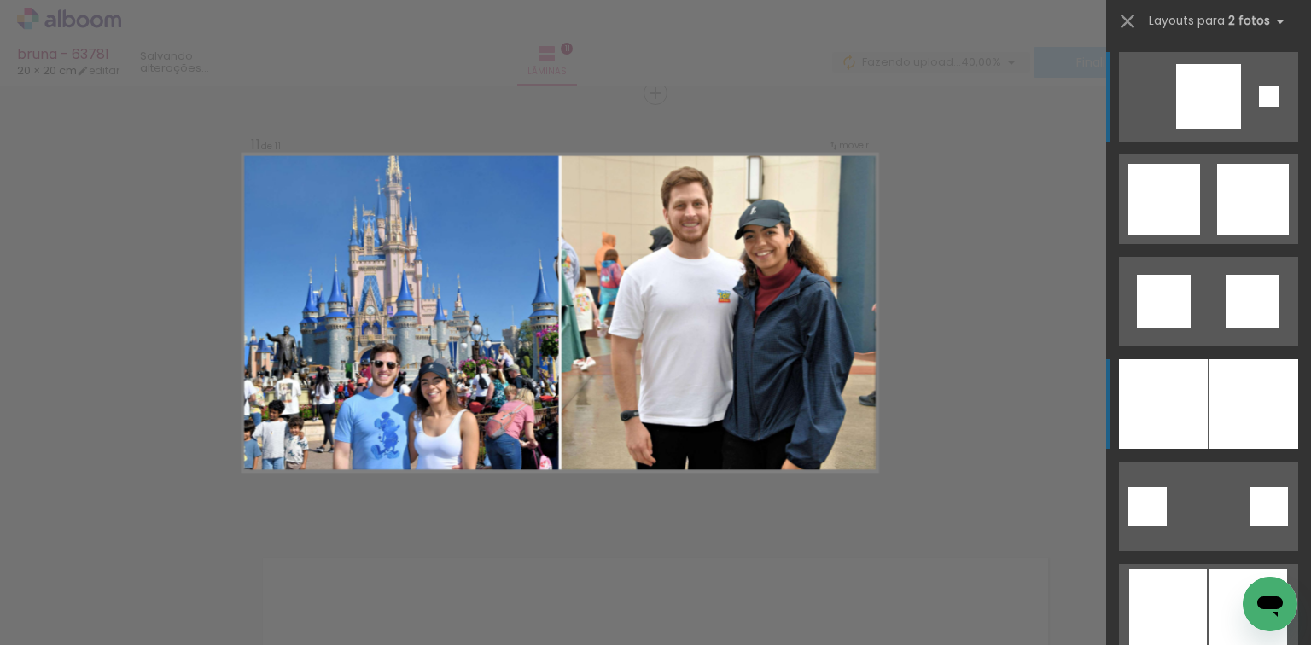
click at [1210, 368] on div at bounding box center [1254, 404] width 89 height 90
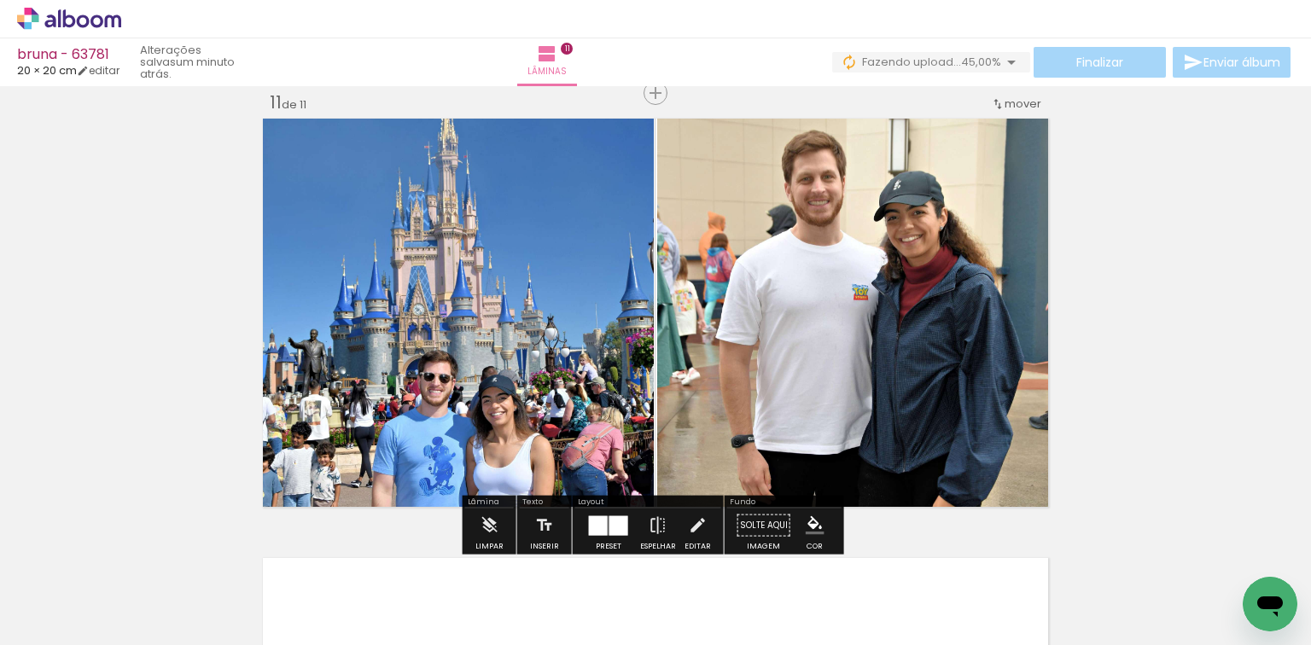
scroll to position [0, 1757]
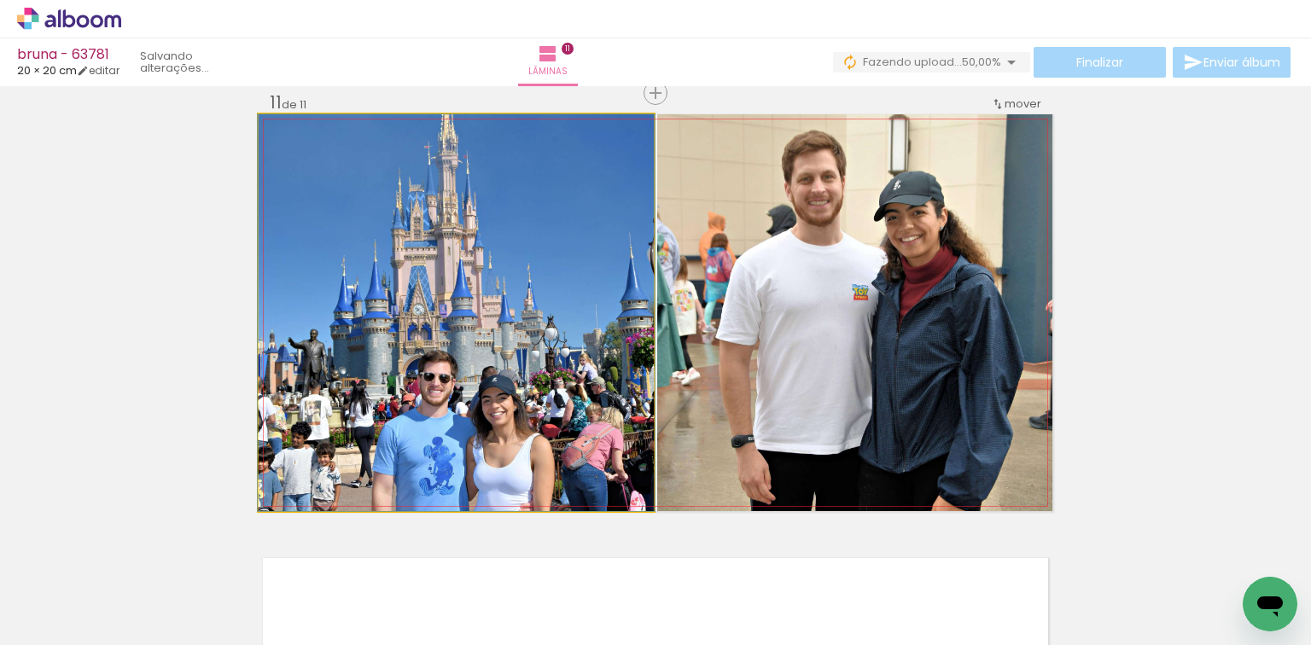
drag, startPoint x: 384, startPoint y: 359, endPoint x: 458, endPoint y: 494, distance: 154.3
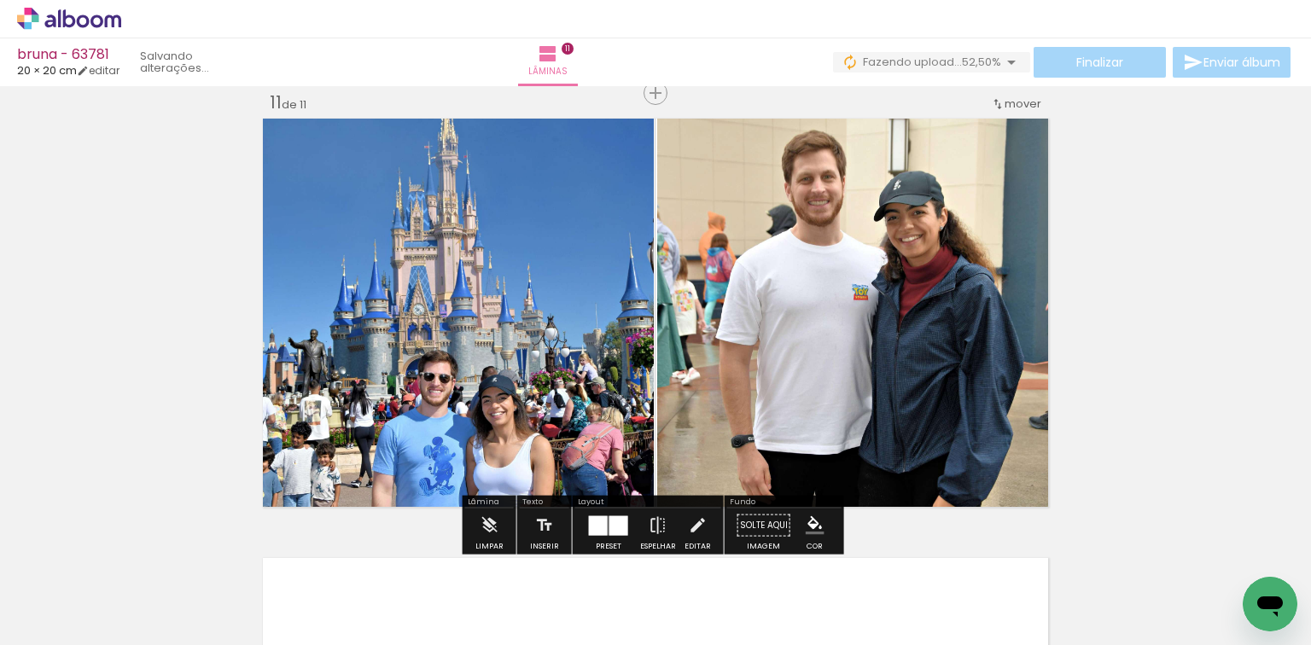
scroll to position [4760, 0]
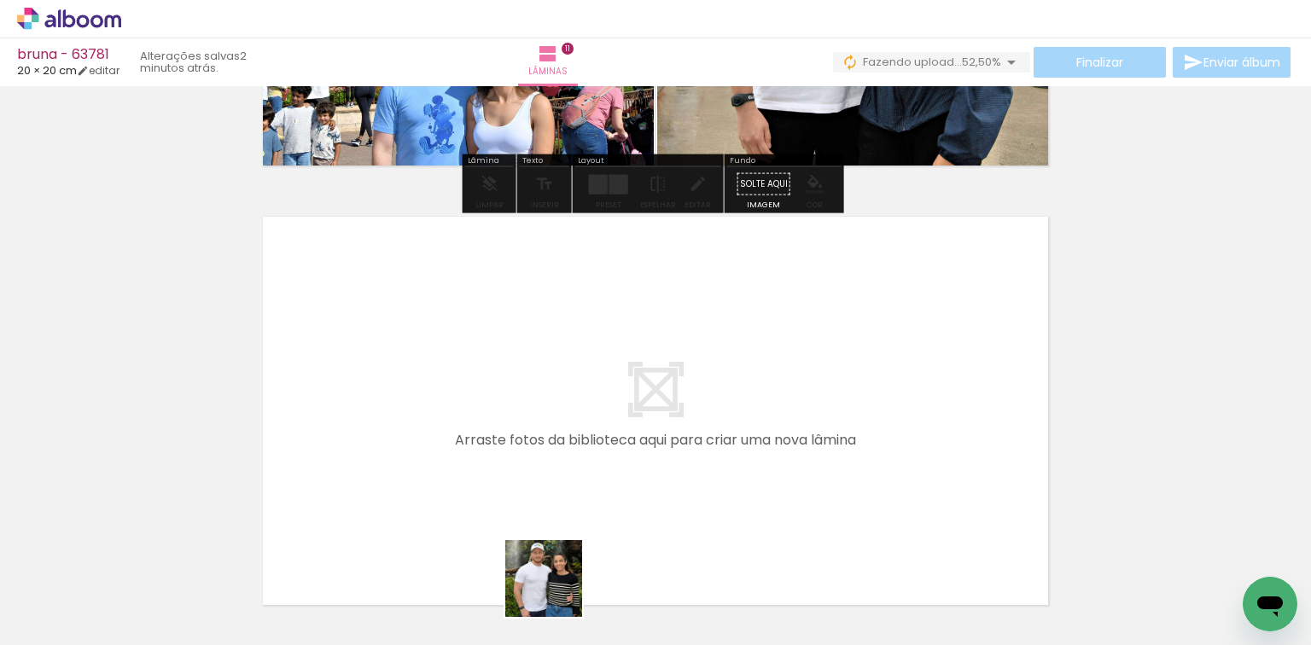
drag, startPoint x: 557, startPoint y: 592, endPoint x: 611, endPoint y: 599, distance: 55.2
click at [608, 534] on quentale-workspace at bounding box center [655, 322] width 1311 height 645
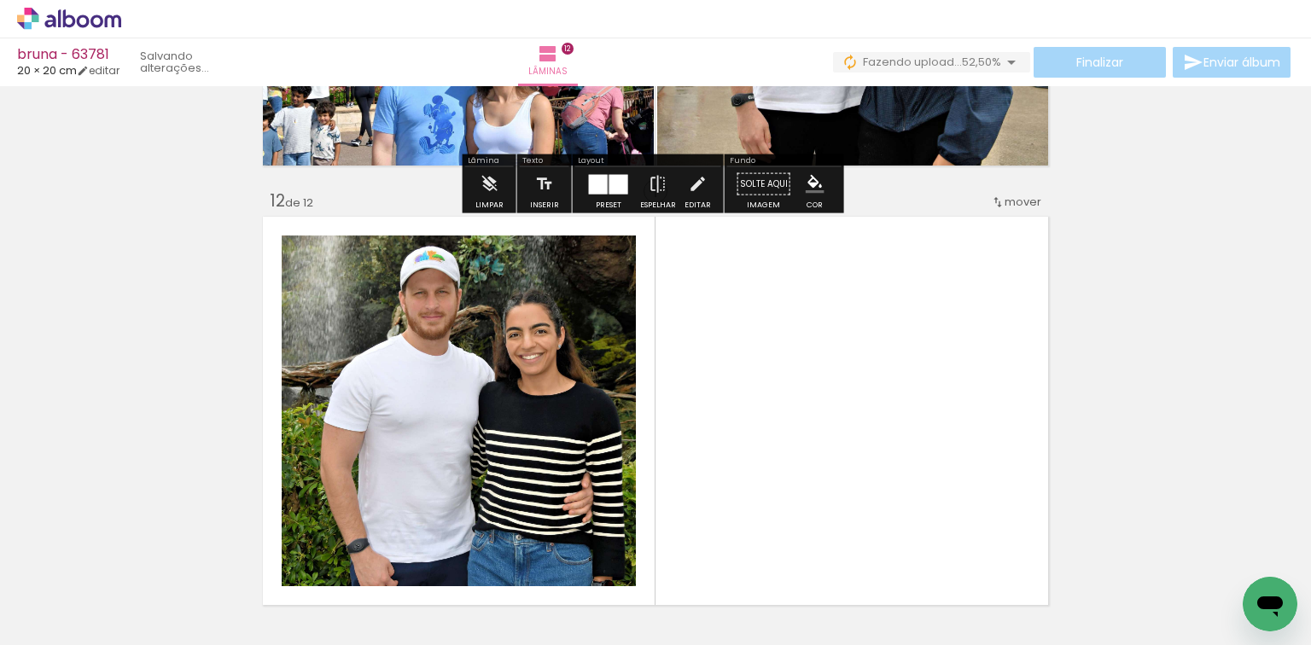
click at [641, 526] on quentale-workspace at bounding box center [655, 322] width 1311 height 645
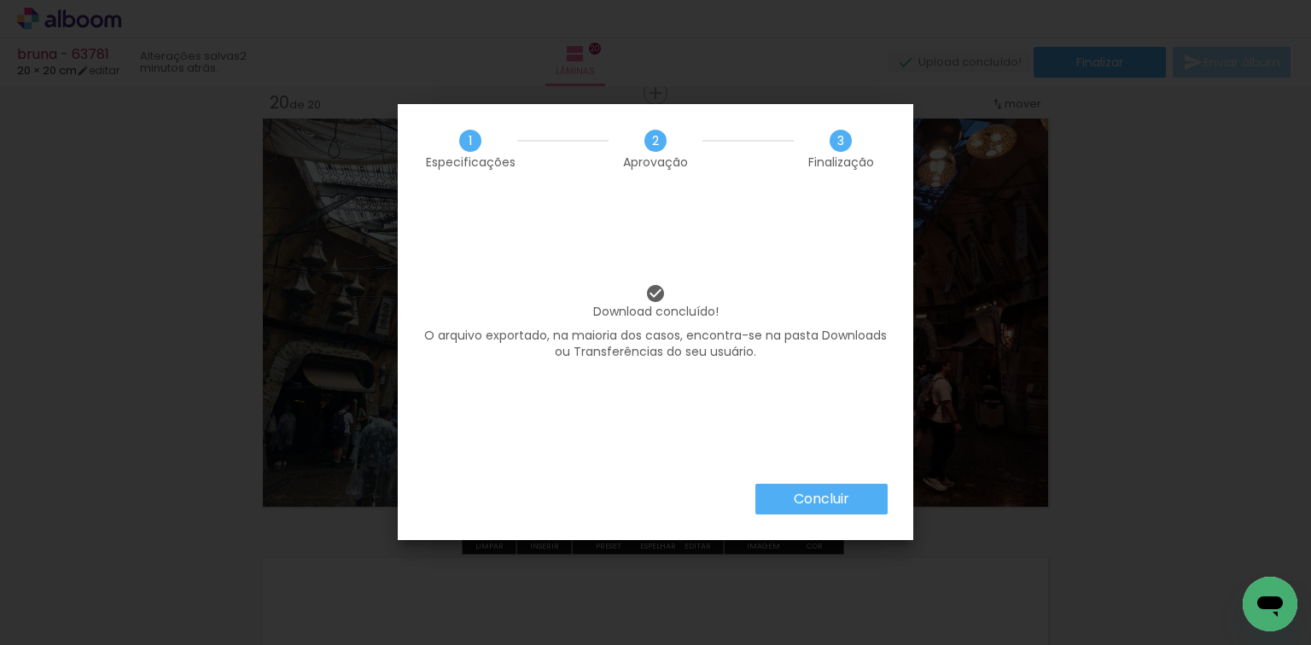
scroll to position [0, 2658]
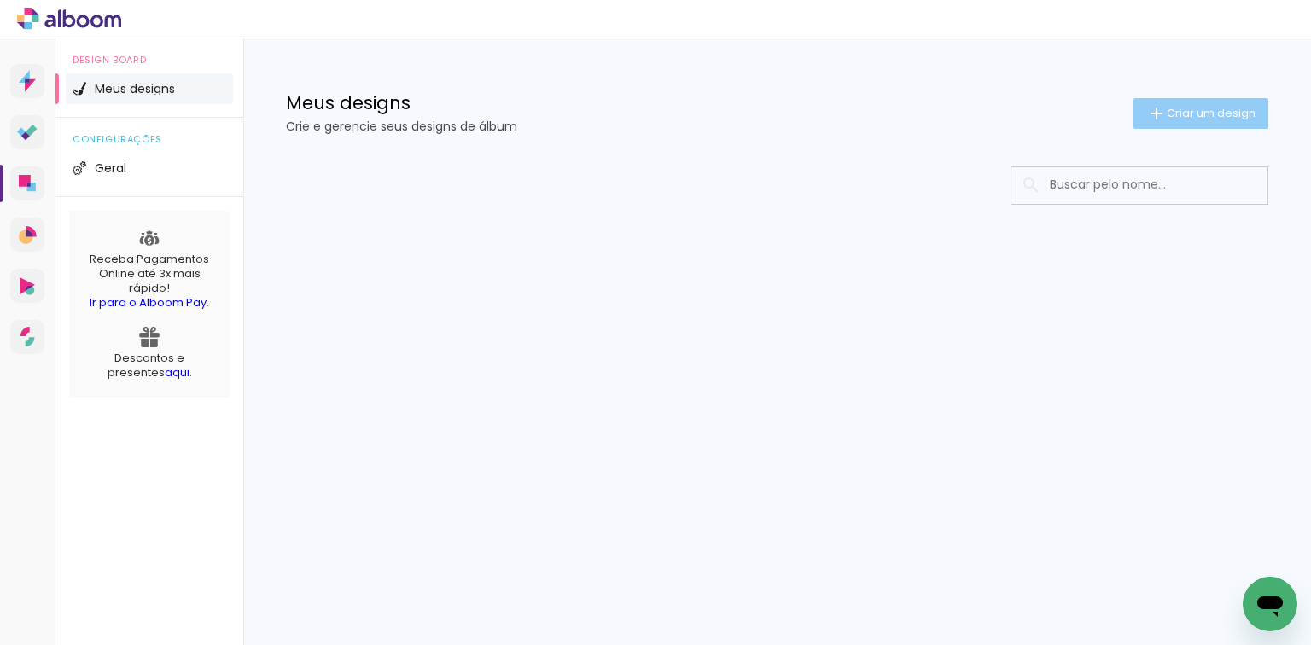
click at [1195, 108] on span "Criar um design" at bounding box center [1211, 113] width 89 height 11
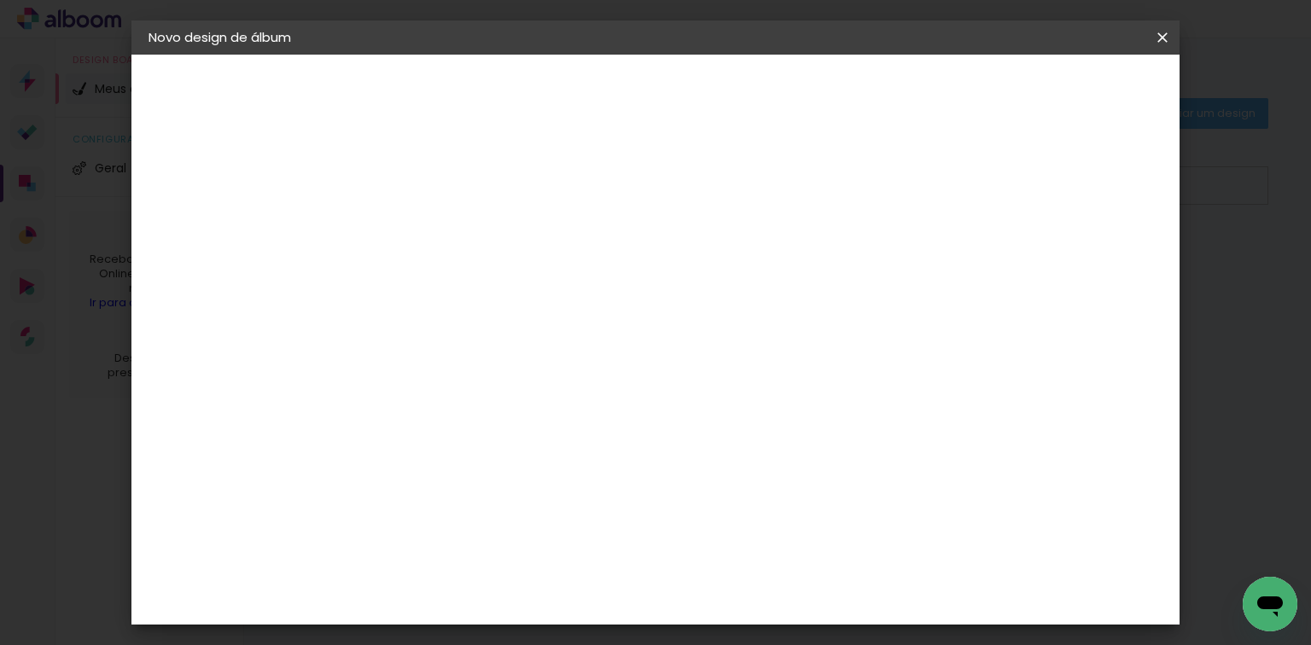
click at [434, 211] on paper-input-container "Título do álbum" at bounding box center [428, 230] width 12 height 44
click at [428, 228] on input at bounding box center [428, 229] width 0 height 26
type input "miriane - 63790"
type paper-input "miriane - 63790"
click at [0, 0] on slot "Avançar" at bounding box center [0, 0] width 0 height 0
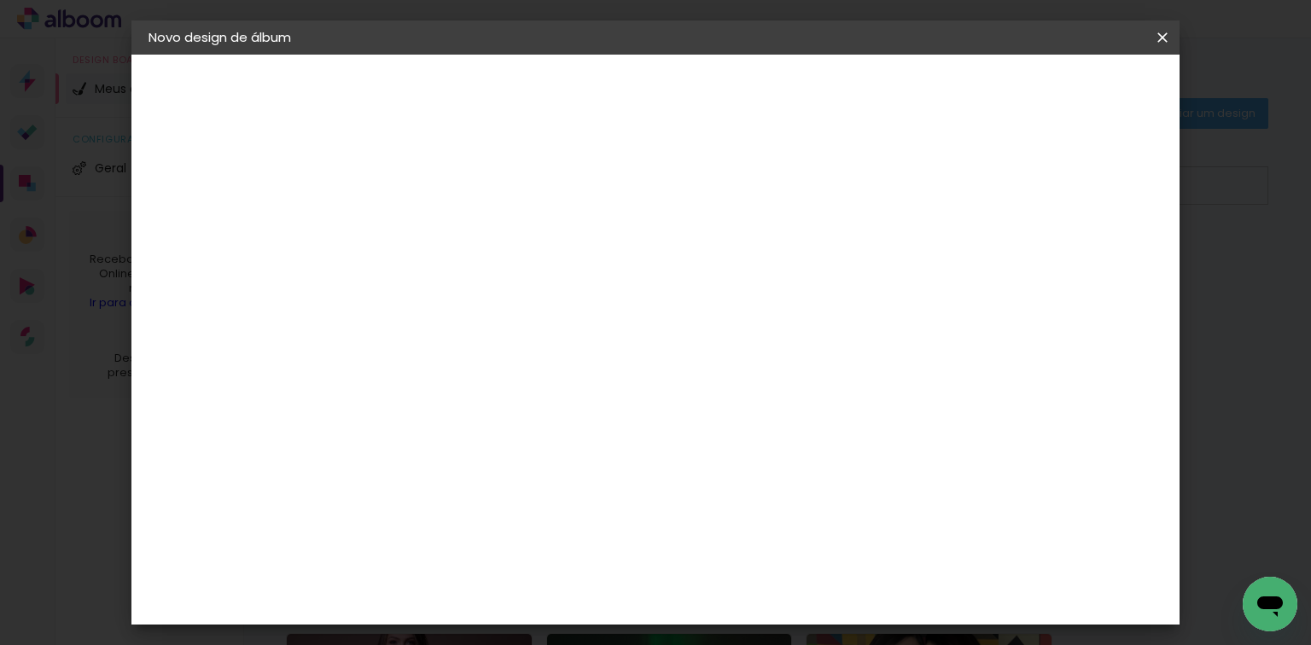
drag, startPoint x: 988, startPoint y: 263, endPoint x: 999, endPoint y: 233, distance: 31.9
click at [747, 261] on paper-item "Tamanho Livre" at bounding box center [665, 260] width 164 height 38
click at [0, 0] on slot "Avançar" at bounding box center [0, 0] width 0 height 0
click at [750, 541] on input "60" at bounding box center [751, 547] width 44 height 26
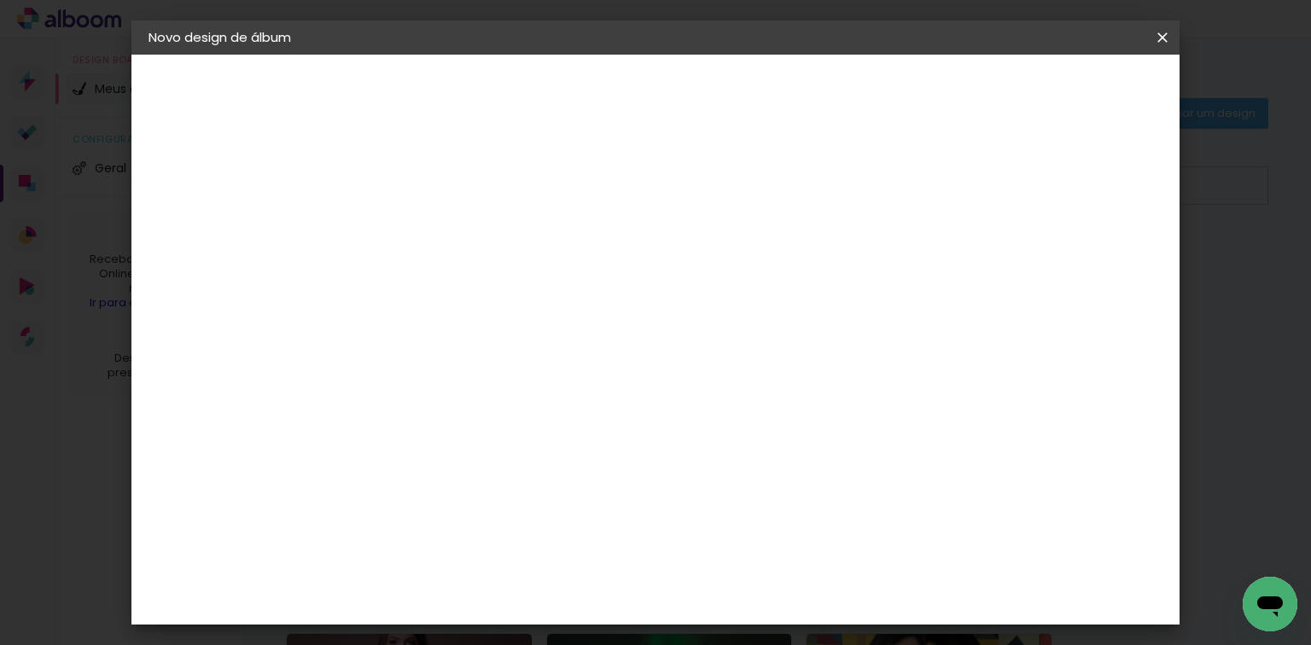
click at [750, 541] on input "60" at bounding box center [751, 547] width 44 height 26
type input "40,6"
type paper-input "40,6"
click at [426, 495] on input "30" at bounding box center [433, 501] width 44 height 26
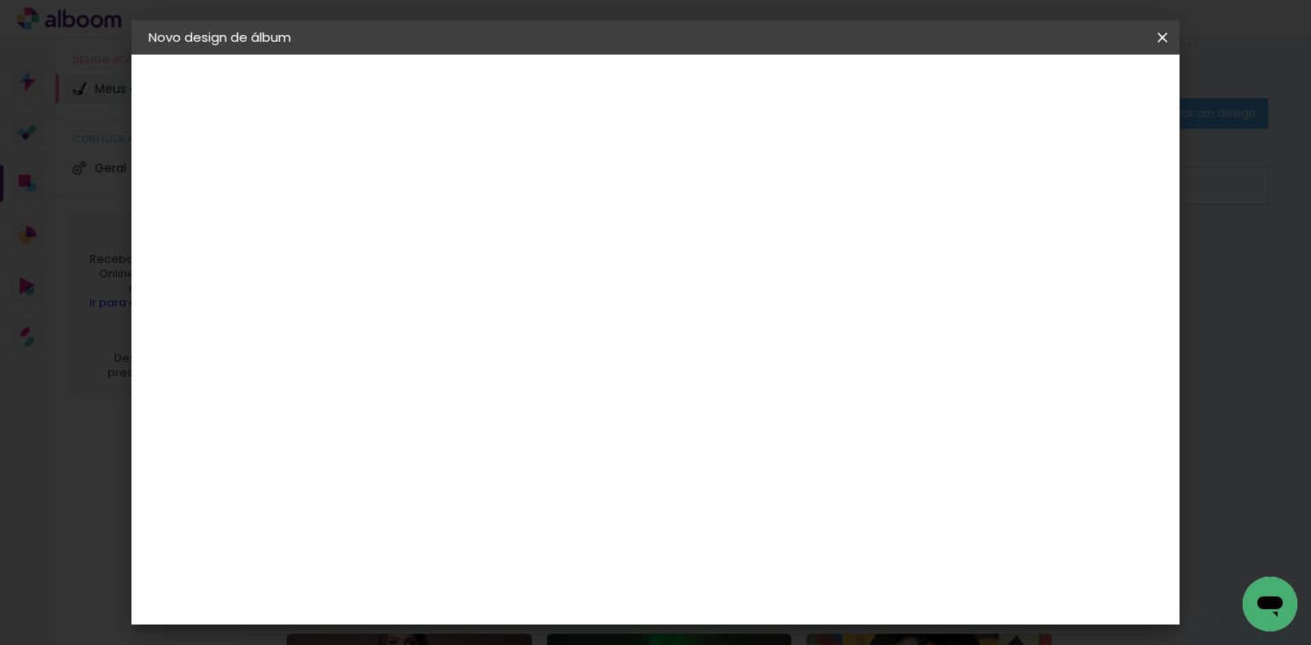
click at [426, 495] on input "30" at bounding box center [433, 501] width 44 height 26
type input "20,3"
type paper-input "20,3"
type input "4"
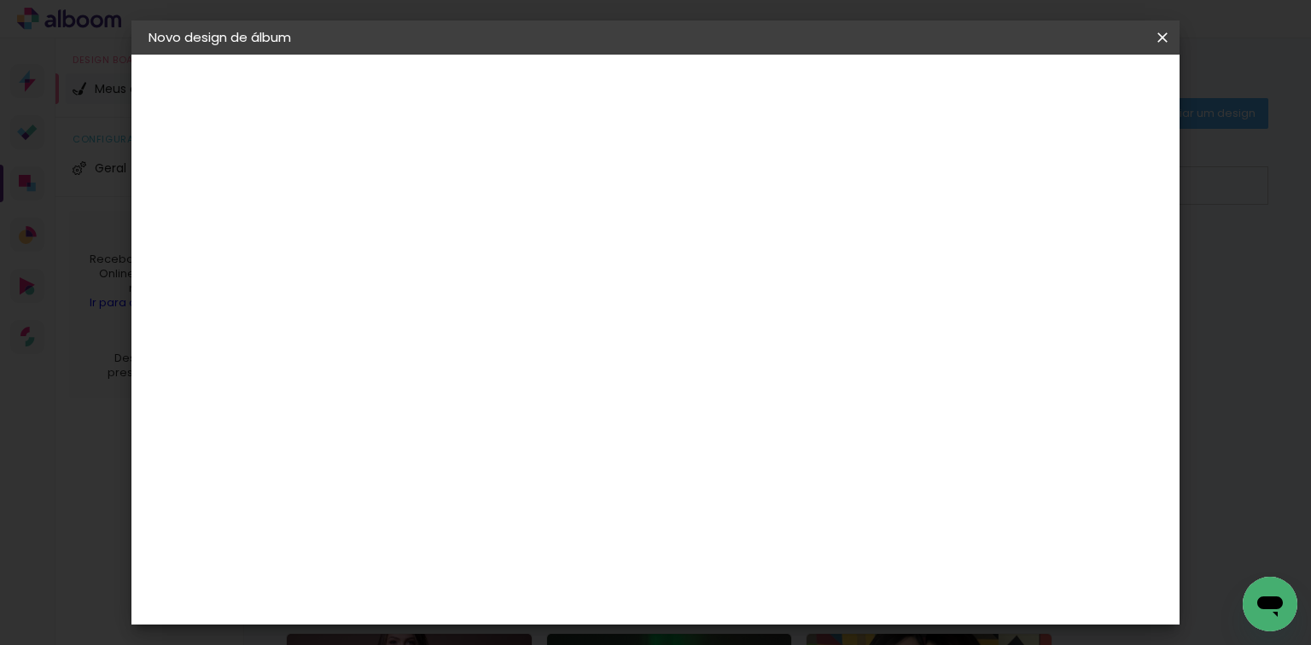
type paper-input "4"
click at [1082, 259] on input "4" at bounding box center [1073, 258] width 31 height 26
type input "3"
type paper-input "3"
click at [1082, 259] on input "3" at bounding box center [1076, 258] width 31 height 26
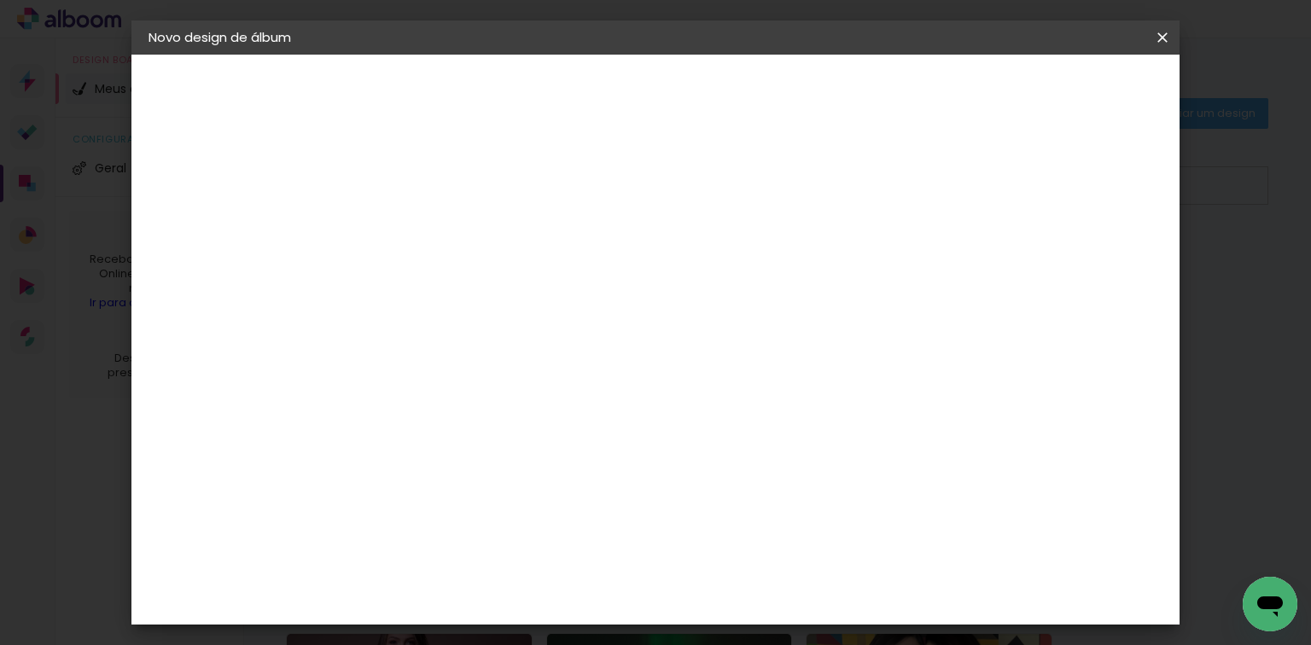
type input "2"
type paper-input "2"
click at [1083, 259] on input "2" at bounding box center [1082, 258] width 31 height 26
click at [1059, 95] on span "Iniciar design" at bounding box center [1020, 91] width 78 height 12
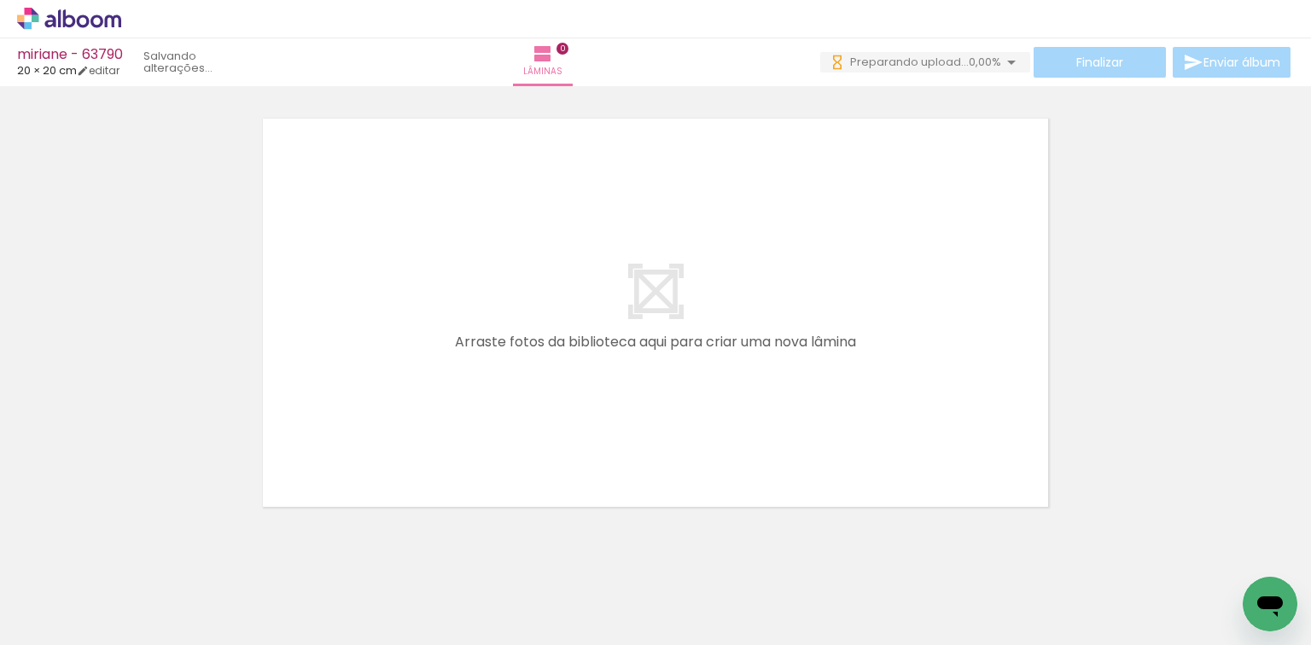
drag, startPoint x: 195, startPoint y: 586, endPoint x: 282, endPoint y: 555, distance: 92.3
click at [322, 441] on quentale-workspace at bounding box center [655, 322] width 1311 height 645
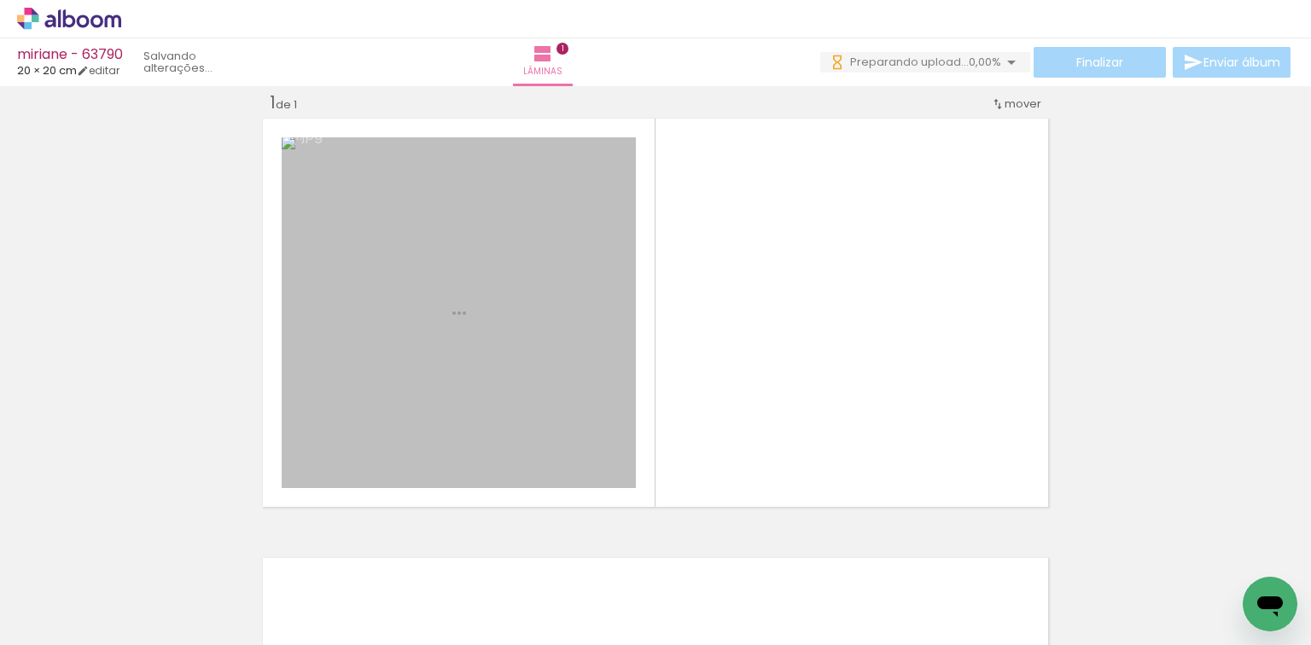
scroll to position [21, 0]
drag, startPoint x: 282, startPoint y: 556, endPoint x: 417, endPoint y: 458, distance: 166.8
click at [416, 458] on quentale-workspace at bounding box center [655, 322] width 1311 height 645
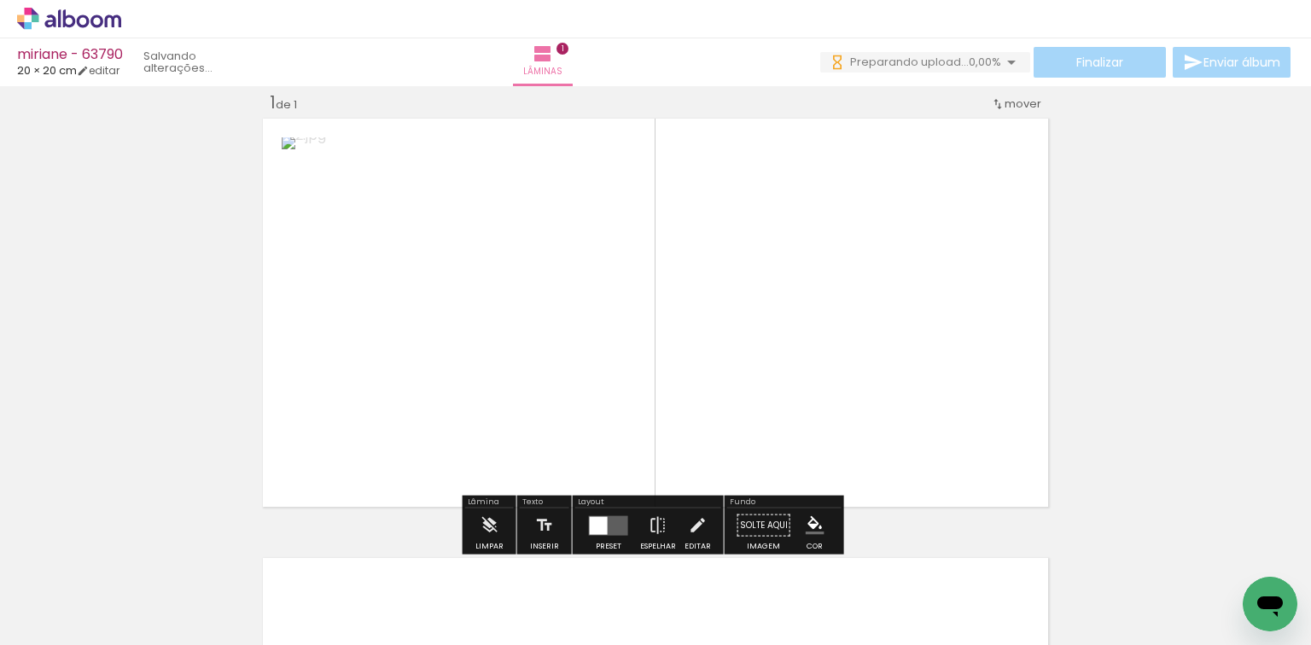
scroll to position [0, 0]
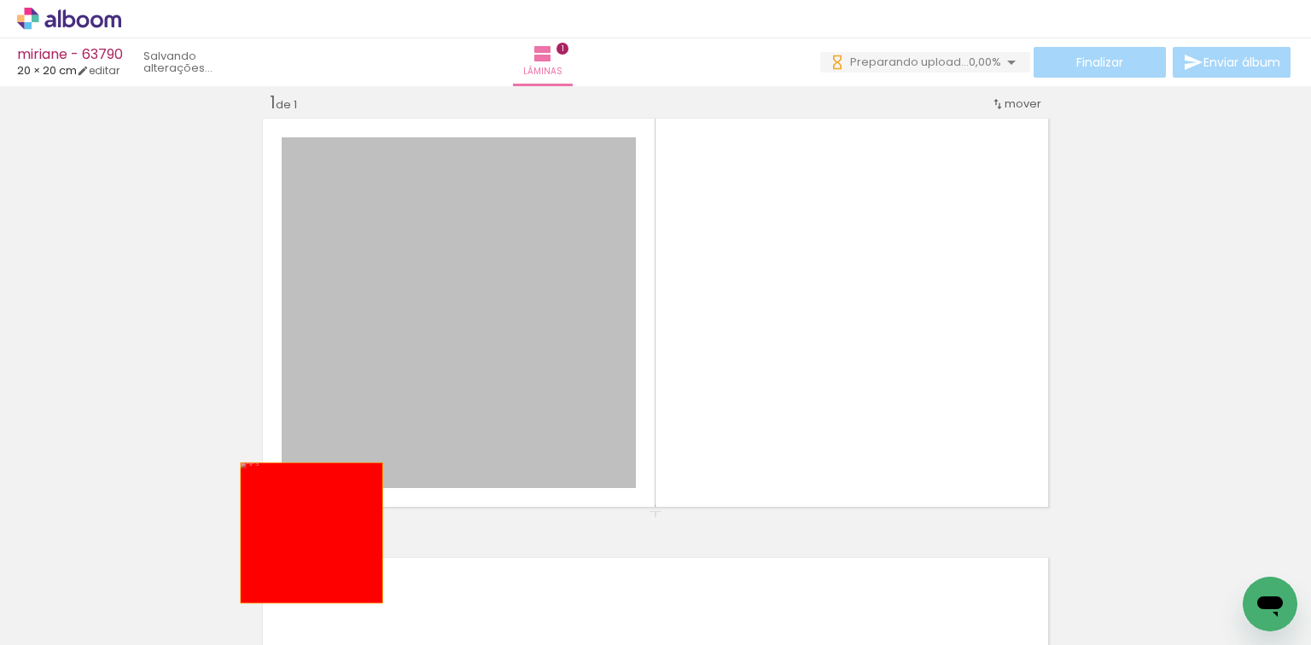
drag, startPoint x: 373, startPoint y: 382, endPoint x: 213, endPoint y: 602, distance: 271.9
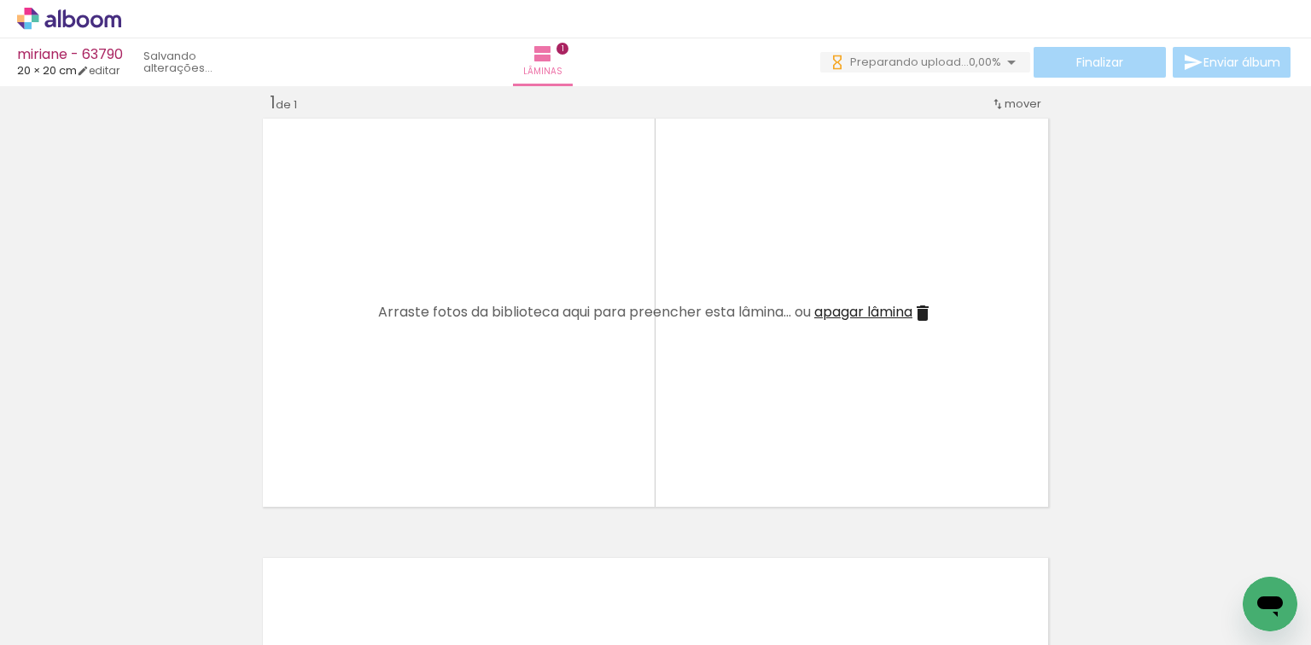
drag, startPoint x: 157, startPoint y: 604, endPoint x: 435, endPoint y: 447, distance: 319.3
click at [435, 447] on quentale-workspace at bounding box center [655, 322] width 1311 height 645
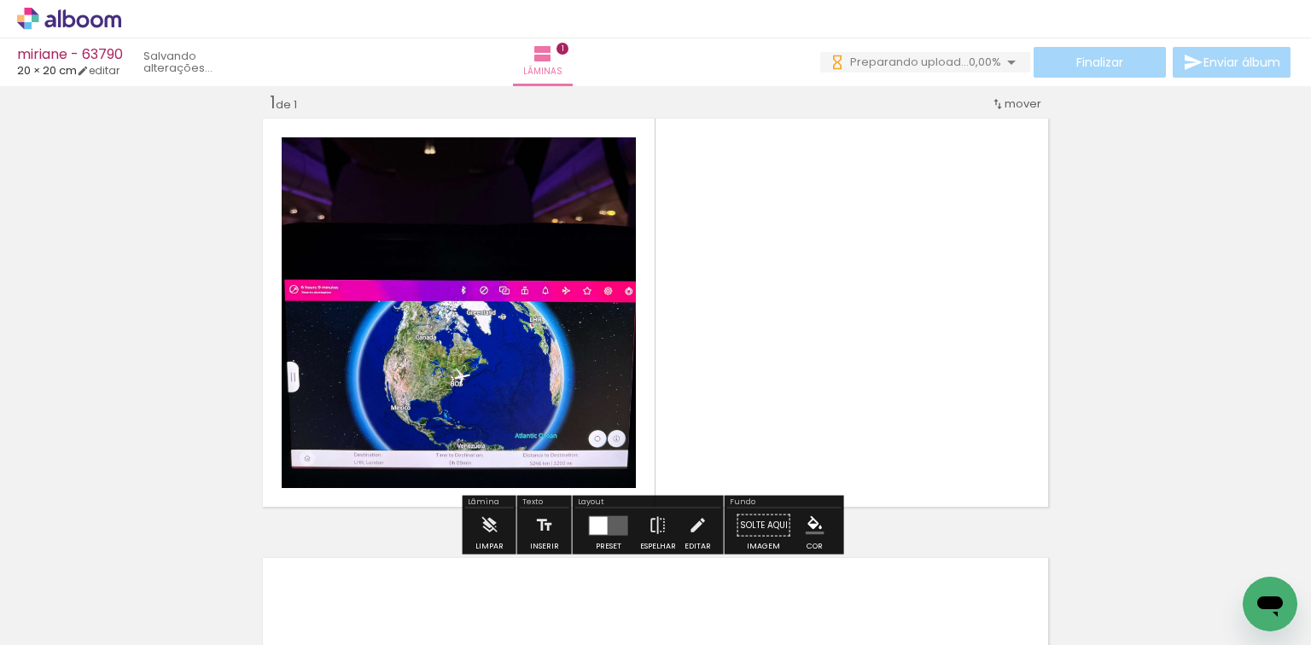
drag, startPoint x: 704, startPoint y: 337, endPoint x: 653, endPoint y: 418, distance: 95.9
click at [717, 326] on quentale-workspace at bounding box center [655, 322] width 1311 height 645
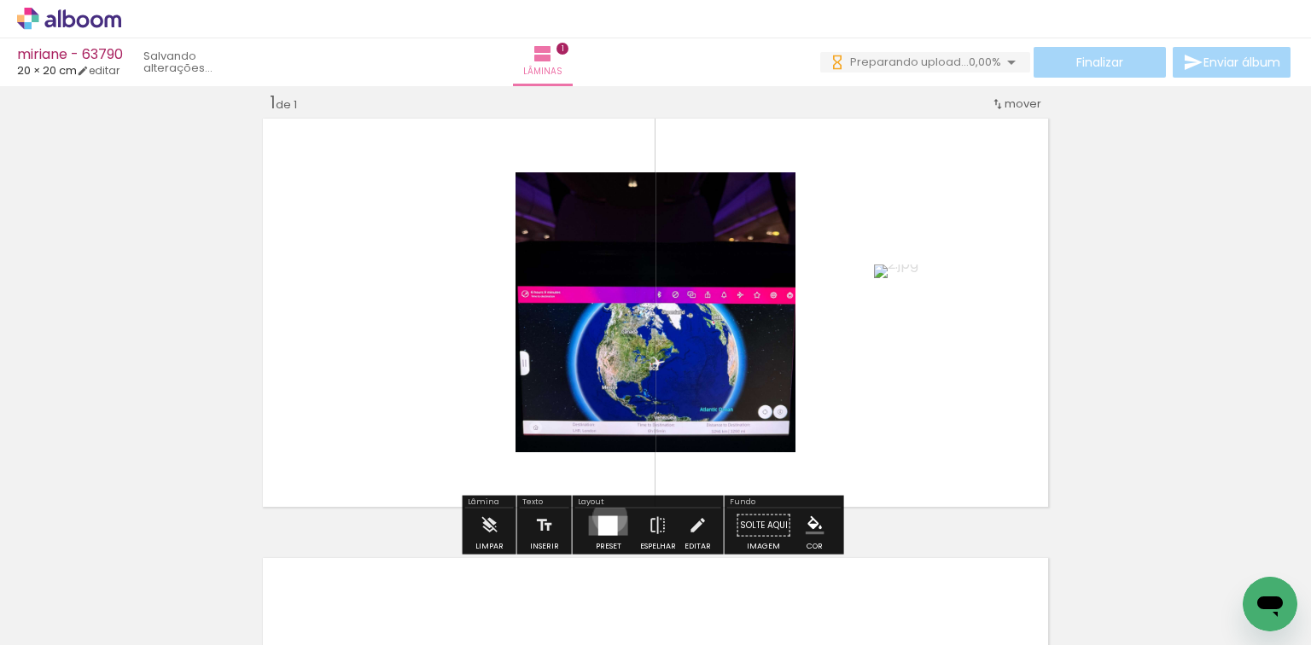
drag, startPoint x: 605, startPoint y: 517, endPoint x: 808, endPoint y: 433, distance: 219.0
click at [604, 517] on div at bounding box center [608, 526] width 20 height 20
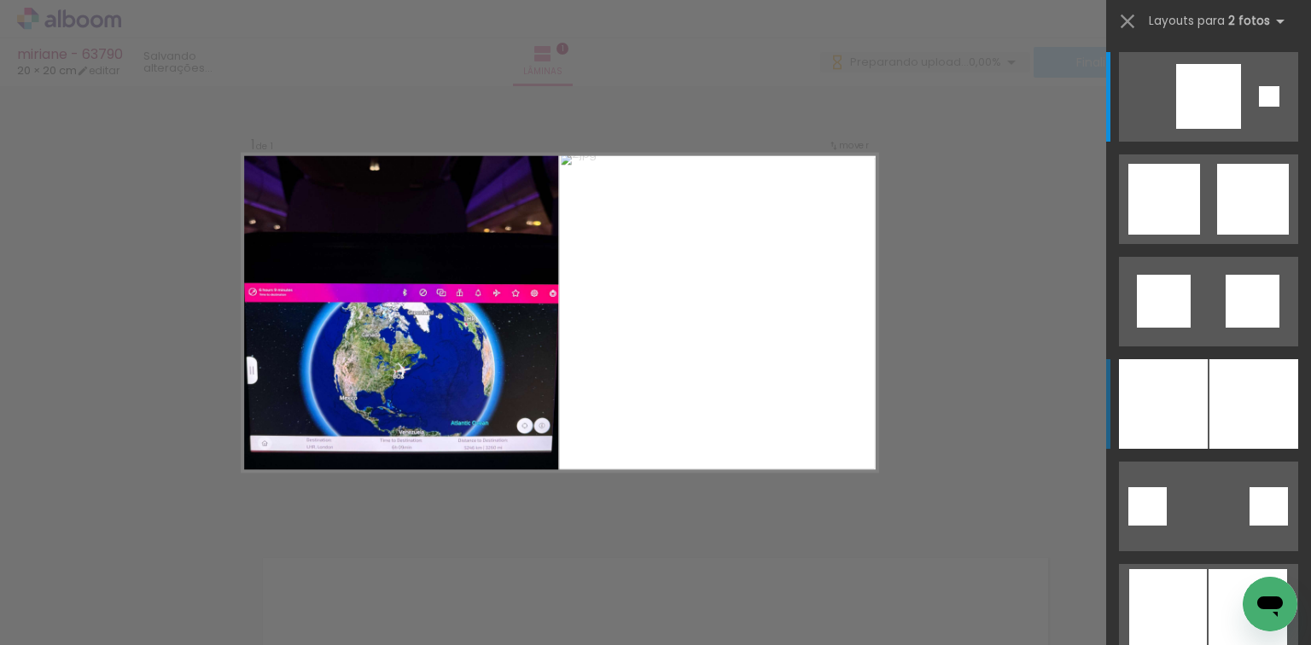
click at [1144, 388] on div at bounding box center [1163, 404] width 89 height 90
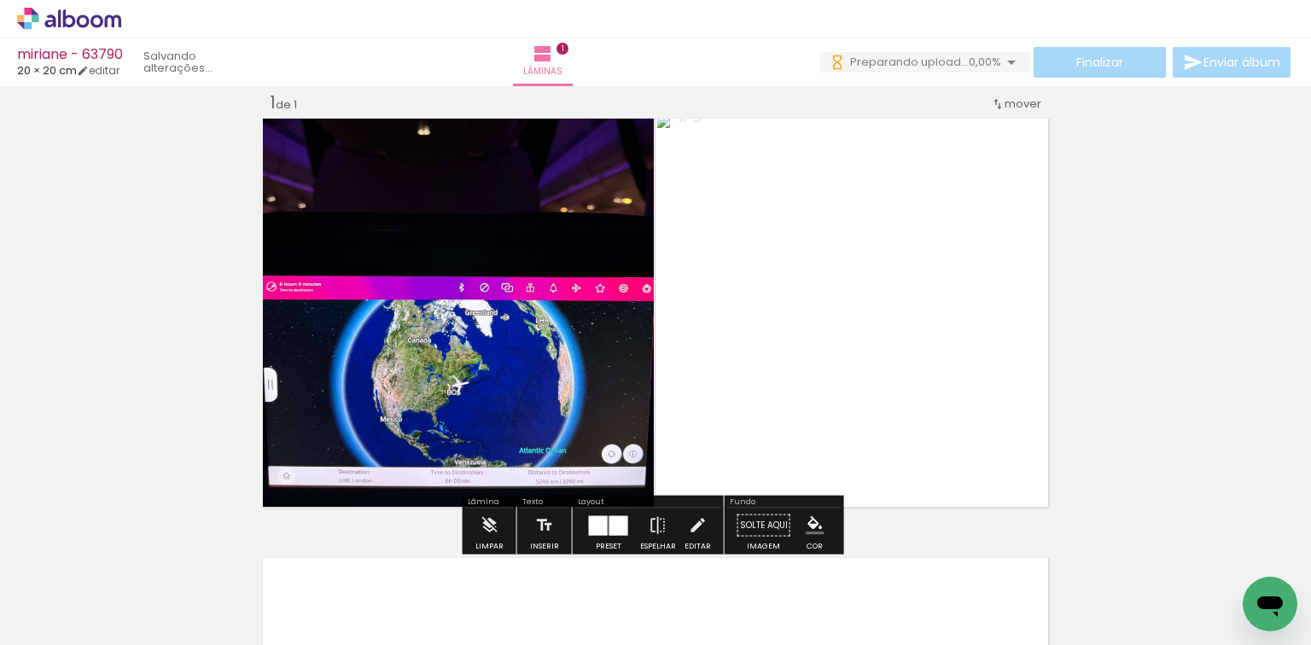
scroll to position [132, 0]
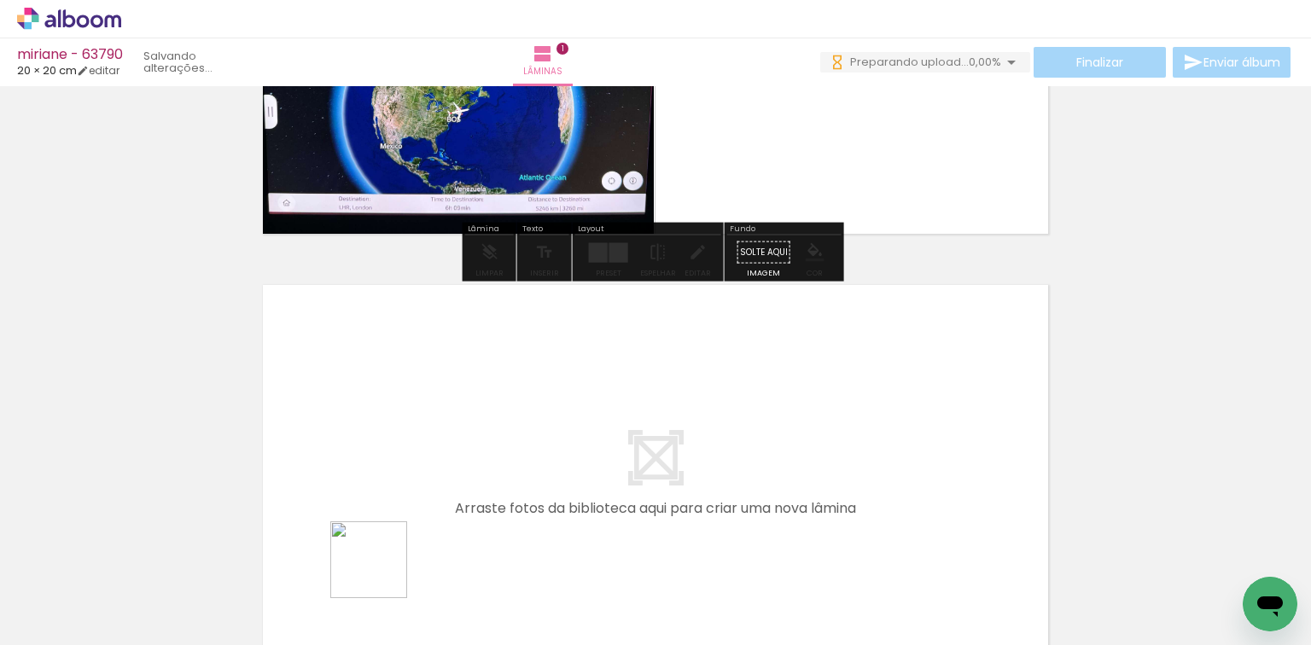
drag, startPoint x: 382, startPoint y: 573, endPoint x: 485, endPoint y: 632, distance: 118.9
click at [413, 516] on quentale-workspace at bounding box center [655, 322] width 1311 height 645
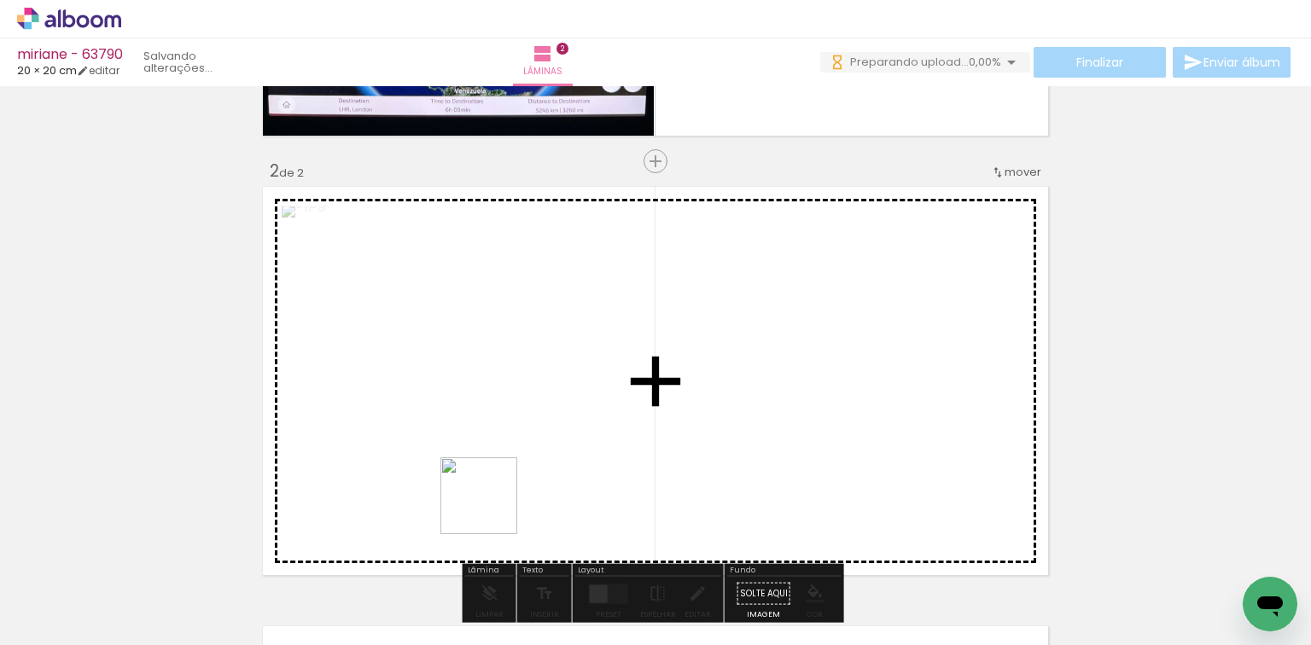
drag, startPoint x: 471, startPoint y: 561, endPoint x: 551, endPoint y: 529, distance: 85.5
click at [509, 466] on quentale-workspace at bounding box center [655, 322] width 1311 height 645
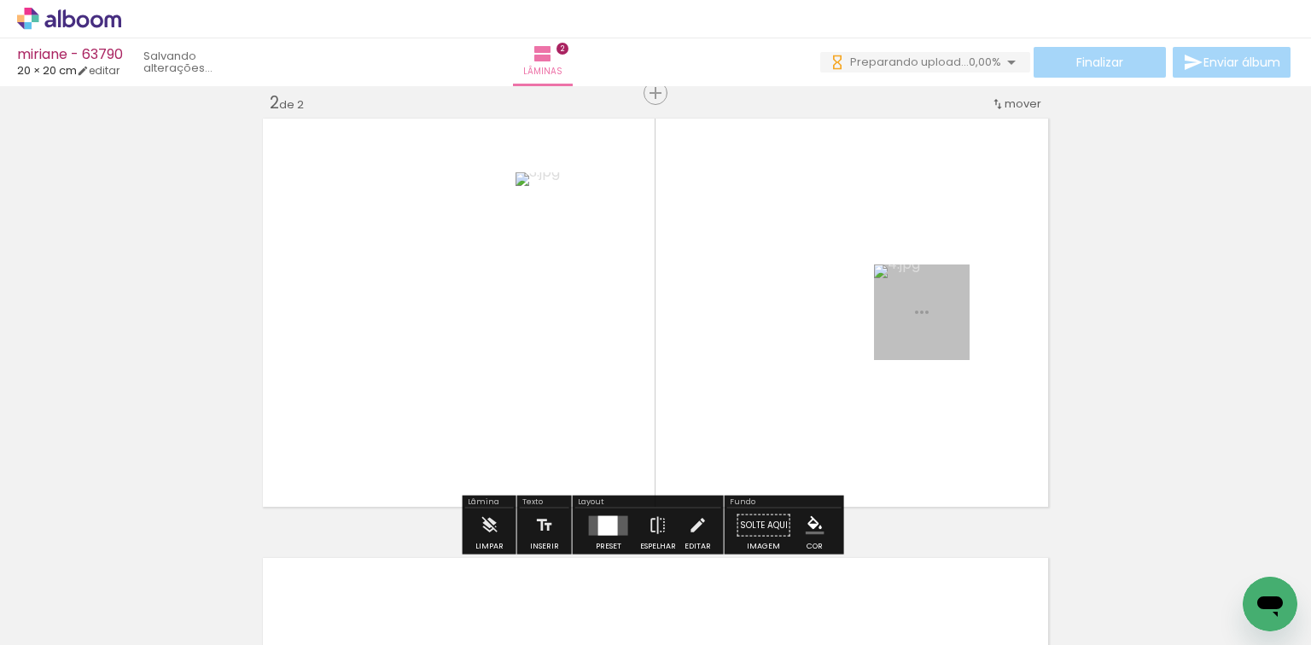
scroll to position [461, 0]
drag, startPoint x: 601, startPoint y: 518, endPoint x: 774, endPoint y: 489, distance: 174.9
click at [602, 517] on div at bounding box center [608, 526] width 20 height 20
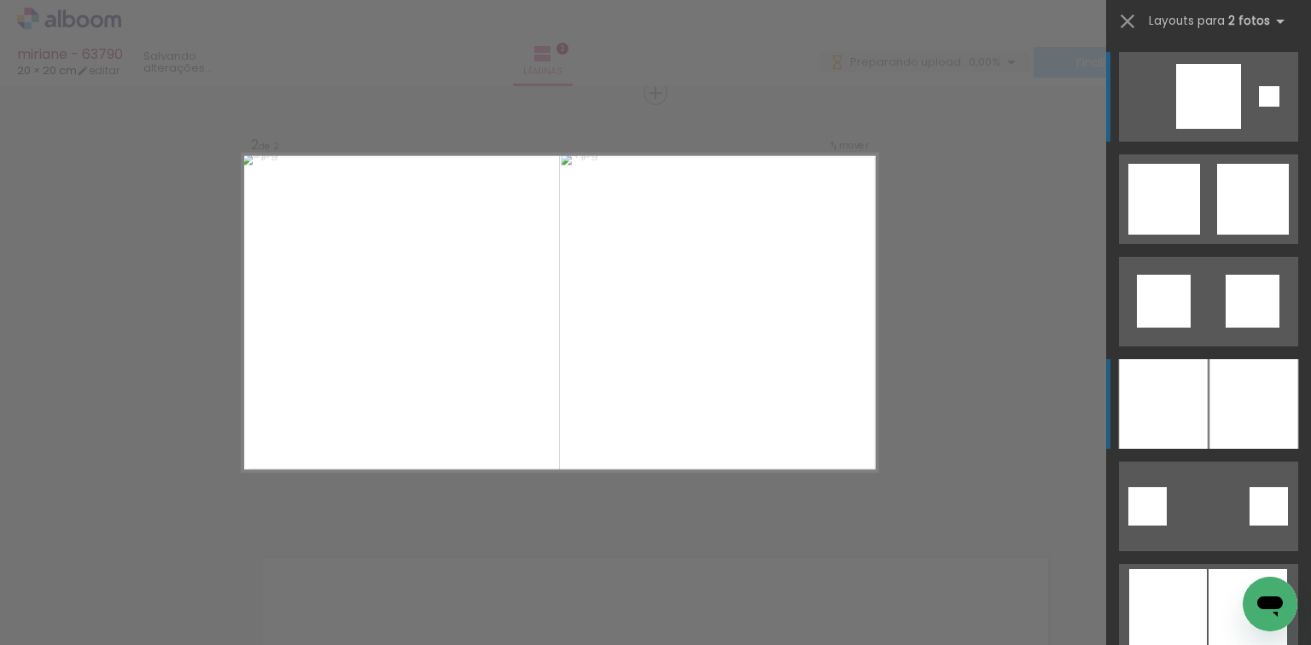
scroll to position [0, 0]
click at [1201, 365] on div at bounding box center [1163, 404] width 89 height 90
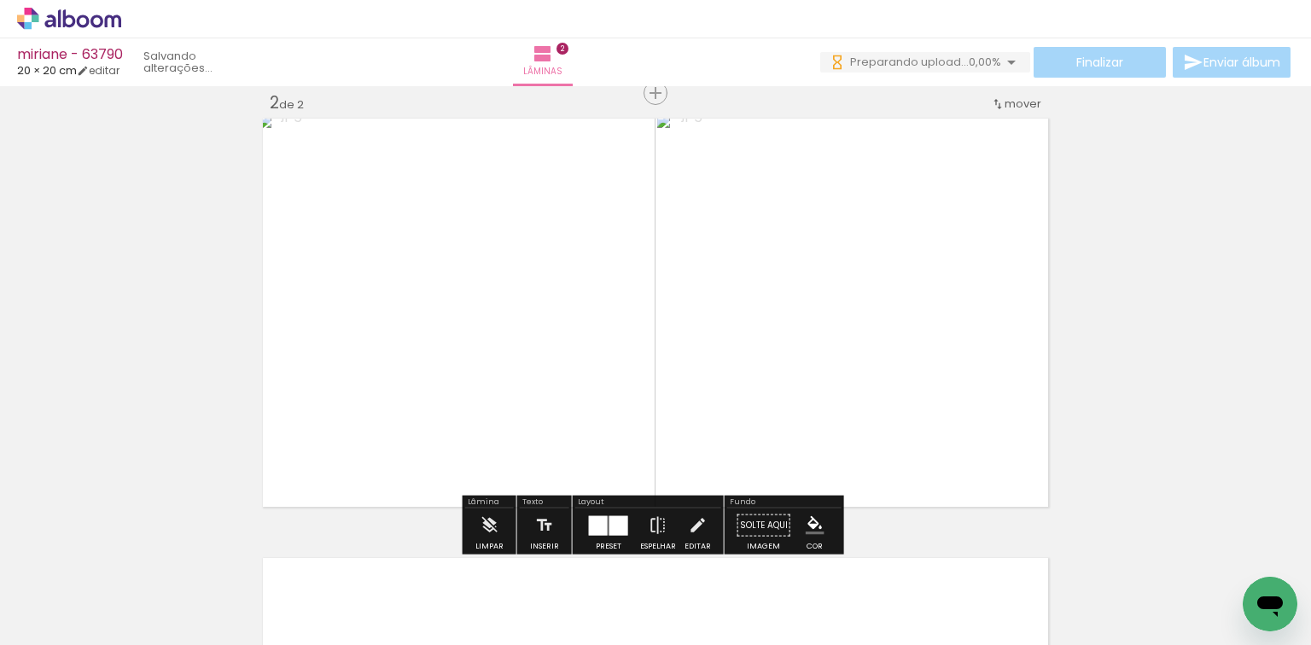
scroll to position [553, 0]
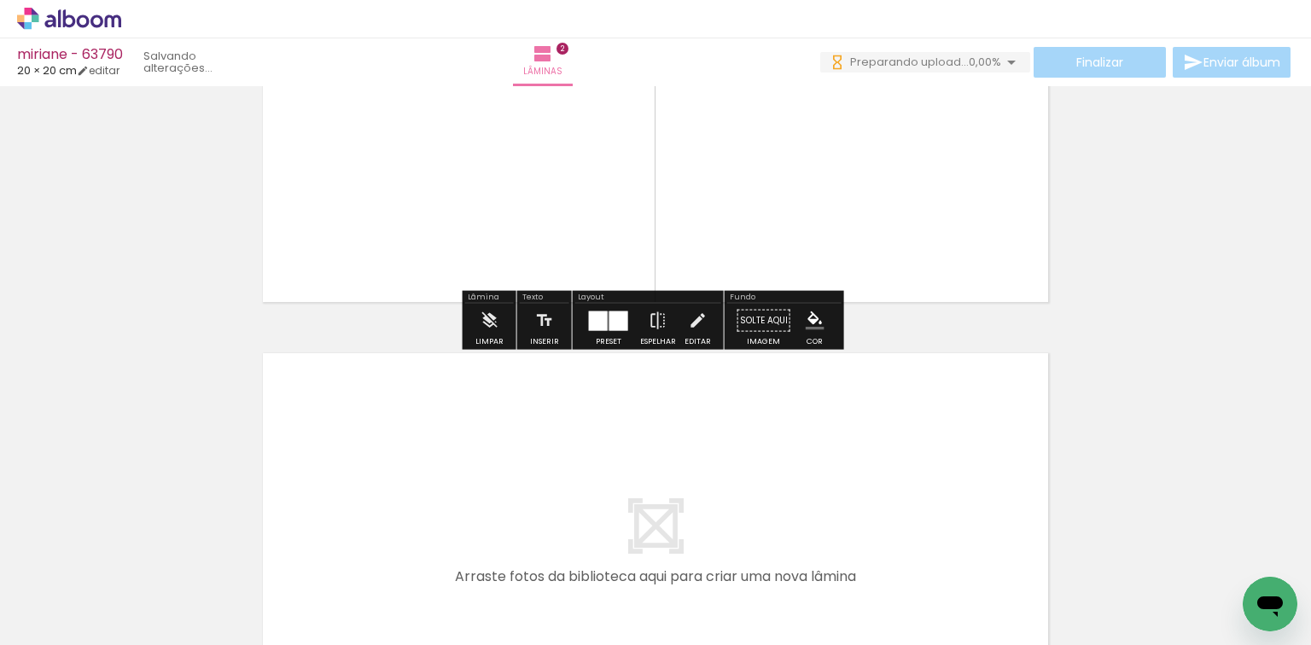
drag, startPoint x: 559, startPoint y: 557, endPoint x: 633, endPoint y: 606, distance: 89.3
click at [572, 521] on quentale-workspace at bounding box center [655, 322] width 1311 height 645
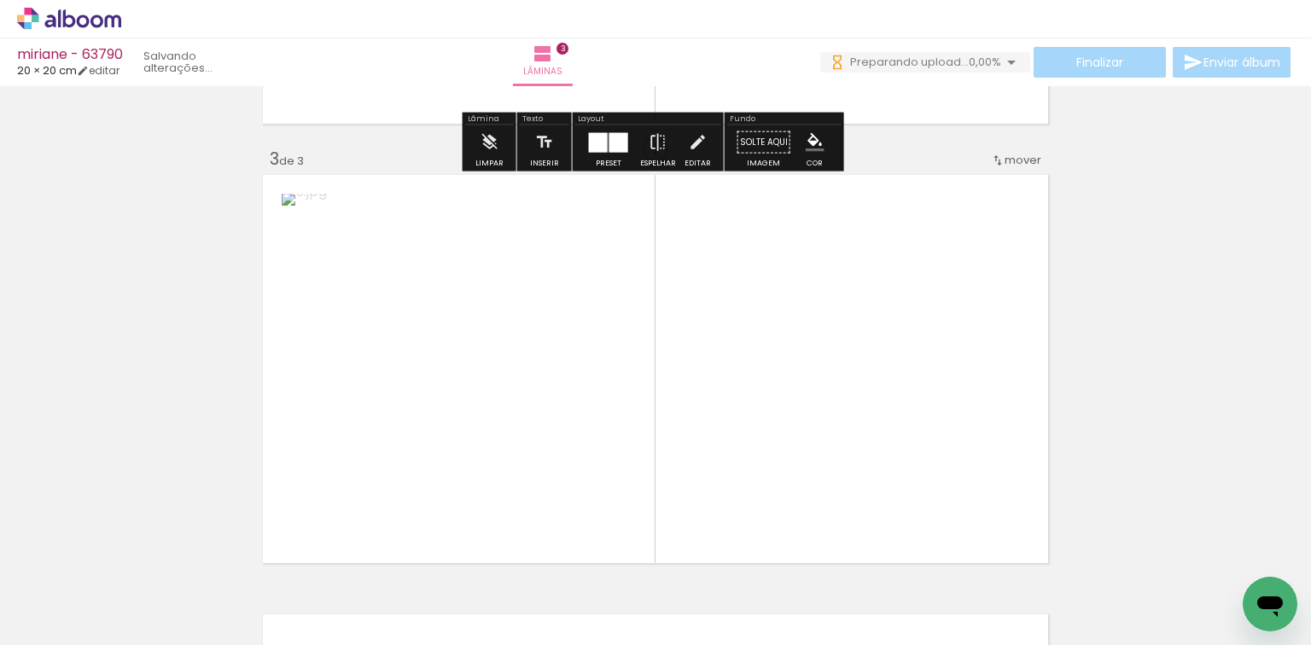
drag, startPoint x: 657, startPoint y: 527, endPoint x: 679, endPoint y: 501, distance: 33.9
click at [669, 477] on quentale-workspace at bounding box center [655, 322] width 1311 height 645
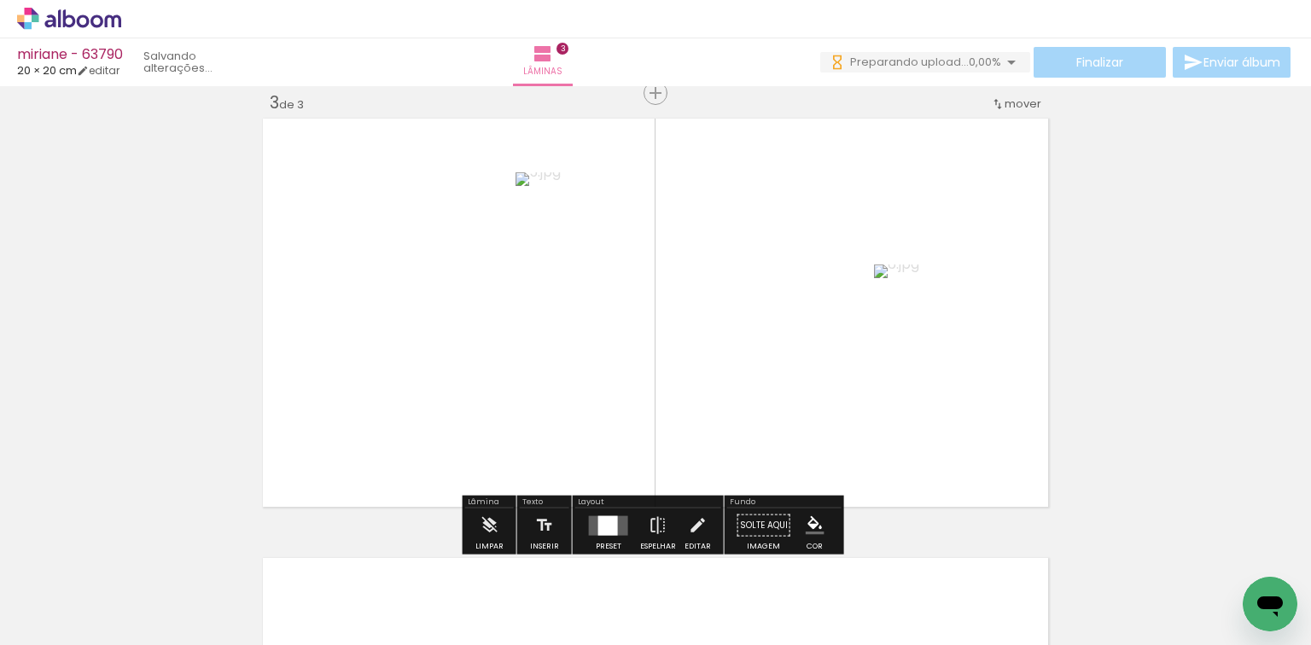
scroll to position [0, 0]
click at [589, 520] on quentale-layouter at bounding box center [608, 526] width 39 height 20
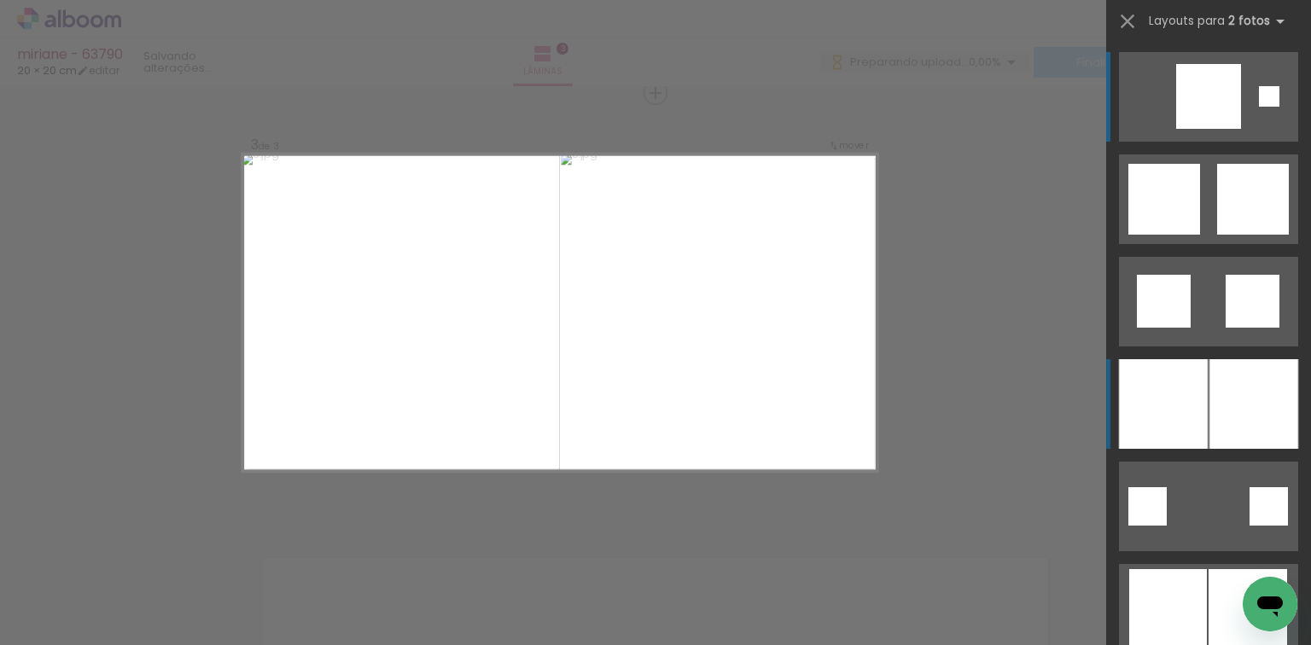
click at [1229, 419] on div at bounding box center [1254, 404] width 89 height 90
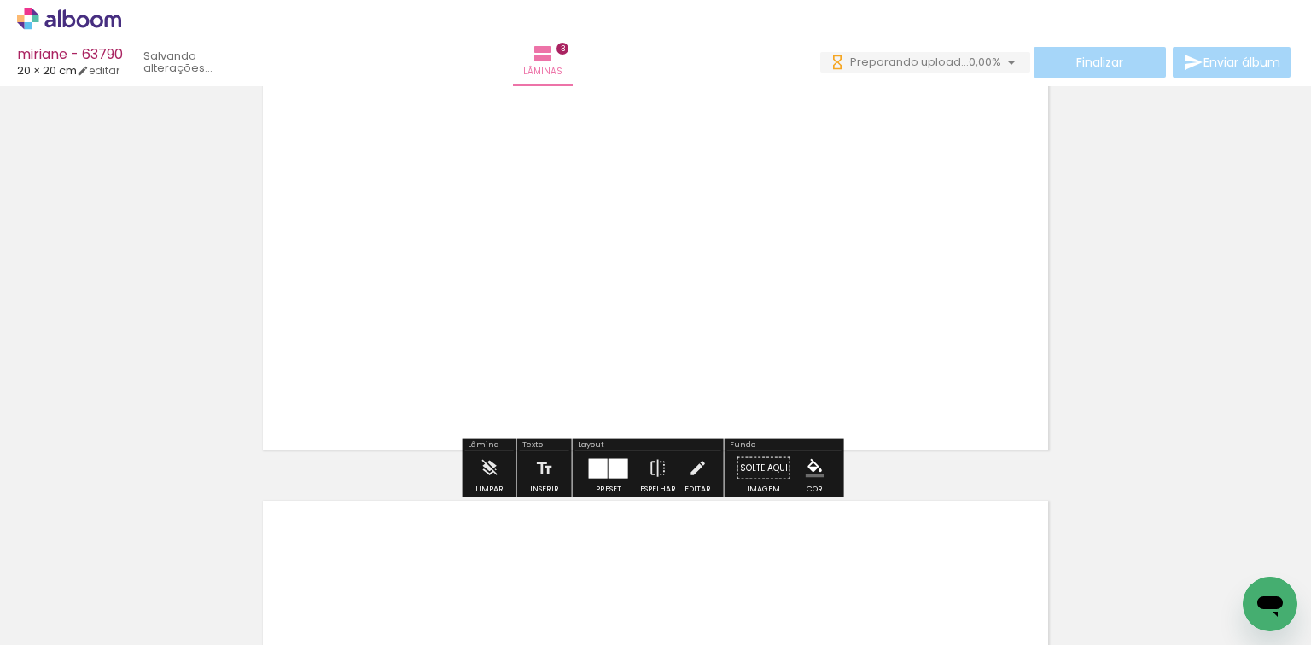
scroll to position [1037, 0]
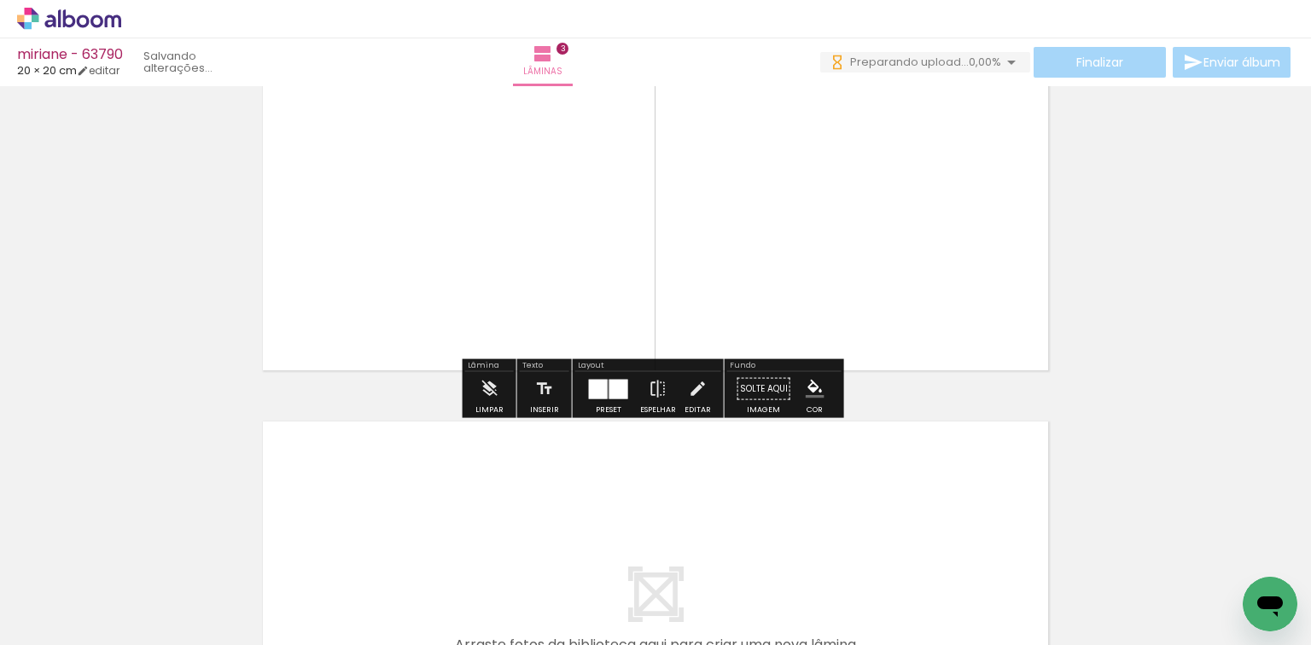
drag, startPoint x: 731, startPoint y: 596, endPoint x: 761, endPoint y: 534, distance: 68.3
click at [746, 550] on div at bounding box center [744, 588] width 77 height 77
click at [732, 427] on quentale-workspace at bounding box center [655, 322] width 1311 height 645
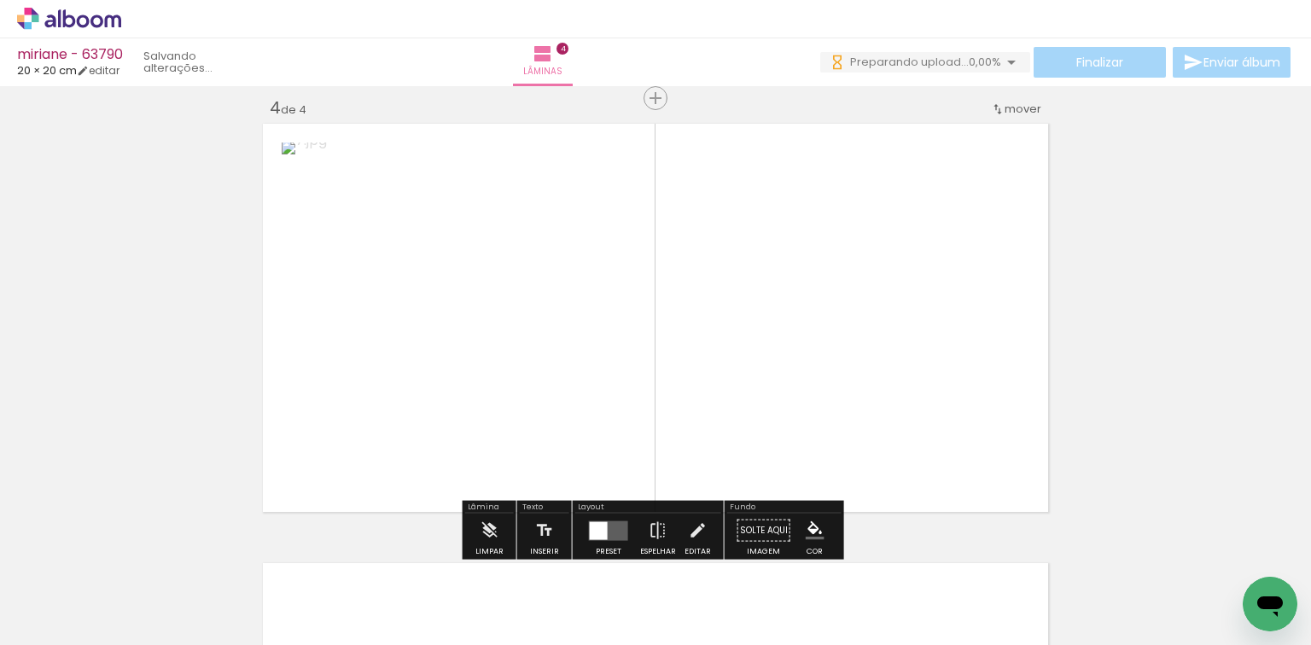
scroll to position [1340, 0]
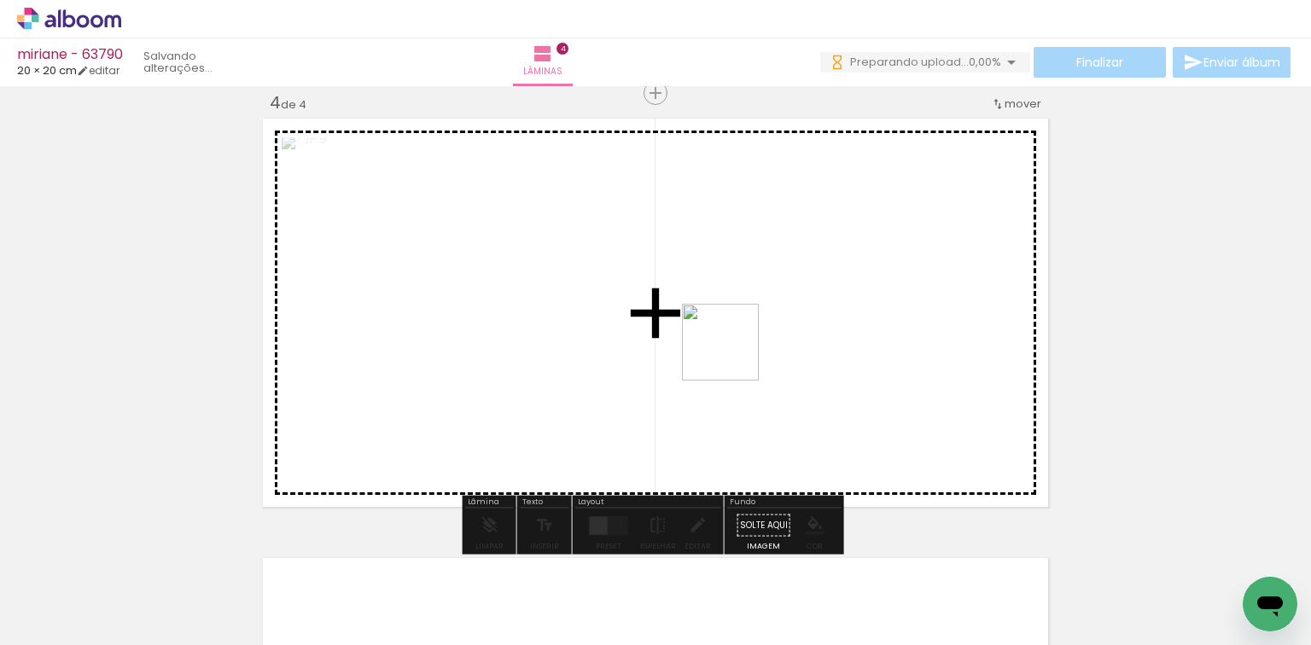
drag, startPoint x: 833, startPoint y: 563, endPoint x: 618, endPoint y: 358, distance: 297.7
click at [701, 325] on quentale-workspace at bounding box center [655, 322] width 1311 height 645
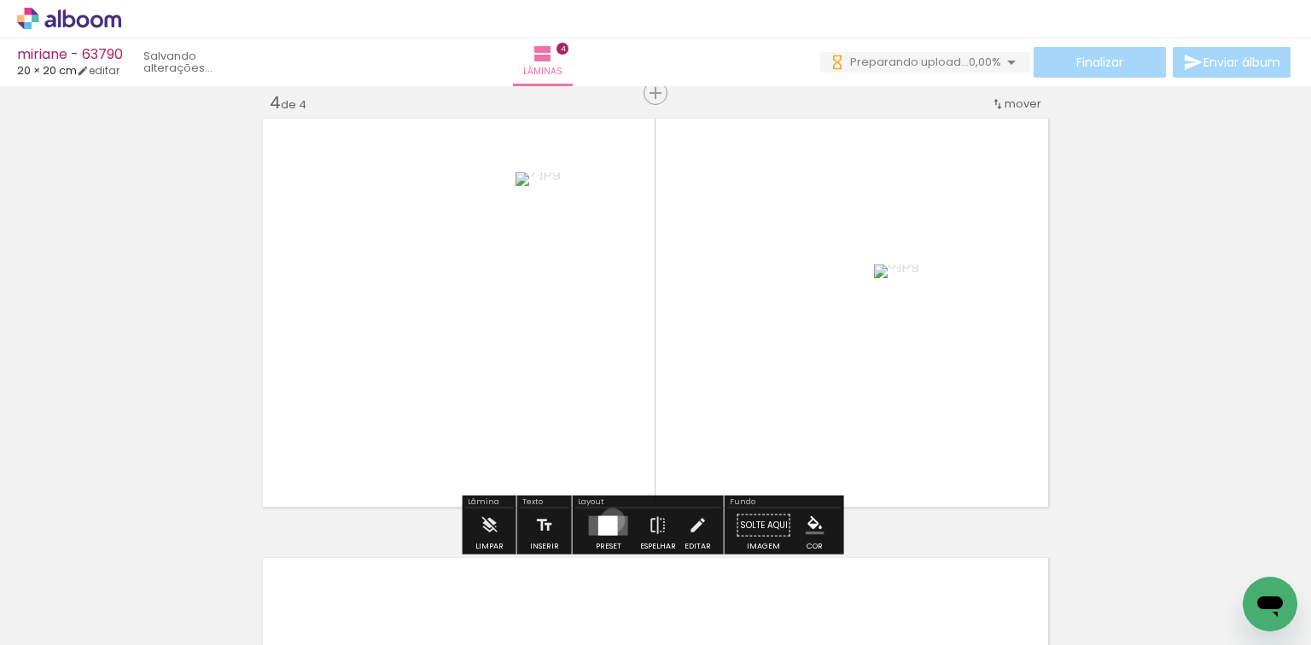
click at [609, 520] on div at bounding box center [608, 526] width 20 height 20
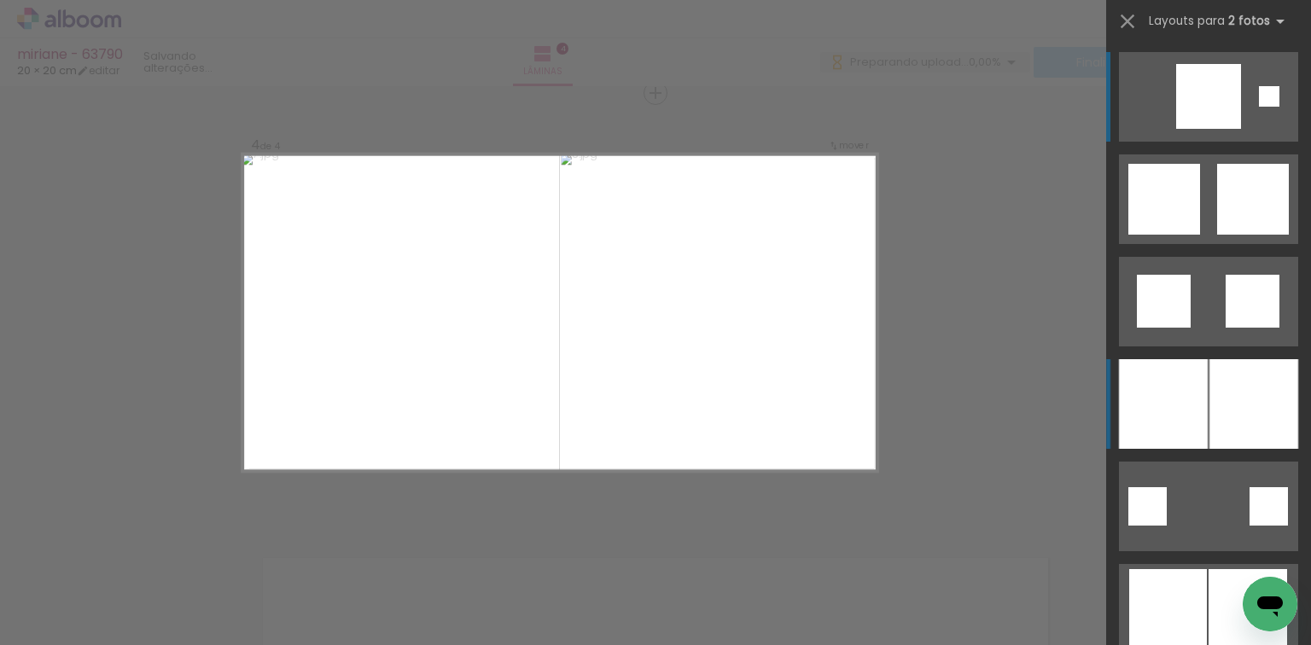
click at [1171, 400] on div at bounding box center [1163, 404] width 89 height 90
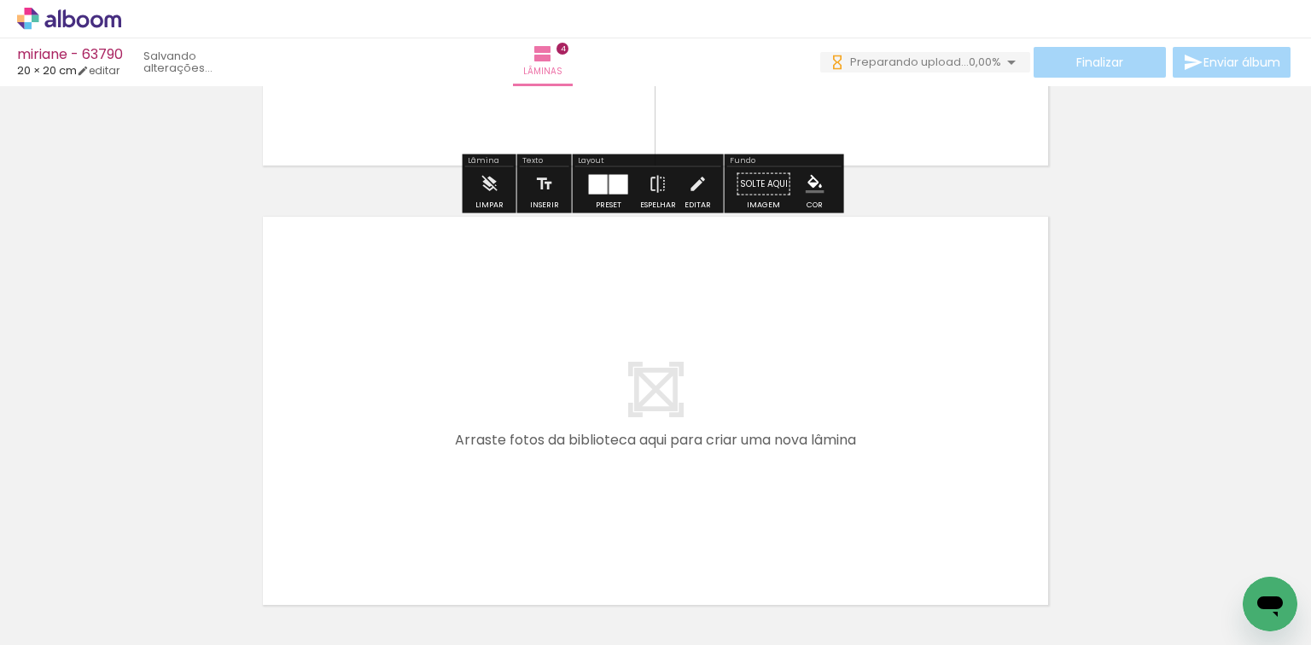
drag, startPoint x: 922, startPoint y: 583, endPoint x: 997, endPoint y: 583, distance: 75.1
click at [906, 454] on quentale-workspace at bounding box center [655, 322] width 1311 height 645
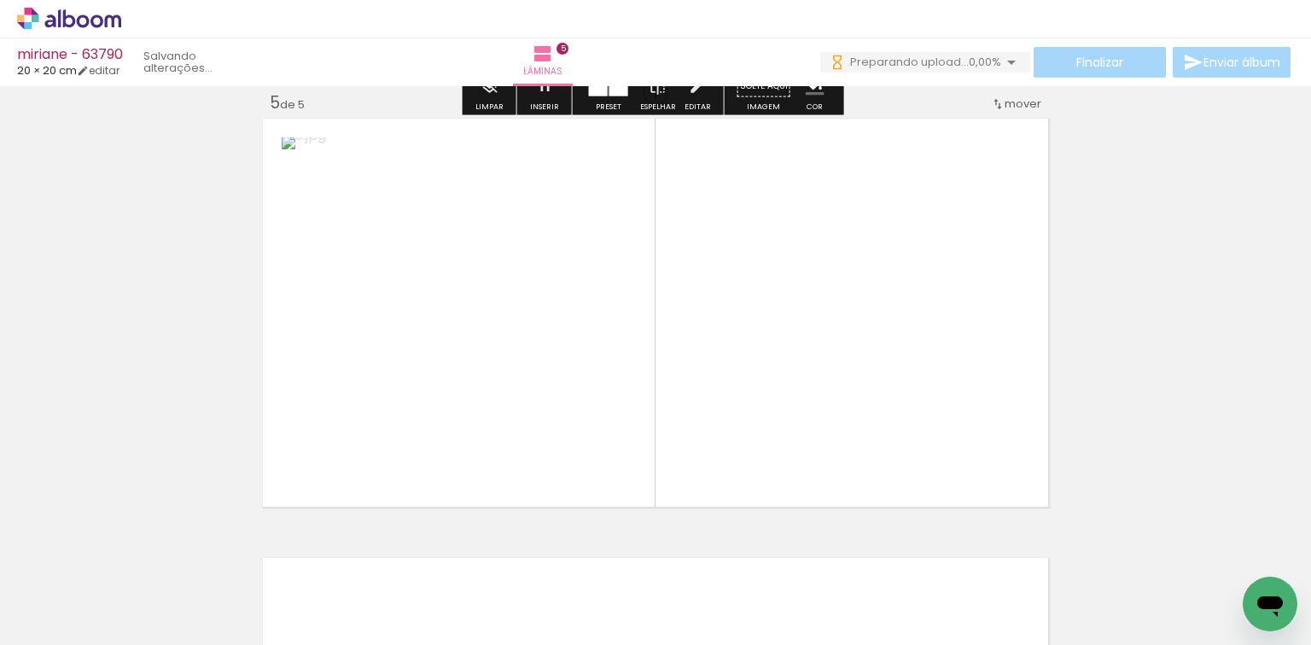
click at [854, 342] on quentale-workspace at bounding box center [655, 322] width 1311 height 645
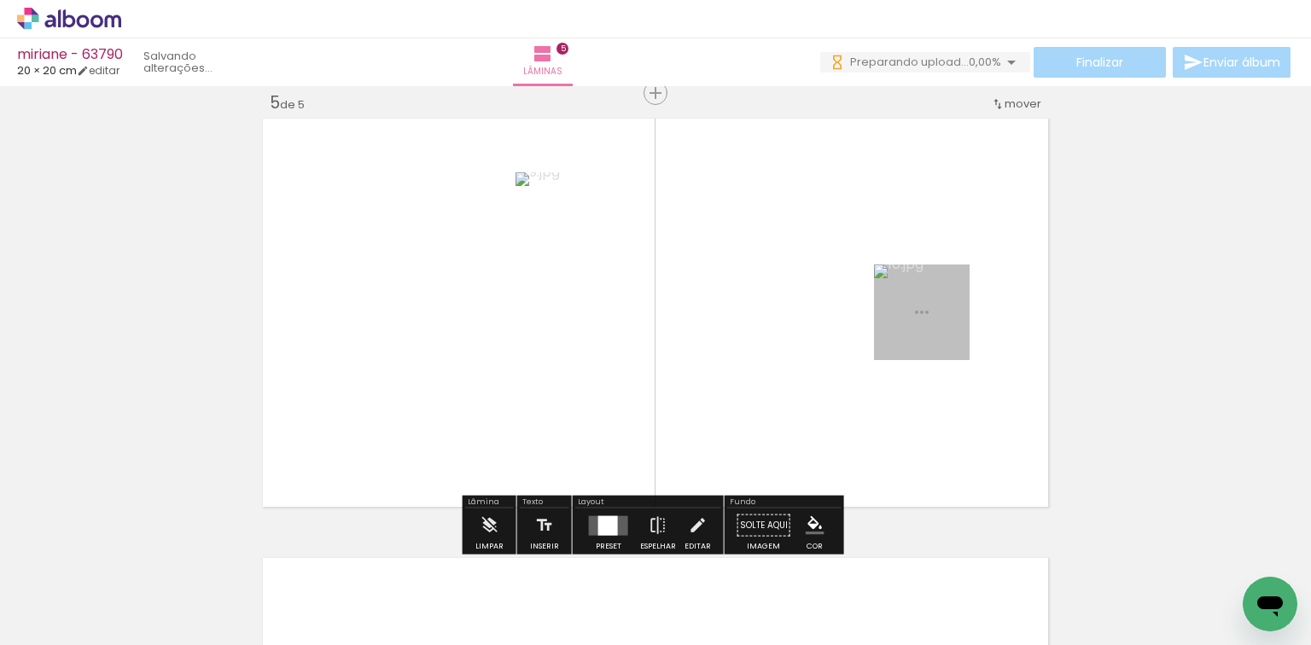
scroll to position [1780, 0]
click at [603, 519] on div at bounding box center [608, 526] width 20 height 20
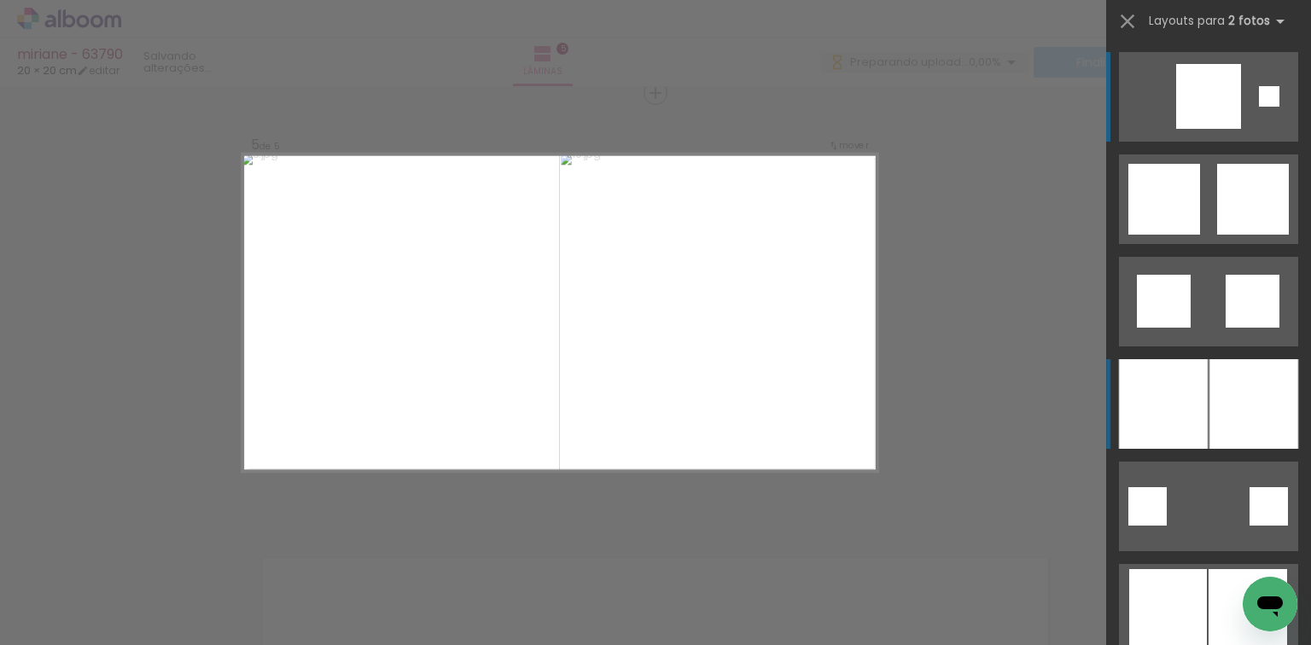
click at [1161, 406] on div at bounding box center [1163, 404] width 89 height 90
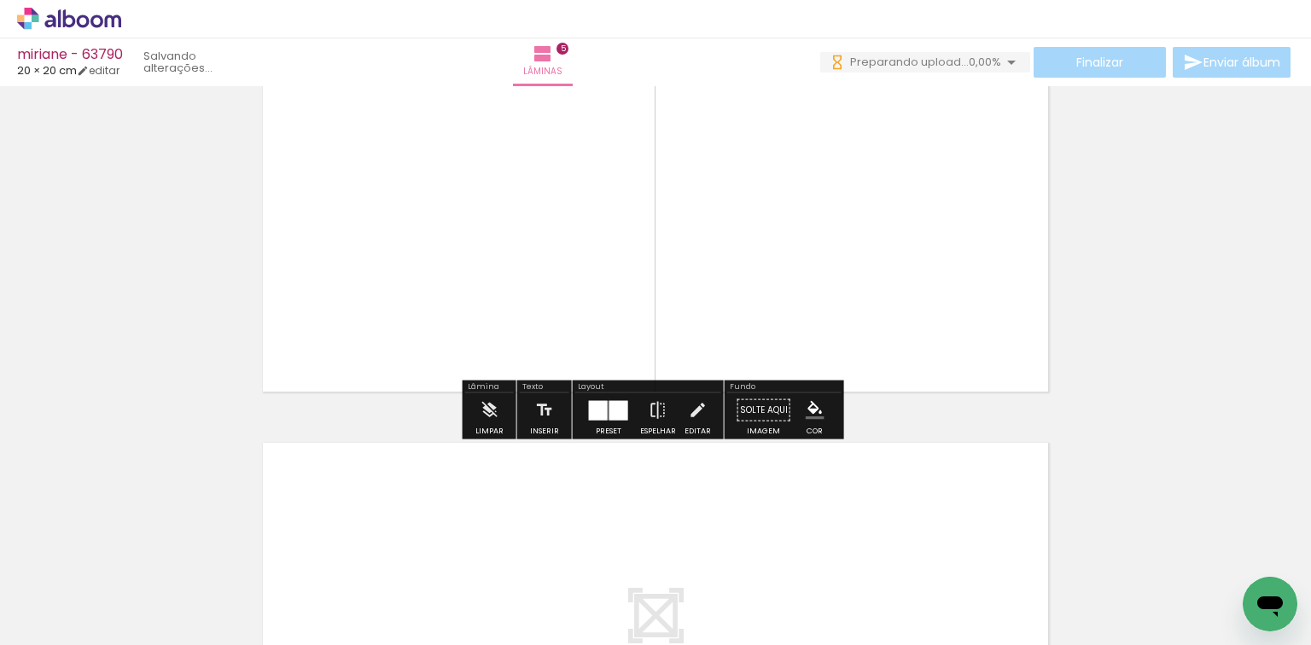
scroll to position [2122, 0]
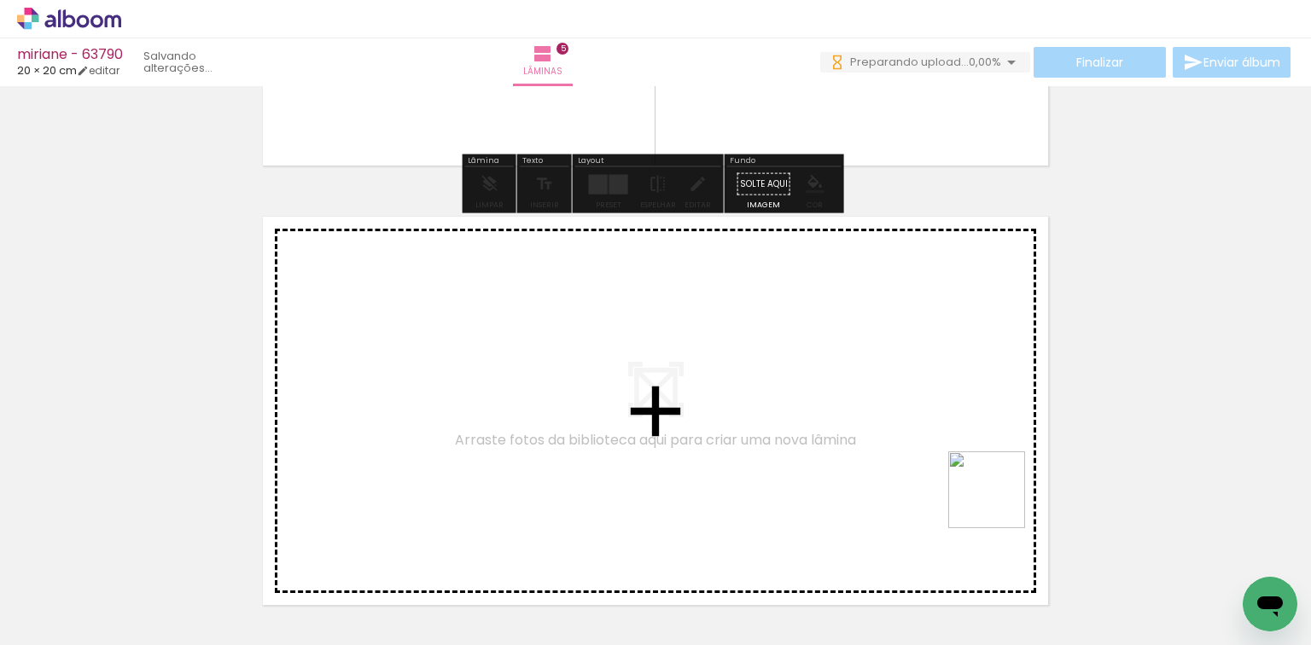
drag, startPoint x: 1134, startPoint y: 588, endPoint x: 745, endPoint y: 400, distance: 431.9
click at [745, 400] on quentale-workspace at bounding box center [655, 322] width 1311 height 645
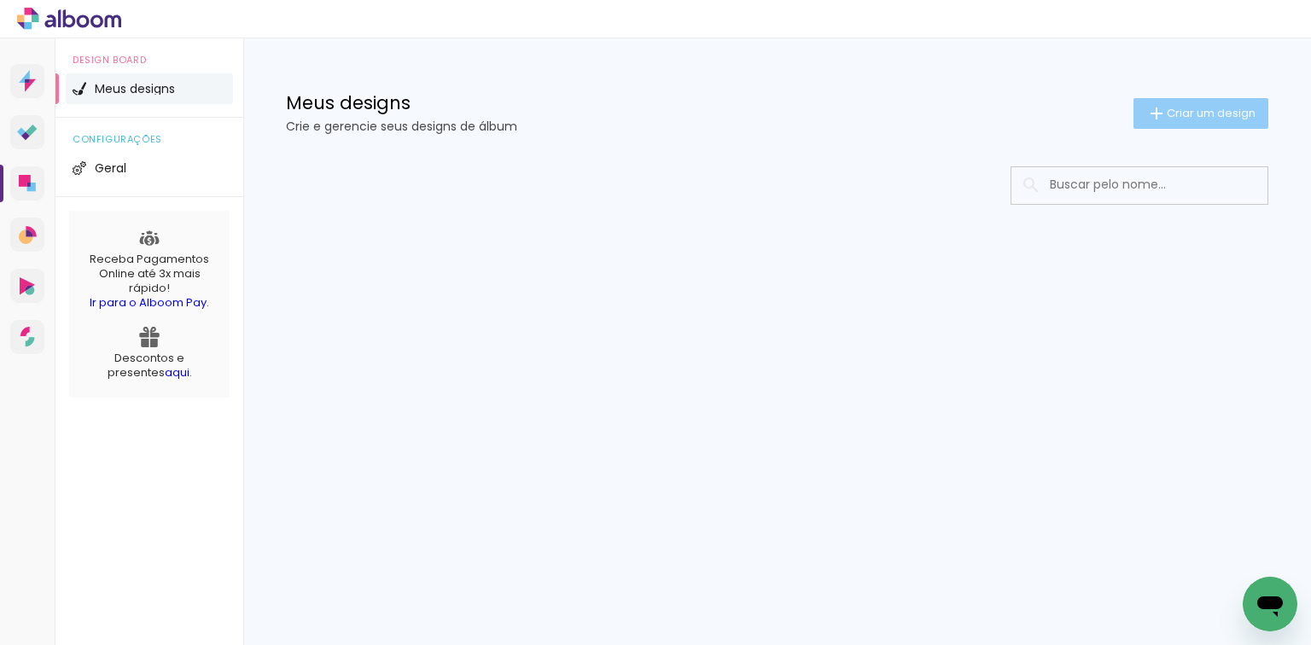
click at [1196, 123] on paper-button "Criar um design" at bounding box center [1201, 113] width 135 height 31
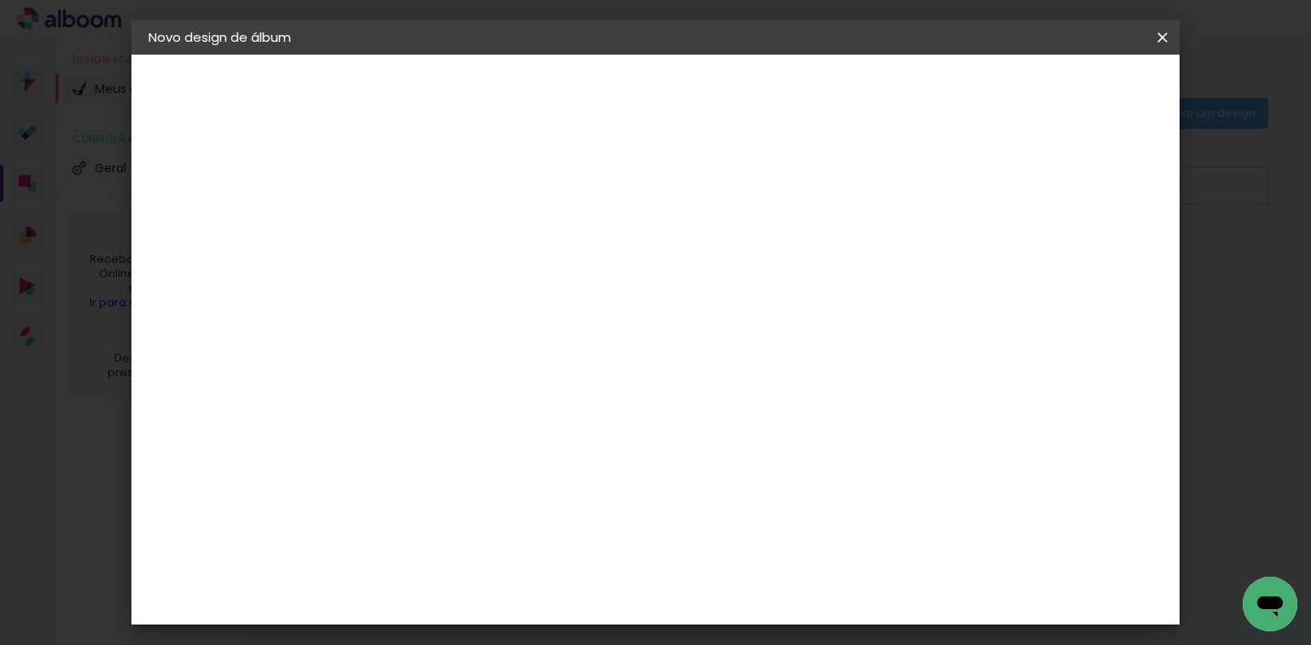
click at [428, 234] on input at bounding box center [428, 229] width 0 height 26
type input "nayara - 63725"
type paper-input "nayara - 63725"
click at [603, 81] on paper-button "Avançar" at bounding box center [561, 90] width 84 height 29
click at [747, 262] on paper-item "Tamanho Livre" at bounding box center [665, 260] width 164 height 38
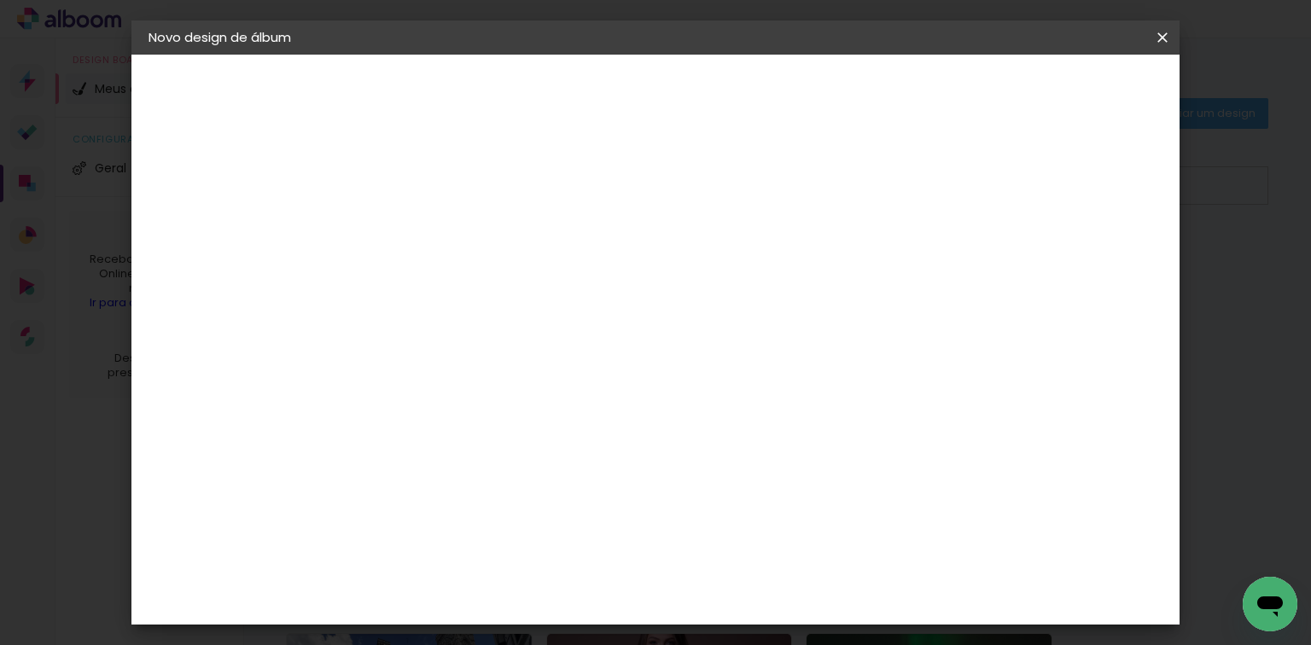
click at [0, 0] on slot "Avançar" at bounding box center [0, 0] width 0 height 0
click at [755, 511] on input "60" at bounding box center [751, 523] width 44 height 26
drag, startPoint x: 755, startPoint y: 511, endPoint x: 751, endPoint y: 526, distance: 14.9
click at [751, 526] on input "60" at bounding box center [751, 523] width 44 height 26
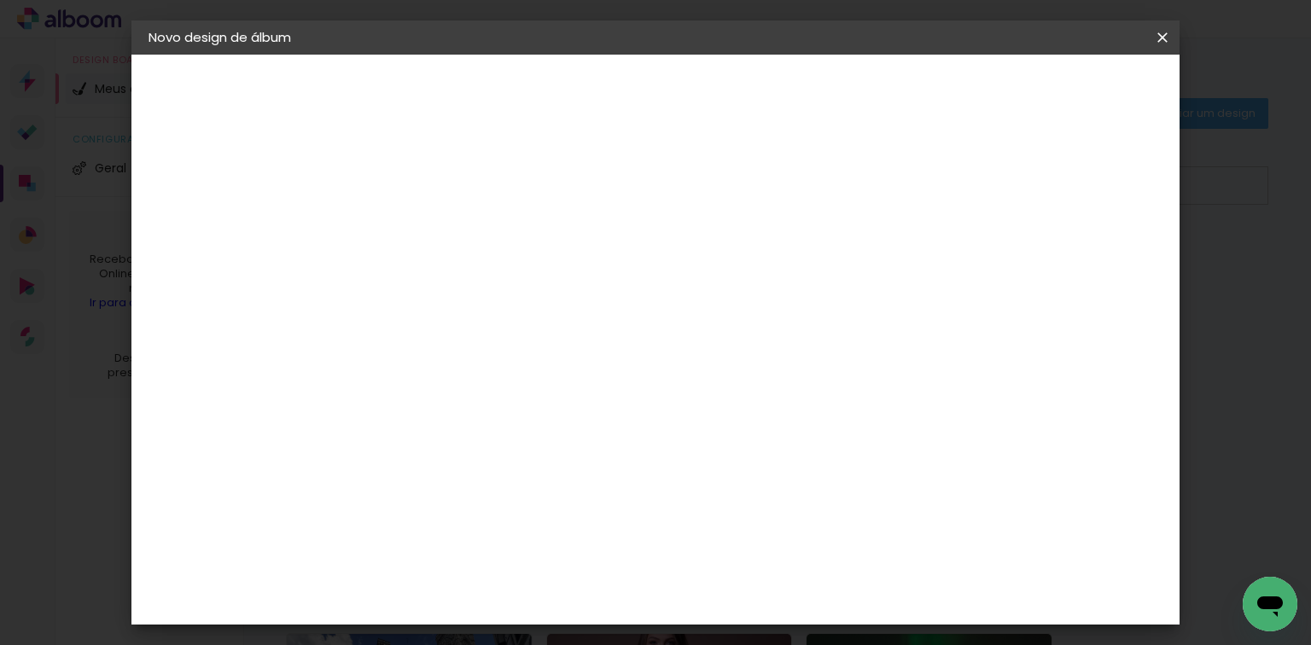
click at [751, 526] on input "60" at bounding box center [751, 523] width 44 height 26
type input "30,5"
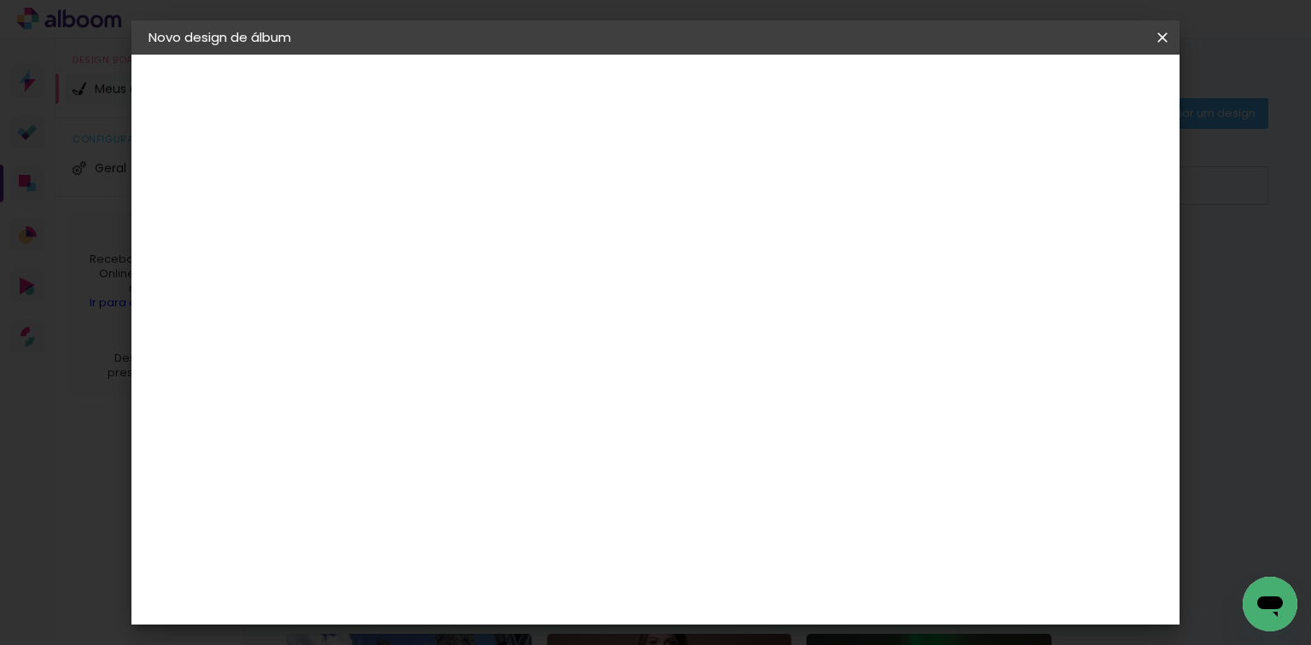
type paper-input "30,5"
click at [502, 499] on input "30" at bounding box center [494, 501] width 44 height 26
type input "21"
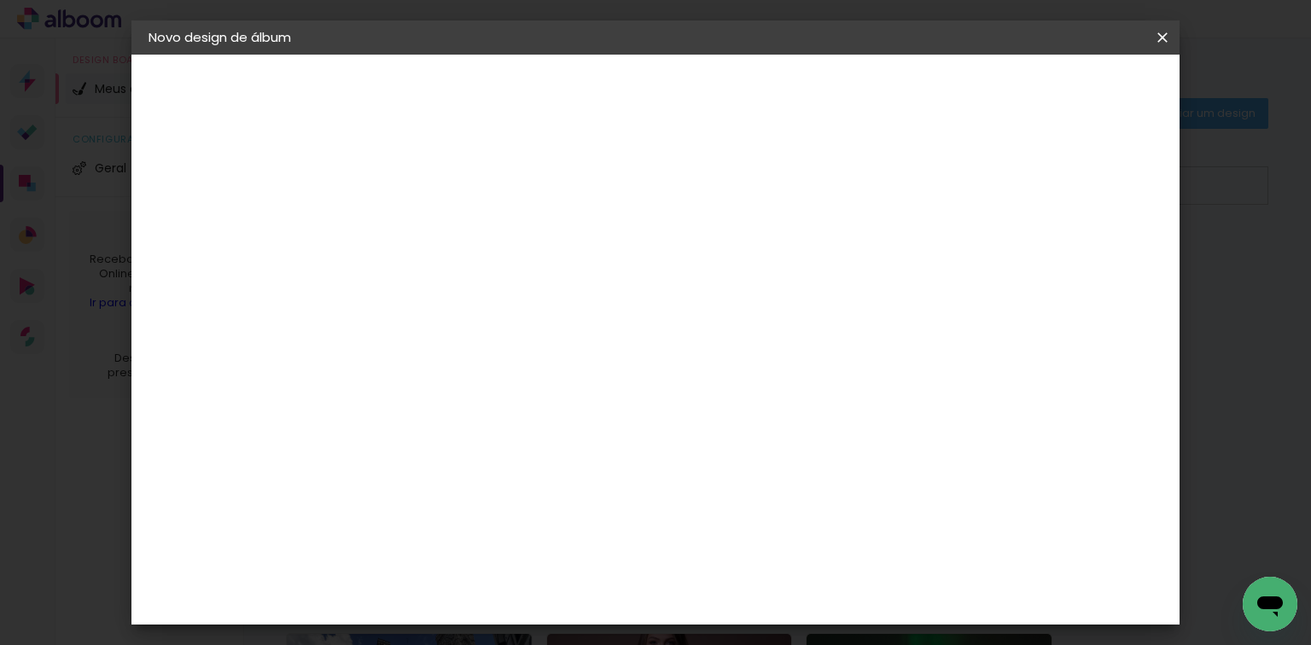
type paper-input "21"
type input "4"
type paper-input "4"
click at [1045, 265] on input "4" at bounding box center [1031, 258] width 31 height 26
type input "3"
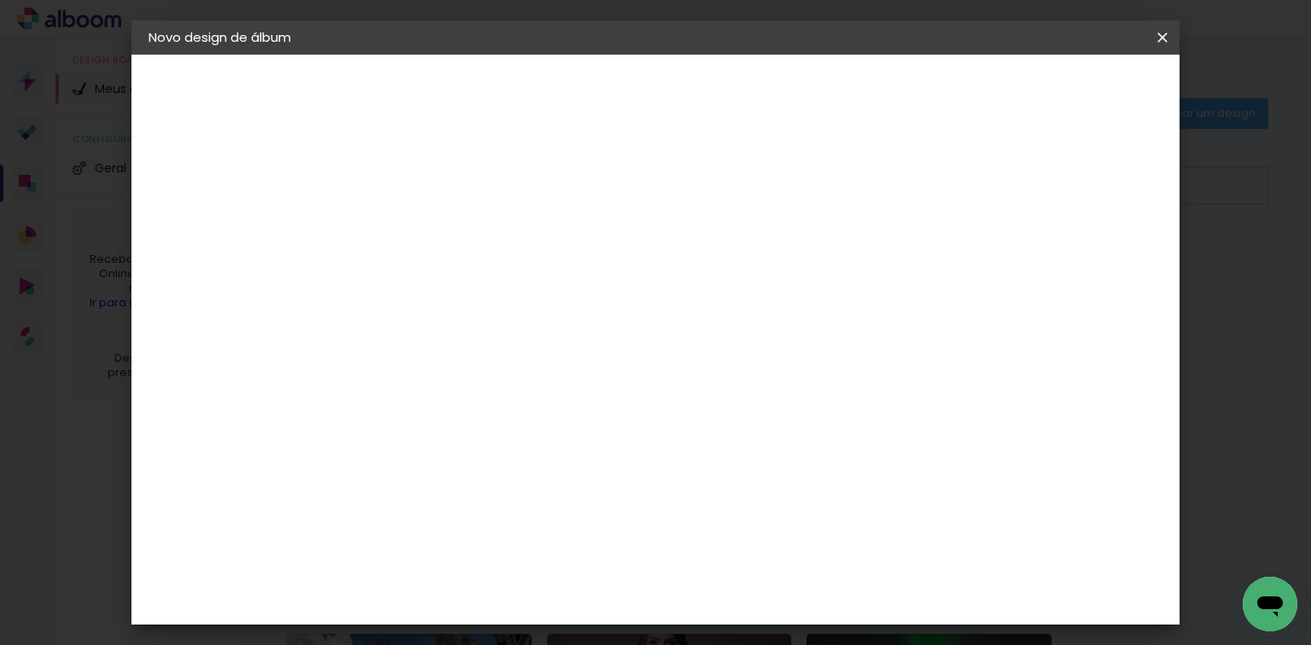
type paper-input "3"
click at [1045, 265] on input "3" at bounding box center [1038, 258] width 31 height 26
type input "2"
type paper-input "2"
click at [1045, 265] on input "2" at bounding box center [1041, 258] width 31 height 26
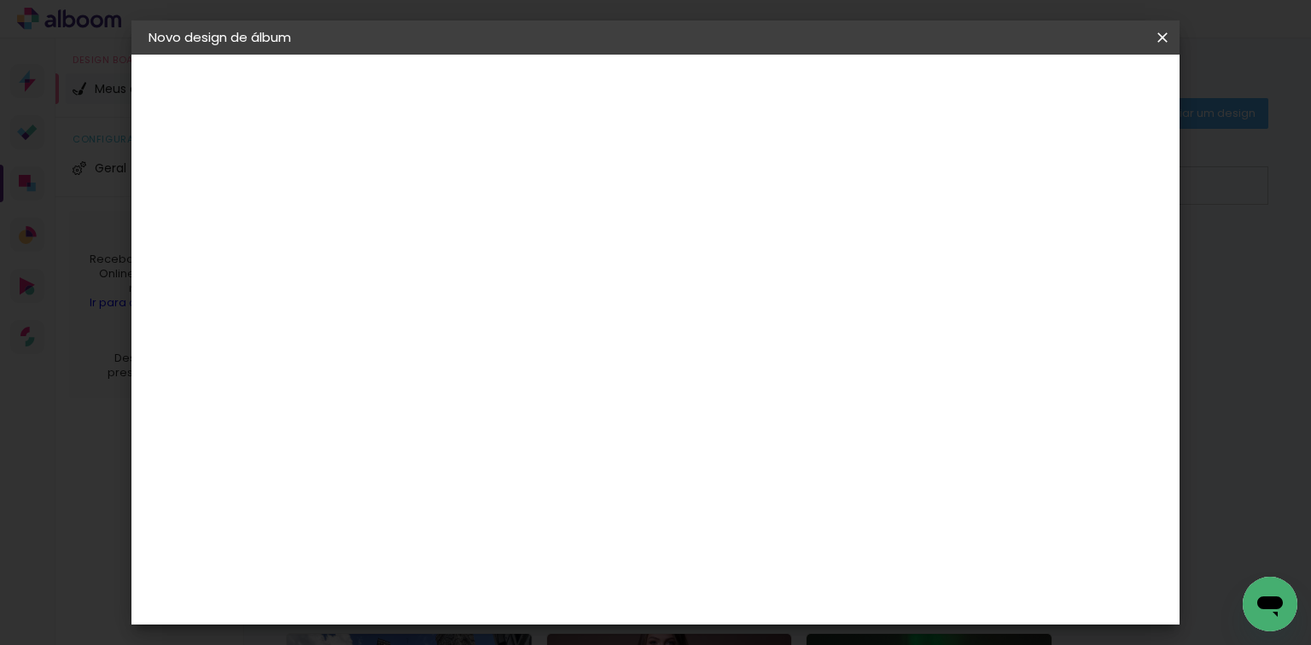
click at [978, 85] on span "Iniciar design" at bounding box center [939, 91] width 78 height 12
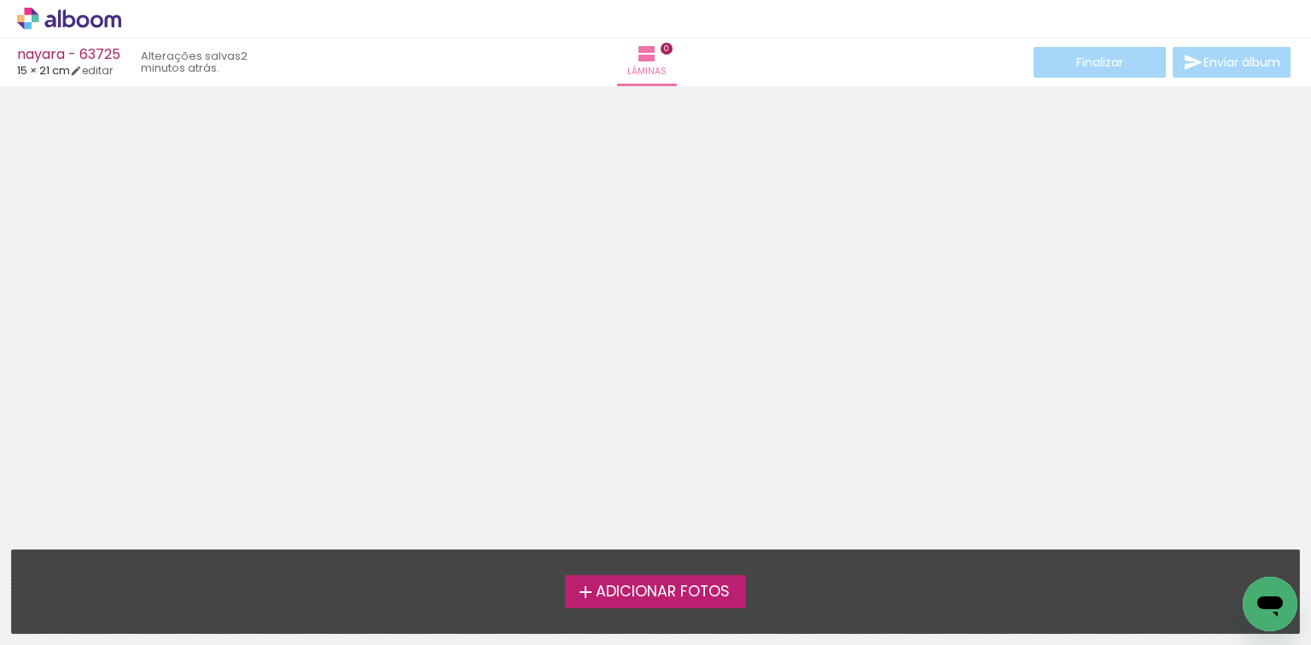
click at [65, 3] on div "› Editor de álbum" at bounding box center [655, 19] width 1311 height 38
click at [90, 24] on icon at bounding box center [69, 19] width 104 height 22
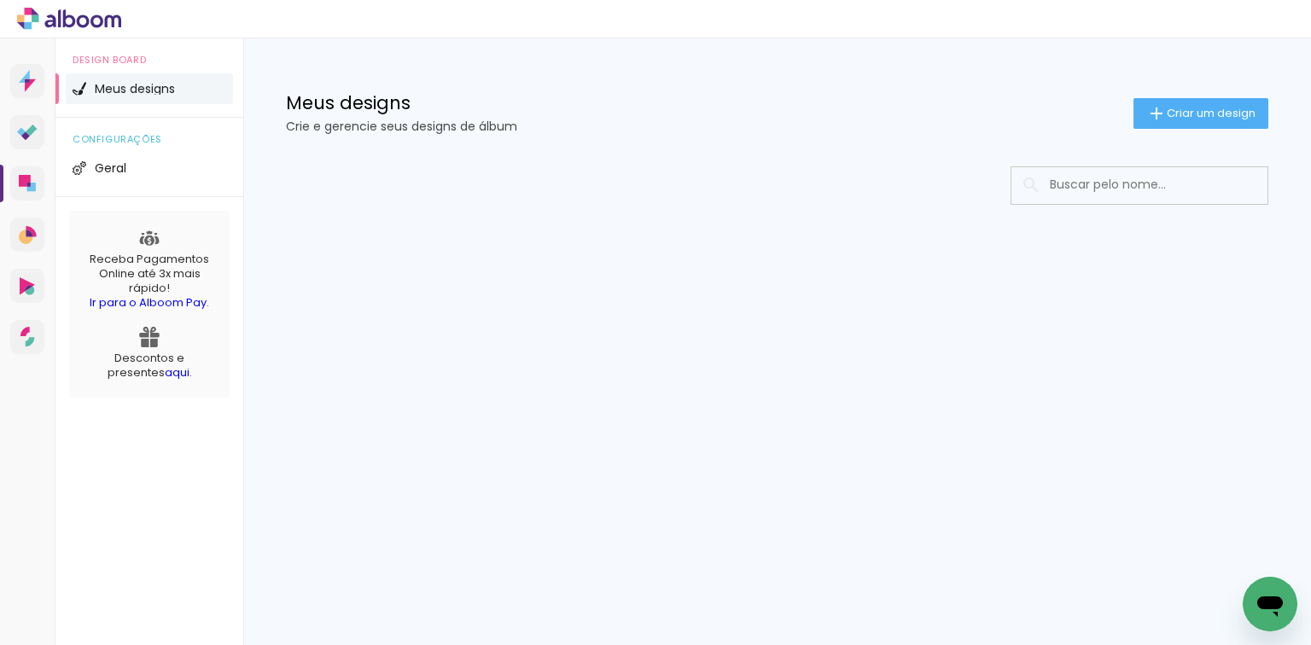
click at [1151, 92] on div "Meus designs Crie e gerencie seus designs de álbum Criar um design" at bounding box center [777, 93] width 1068 height 111
click at [1152, 99] on paper-button "Criar um design" at bounding box center [1201, 113] width 135 height 31
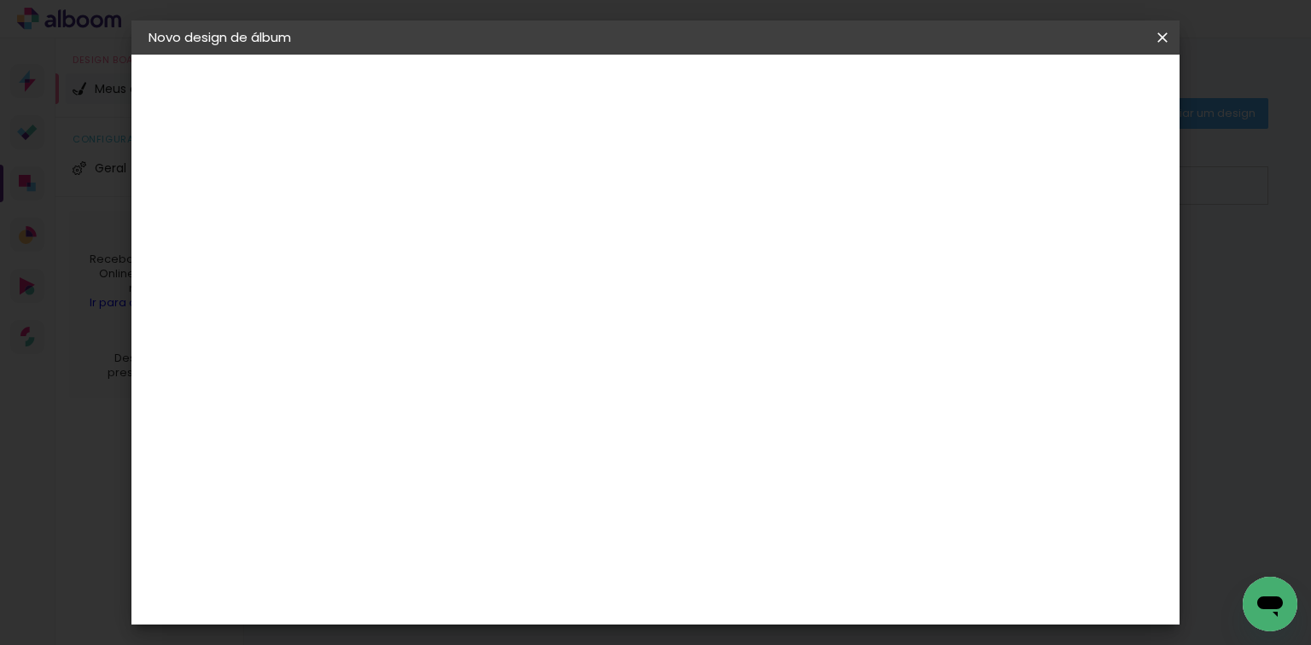
click at [428, 223] on input at bounding box center [428, 229] width 0 height 26
type input "paola - 63809"
type paper-input "paola - 63809"
click at [603, 82] on paper-button "Avançar" at bounding box center [561, 90] width 84 height 29
click at [747, 248] on paper-item "Tamanho Livre" at bounding box center [665, 260] width 164 height 38
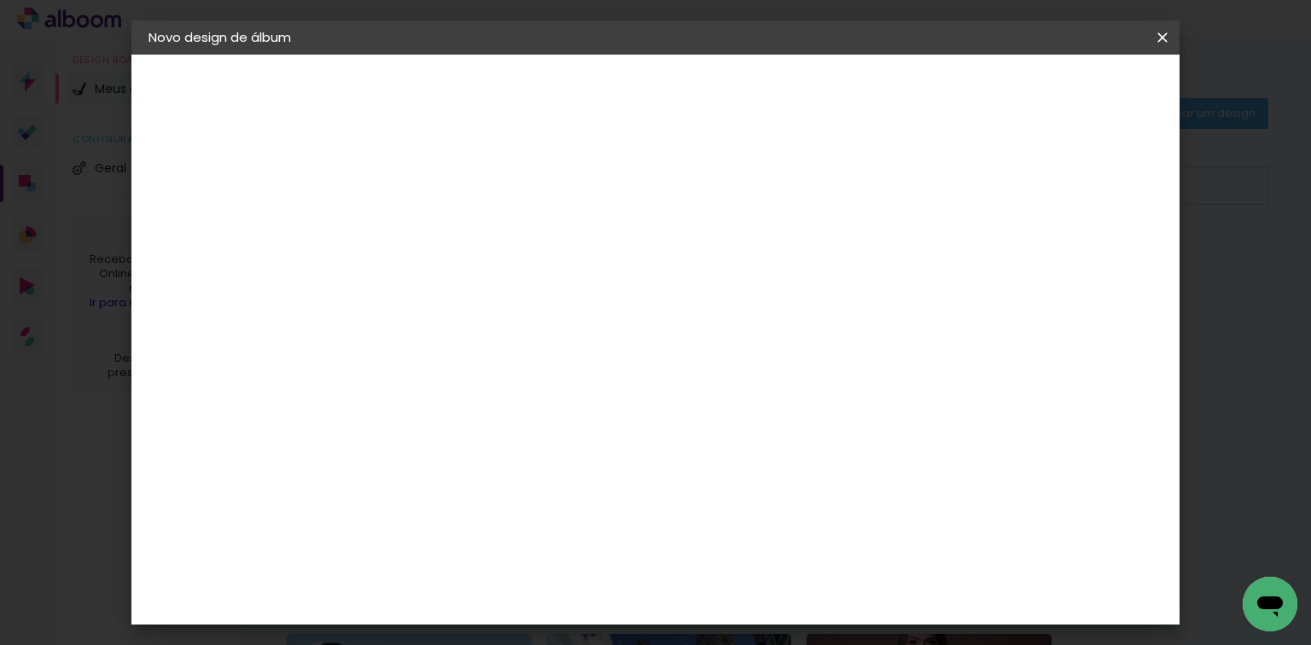
click at [773, 70] on header "Fornecedor Escolha um fornecedor ou avance com o tamanho livre. Voltar Avançar" at bounding box center [562, 106] width 419 height 102
click at [0, 0] on slot "Avançar" at bounding box center [0, 0] width 0 height 0
click at [752, 527] on input "60" at bounding box center [751, 523] width 44 height 26
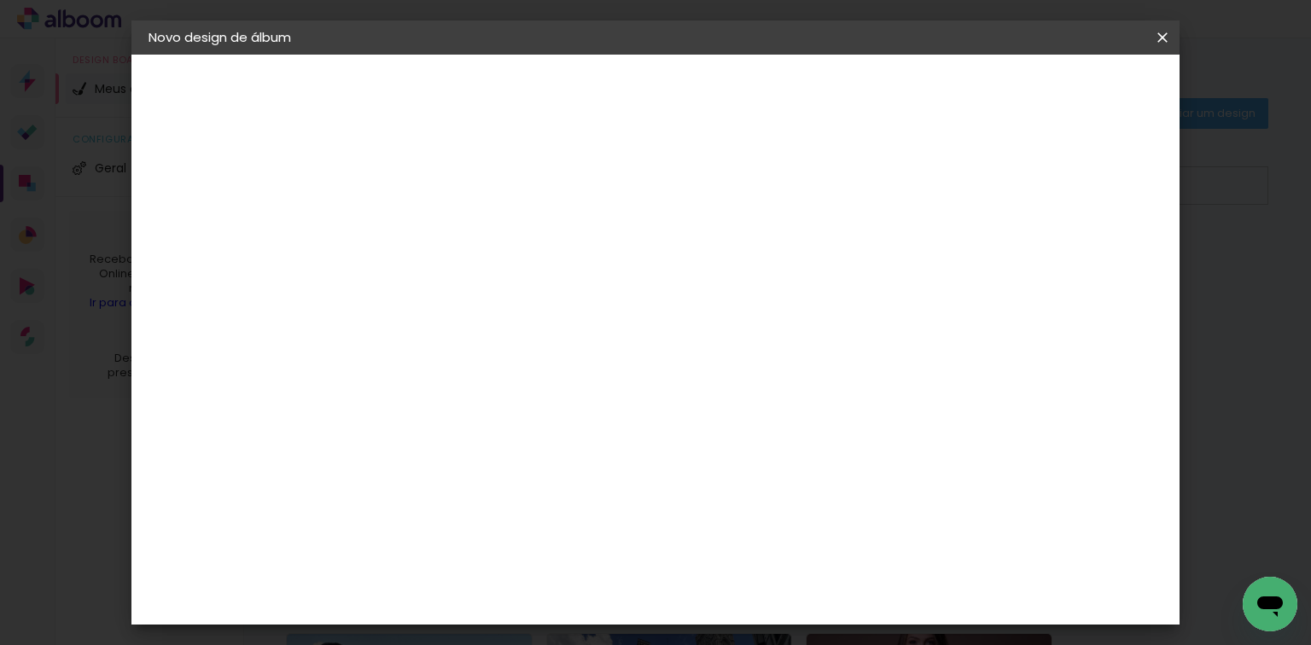
scroll to position [419, 0]
type input "50,6"
type paper-input "50,6"
click at [394, 498] on input "30" at bounding box center [374, 500] width 44 height 26
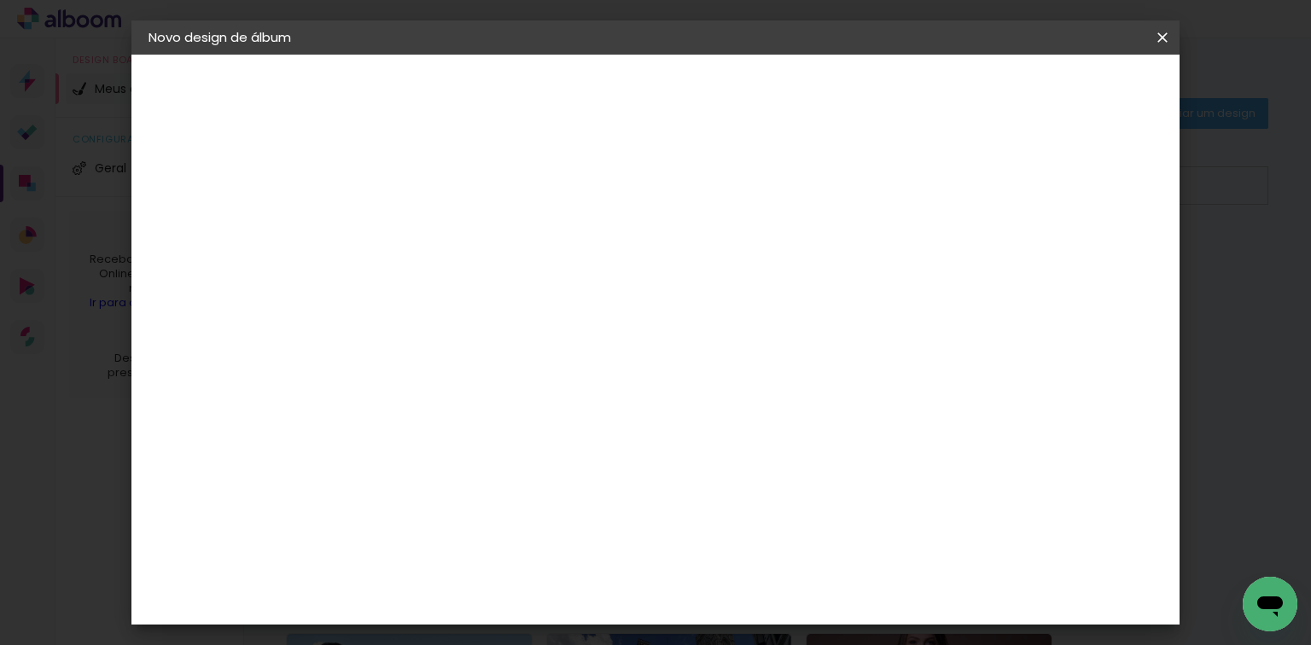
scroll to position [161, 0]
type input "25,4"
type paper-input "25,4"
type input "4"
type paper-input "4"
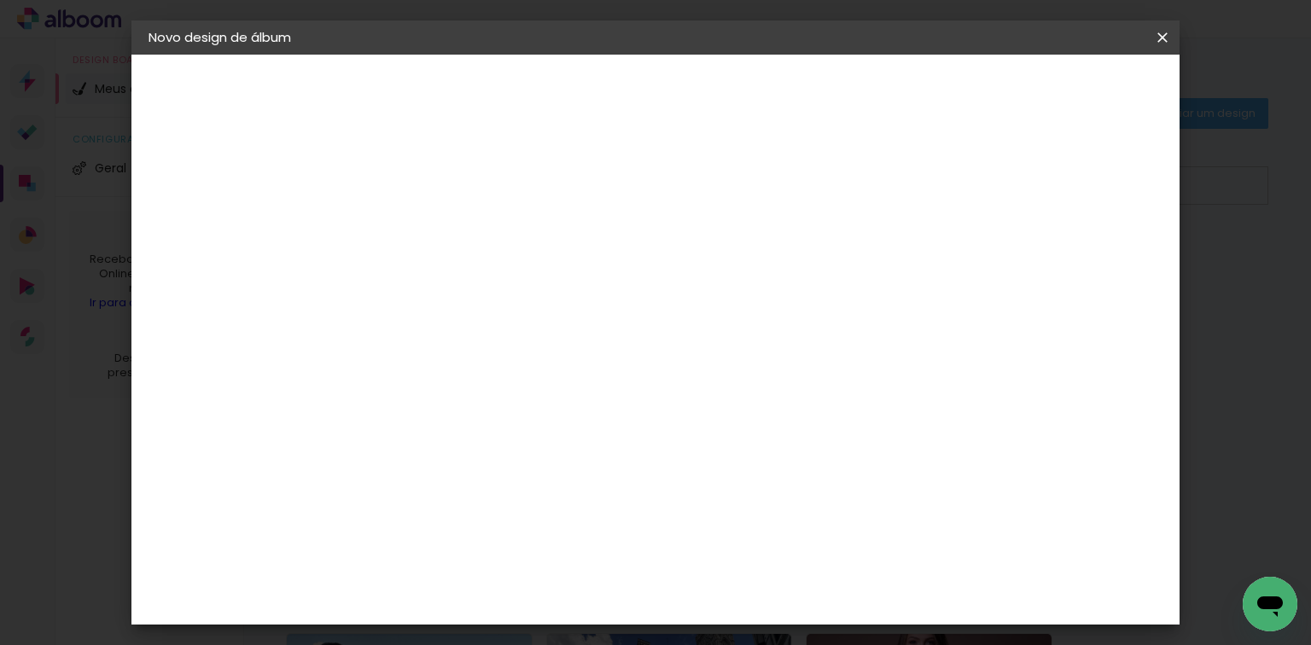
click at [1090, 260] on input "4" at bounding box center [1079, 258] width 31 height 26
type input "3"
type paper-input "3"
click at [1089, 260] on input "3" at bounding box center [1081, 258] width 31 height 26
type input "2"
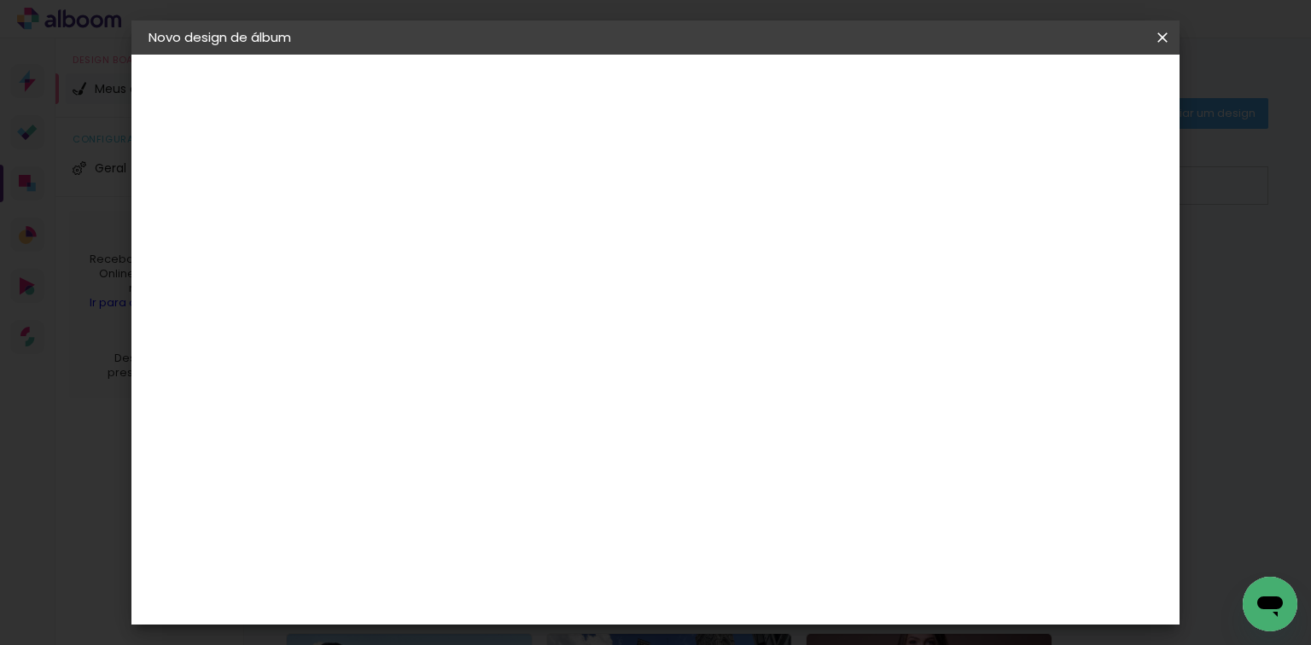
type paper-input "2"
click at [1089, 262] on input "2" at bounding box center [1083, 258] width 31 height 26
click at [1059, 92] on span "Iniciar design" at bounding box center [1020, 91] width 78 height 12
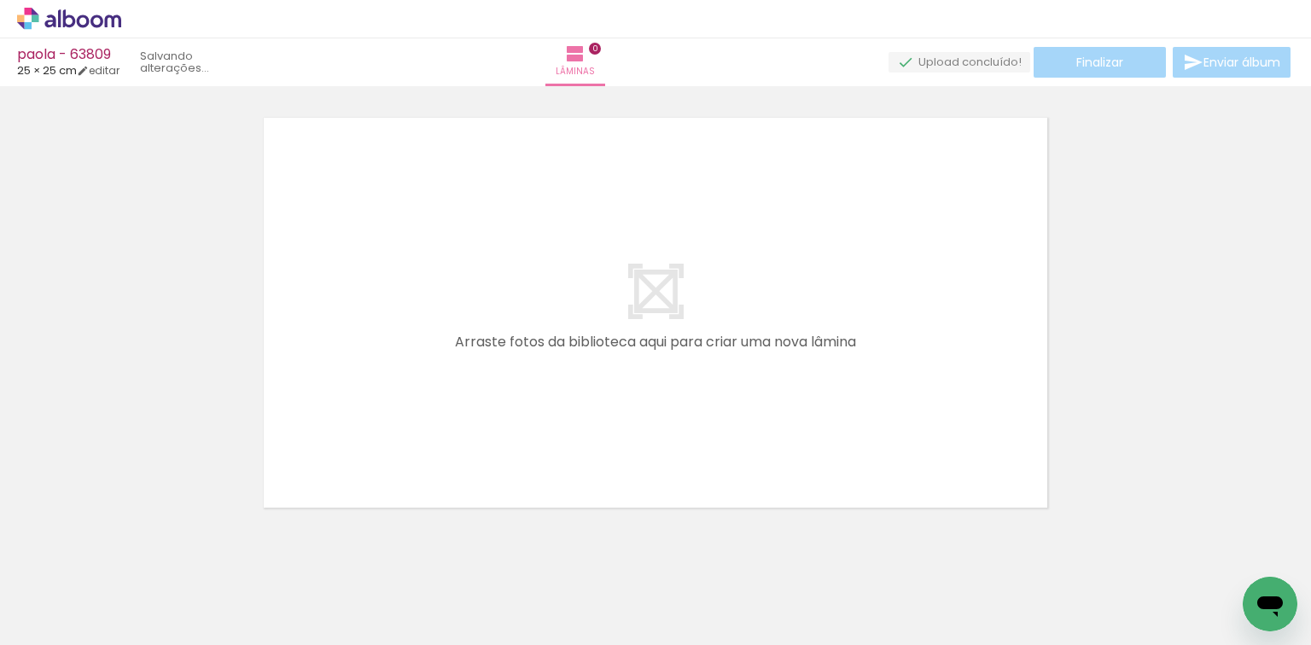
click at [461, 417] on quentale-workspace at bounding box center [655, 322] width 1311 height 645
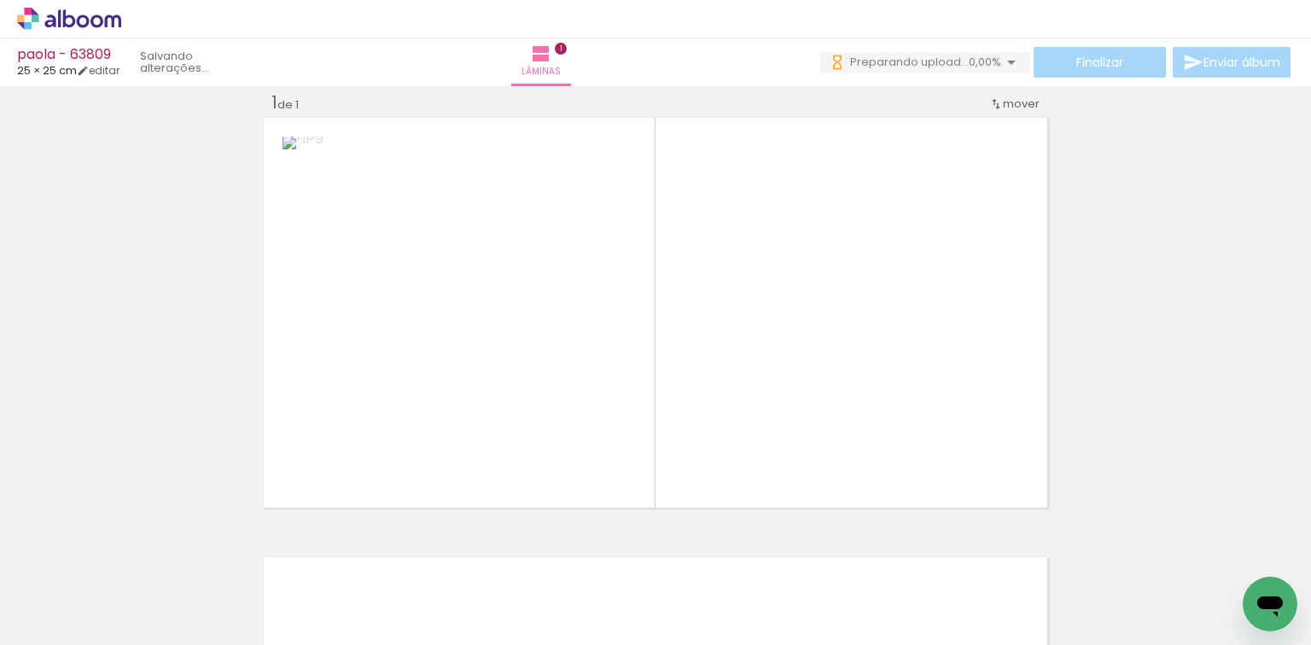
drag, startPoint x: 287, startPoint y: 594, endPoint x: 503, endPoint y: 499, distance: 236.2
click at [488, 404] on quentale-workspace at bounding box center [655, 322] width 1311 height 645
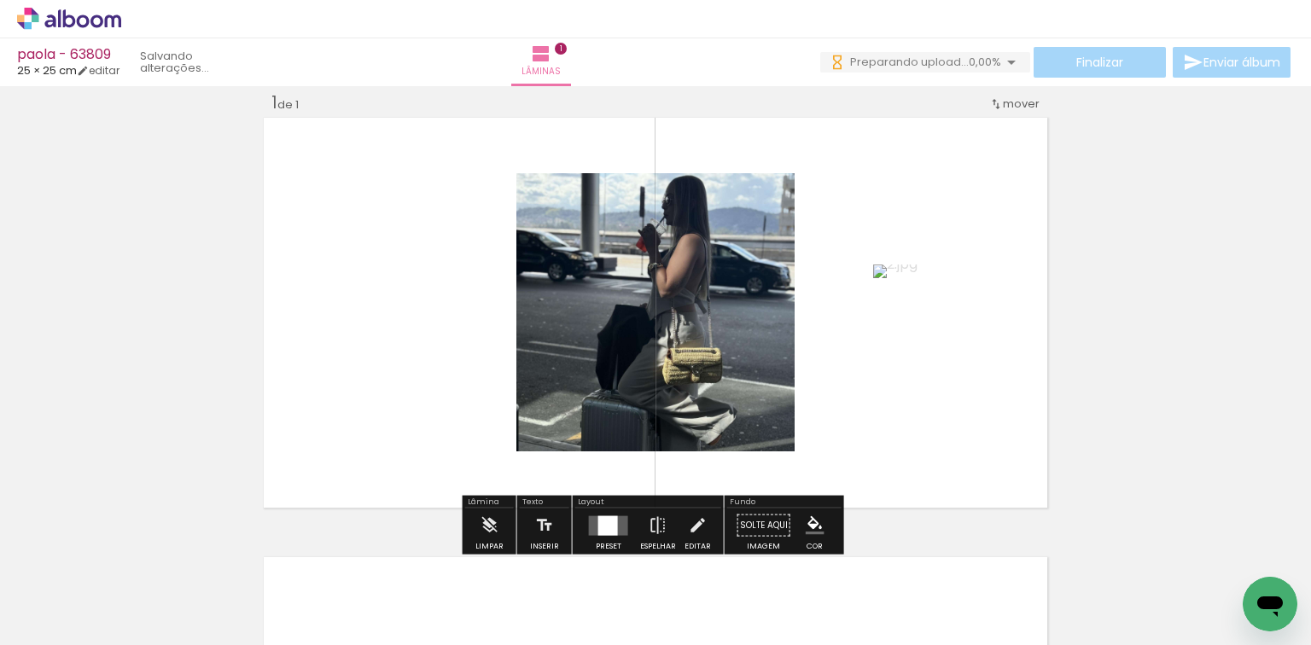
drag, startPoint x: 607, startPoint y: 521, endPoint x: 663, endPoint y: 499, distance: 59.8
click at [607, 522] on div at bounding box center [608, 526] width 20 height 20
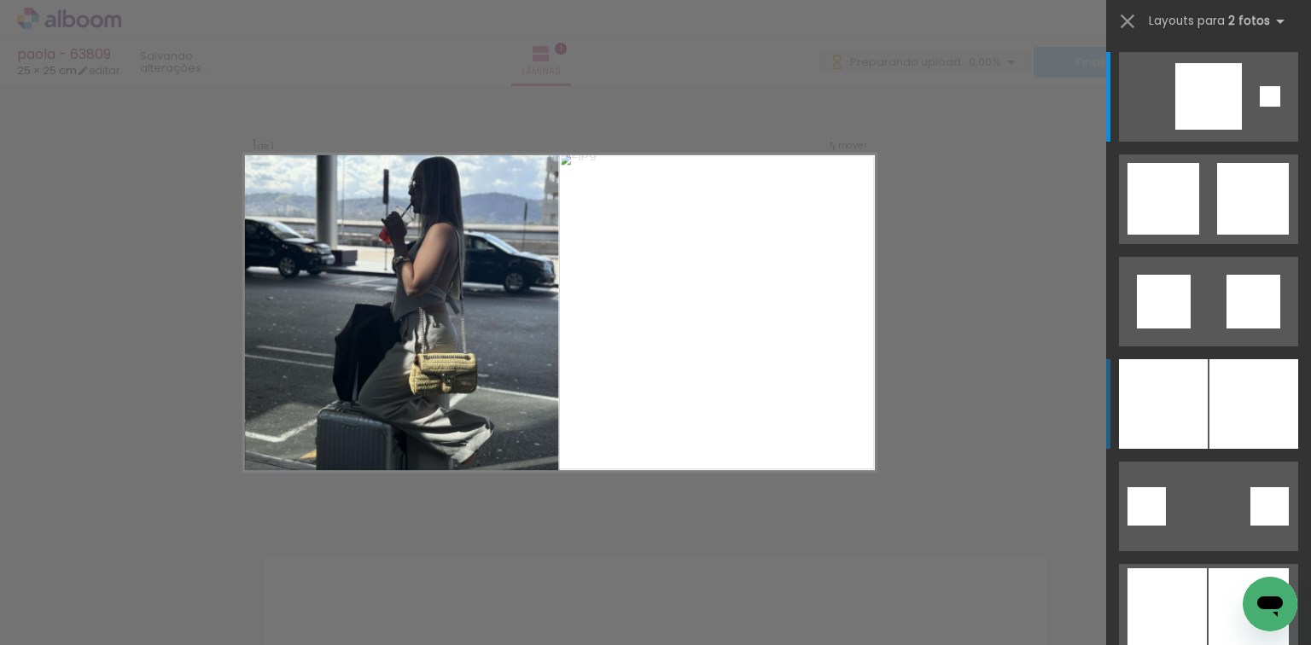
click at [1141, 400] on div at bounding box center [1163, 404] width 89 height 90
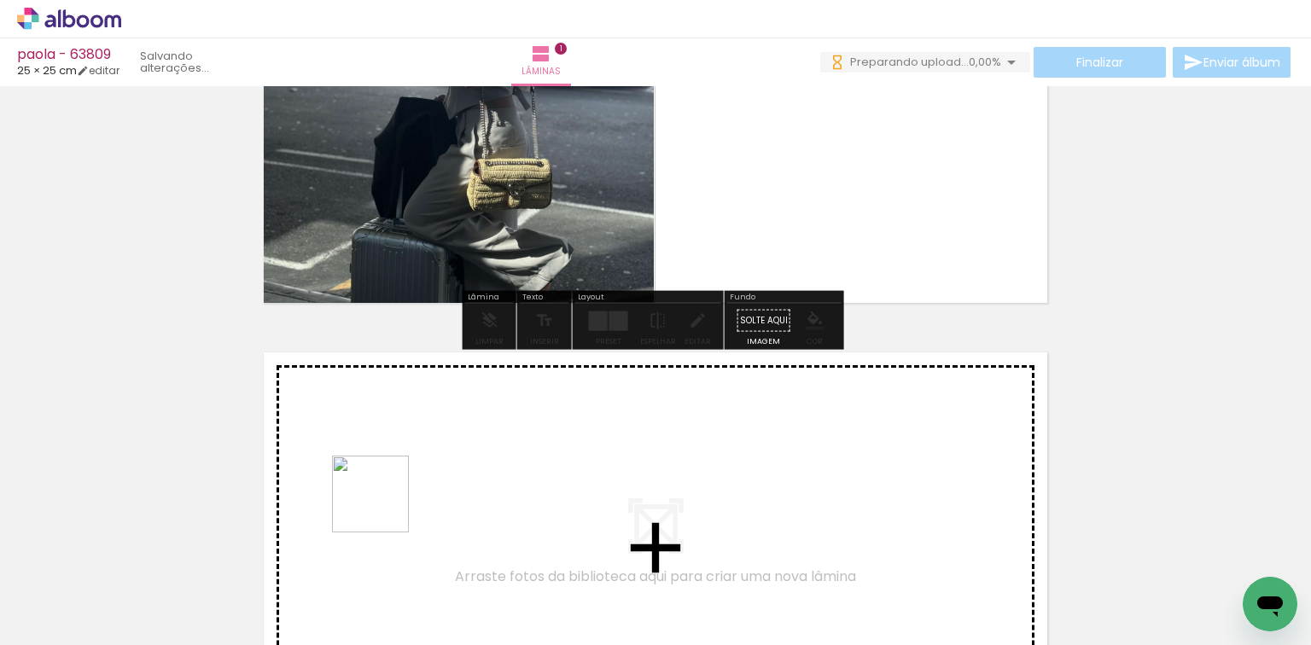
drag, startPoint x: 383, startPoint y: 507, endPoint x: 475, endPoint y: 569, distance: 110.6
click at [413, 470] on quentale-workspace at bounding box center [655, 322] width 1311 height 645
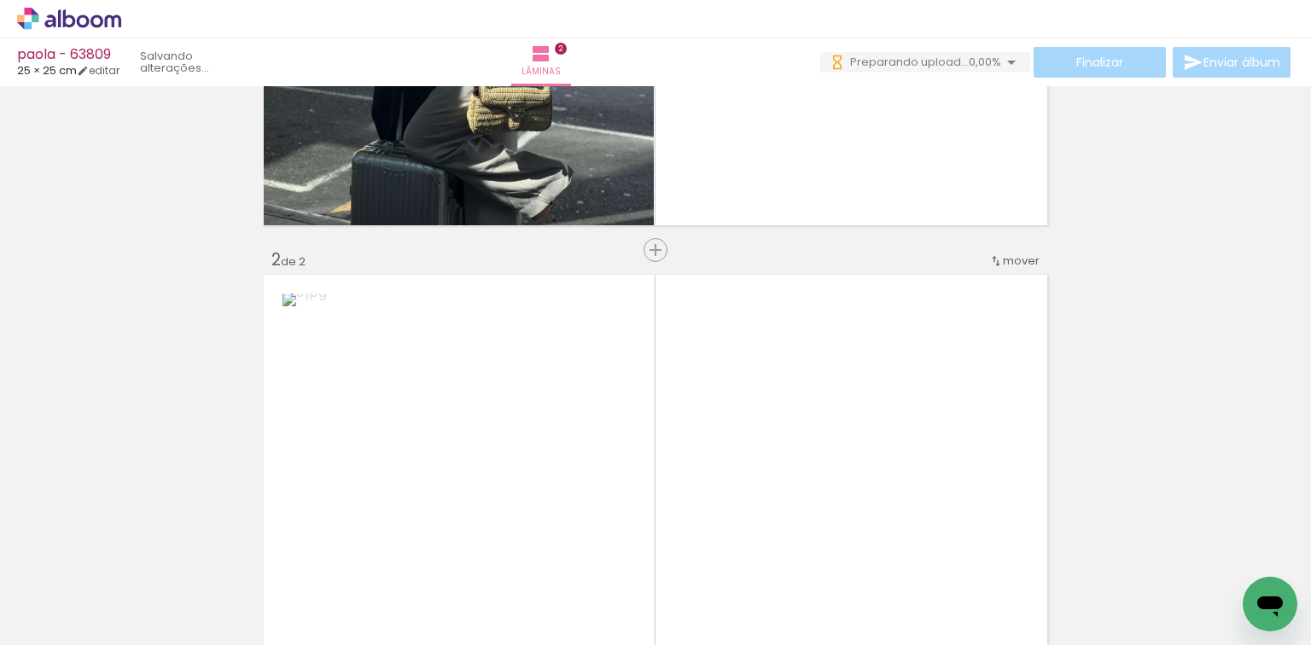
scroll to position [406, 0]
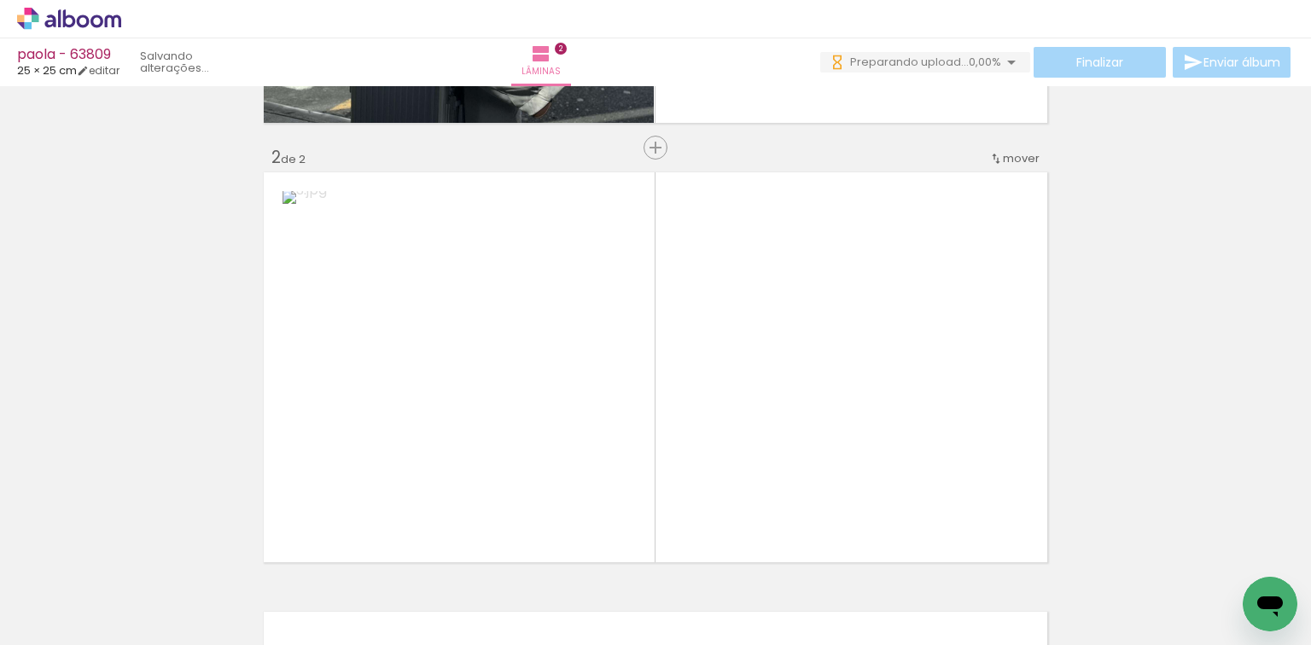
drag, startPoint x: 475, startPoint y: 570, endPoint x: 575, endPoint y: 495, distance: 125.0
click at [560, 382] on quentale-workspace at bounding box center [655, 322] width 1311 height 645
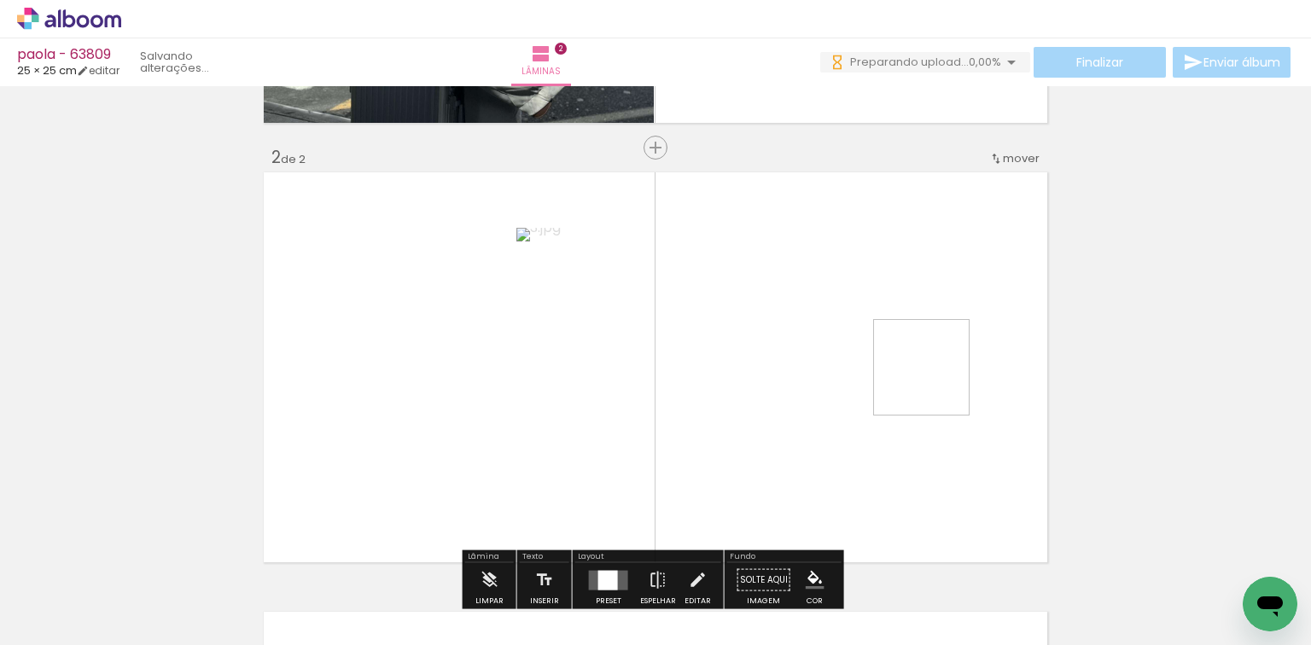
scroll to position [461, 0]
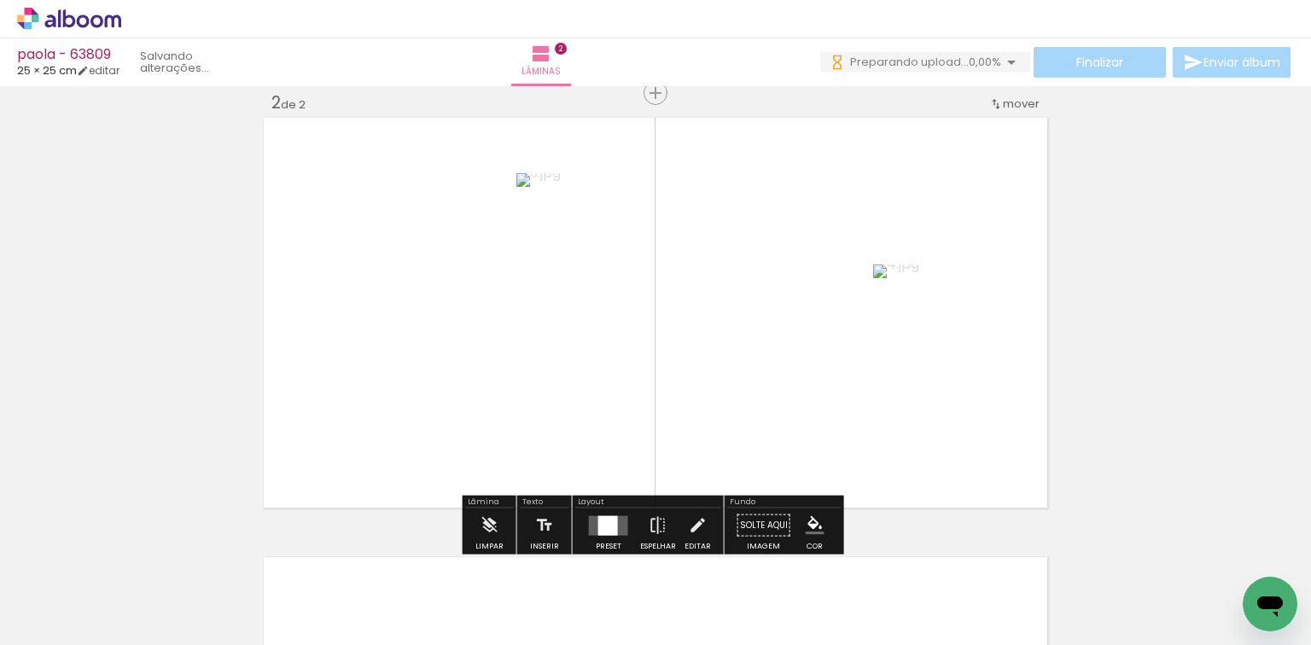
click at [575, 519] on div "Preset Espelhar Editar" at bounding box center [648, 531] width 146 height 44
click at [598, 523] on div at bounding box center [608, 526] width 20 height 20
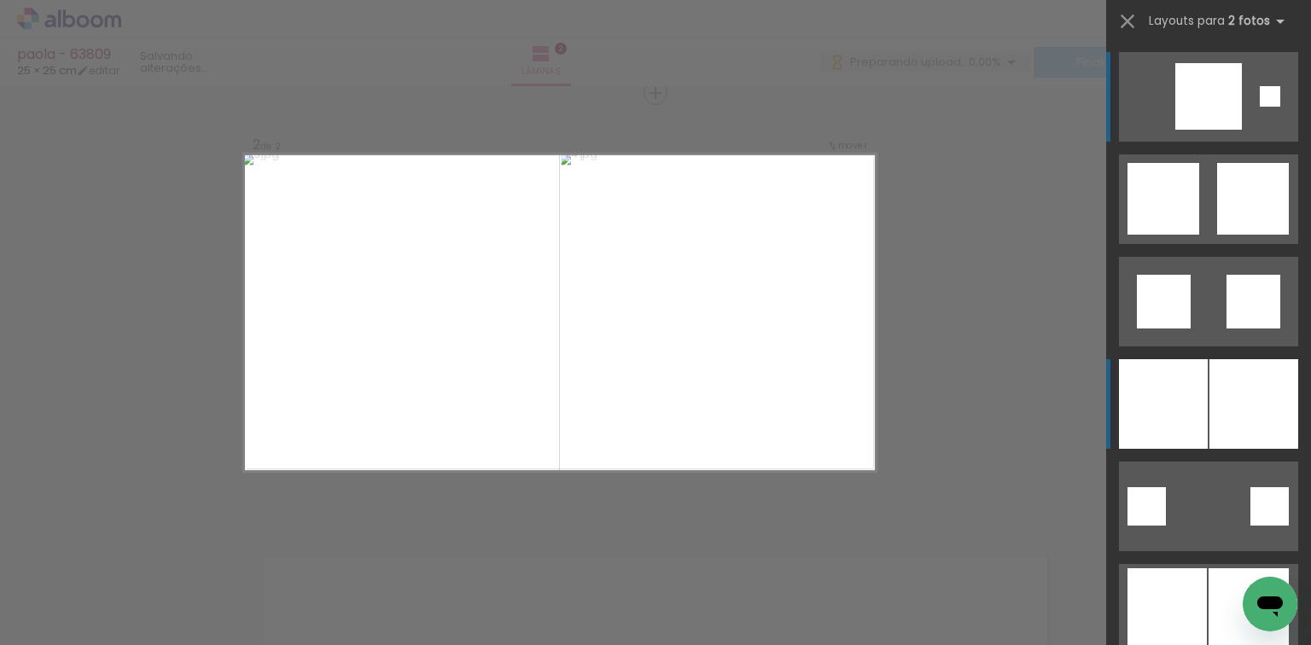
scroll to position [0, 0]
click at [1210, 383] on div at bounding box center [1254, 404] width 89 height 90
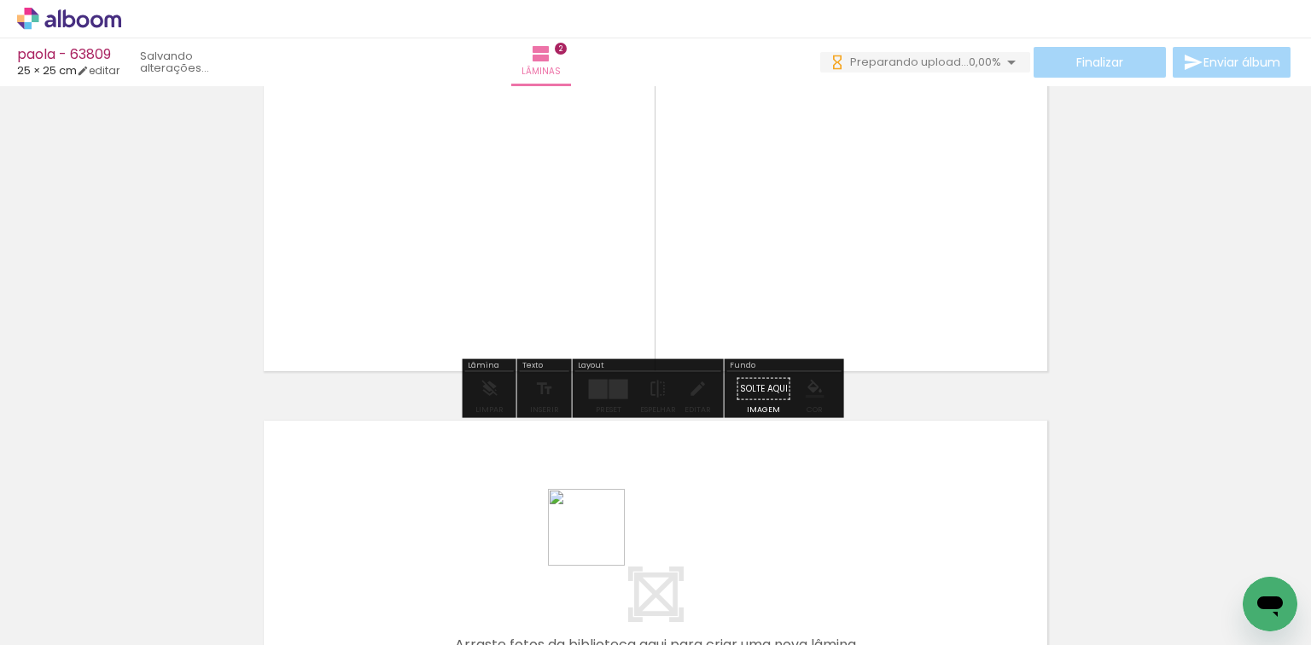
drag, startPoint x: 546, startPoint y: 611, endPoint x: 669, endPoint y: 598, distance: 124.5
click at [622, 520] on quentale-workspace at bounding box center [655, 322] width 1311 height 645
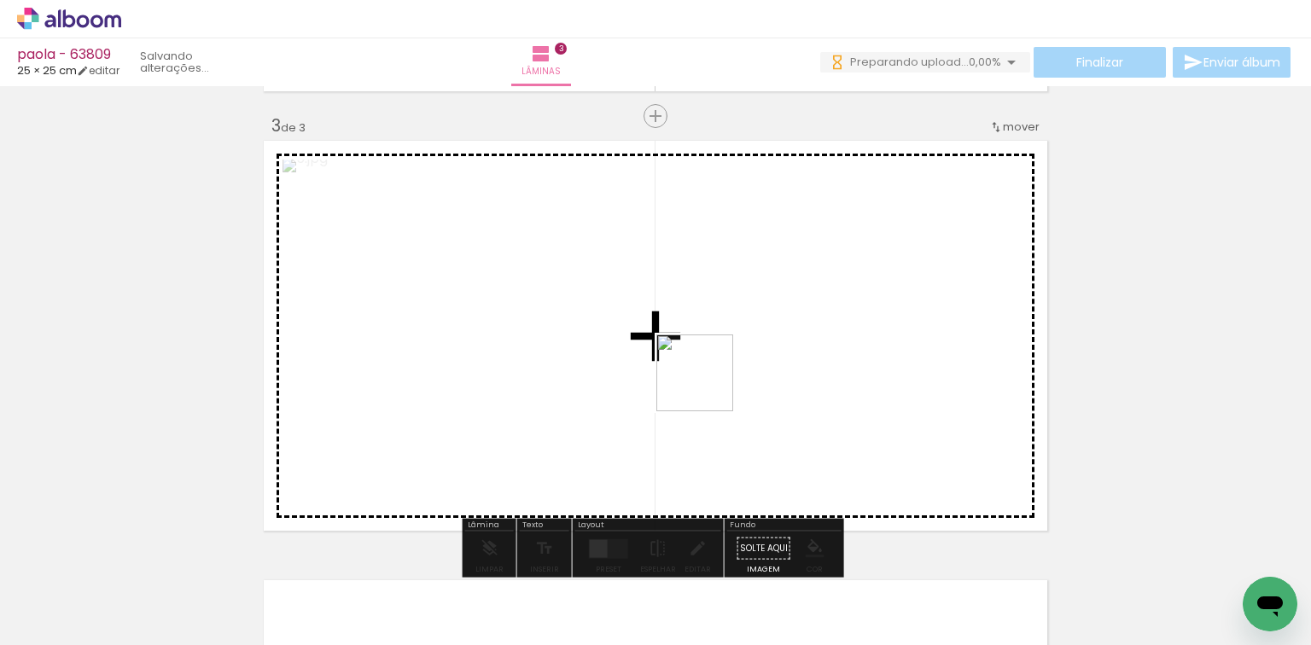
drag, startPoint x: 708, startPoint y: 386, endPoint x: 604, endPoint y: 547, distance: 192.1
click at [710, 355] on quentale-workspace at bounding box center [655, 322] width 1311 height 645
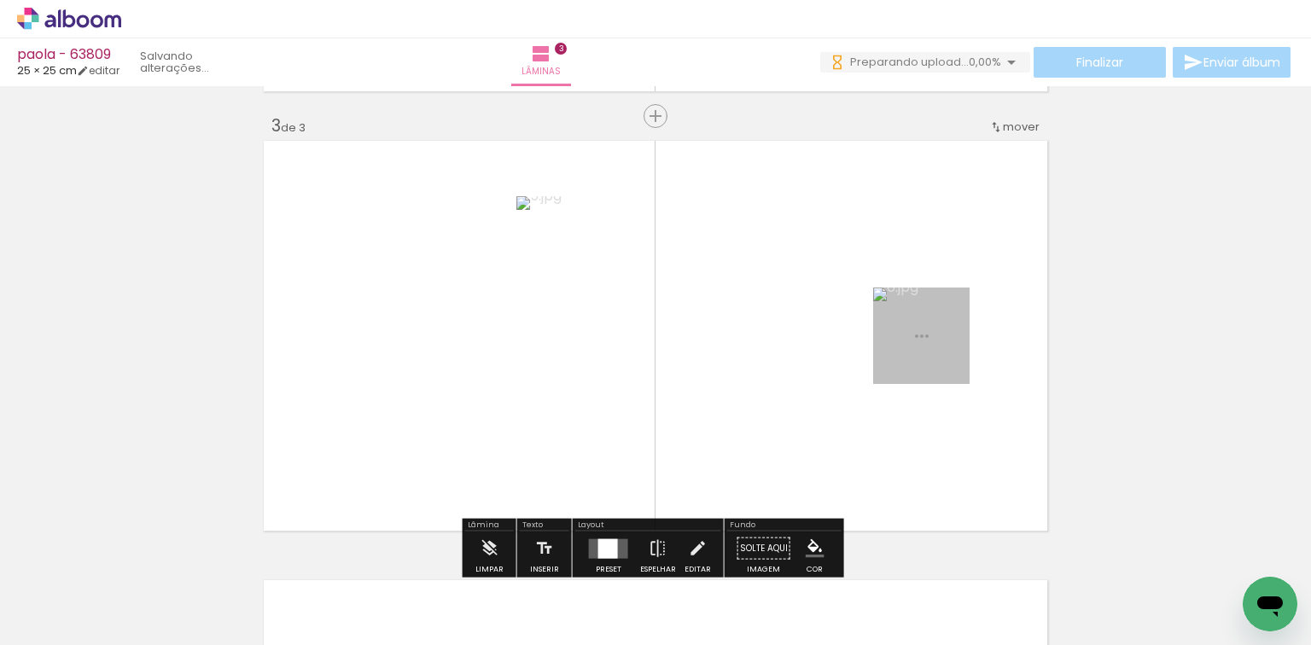
scroll to position [901, 0]
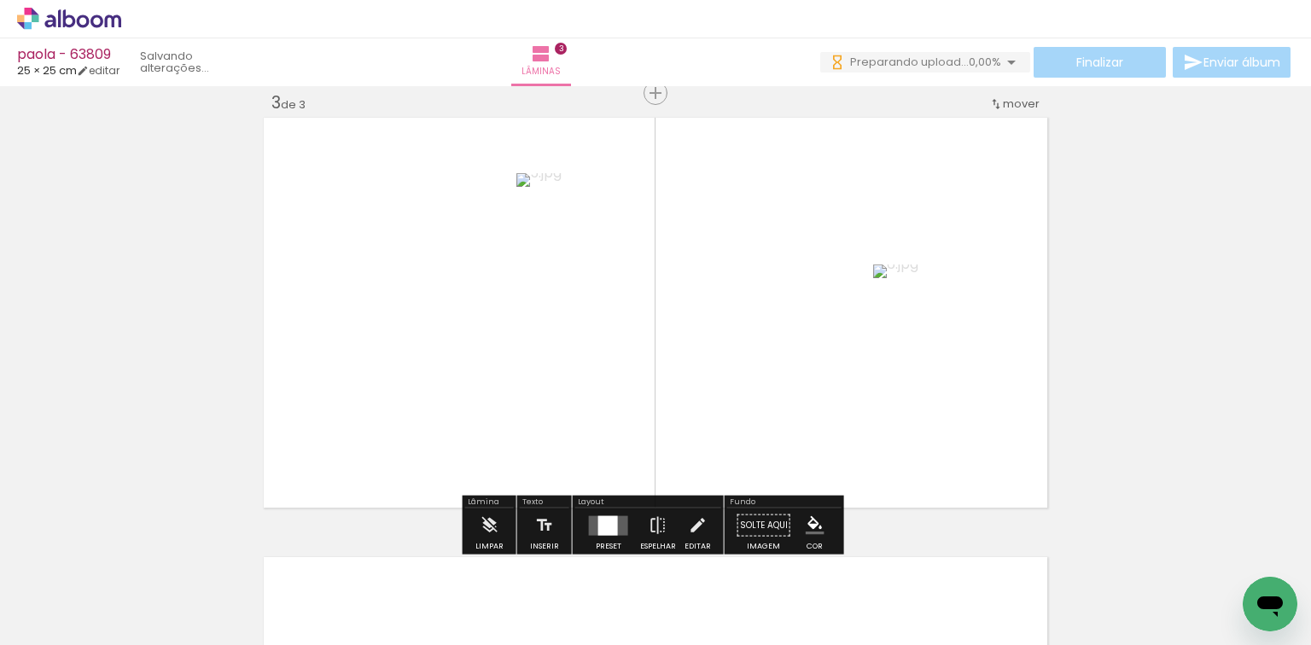
click at [601, 523] on div at bounding box center [608, 526] width 20 height 20
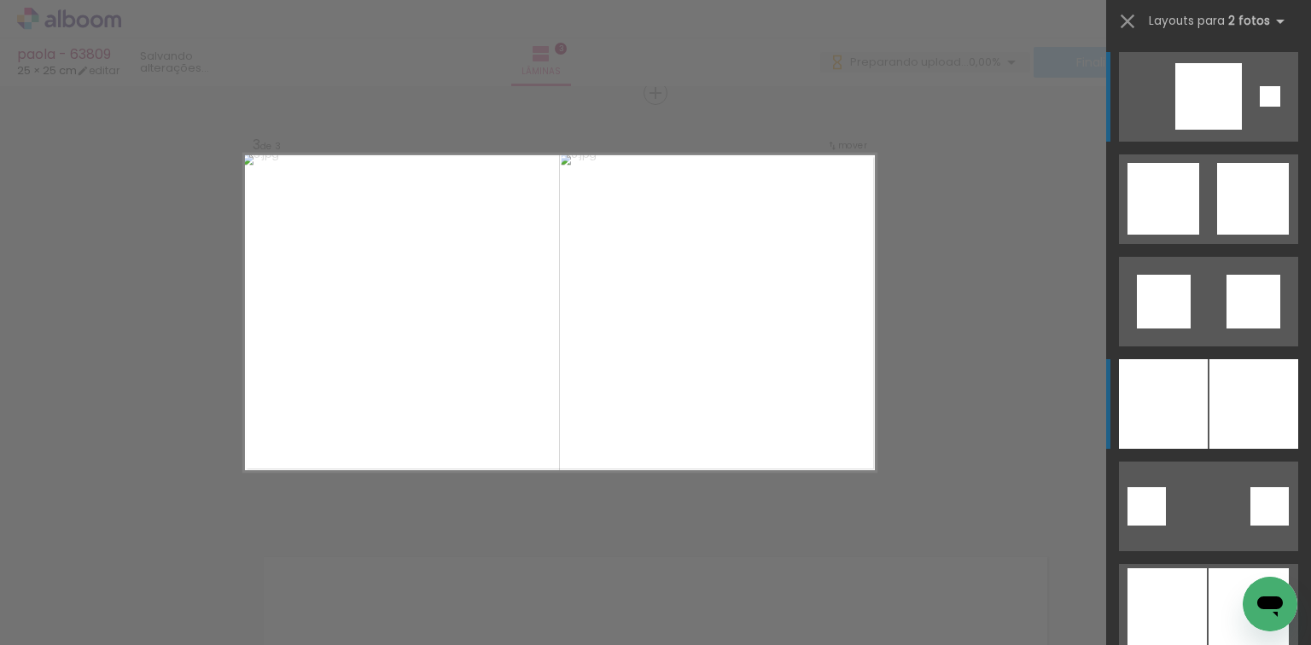
scroll to position [0, 0]
click at [1225, 373] on div at bounding box center [1254, 404] width 89 height 90
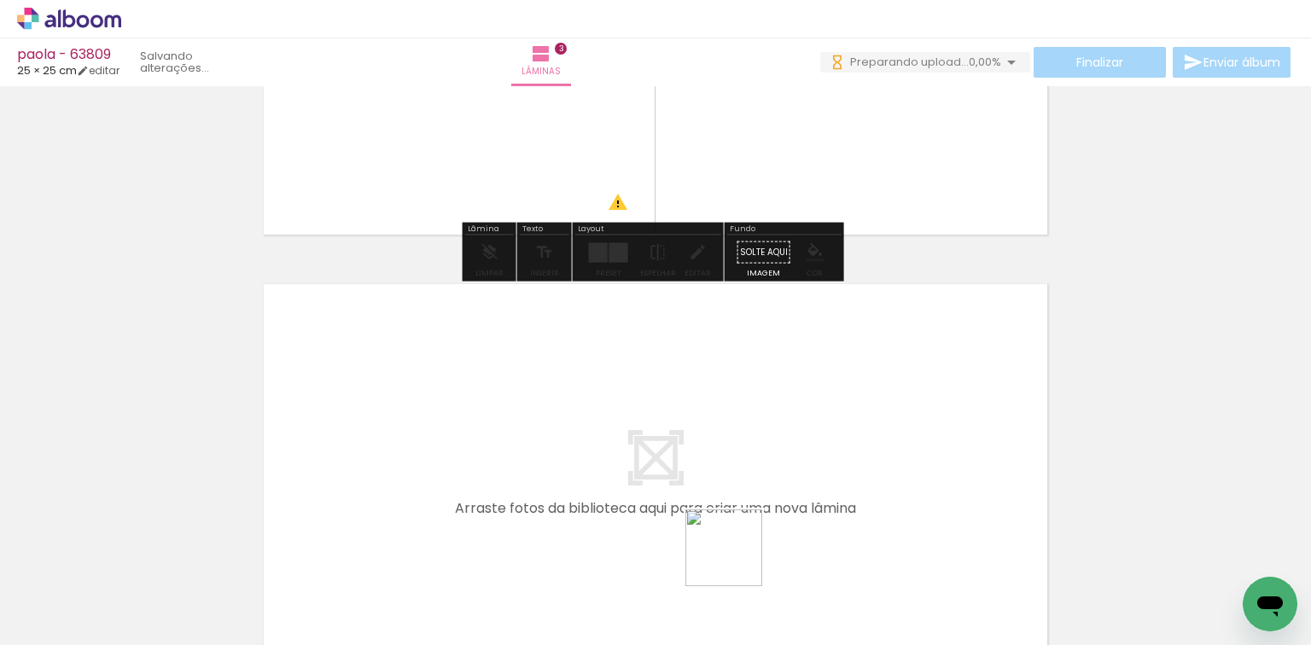
drag, startPoint x: 737, startPoint y: 561, endPoint x: 808, endPoint y: 577, distance: 72.7
click at [745, 495] on quentale-workspace at bounding box center [655, 322] width 1311 height 645
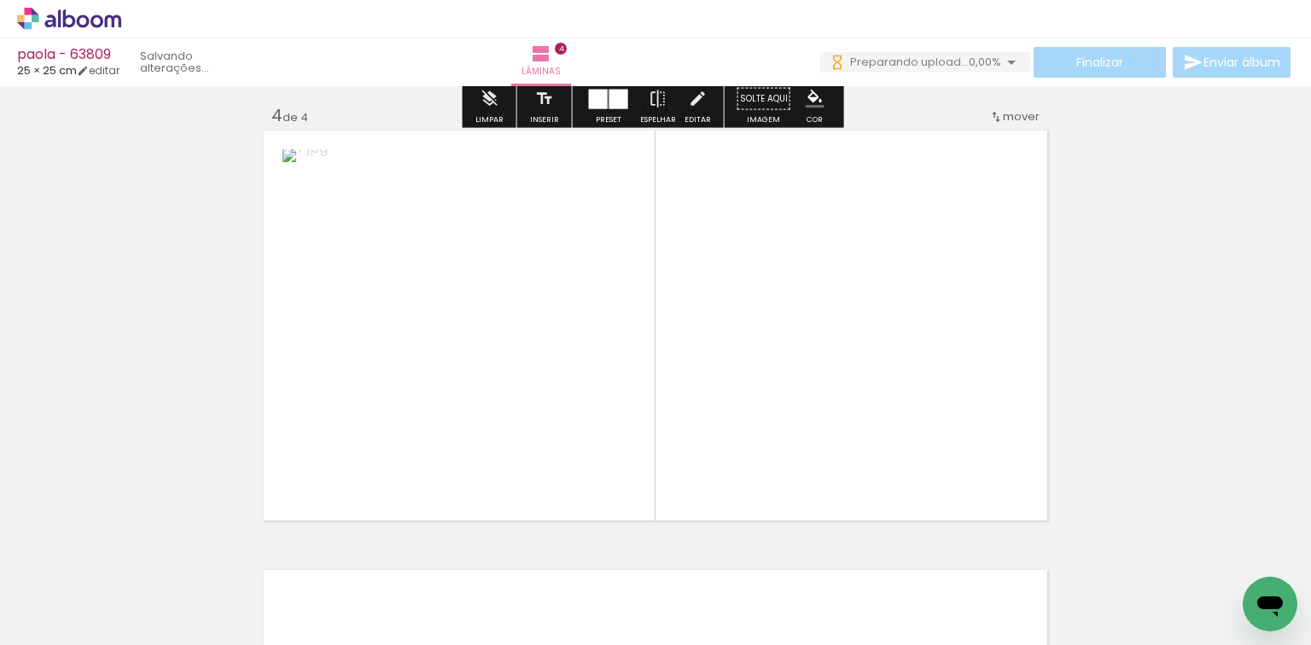
drag, startPoint x: 824, startPoint y: 581, endPoint x: 669, endPoint y: 471, distance: 189.3
click at [826, 458] on quentale-workspace at bounding box center [655, 322] width 1311 height 645
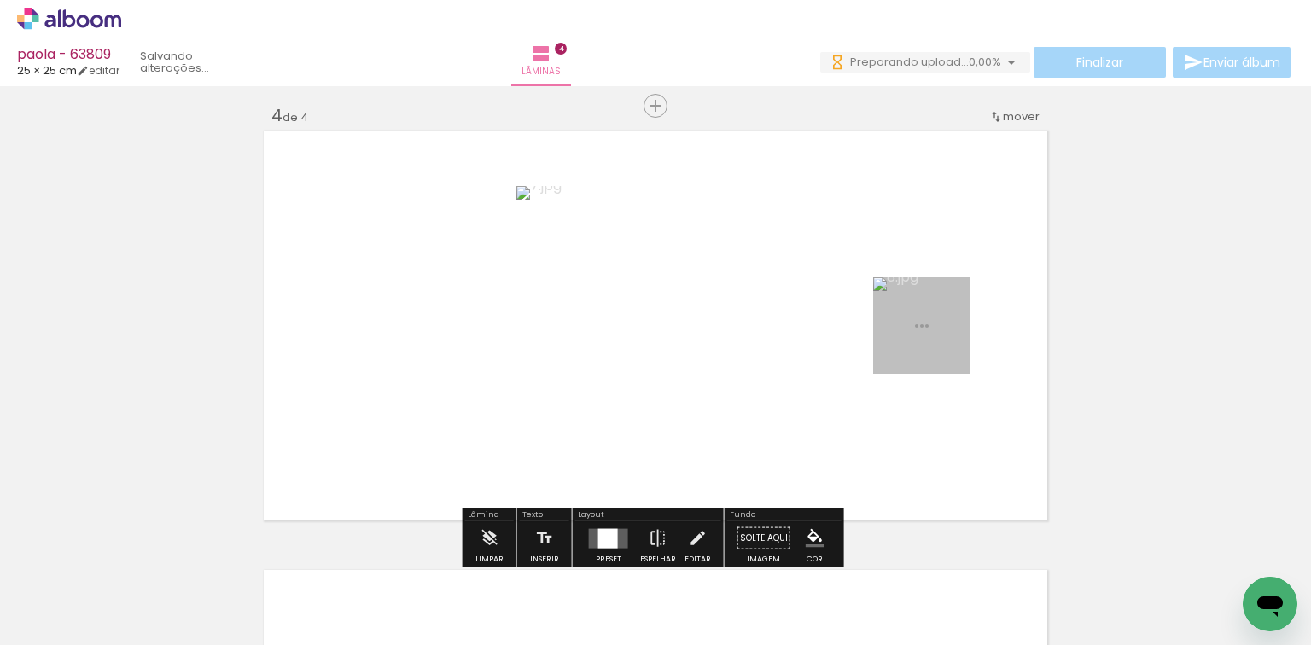
scroll to position [1340, 0]
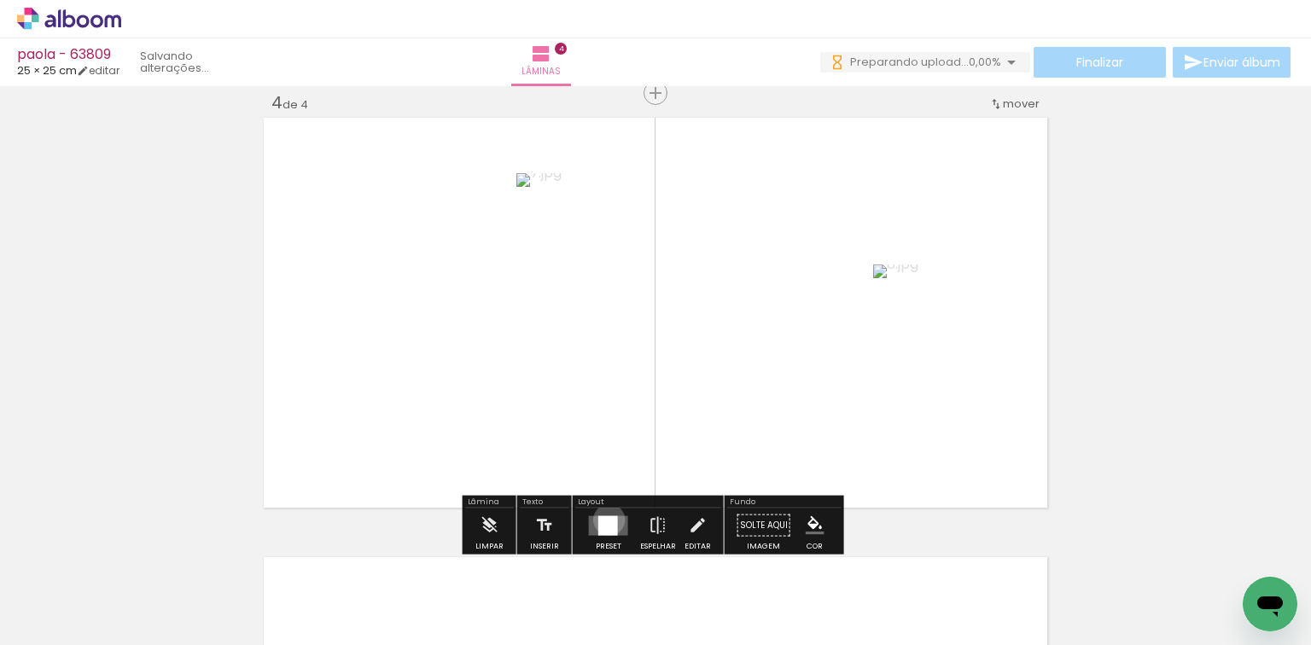
click at [605, 519] on div at bounding box center [608, 526] width 20 height 20
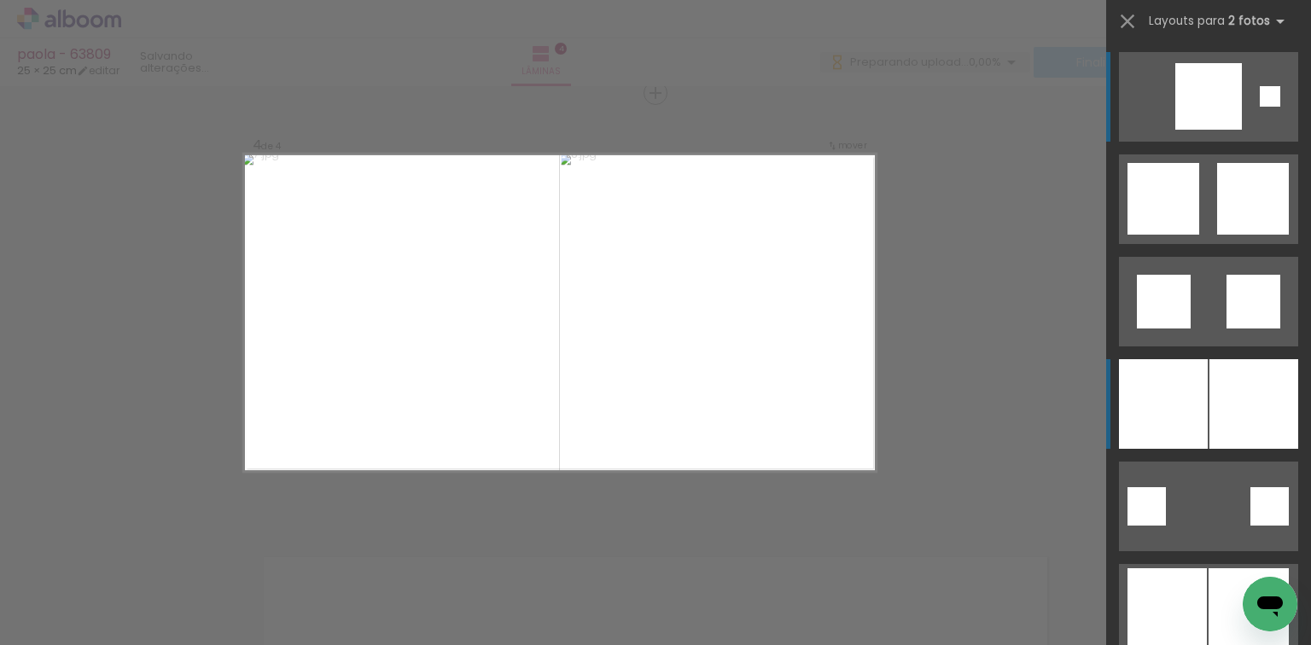
click at [1258, 384] on div at bounding box center [1254, 404] width 89 height 90
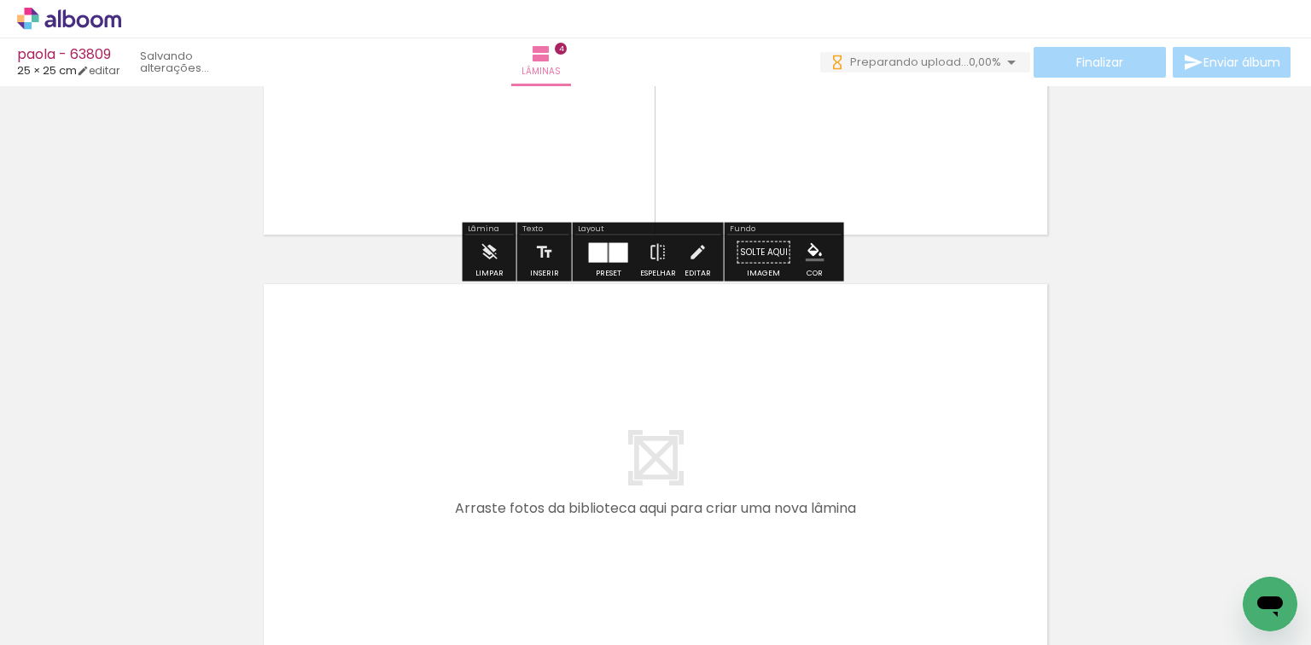
drag, startPoint x: 921, startPoint y: 564, endPoint x: 1139, endPoint y: 584, distance: 218.6
click at [879, 517] on quentale-workspace at bounding box center [655, 322] width 1311 height 645
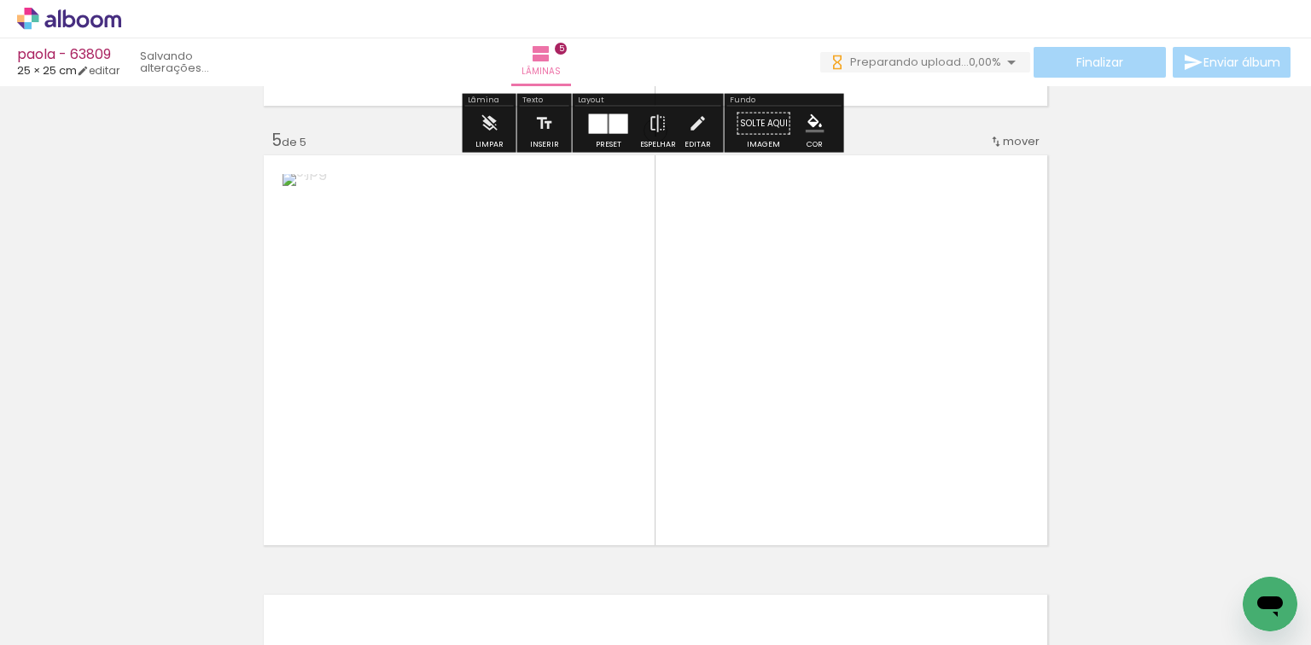
scroll to position [1780, 0]
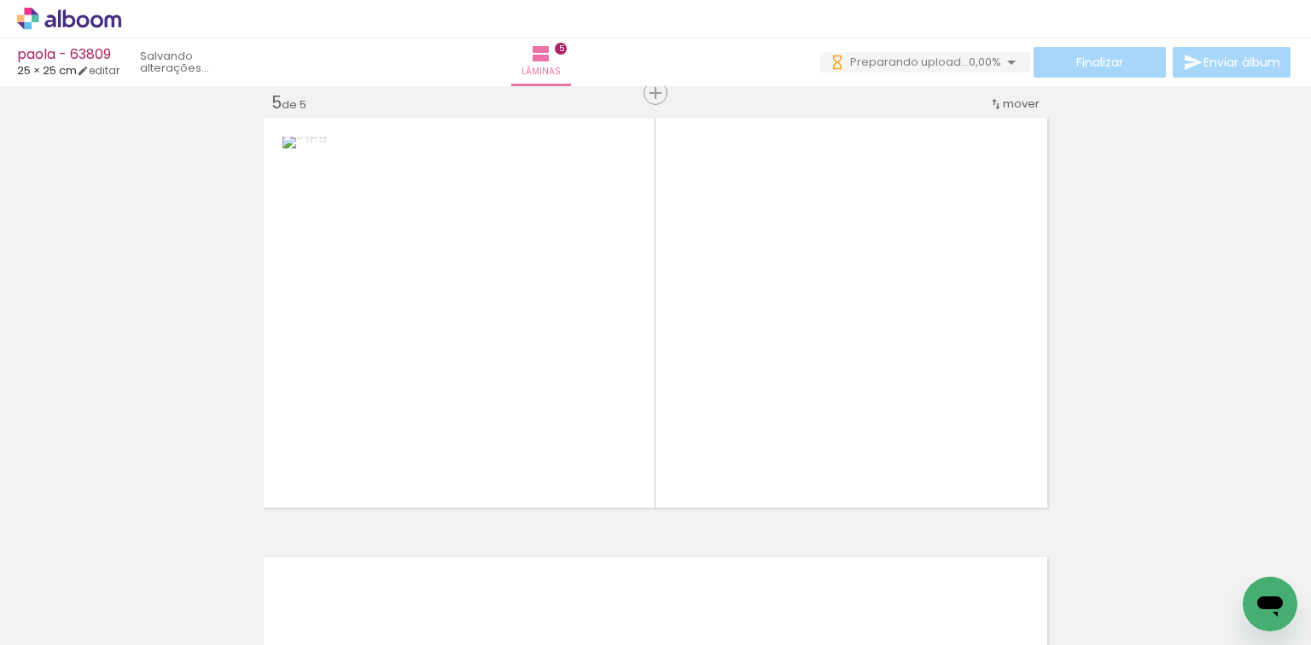
drag, startPoint x: 1013, startPoint y: 563, endPoint x: 703, endPoint y: 478, distance: 320.4
click at [825, 458] on quentale-workspace at bounding box center [655, 322] width 1311 height 645
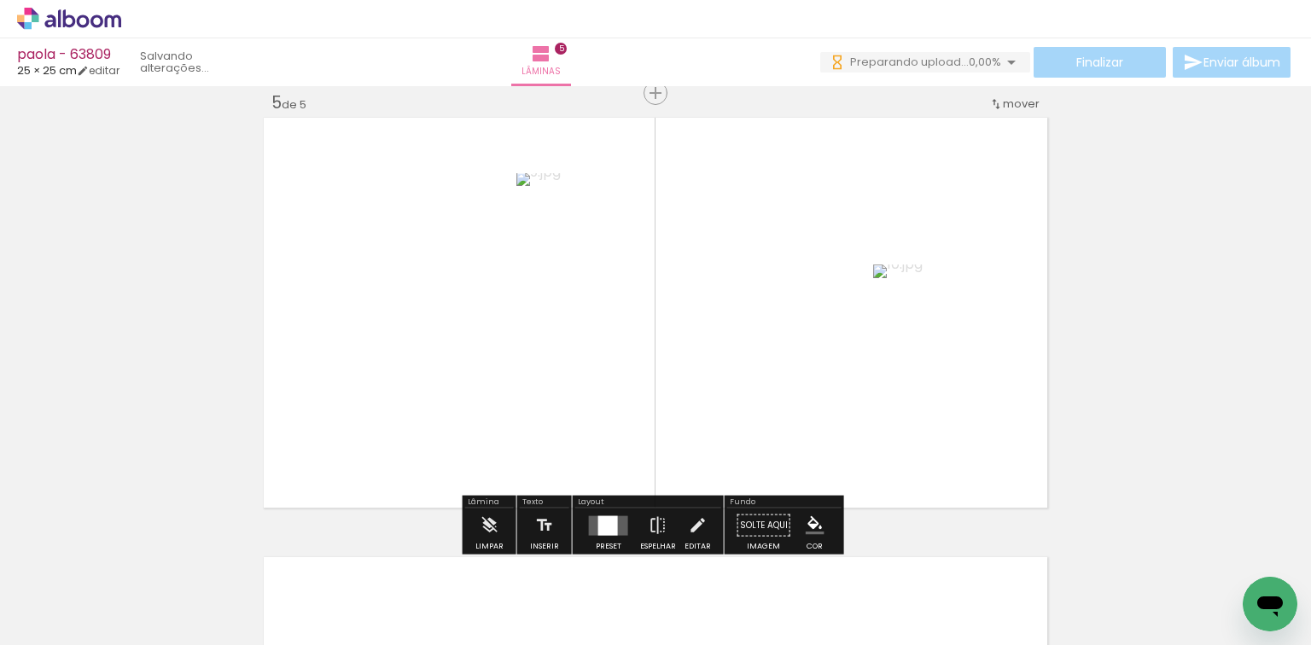
scroll to position [0, 0]
click at [624, 518] on div at bounding box center [609, 526] width 46 height 34
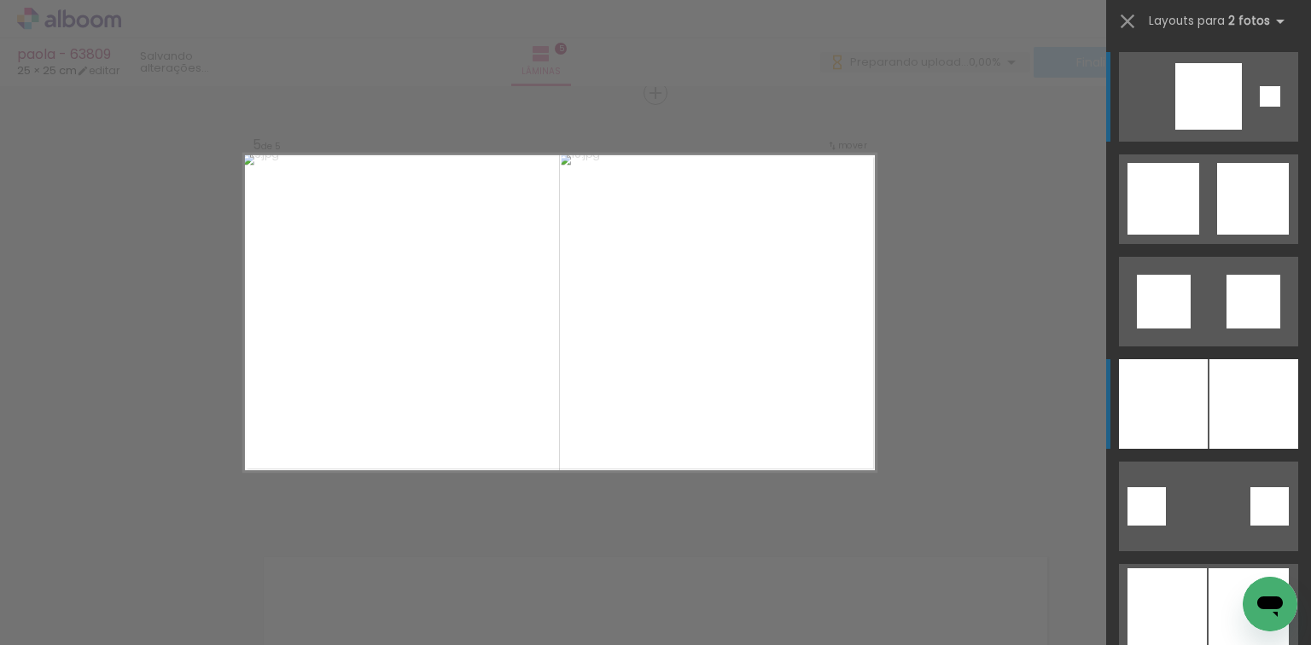
click at [1199, 362] on div at bounding box center [1163, 404] width 89 height 90
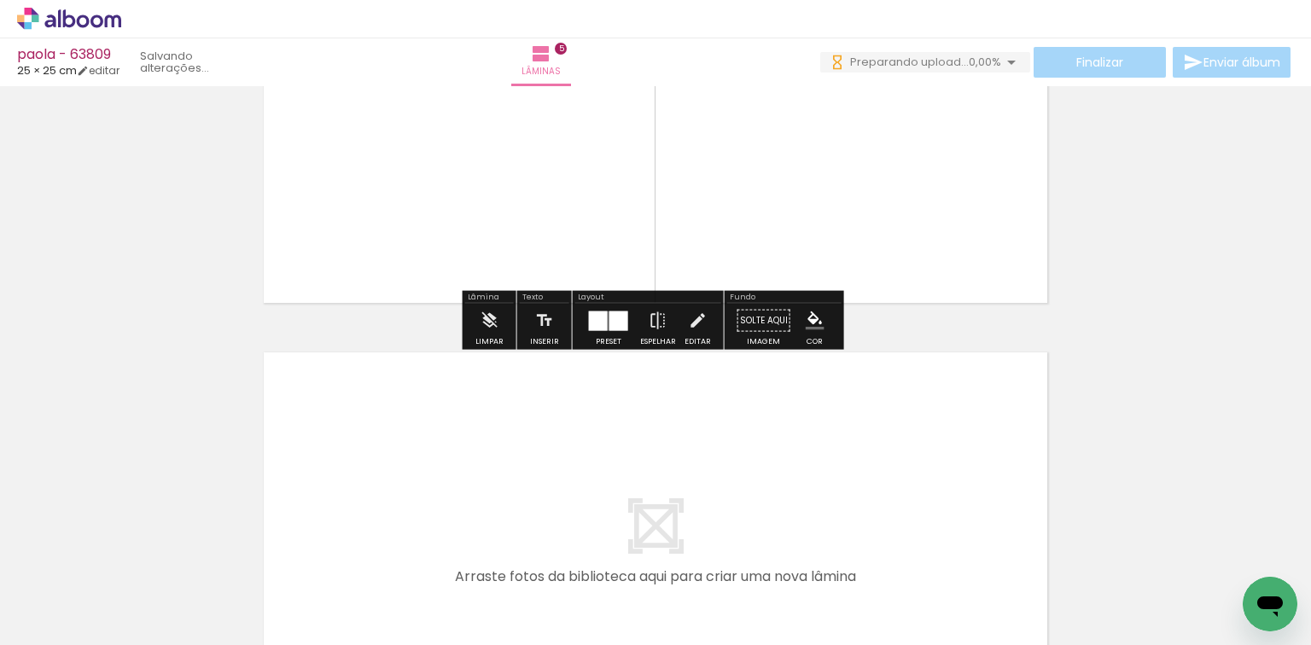
drag, startPoint x: 1083, startPoint y: 569, endPoint x: 799, endPoint y: 461, distance: 303.5
click at [799, 461] on quentale-workspace at bounding box center [655, 322] width 1311 height 645
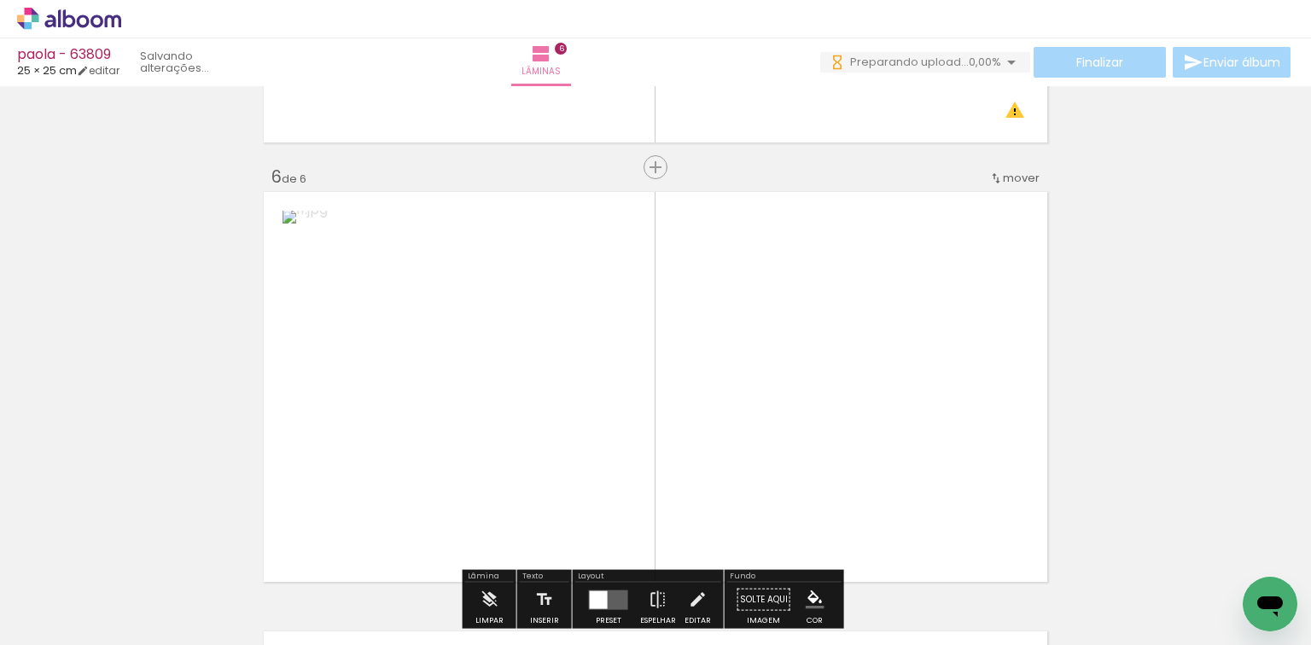
scroll to position [2220, 0]
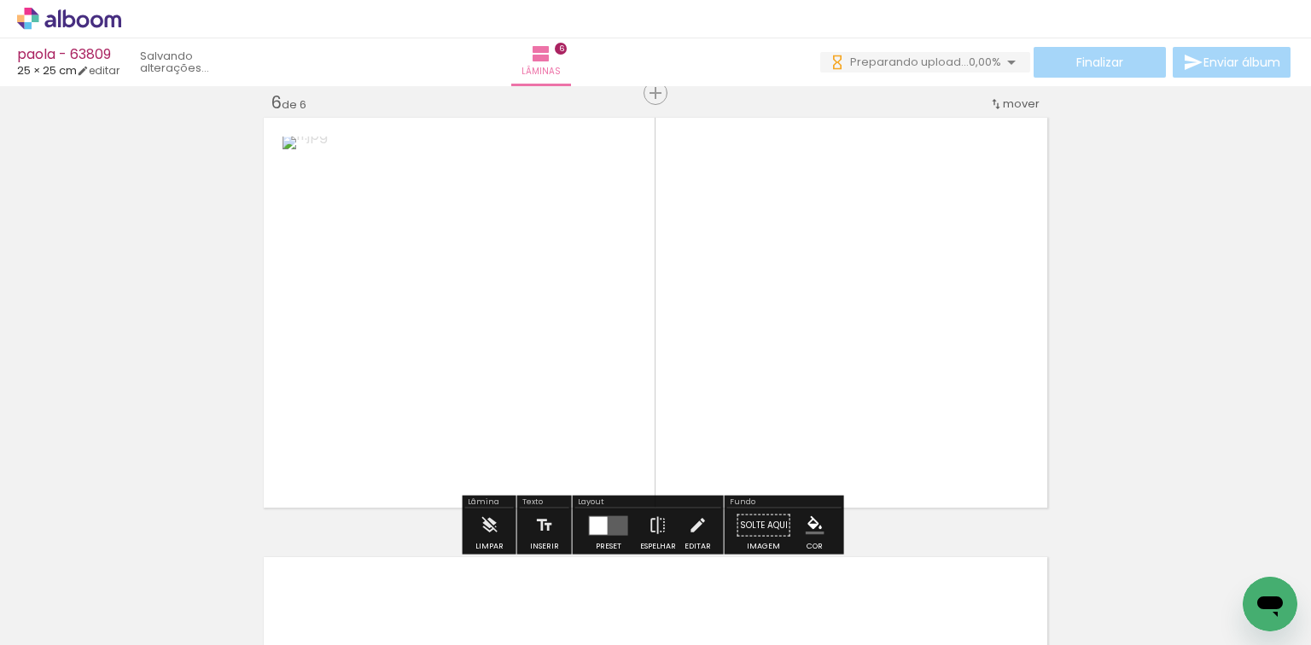
drag, startPoint x: 1239, startPoint y: 570, endPoint x: 498, endPoint y: 413, distance: 757.5
click at [568, 367] on quentale-workspace at bounding box center [655, 322] width 1311 height 645
click at [599, 518] on div at bounding box center [608, 526] width 20 height 20
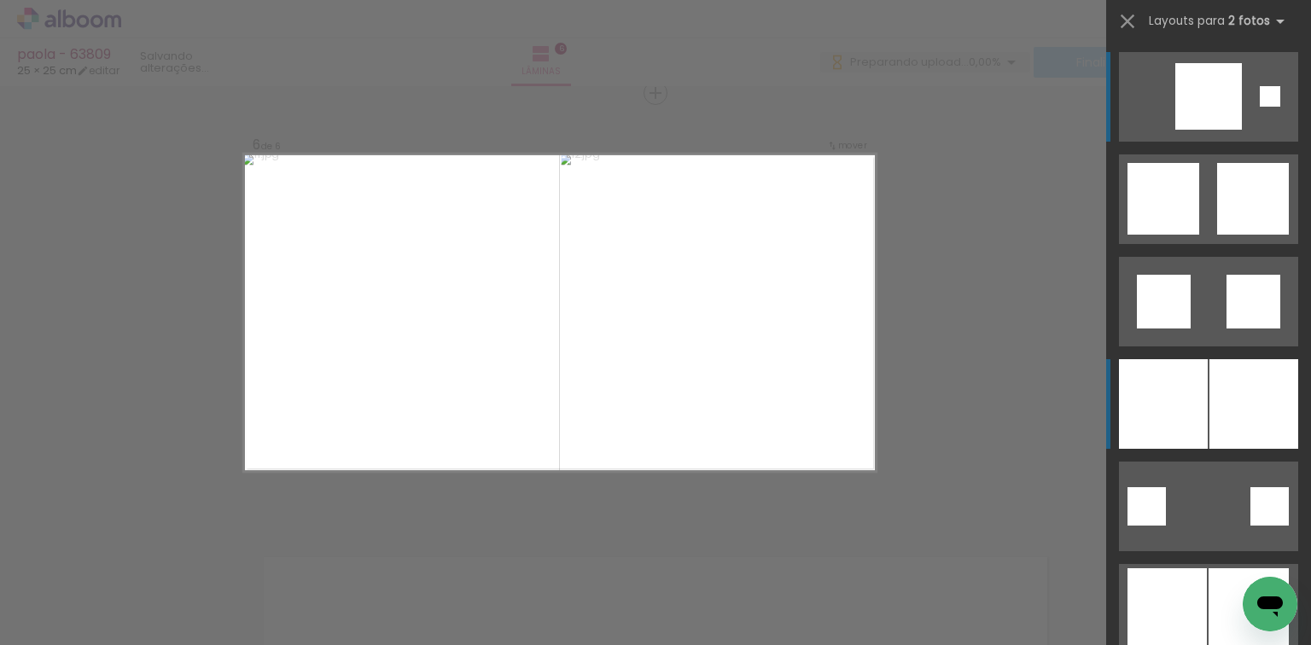
click at [1134, 403] on div at bounding box center [1163, 404] width 89 height 90
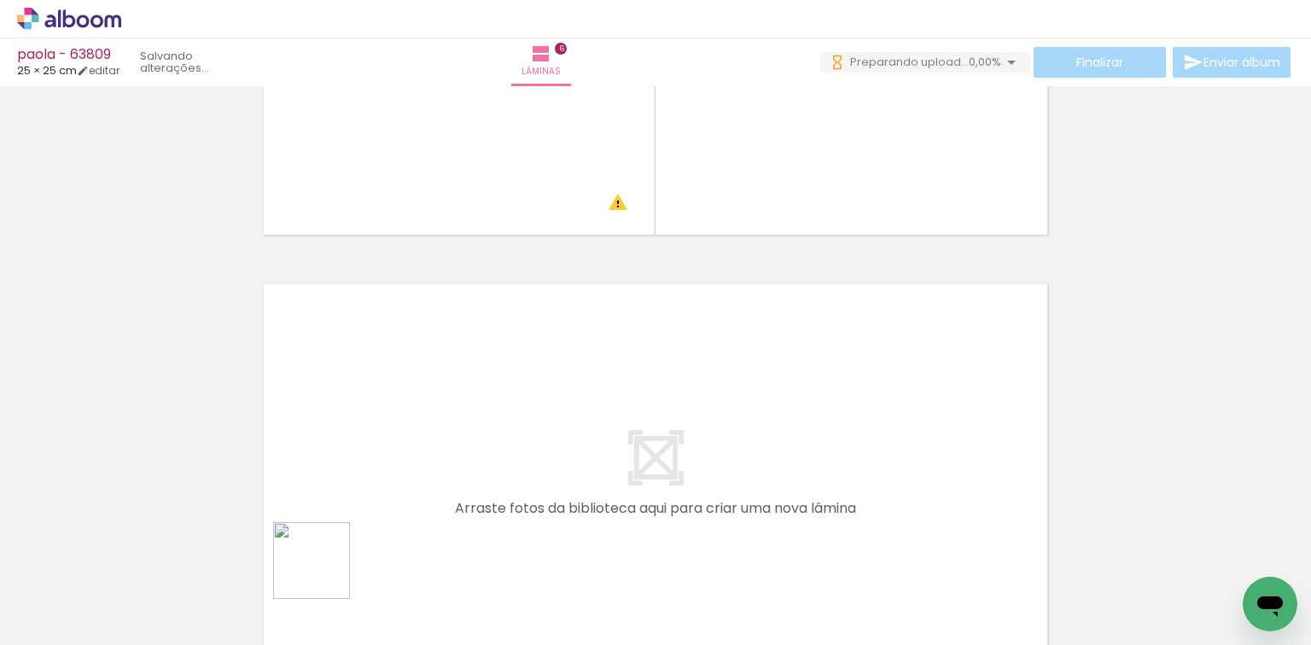
drag, startPoint x: 324, startPoint y: 574, endPoint x: 414, endPoint y: 552, distance: 92.4
click at [342, 521] on quentale-workspace at bounding box center [655, 322] width 1311 height 645
click at [467, 427] on quentale-workspace at bounding box center [655, 322] width 1311 height 645
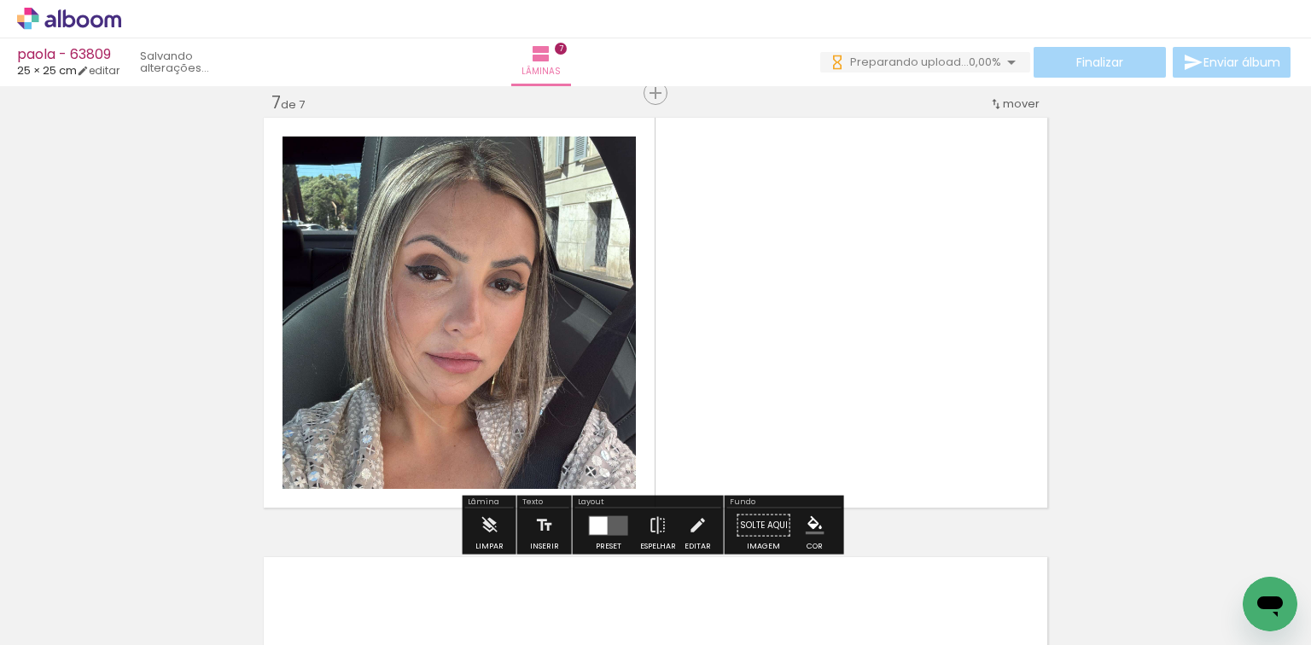
click at [550, 430] on quentale-workspace at bounding box center [655, 322] width 1311 height 645
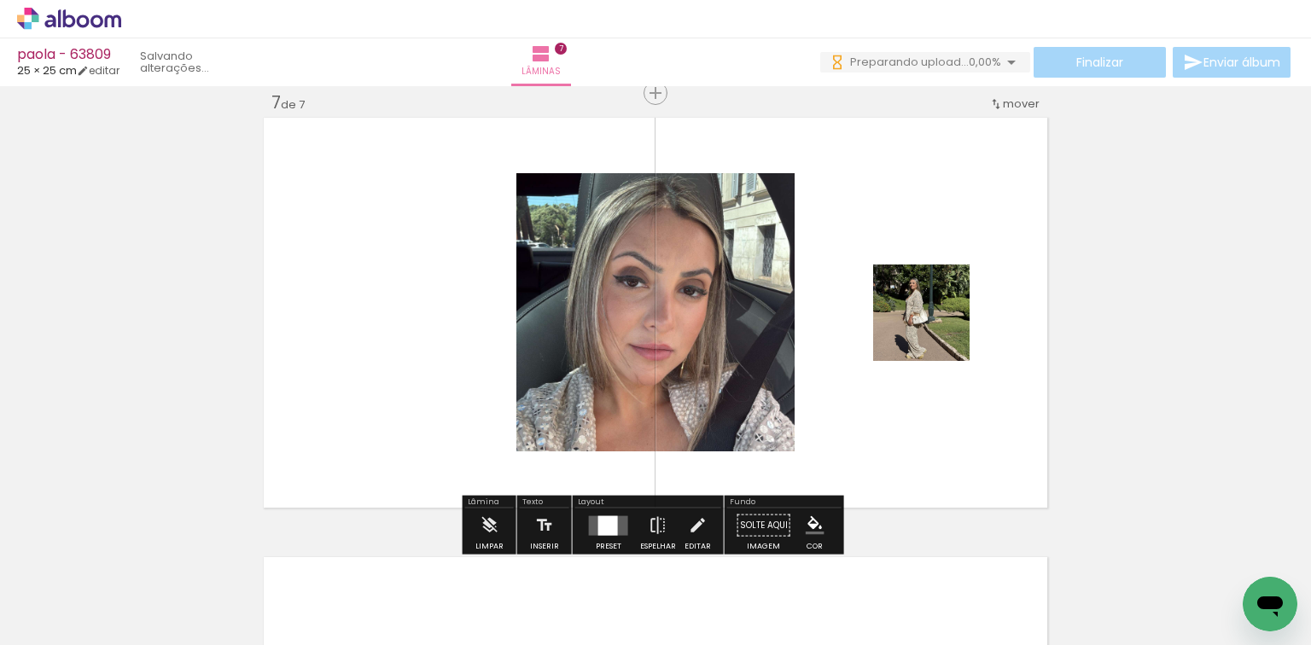
click at [606, 526] on div at bounding box center [608, 526] width 20 height 20
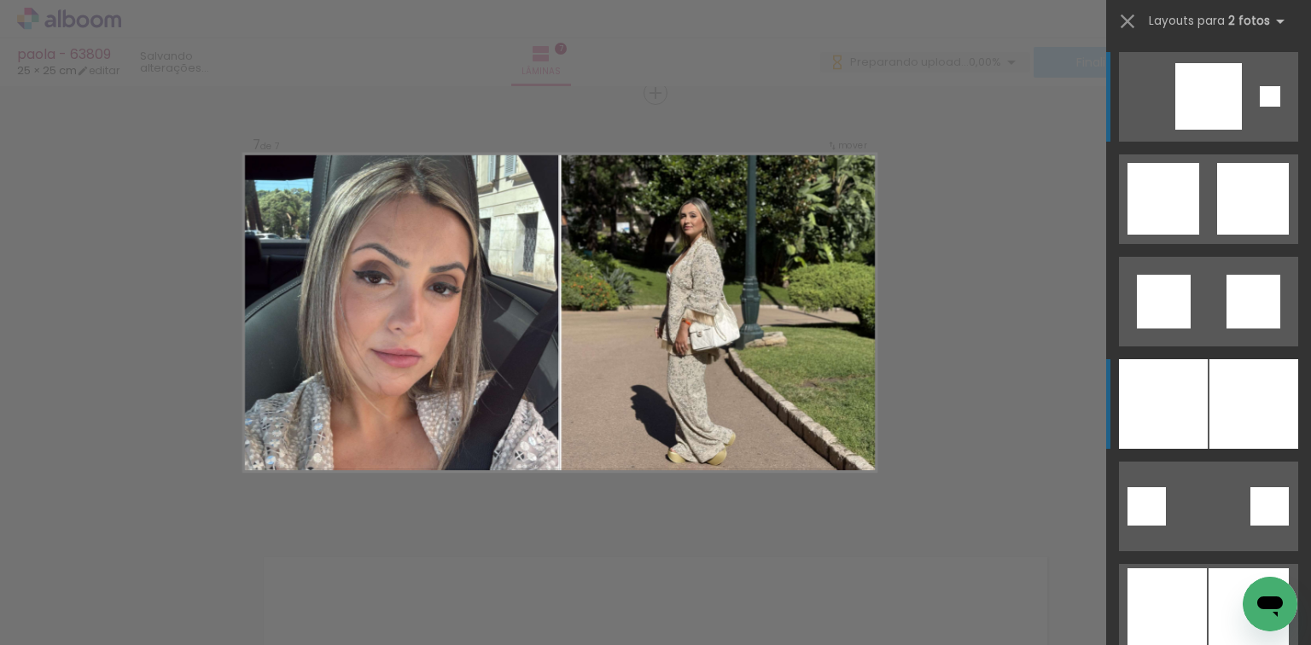
click at [1156, 422] on div at bounding box center [1163, 404] width 89 height 90
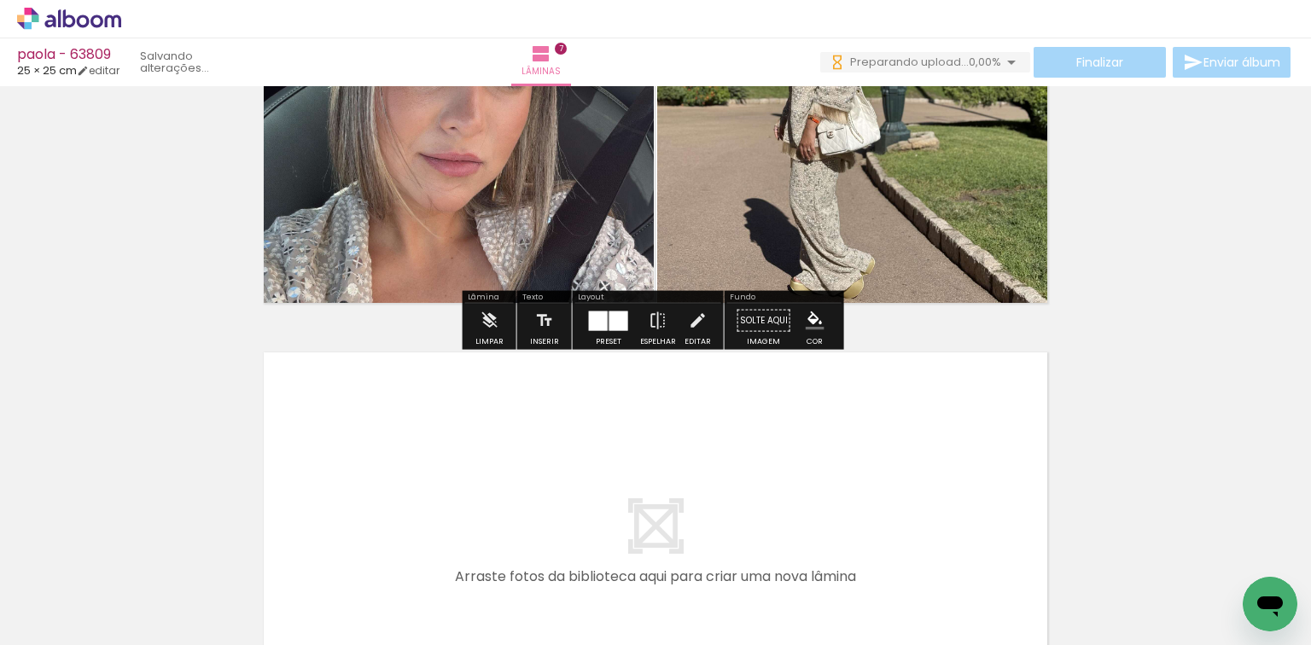
drag, startPoint x: 546, startPoint y: 560, endPoint x: 613, endPoint y: 591, distance: 73.3
click at [593, 505] on quentale-workspace at bounding box center [655, 322] width 1311 height 645
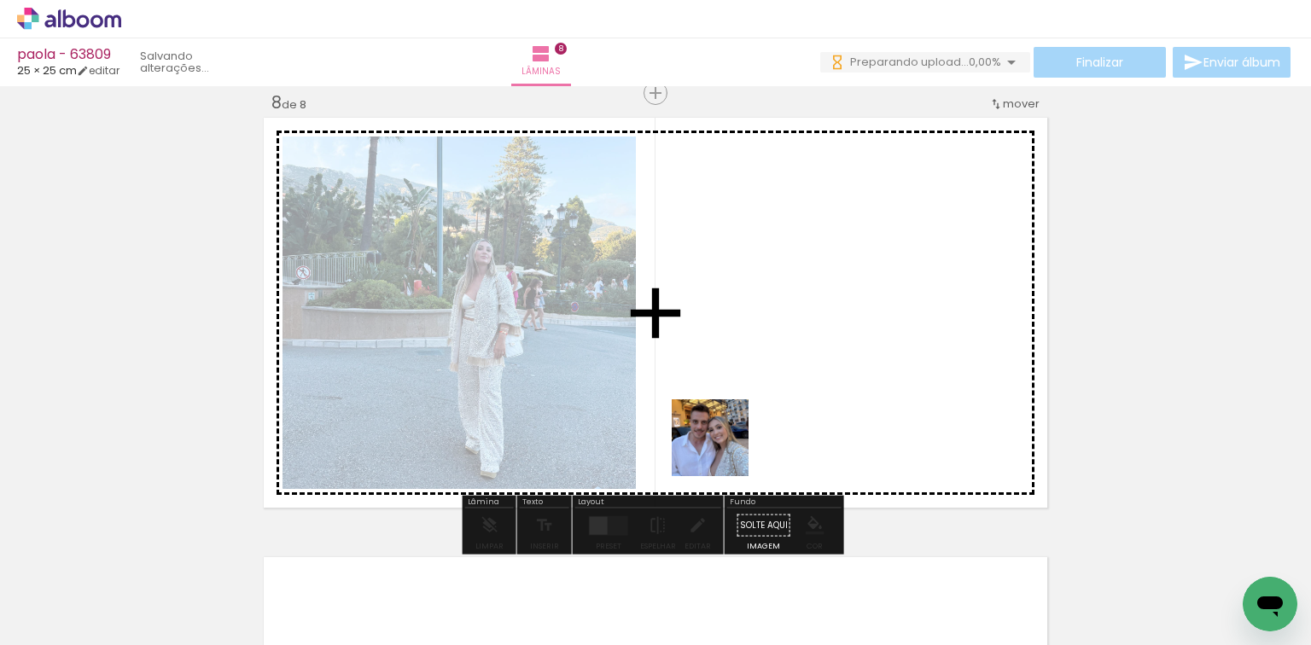
drag, startPoint x: 649, startPoint y: 550, endPoint x: 674, endPoint y: 494, distance: 60.8
click at [726, 439] on quentale-workspace at bounding box center [655, 322] width 1311 height 645
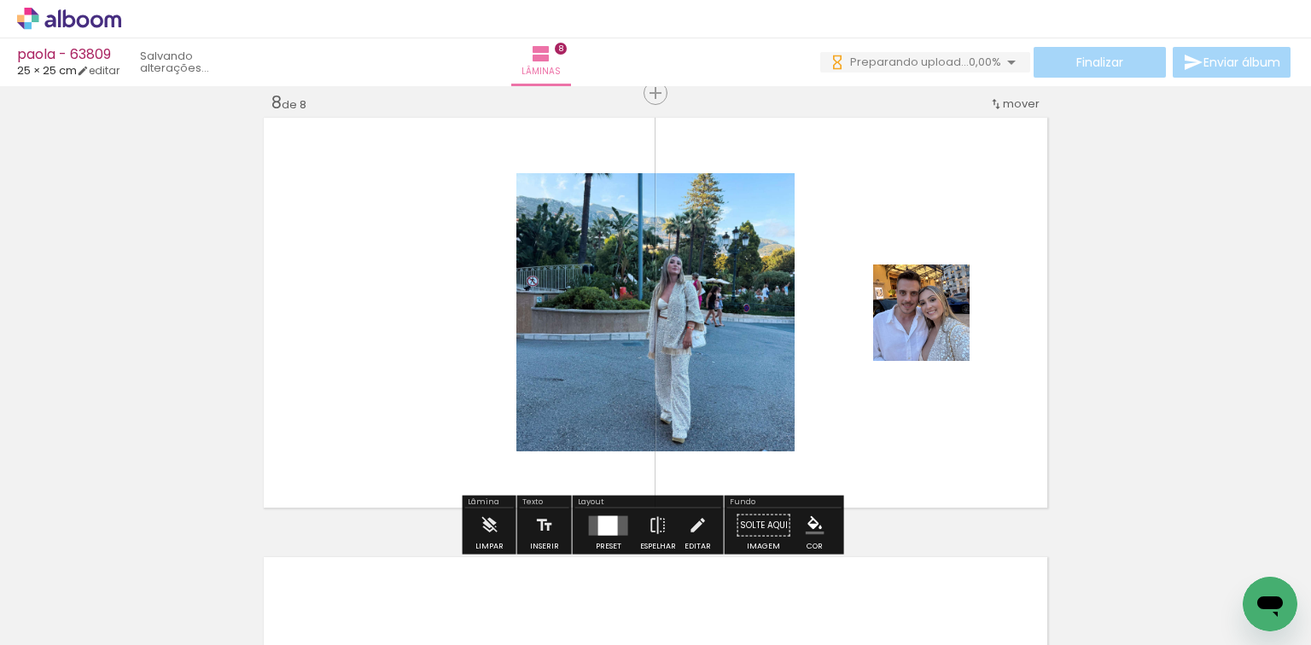
drag, startPoint x: 616, startPoint y: 528, endPoint x: 622, endPoint y: 519, distance: 10.9
click at [616, 525] on quentale-layouter at bounding box center [608, 526] width 39 height 20
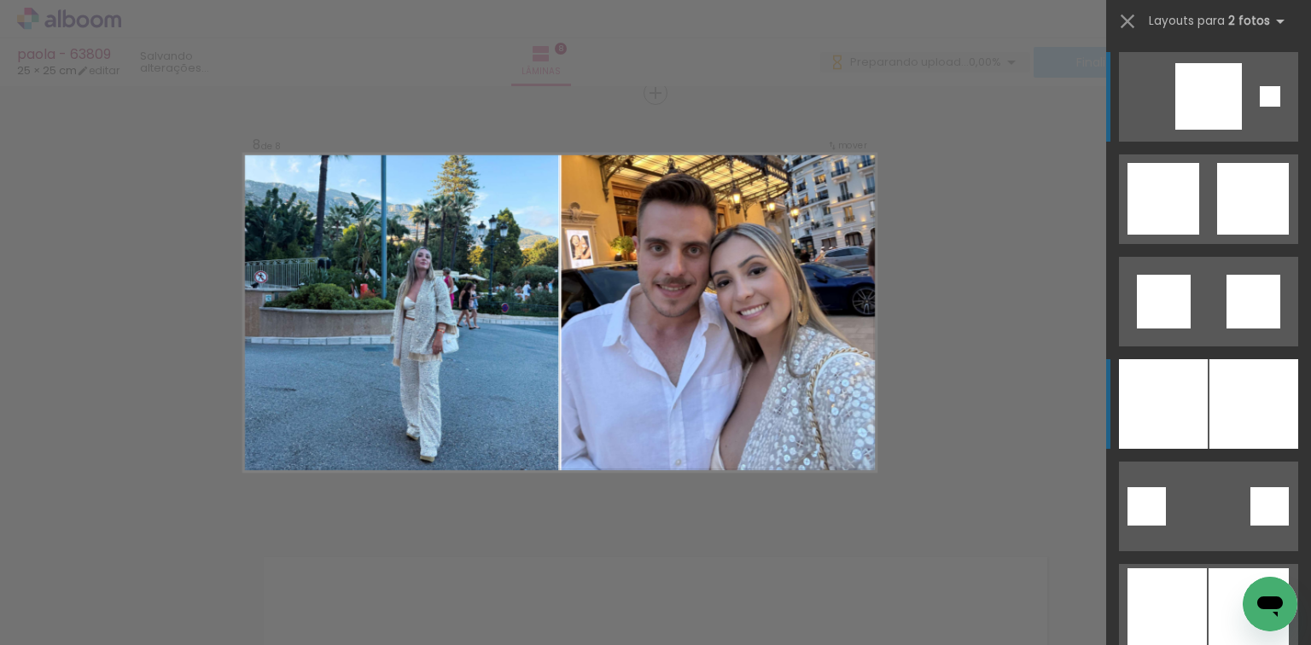
click at [1210, 368] on div at bounding box center [1254, 404] width 89 height 90
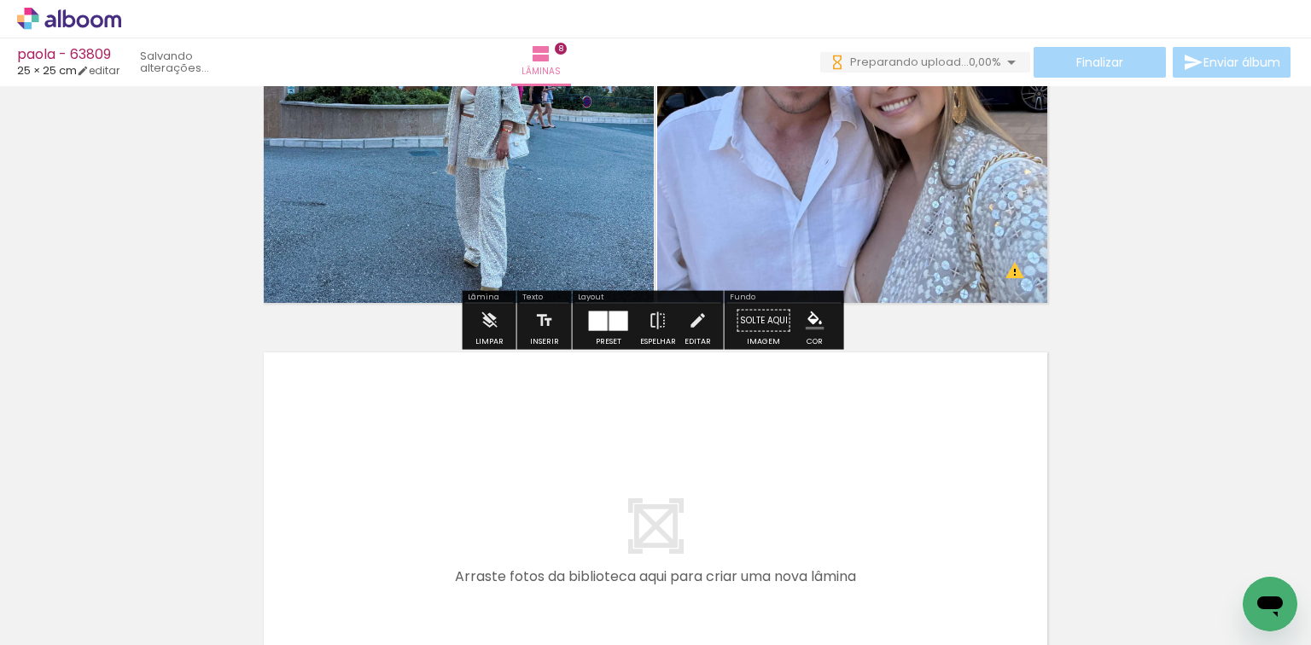
click at [731, 530] on quentale-workspace at bounding box center [655, 322] width 1311 height 645
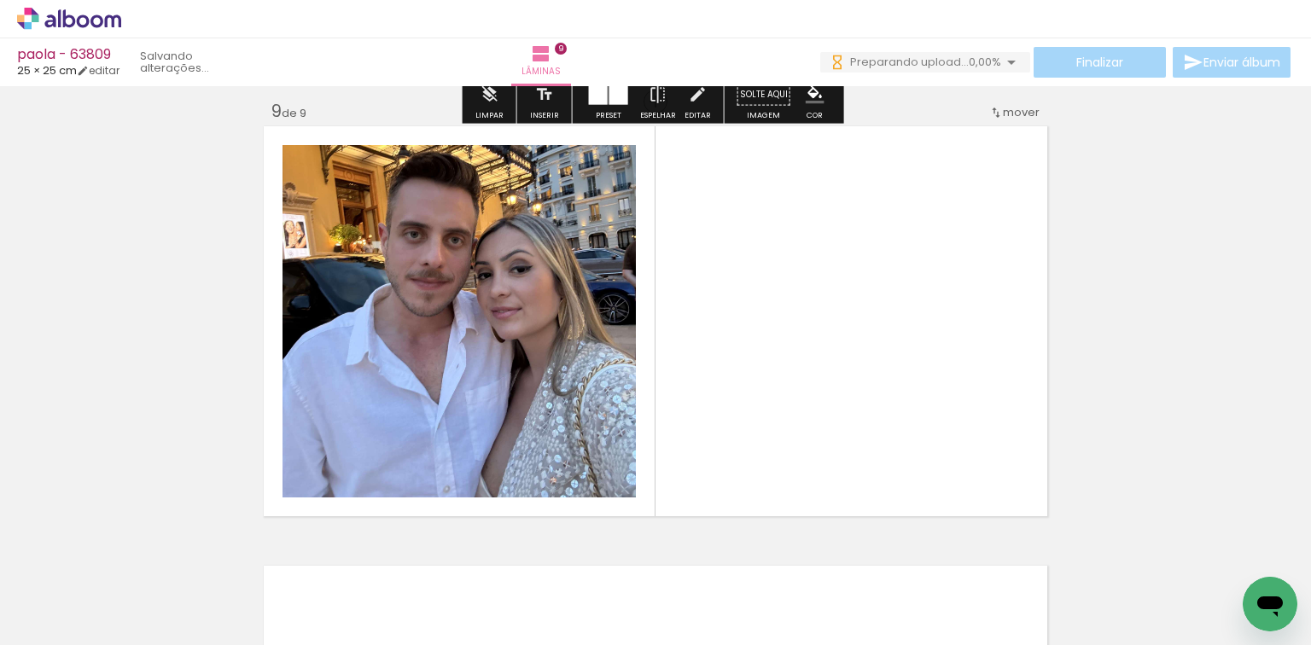
click at [727, 443] on quentale-workspace at bounding box center [655, 322] width 1311 height 645
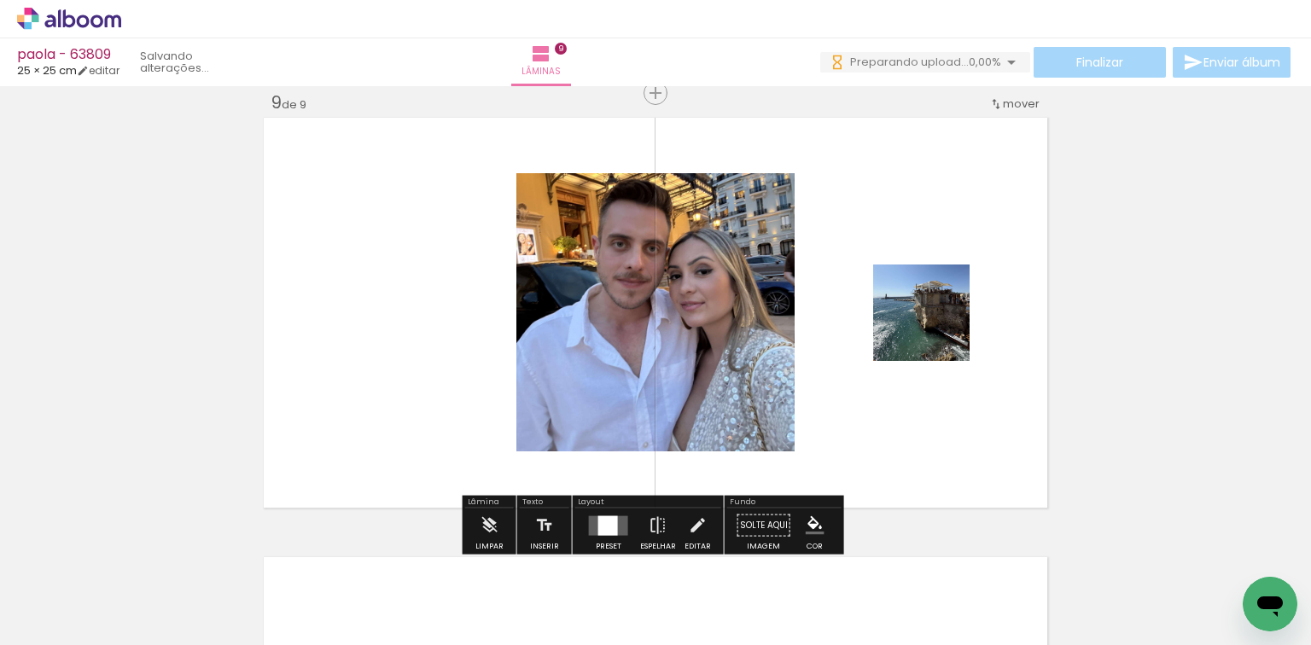
click at [610, 526] on div at bounding box center [608, 526] width 20 height 20
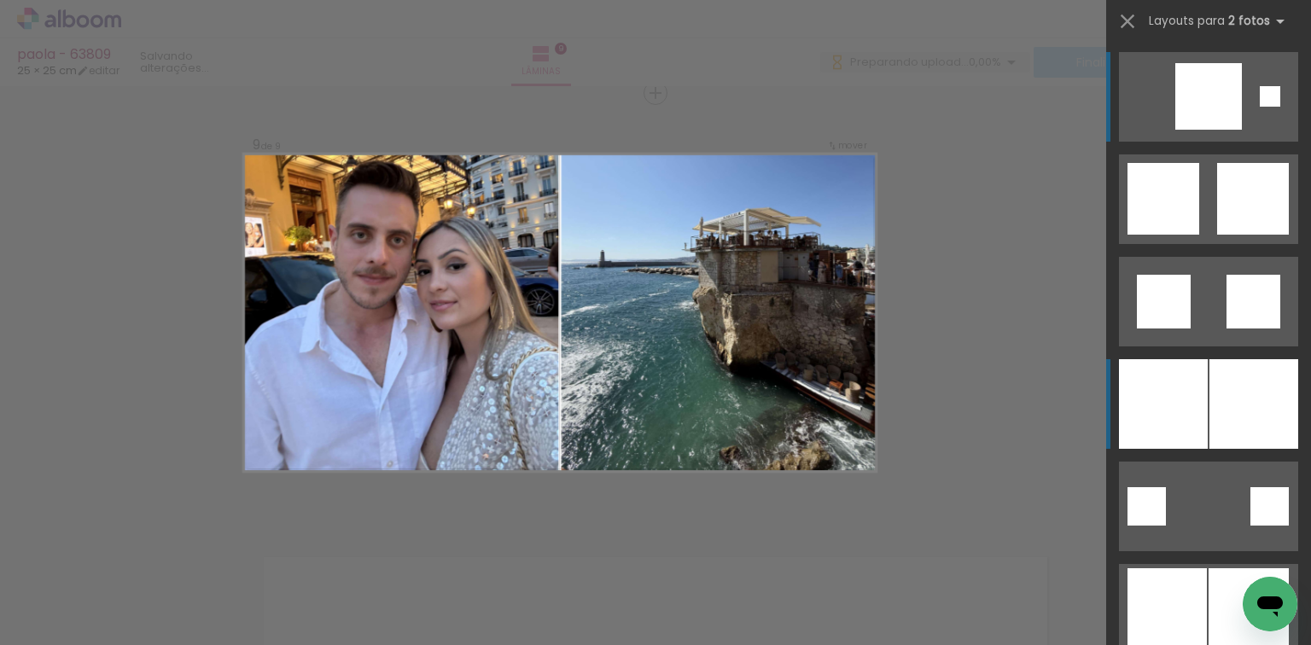
click at [1210, 393] on div at bounding box center [1254, 404] width 89 height 90
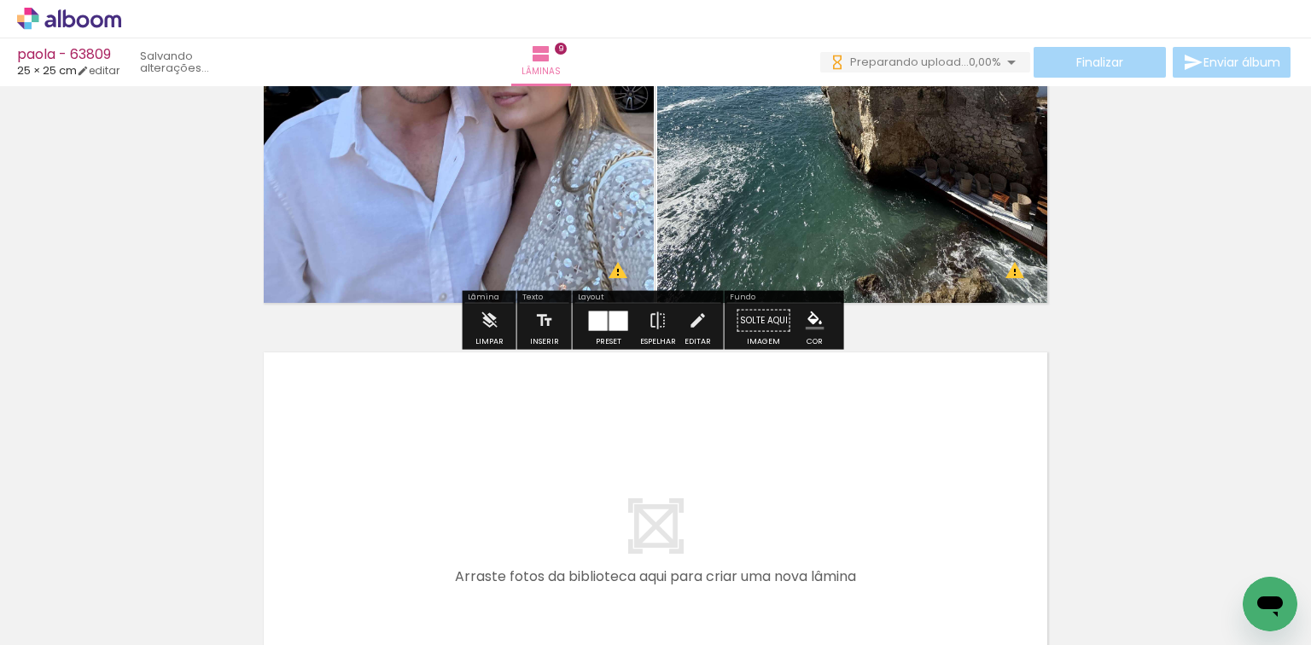
drag, startPoint x: 915, startPoint y: 608, endPoint x: 970, endPoint y: 589, distance: 57.8
click at [908, 512] on quentale-workspace at bounding box center [655, 322] width 1311 height 645
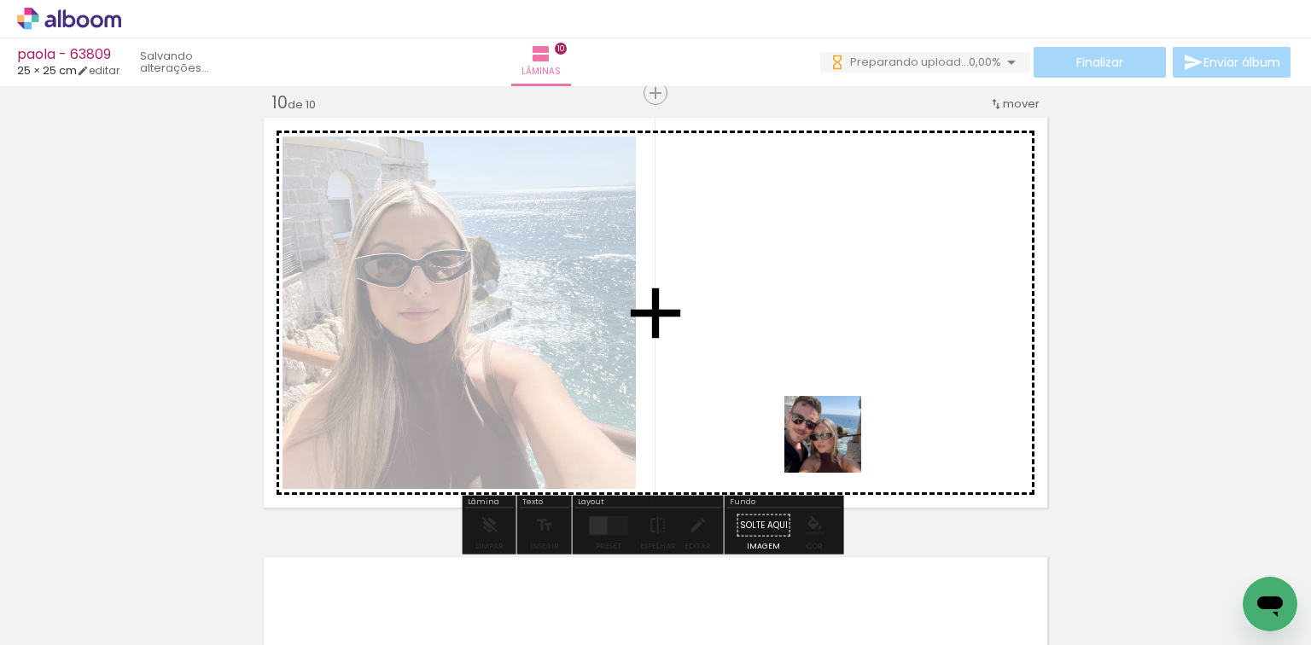
drag, startPoint x: 922, startPoint y: 543, endPoint x: 676, endPoint y: 369, distance: 301.3
click at [803, 417] on quentale-workspace at bounding box center [655, 322] width 1311 height 645
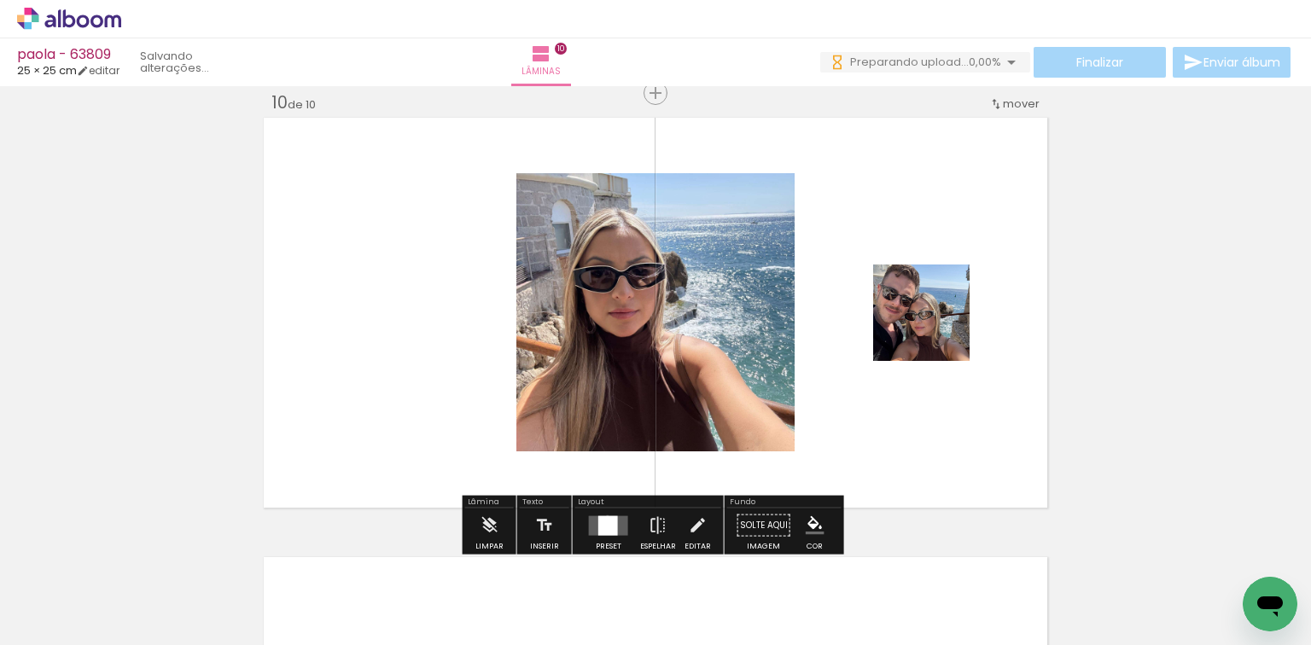
click at [604, 516] on div at bounding box center [608, 526] width 20 height 20
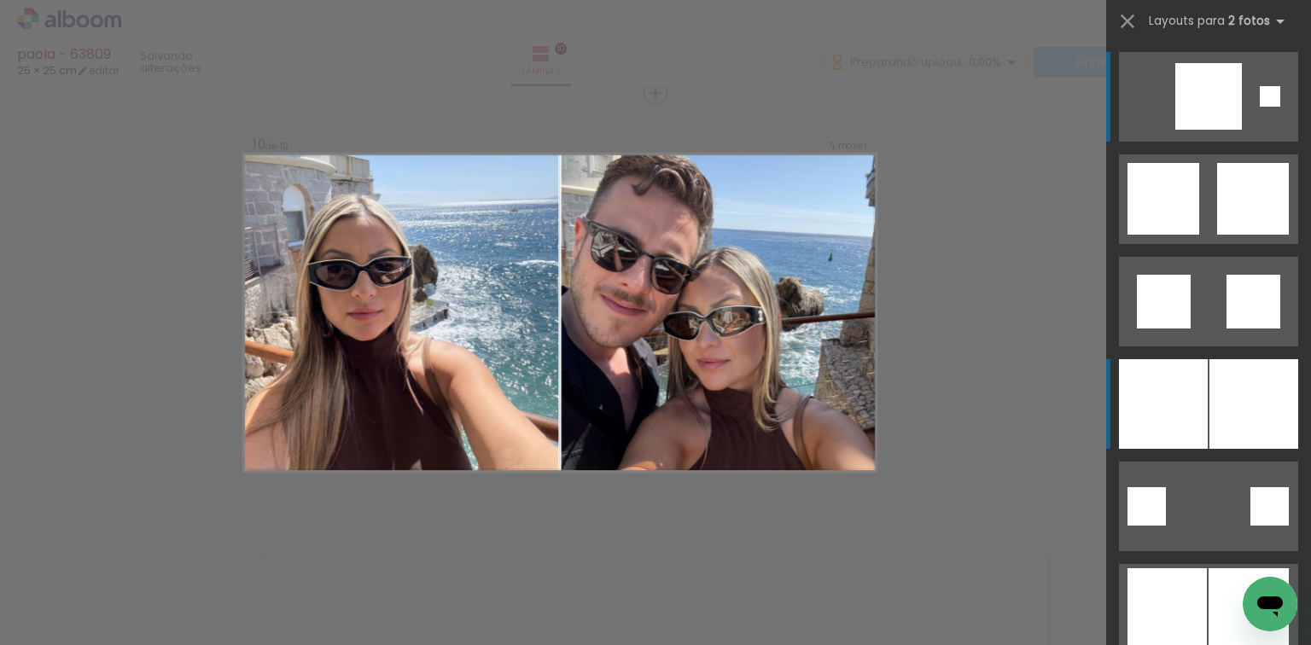
drag, startPoint x: 1196, startPoint y: 376, endPoint x: 1196, endPoint y: 385, distance: 9.4
click at [1196, 385] on div at bounding box center [1163, 404] width 89 height 90
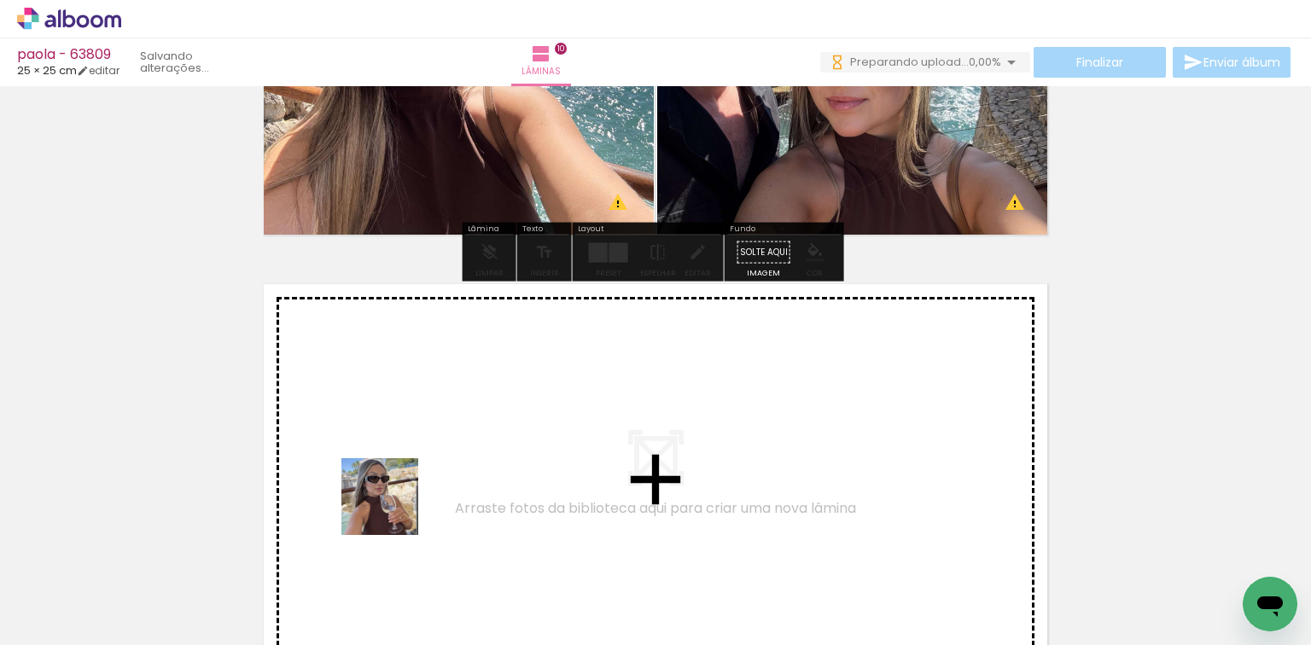
drag, startPoint x: 373, startPoint y: 554, endPoint x: 434, endPoint y: 569, distance: 62.3
click at [405, 514] on quentale-workspace at bounding box center [655, 322] width 1311 height 645
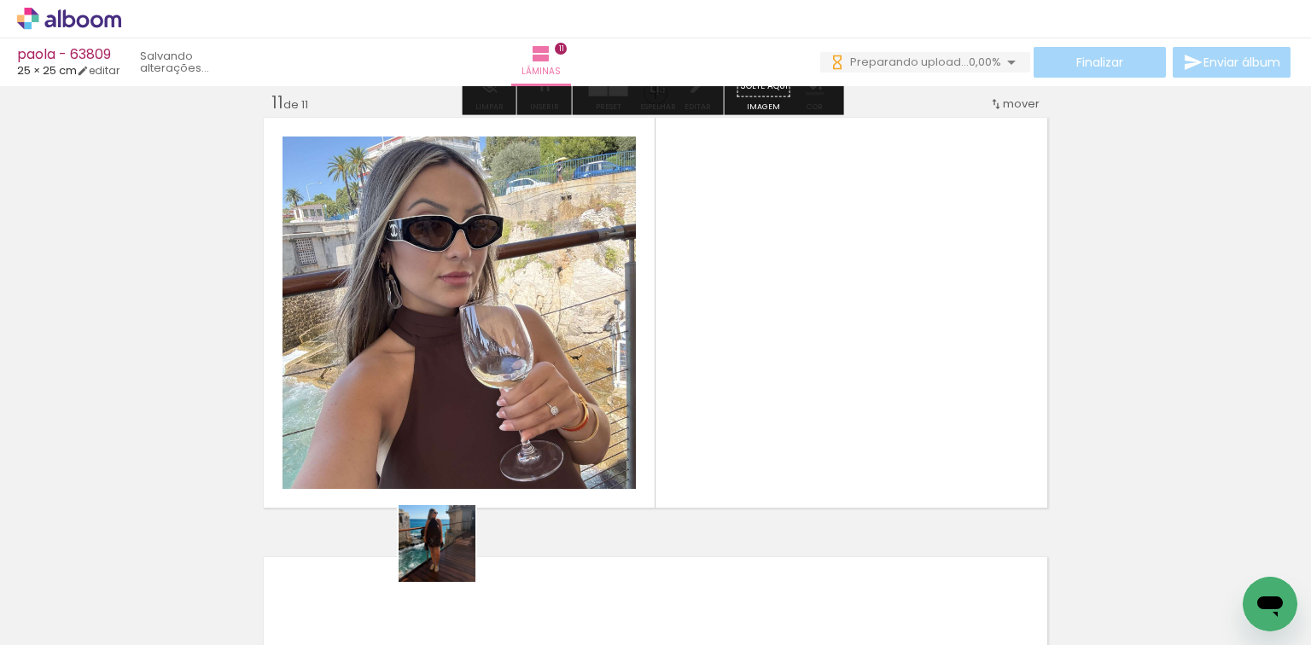
drag, startPoint x: 450, startPoint y: 557, endPoint x: 477, endPoint y: 366, distance: 192.3
click at [459, 364] on quentale-workspace at bounding box center [655, 322] width 1311 height 645
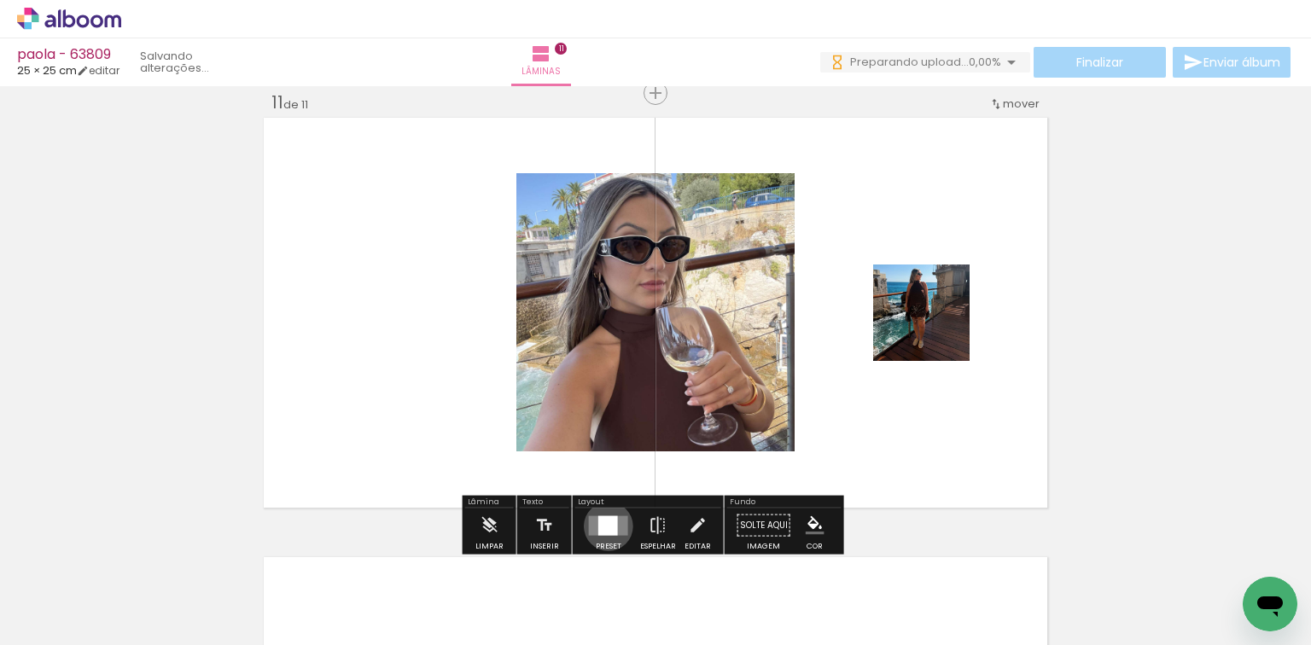
click at [604, 526] on div at bounding box center [608, 526] width 20 height 20
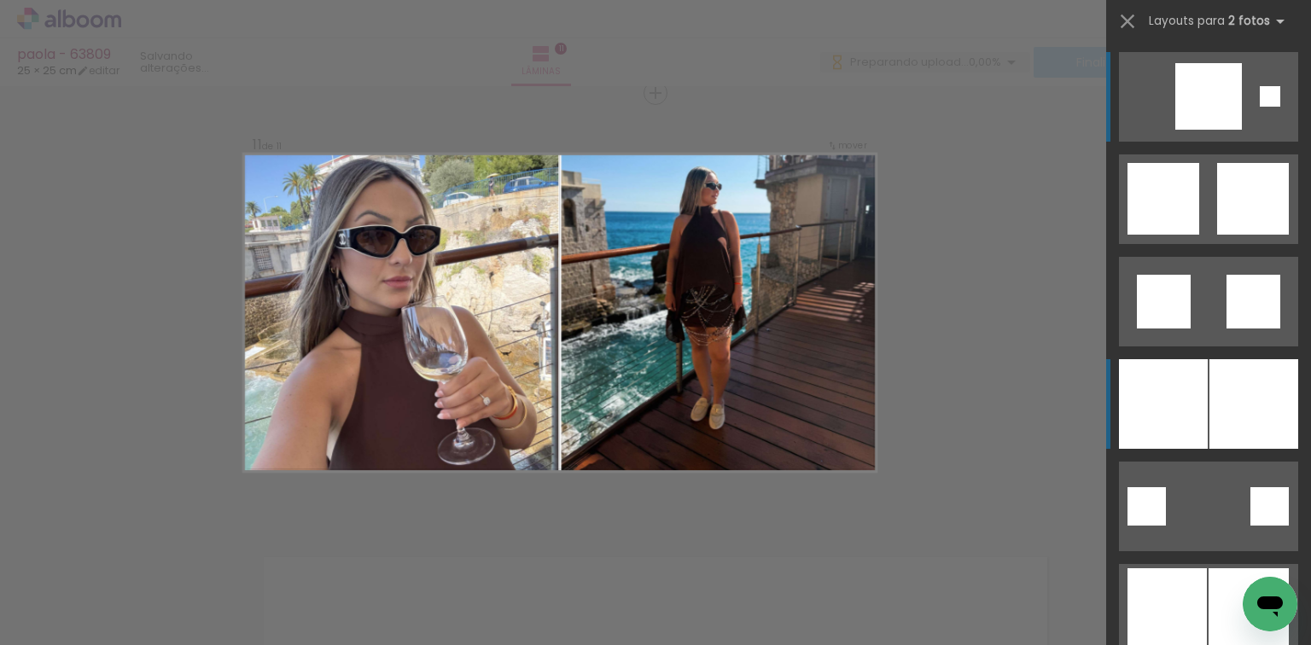
click at [1161, 386] on div at bounding box center [1163, 404] width 89 height 90
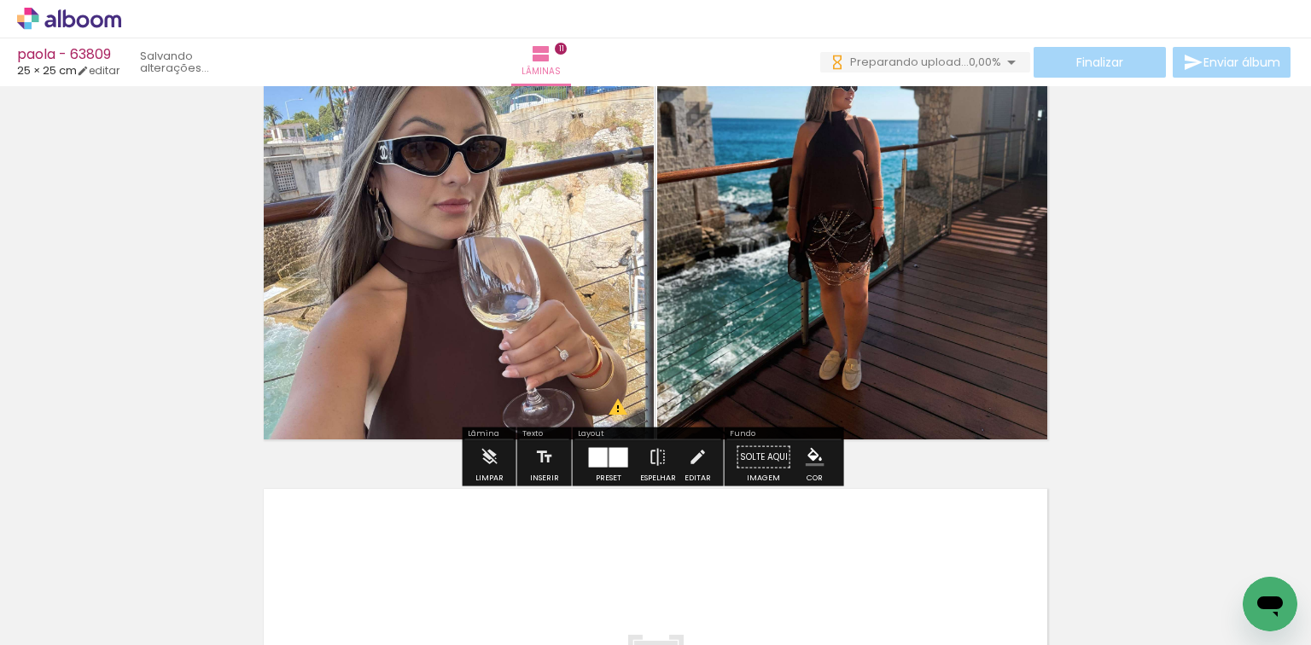
drag, startPoint x: 540, startPoint y: 591, endPoint x: 647, endPoint y: 551, distance: 114.8
click at [581, 529] on quentale-workspace at bounding box center [655, 322] width 1311 height 645
